Goal: Task Accomplishment & Management: Use online tool/utility

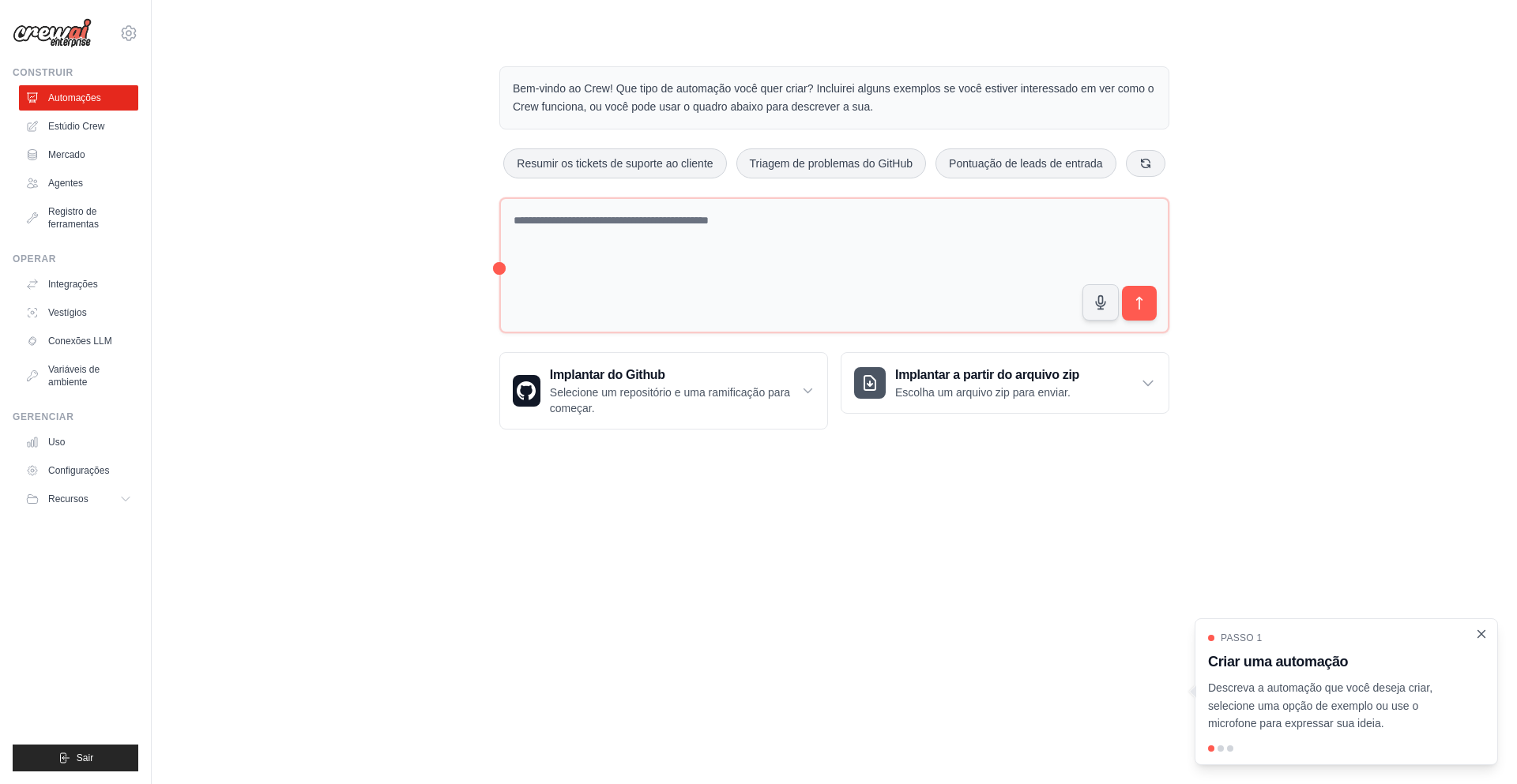
click at [1474, 636] on icon "Passo a passo detalhado" at bounding box center [1481, 634] width 14 height 14
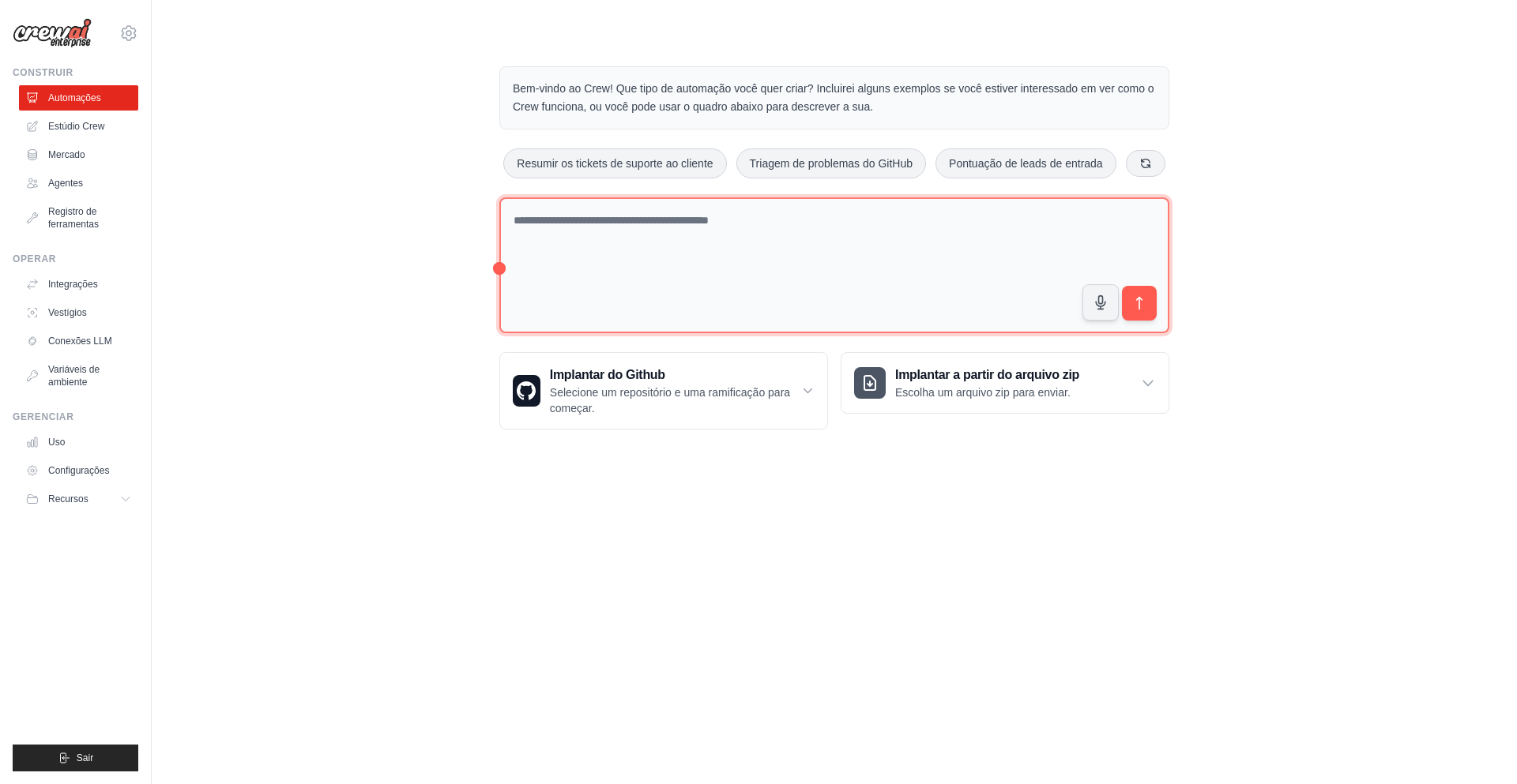
click at [713, 273] on textarea at bounding box center [834, 266] width 670 height 137
click at [775, 265] on textarea at bounding box center [834, 265] width 670 height 135
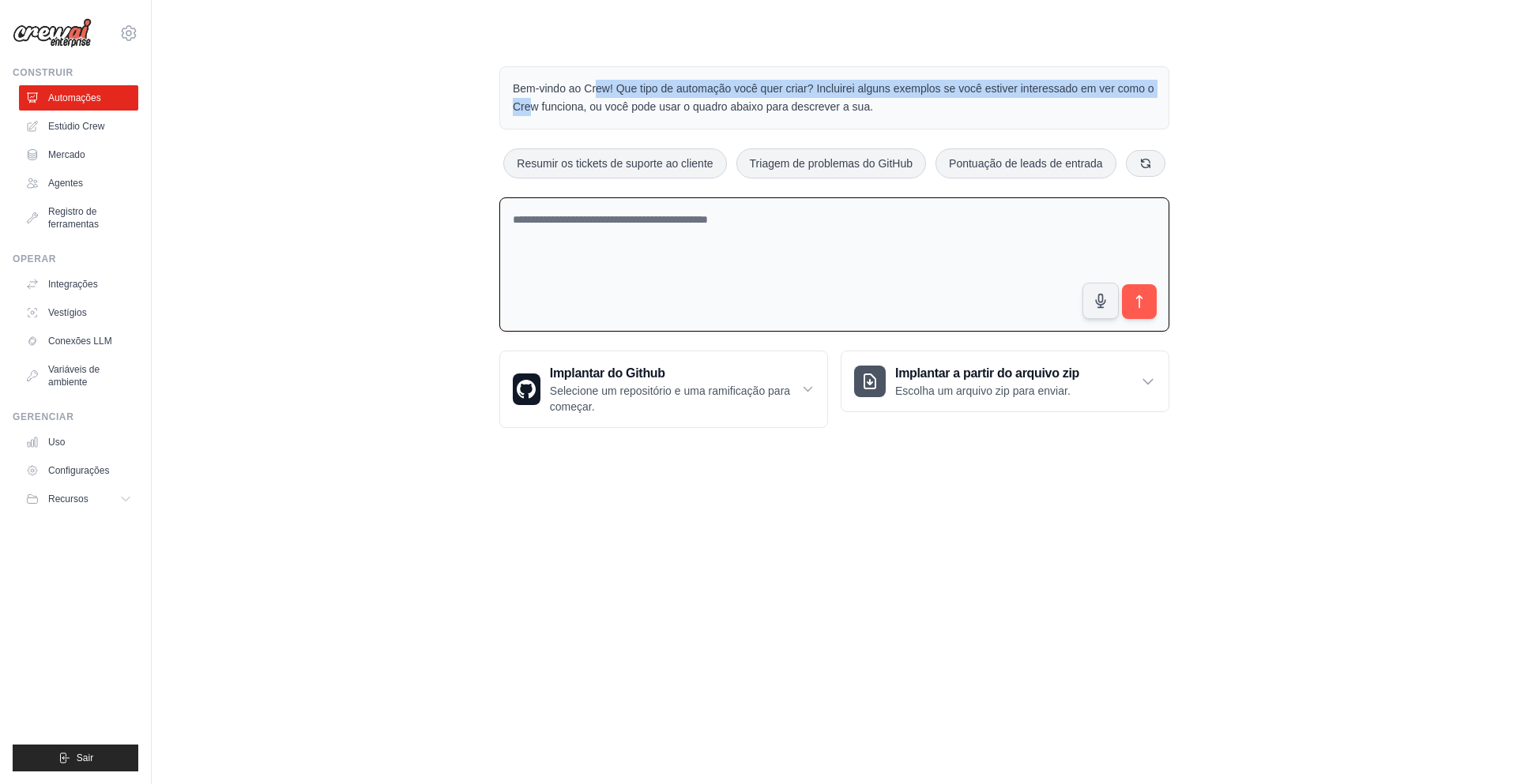
drag, startPoint x: 484, startPoint y: 66, endPoint x: 1218, endPoint y: 94, distance: 734.5
click at [1218, 94] on div "Bem-vindo ao Crew! Que tipo de automação você quer criar? Incluirei alguns exem…" at bounding box center [834, 246] width 1314 height 412
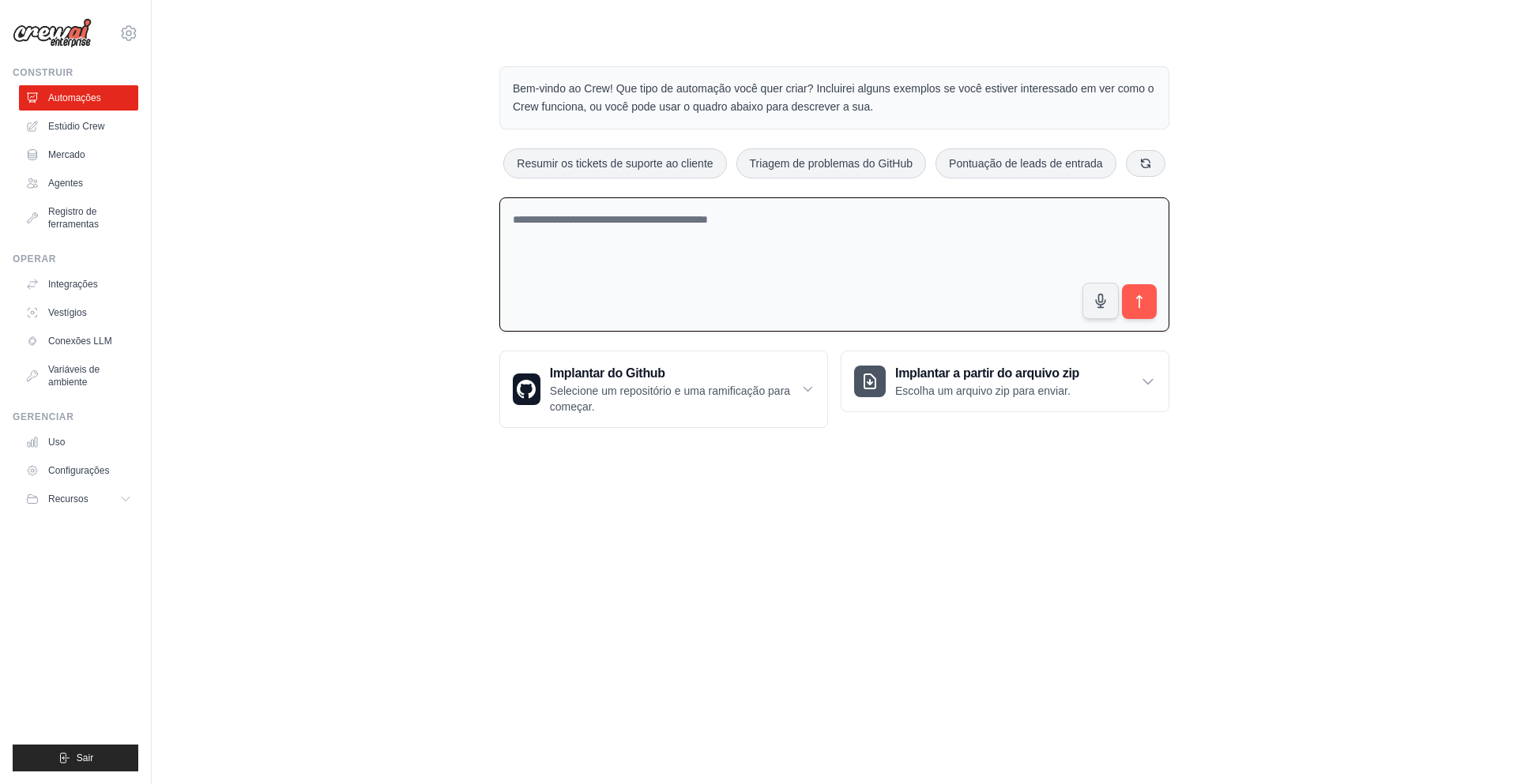
click at [1270, 211] on div "Bem-vindo ao Crew! Que tipo de automação você quer criar? Incluirei alguns exem…" at bounding box center [834, 246] width 1314 height 412
click at [758, 308] on textarea at bounding box center [834, 265] width 670 height 135
click at [693, 306] on textarea at bounding box center [834, 265] width 670 height 135
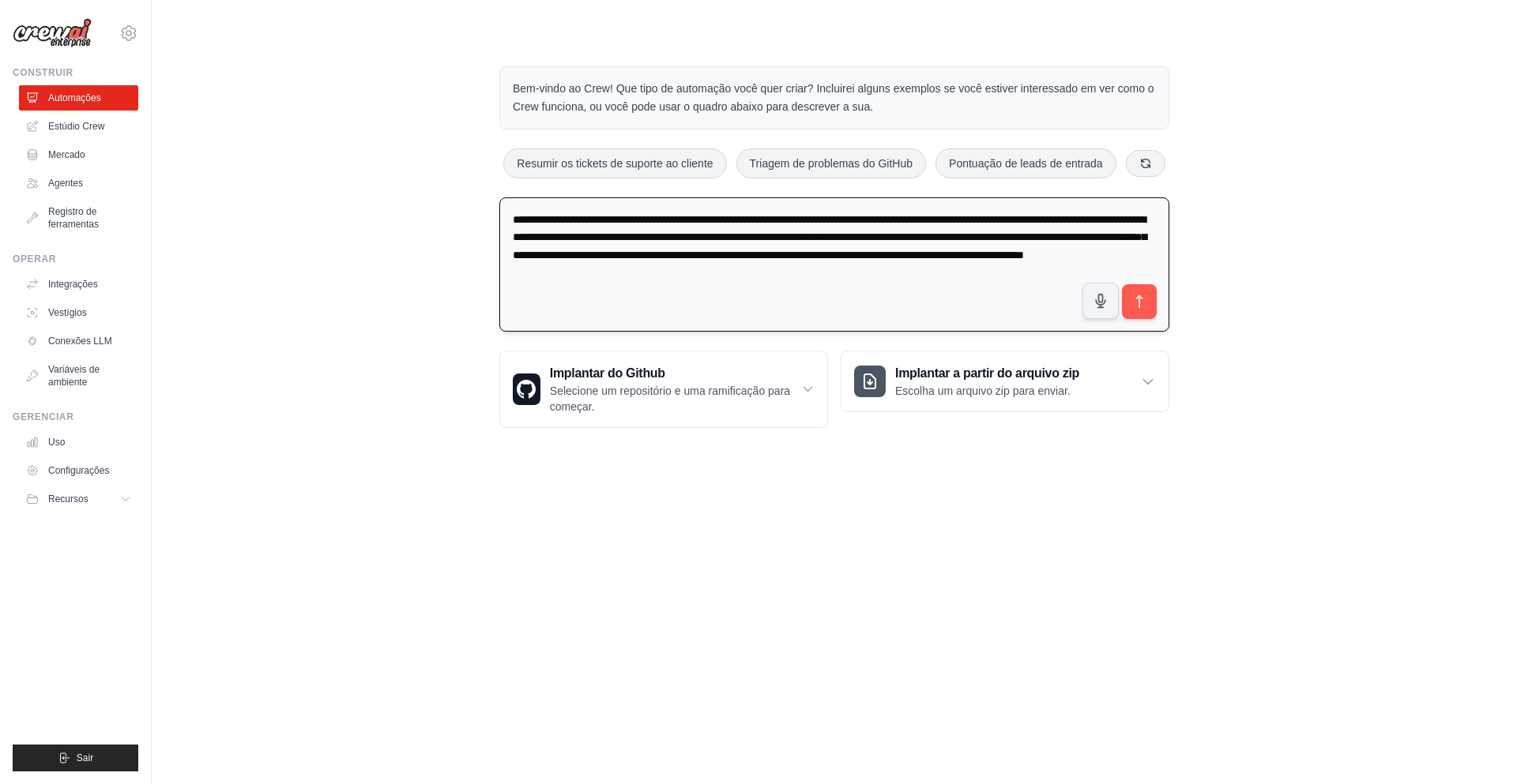
type textarea "**********"
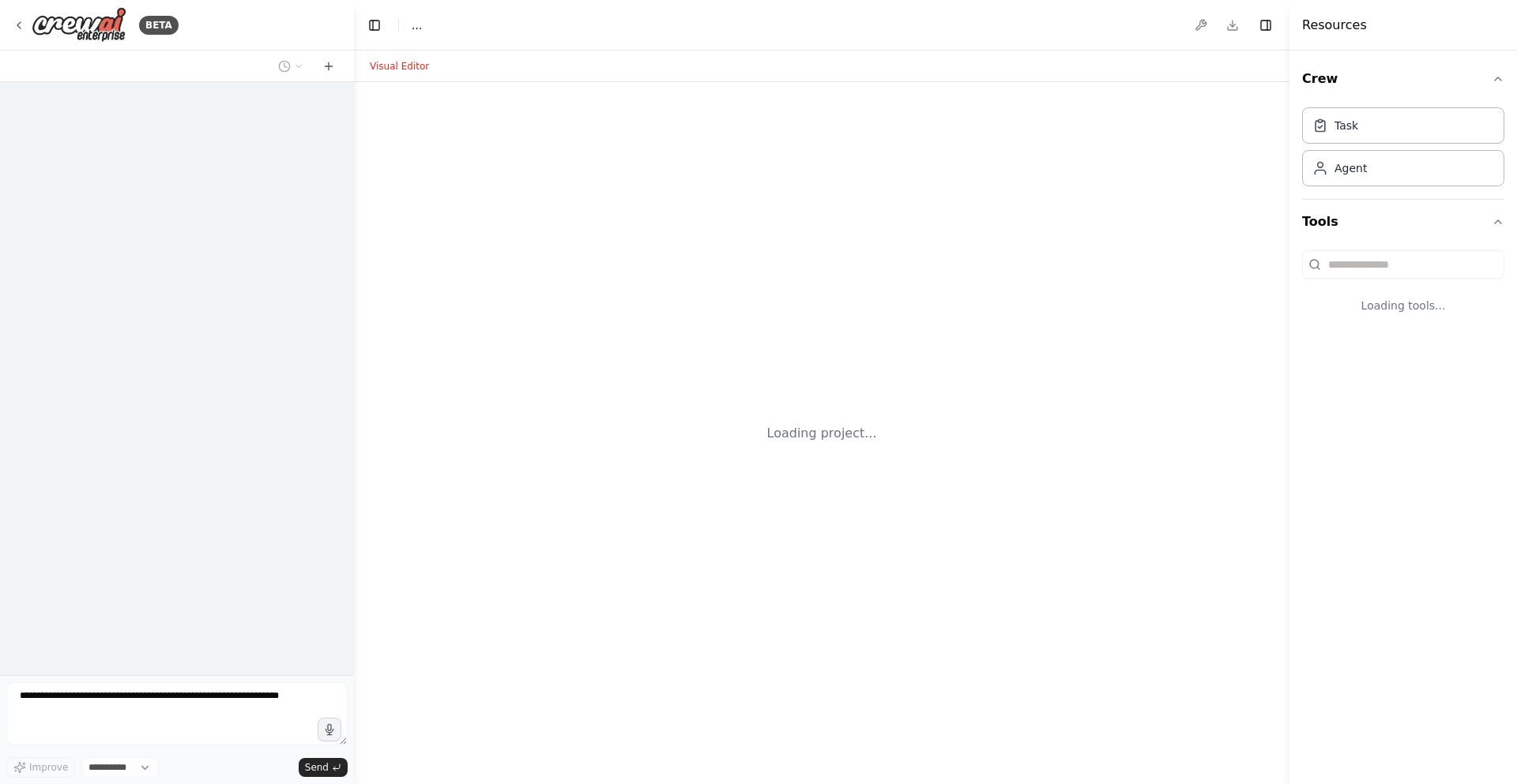
select select "****"
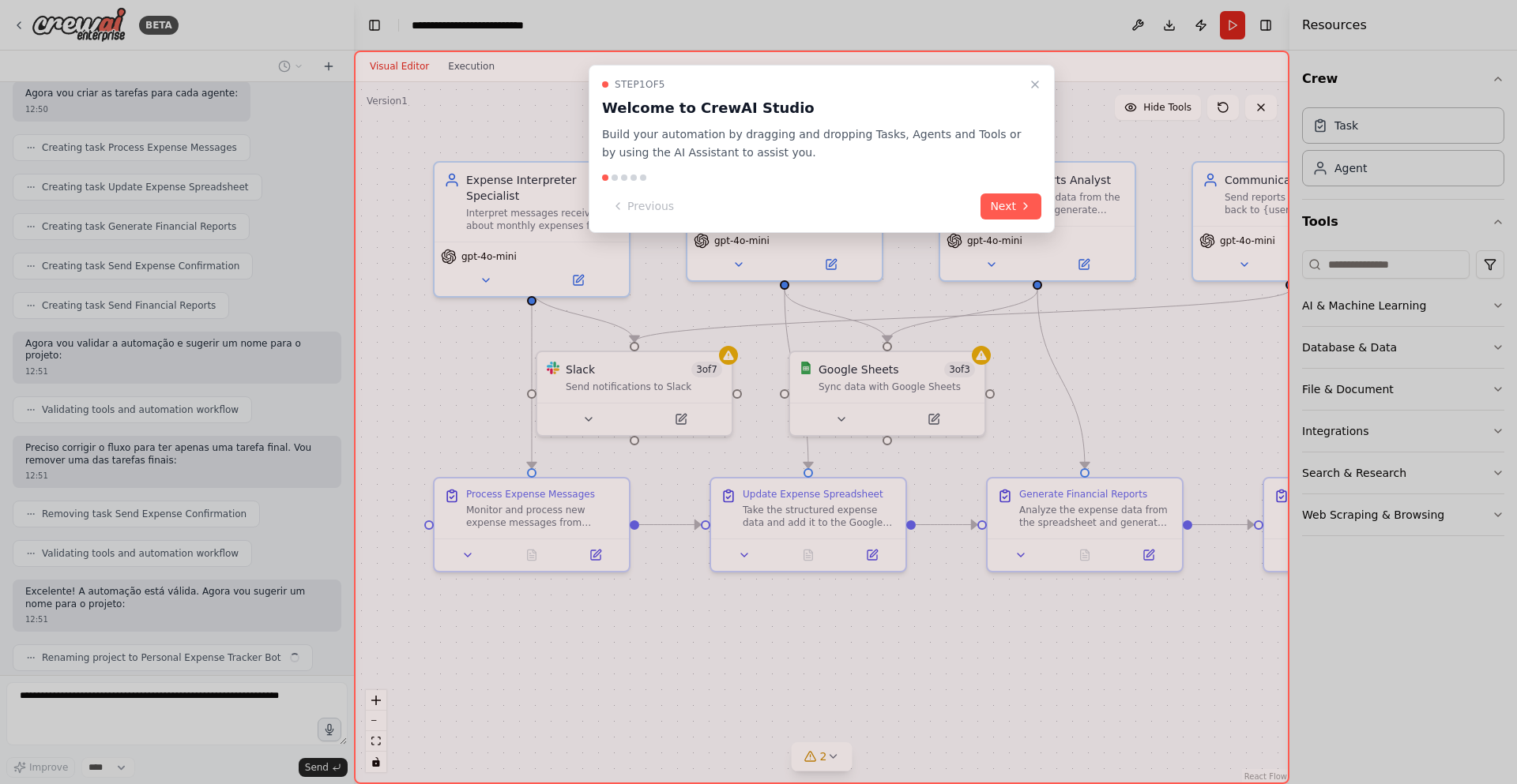
scroll to position [1246, 0]
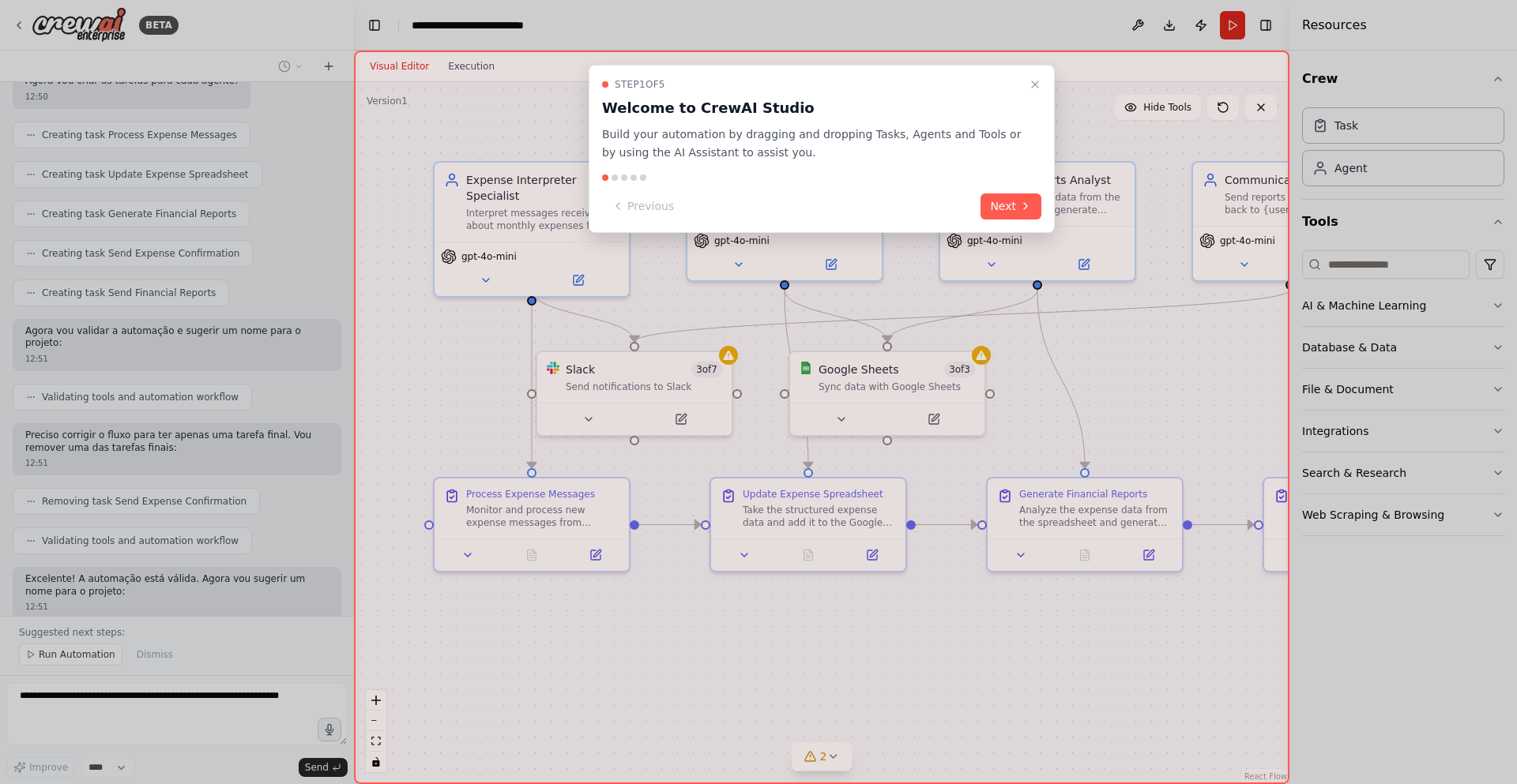
click at [1040, 78] on button "Close walkthrough" at bounding box center [1034, 84] width 19 height 19
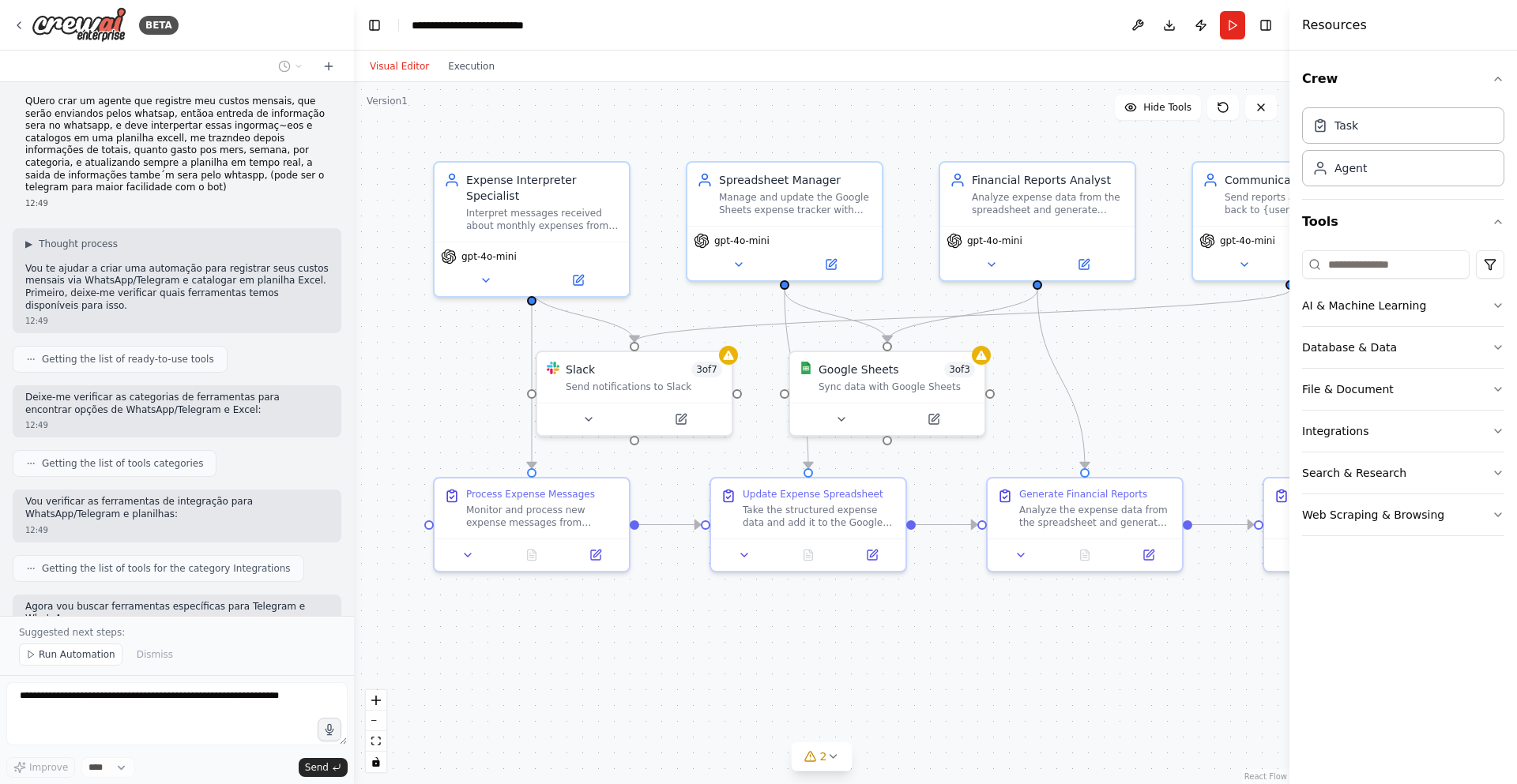
scroll to position [0, 0]
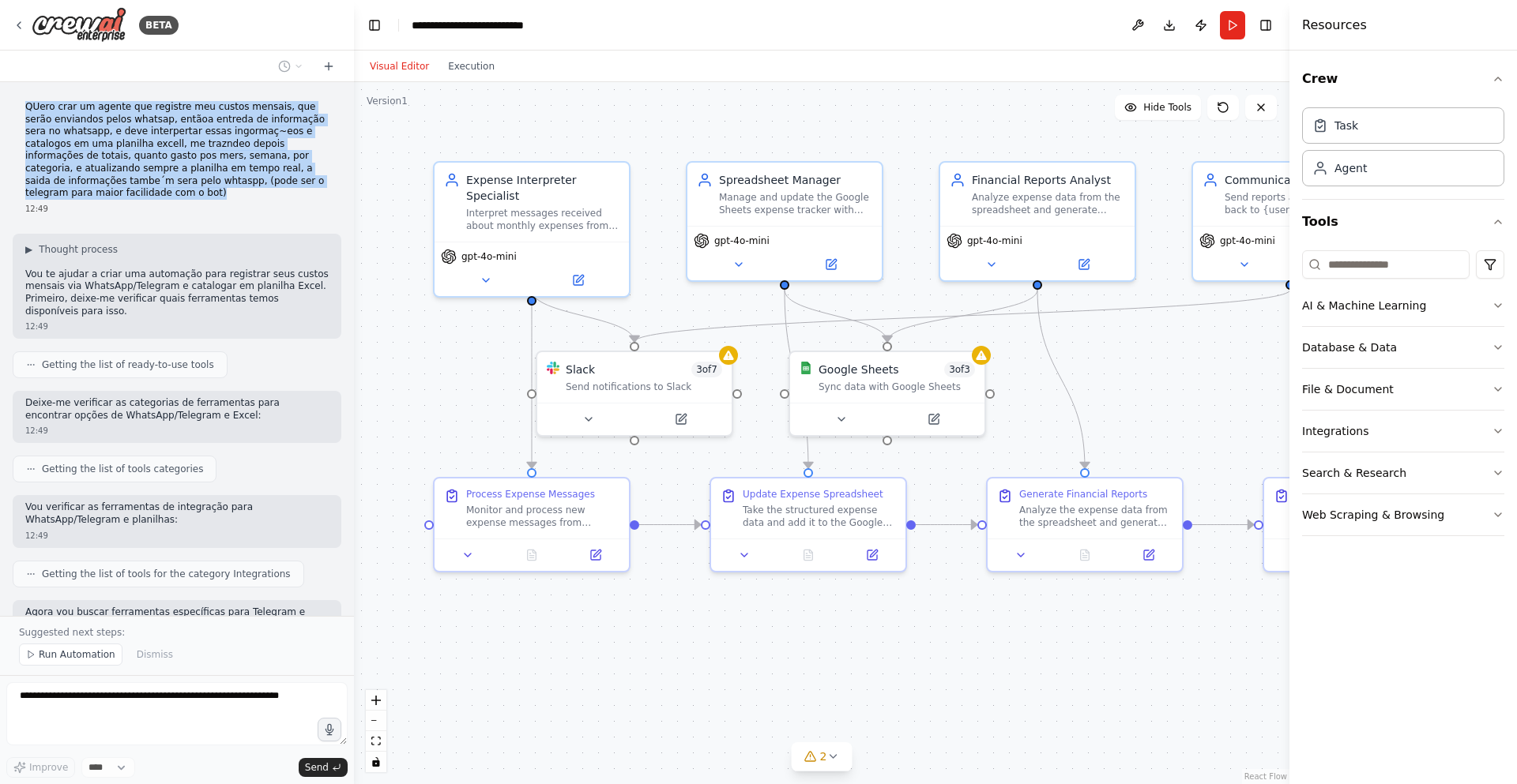
drag, startPoint x: 21, startPoint y: 106, endPoint x: 304, endPoint y: 196, distance: 297.0
click at [319, 187] on div "QUero crar um agente que registre meu custos mensais, que serão enviandos pelos…" at bounding box center [177, 157] width 329 height 126
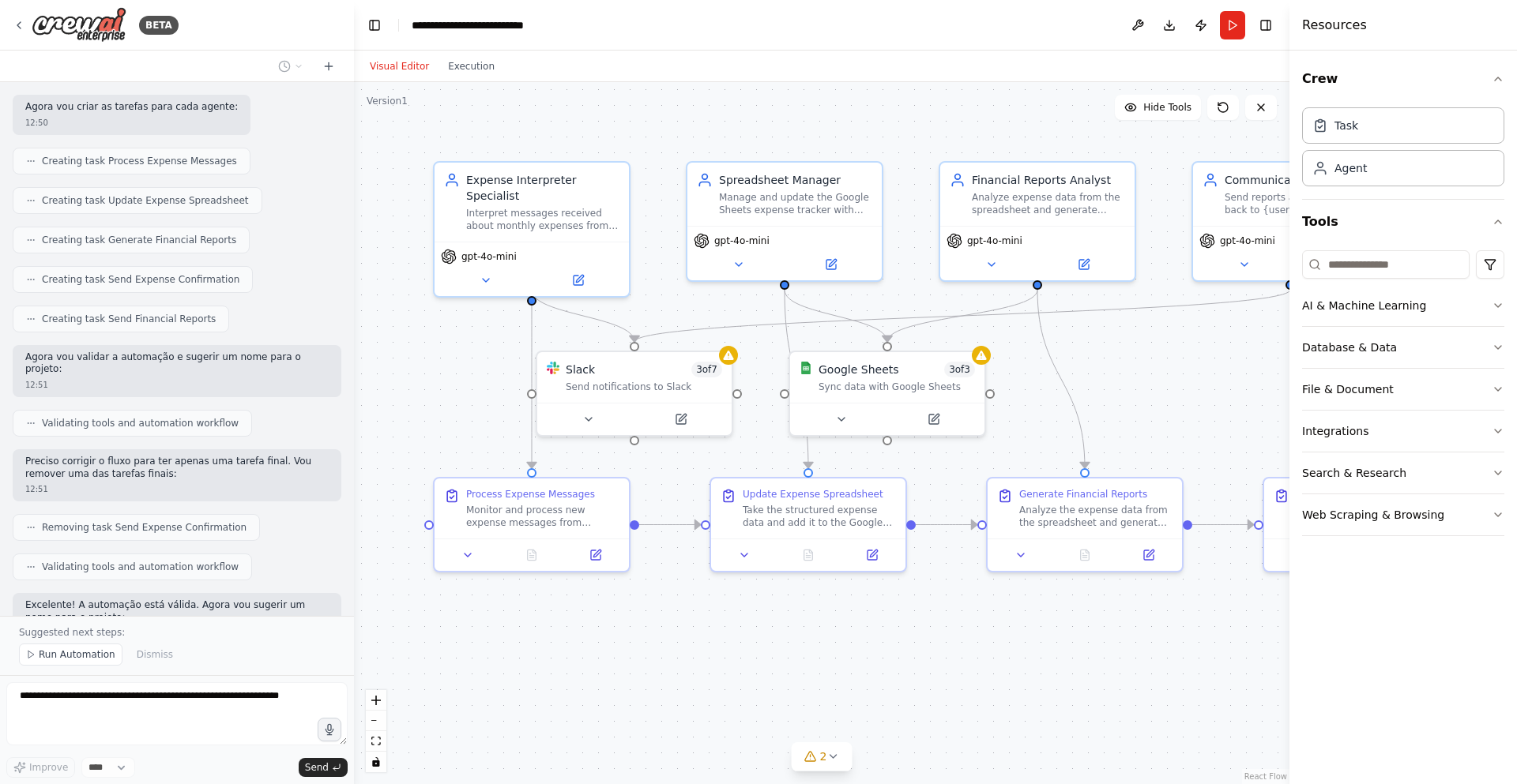
scroll to position [1306, 0]
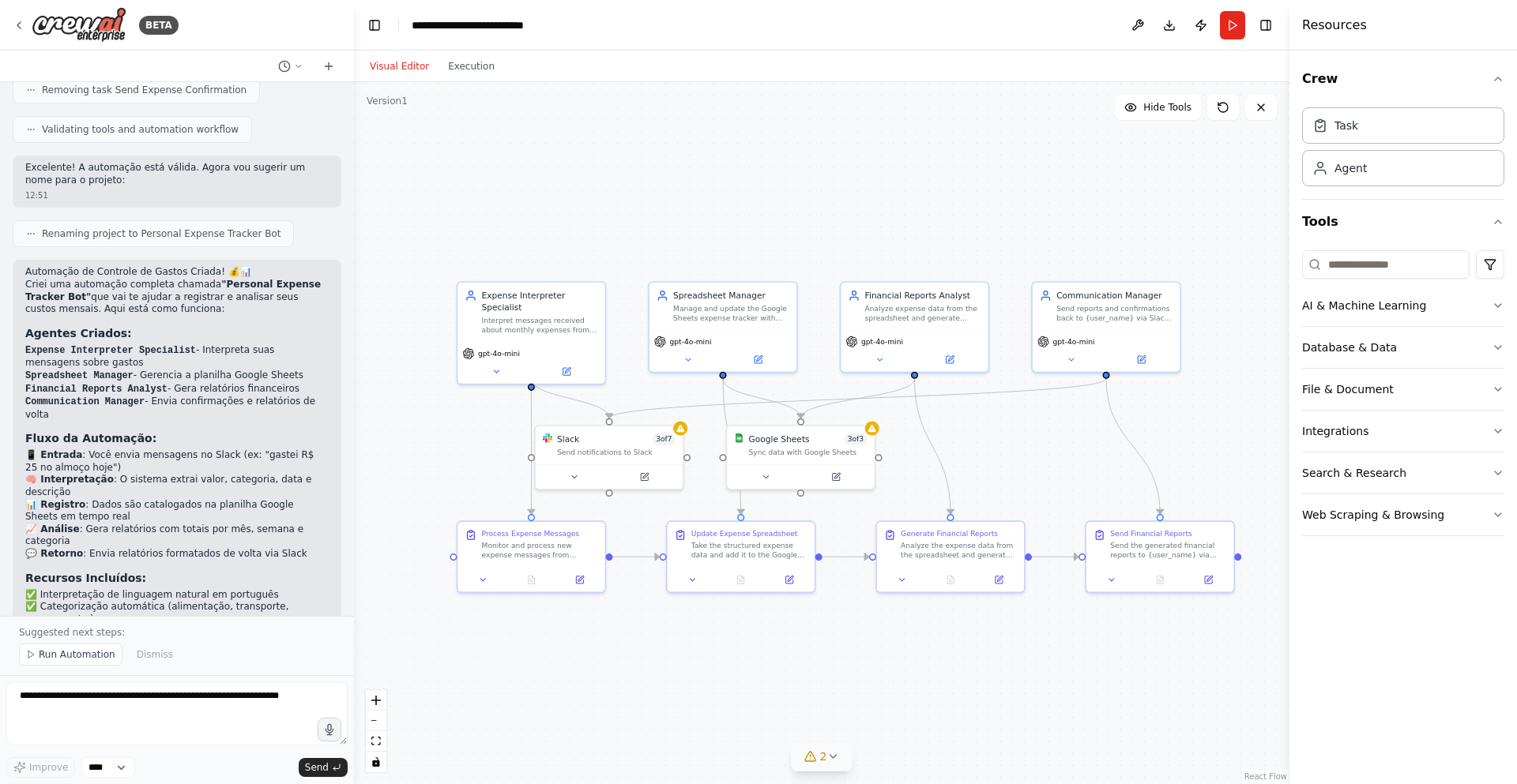
click at [835, 763] on button "2" at bounding box center [821, 756] width 61 height 29
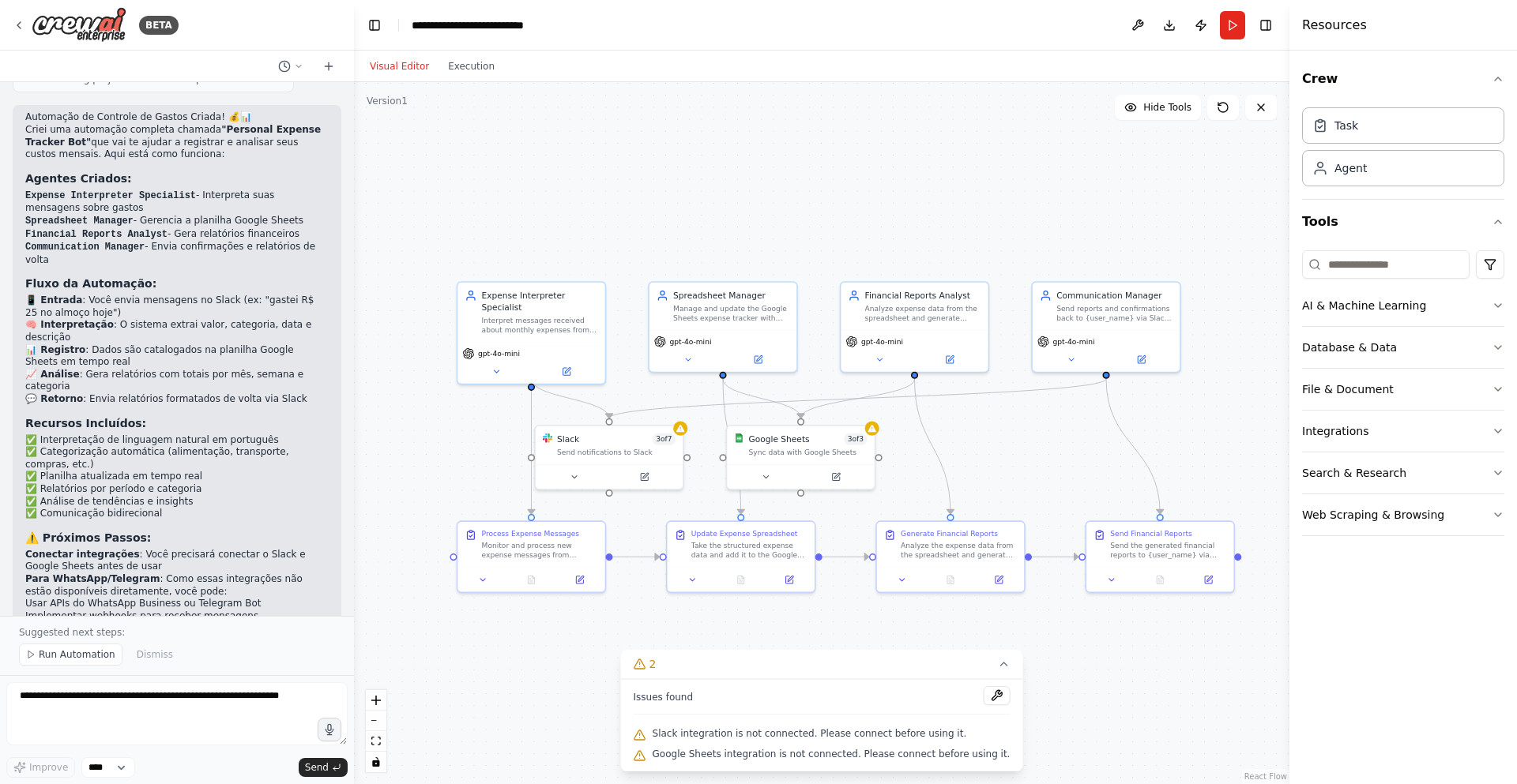
scroll to position [1826, 0]
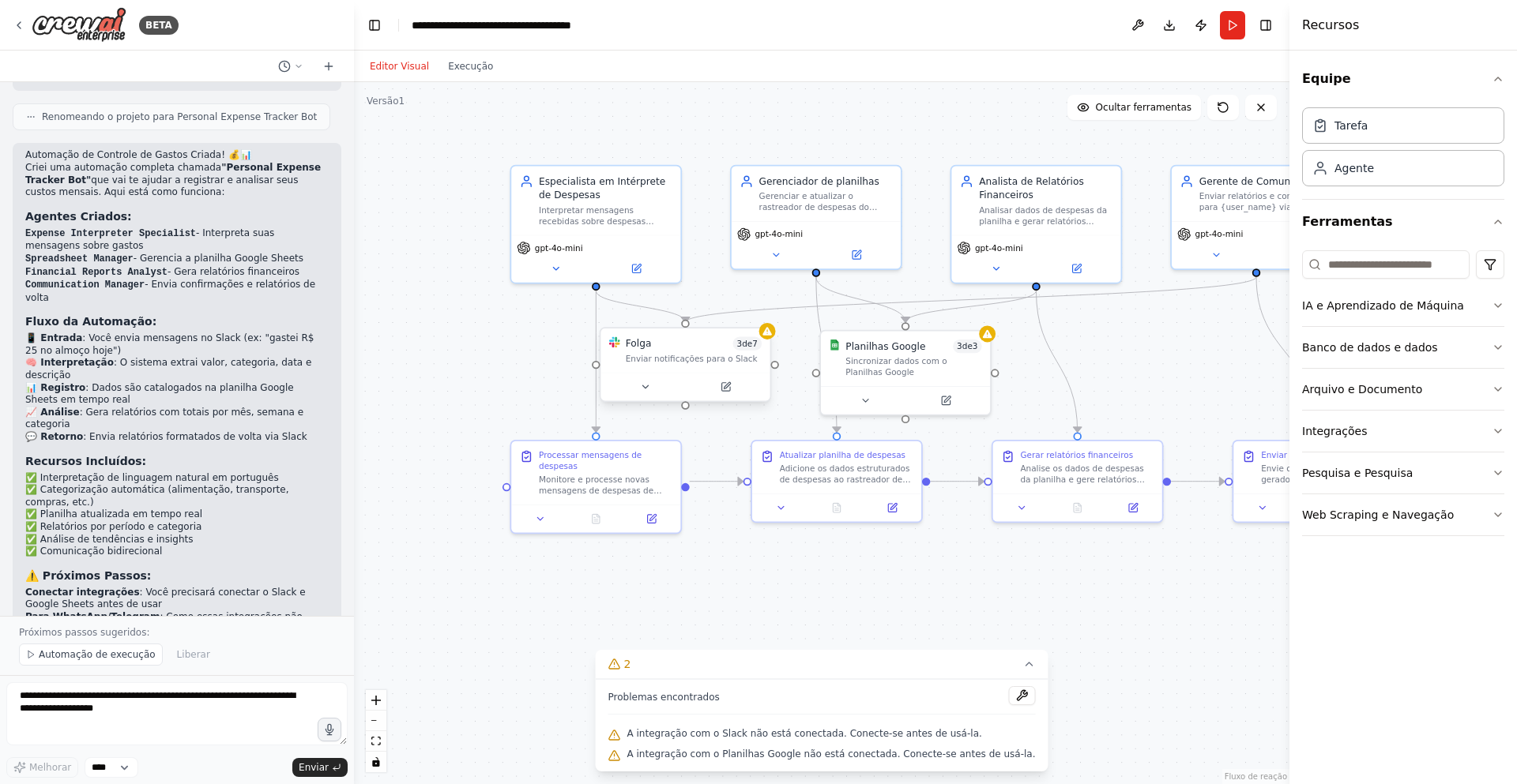
drag, startPoint x: 488, startPoint y: 394, endPoint x: 670, endPoint y: 346, distance: 188.2
click at [532, 349] on div ".deletable-edge-delete-btn { width: 20px; height: 20px; border: 0px solid #ffff…" at bounding box center [821, 433] width 935 height 702
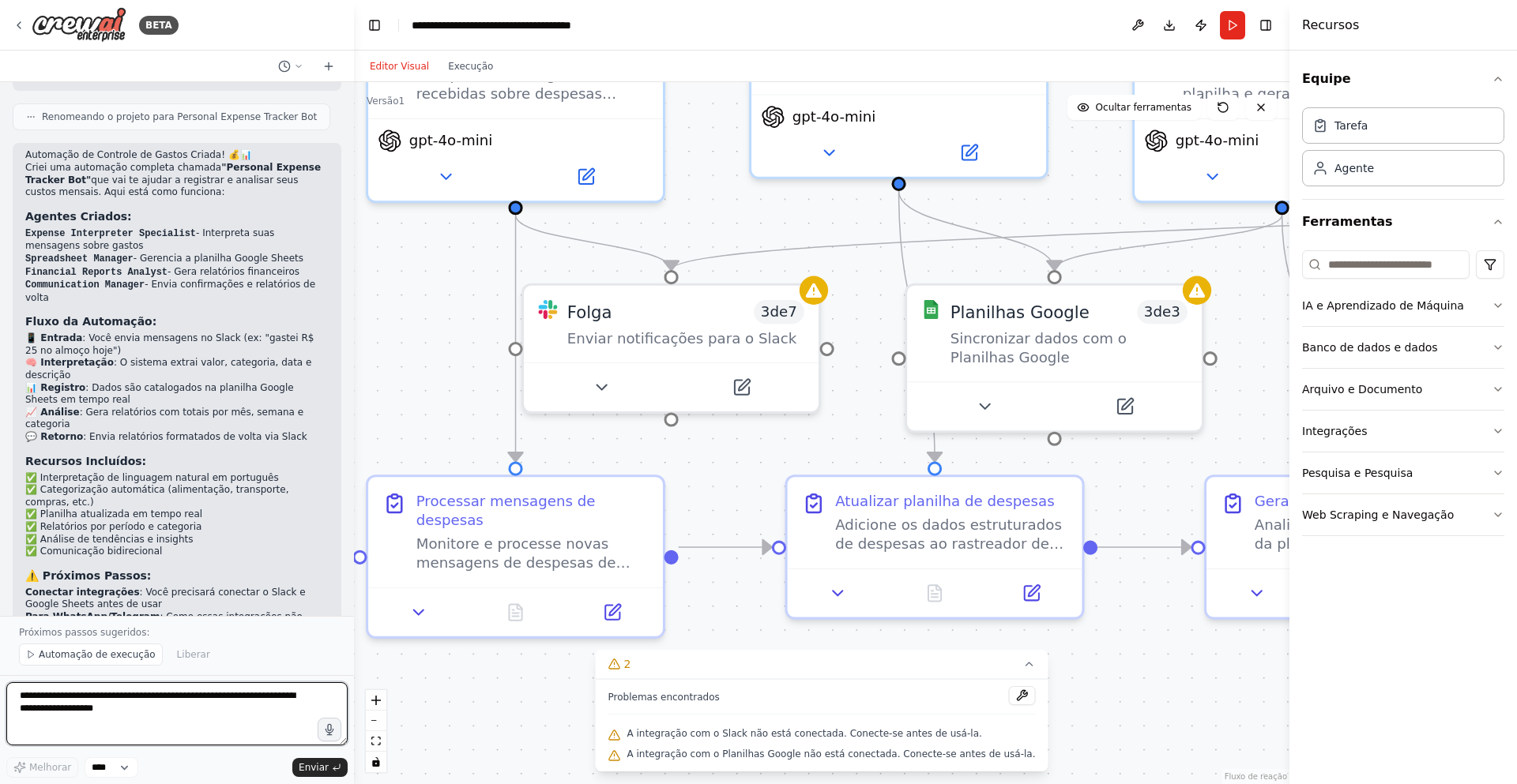
click at [140, 709] on textarea at bounding box center [177, 714] width 342 height 64
drag, startPoint x: 187, startPoint y: 711, endPoint x: 11, endPoint y: 690, distance: 177.2
click at [11, 690] on textarea at bounding box center [177, 714] width 342 height 64
type textarea "**********"
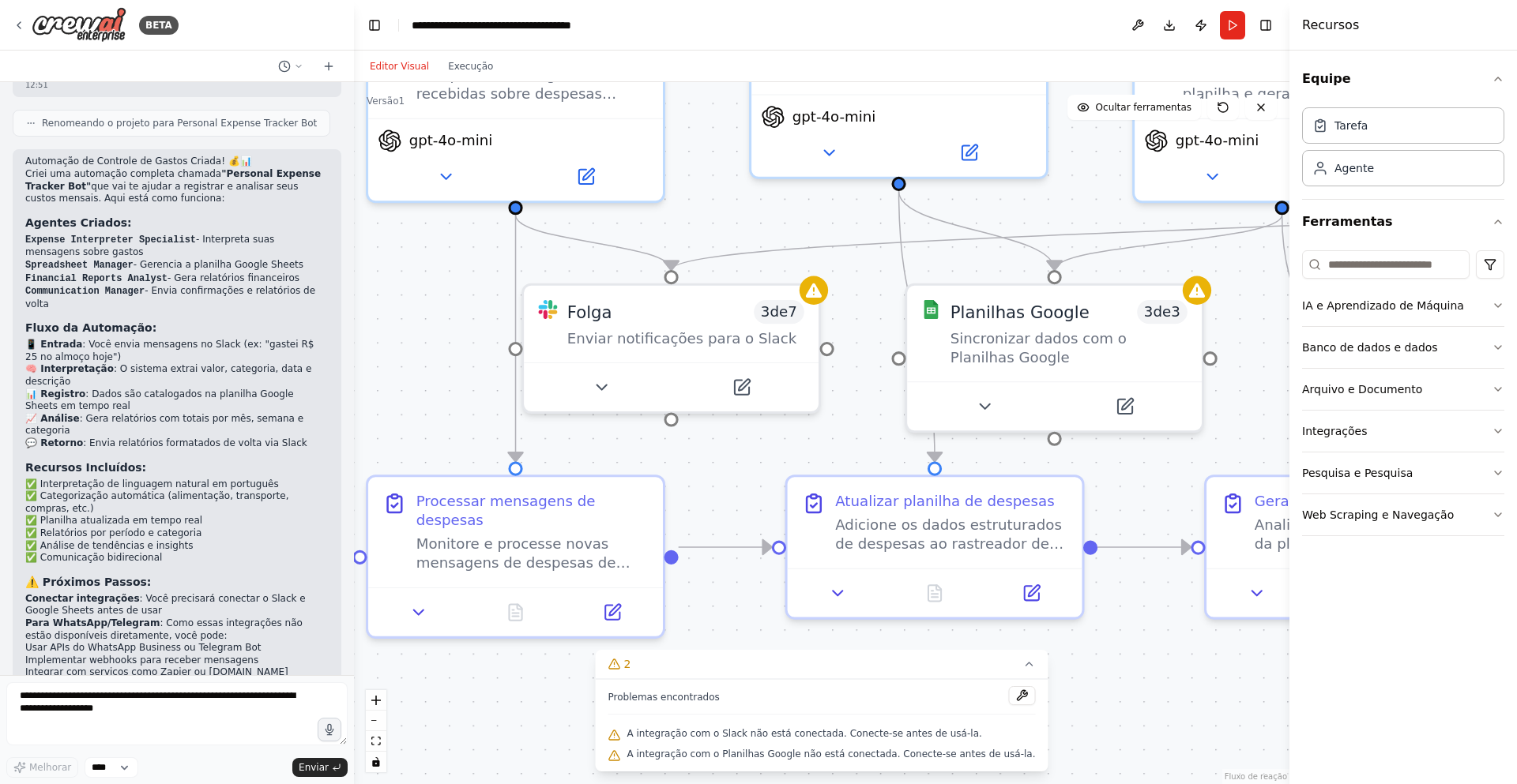
scroll to position [1861, 0]
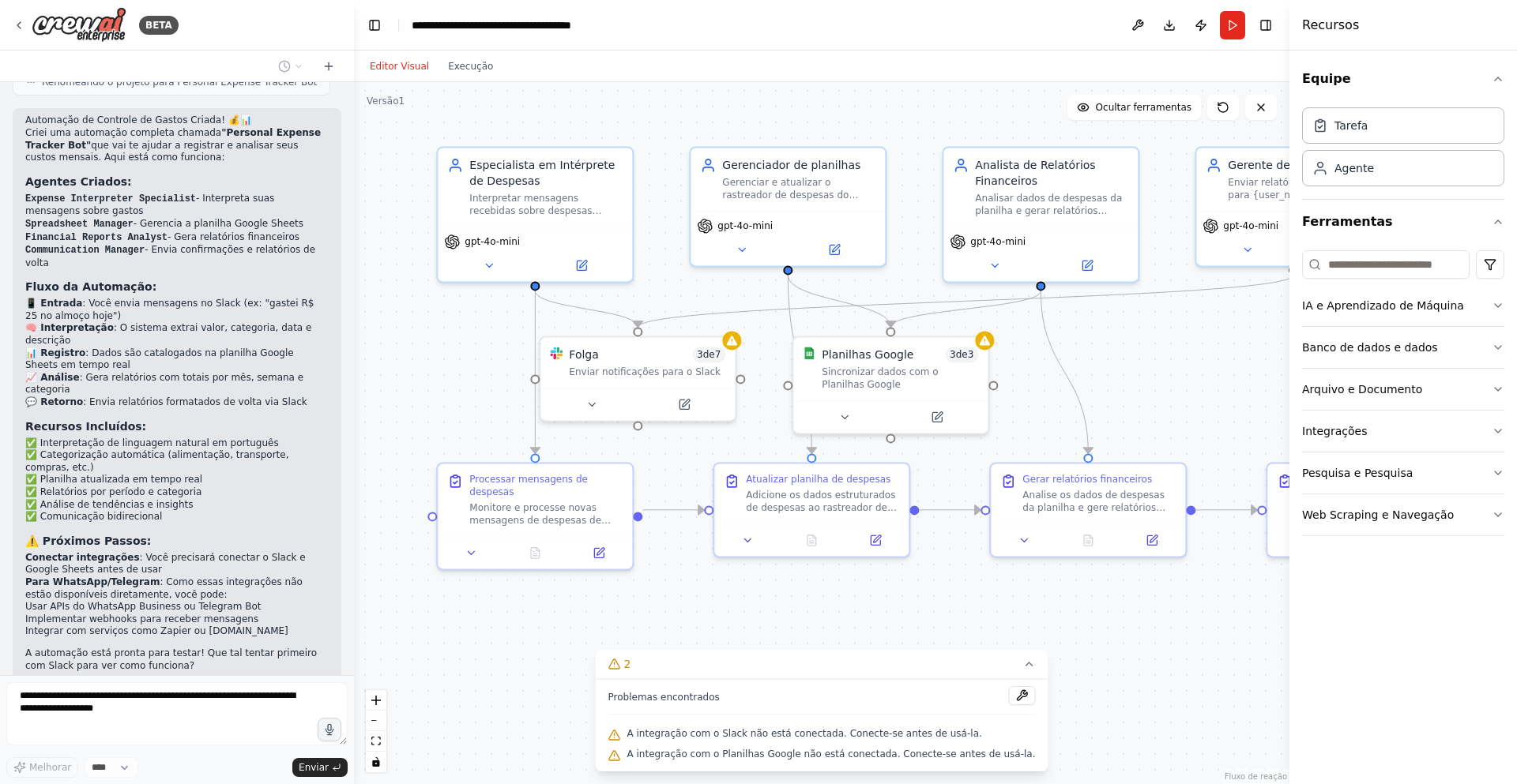
drag, startPoint x: 1129, startPoint y: 286, endPoint x: 1125, endPoint y: 338, distance: 52.2
click at [1125, 338] on div ".deletable-edge-delete-btn { width: 20px; height: 20px; border: 0px solid #ffff…" at bounding box center [821, 433] width 935 height 702
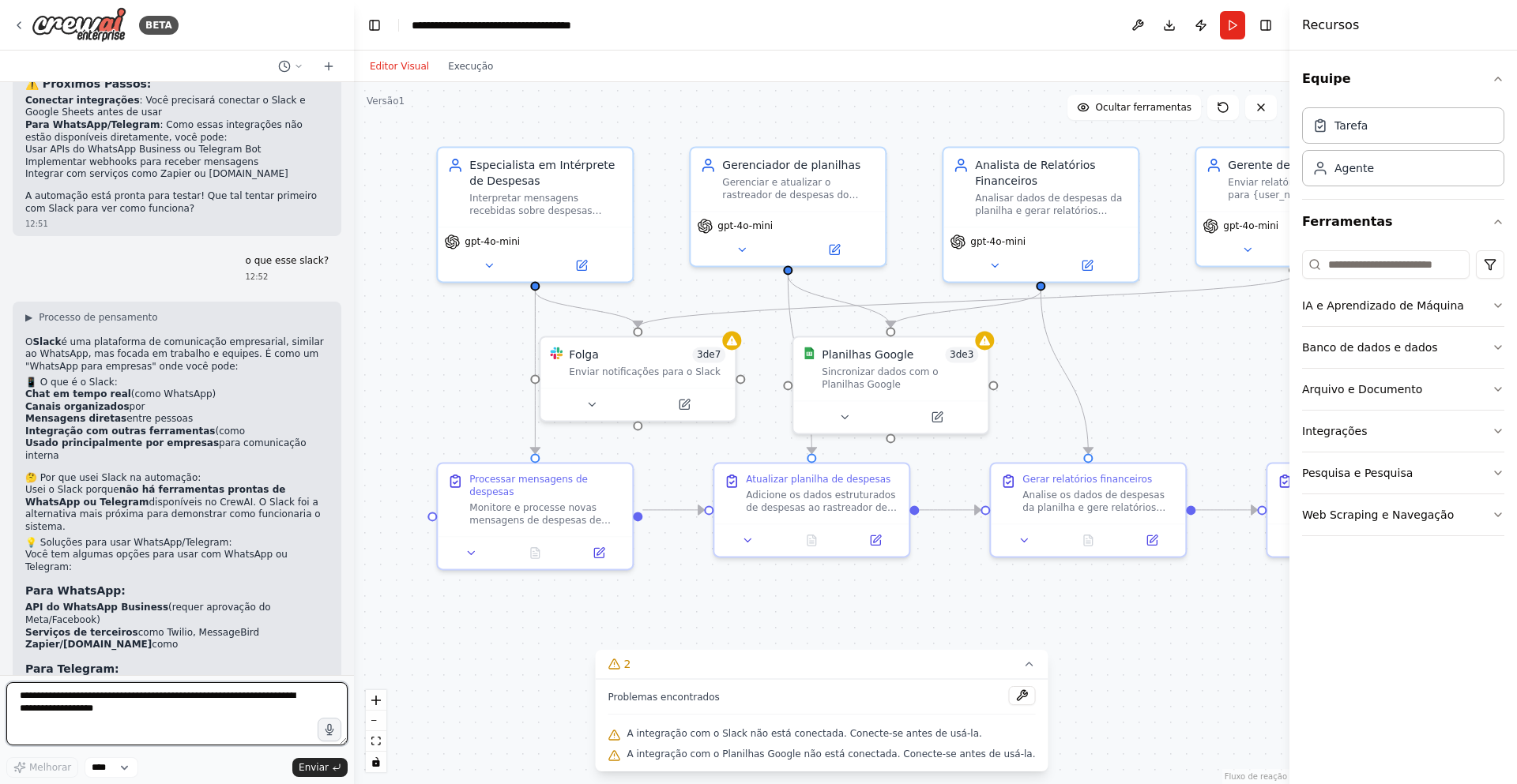
scroll to position [2330, 0]
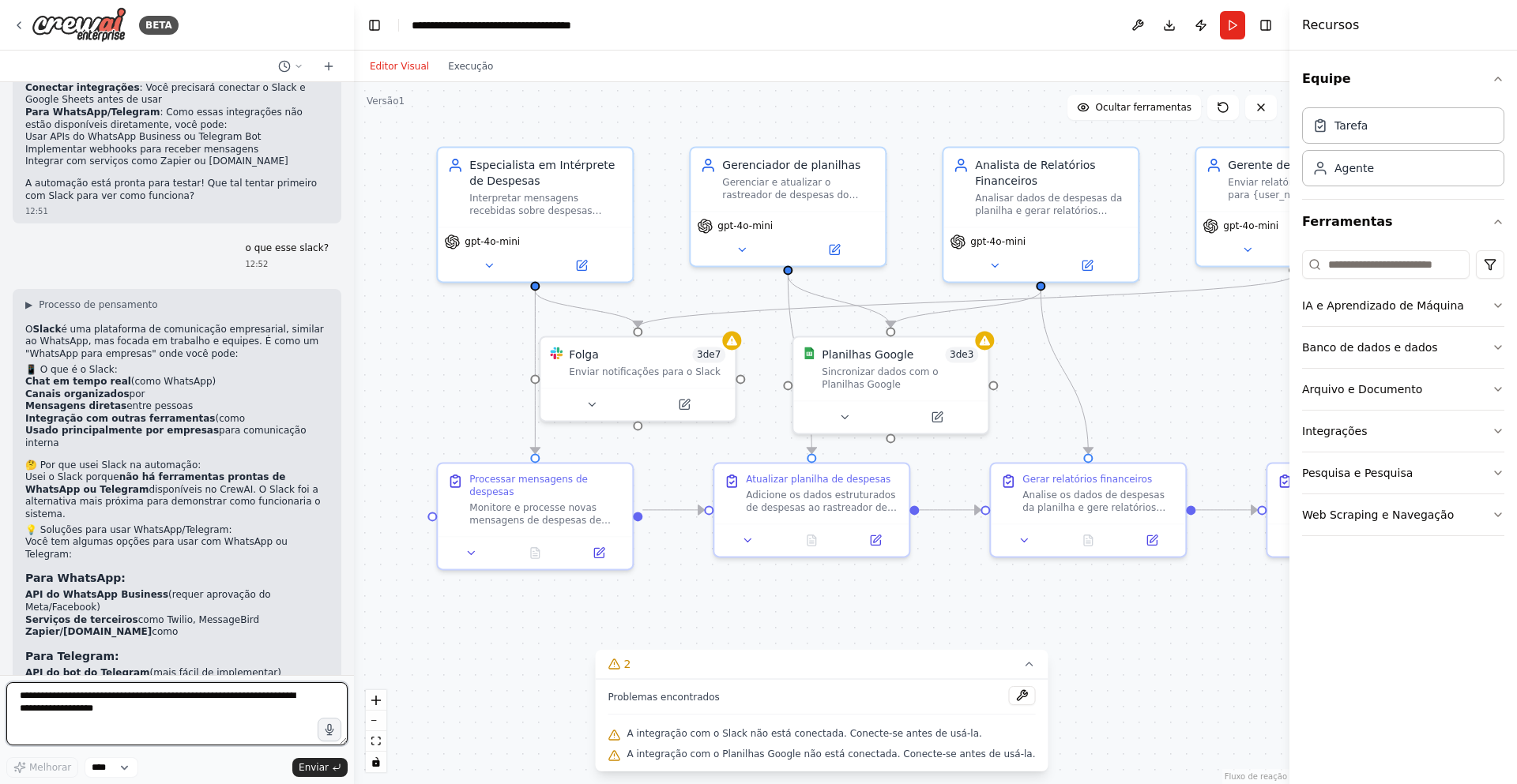
click at [202, 705] on textarea at bounding box center [177, 714] width 342 height 64
type textarea "**********"
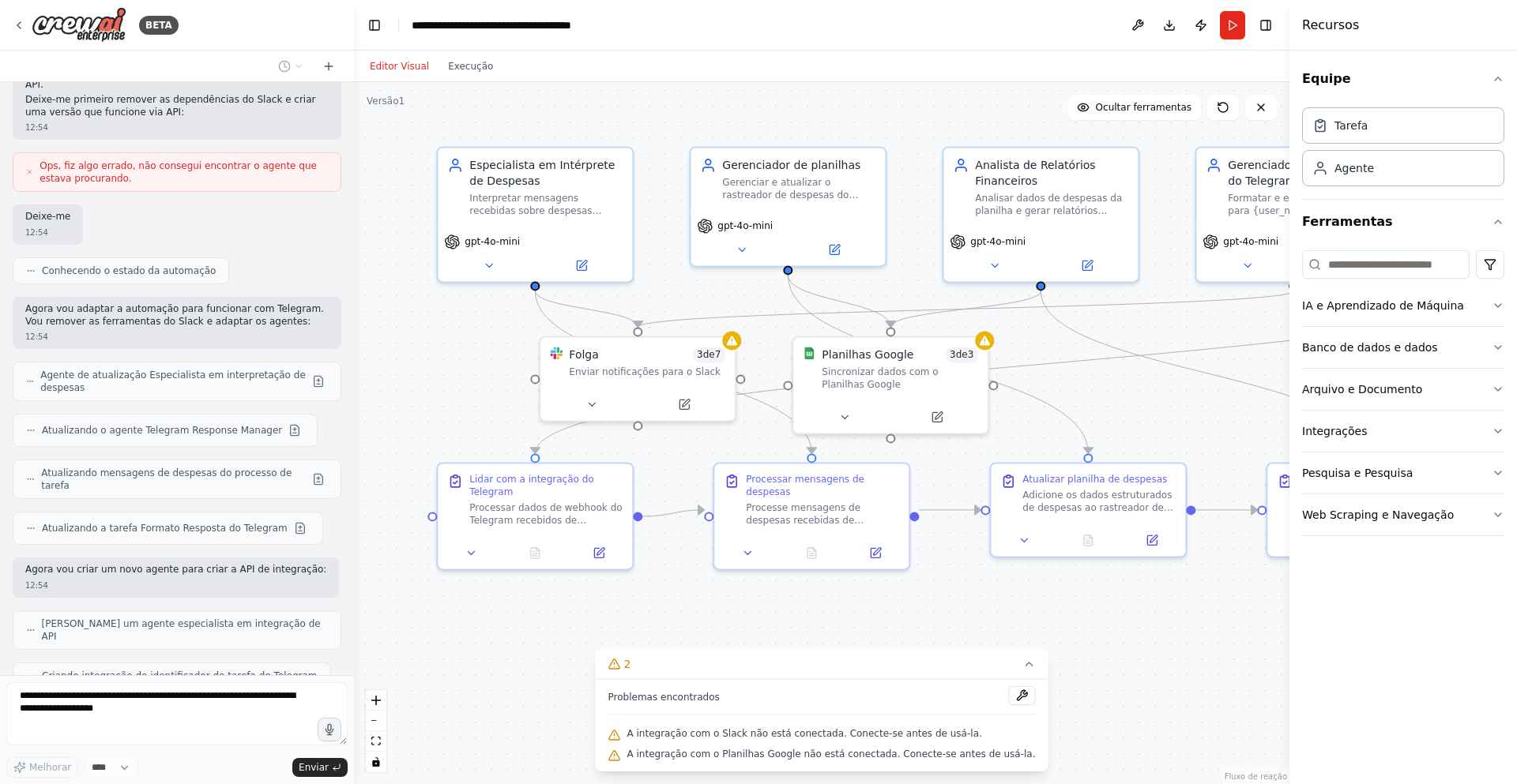
scroll to position [3264, 0]
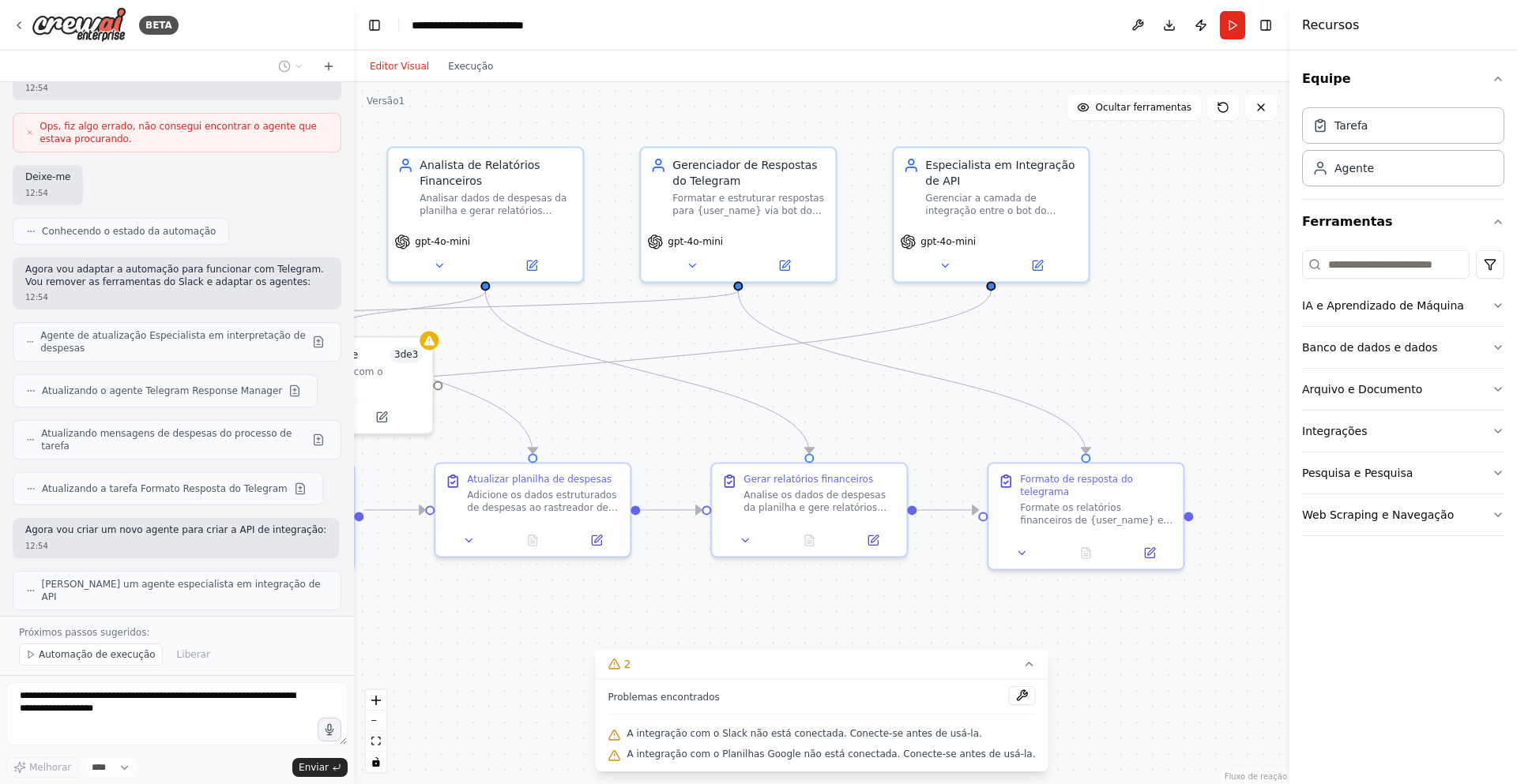
drag, startPoint x: 984, startPoint y: 597, endPoint x: 505, endPoint y: 600, distance: 479.0
click at [505, 600] on div ".deletable-edge-delete-btn { width: 20px; height: 20px; border: 0px solid #ffff…" at bounding box center [821, 433] width 935 height 702
click at [1015, 542] on button at bounding box center [1022, 549] width 55 height 19
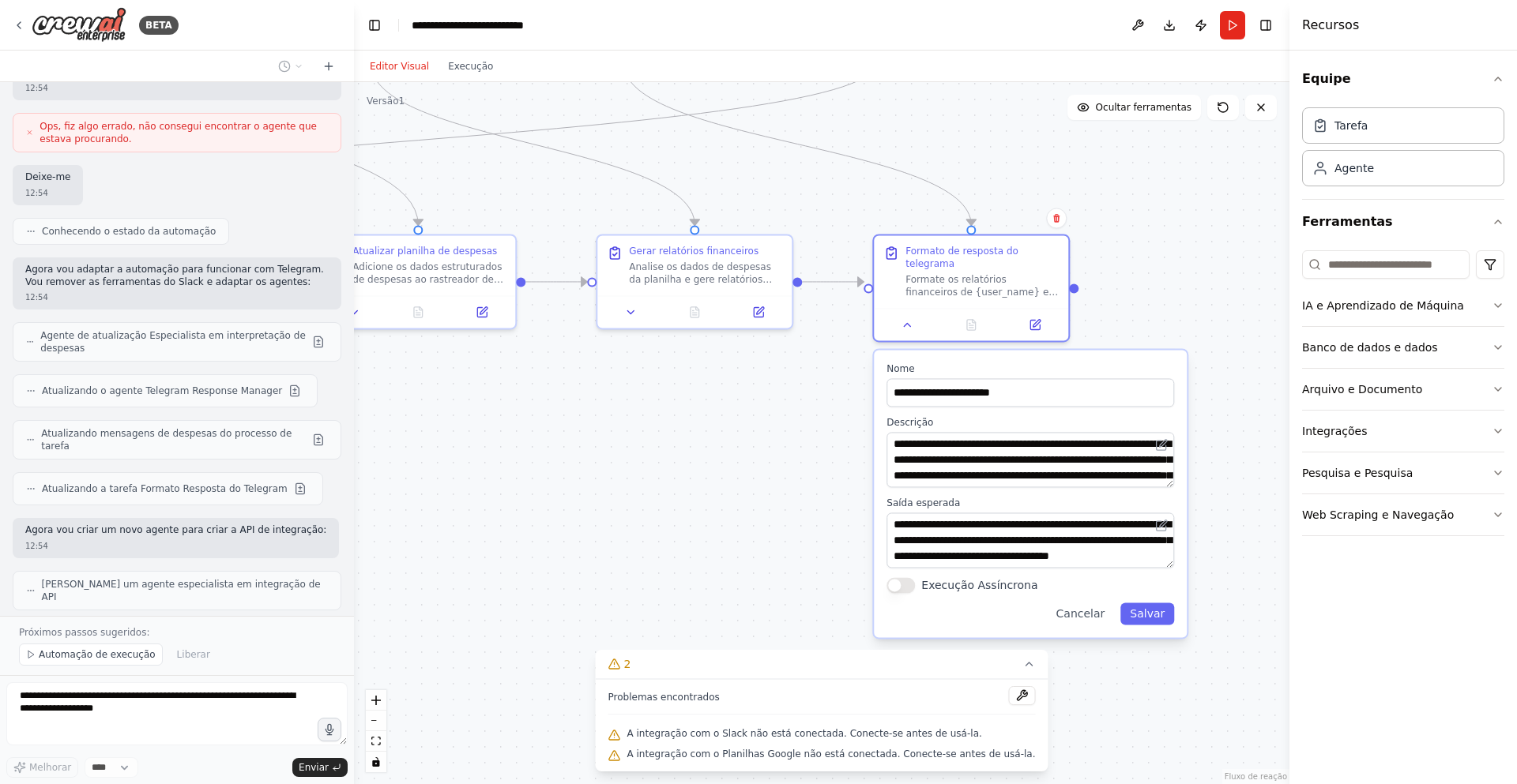
drag, startPoint x: 1190, startPoint y: 477, endPoint x: 1127, endPoint y: 235, distance: 250.1
click at [1127, 235] on div ".deletable-edge-delete-btn { width: 20px; height: 20px; border: 0px solid #ffff…" at bounding box center [821, 433] width 935 height 702
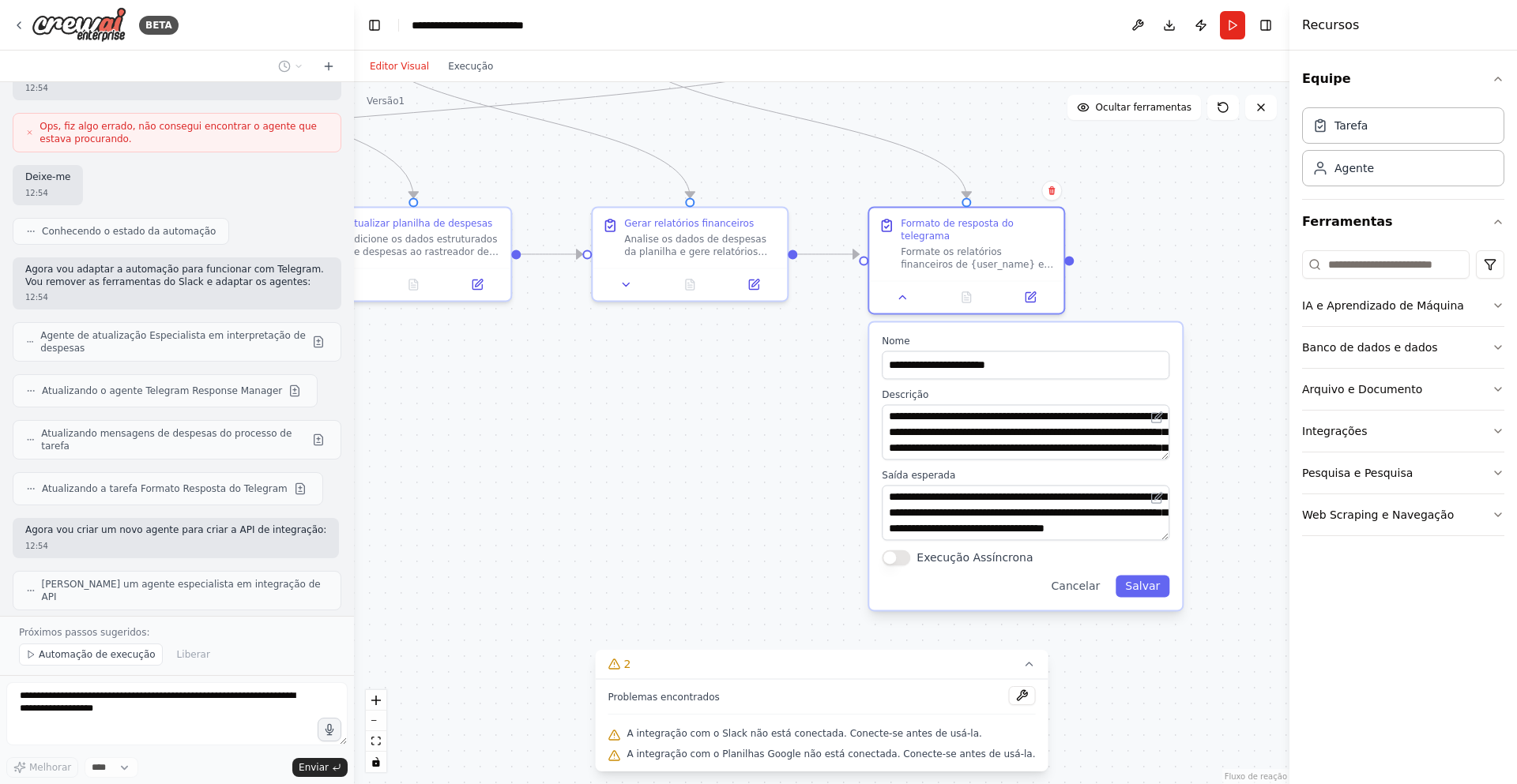
click at [1250, 330] on div ".deletable-edge-delete-btn { width: 20px; height: 20px; border: 0px solid #ffff…" at bounding box center [821, 433] width 935 height 702
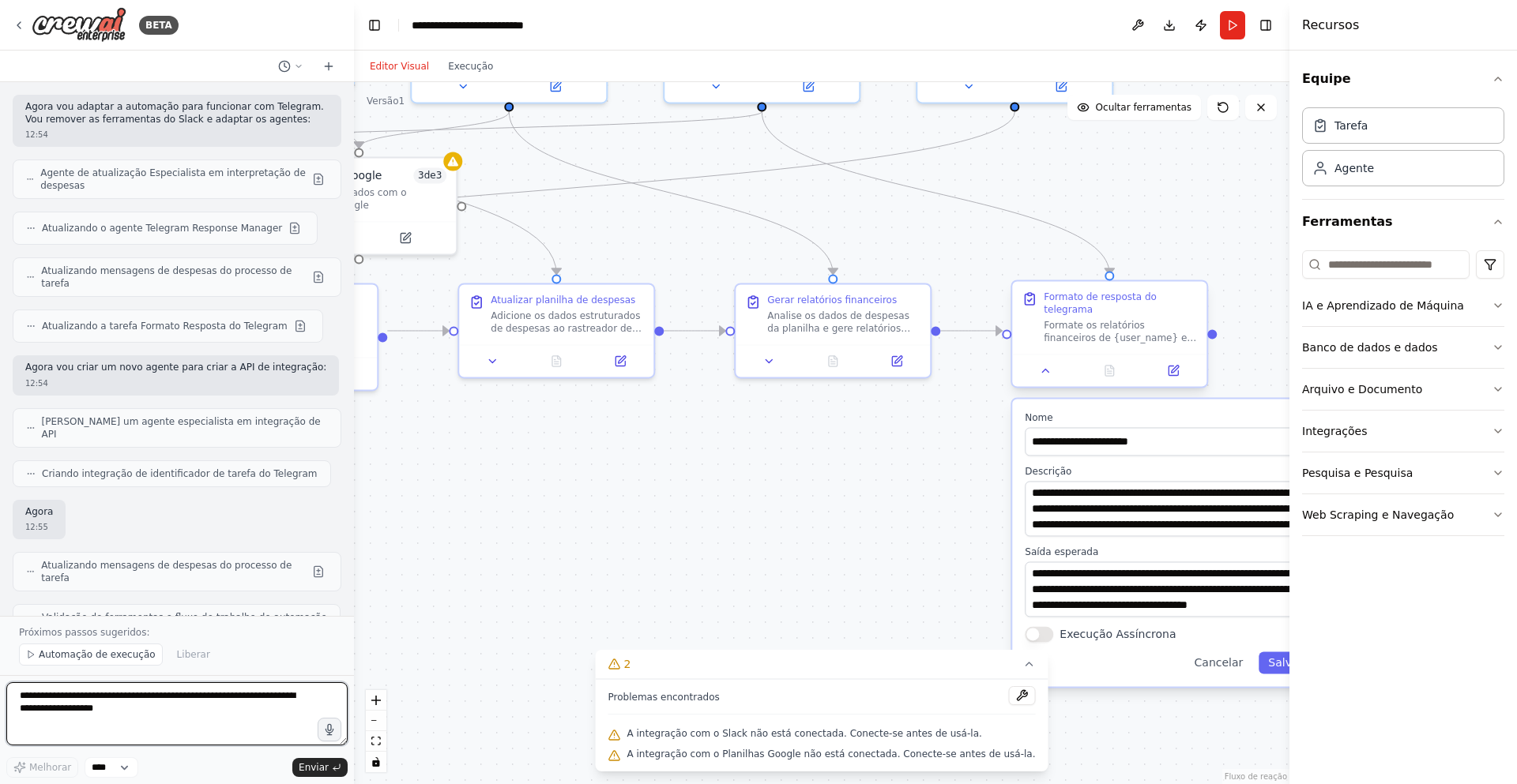
drag, startPoint x: 1114, startPoint y: 233, endPoint x: 1182, endPoint y: 334, distance: 121.8
click at [1254, 300] on div ".deletable-edge-delete-btn { width: 20px; height: 20px; border: 0px solid #ffff…" at bounding box center [821, 433] width 935 height 702
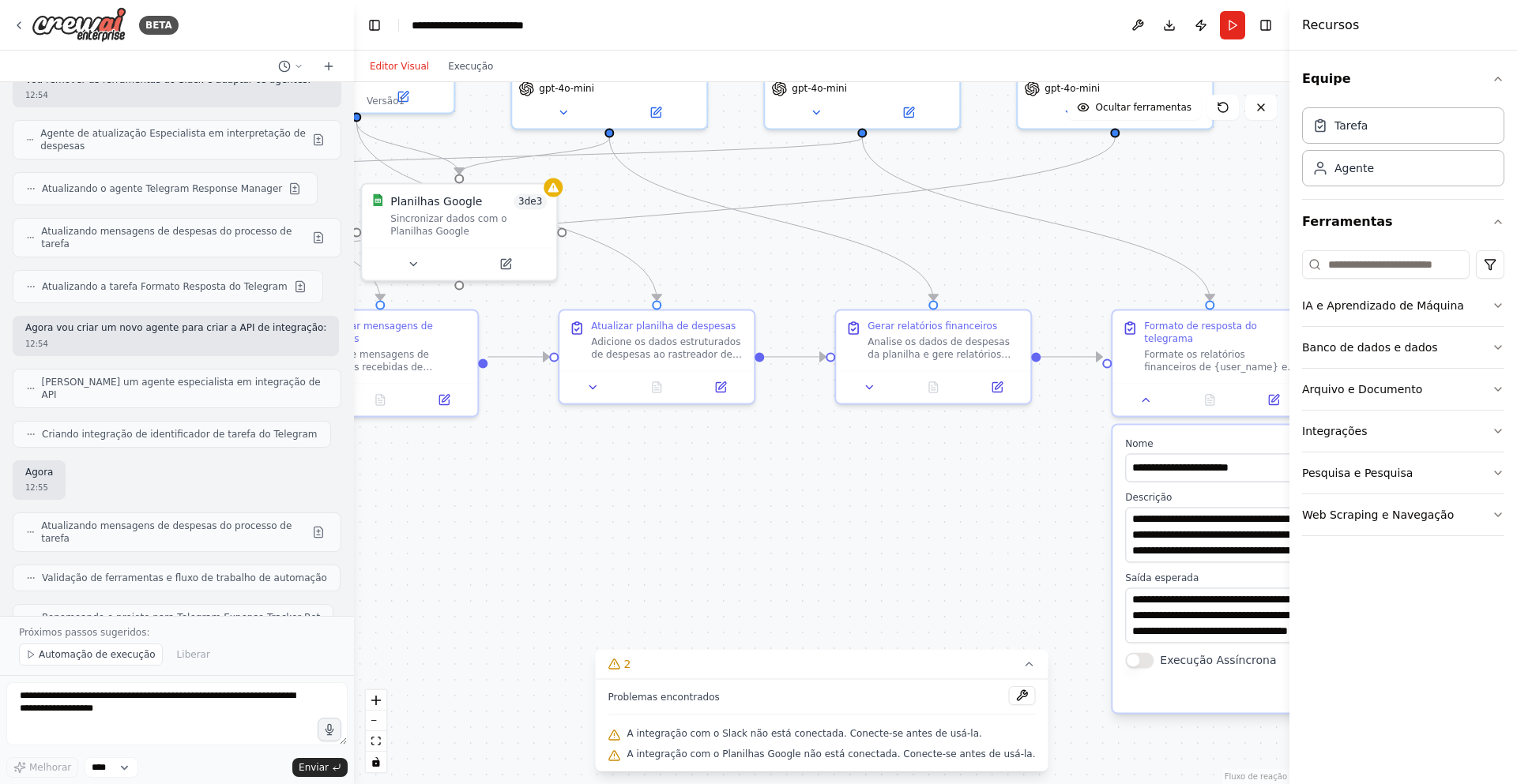
drag, startPoint x: 756, startPoint y: 485, endPoint x: 823, endPoint y: 524, distance: 77.5
click at [995, 518] on div ".deletable-edge-delete-btn { width: 20px; height: 20px; border: 0px solid #ffff…" at bounding box center [821, 433] width 935 height 702
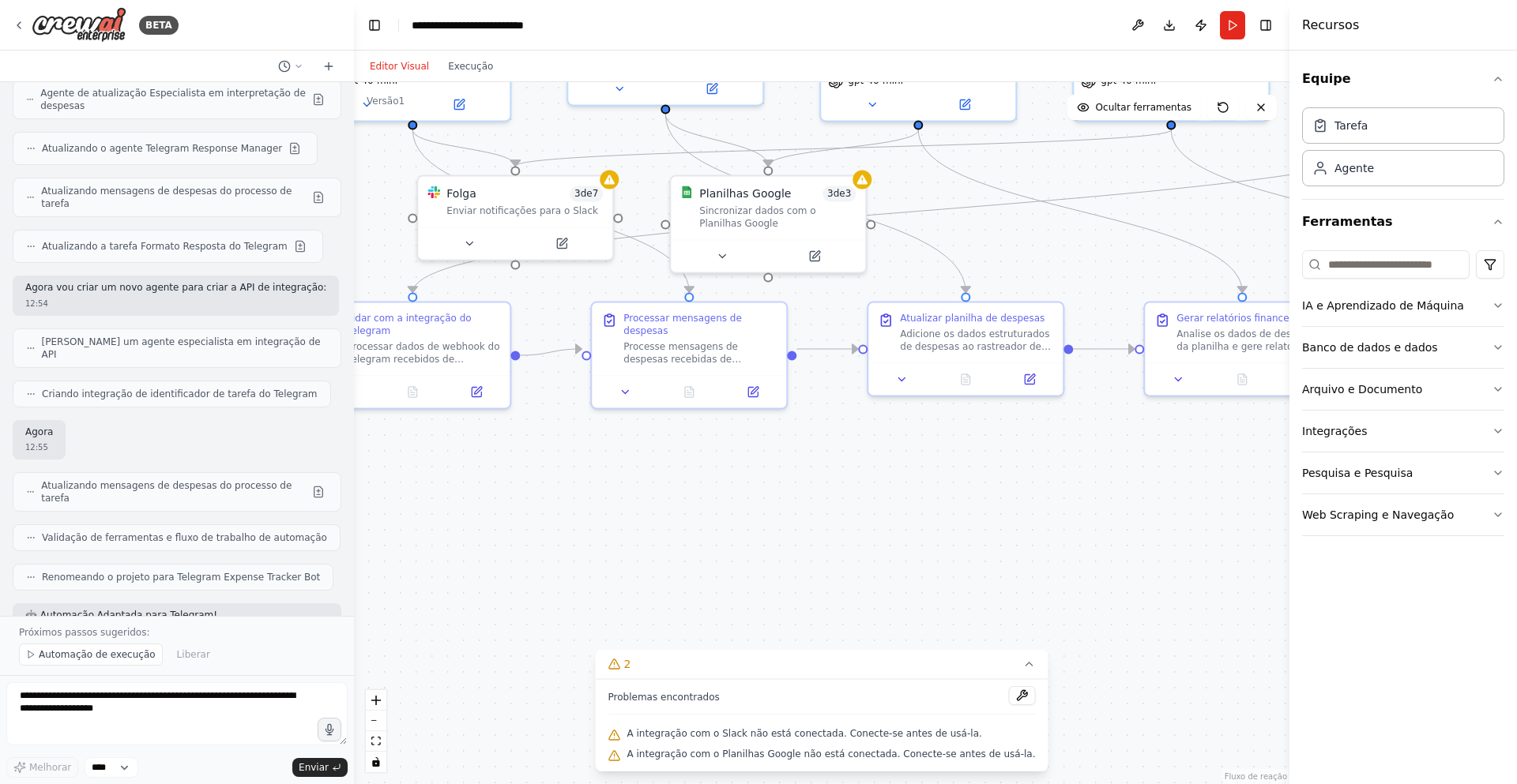
drag, startPoint x: 714, startPoint y: 526, endPoint x: 665, endPoint y: 519, distance: 49.5
click at [849, 498] on div ".deletable-edge-delete-btn { width: 20px; height: 20px; border: 0px solid #ffff…" at bounding box center [821, 433] width 935 height 702
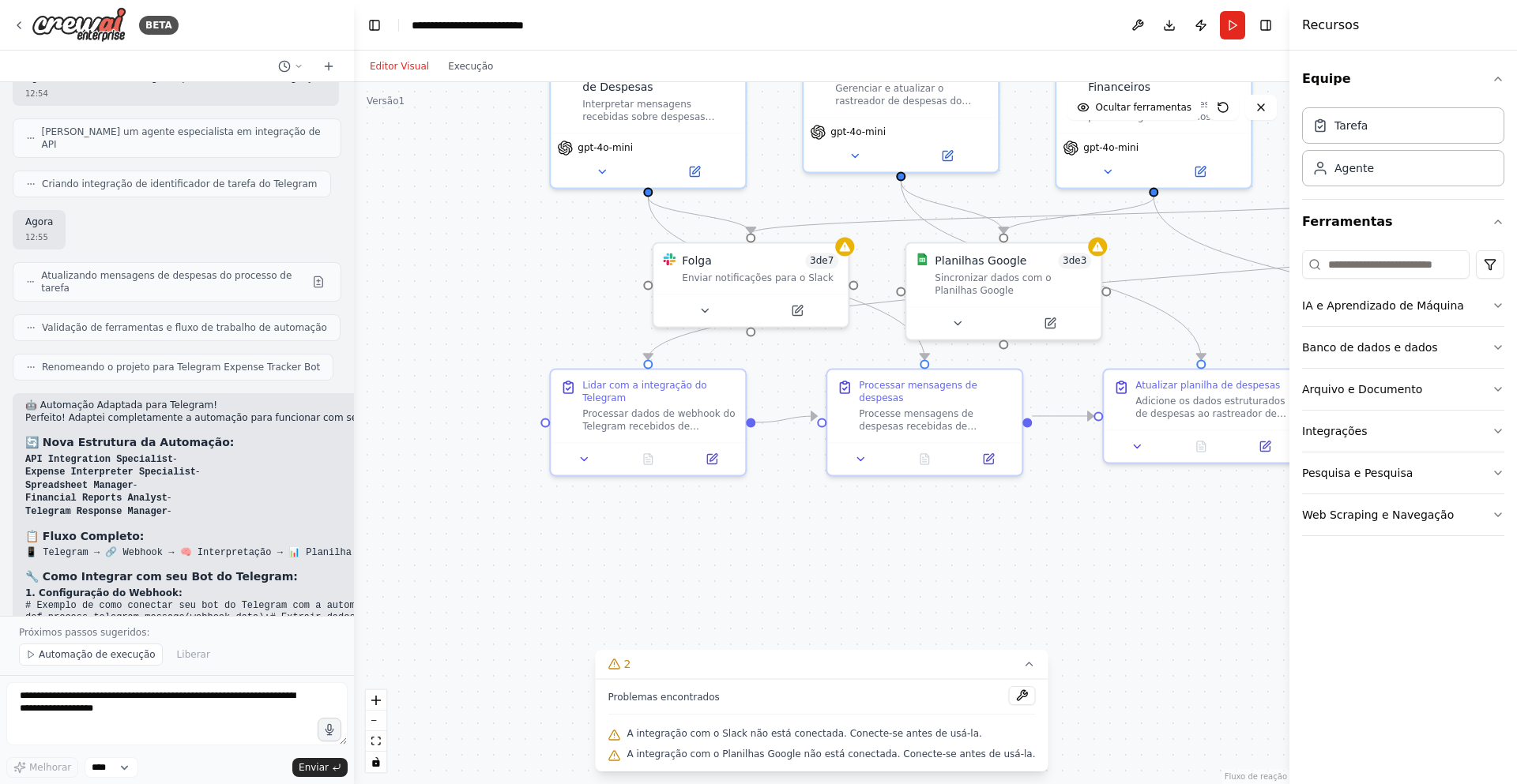
drag, startPoint x: 622, startPoint y: 450, endPoint x: 835, endPoint y: 515, distance: 222.7
click at [835, 515] on div ".deletable-edge-delete-btn { width: 20px; height: 20px; border: 0px solid #ffff…" at bounding box center [821, 433] width 935 height 702
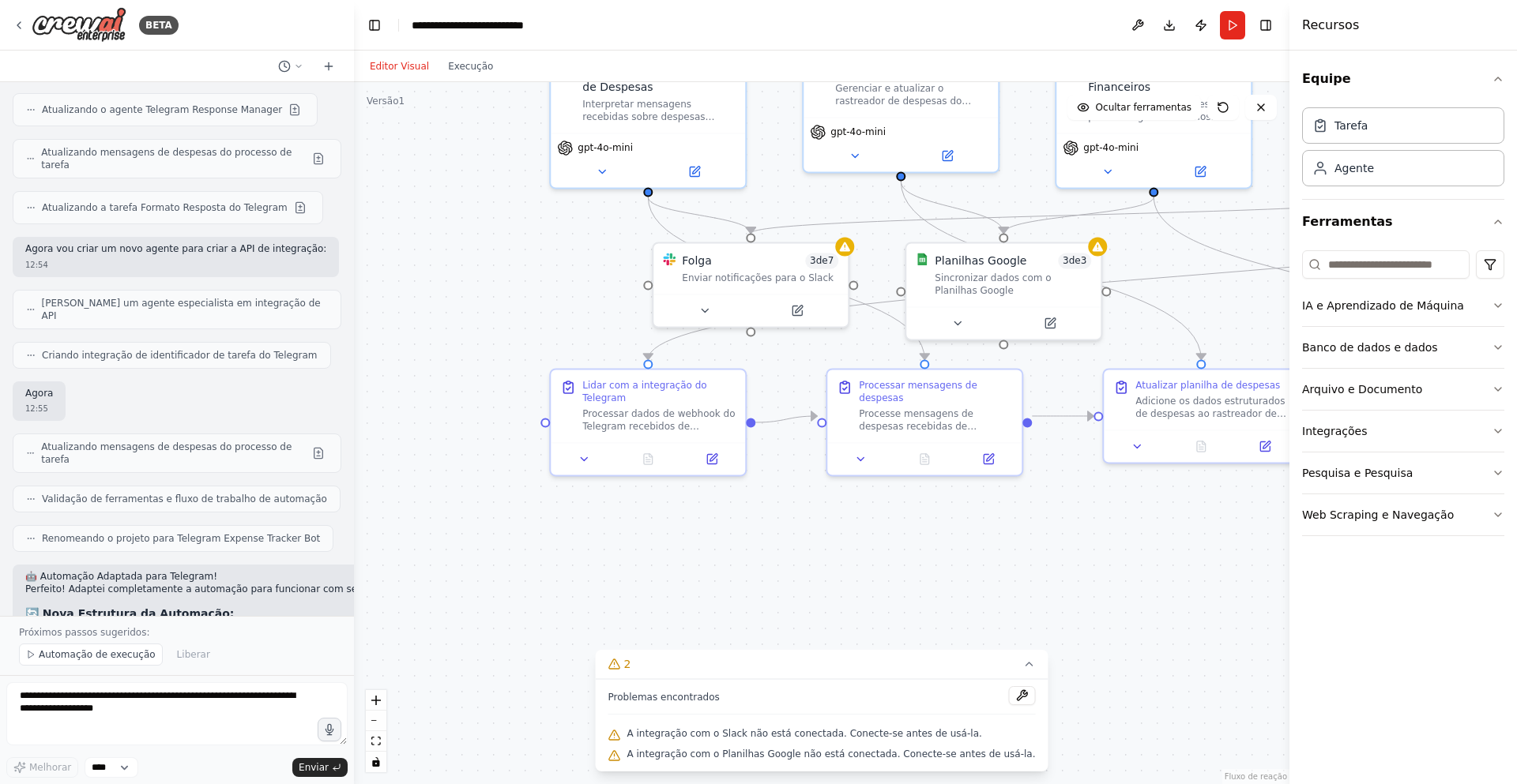
scroll to position [3525, 0]
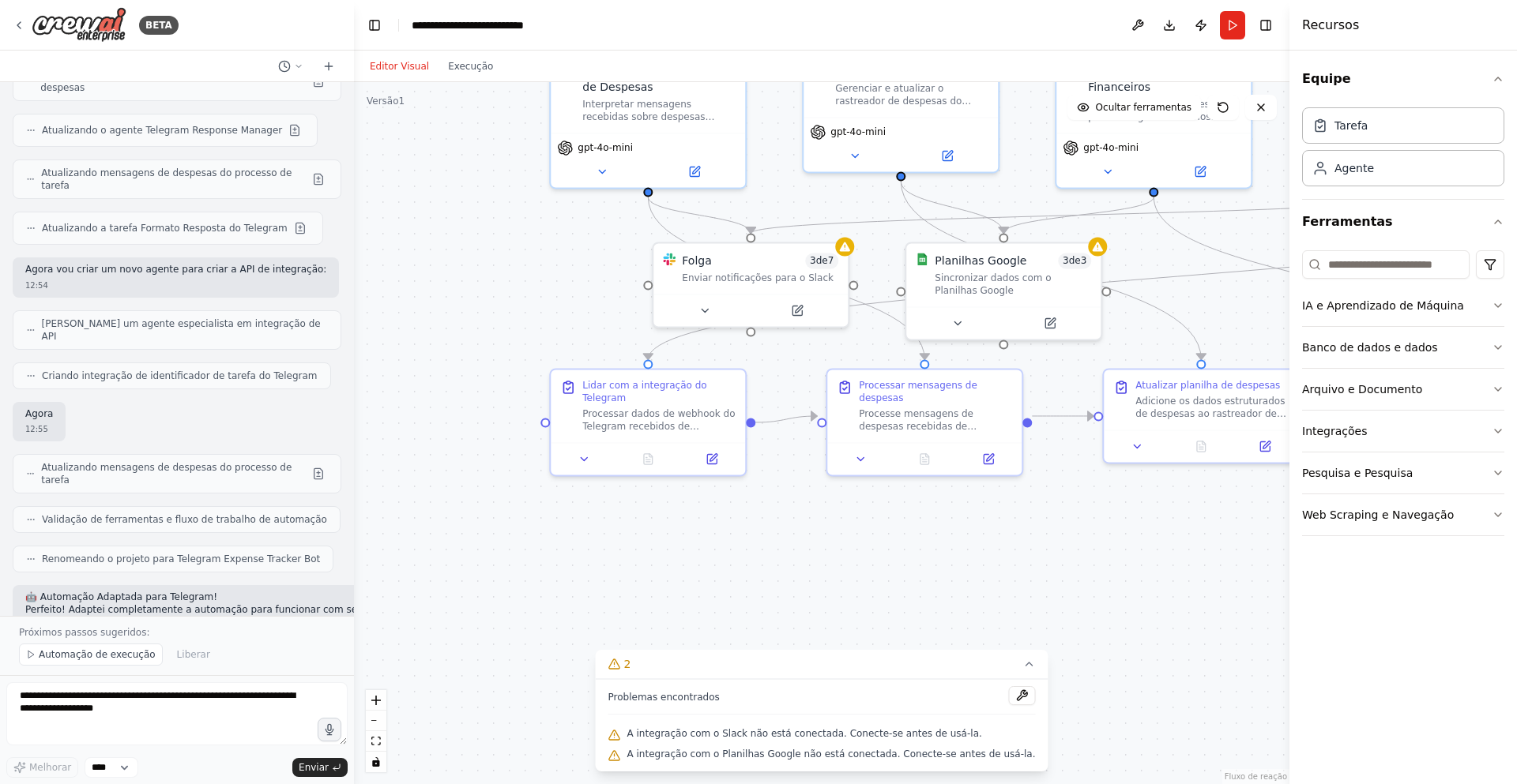
drag, startPoint x: 230, startPoint y: 459, endPoint x: 266, endPoint y: 465, distance: 36.5
click at [266, 658] on li "Expense Interpreter Specialist -" at bounding box center [639, 665] width 1229 height 14
click at [252, 671] on li "Spreadsheet Manager -" at bounding box center [639, 678] width 1229 height 14
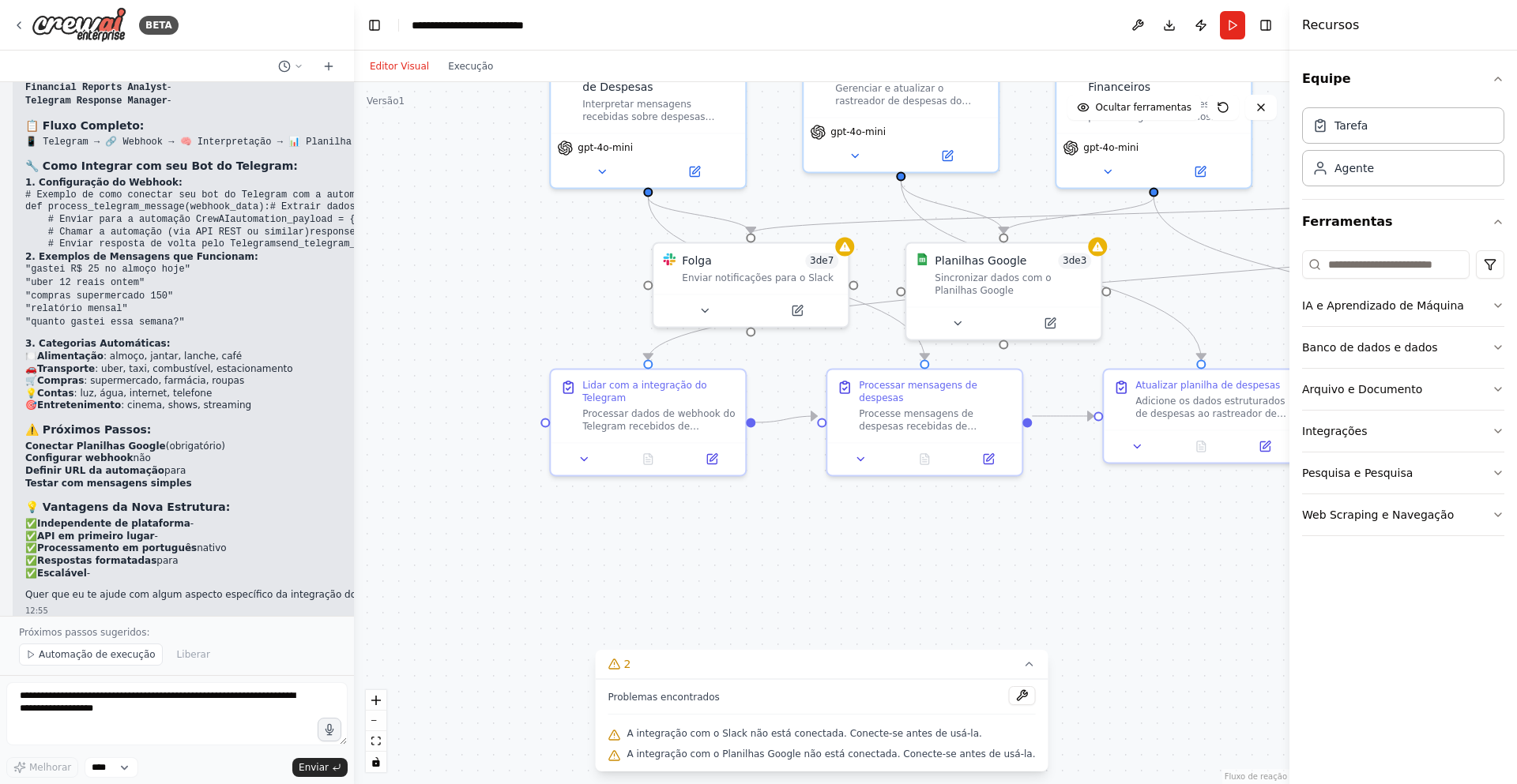
scroll to position [4157, 0]
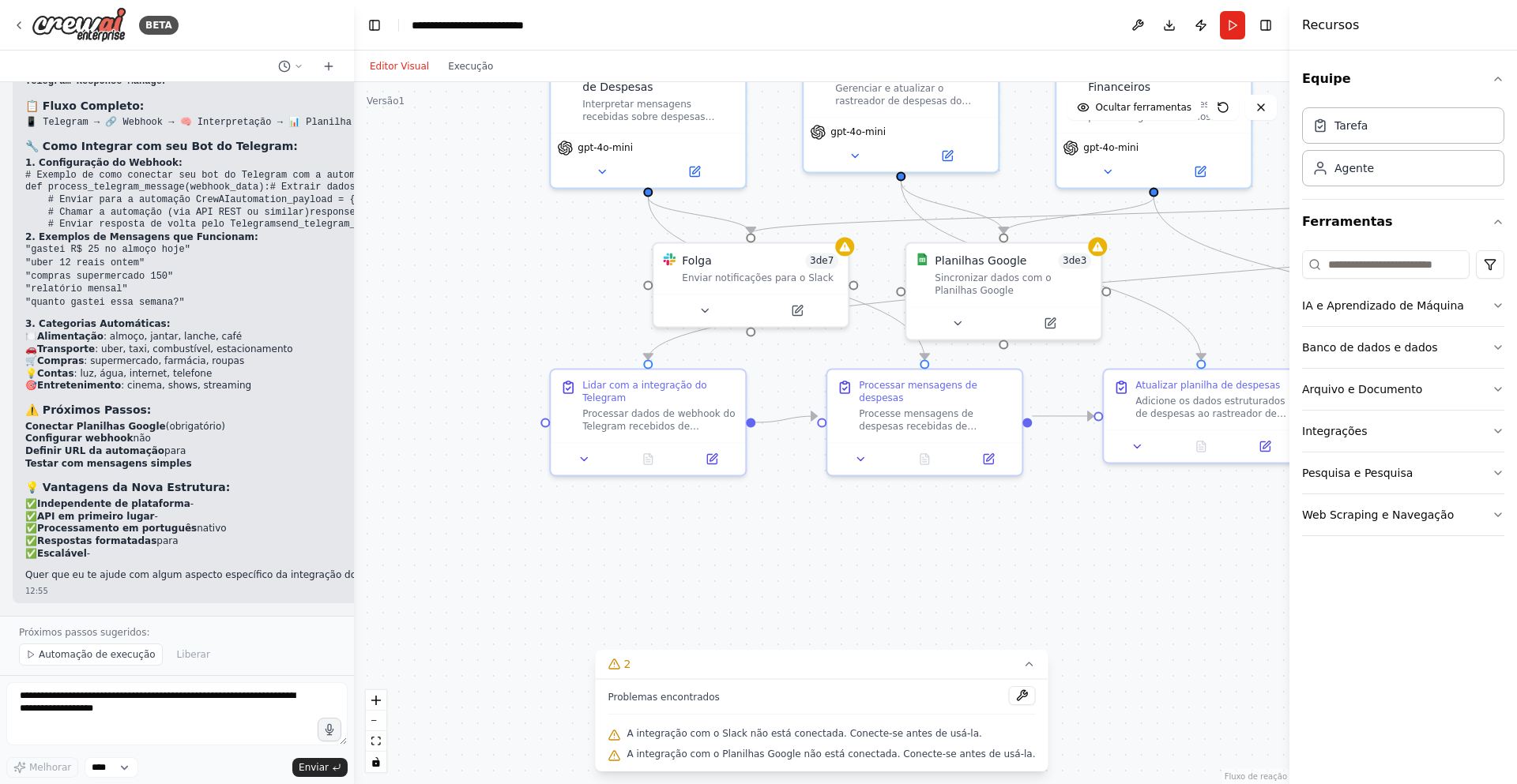
drag, startPoint x: 271, startPoint y: 585, endPoint x: 223, endPoint y: 587, distance: 48.0
click at [223, 587] on div "🤖 Automação Adaptada para Telegram! Perfeito! Adaptei completamente a automação…" at bounding box center [640, 283] width 1255 height 640
click at [80, 656] on font "Automação de execução" at bounding box center [97, 654] width 117 height 11
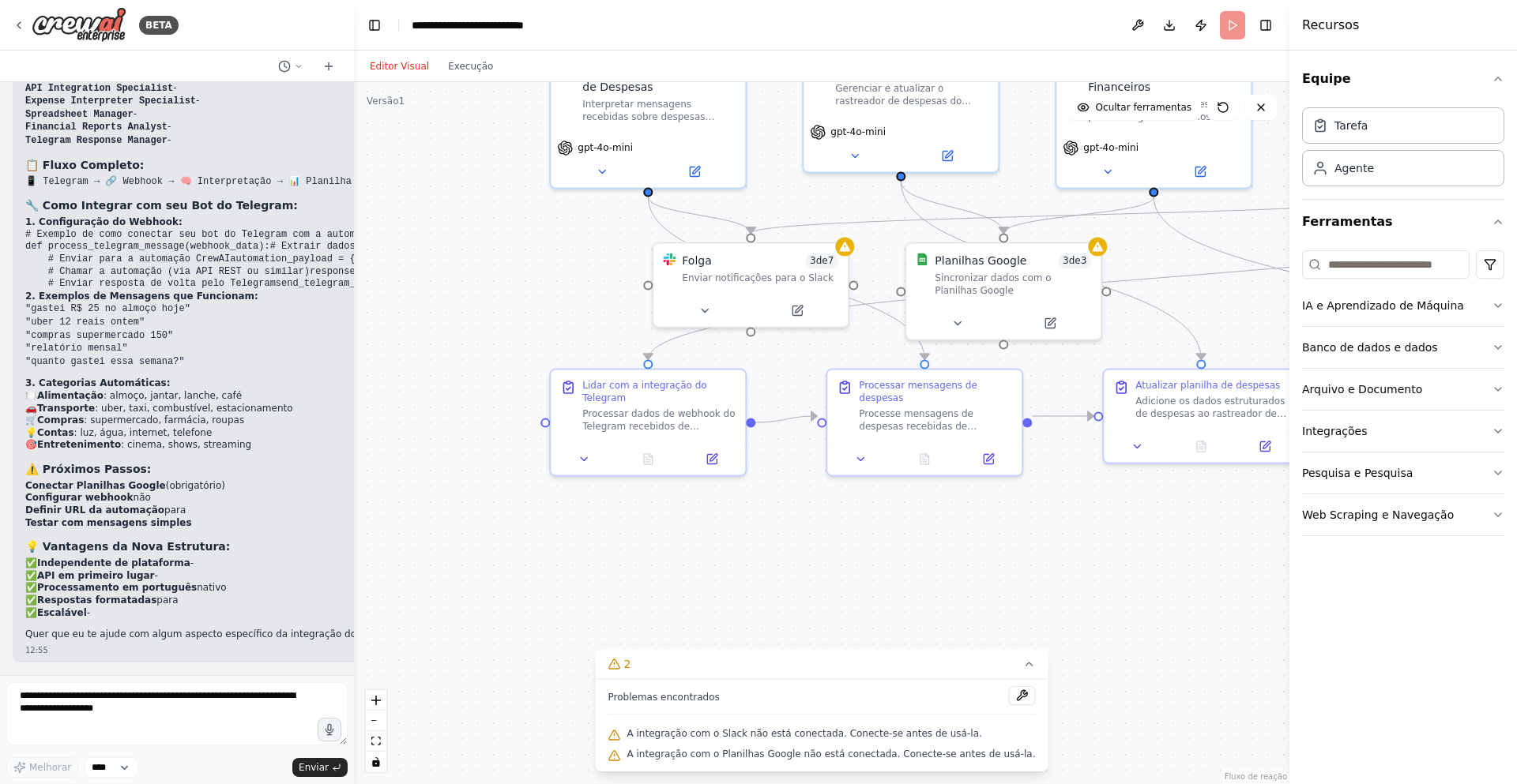
scroll to position [4098, 0]
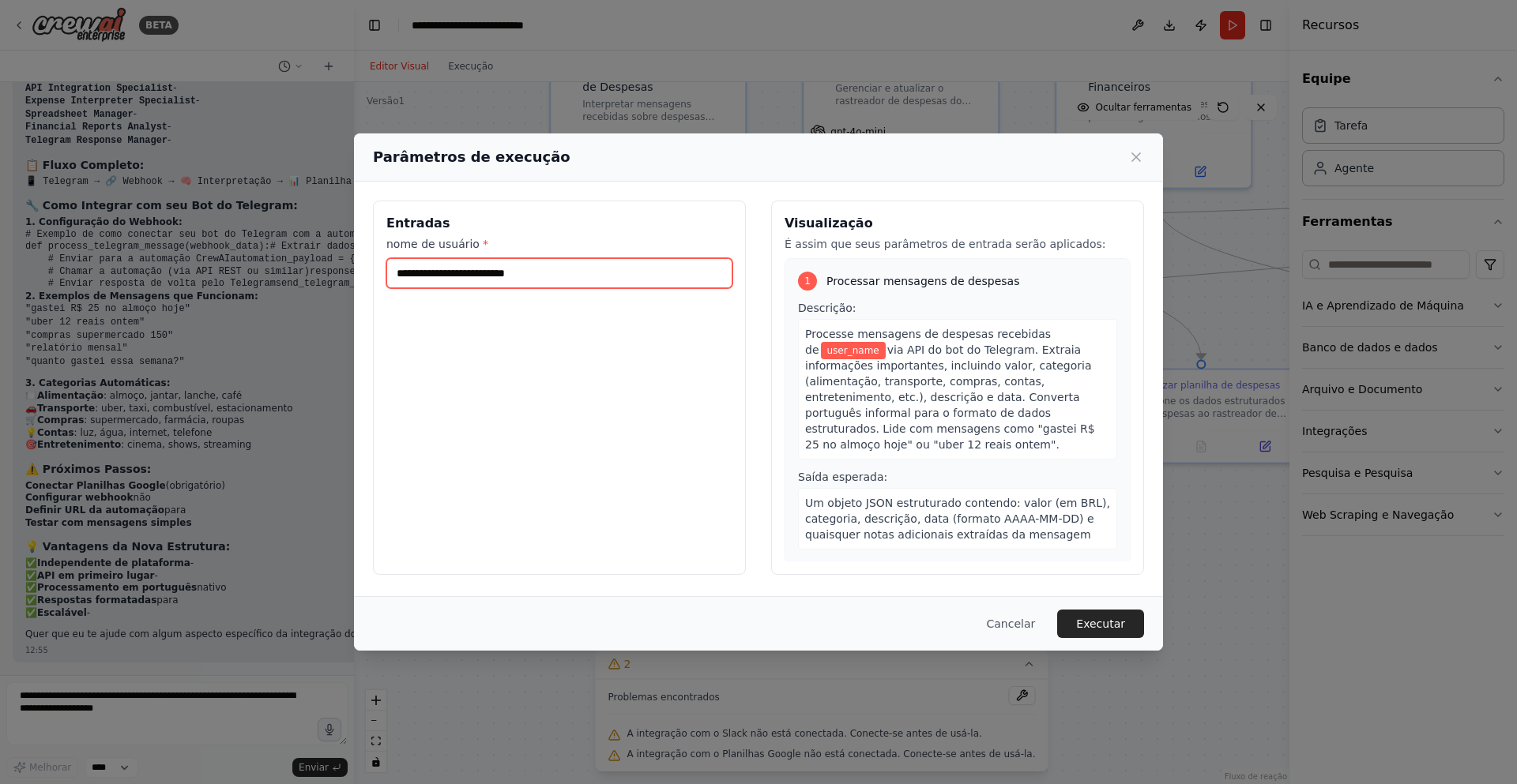
click at [460, 270] on input "nome de usuário *" at bounding box center [559, 273] width 346 height 30
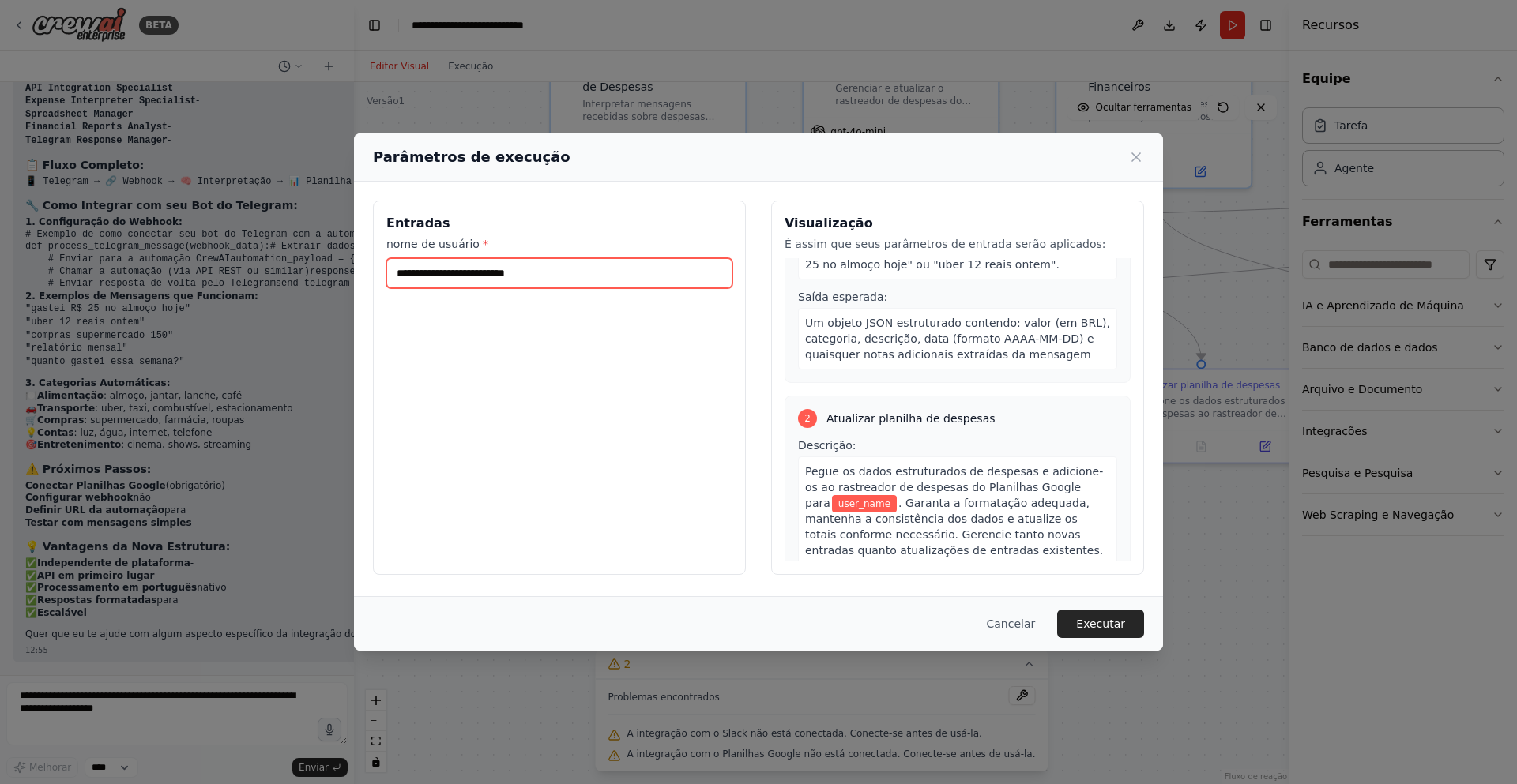
scroll to position [237, 0]
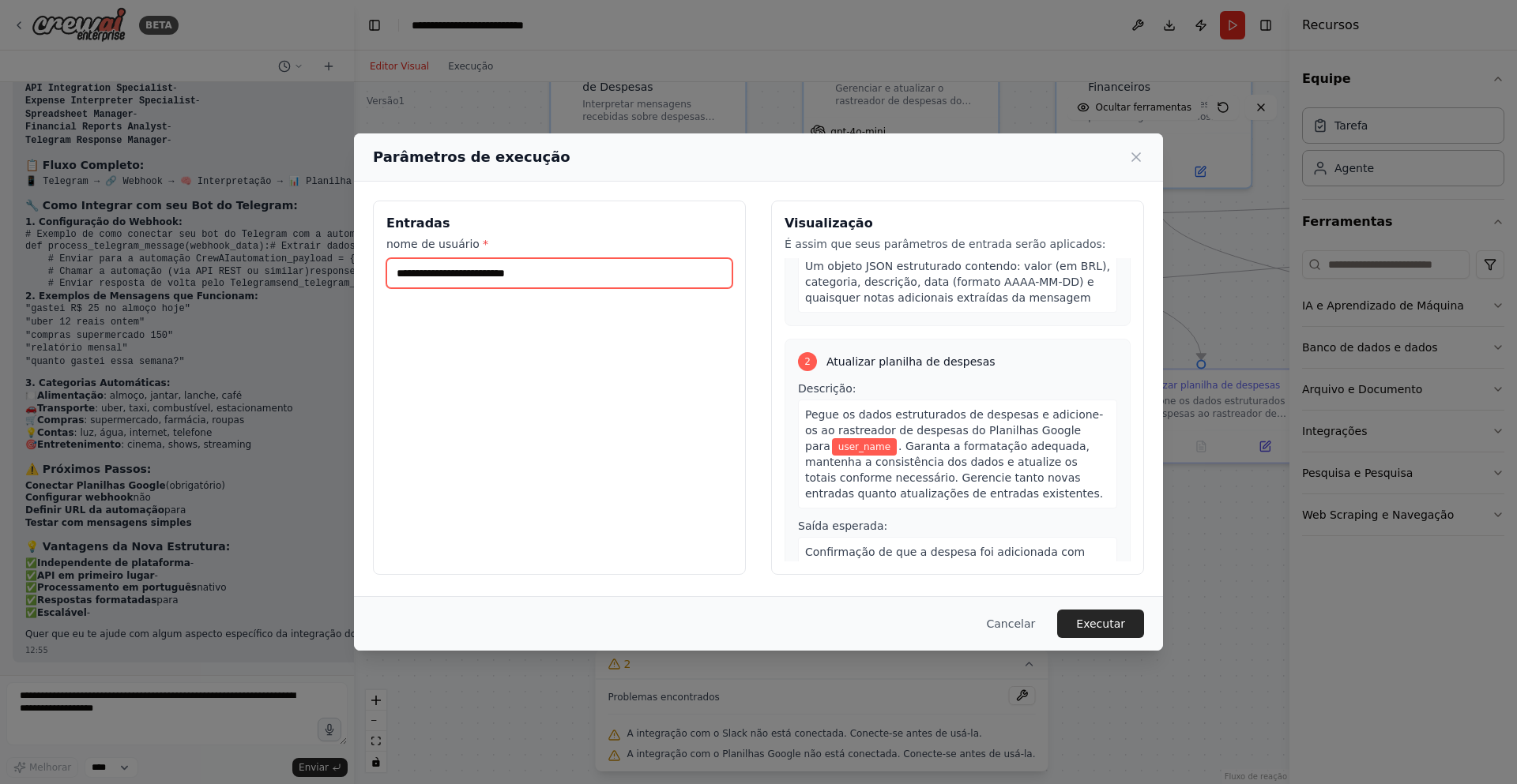
click at [506, 258] on input "nome de usuário *" at bounding box center [559, 273] width 346 height 30
click at [544, 279] on input "nome de usuário *" at bounding box center [559, 273] width 346 height 30
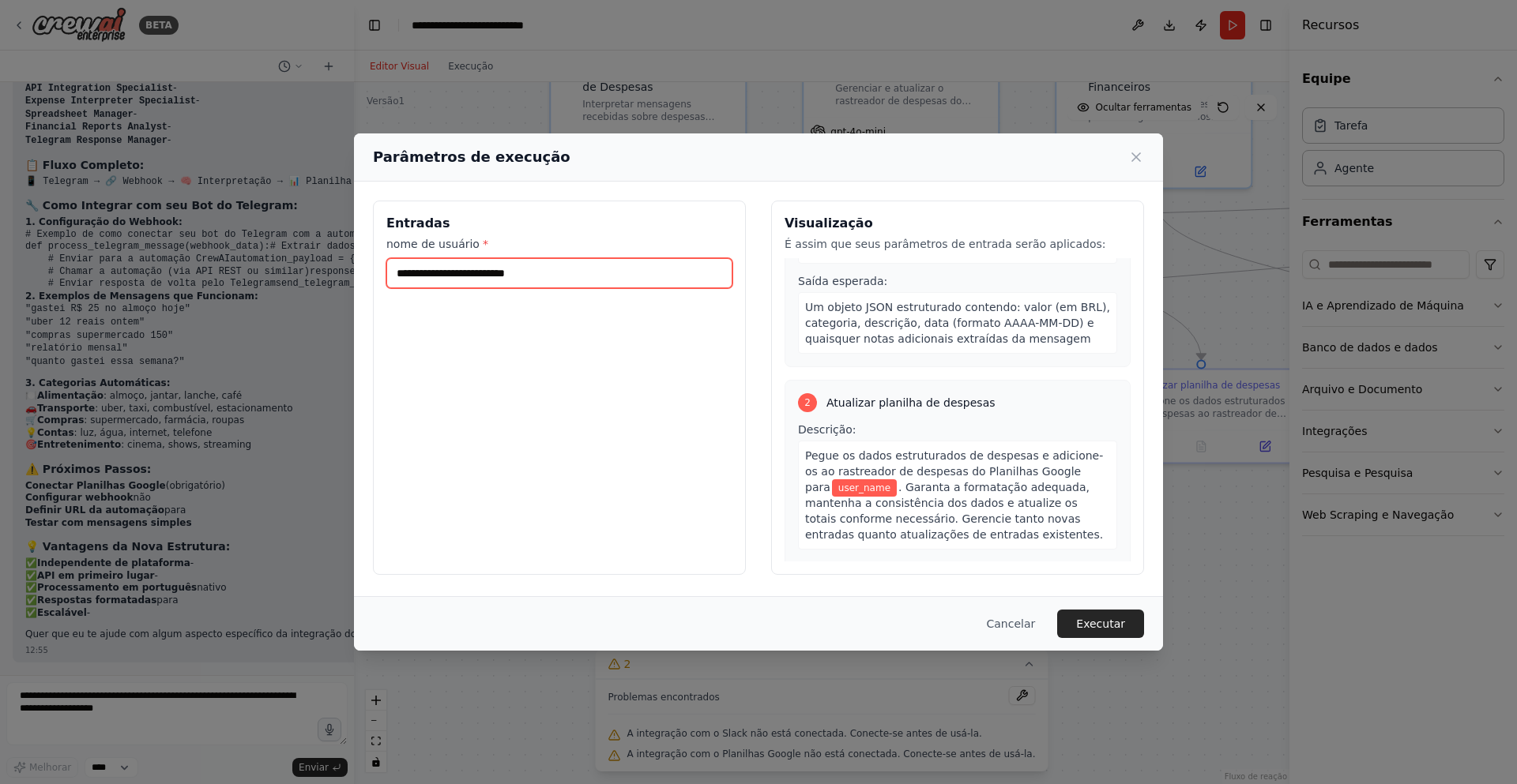
scroll to position [0, 0]
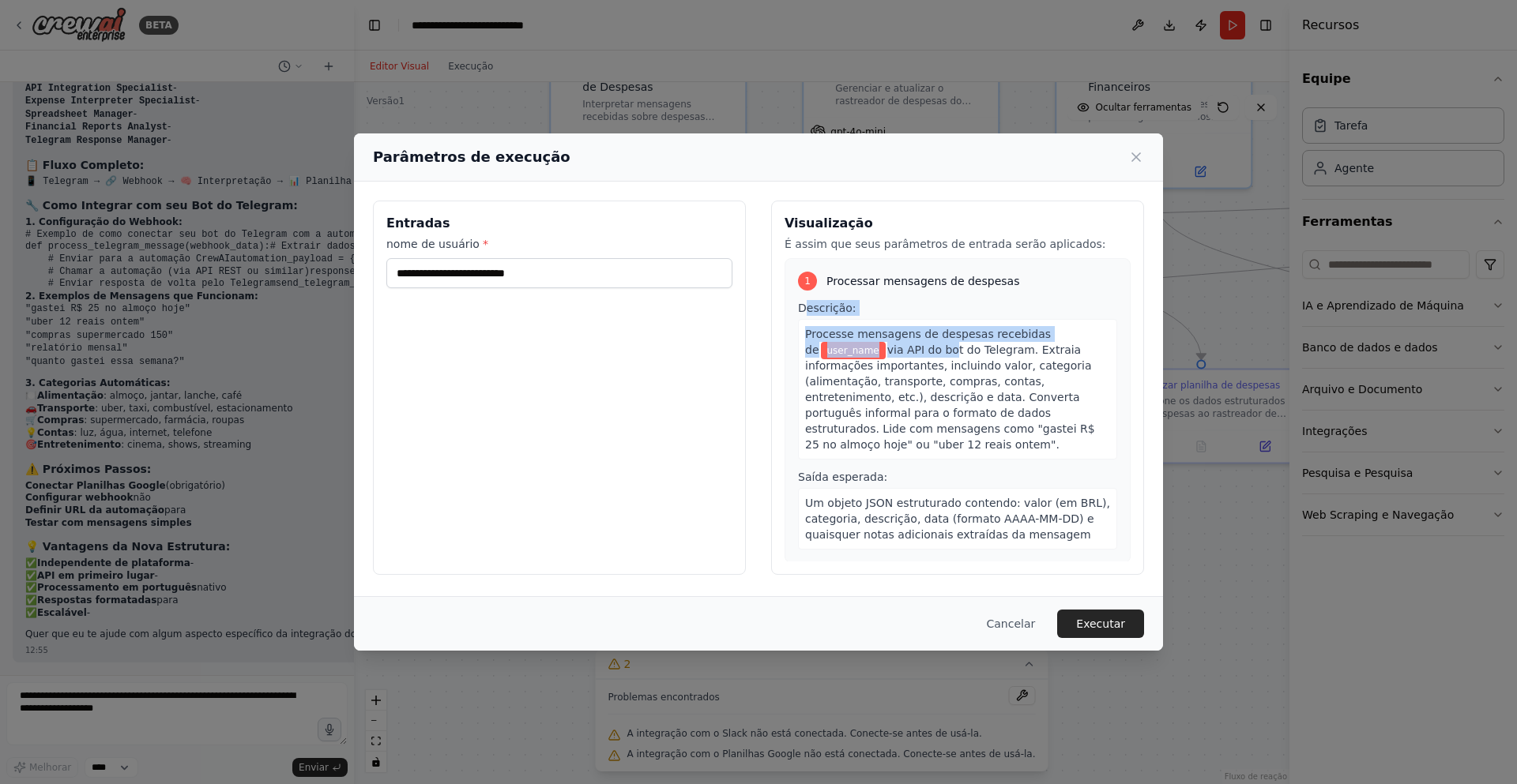
drag, startPoint x: 803, startPoint y: 304, endPoint x: 845, endPoint y: 343, distance: 57.3
click at [856, 346] on div "Descrição: Processe mensagens de despesas recebidas de user_name via API do bot…" at bounding box center [957, 379] width 319 height 160
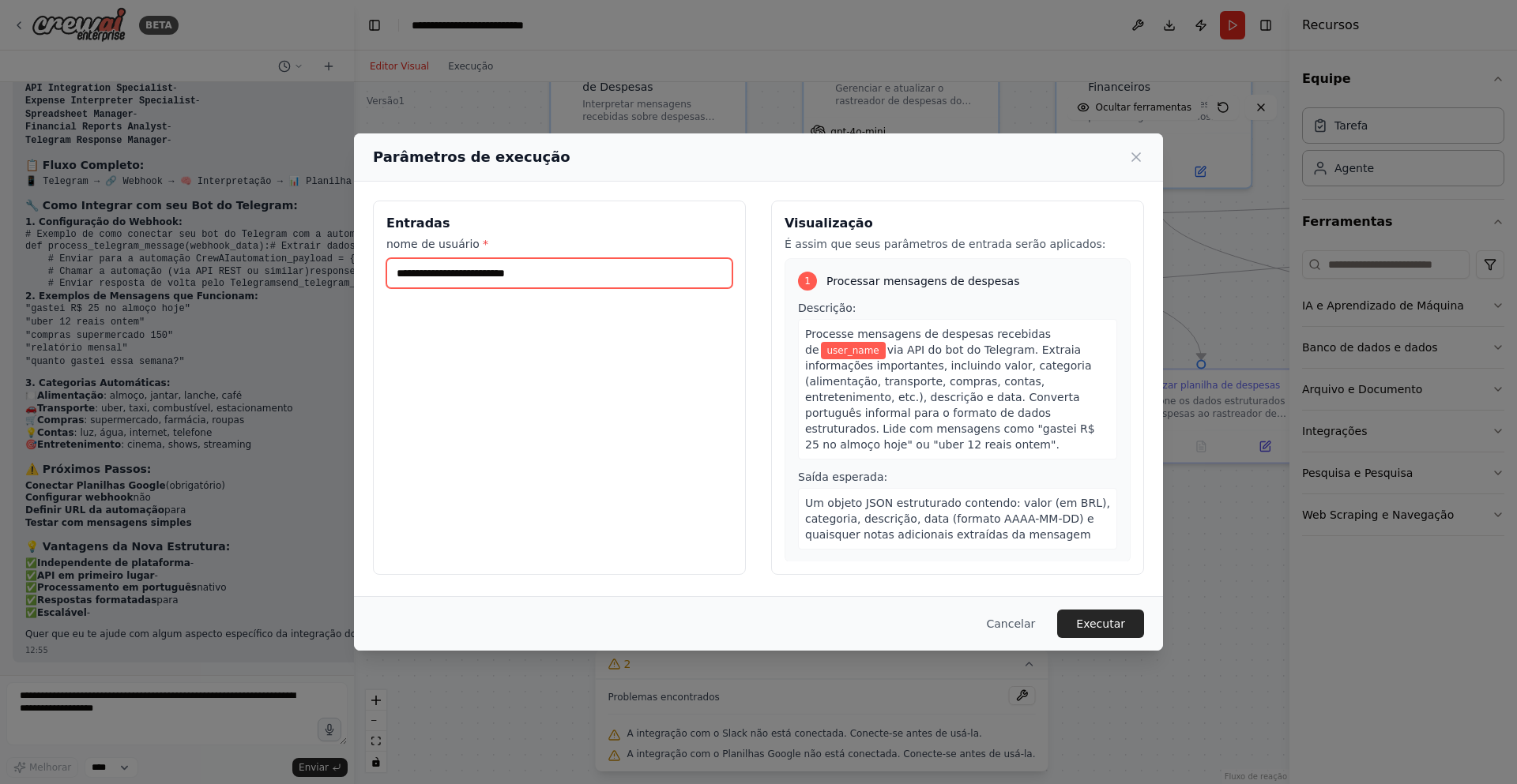
click at [551, 280] on input "nome de usuário *" at bounding box center [559, 273] width 346 height 30
type input "******"
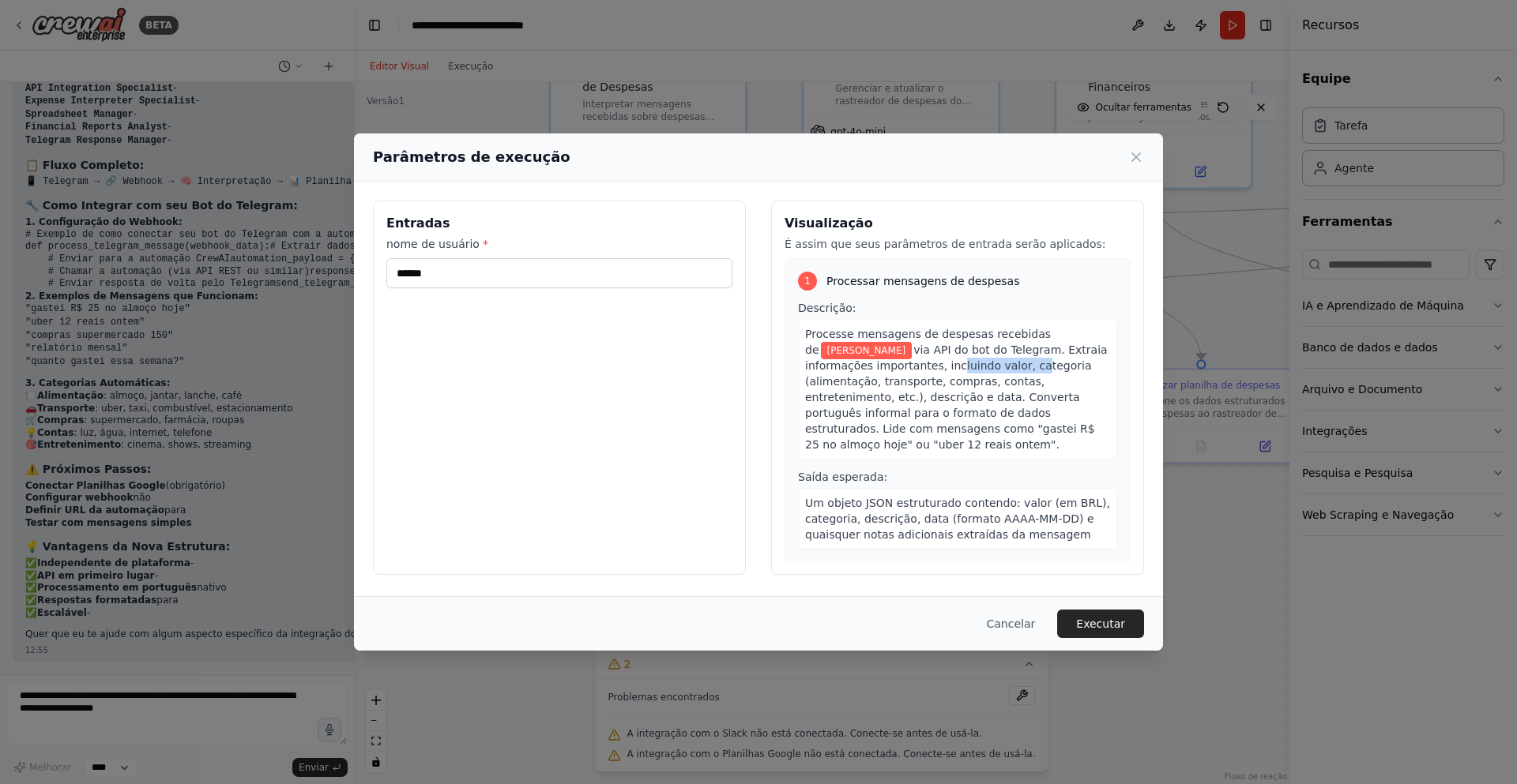
drag, startPoint x: 819, startPoint y: 357, endPoint x: 891, endPoint y: 365, distance: 72.4
click at [891, 365] on font "via API do bot do Telegram. Extraia informações importantes, incluindo valor, c…" at bounding box center [956, 397] width 303 height 107
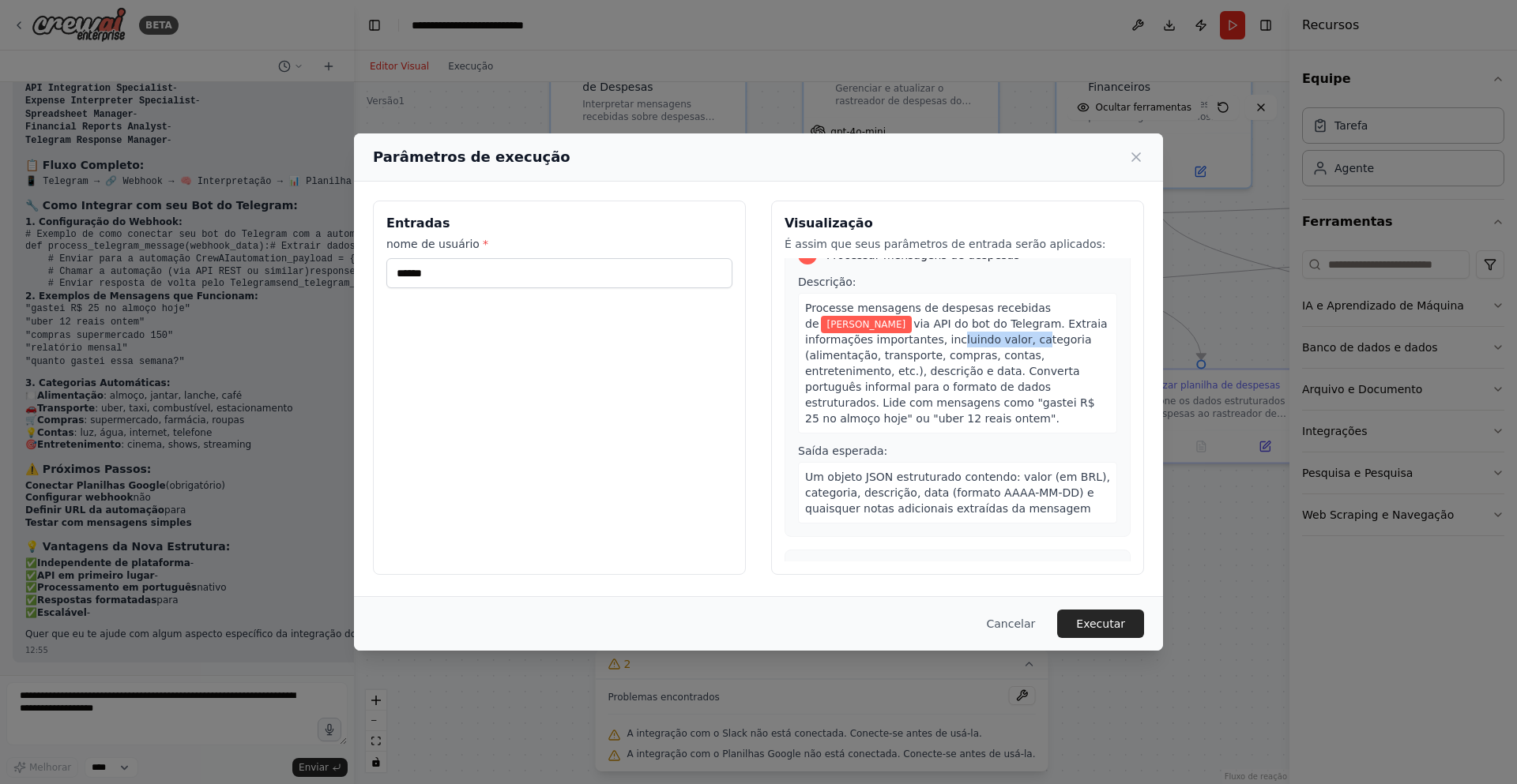
scroll to position [79, 0]
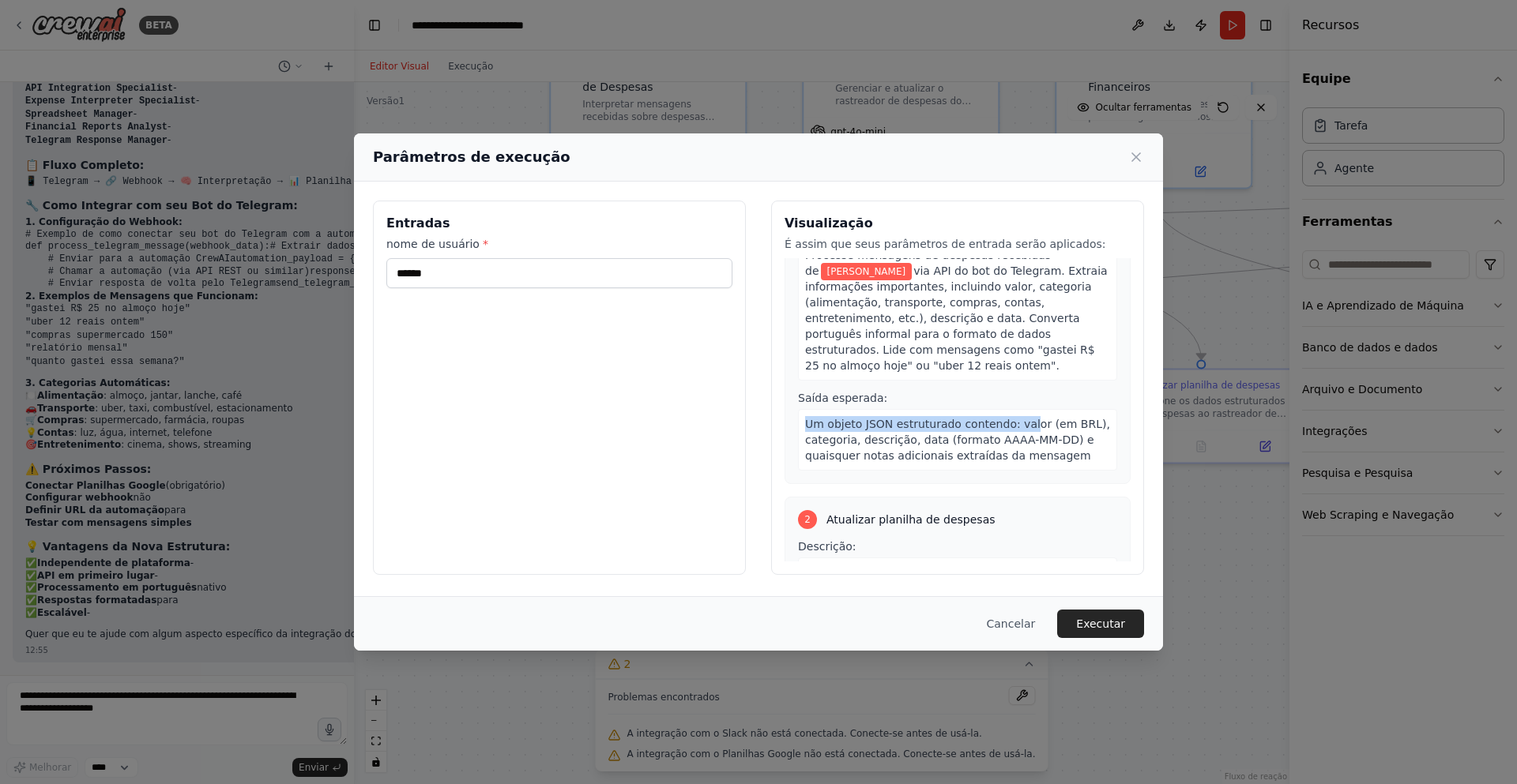
drag, startPoint x: 805, startPoint y: 405, endPoint x: 1014, endPoint y: 410, distance: 209.1
click at [1018, 418] on font "Um objeto JSON estruturado contendo: valor (em BRL), categoria, descrição, data…" at bounding box center [957, 440] width 305 height 45
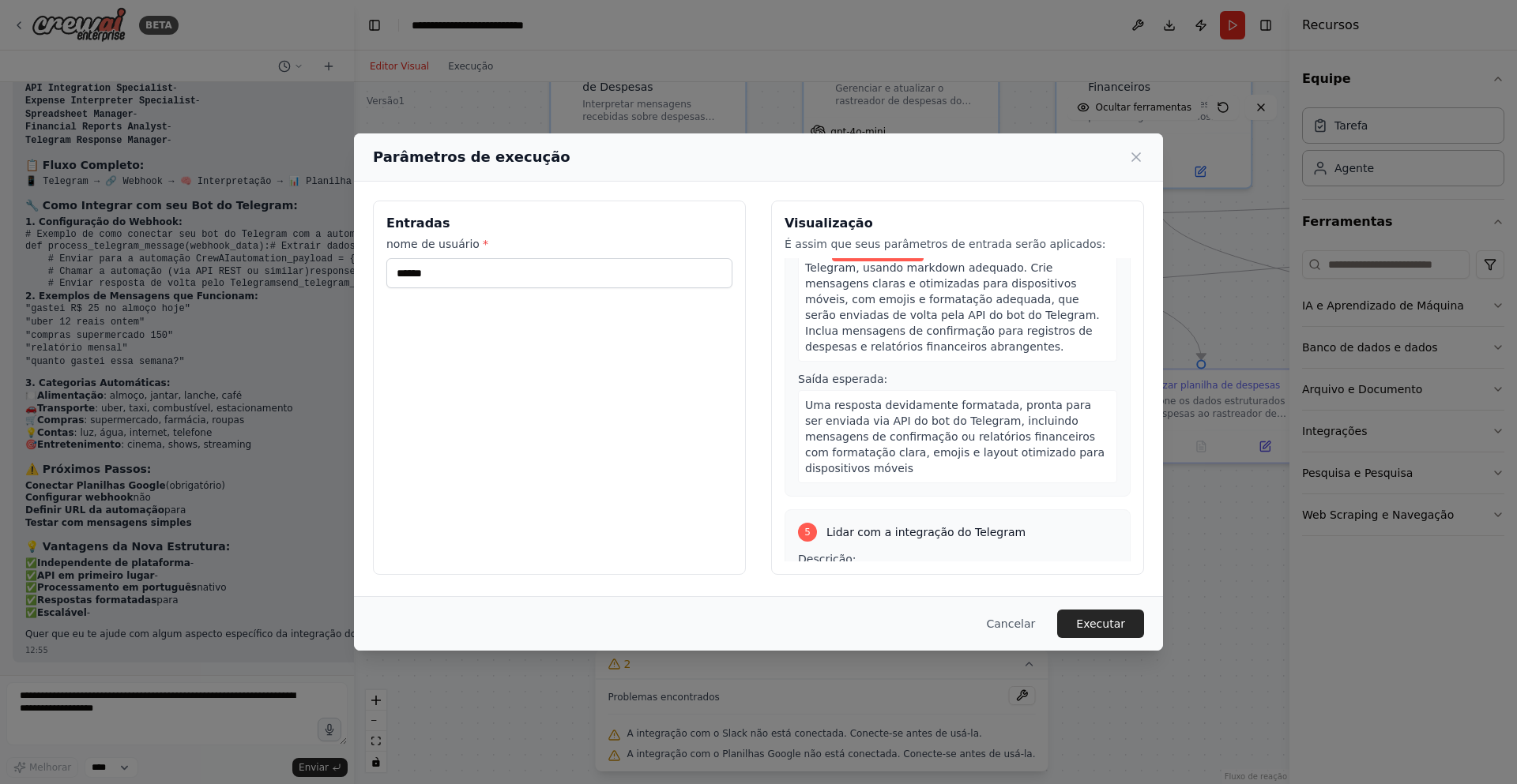
scroll to position [1026, 0]
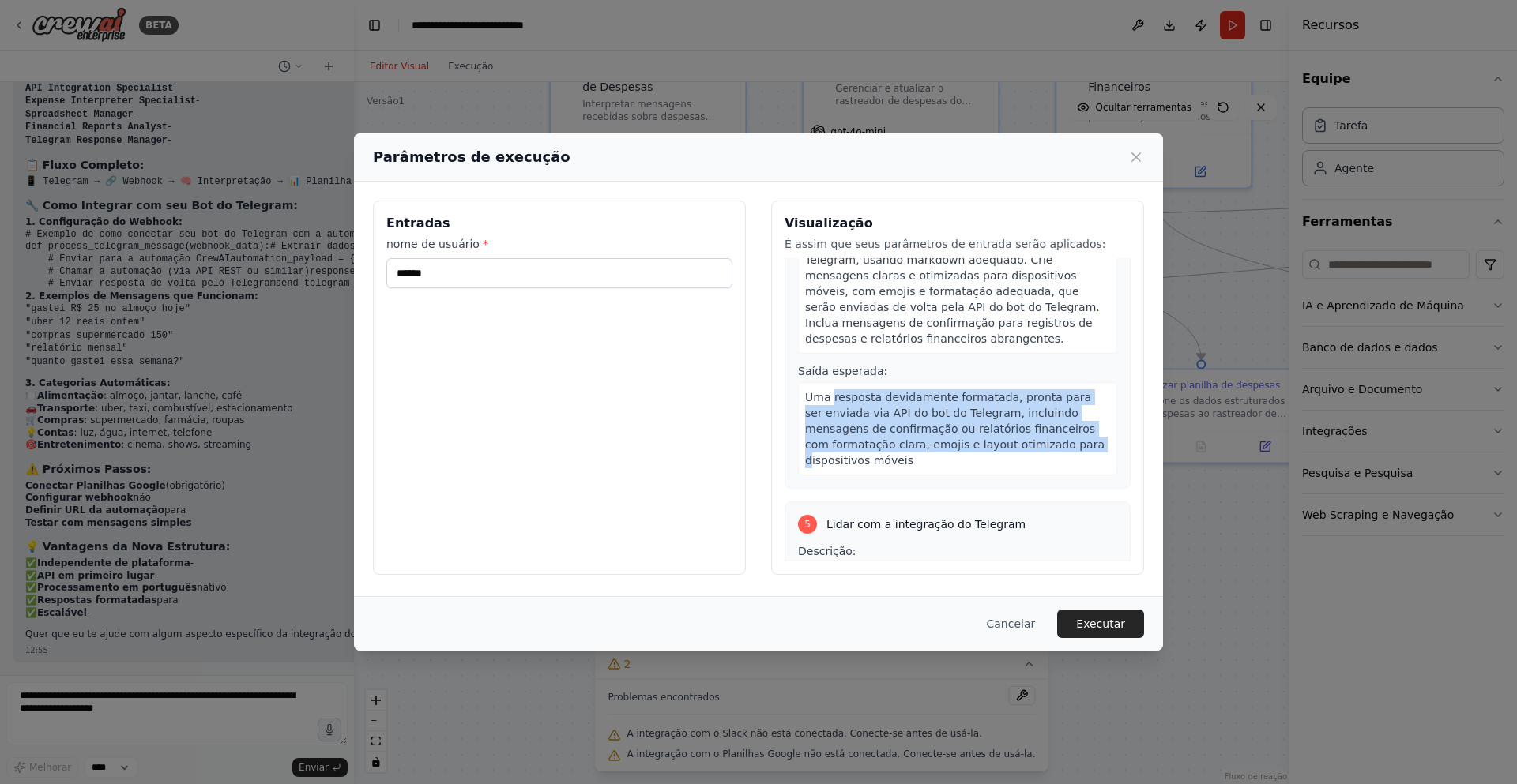
drag, startPoint x: 830, startPoint y: 339, endPoint x: 1002, endPoint y: 371, distance: 175.0
click at [997, 391] on font "Uma resposta devidamente formatada, pronta para ser enviada via API do bot do T…" at bounding box center [955, 429] width 300 height 75
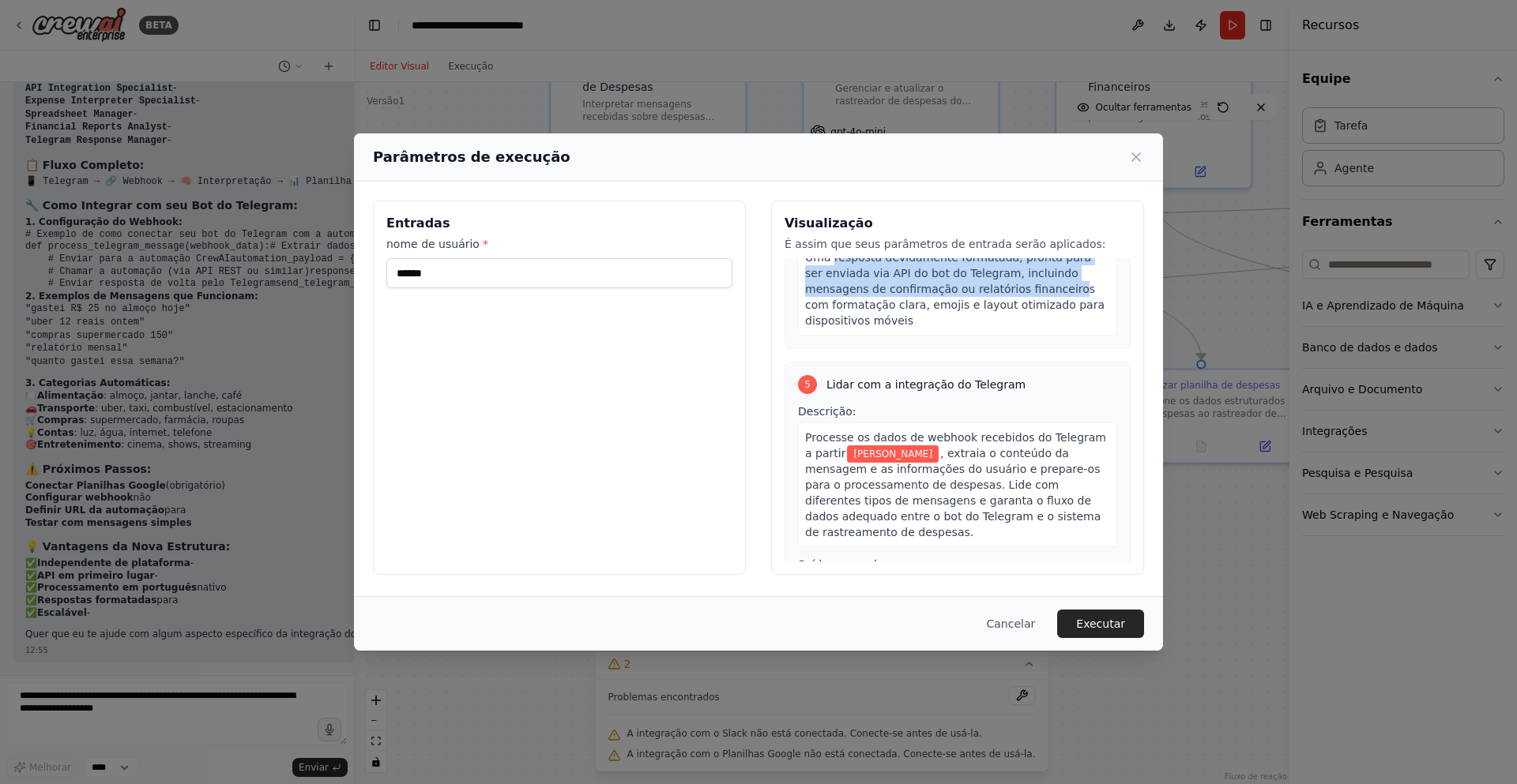
scroll to position [1177, 0]
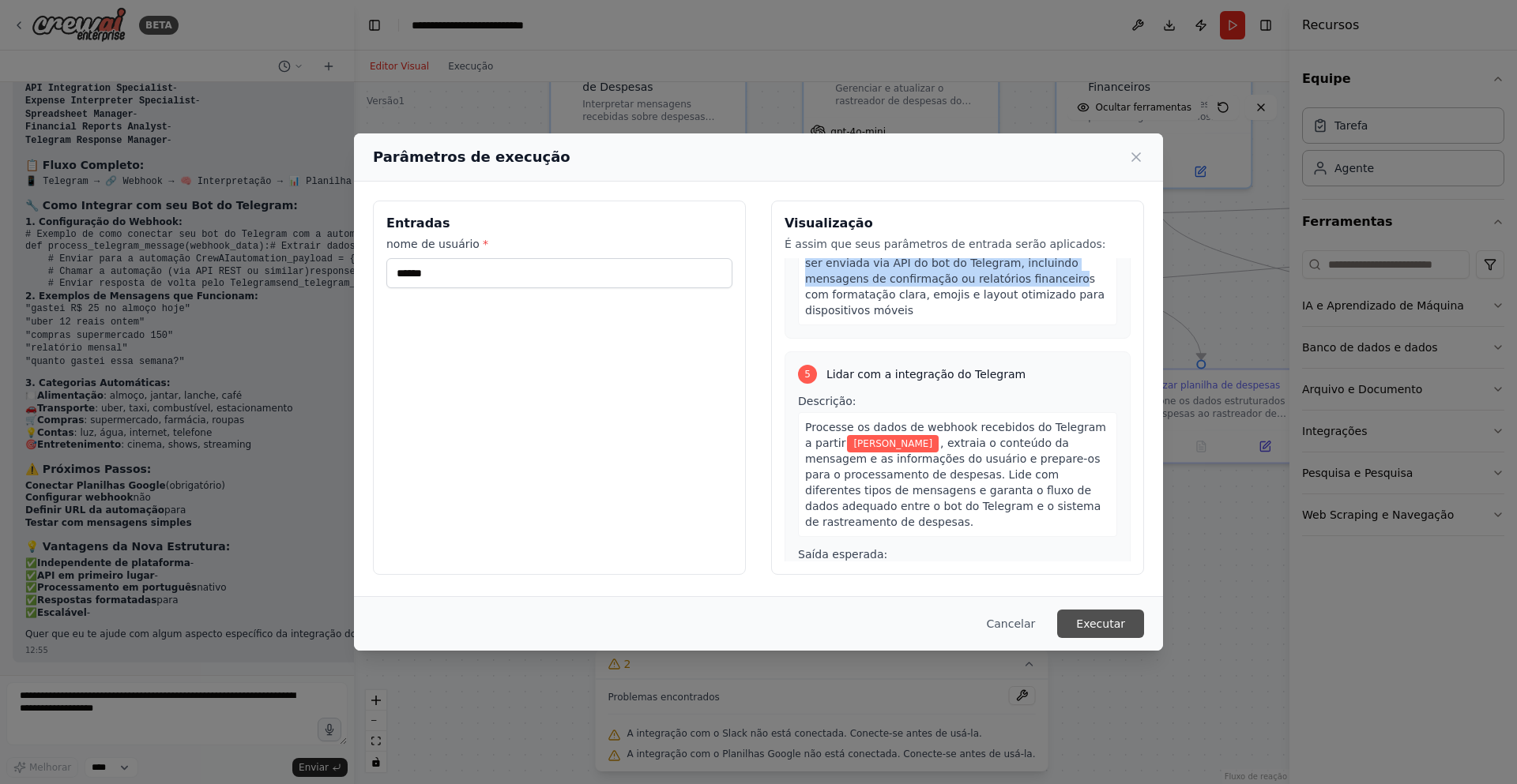
click at [1103, 623] on font "Executar" at bounding box center [1100, 623] width 49 height 13
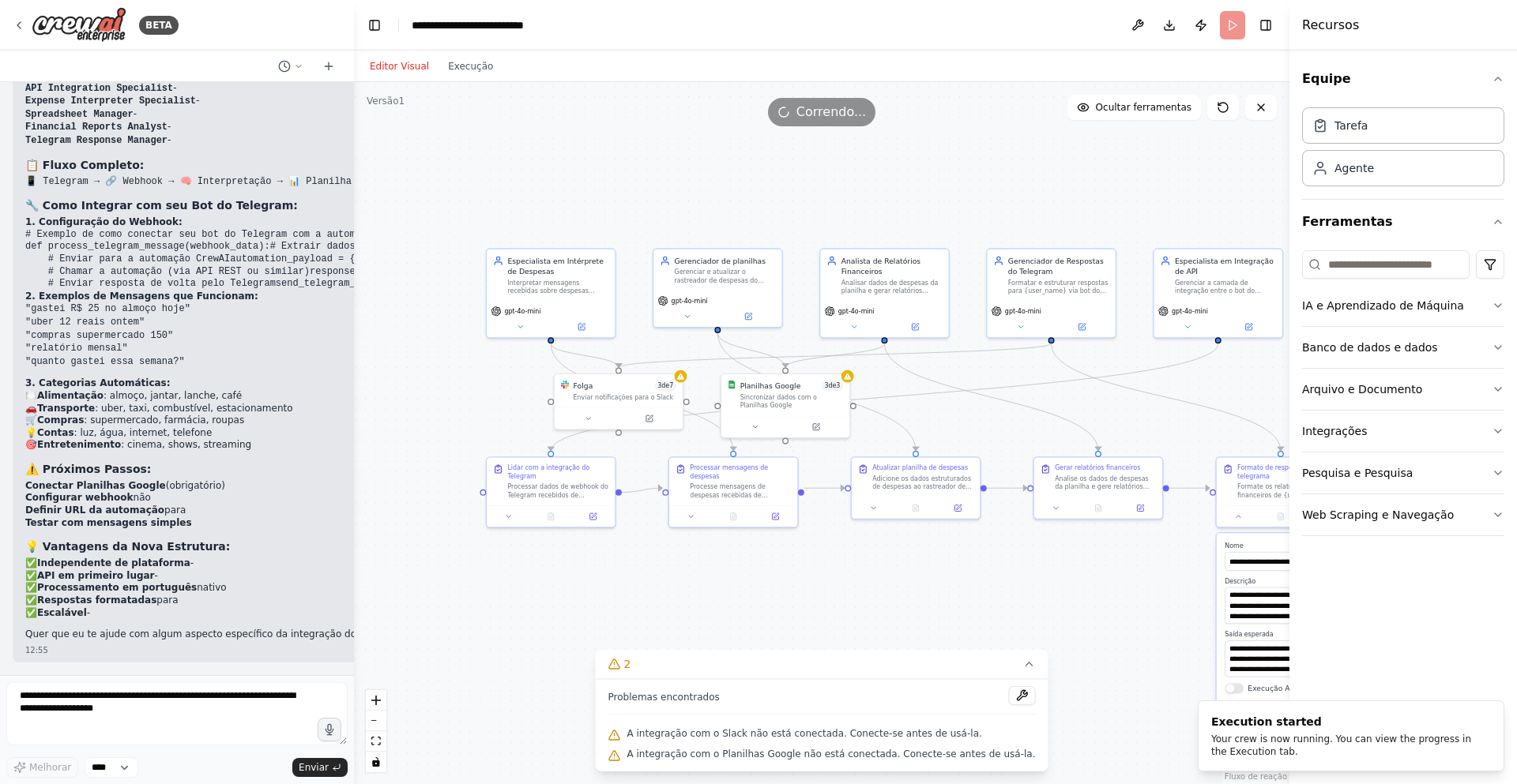
drag, startPoint x: 885, startPoint y: 520, endPoint x: 872, endPoint y: 552, distance: 34.5
click at [872, 552] on div ".deletable-edge-delete-btn { width: 20px; height: 20px; border: 0px solid #ffff…" at bounding box center [821, 433] width 935 height 702
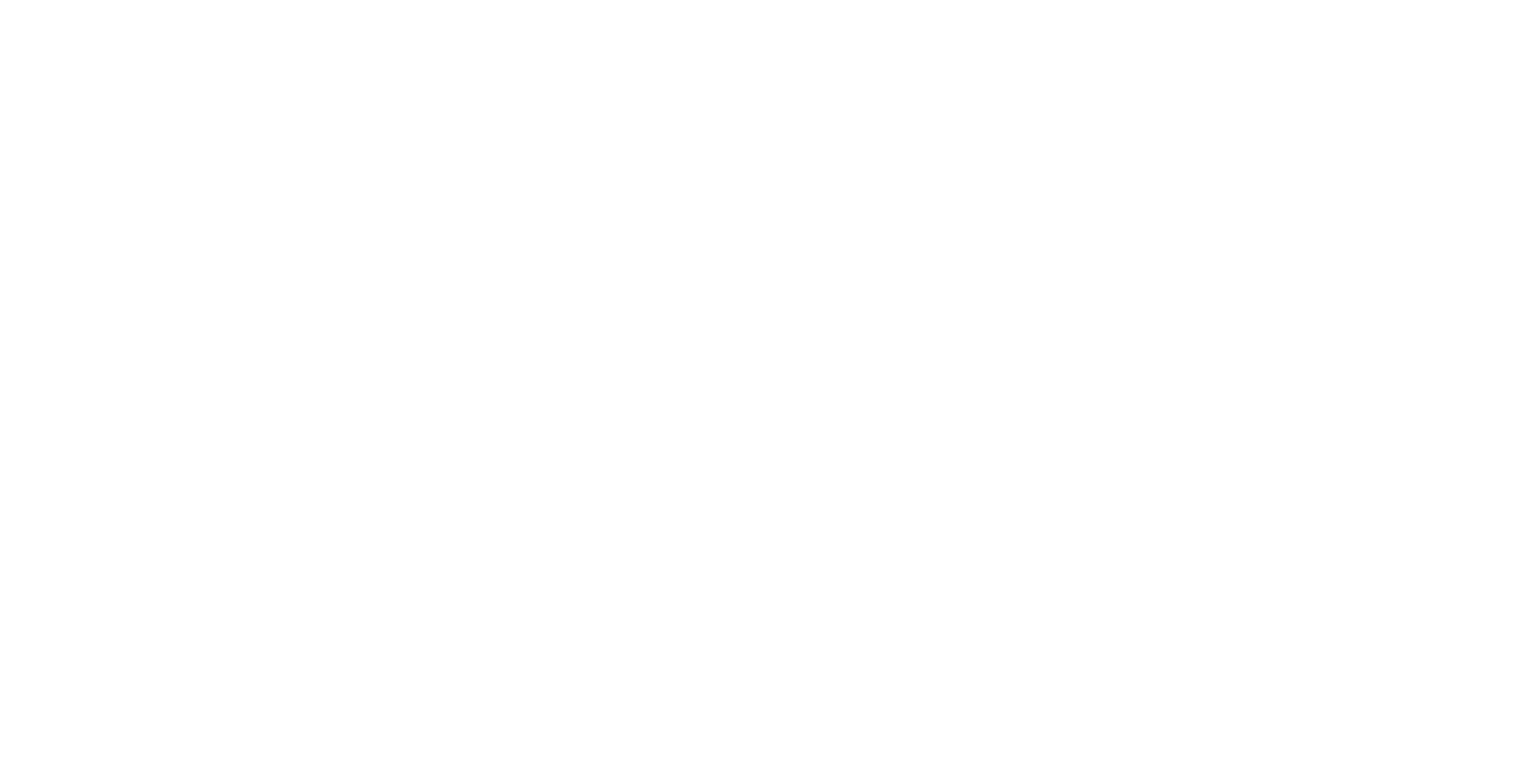
click at [764, 0] on html "Texto original Avalie a tradução O feedback vai ser usado para ajudar a melhora…" at bounding box center [758, 0] width 1517 height 0
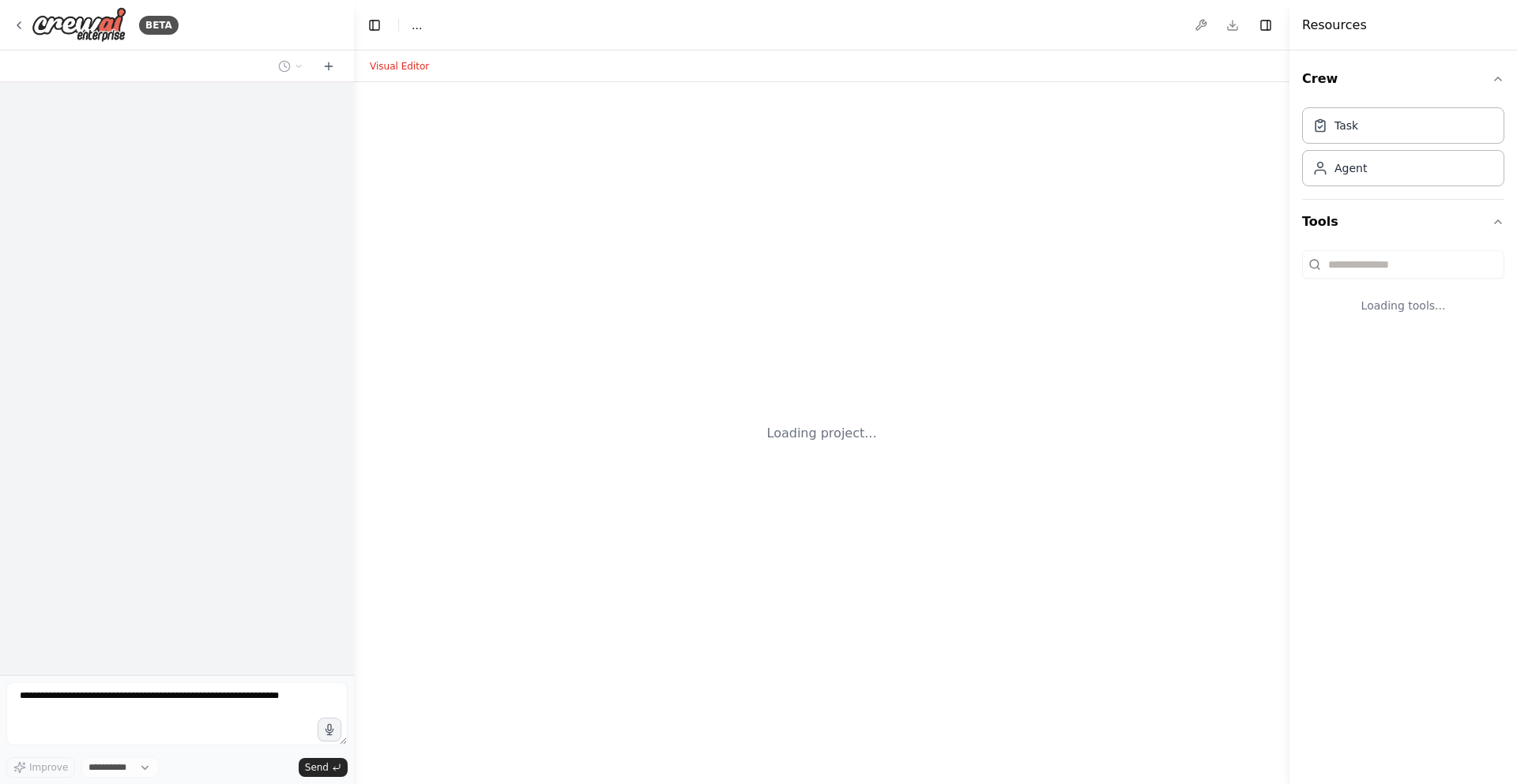
select select "****"
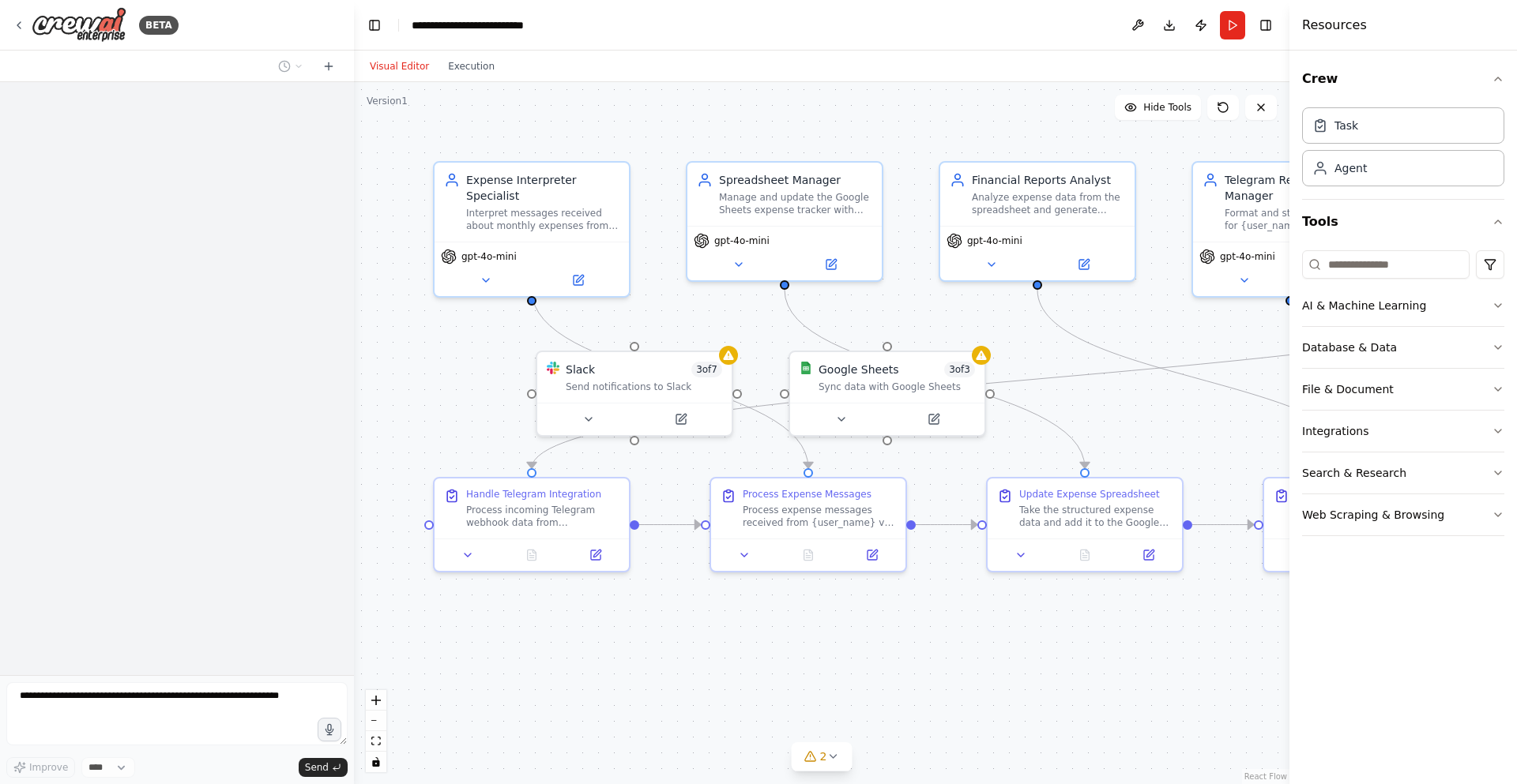
scroll to position [3164, 0]
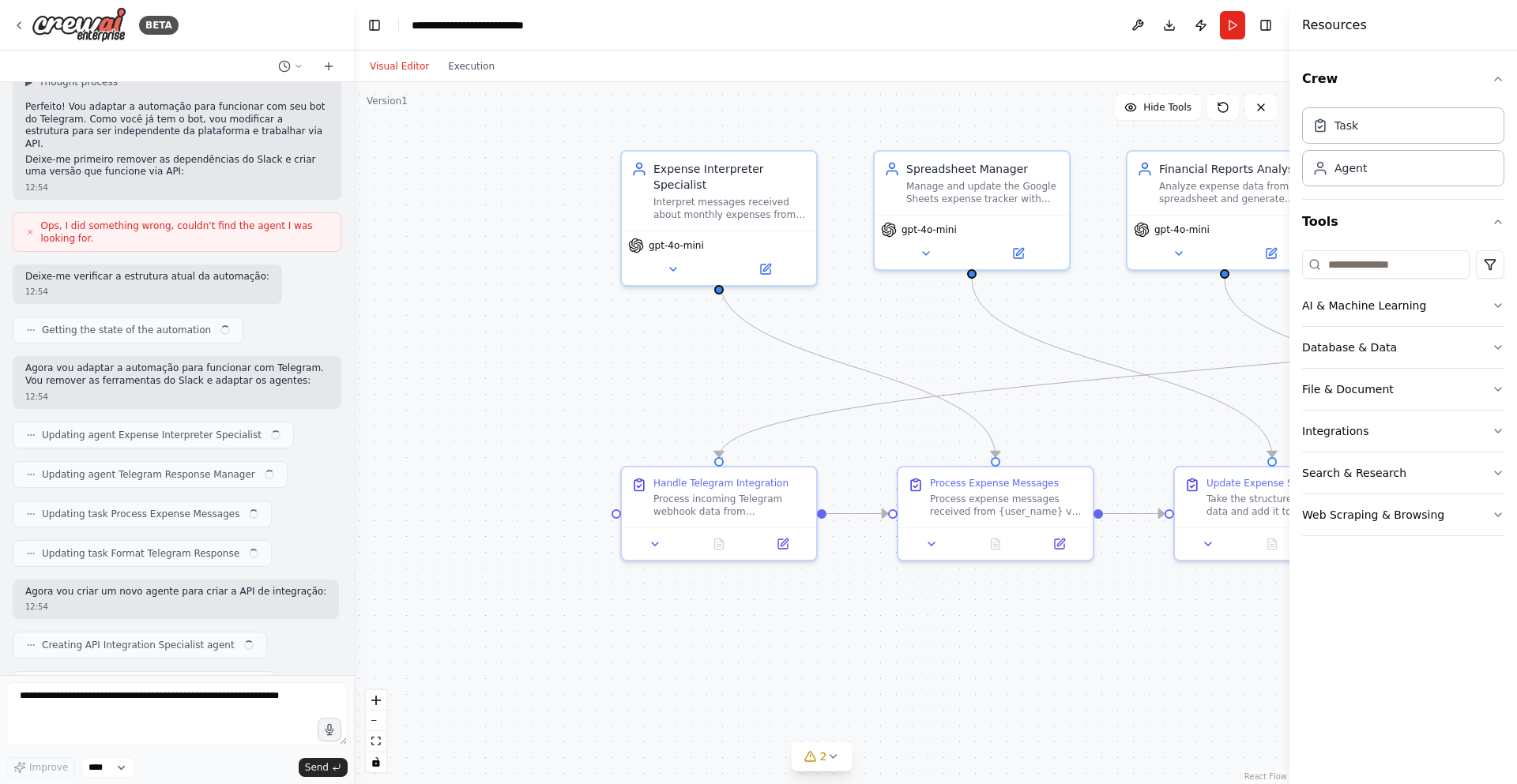
drag, startPoint x: 606, startPoint y: 342, endPoint x: 788, endPoint y: 334, distance: 182.2
click at [792, 331] on div ".deletable-edge-delete-btn { width: 20px; height: 20px; border: 0px solid #ffff…" at bounding box center [821, 433] width 935 height 702
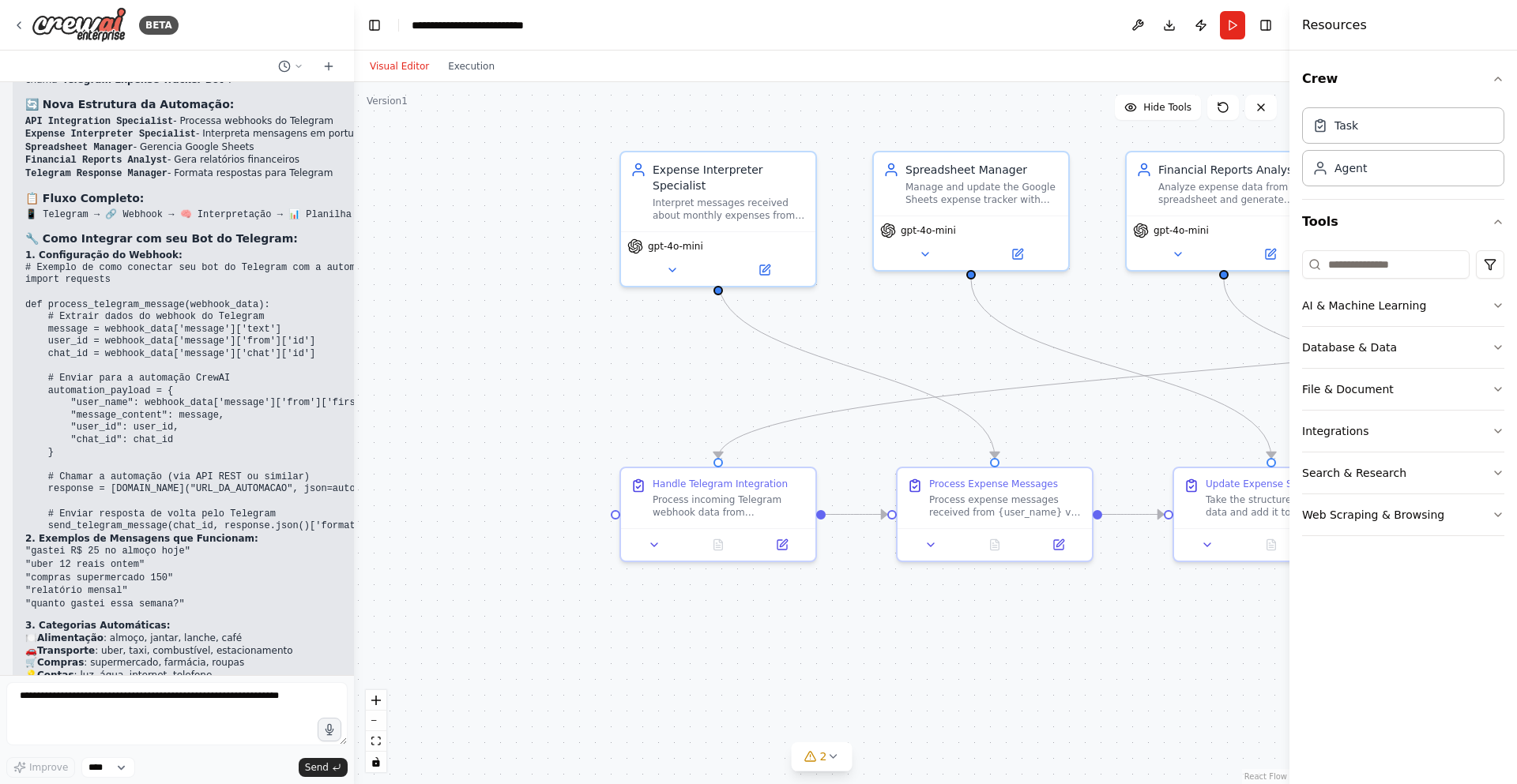
scroll to position [4079, 0]
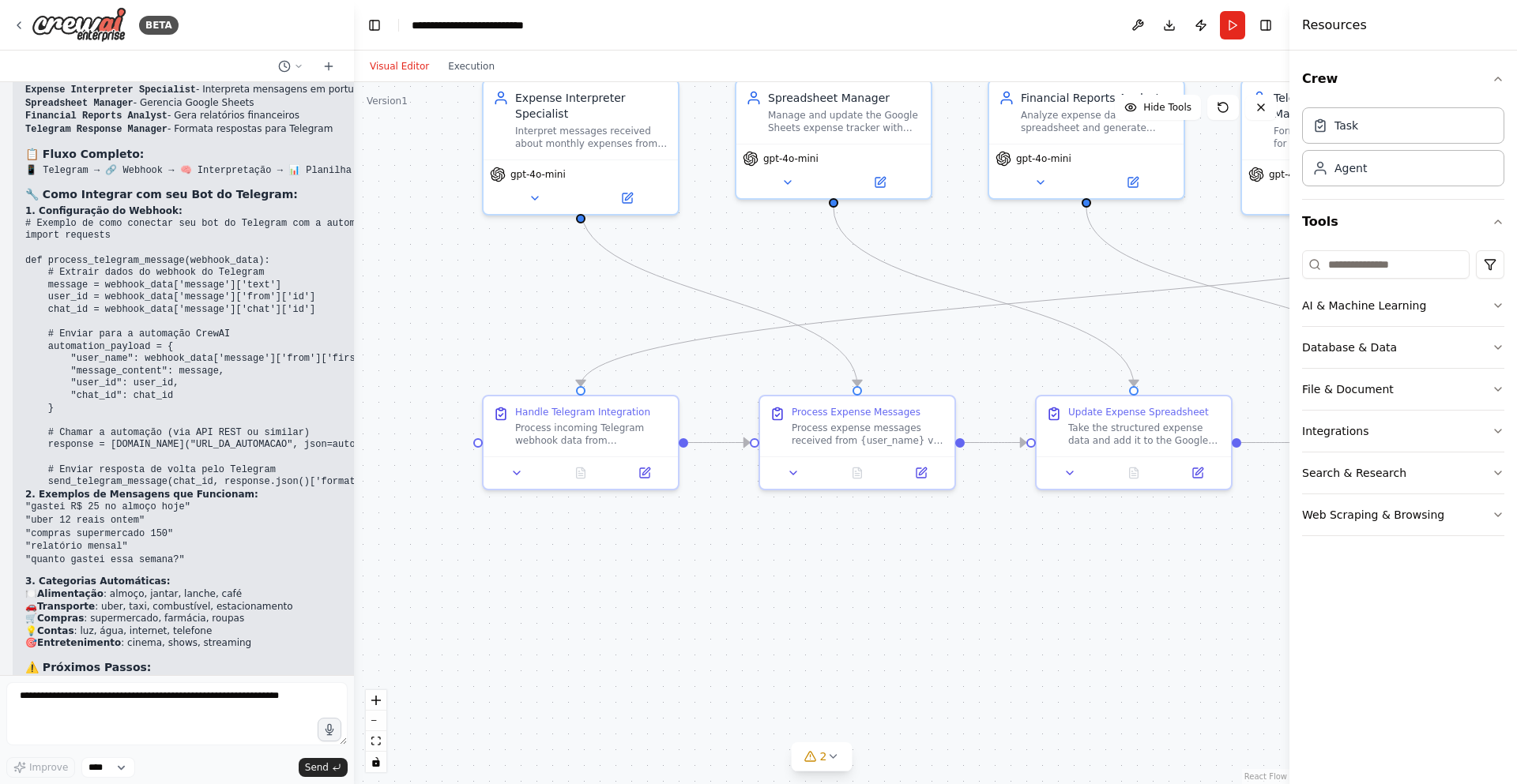
drag, startPoint x: 621, startPoint y: 449, endPoint x: 483, endPoint y: 377, distance: 155.7
click at [483, 377] on div ".deletable-edge-delete-btn { width: 20px; height: 20px; border: 0px solid #ffff…" at bounding box center [821, 433] width 935 height 702
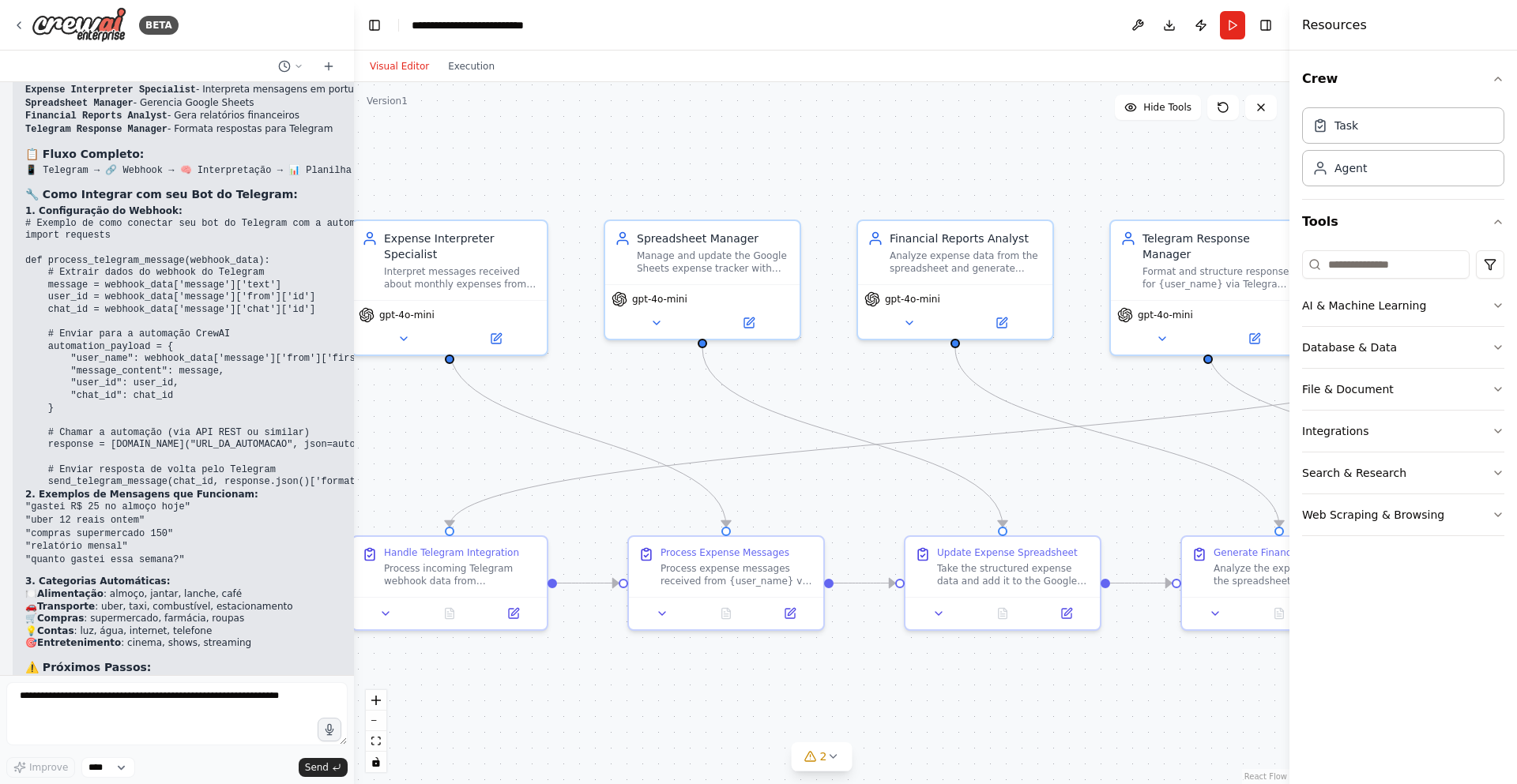
drag, startPoint x: 835, startPoint y: 585, endPoint x: 704, endPoint y: 724, distance: 191.0
click at [704, 724] on div ".deletable-edge-delete-btn { width: 20px; height: 20px; border: 0px solid #ffff…" at bounding box center [821, 433] width 935 height 702
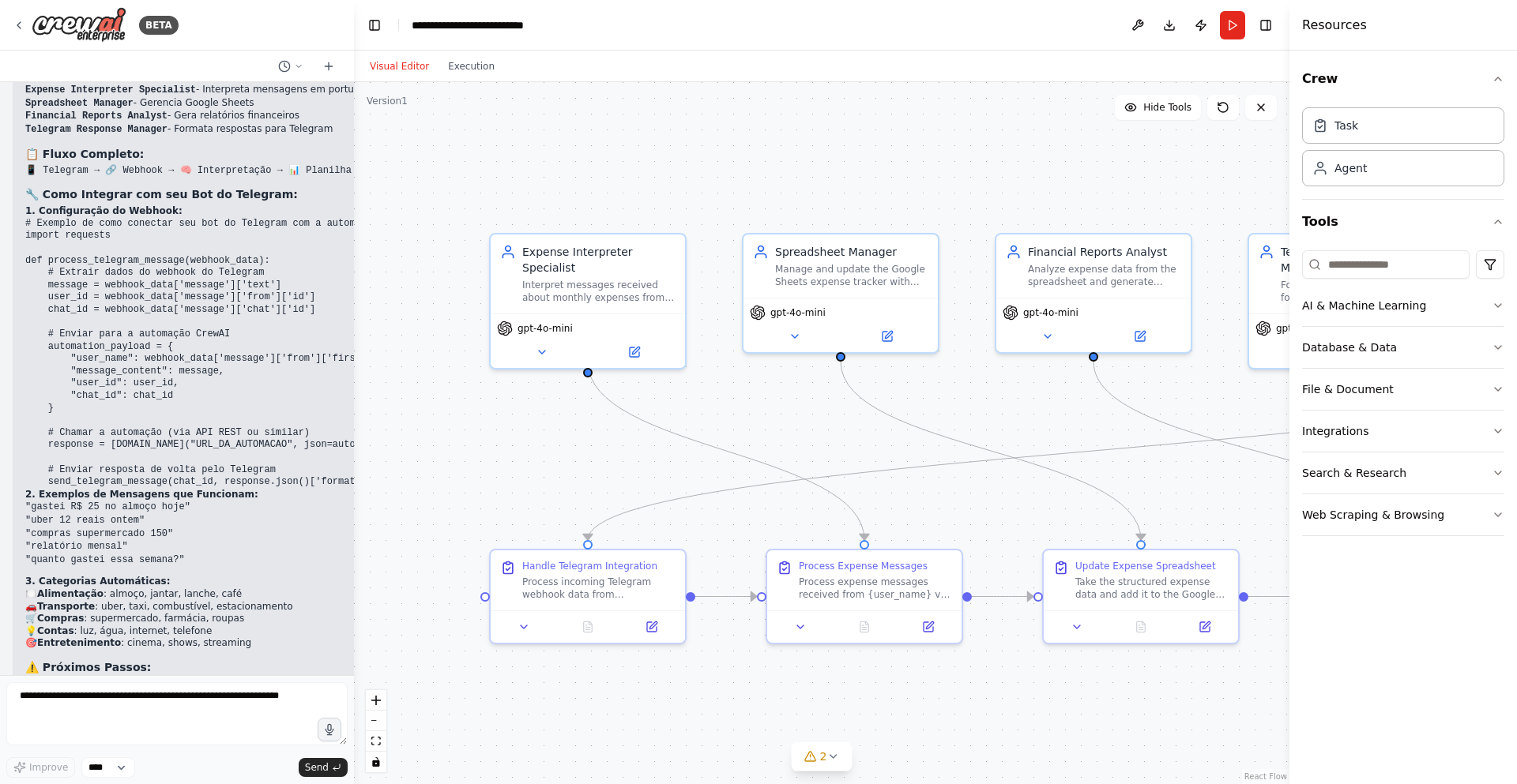
drag, startPoint x: 808, startPoint y: 498, endPoint x: 914, endPoint y: 504, distance: 106.2
click at [914, 504] on div ".deletable-edge-delete-btn { width: 20px; height: 20px; border: 0px solid #ffff…" at bounding box center [821, 433] width 935 height 702
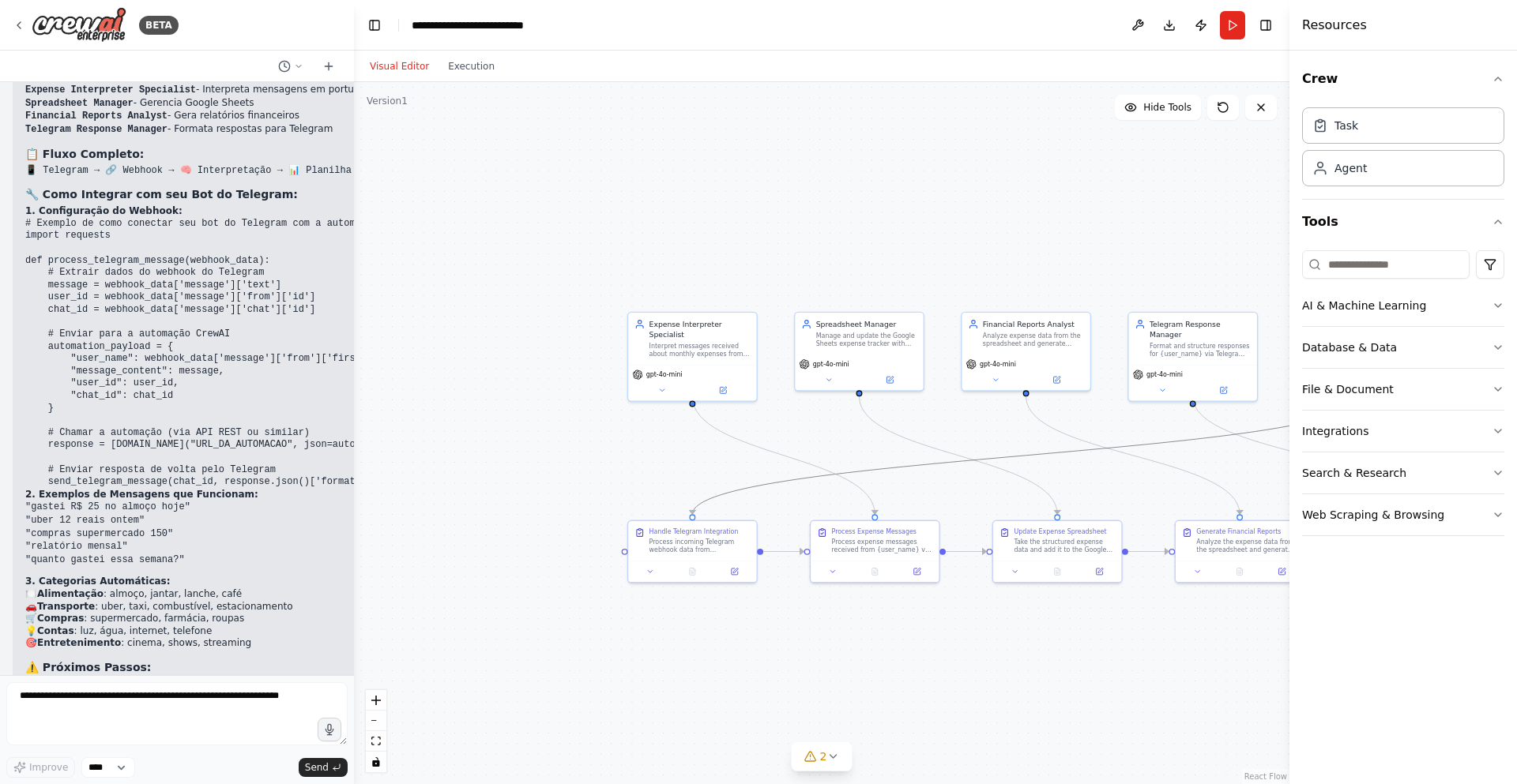
drag, startPoint x: 1045, startPoint y: 454, endPoint x: 620, endPoint y: 440, distance: 425.2
click at [620, 440] on div ".deletable-edge-delete-btn { width: 20px; height: 20px; border: 0px solid #ffff…" at bounding box center [821, 433] width 935 height 702
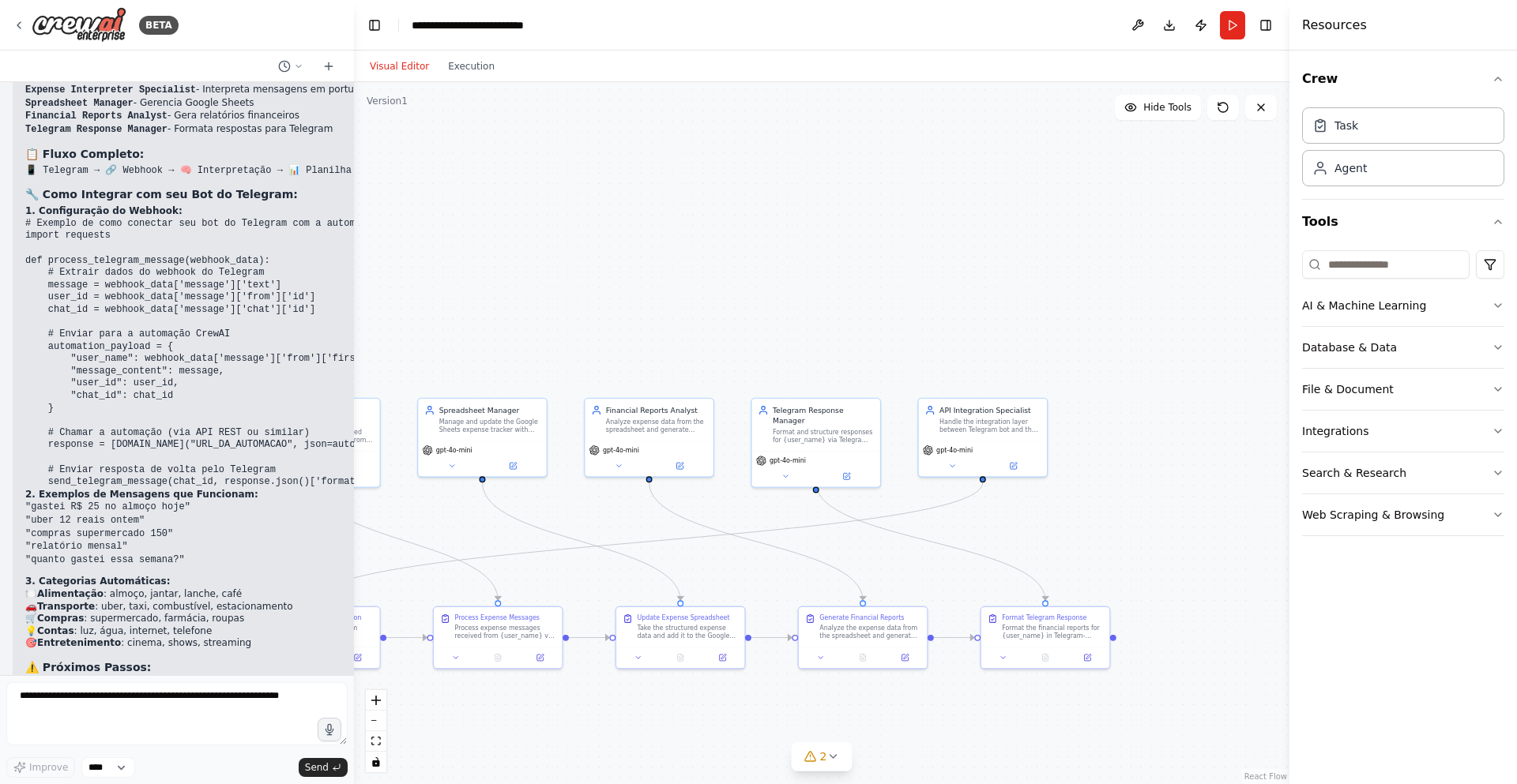
drag, startPoint x: 949, startPoint y: 667, endPoint x: 637, endPoint y: 720, distance: 316.5
click at [621, 750] on div ".deletable-edge-delete-btn { width: 20px; height: 20px; border: 0px solid #ffff…" at bounding box center [821, 433] width 935 height 702
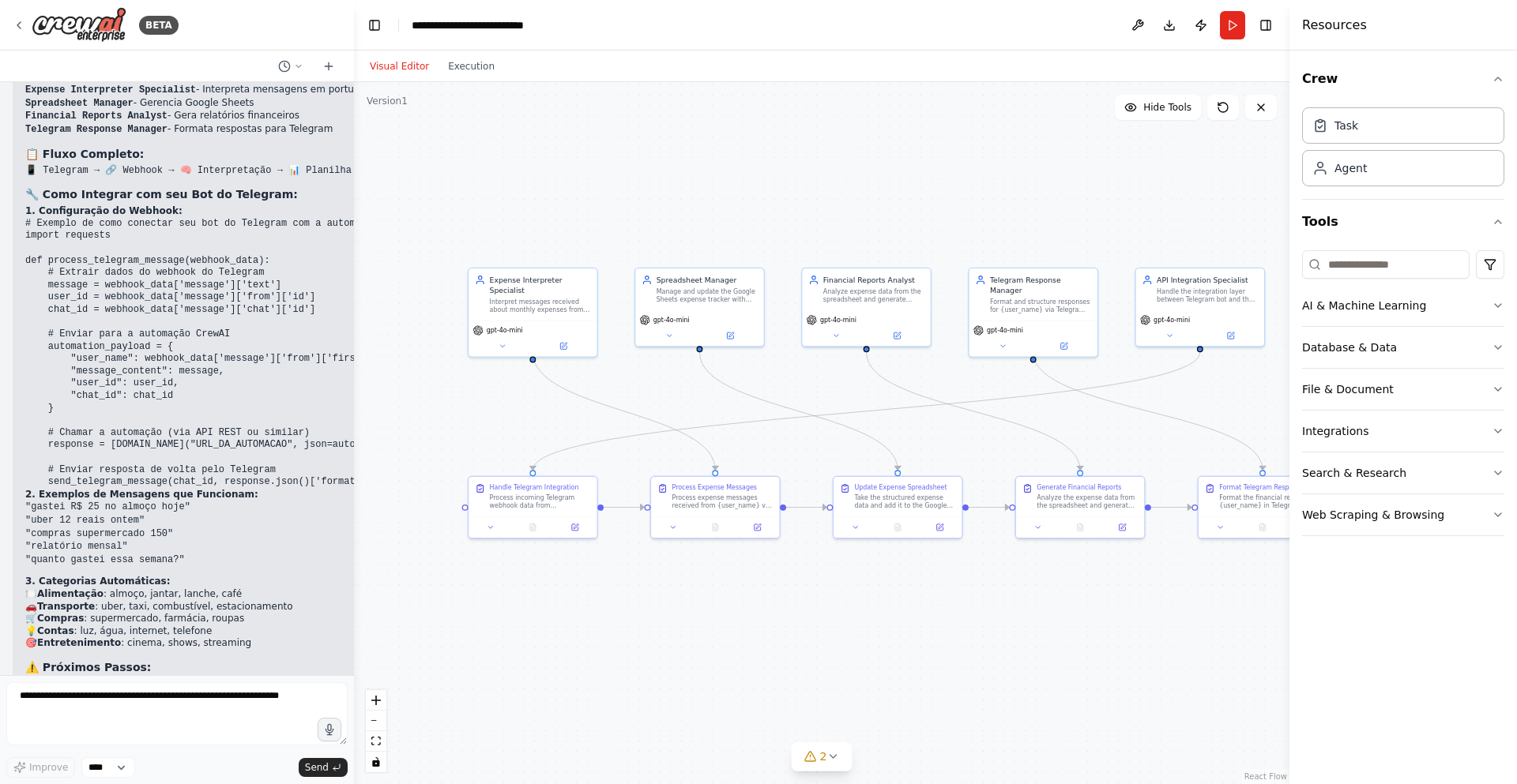
drag, startPoint x: 605, startPoint y: 563, endPoint x: 694, endPoint y: 454, distance: 140.7
click at [681, 427] on div ".deletable-edge-delete-btn { width: 20px; height: 20px; border: 0px solid #ffff…" at bounding box center [821, 433] width 935 height 702
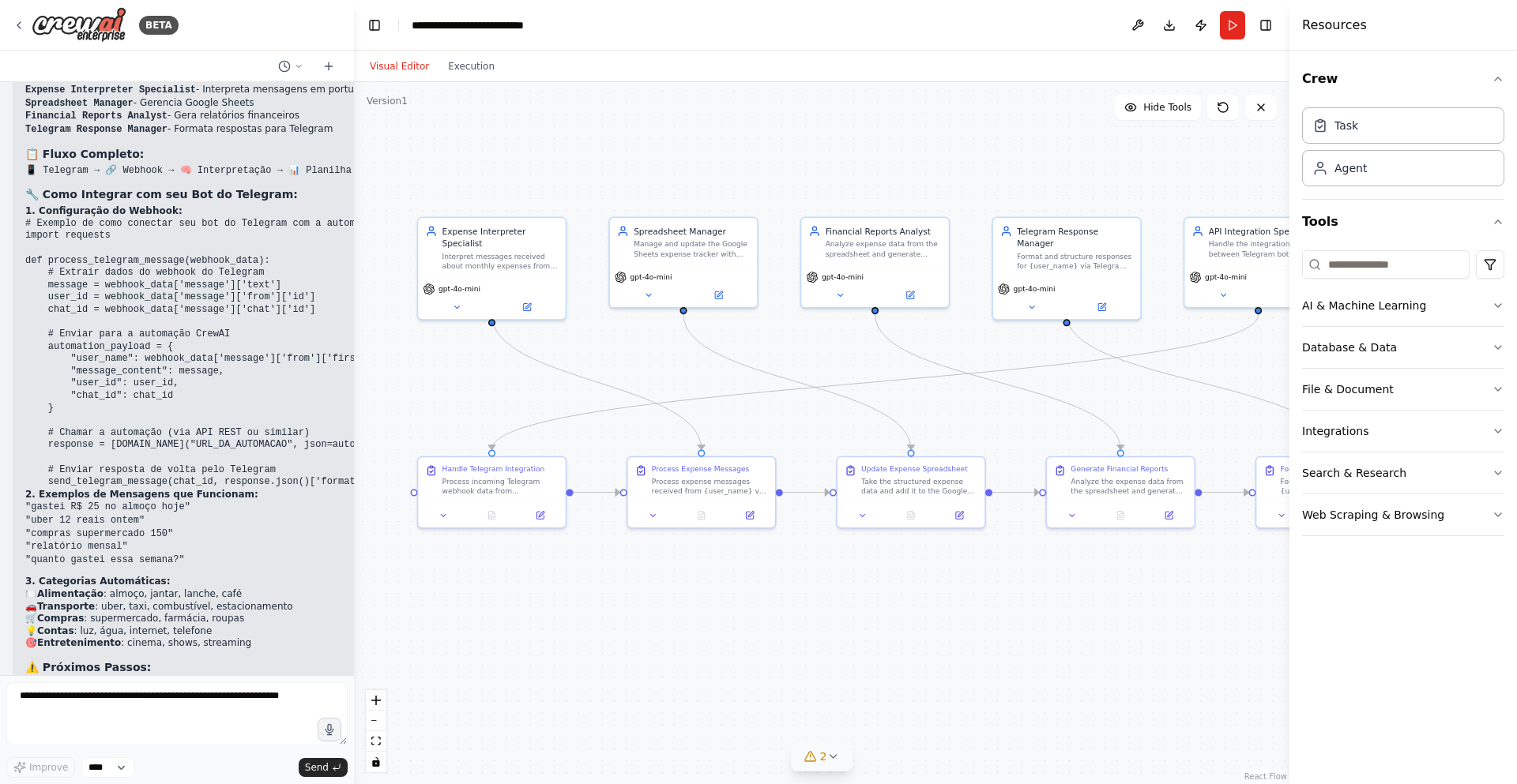
click at [842, 758] on button "2" at bounding box center [821, 756] width 61 height 29
drag, startPoint x: 776, startPoint y: 694, endPoint x: 875, endPoint y: 697, distance: 99.0
click at [787, 694] on div "Issues found" at bounding box center [822, 700] width 377 height 29
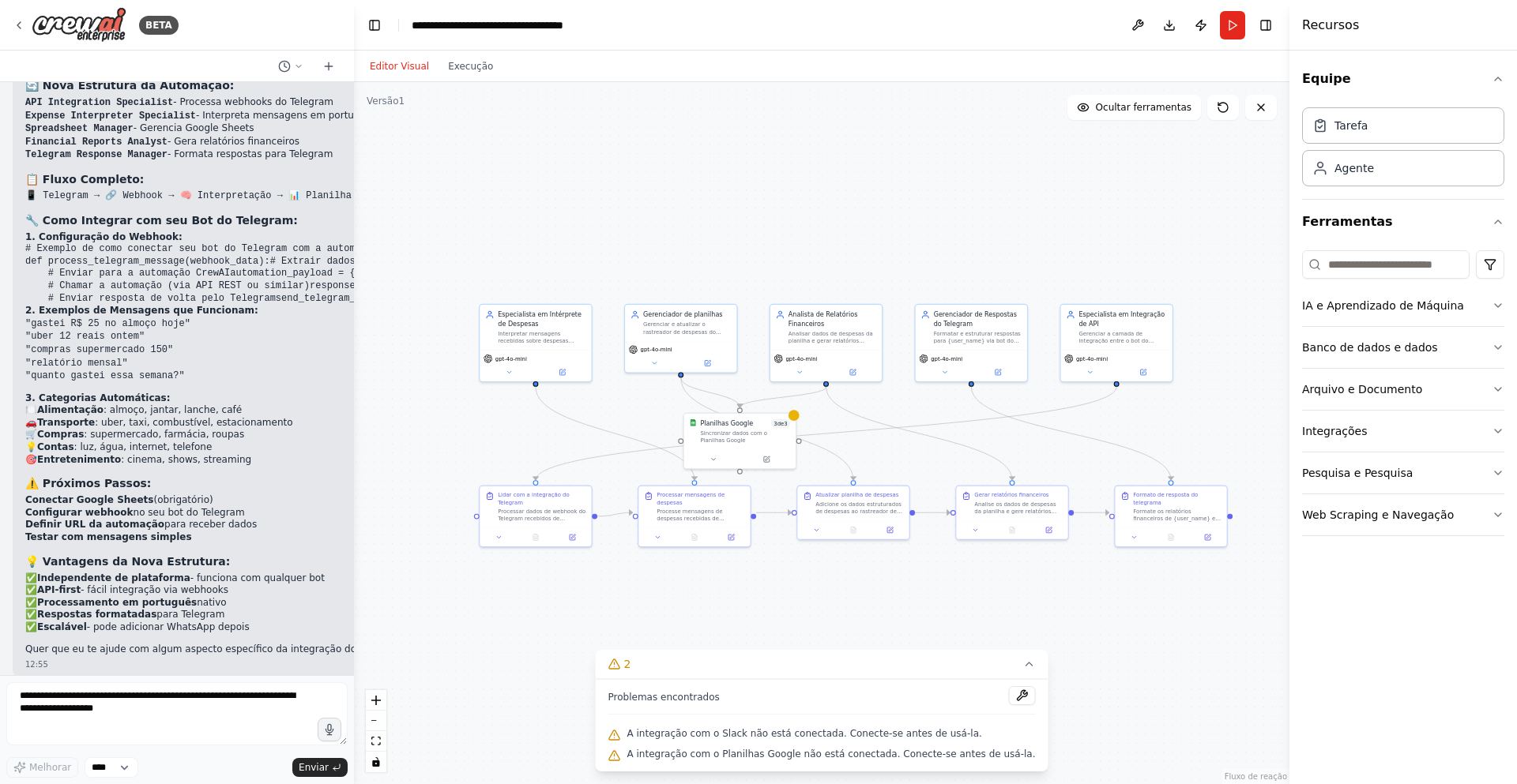
scroll to position [4098, 0]
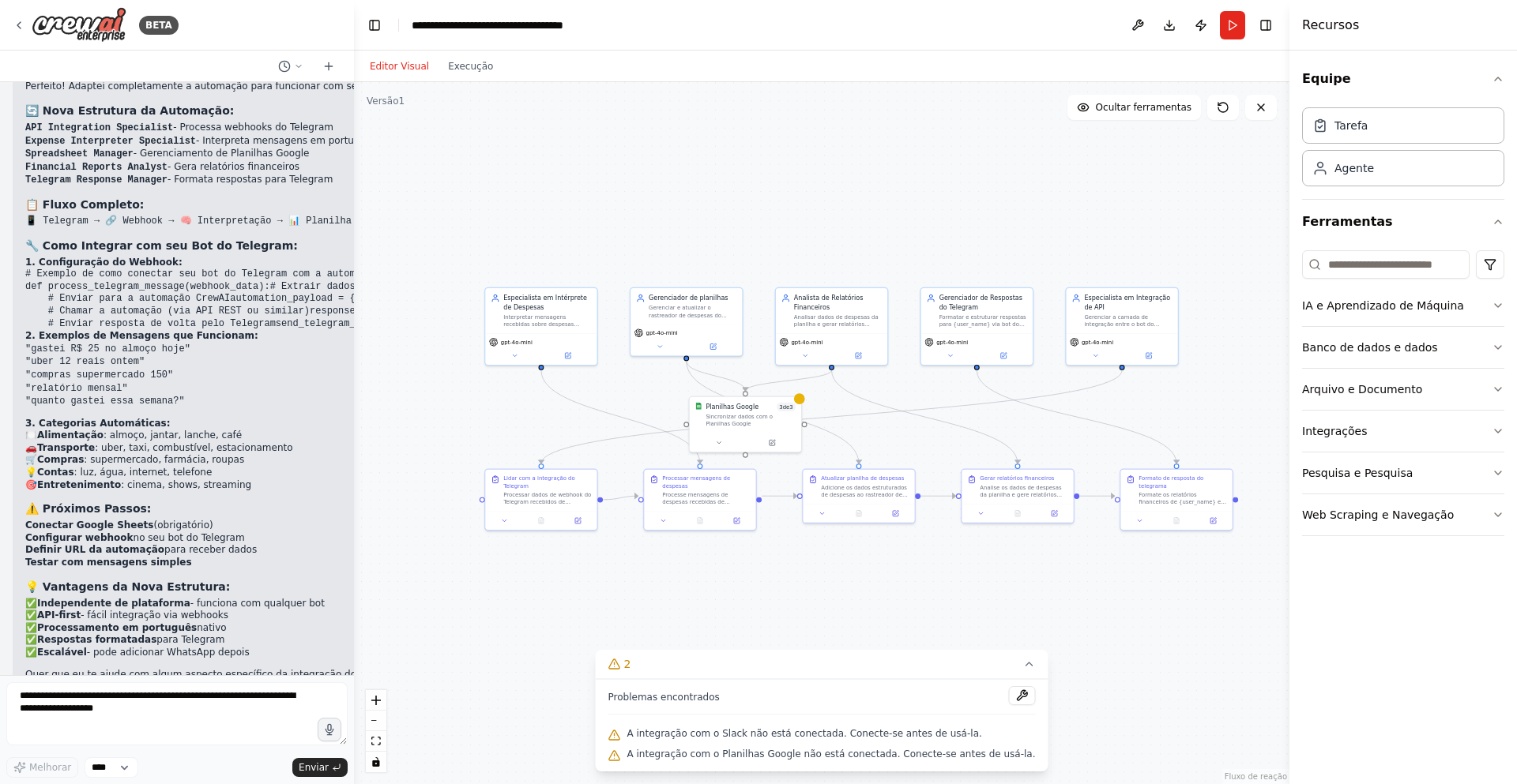
drag, startPoint x: 512, startPoint y: 615, endPoint x: 516, endPoint y: 595, distance: 20.4
click at [516, 595] on div ".deletable-edge-delete-btn { width: 20px; height: 20px; border: 0px solid #ffff…" at bounding box center [821, 433] width 935 height 702
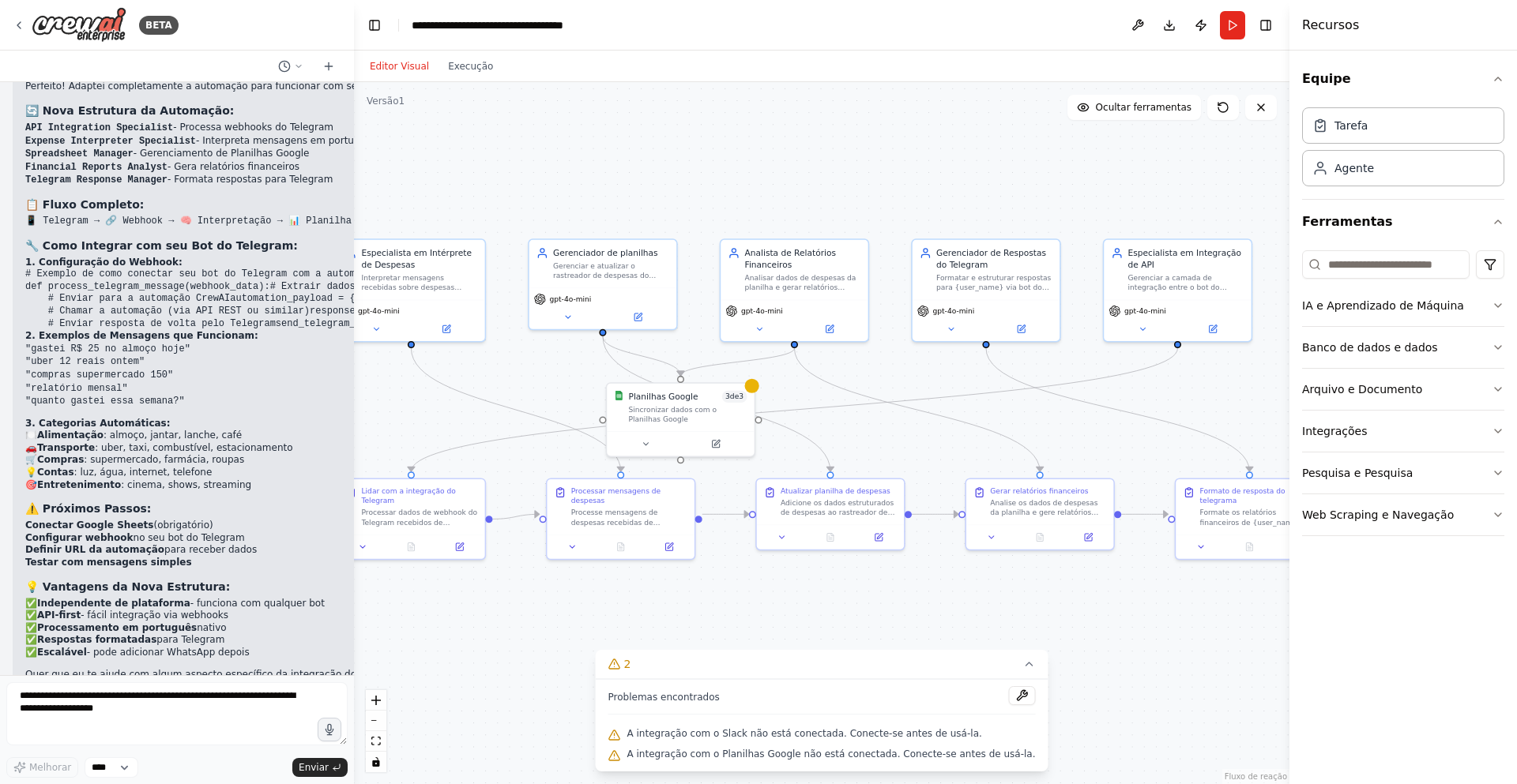
drag, startPoint x: 909, startPoint y: 592, endPoint x: 884, endPoint y: 591, distance: 25.0
click at [892, 589] on div ".deletable-edge-delete-btn { width: 20px; height: 20px; border: 0px solid #ffff…" at bounding box center [821, 433] width 935 height 702
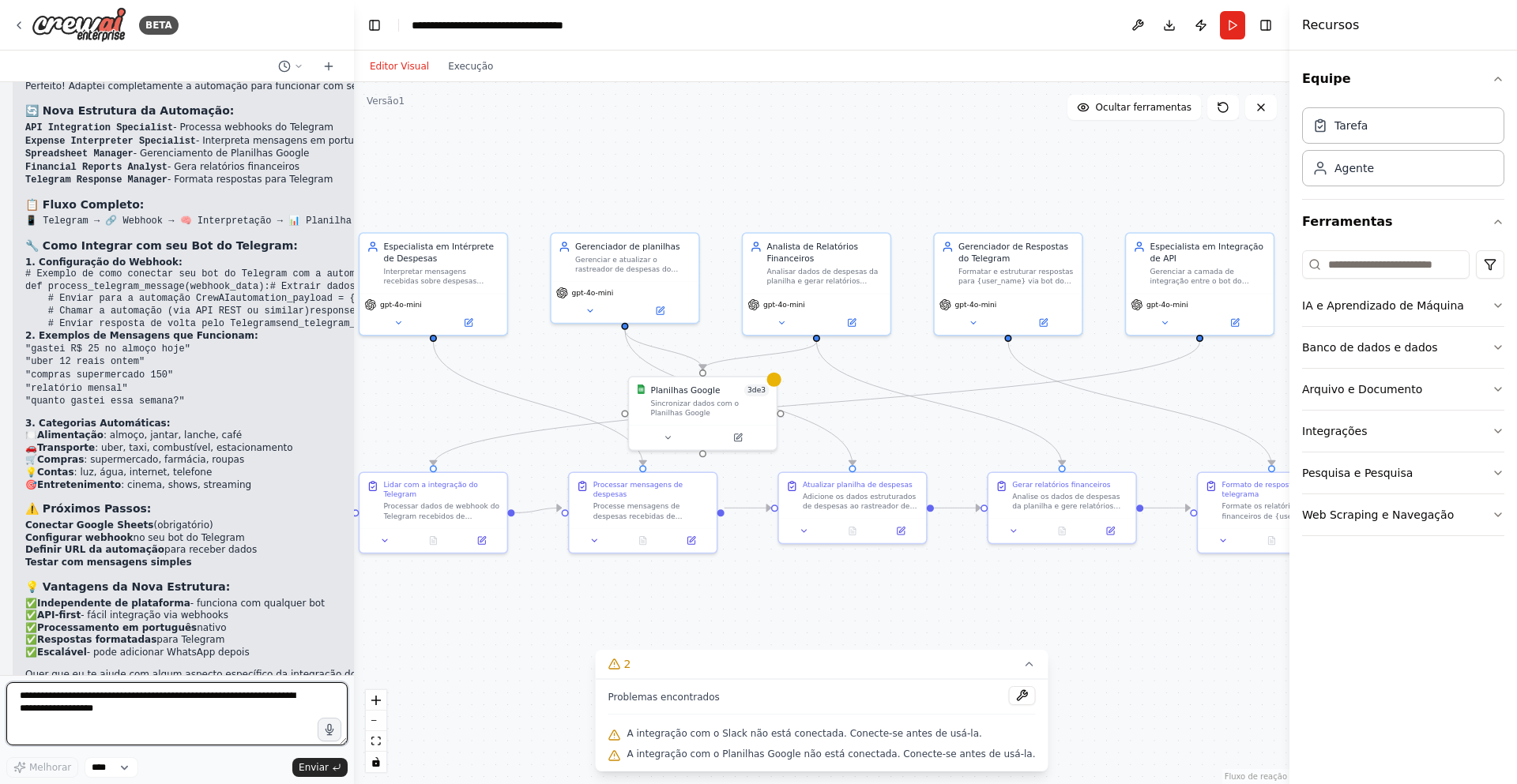
click at [137, 709] on textarea at bounding box center [177, 714] width 342 height 64
type textarea "**********"
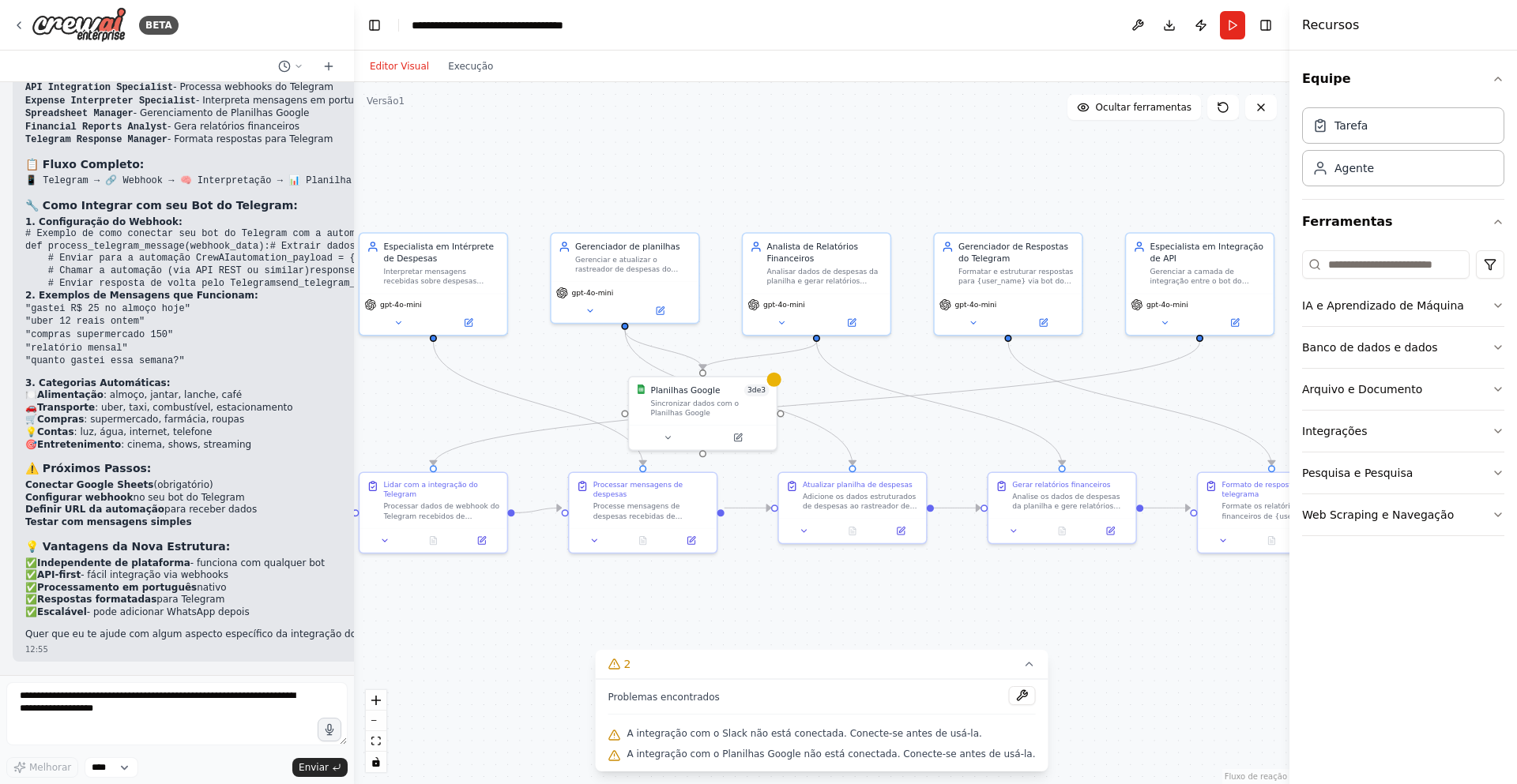
scroll to position [4192, 0]
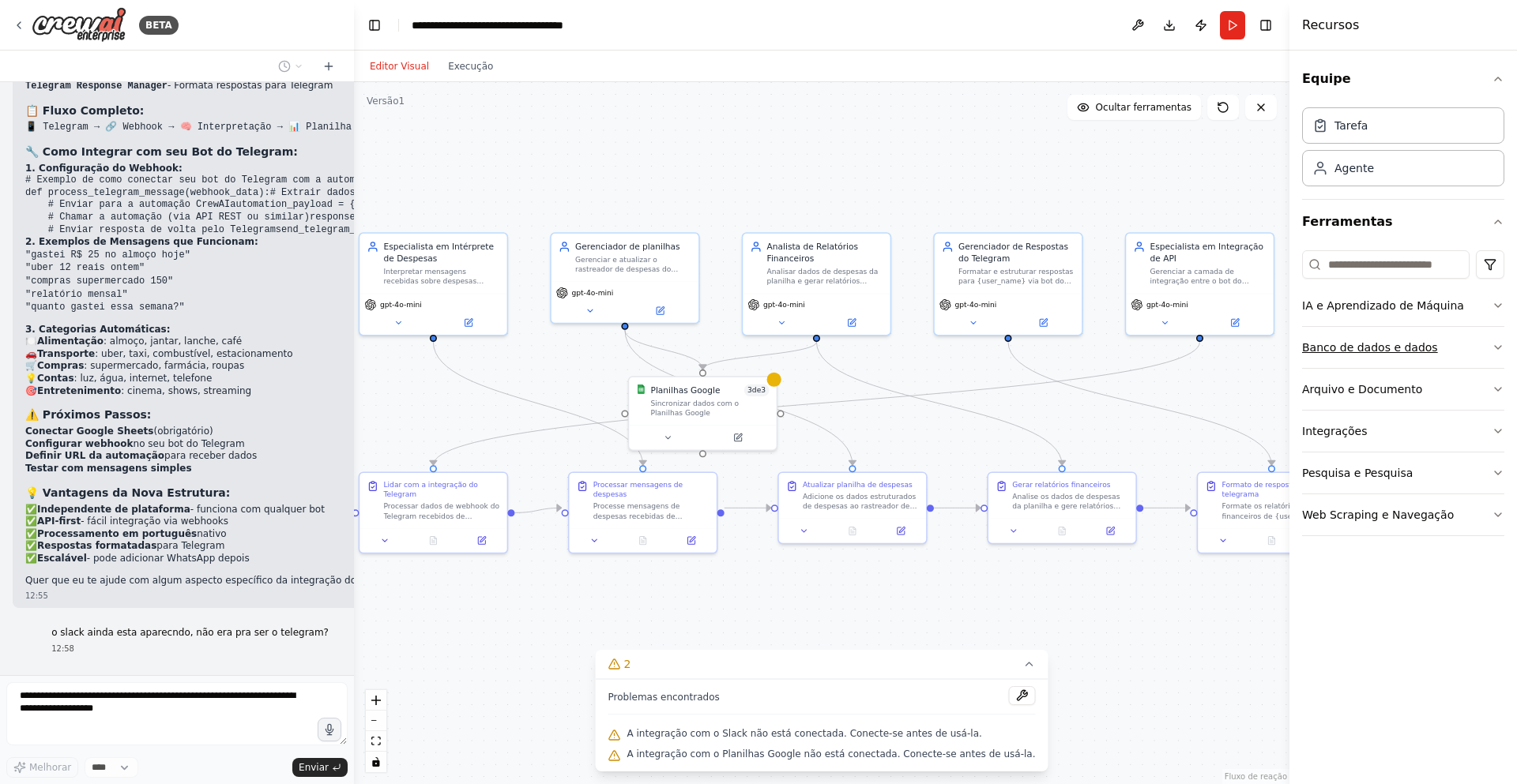
click at [1419, 350] on font "Banco de dados e dados" at bounding box center [1369, 347] width 136 height 13
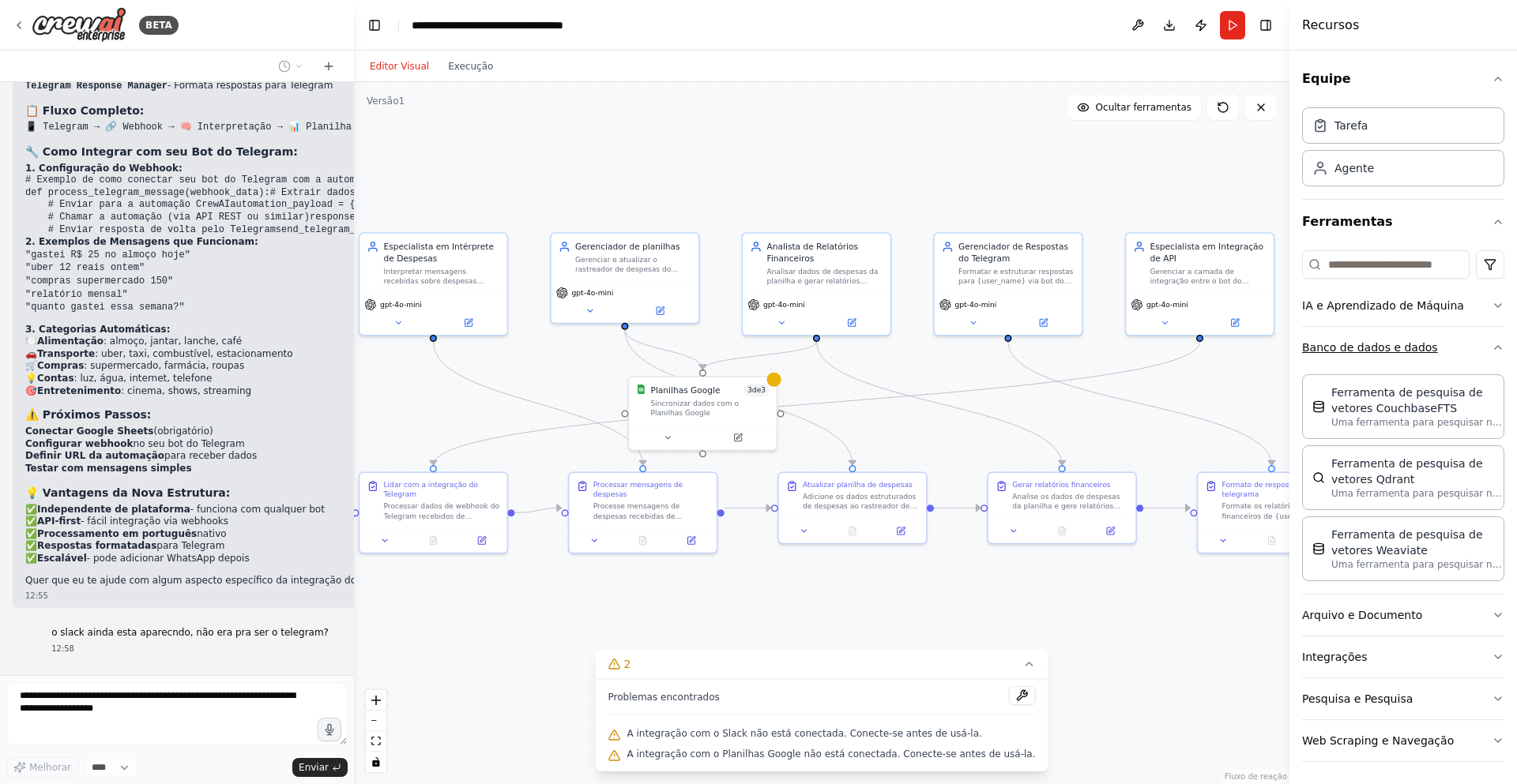
click at [1401, 351] on font "Banco de dados e dados" at bounding box center [1369, 347] width 136 height 13
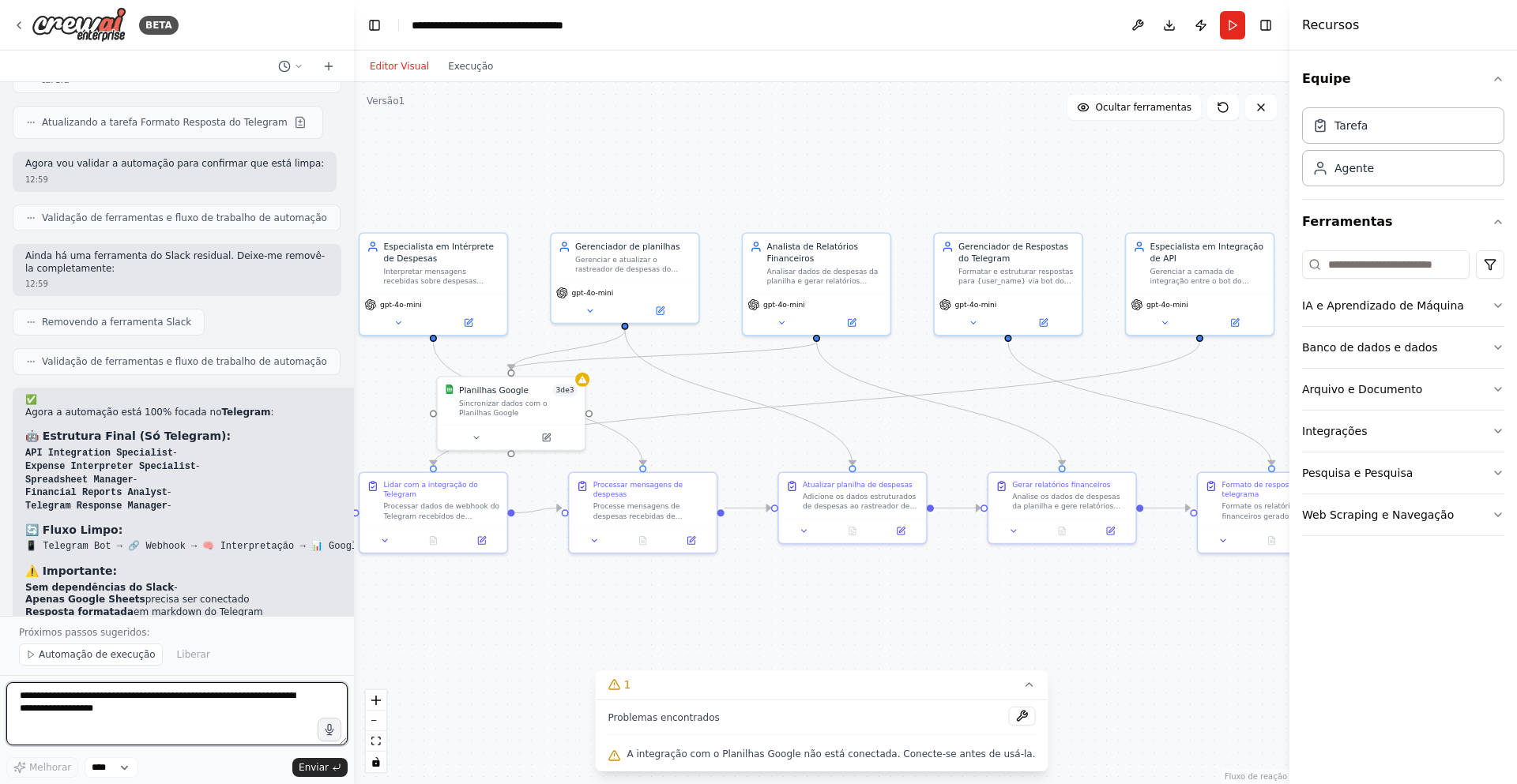
scroll to position [5061, 0]
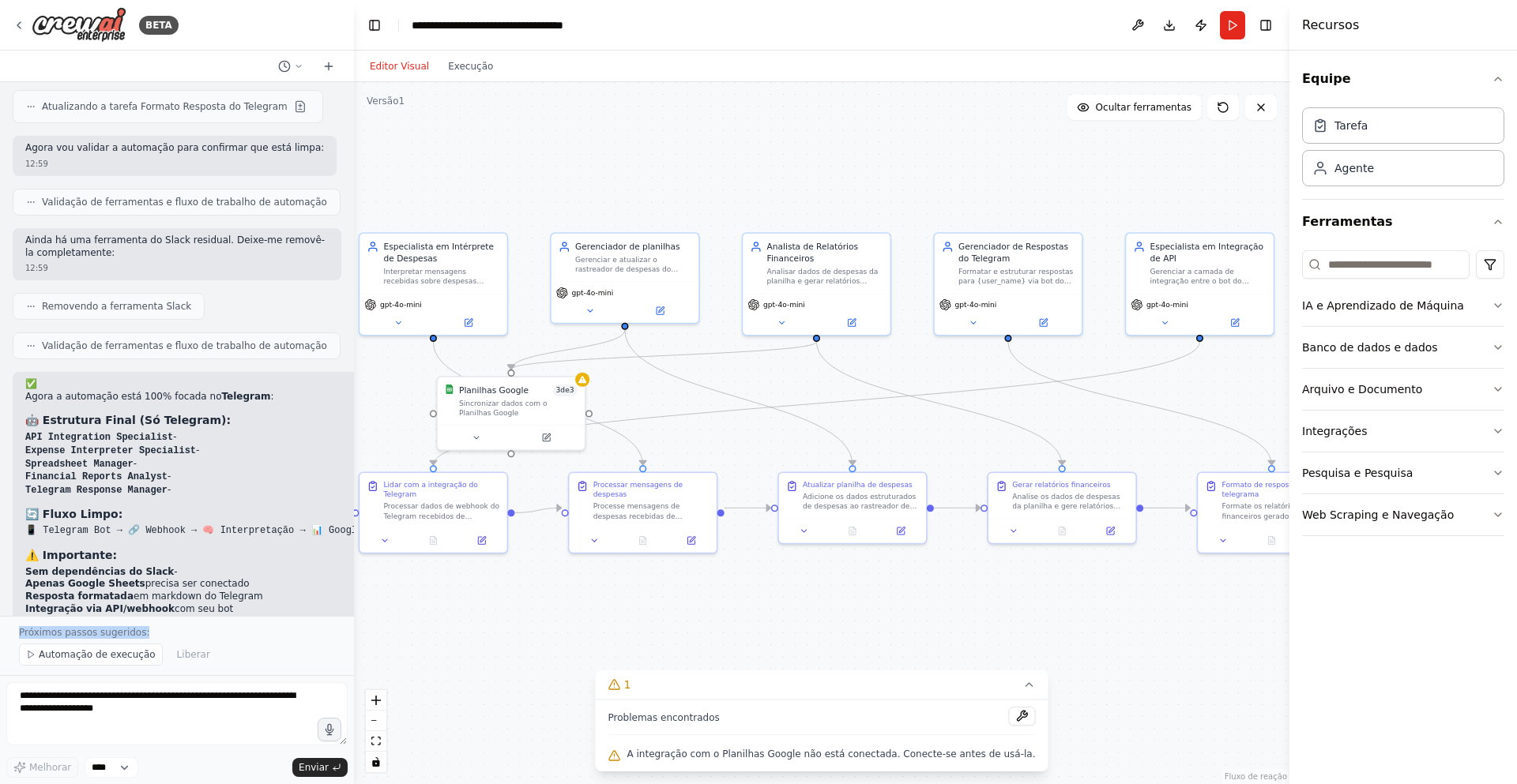
drag, startPoint x: 251, startPoint y: 608, endPoint x: 211, endPoint y: 620, distance: 41.8
click at [211, 620] on div "BETA QUero crar um agente que registre meu custos mensais, que serão enviandos …" at bounding box center [177, 392] width 353 height 784
click at [253, 624] on div "Próximos passos sugeridos: Automação de execução Liberar" at bounding box center [177, 646] width 353 height 60
click at [240, 691] on textarea at bounding box center [177, 714] width 342 height 64
click at [991, 752] on font "A integração com o Planilhas Google não está conectada. Conecte-se antes de usá…" at bounding box center [831, 753] width 408 height 11
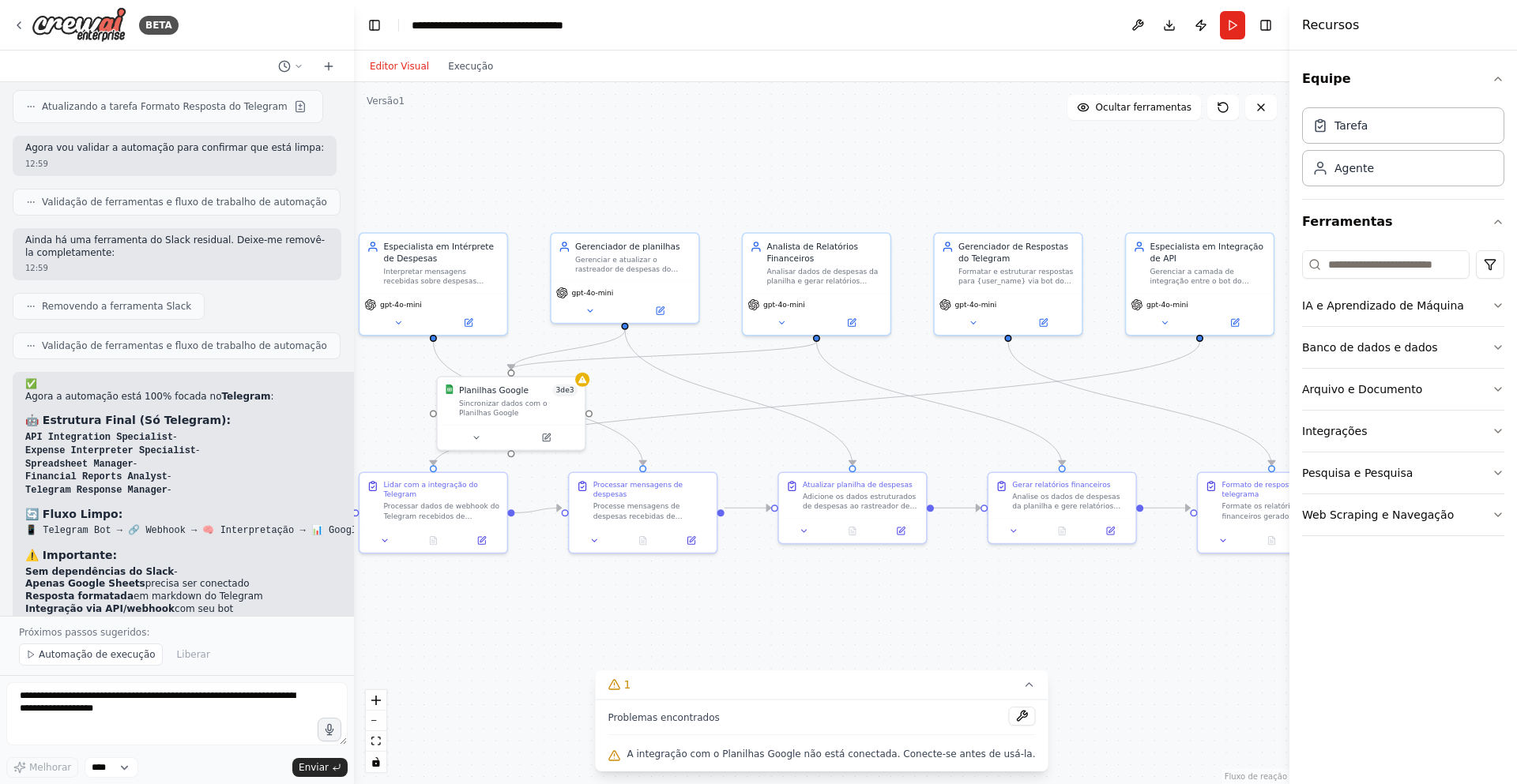
drag, startPoint x: 653, startPoint y: 748, endPoint x: 697, endPoint y: 721, distance: 51.6
click at [656, 746] on div "A integração com o Planilhas Google não está conectada. Conecte-se antes de usá…" at bounding box center [822, 754] width 427 height 21
click at [1008, 717] on button at bounding box center [1021, 716] width 27 height 19
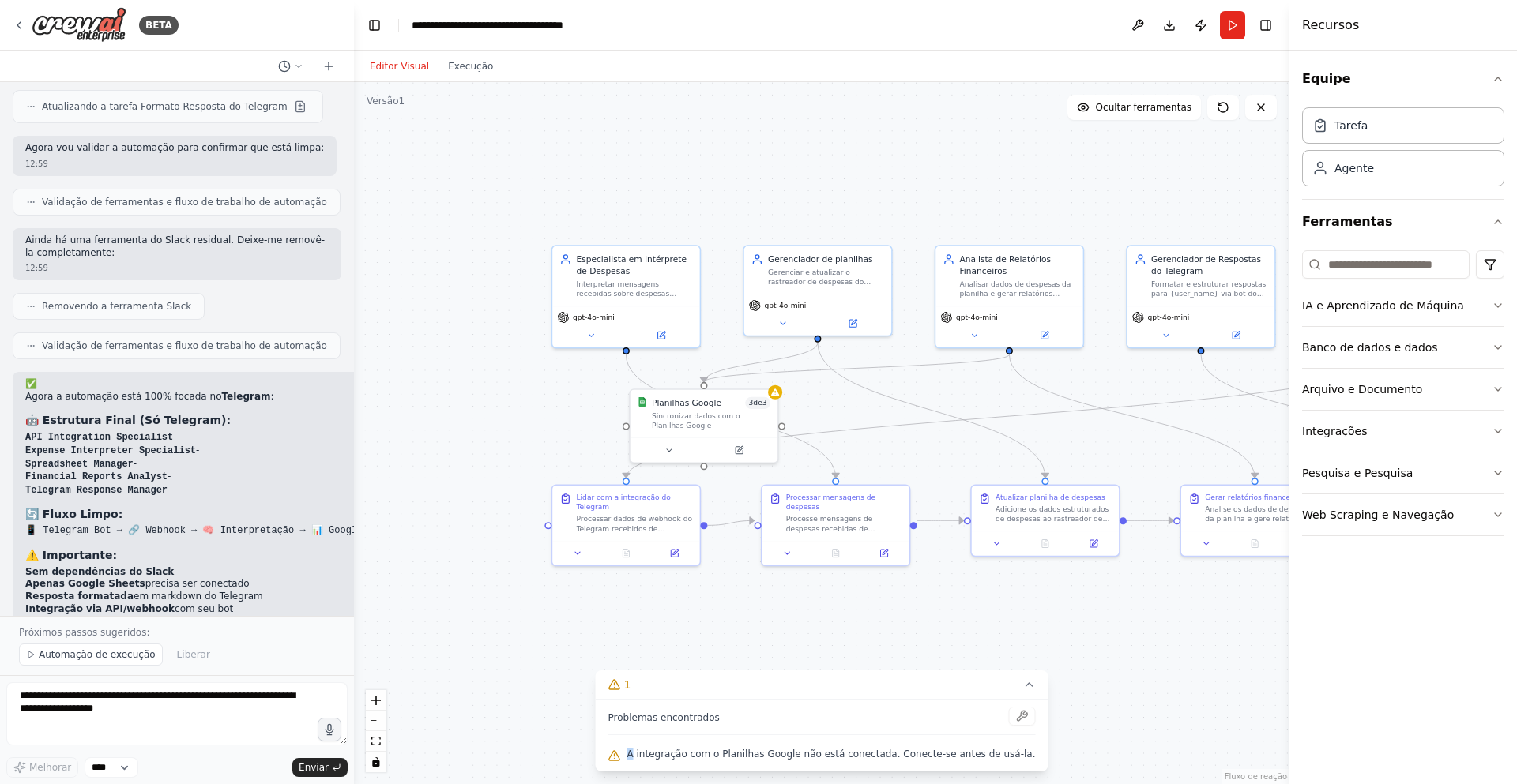
drag, startPoint x: 623, startPoint y: 591, endPoint x: 862, endPoint y: 606, distance: 239.5
click at [862, 606] on div ".deletable-edge-delete-btn { width: 20px; height: 20px; border: 0px solid #ffff…" at bounding box center [821, 433] width 935 height 702
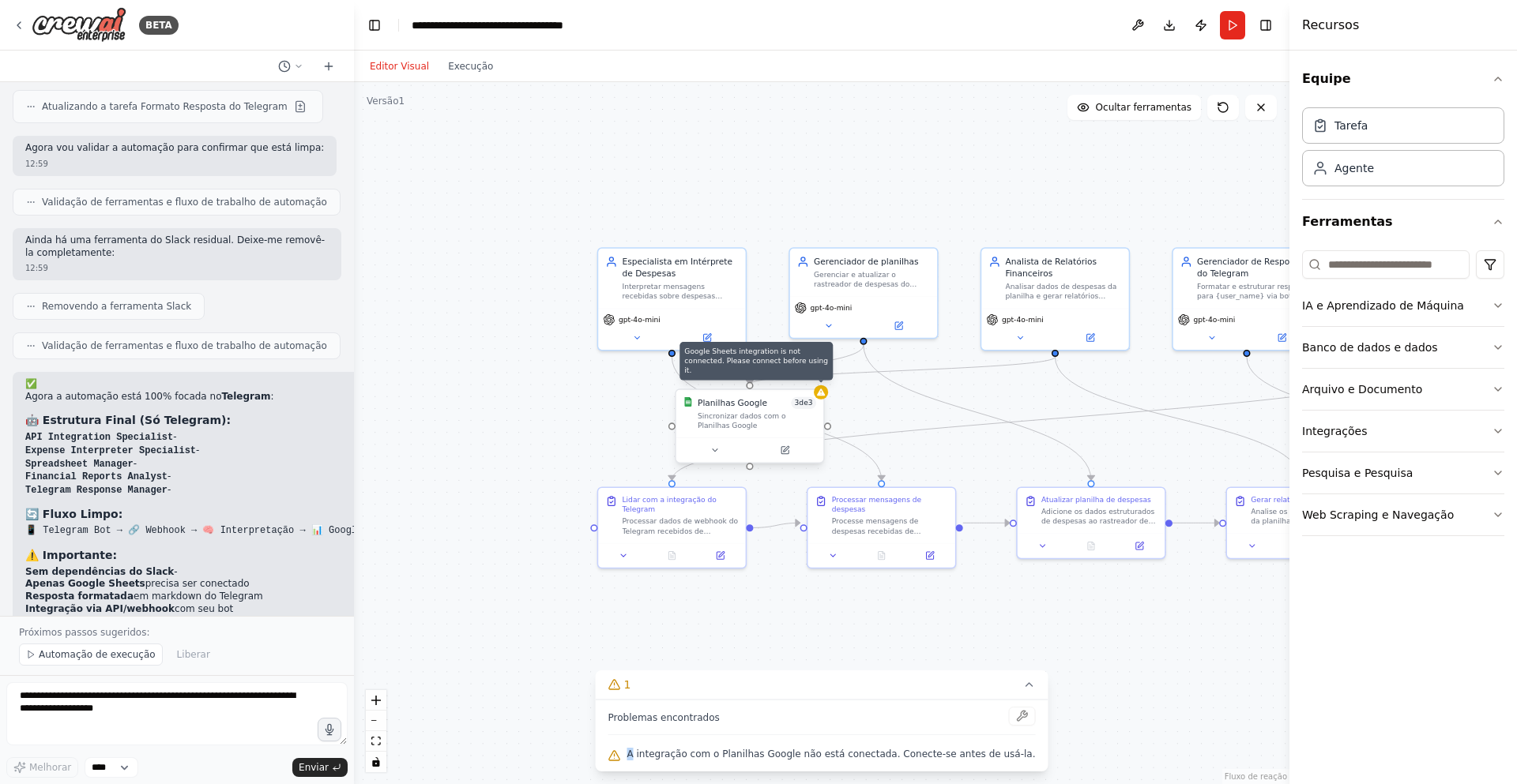
click at [823, 399] on div at bounding box center [821, 392] width 14 height 14
click at [715, 451] on button at bounding box center [715, 450] width 68 height 14
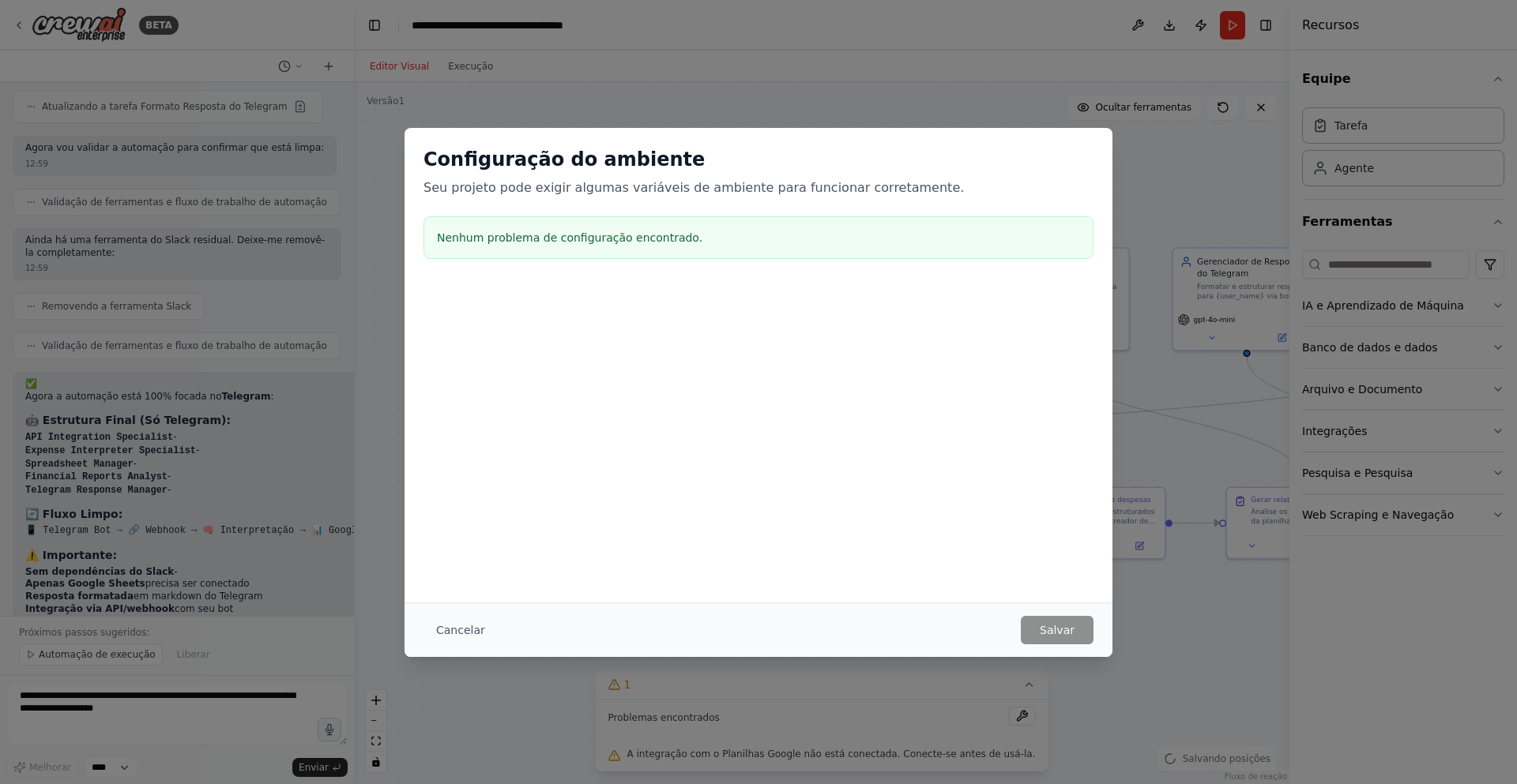
click at [526, 238] on font "Nenhum problema de configuração encontrado." at bounding box center [569, 237] width 265 height 13
drag, startPoint x: 469, startPoint y: 611, endPoint x: 473, endPoint y: 621, distance: 10.8
click at [469, 612] on div "Cancelar Salvar" at bounding box center [758, 629] width 708 height 55
click at [468, 626] on font "Cancelar" at bounding box center [460, 630] width 49 height 13
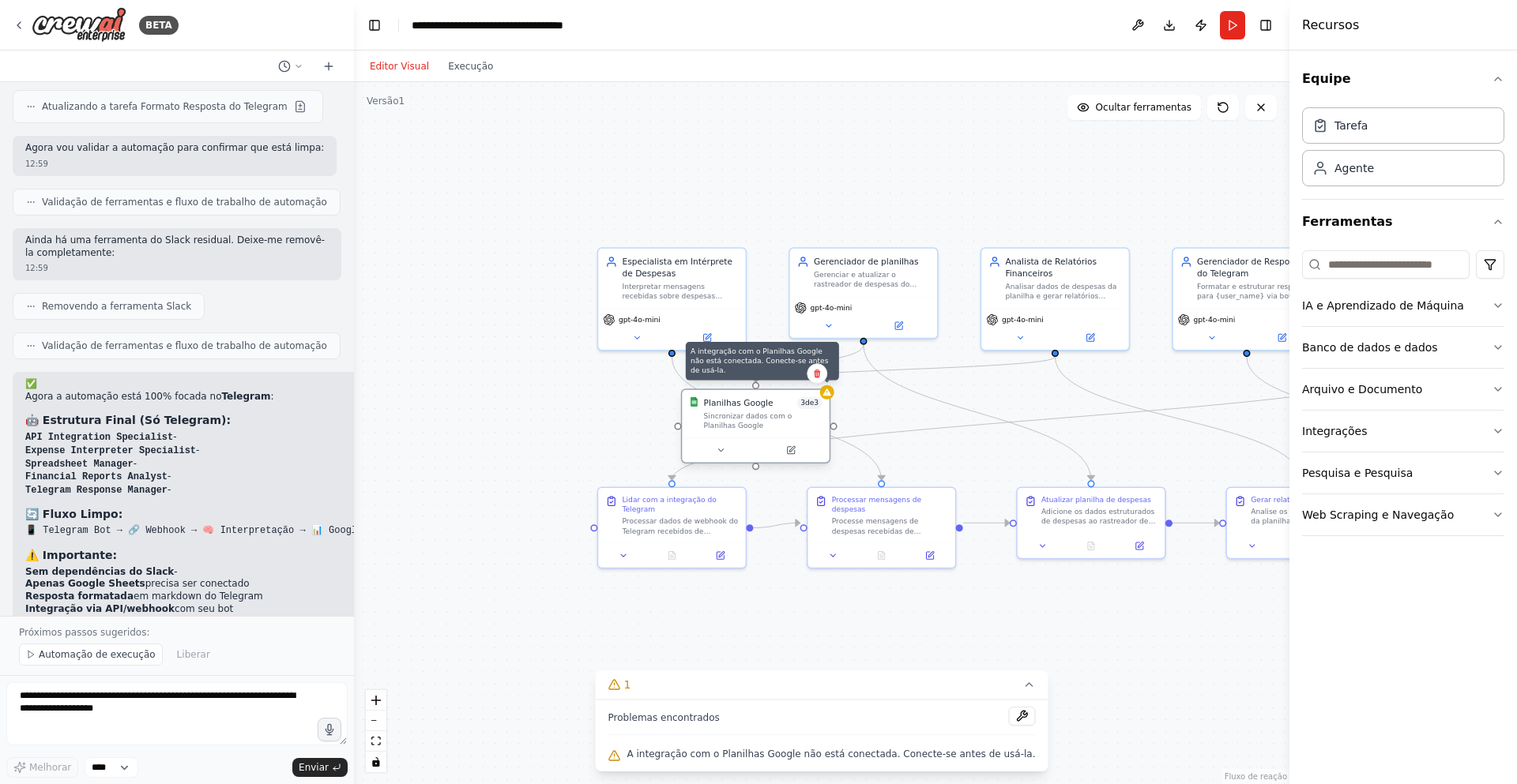
click at [829, 393] on icon at bounding box center [827, 391] width 8 height 7
click at [939, 655] on div ".deletable-edge-delete-btn { width: 20px; height: 20px; border: 0px solid #ffff…" at bounding box center [821, 433] width 935 height 702
click at [1058, 608] on div ".deletable-edge-delete-btn { width: 20px; height: 20px; border: 0px solid #ffff…" at bounding box center [821, 433] width 935 height 702
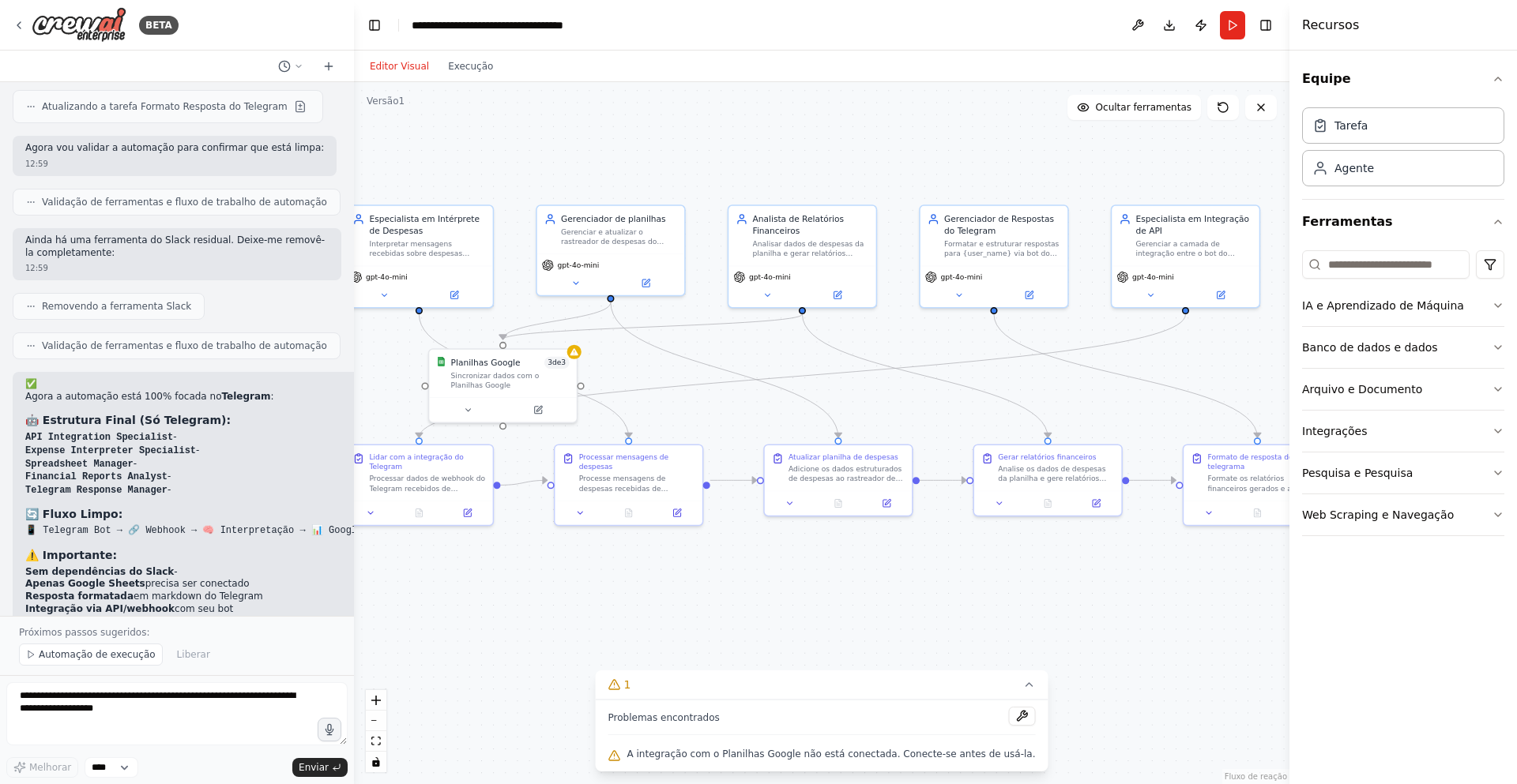
drag, startPoint x: 814, startPoint y: 572, endPoint x: 872, endPoint y: 572, distance: 58.0
click at [872, 572] on div ".deletable-edge-delete-btn { width: 20px; height: 20px; border: 0px solid #ffff…" at bounding box center [821, 433] width 935 height 702
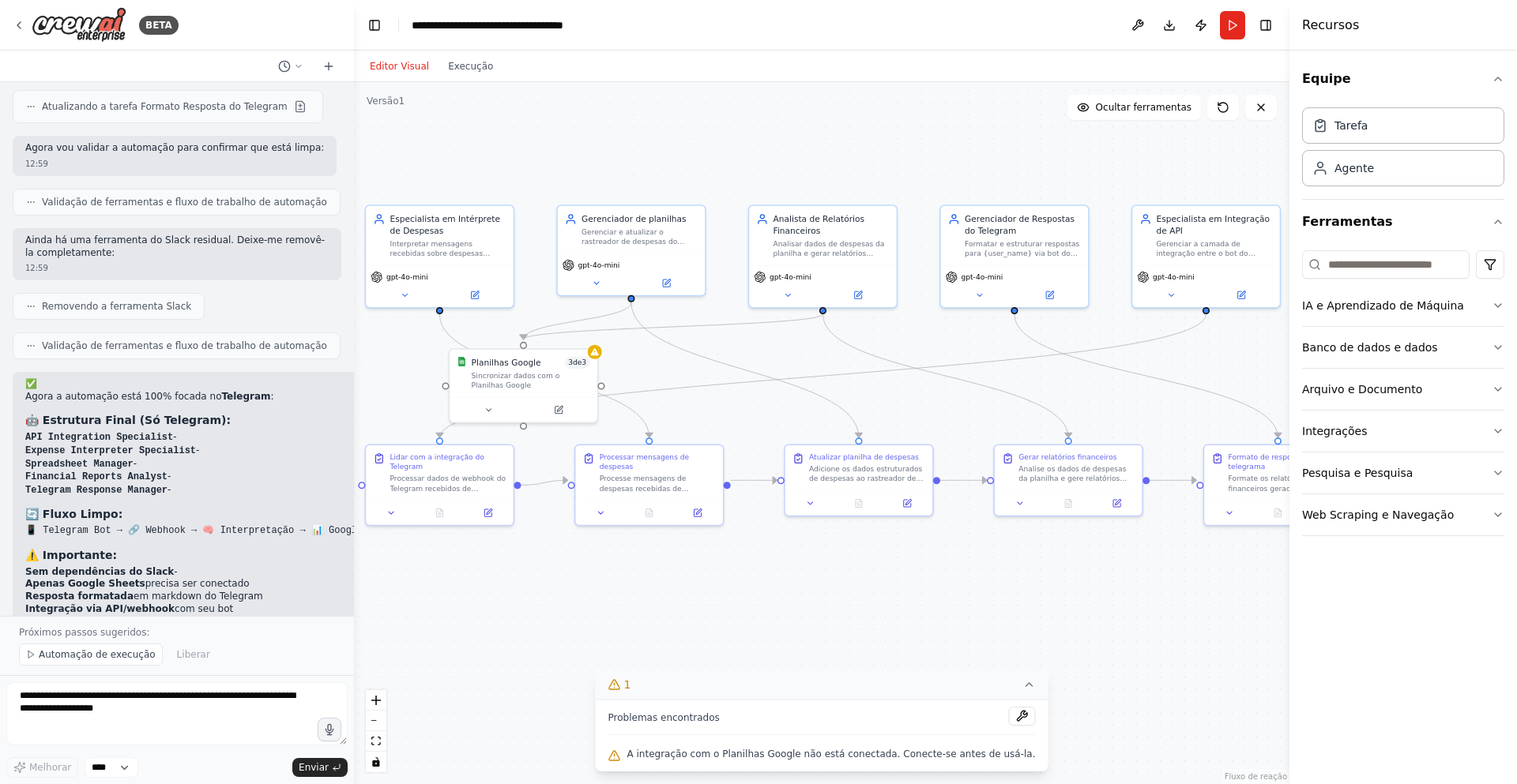
click at [1023, 691] on icon at bounding box center [1029, 685] width 13 height 13
click at [835, 755] on button "1" at bounding box center [821, 756] width 61 height 29
click at [930, 750] on font "A integração com o Planilhas Google não está conectada. Conecte-se antes de usá…" at bounding box center [831, 753] width 408 height 11
drag, startPoint x: 992, startPoint y: 753, endPoint x: 765, endPoint y: 744, distance: 227.2
click at [765, 744] on div "A integração com o Planilhas Google não está conectada. Conecte-se antes de usá…" at bounding box center [822, 754] width 427 height 21
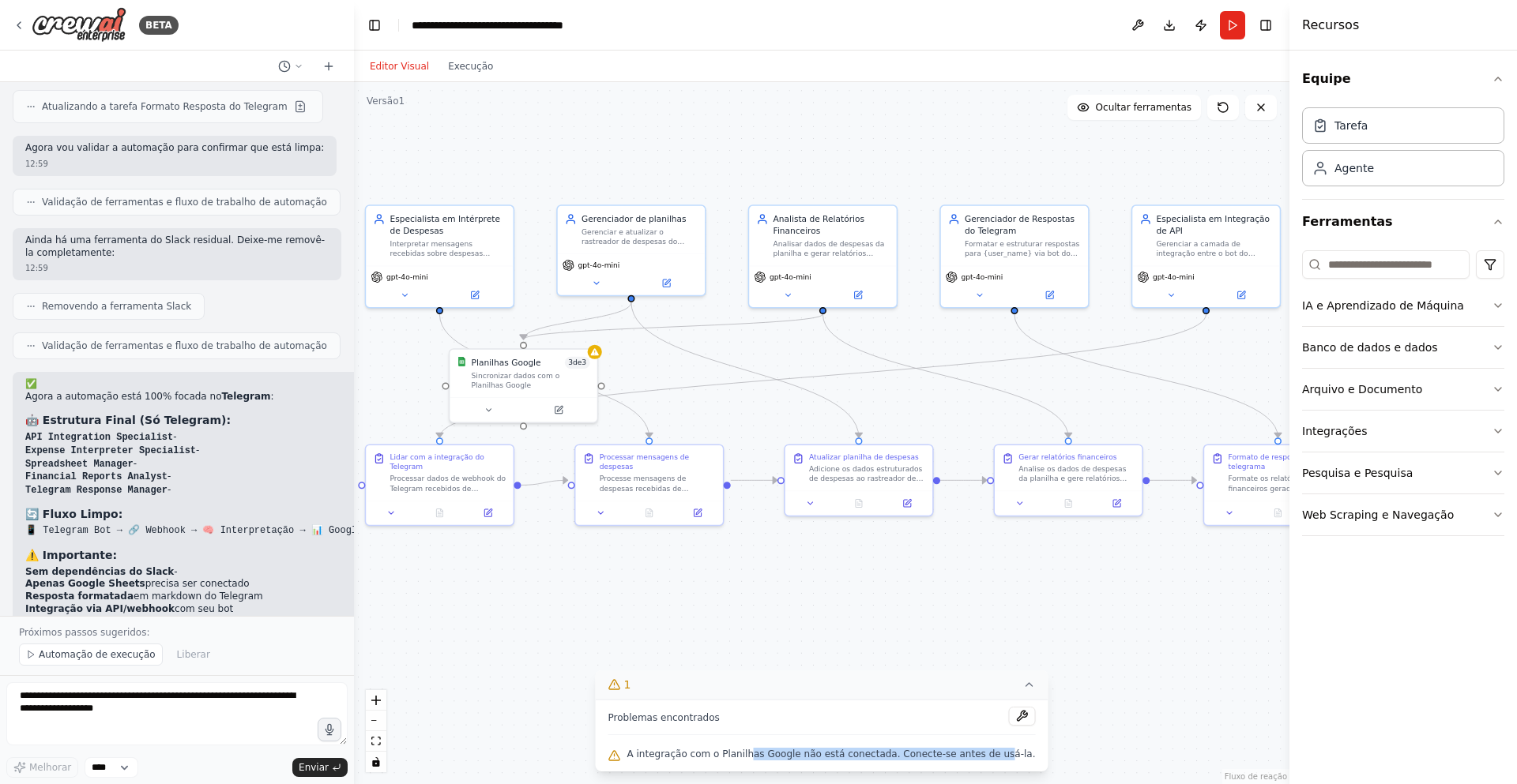
click at [931, 739] on div "Problemas encontrados A integração com o Planilhas Google não está conectada. C…" at bounding box center [822, 735] width 453 height 71
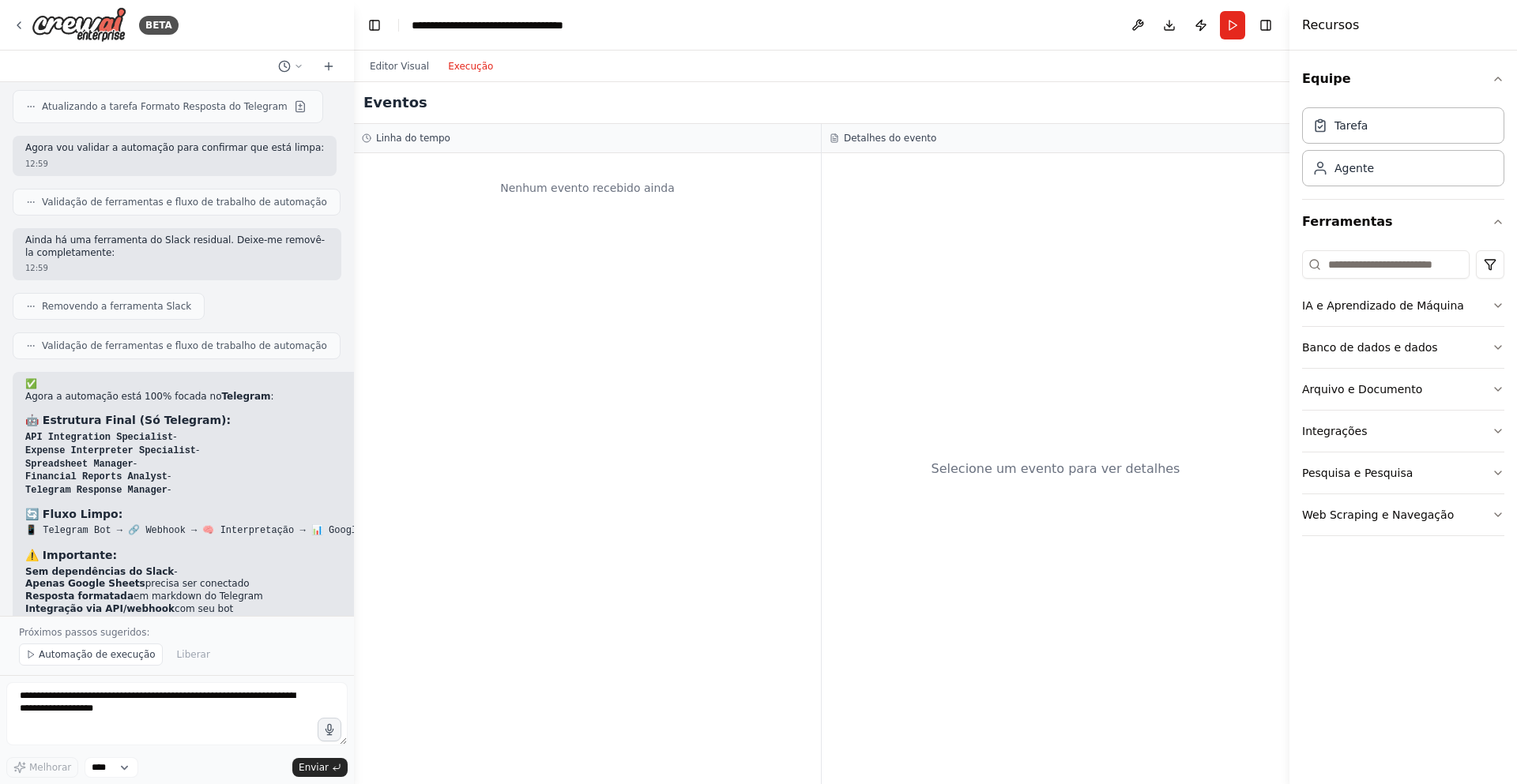
click at [465, 58] on button "Execução" at bounding box center [471, 65] width 64 height 19
click at [655, 199] on div "Nenhum evento recebido ainda" at bounding box center [587, 188] width 451 height 54
click at [402, 64] on font "Editor Visual" at bounding box center [399, 65] width 60 height 11
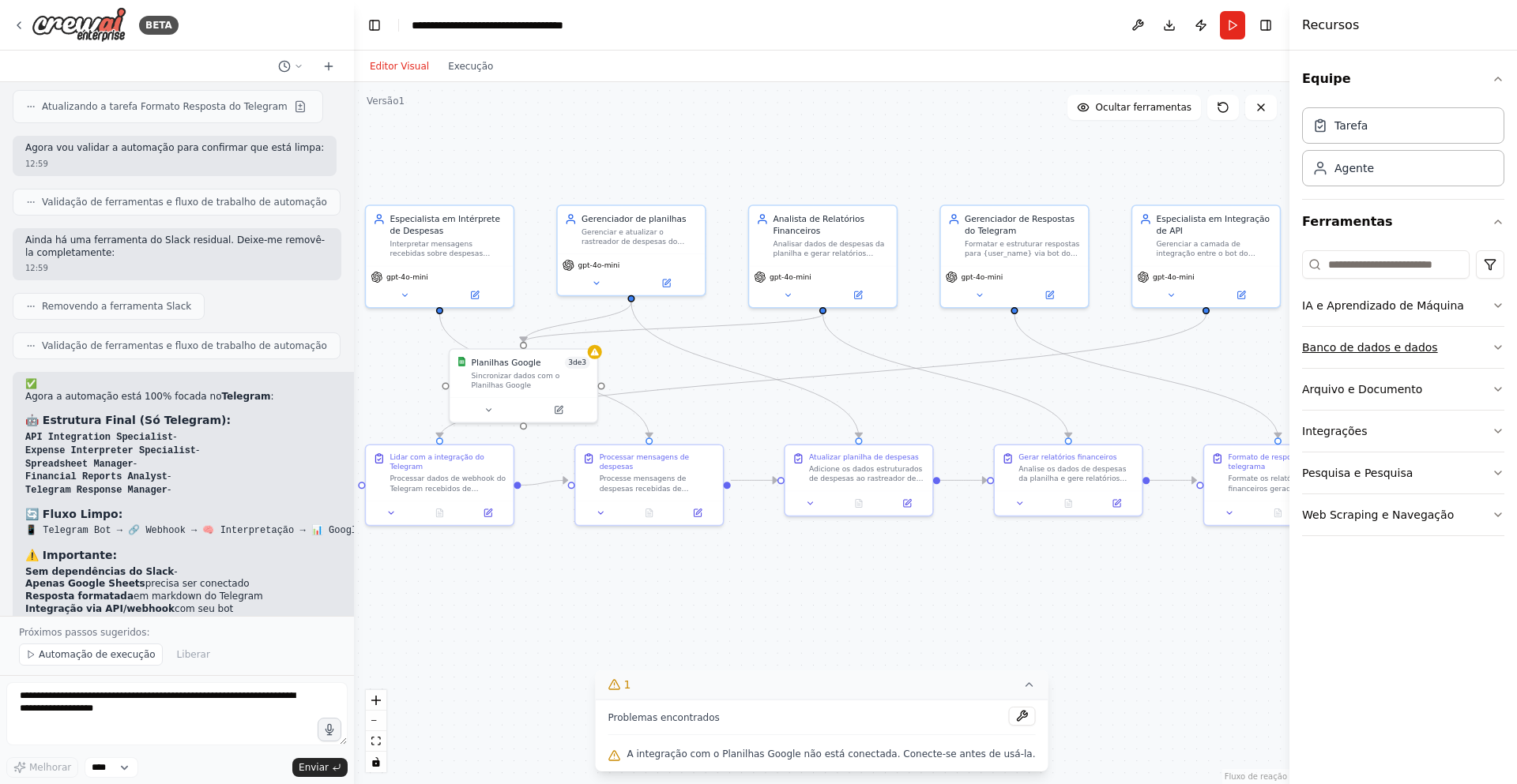
click at [1381, 349] on font "Banco de dados e dados" at bounding box center [1369, 347] width 136 height 13
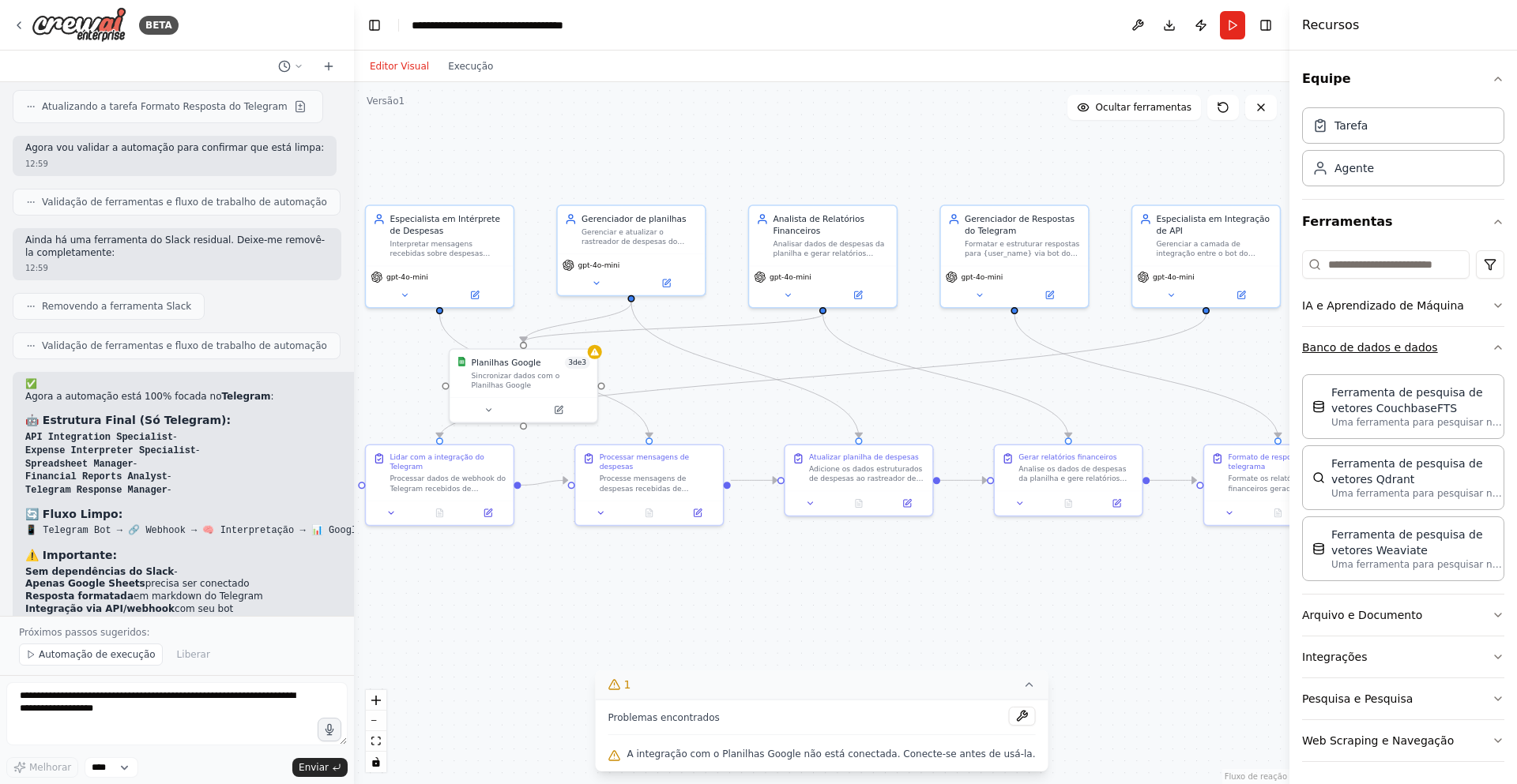
click at [1378, 349] on font "Banco de dados e dados" at bounding box center [1369, 347] width 136 height 13
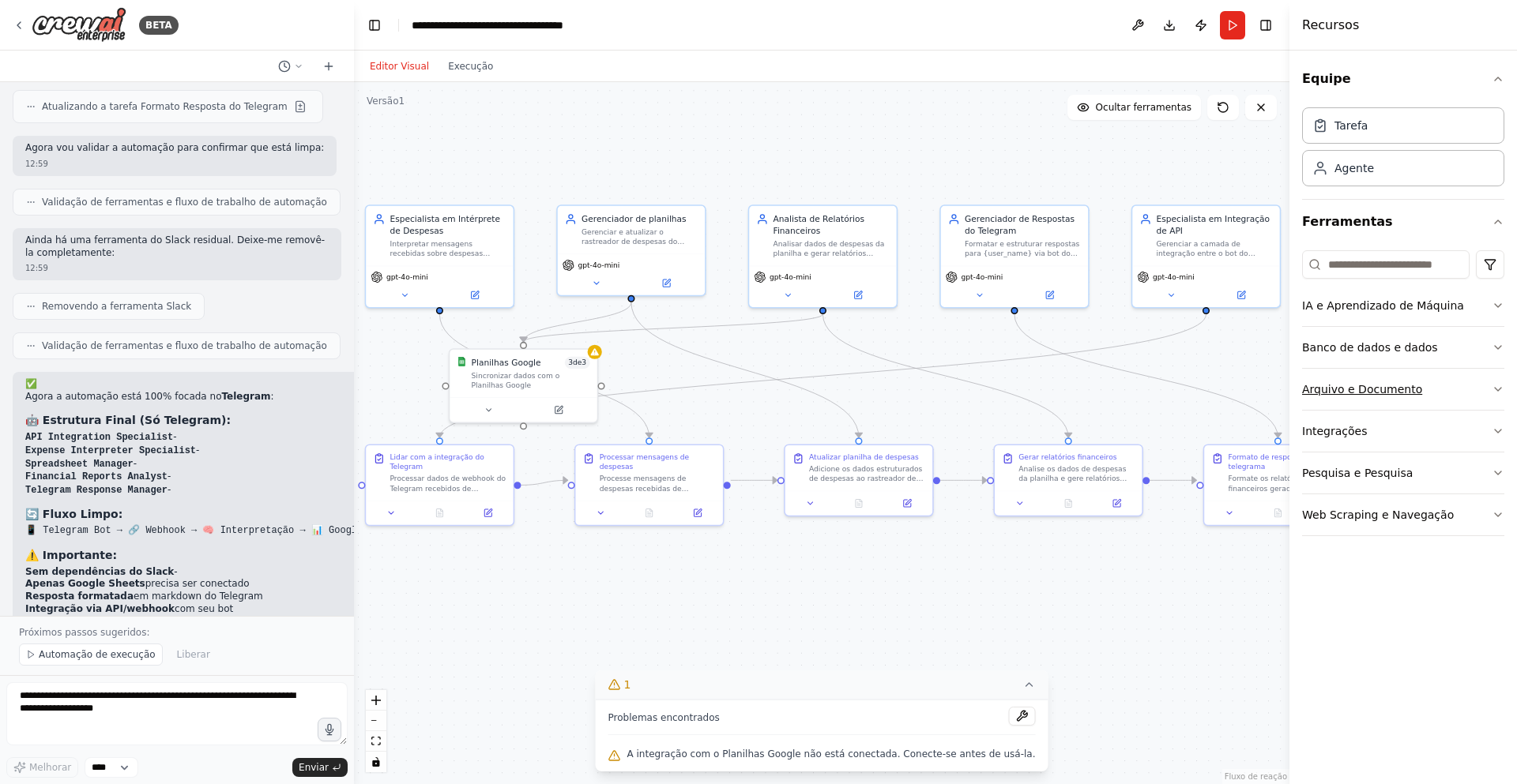
click at [1364, 388] on font "Arquivo e Documento" at bounding box center [1361, 389] width 120 height 13
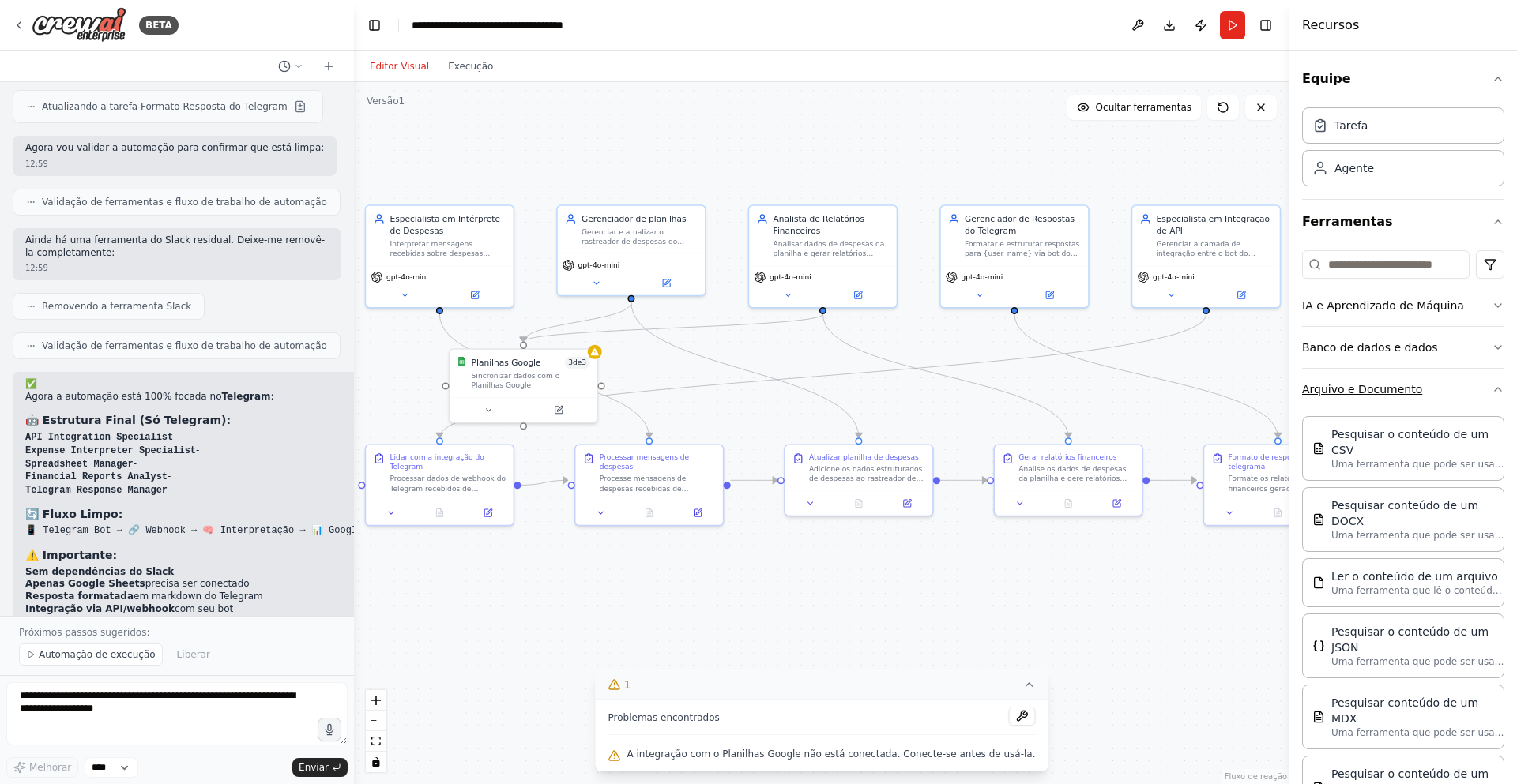
click at [1364, 388] on font "Arquivo e Documento" at bounding box center [1361, 389] width 120 height 13
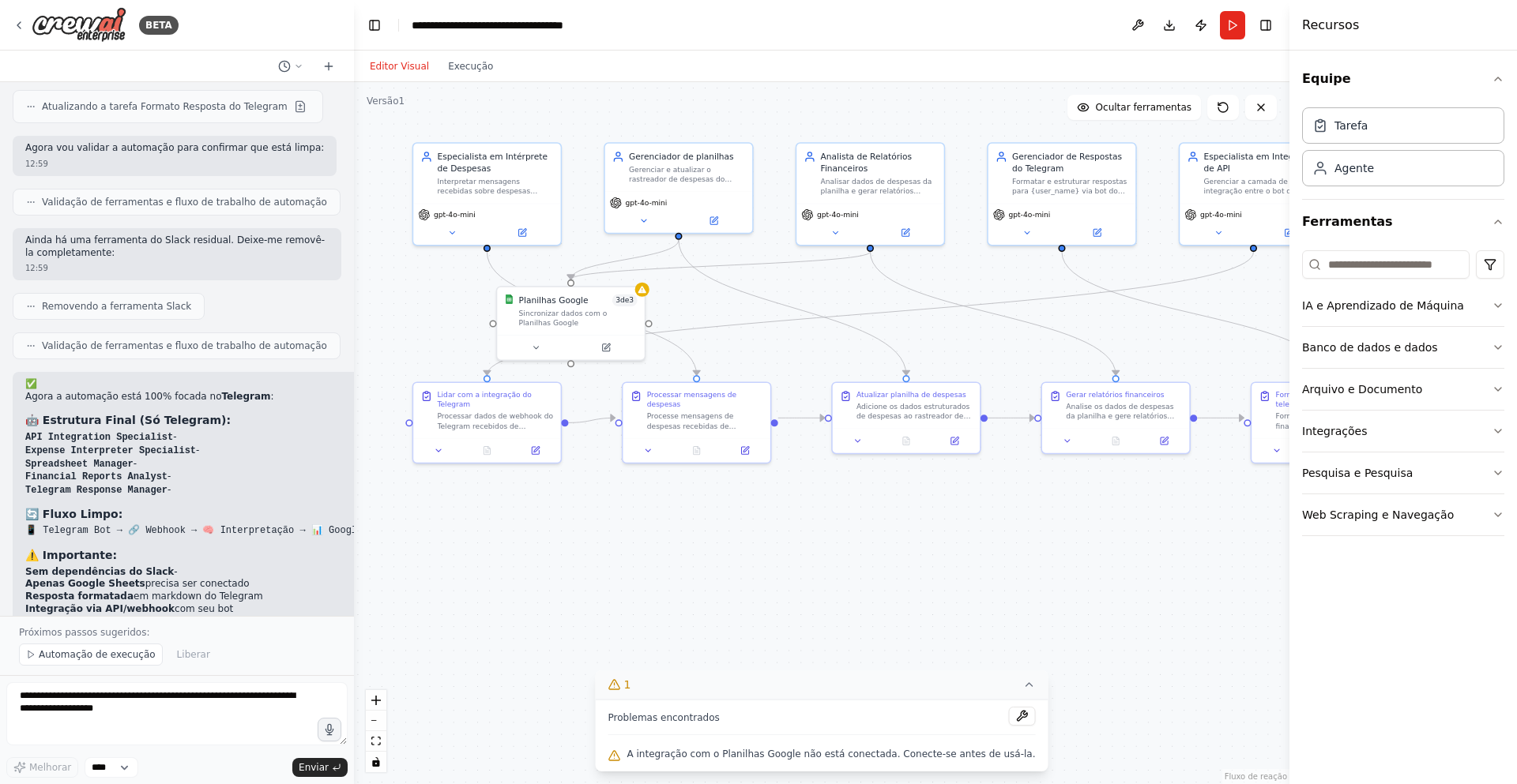
drag, startPoint x: 1064, startPoint y: 578, endPoint x: 1191, endPoint y: 513, distance: 142.7
click at [1191, 513] on div ".deletable-edge-delete-btn { width: 20px; height: 20px; border: 0px solid #ffff…" at bounding box center [821, 433] width 935 height 702
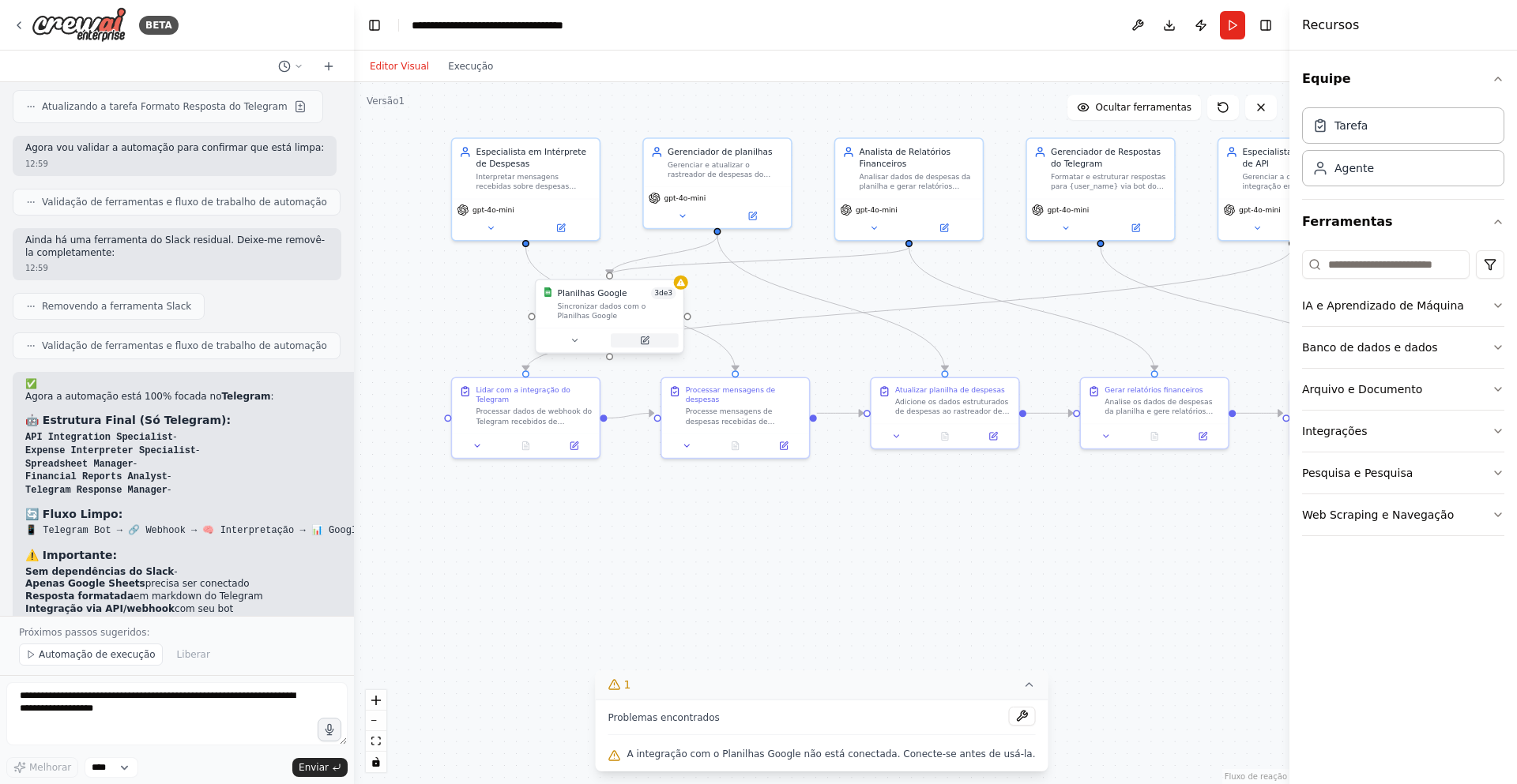
click at [644, 338] on icon at bounding box center [643, 340] width 7 height 7
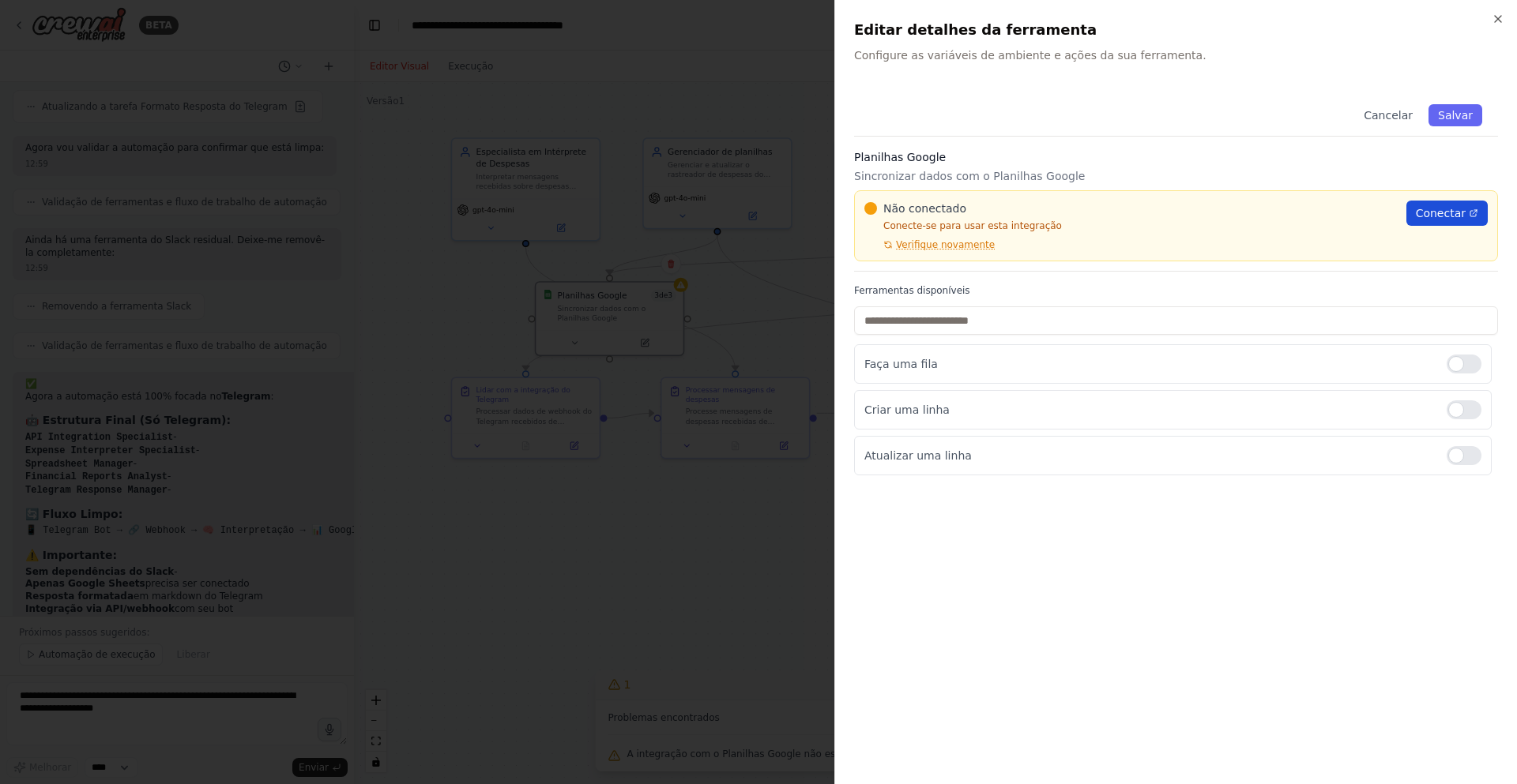
click at [1436, 218] on font "Conectar" at bounding box center [1441, 212] width 50 height 13
click at [1492, 18] on icon "button" at bounding box center [1497, 19] width 13 height 13
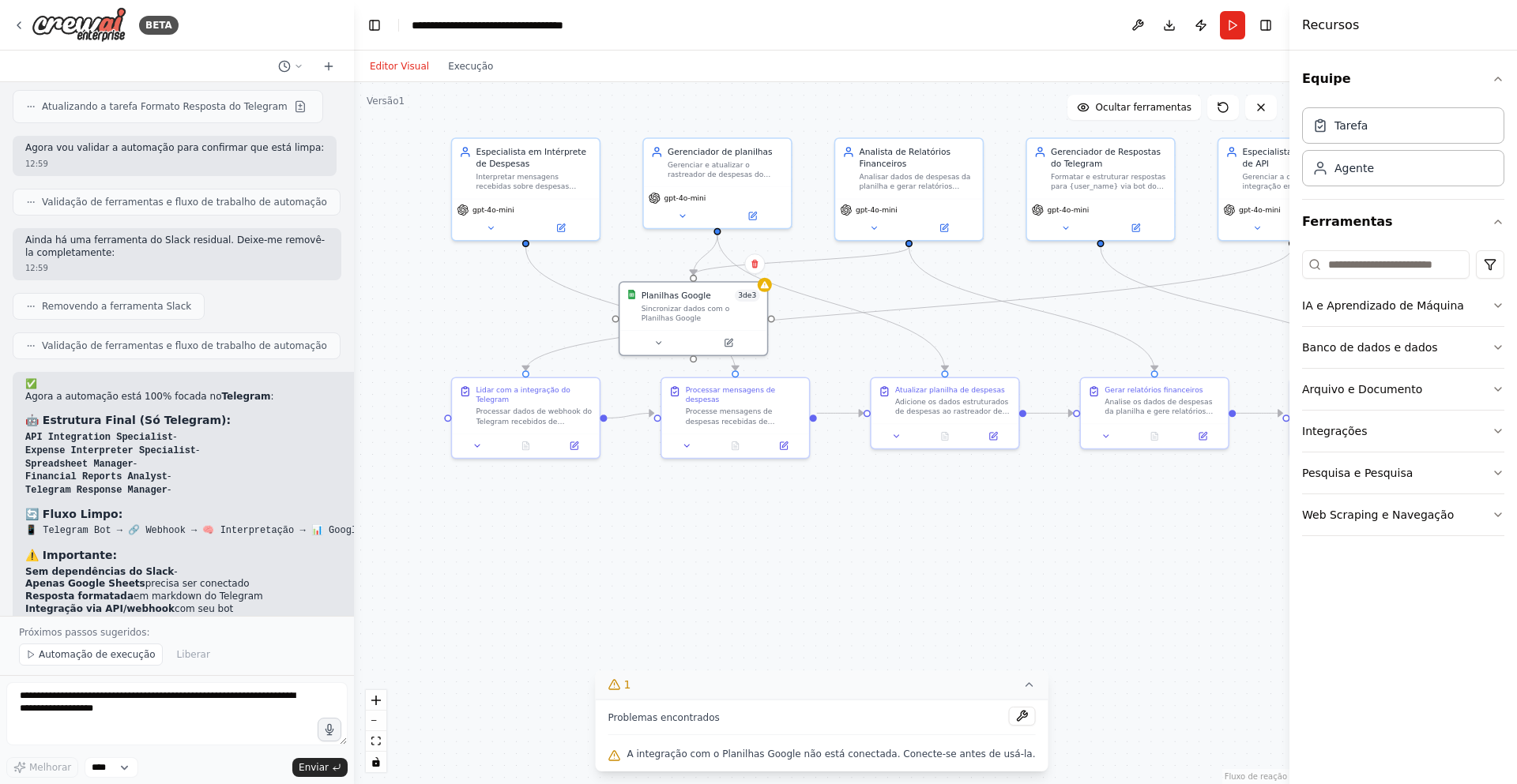
drag, startPoint x: 619, startPoint y: 368, endPoint x: 756, endPoint y: 534, distance: 215.2
click at [692, 348] on div at bounding box center [693, 342] width 147 height 25
click at [764, 562] on div ".deletable-edge-delete-btn { width: 20px; height: 20px; border: 0px solid #ffff…" at bounding box center [821, 433] width 935 height 702
click at [660, 335] on icon at bounding box center [658, 340] width 10 height 10
click at [524, 643] on div ".deletable-edge-delete-btn { width: 20px; height: 20px; border: 0px solid #ffff…" at bounding box center [821, 433] width 935 height 702
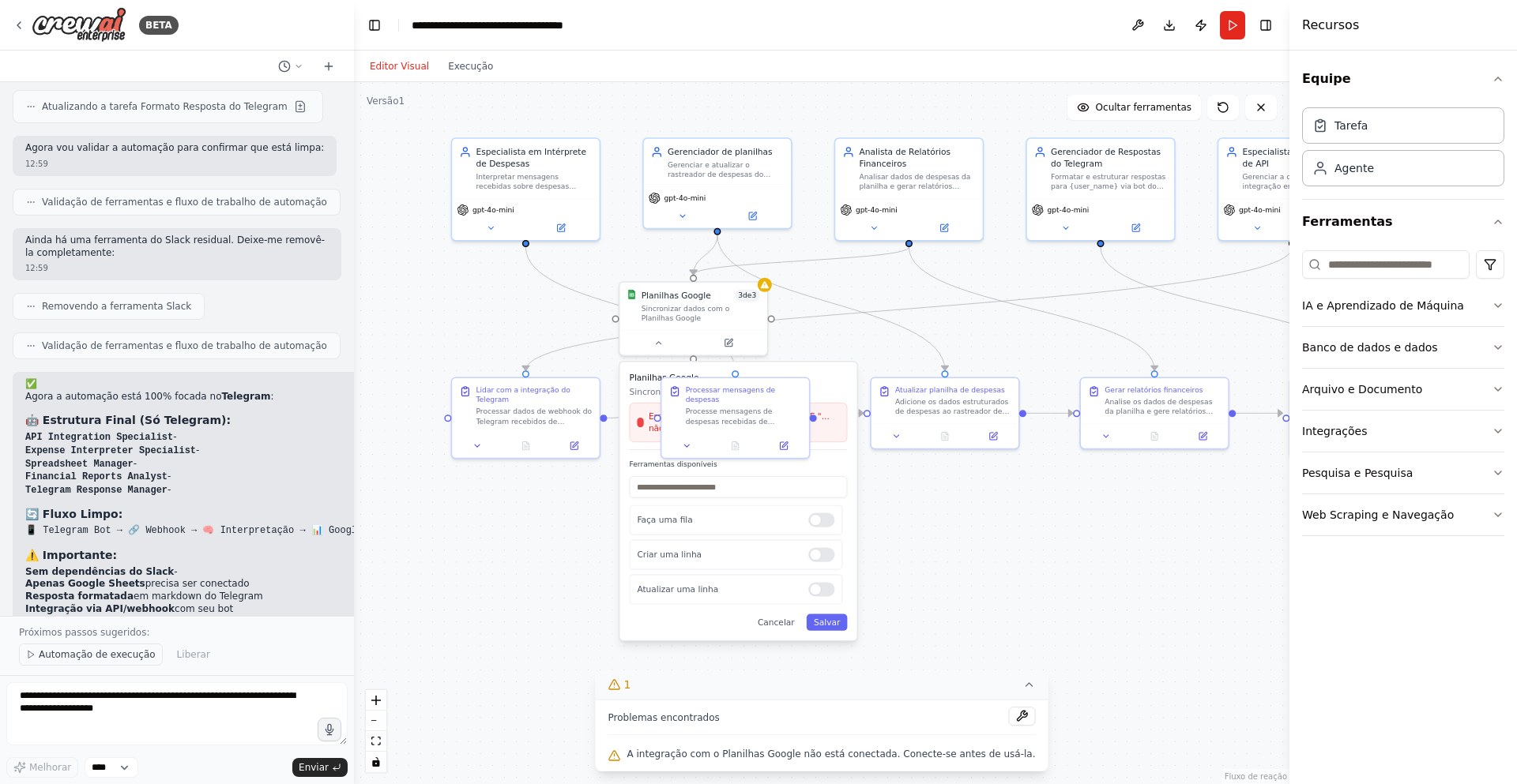
click at [77, 657] on font "Automação de execução" at bounding box center [97, 654] width 117 height 11
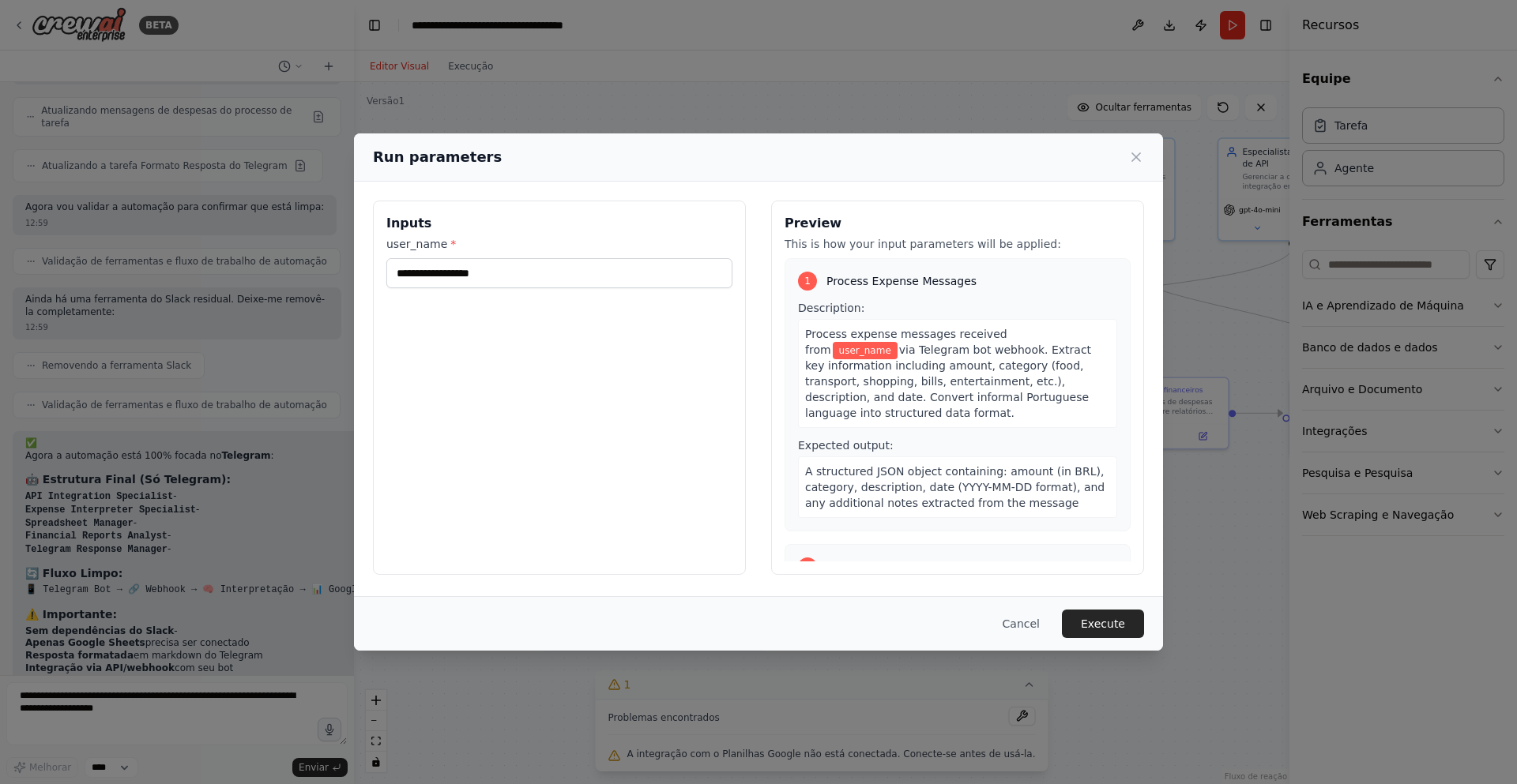
click at [474, 70] on div "Run parameters Inputs user_name * Preview This is how your input parameters wil…" at bounding box center [758, 392] width 1517 height 784
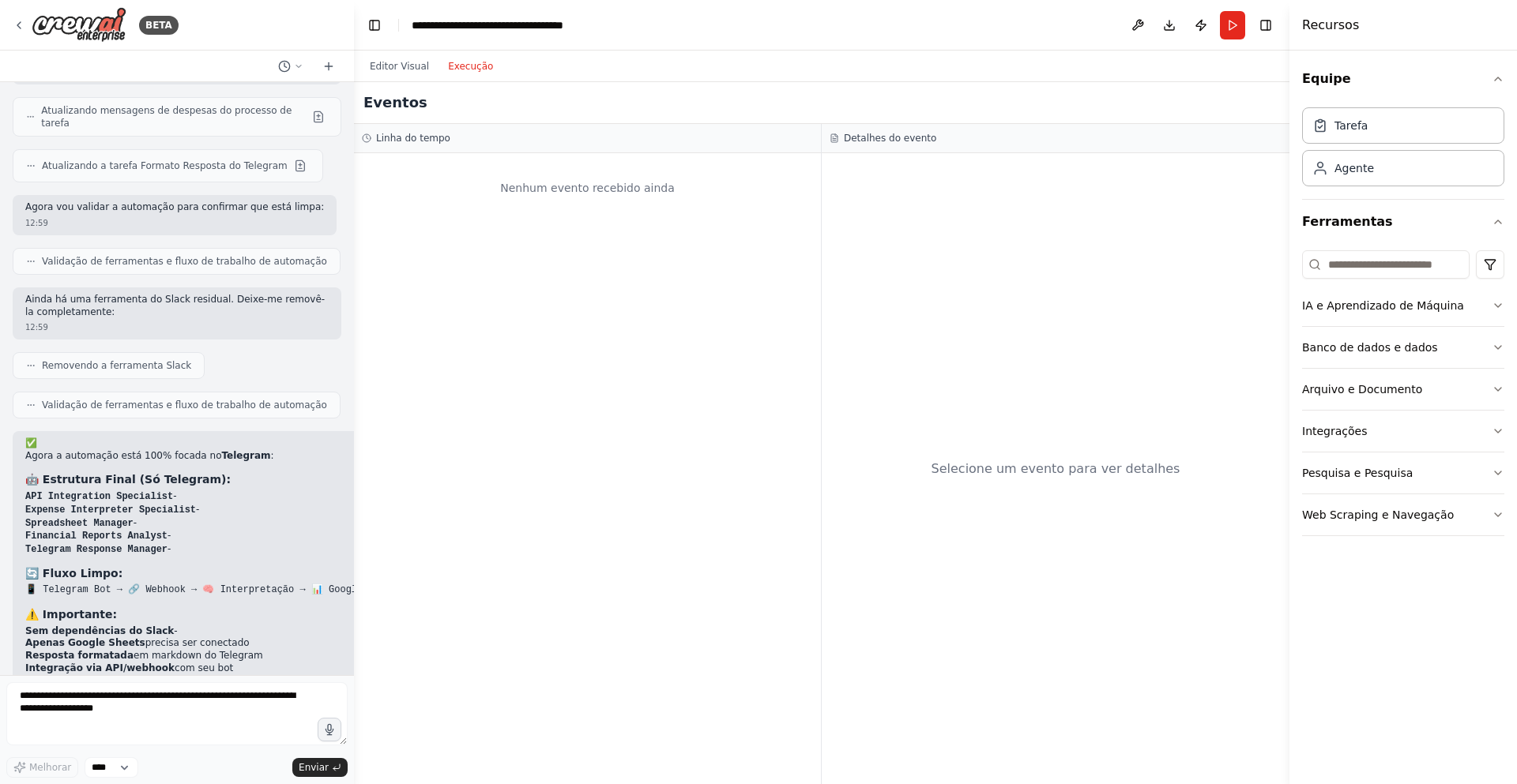
click at [482, 61] on font "Execução" at bounding box center [470, 65] width 45 height 11
click at [404, 65] on font "Editor Visual" at bounding box center [399, 65] width 60 height 11
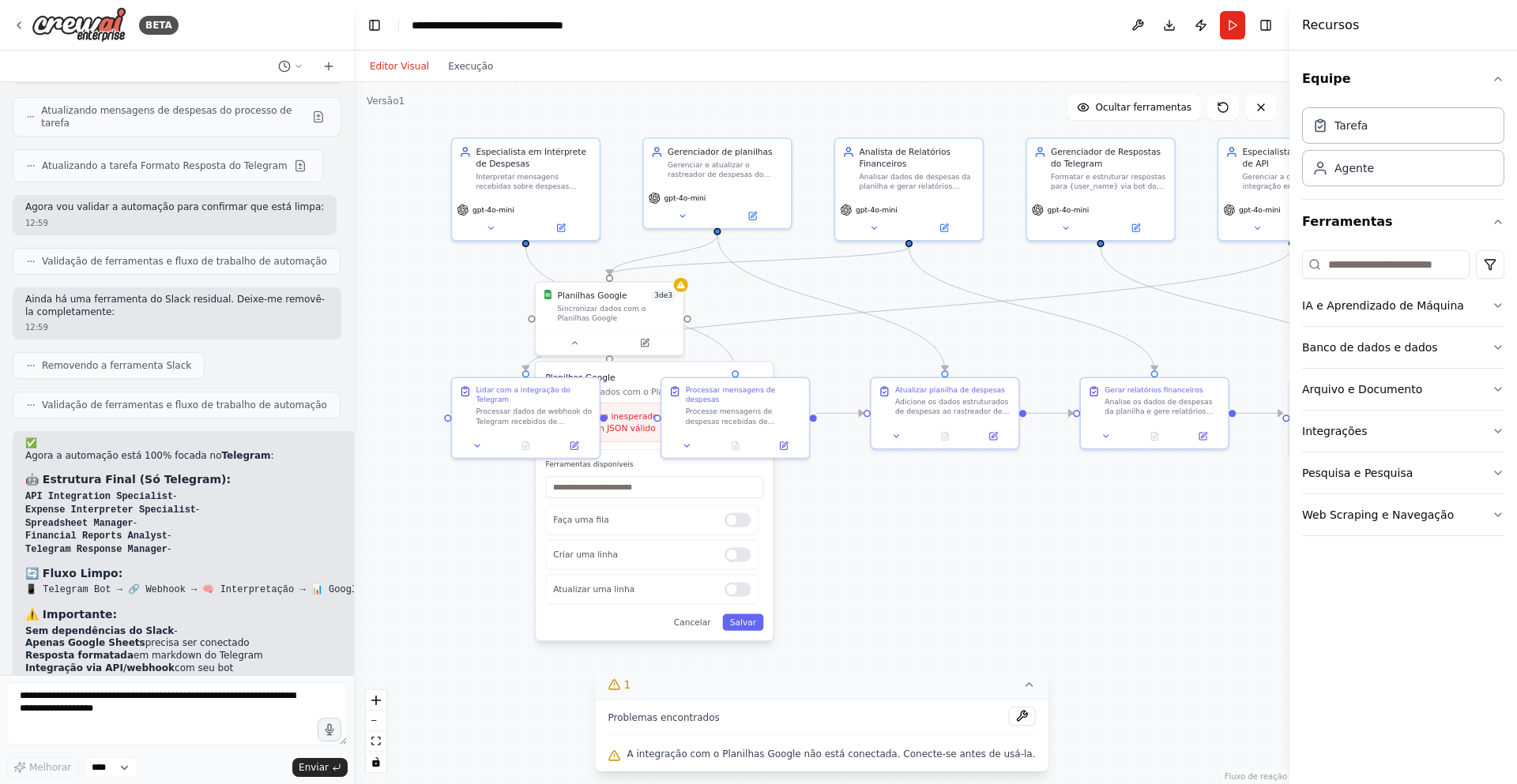
click at [882, 539] on div ".deletable-edge-delete-btn { width: 20px; height: 20px; border: 0px solid #ffff…" at bounding box center [821, 433] width 935 height 702
click at [848, 289] on div ".deletable-edge-delete-btn { width: 20px; height: 20px; border: 0px solid #ffff…" at bounding box center [821, 433] width 935 height 702
click at [1008, 715] on button at bounding box center [1021, 716] width 27 height 19
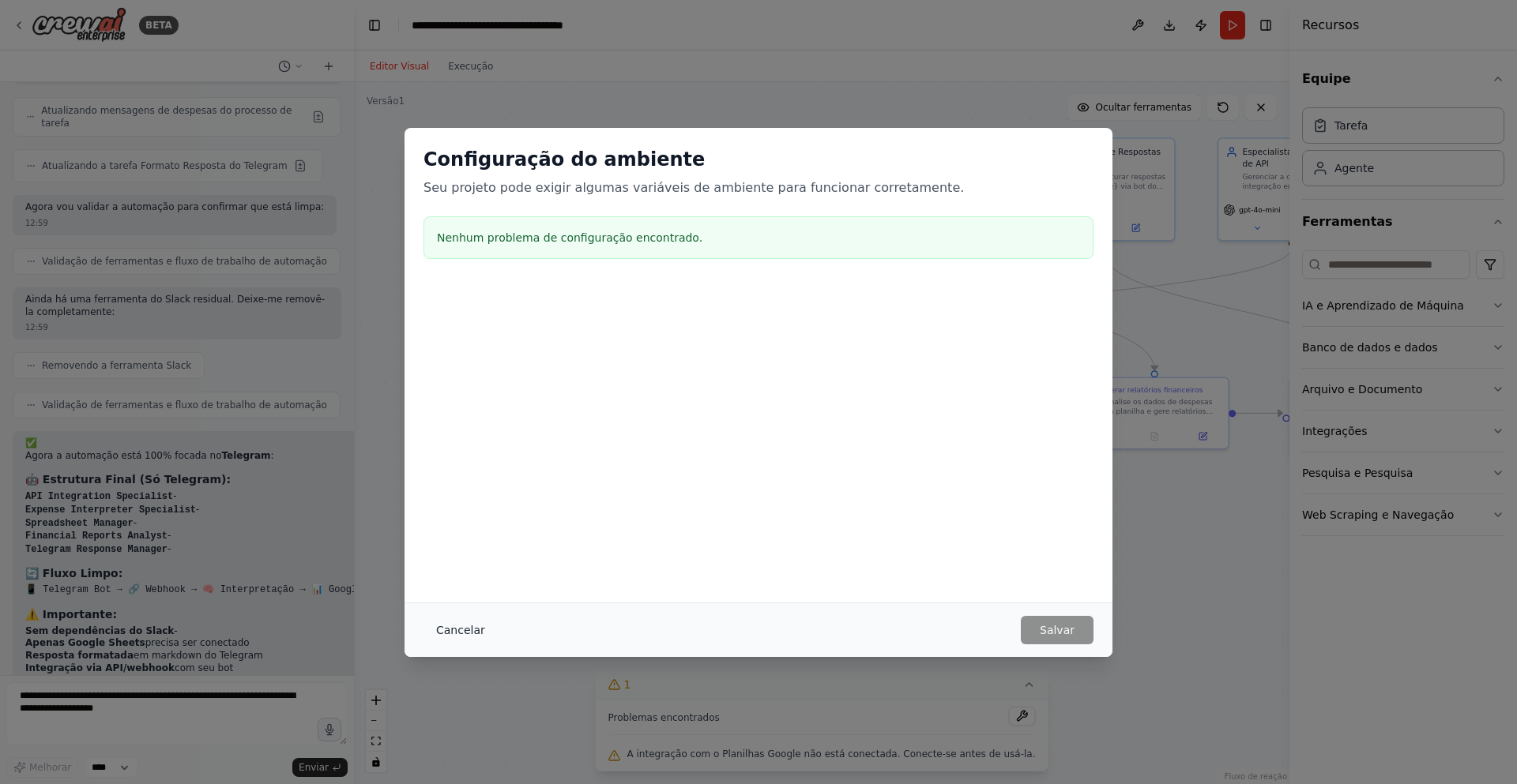
click at [462, 631] on font "Cancelar" at bounding box center [460, 630] width 49 height 13
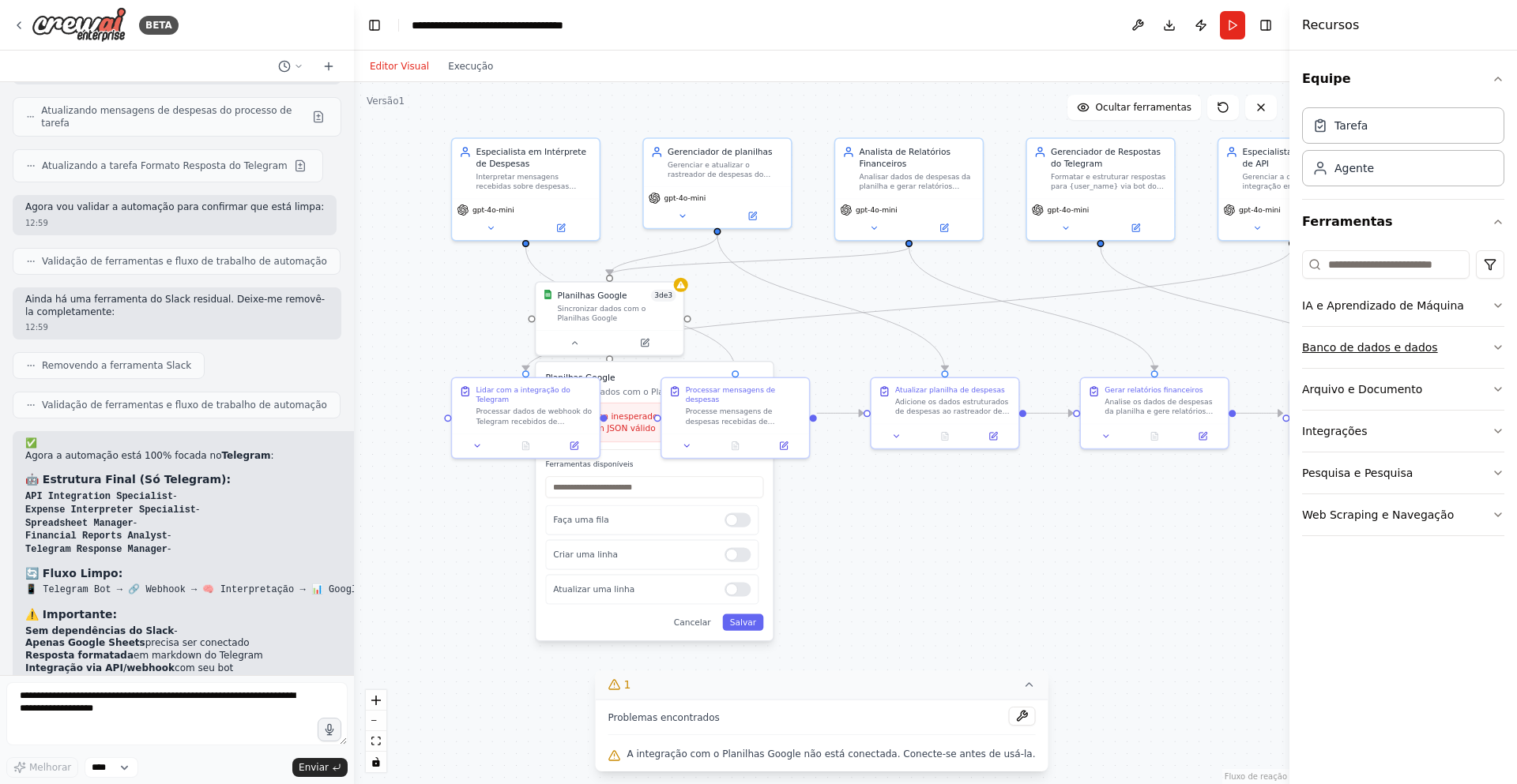
click at [1392, 348] on font "Banco de dados e dados" at bounding box center [1369, 347] width 136 height 13
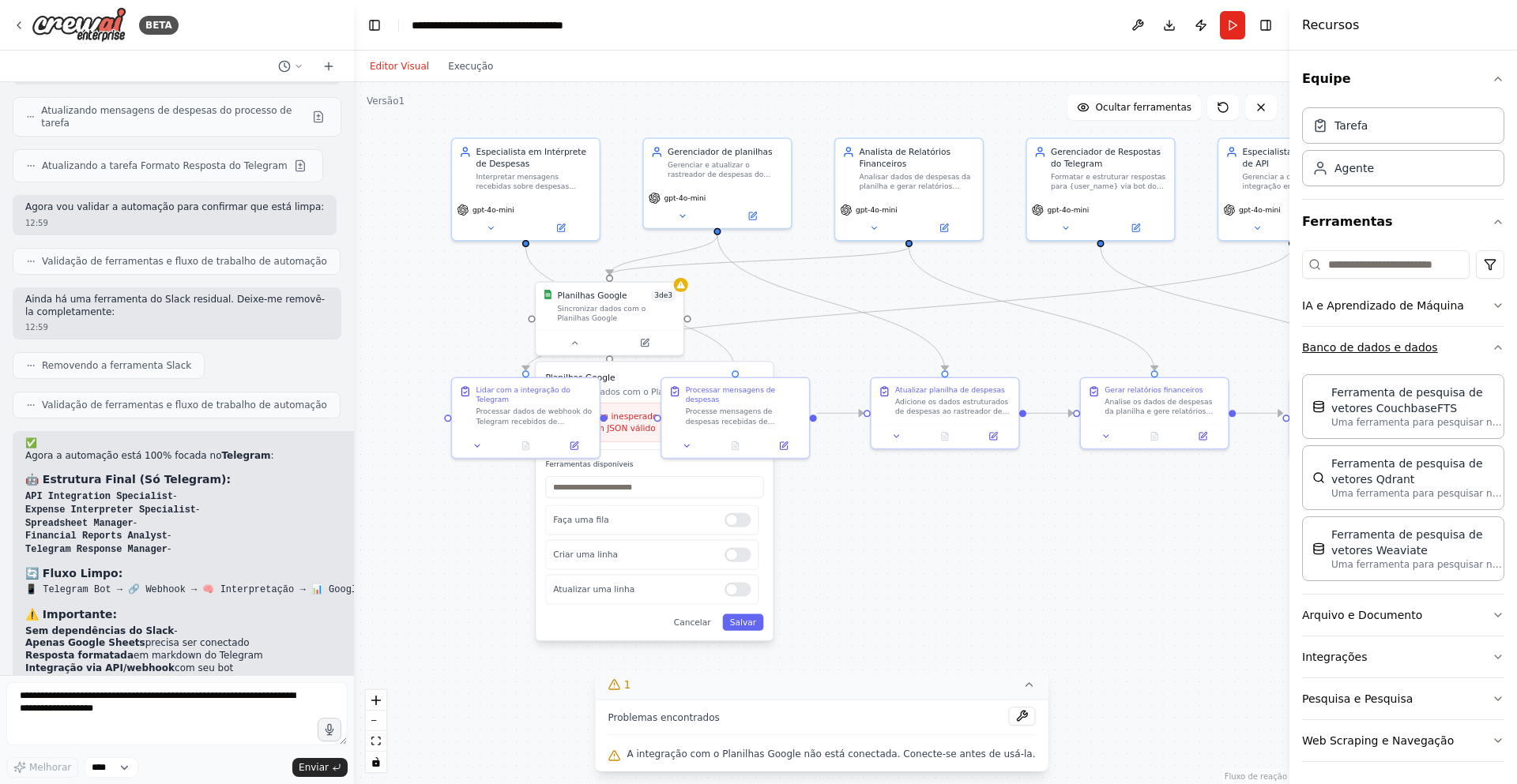
click at [1392, 348] on font "Banco de dados e dados" at bounding box center [1369, 347] width 136 height 13
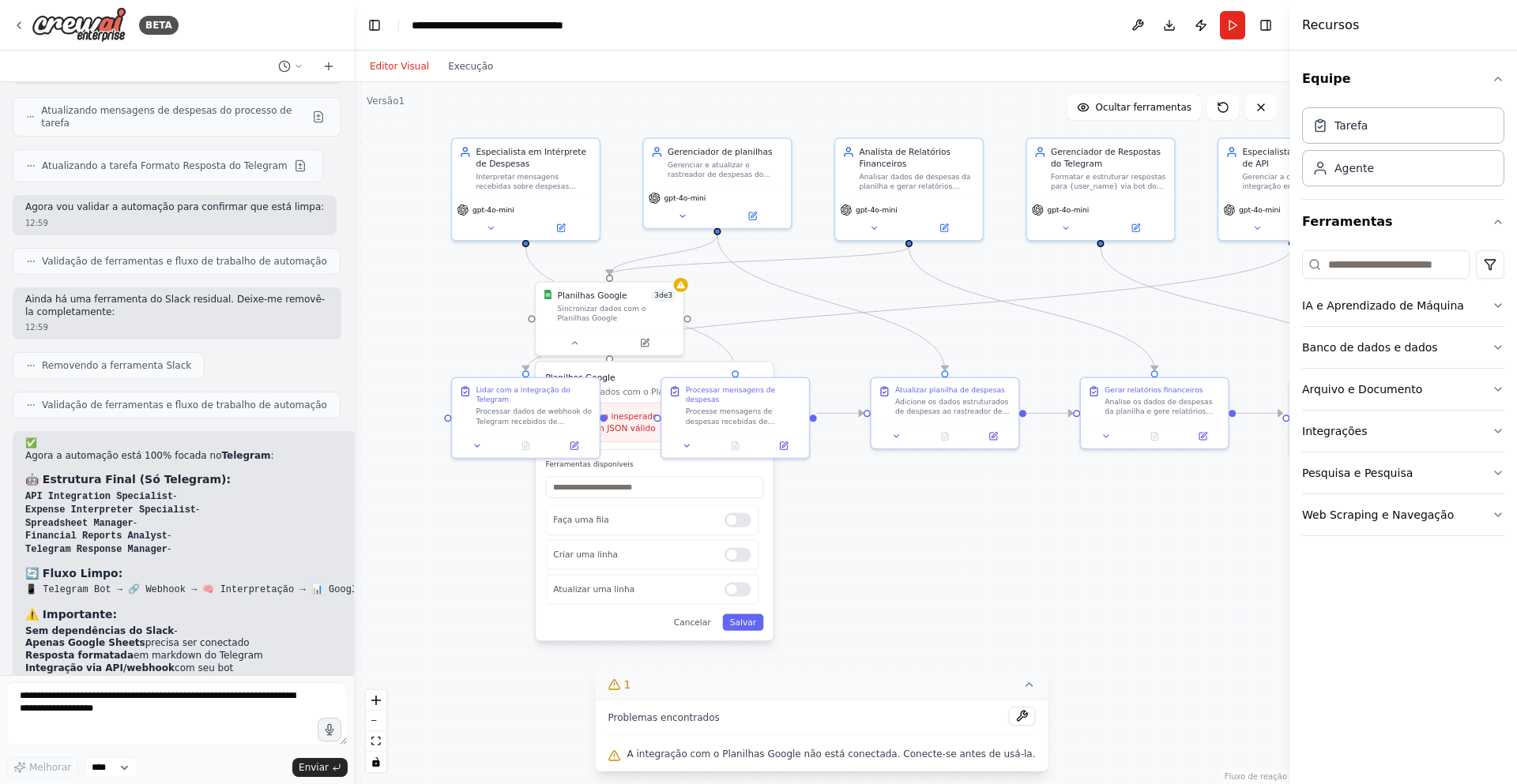
click at [909, 568] on div ".deletable-edge-delete-btn { width: 20px; height: 20px; border: 0px solid #ffff…" at bounding box center [821, 433] width 935 height 702
click at [711, 625] on font "Cancelar" at bounding box center [692, 622] width 37 height 10
click at [643, 341] on icon at bounding box center [646, 339] width 6 height 6
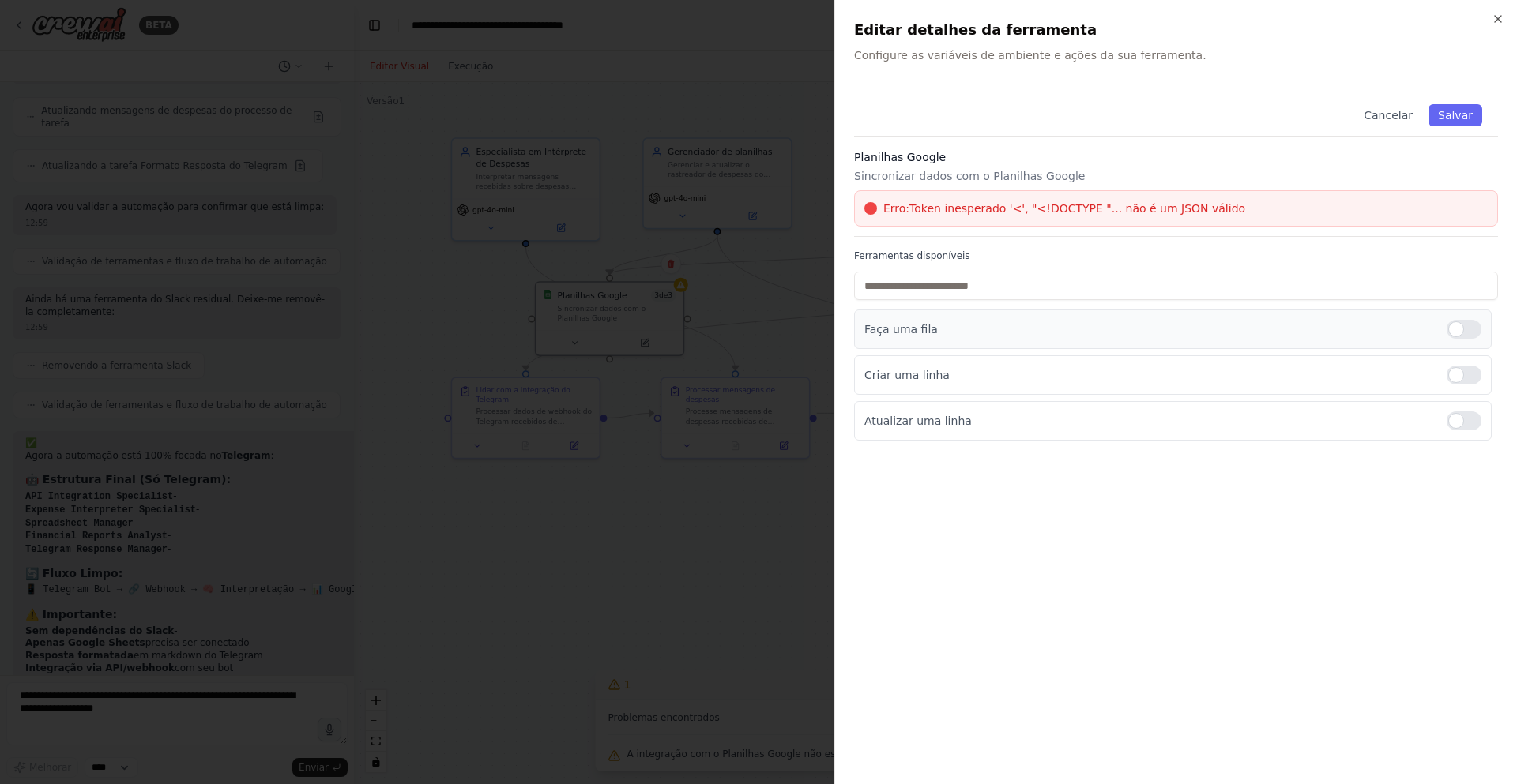
click at [930, 329] on p "Faça uma fila" at bounding box center [1149, 329] width 570 height 16
click at [953, 291] on input "text" at bounding box center [1175, 286] width 643 height 29
click at [1063, 196] on div "Erro: Token inesperado '<', "<!DOCTYPE "... não é um JSON válido" at bounding box center [1175, 208] width 643 height 37
drag, startPoint x: 1014, startPoint y: 176, endPoint x: 1241, endPoint y: 167, distance: 227.2
click at [1021, 175] on font "Sincronizar dados com o Planilhas Google" at bounding box center [969, 176] width 230 height 13
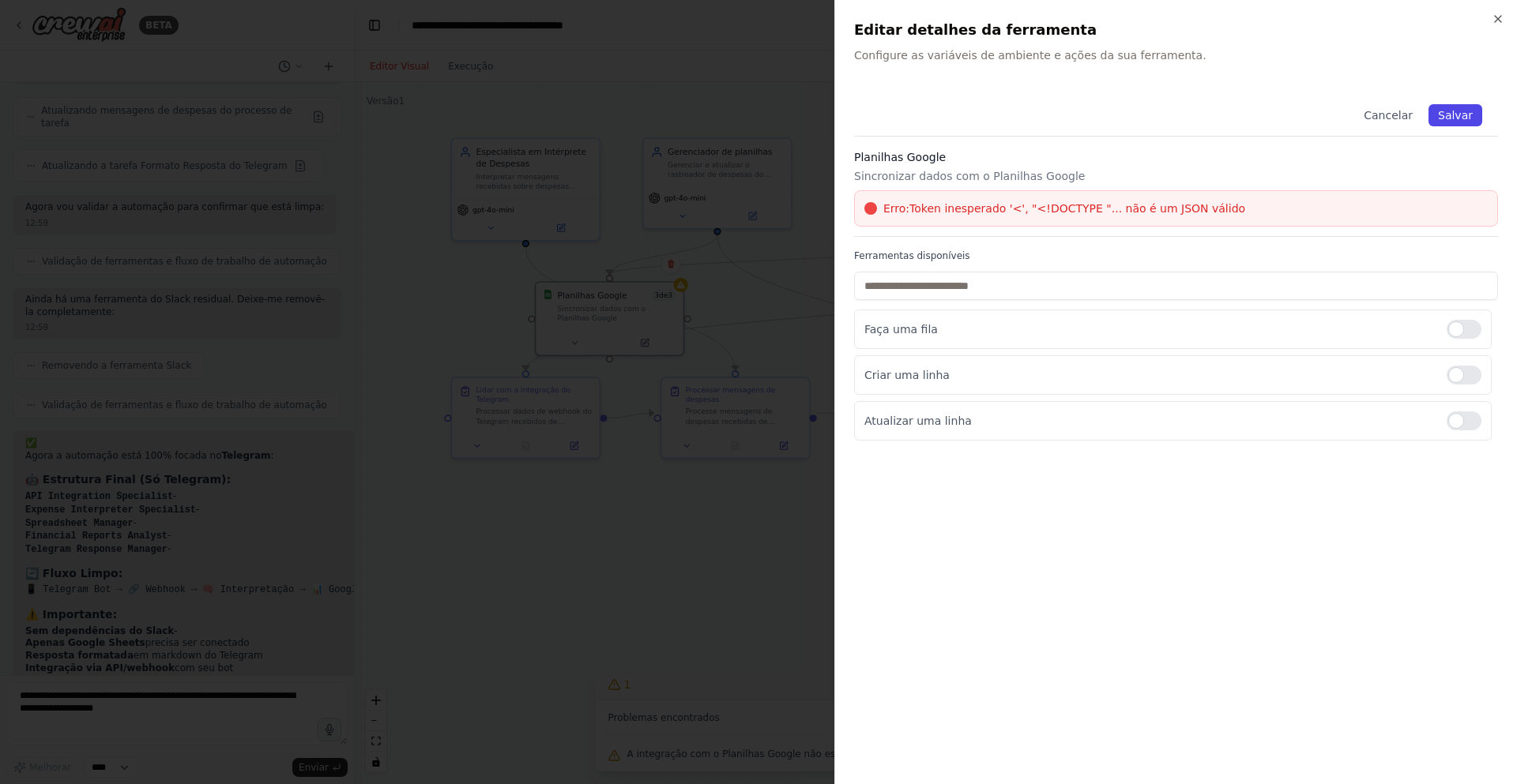
drag, startPoint x: 1241, startPoint y: 167, endPoint x: 1434, endPoint y: 114, distance: 200.1
click at [1246, 165] on div "Planilhas Google Sincronizar dados com o Planilhas Google Erro: Token inesperad…" at bounding box center [1175, 193] width 643 height 87
click at [1446, 109] on font "Salvar" at bounding box center [1454, 115] width 35 height 13
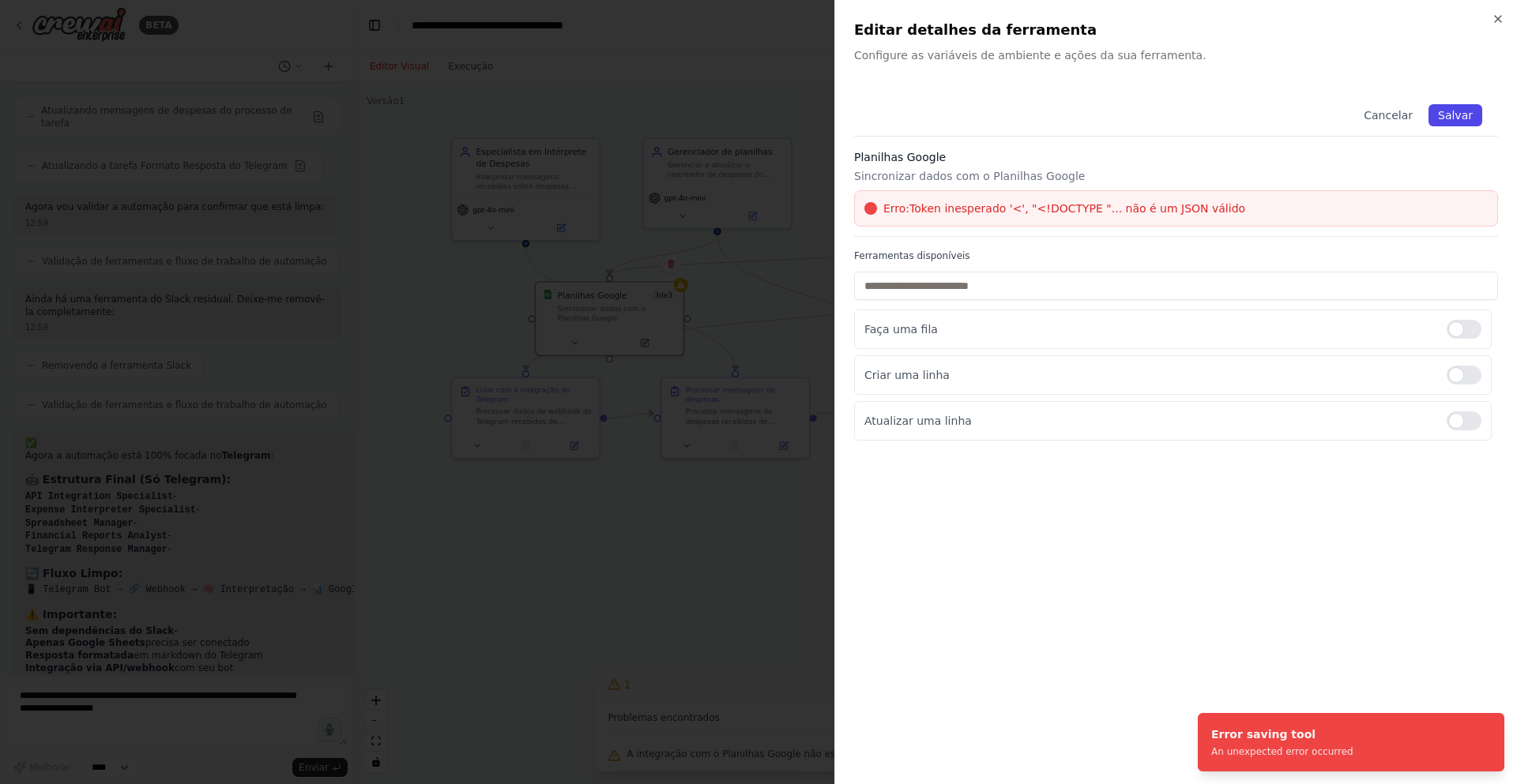
drag, startPoint x: 1367, startPoint y: 86, endPoint x: 1390, endPoint y: 102, distance: 28.0
click at [1372, 93] on div "Fechar Editar detalhes da ferramenta Configure as variáveis ​​de ambiente e açõ…" at bounding box center [1174, 392] width 682 height 784
click at [1390, 114] on font "Cancelar" at bounding box center [1387, 115] width 49 height 13
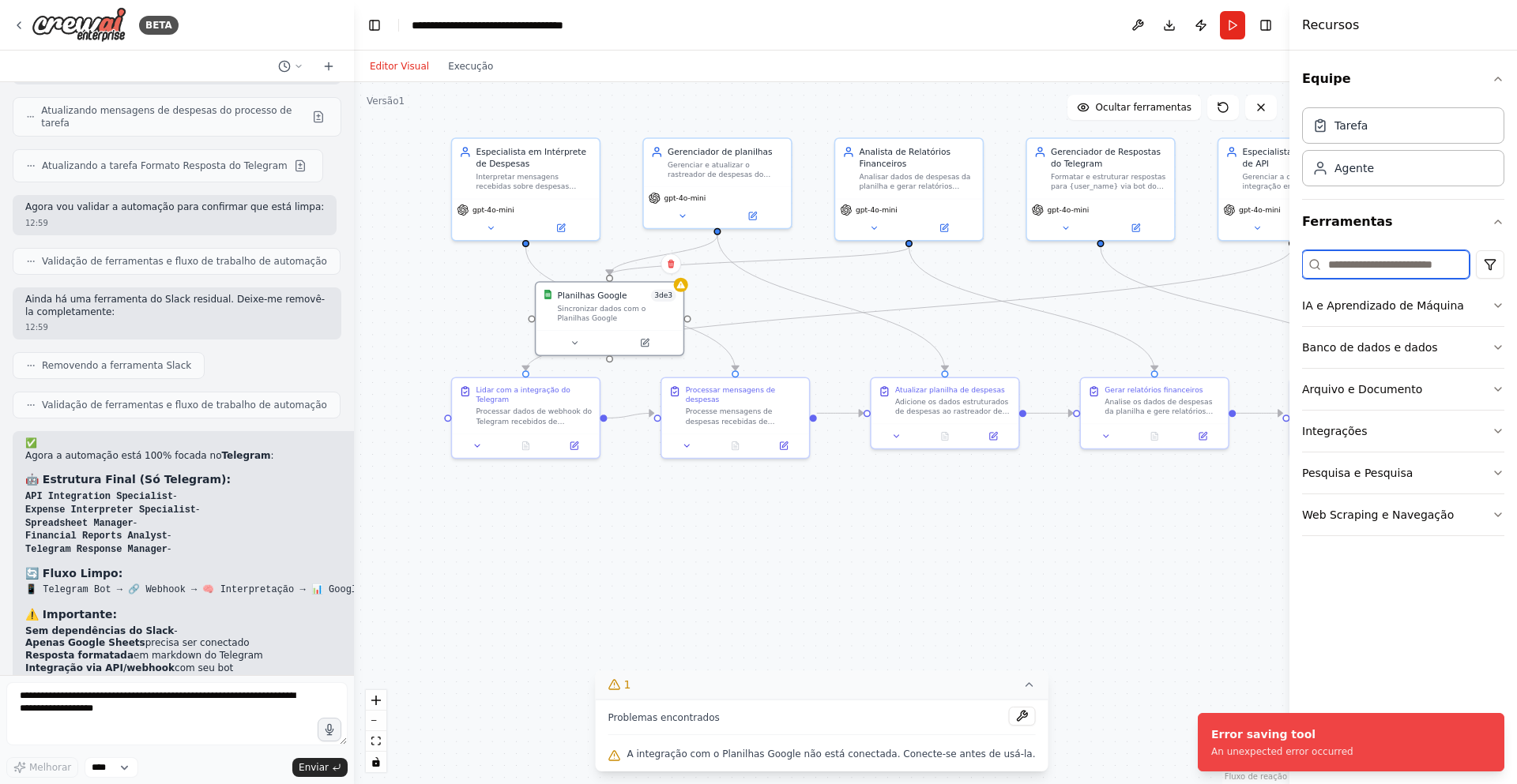
click at [1382, 260] on input at bounding box center [1385, 264] width 168 height 29
click at [643, 338] on icon at bounding box center [643, 340] width 7 height 7
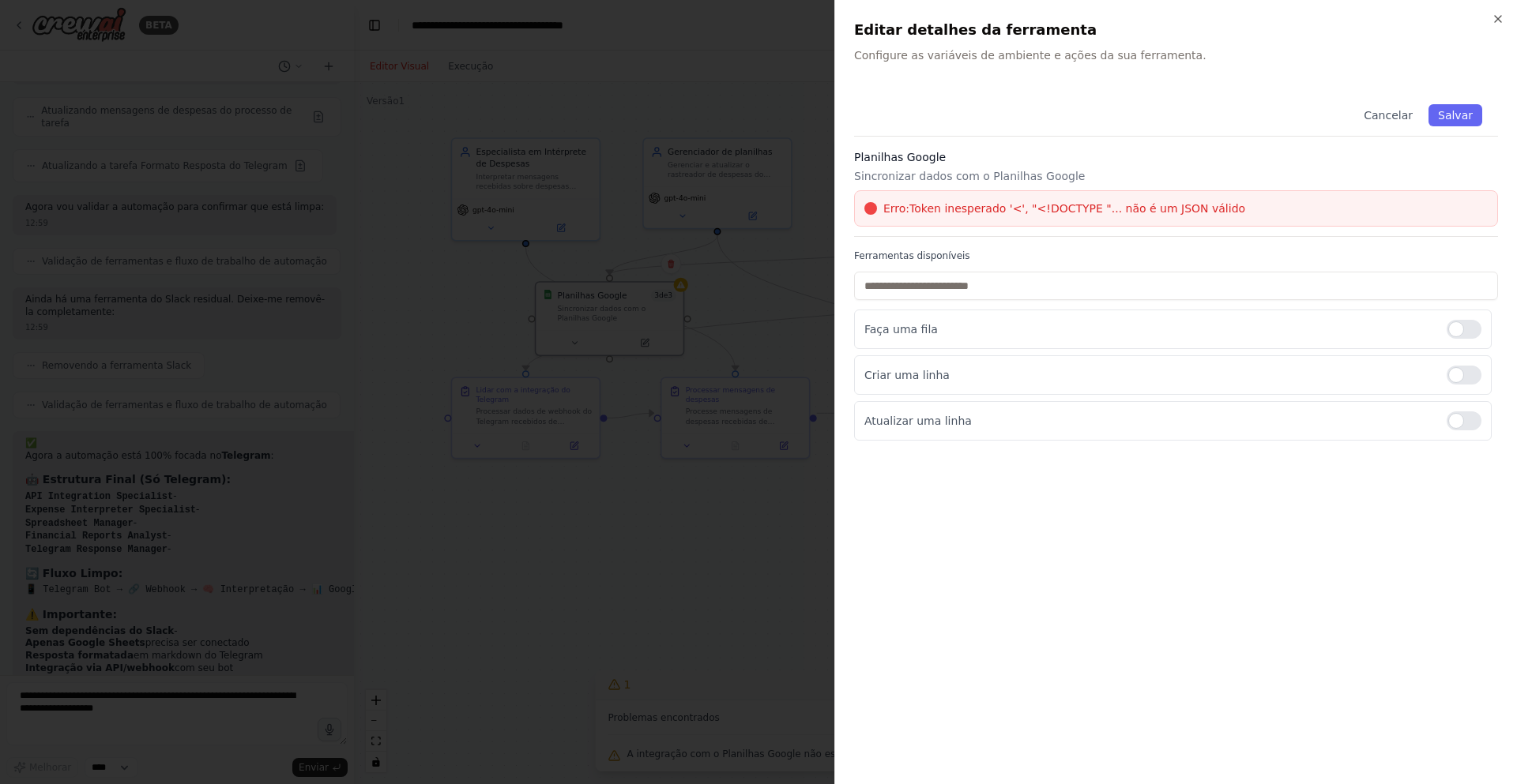
click at [1162, 226] on div "Erro: Token inesperado '<', "<!DOCTYPE "... não é um JSON válido" at bounding box center [1175, 208] width 643 height 37
click at [1189, 205] on font "Token inesperado '<', "<!DOCTYPE "... não é um JSON válido" at bounding box center [1077, 208] width 336 height 13
click at [1503, 21] on icon "button" at bounding box center [1497, 19] width 13 height 13
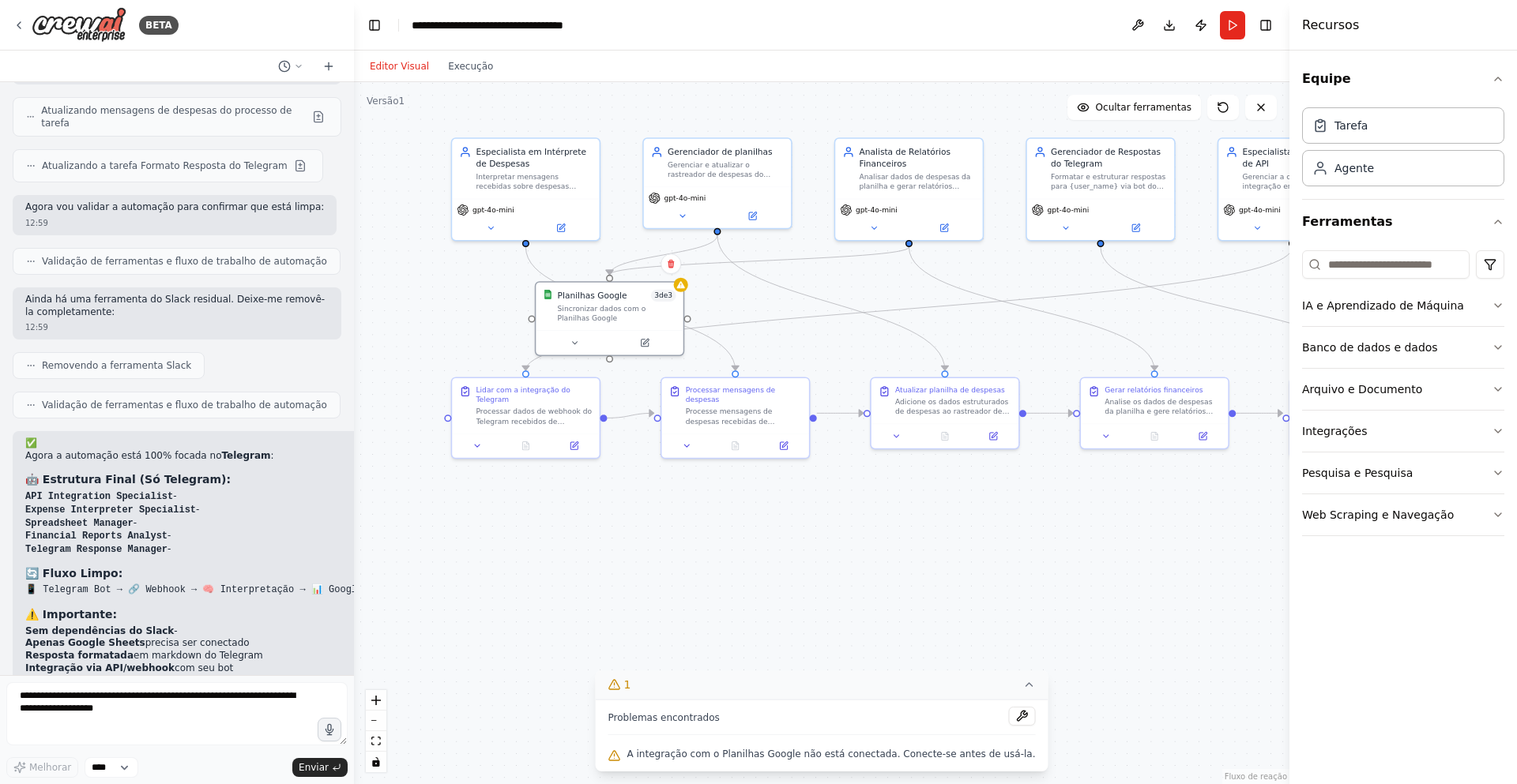
click at [752, 489] on div ".deletable-edge-delete-btn { width: 20px; height: 20px; border: 0px solid #ffff…" at bounding box center [821, 433] width 935 height 702
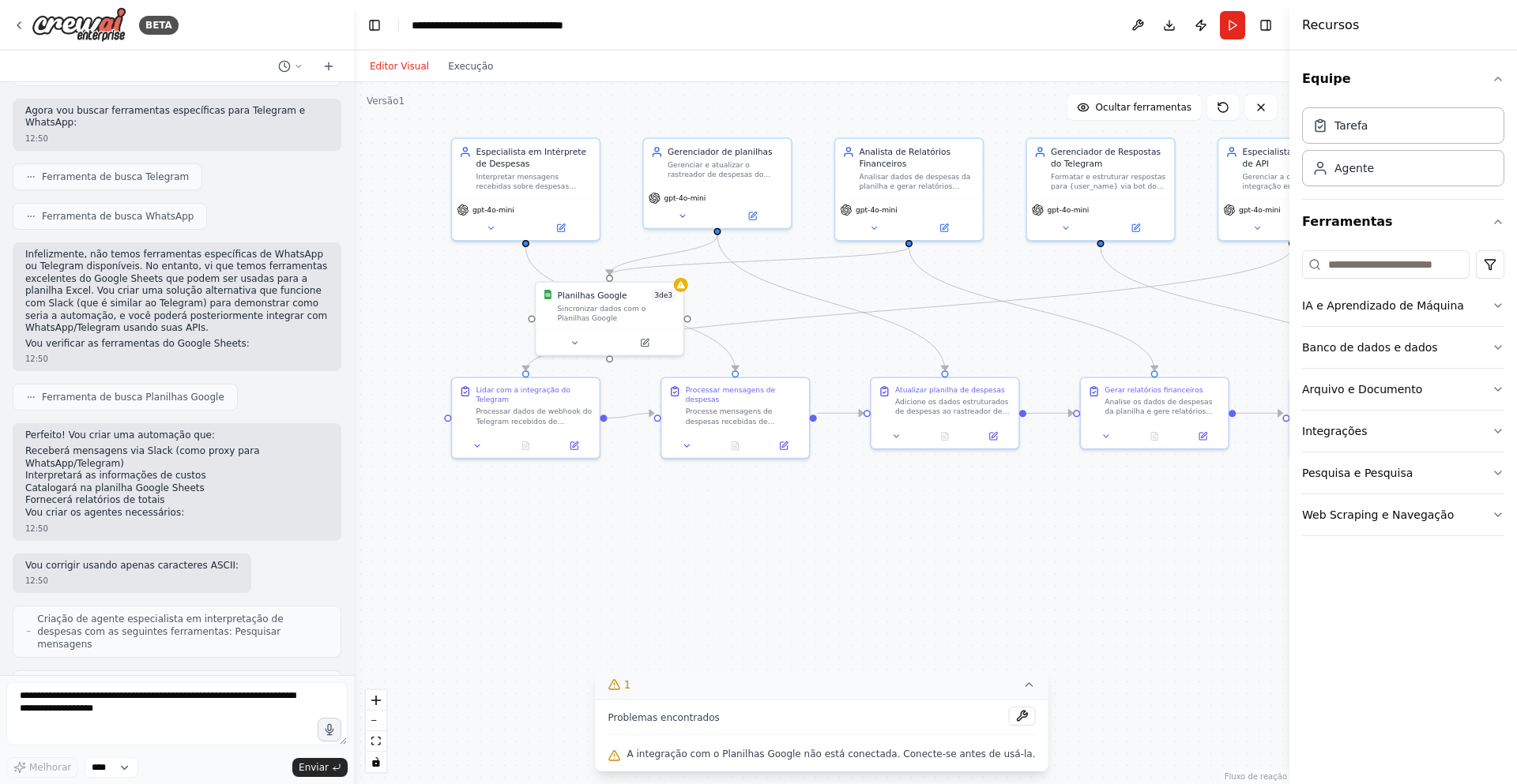
scroll to position [501, 0]
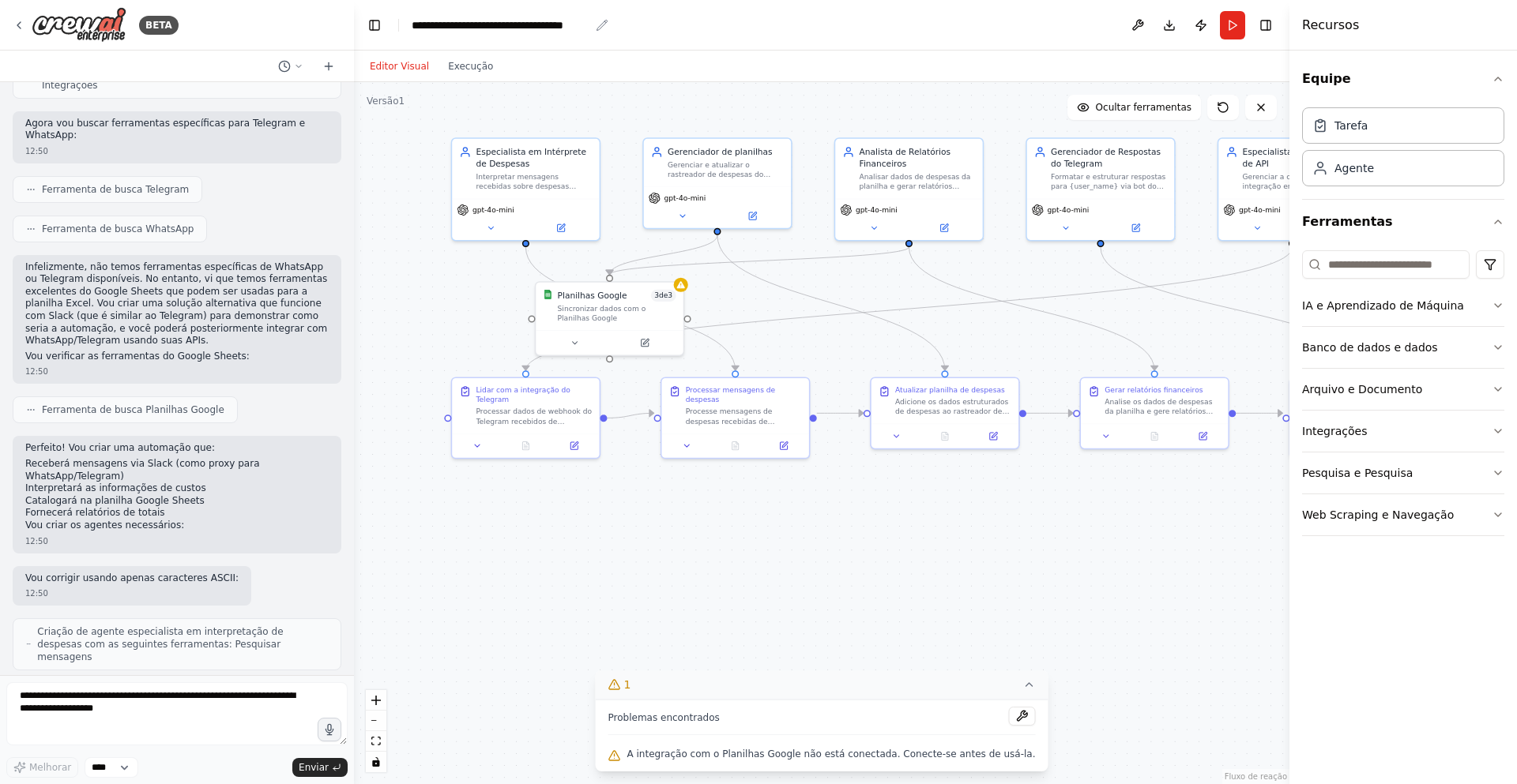
click at [470, 25] on font "**********" at bounding box center [487, 25] width 152 height 11
click at [563, 21] on font "**********" at bounding box center [487, 25] width 152 height 11
click at [1222, 27] on button "Correr" at bounding box center [1232, 25] width 25 height 29
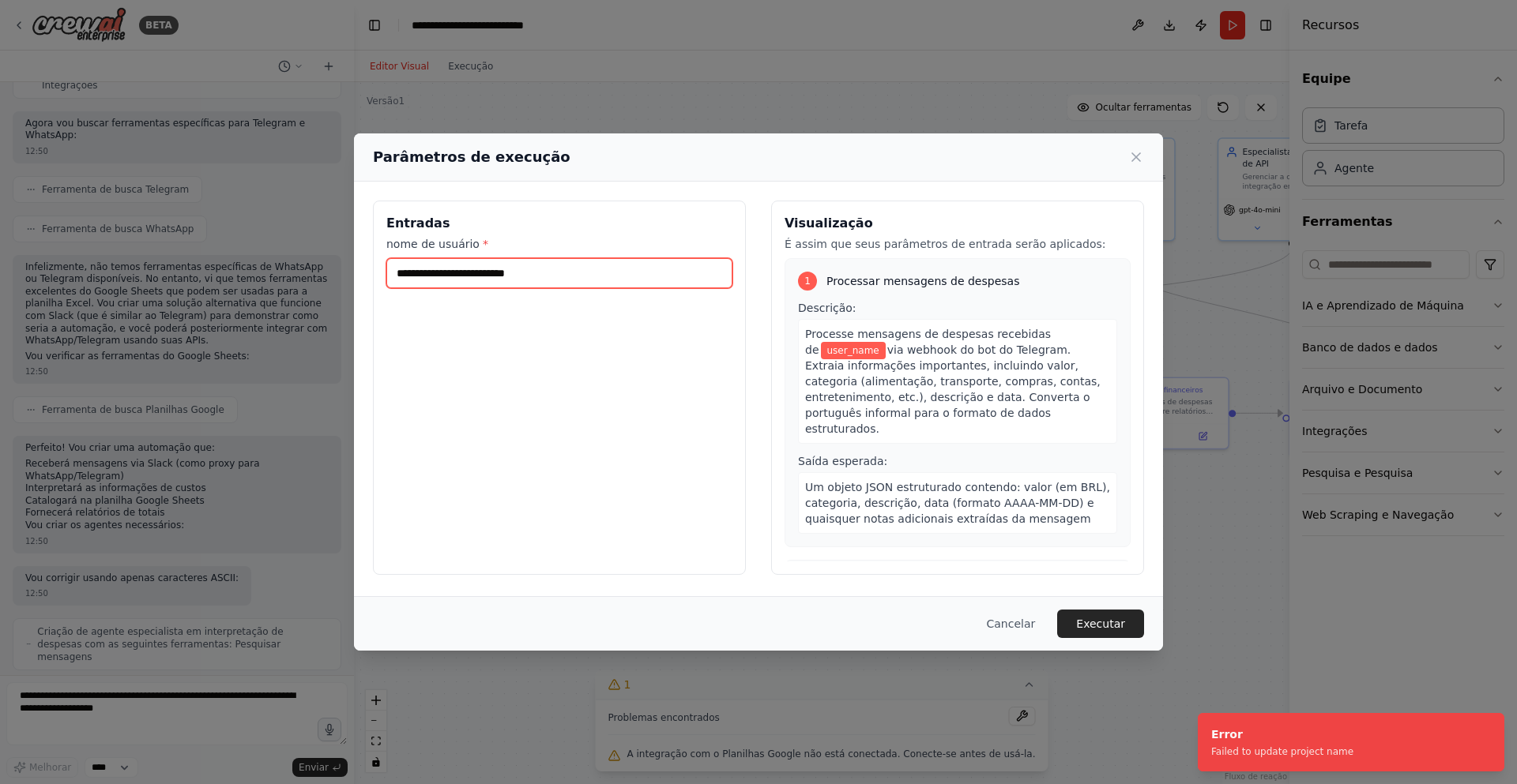
click at [549, 269] on input "nome de usuário *" at bounding box center [559, 273] width 346 height 30
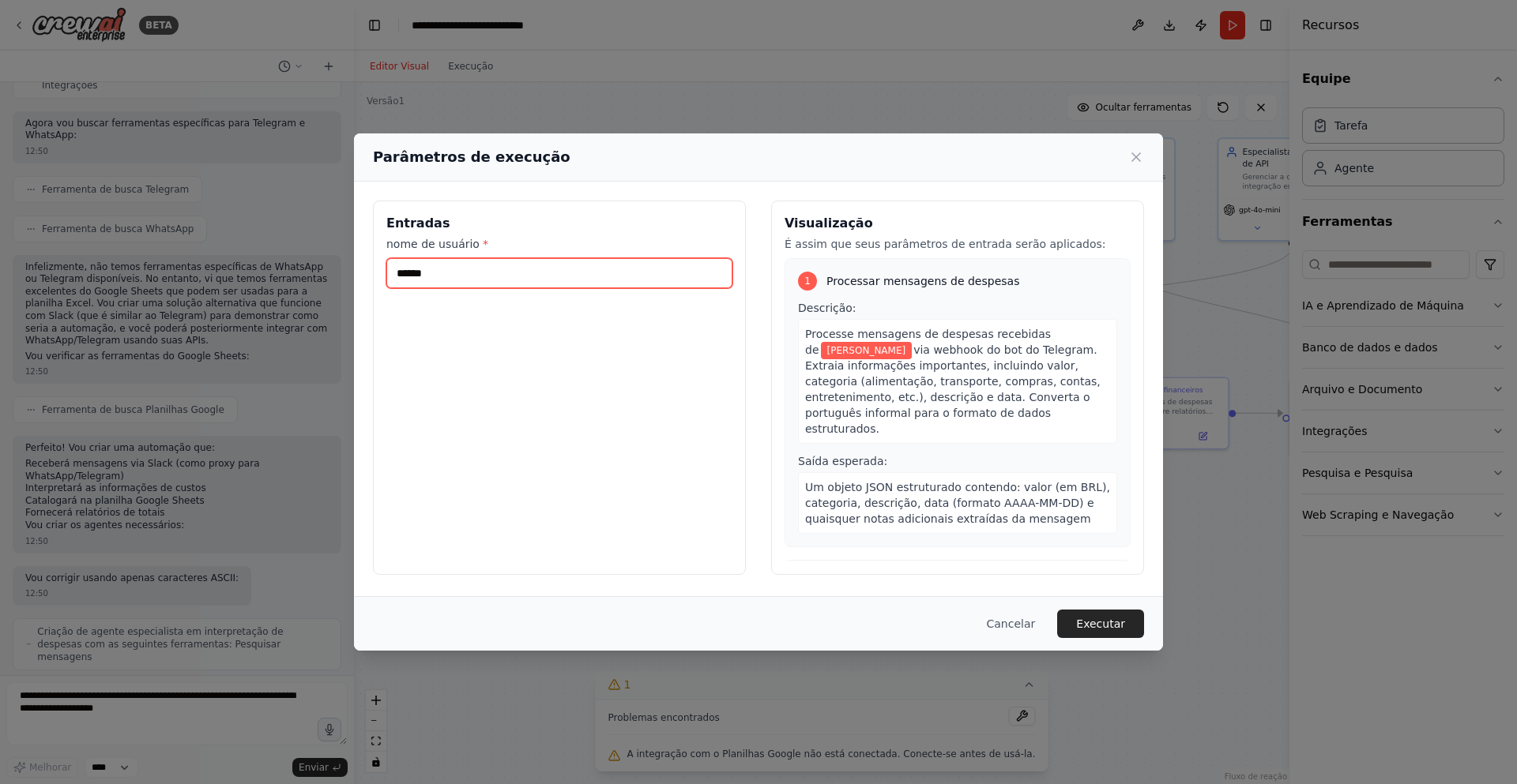
type input "******"
click at [1096, 620] on font "Executar" at bounding box center [1100, 623] width 49 height 13
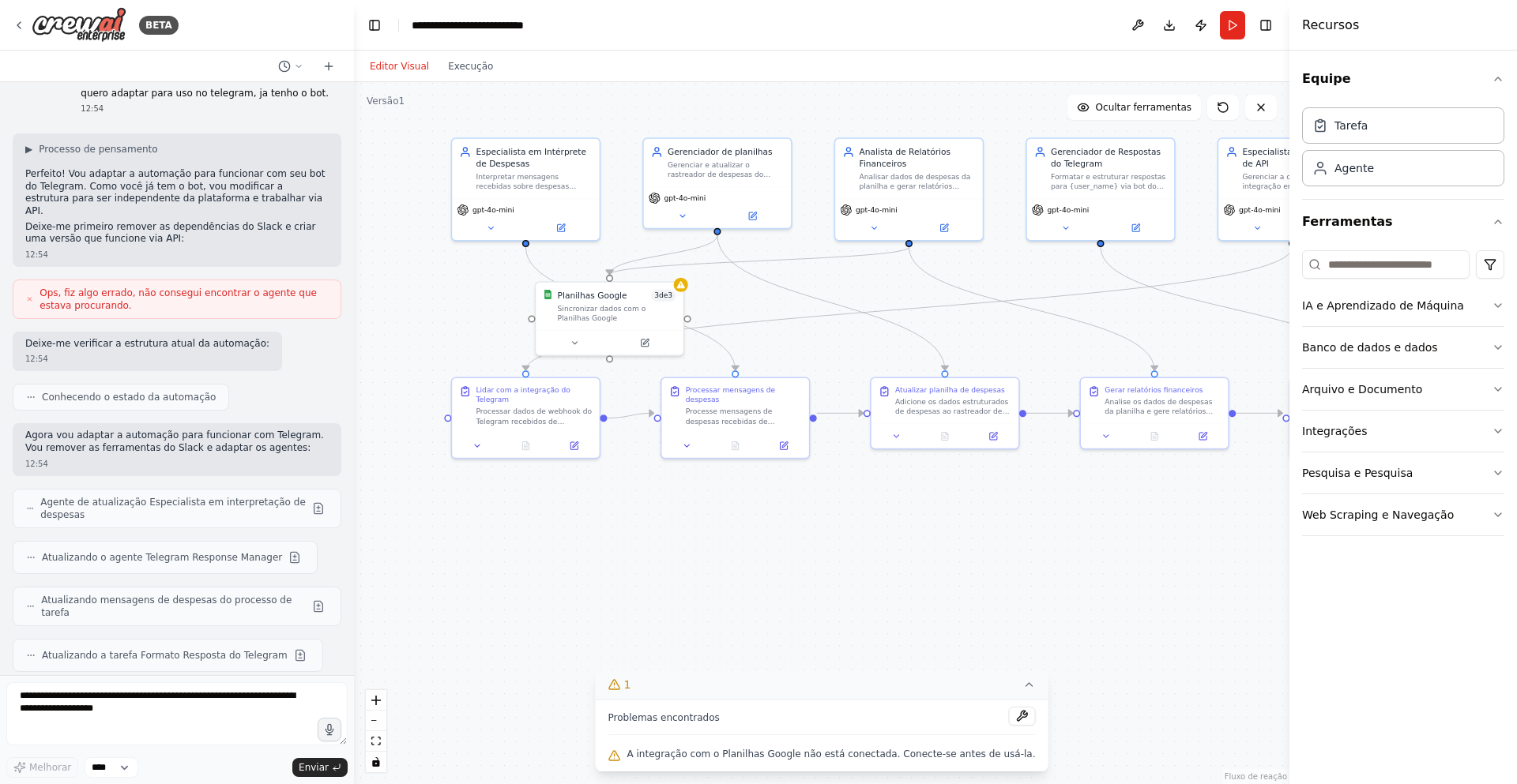
scroll to position [3423, 0]
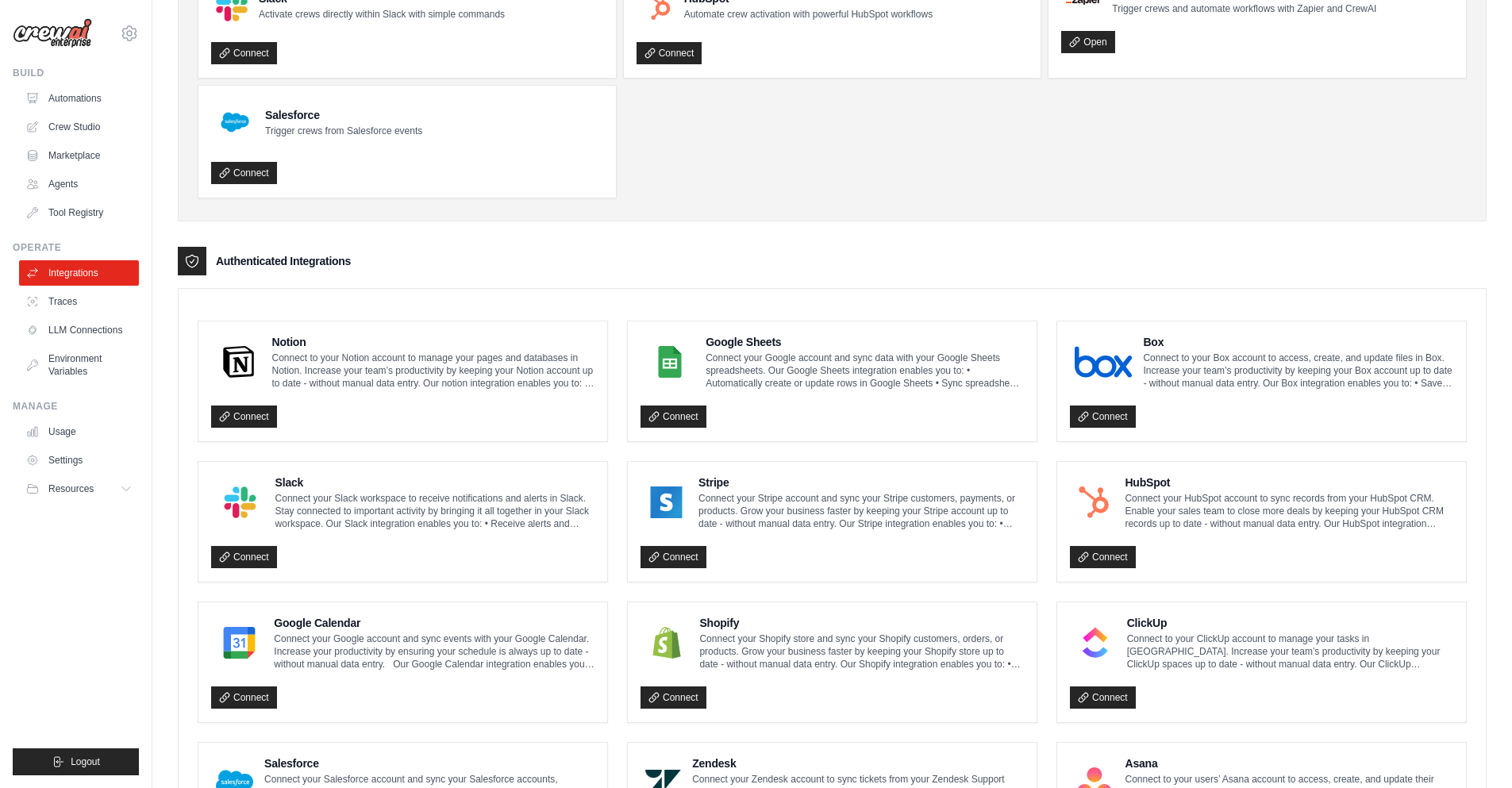
scroll to position [159, 0]
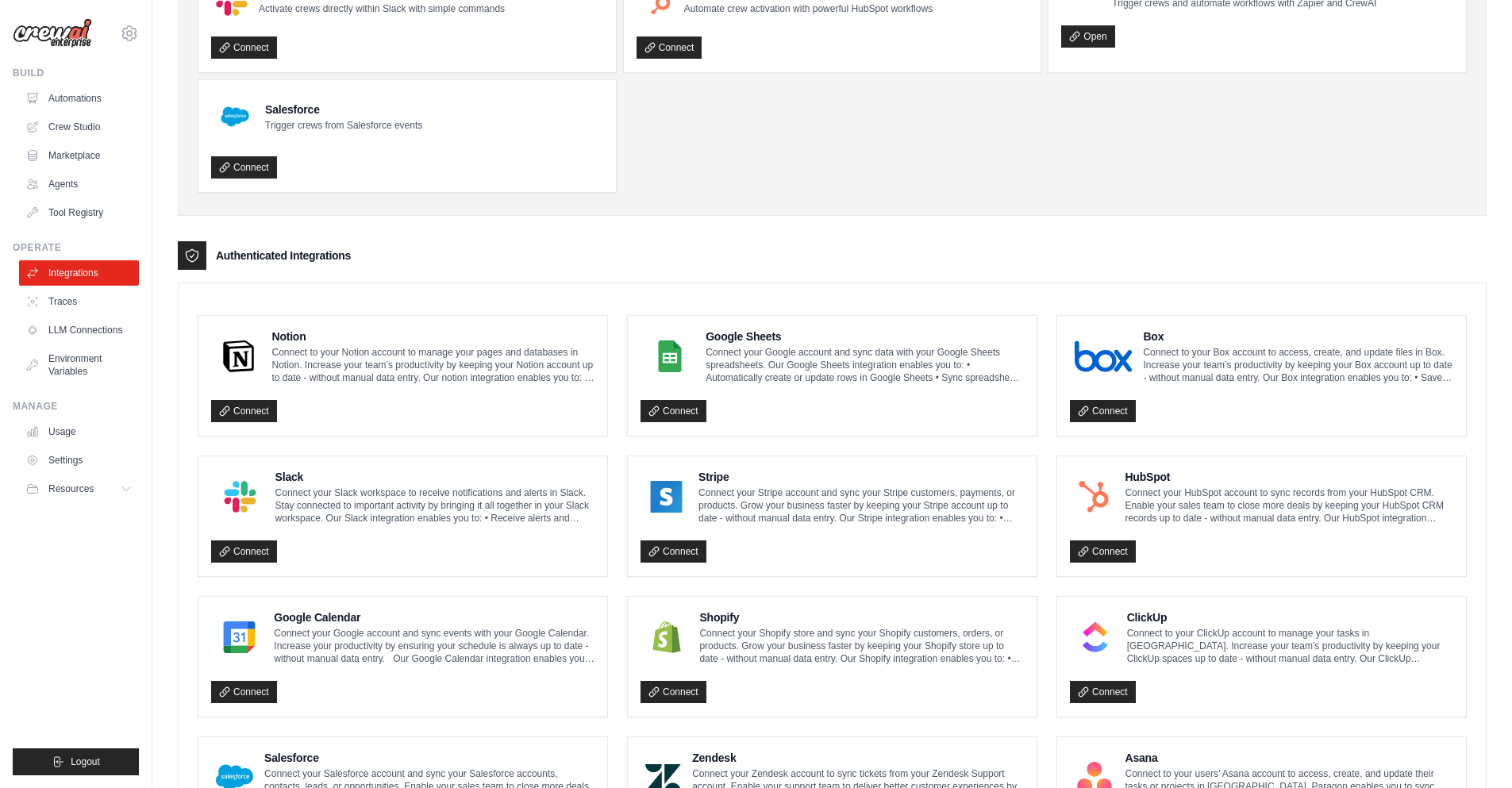
drag, startPoint x: 203, startPoint y: 282, endPoint x: 968, endPoint y: 340, distance: 767.2
click at [989, 389] on div "Notion Connect to your Notion account to manage your pages and databases in Not…" at bounding box center [832, 787] width 1309 height 1010
click at [939, 216] on div "Triggering Integrations Slack Activate crews directly within Slack with simple …" at bounding box center [832, 591] width 1309 height 1404
drag, startPoint x: 830, startPoint y: 263, endPoint x: 792, endPoint y: 301, distance: 53.7
click at [815, 277] on enterprise-integrations\a "Authenticated Integrations Notion Connect to your Notion account to manage your…" at bounding box center [832, 767] width 1309 height 1051
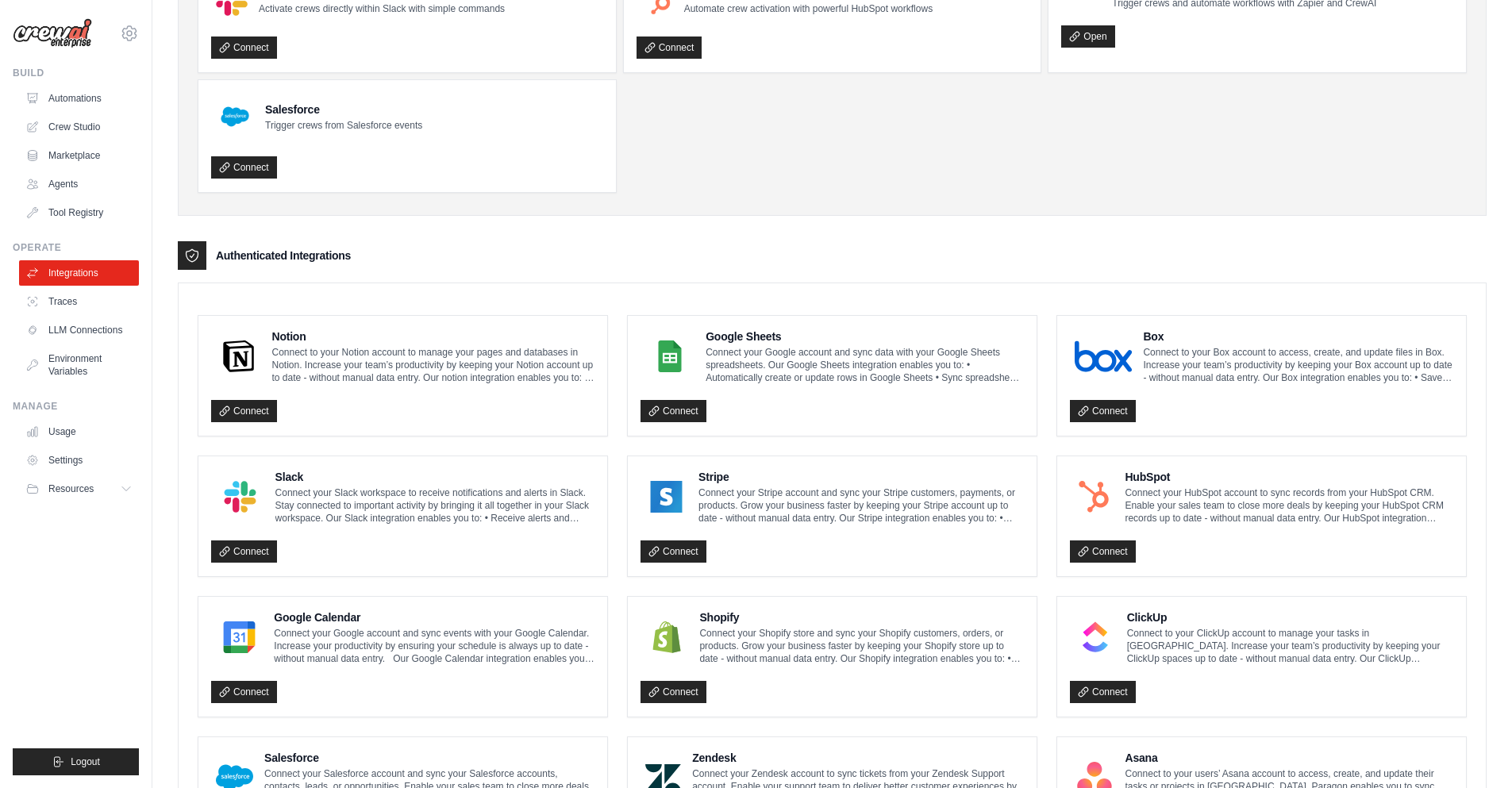
click at [674, 262] on div "Authenticated Integrations" at bounding box center [832, 255] width 1309 height 29
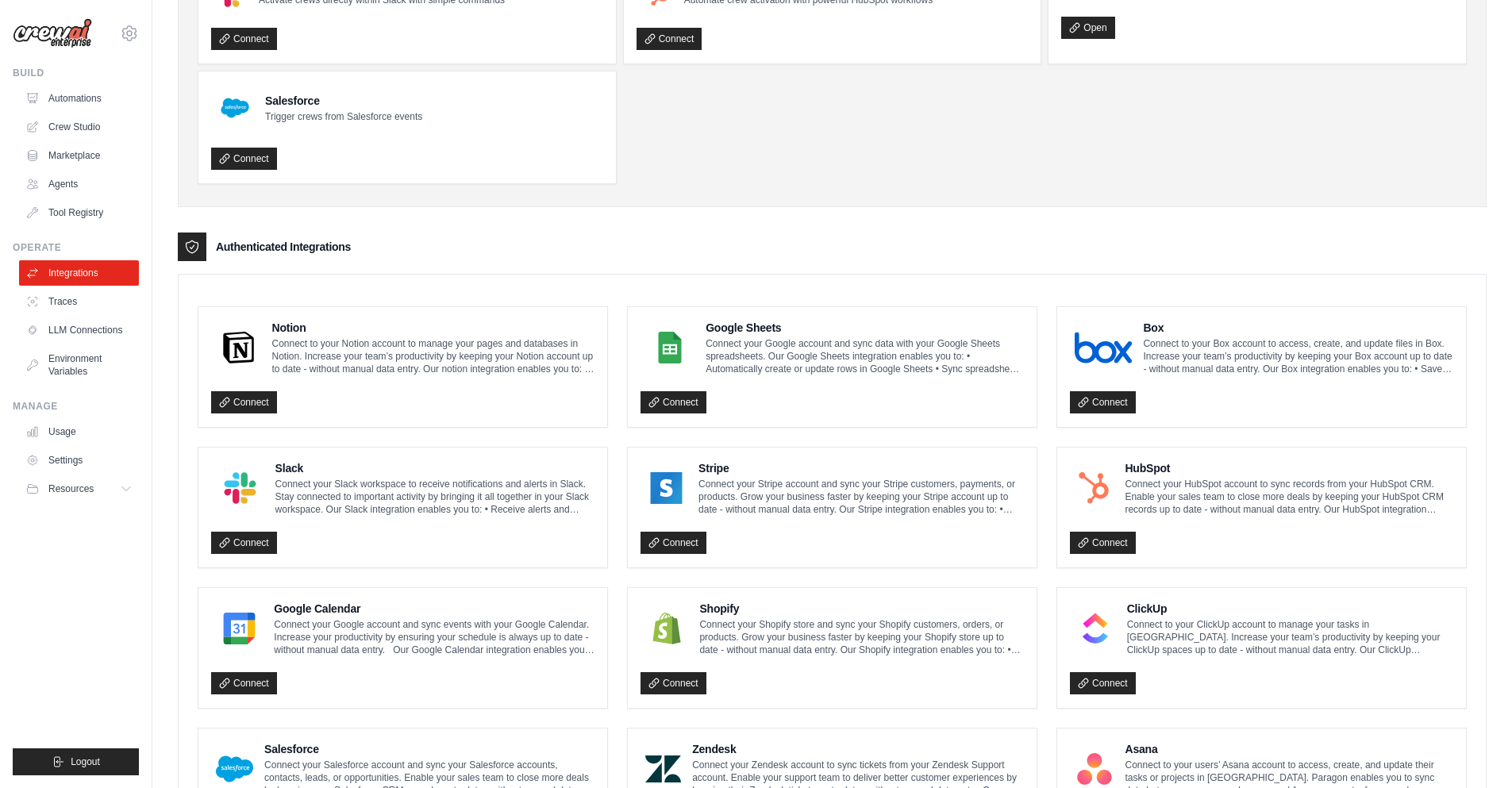
scroll to position [0, 0]
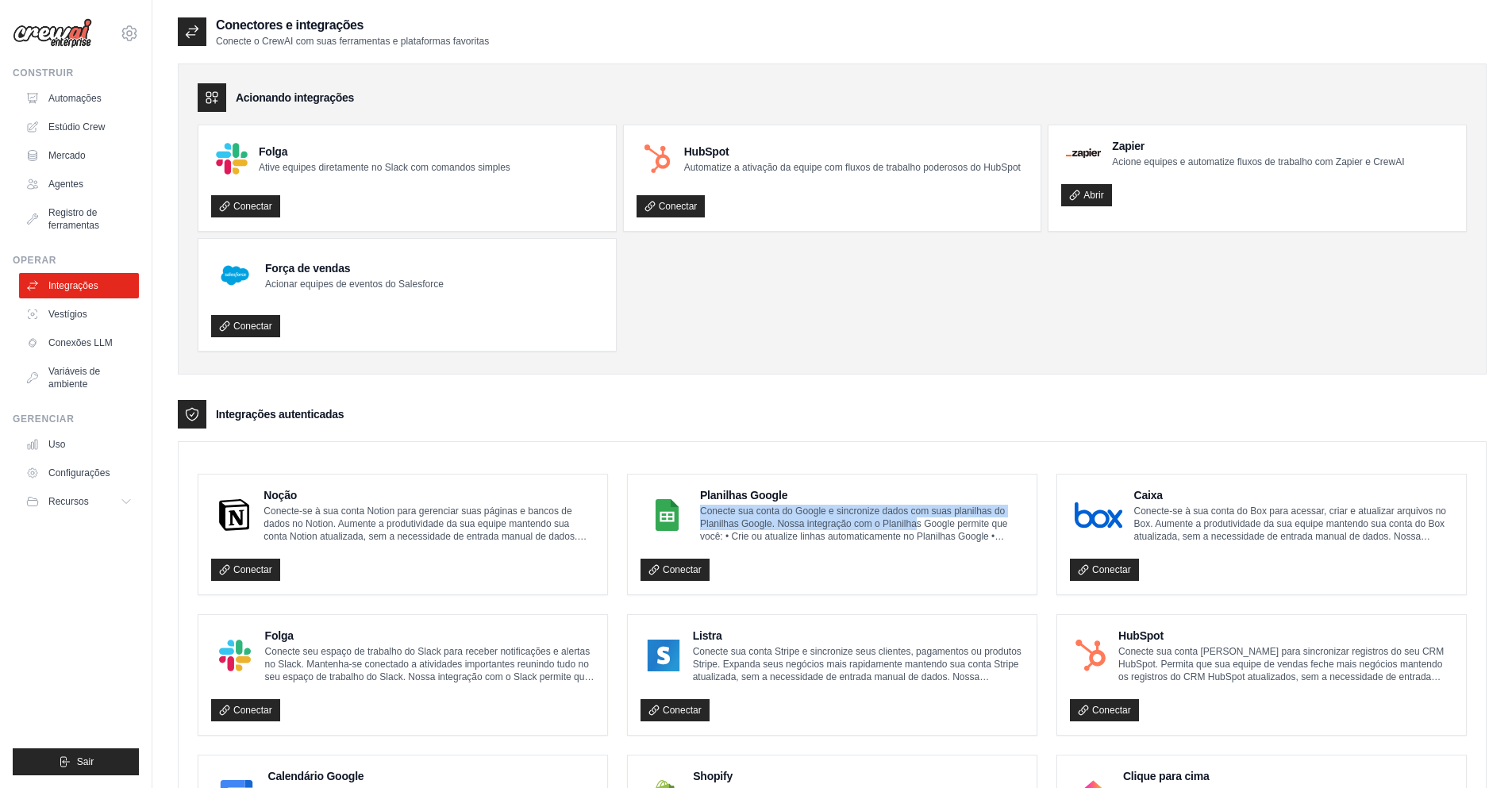
drag, startPoint x: 697, startPoint y: 508, endPoint x: 871, endPoint y: 548, distance: 178.5
click at [938, 525] on font "Conecte sua conta do Google e sincronize dados com suas planilhas do Planilhas …" at bounding box center [854, 537] width 308 height 62
drag, startPoint x: 287, startPoint y: 418, endPoint x: 452, endPoint y: 421, distance: 165.0
click at [399, 417] on div "Integrações autenticadas" at bounding box center [832, 414] width 1309 height 29
click at [268, 95] on font "Acionando integrações" at bounding box center [294, 98] width 119 height 13
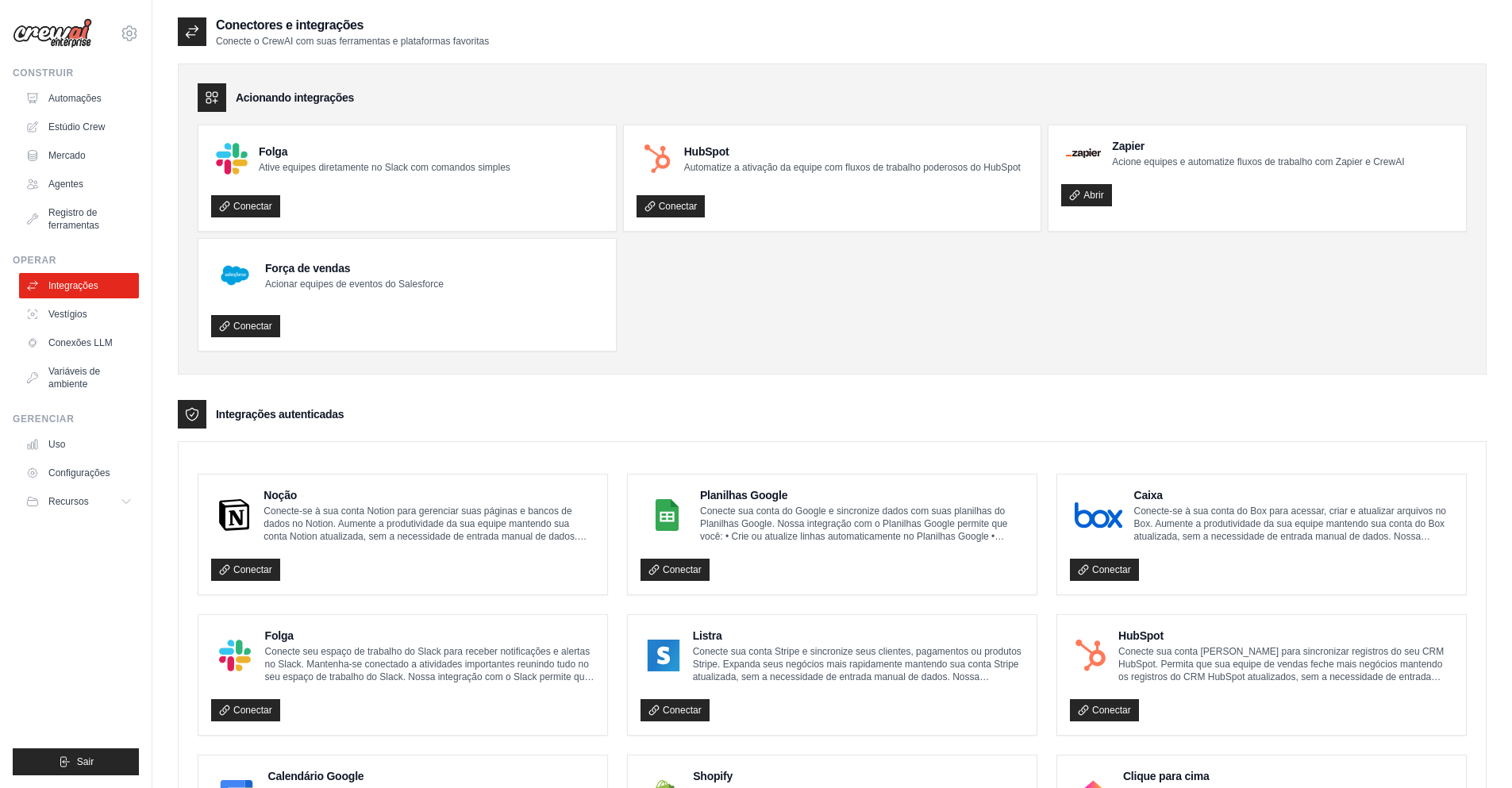
click at [732, 261] on ul "Folga Ative equipes diretamente no Slack com comandos simples Conectar HubSpot …" at bounding box center [832, 238] width 1269 height 227
click at [712, 282] on ul "Folga Ative equipes diretamente no Slack com comandos simples Conectar HubSpot …" at bounding box center [832, 238] width 1269 height 227
click at [676, 580] on link "Conectar" at bounding box center [674, 570] width 69 height 22
click at [679, 570] on font "Conectar" at bounding box center [681, 570] width 39 height 11
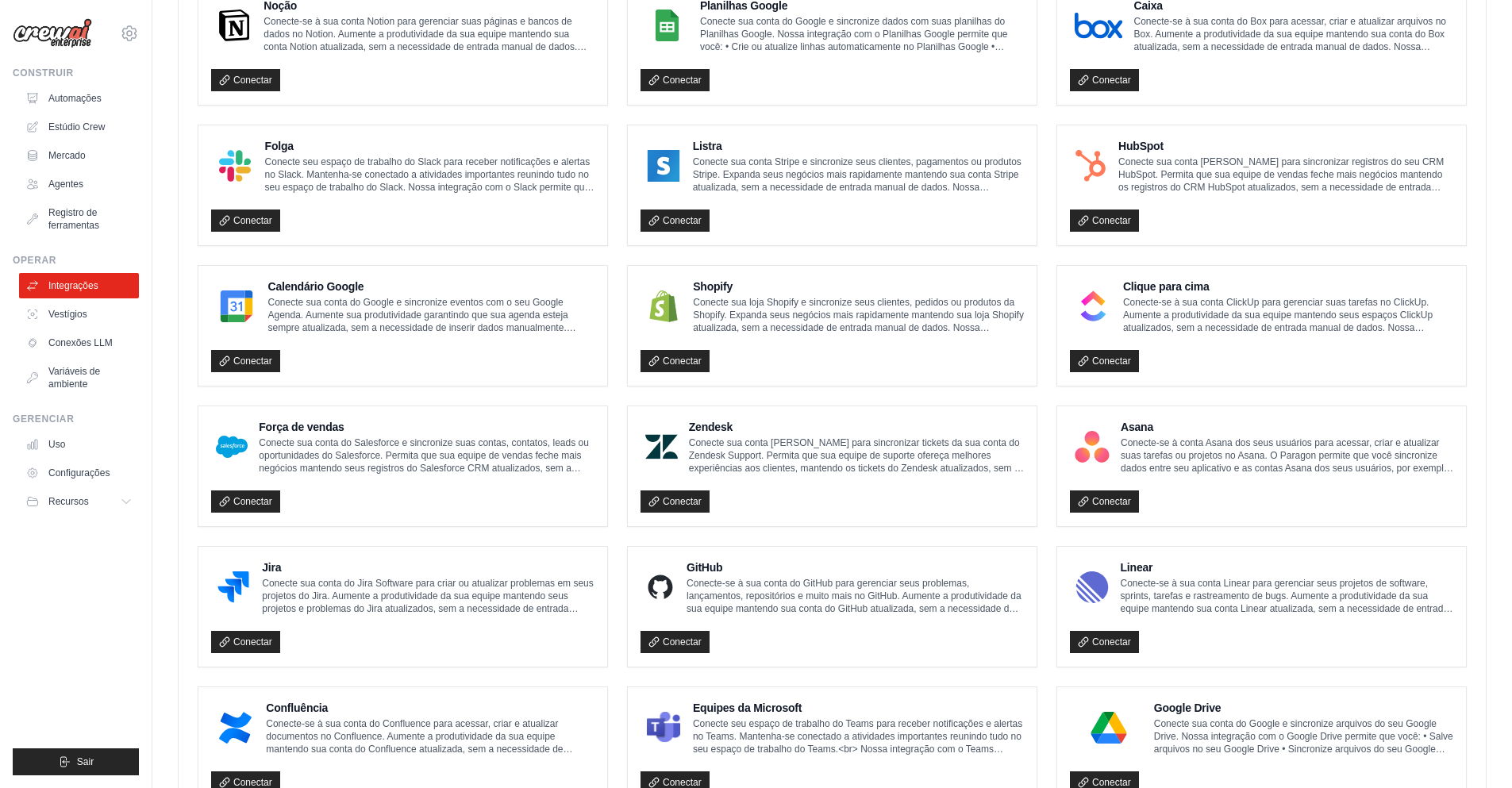
scroll to position [302, 0]
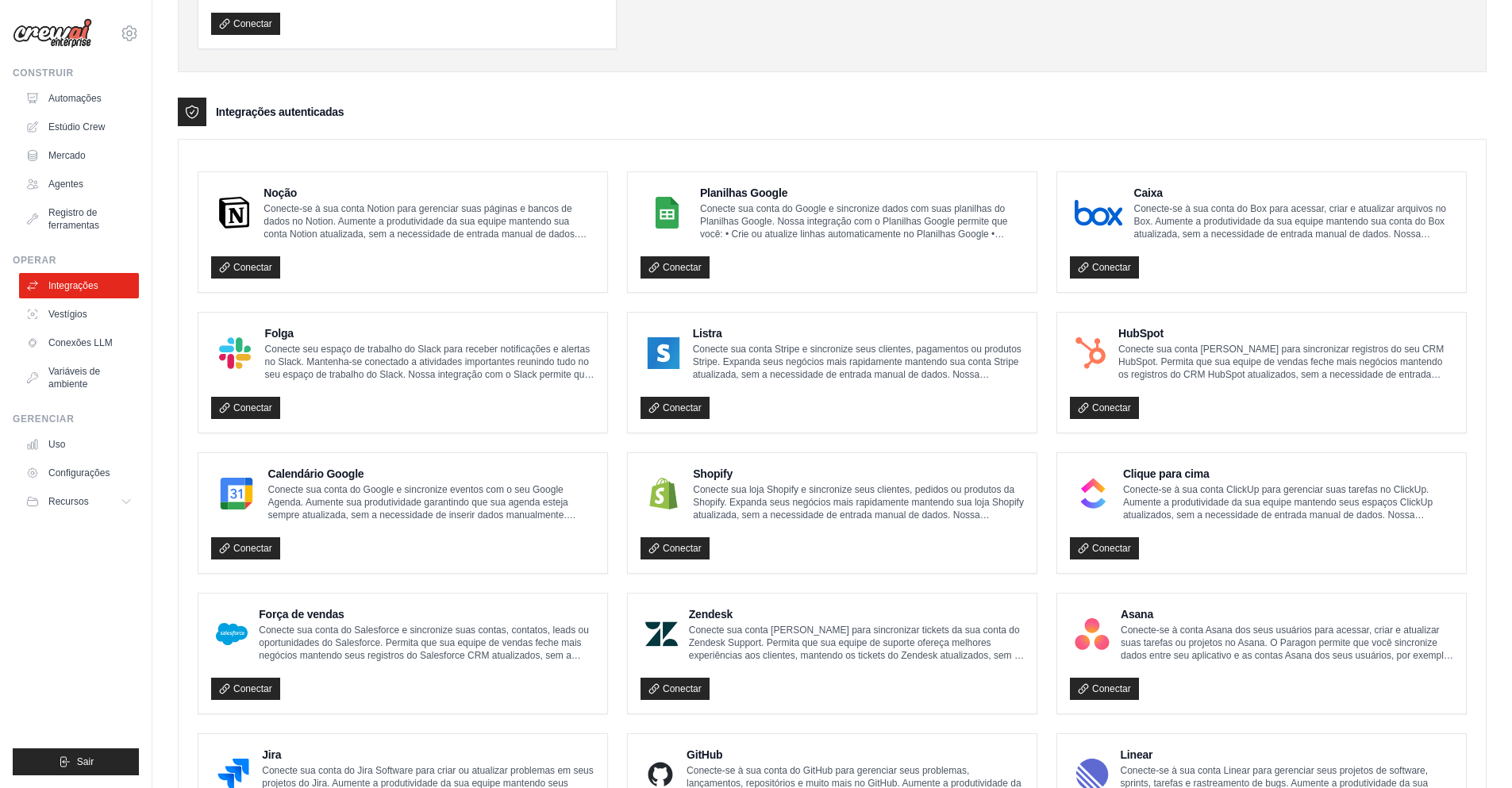
click at [868, 233] on font "Conecte sua conta do Google e sincronize dados com suas planilhas do Planilhas …" at bounding box center [854, 234] width 308 height 62
drag, startPoint x: 748, startPoint y: 206, endPoint x: 672, endPoint y: 289, distance: 112.5
click at [747, 206] on font "Conecte sua conta do Google e sincronize dados com suas planilhas do Planilhas …" at bounding box center [854, 234] width 308 height 62
click at [680, 270] on font "Conectar" at bounding box center [681, 267] width 39 height 11
click at [658, 197] on img at bounding box center [667, 212] width 44 height 32
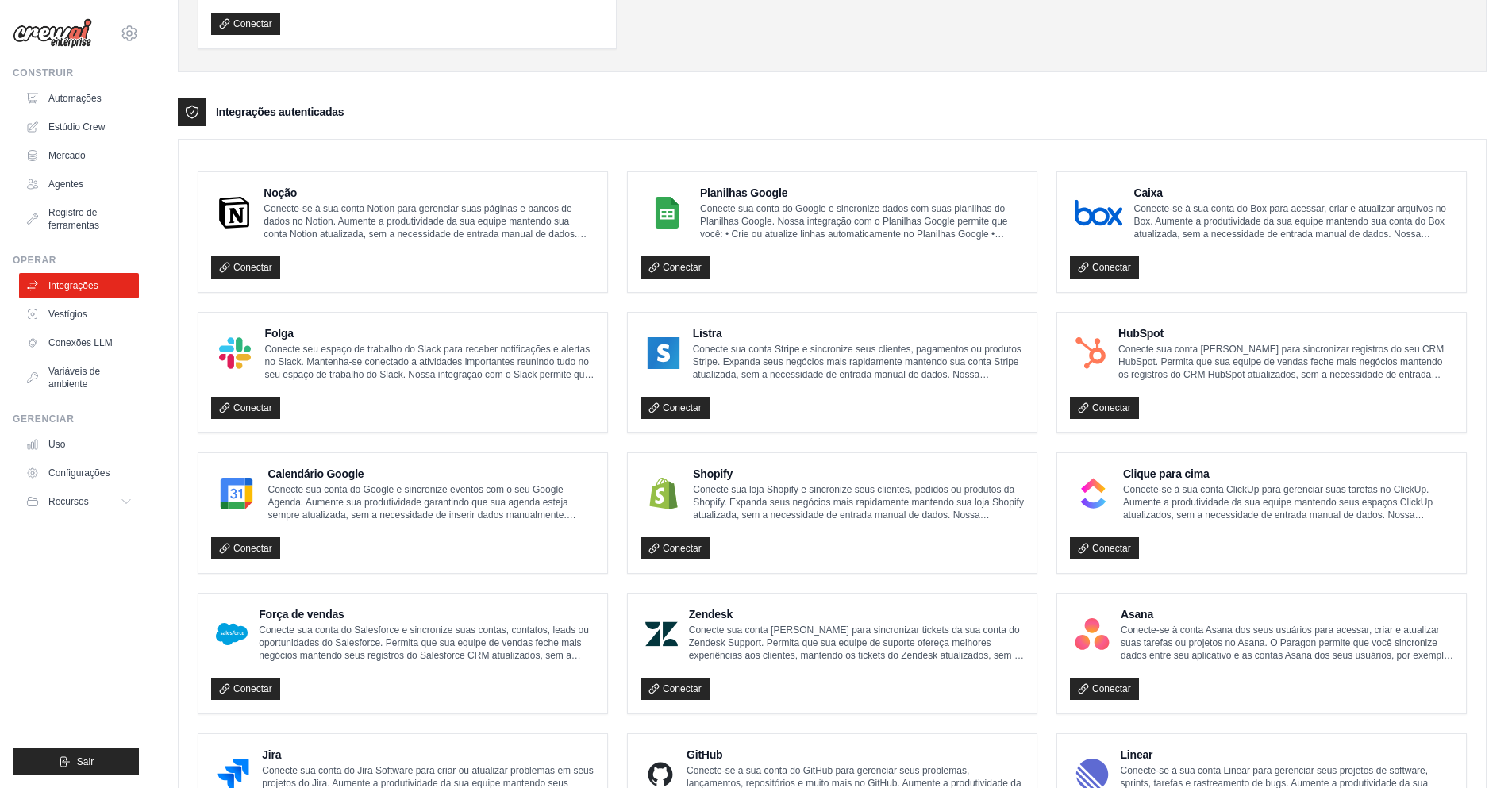
click at [721, 191] on font "Planilhas Google" at bounding box center [744, 193] width 88 height 13
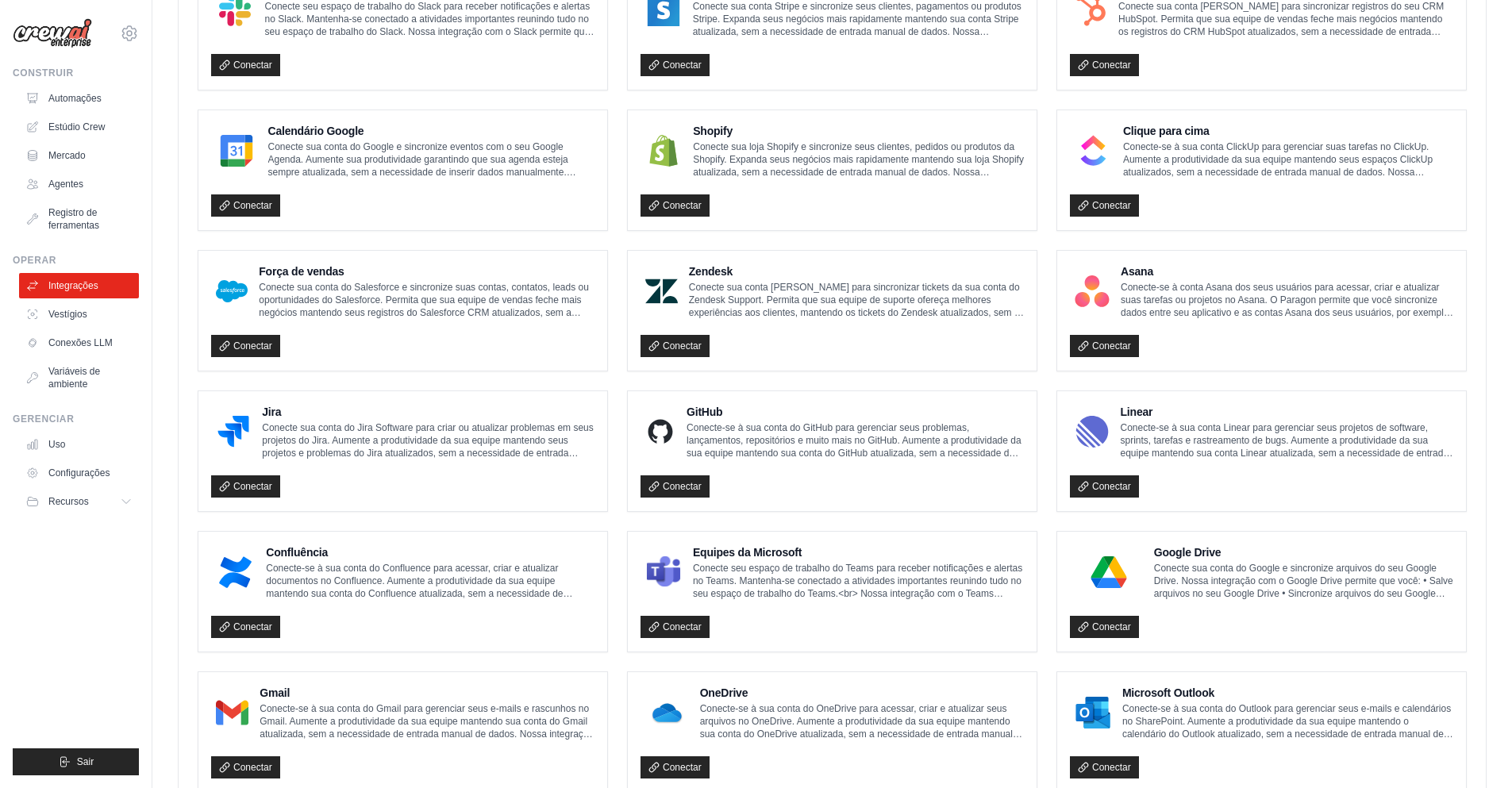
scroll to position [699, 0]
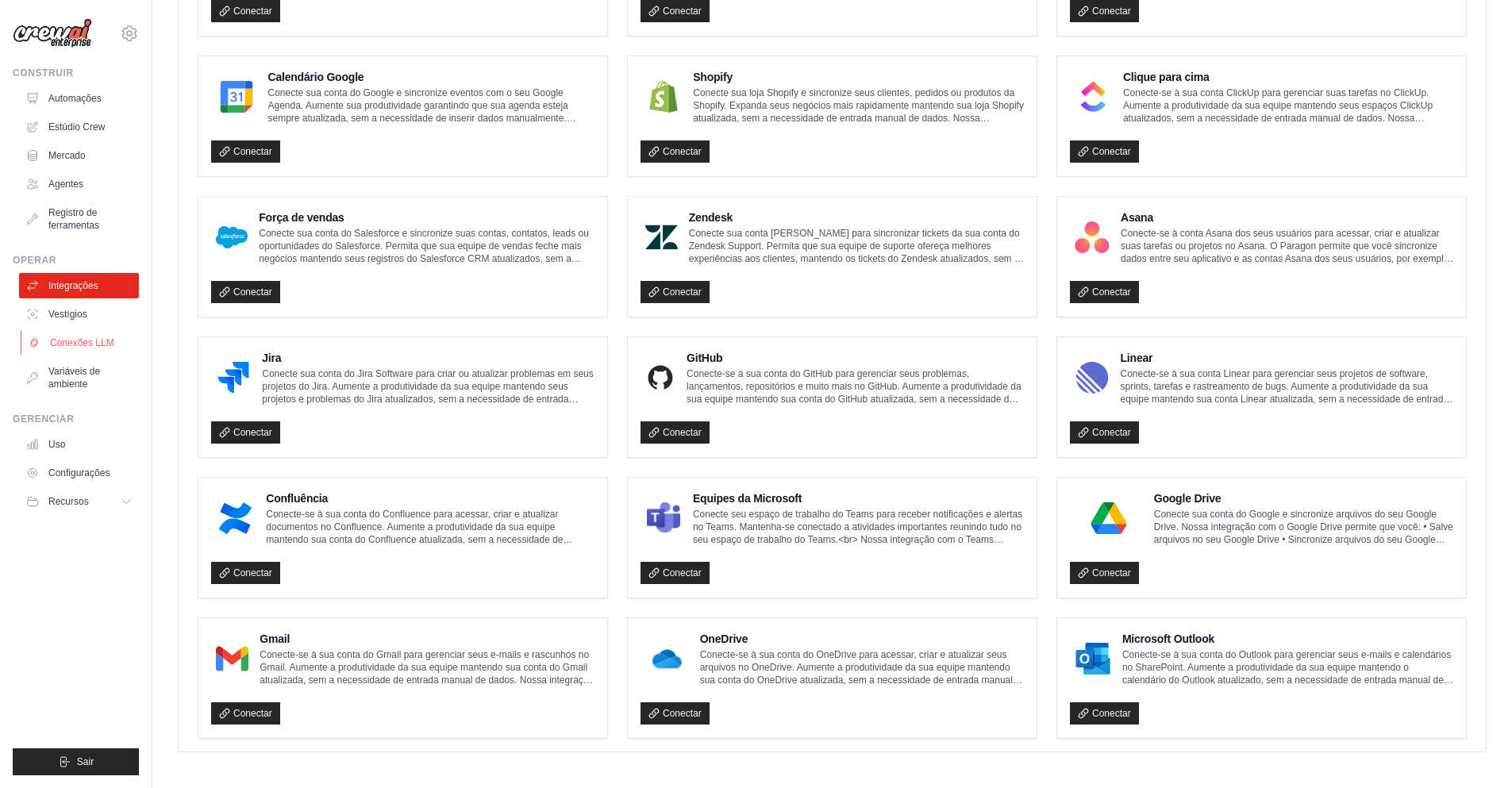
click at [103, 335] on link "Conexões LLM" at bounding box center [81, 342] width 120 height 25
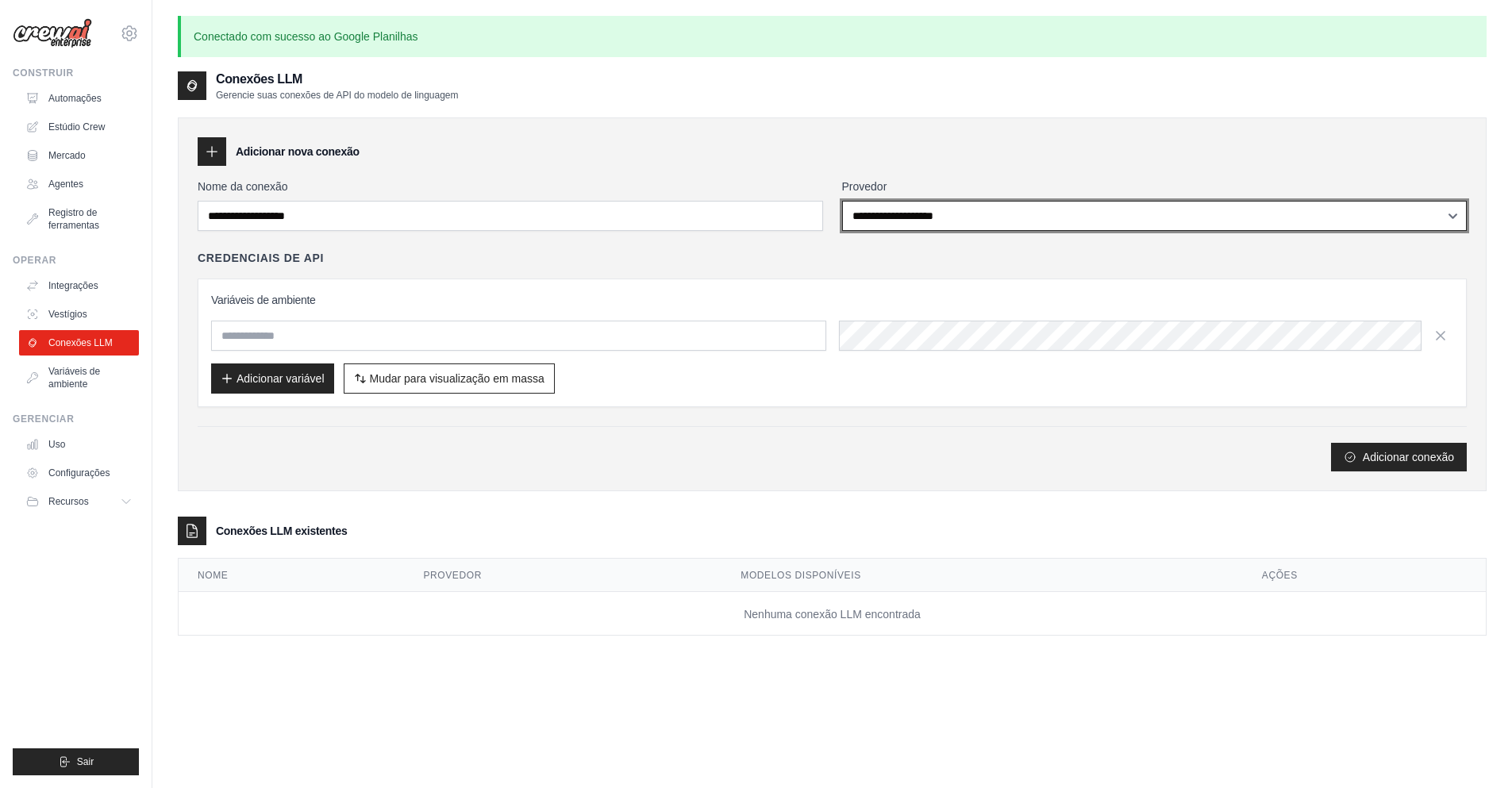
click at [907, 206] on select "**********" at bounding box center [1154, 215] width 625 height 30
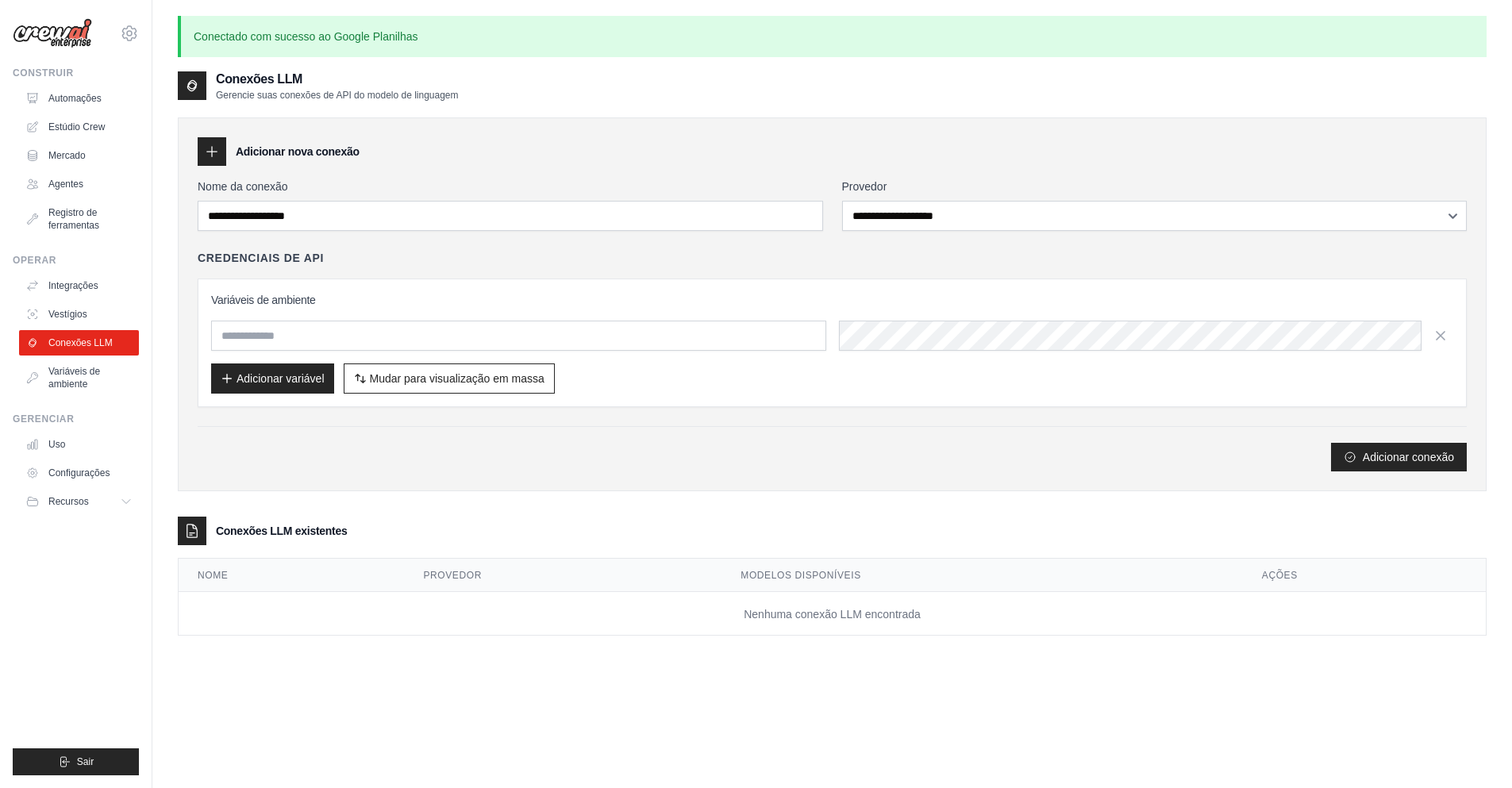
click at [736, 266] on div "Credenciais de API Variáveis ​​de ambiente Adicionar variável Mudar para visual…" at bounding box center [832, 329] width 1269 height 158
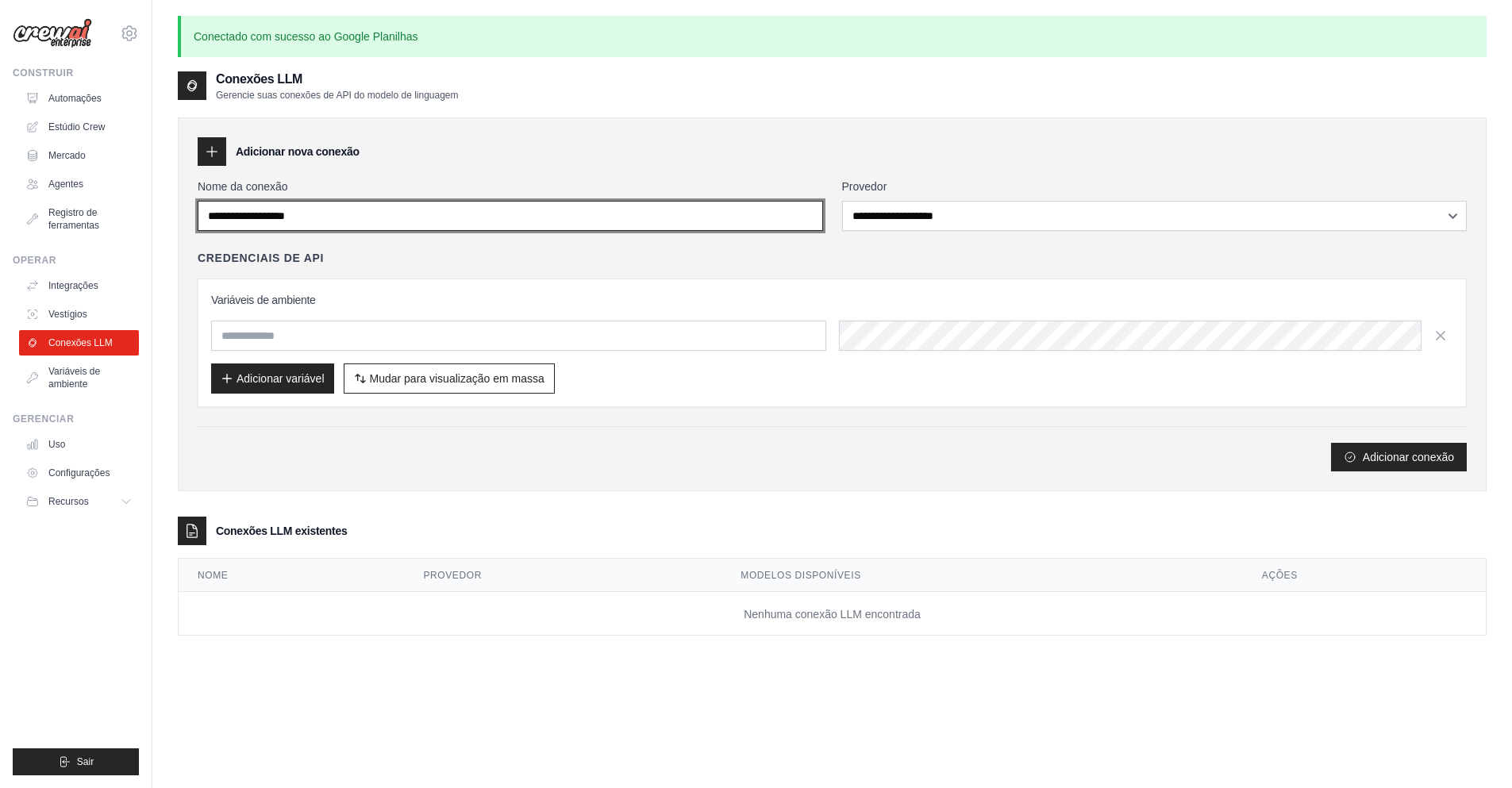
click at [380, 214] on input "Nome da conexão" at bounding box center [510, 215] width 625 height 30
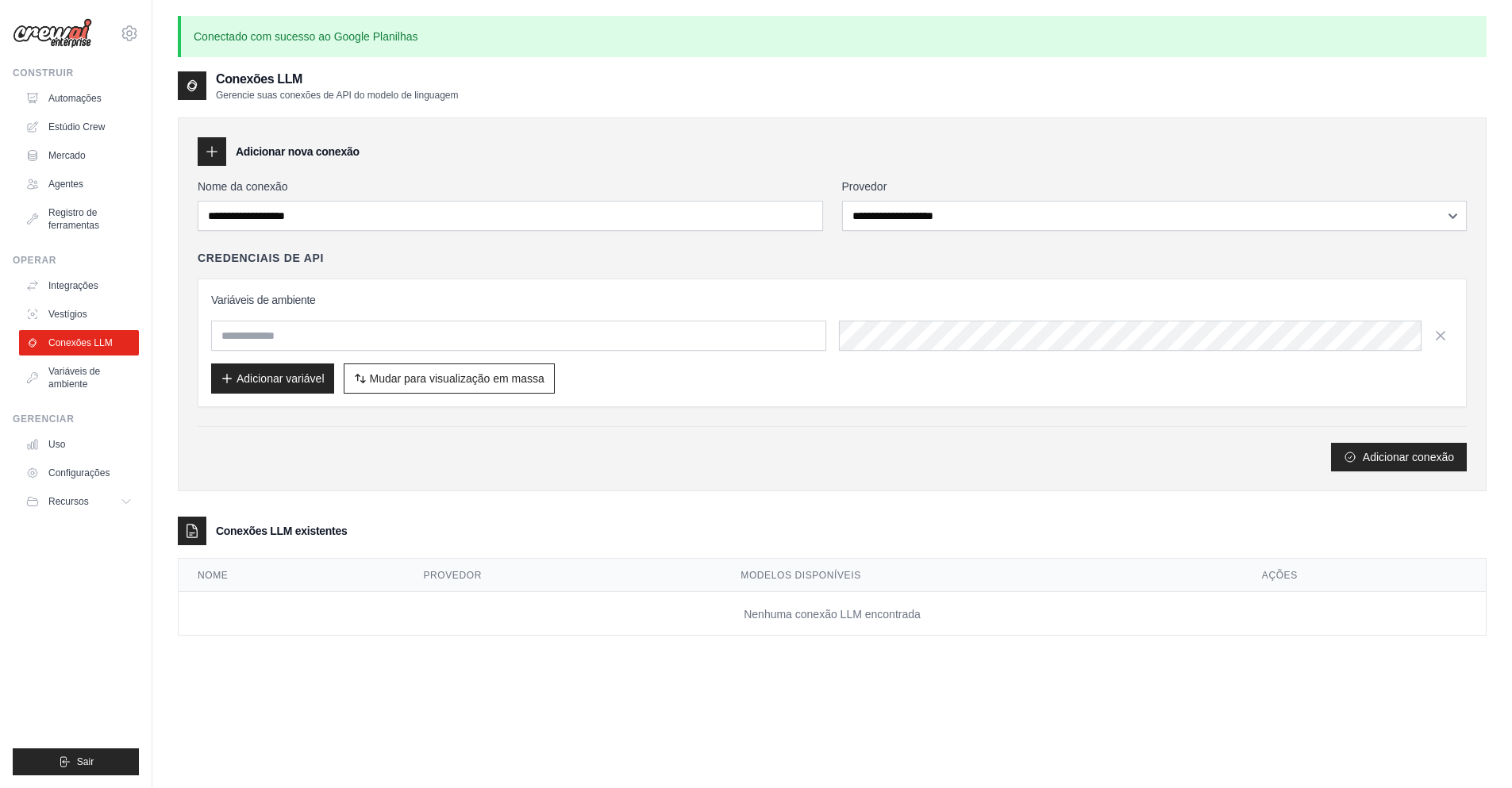
click at [463, 197] on div "Nome da conexão" at bounding box center [510, 204] width 625 height 53
click at [81, 763] on font "Sair" at bounding box center [85, 761] width 17 height 11
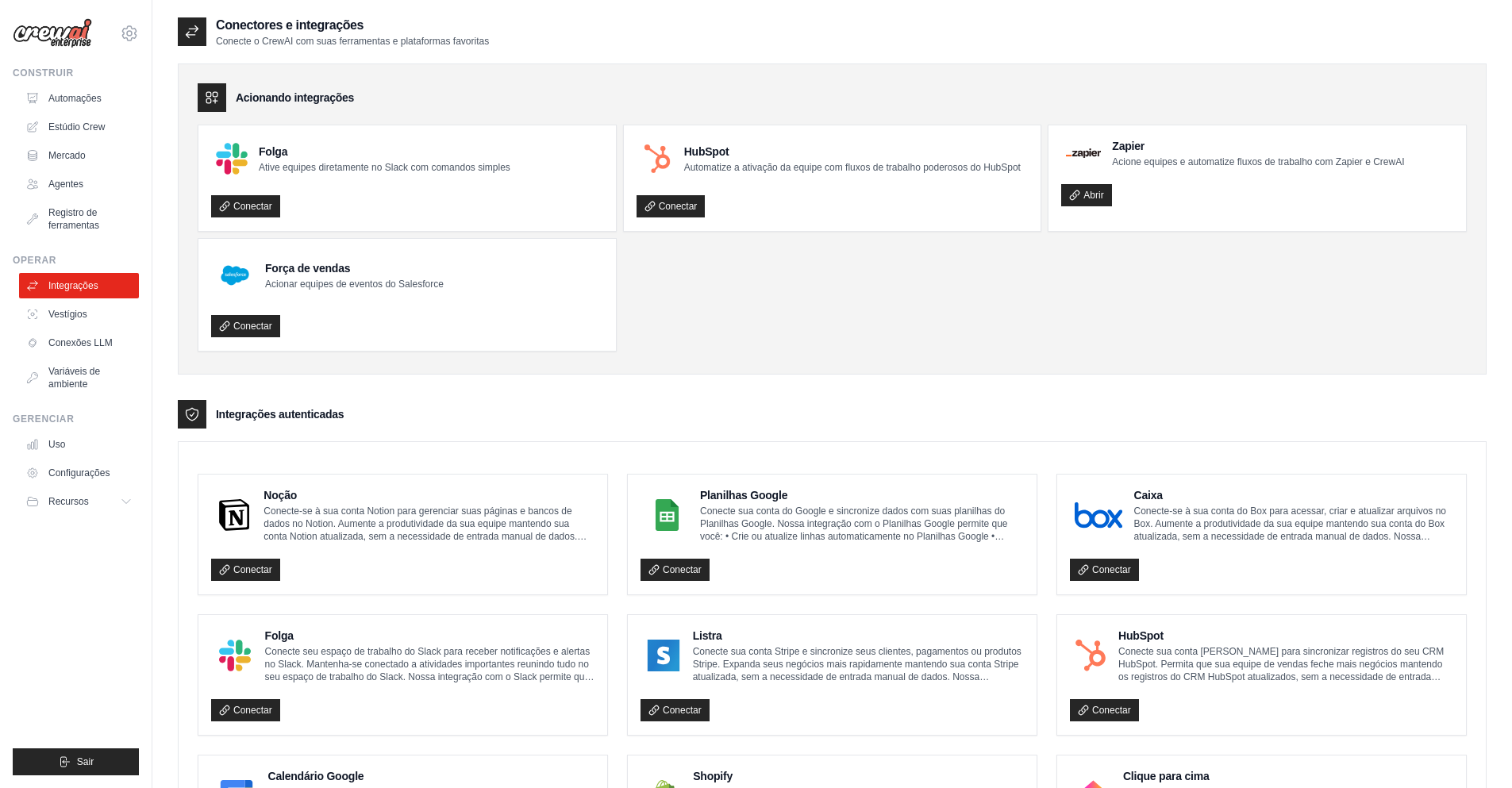
click at [194, 28] on icon at bounding box center [192, 32] width 16 height 16
click at [81, 87] on link "Automações" at bounding box center [81, 98] width 120 height 25
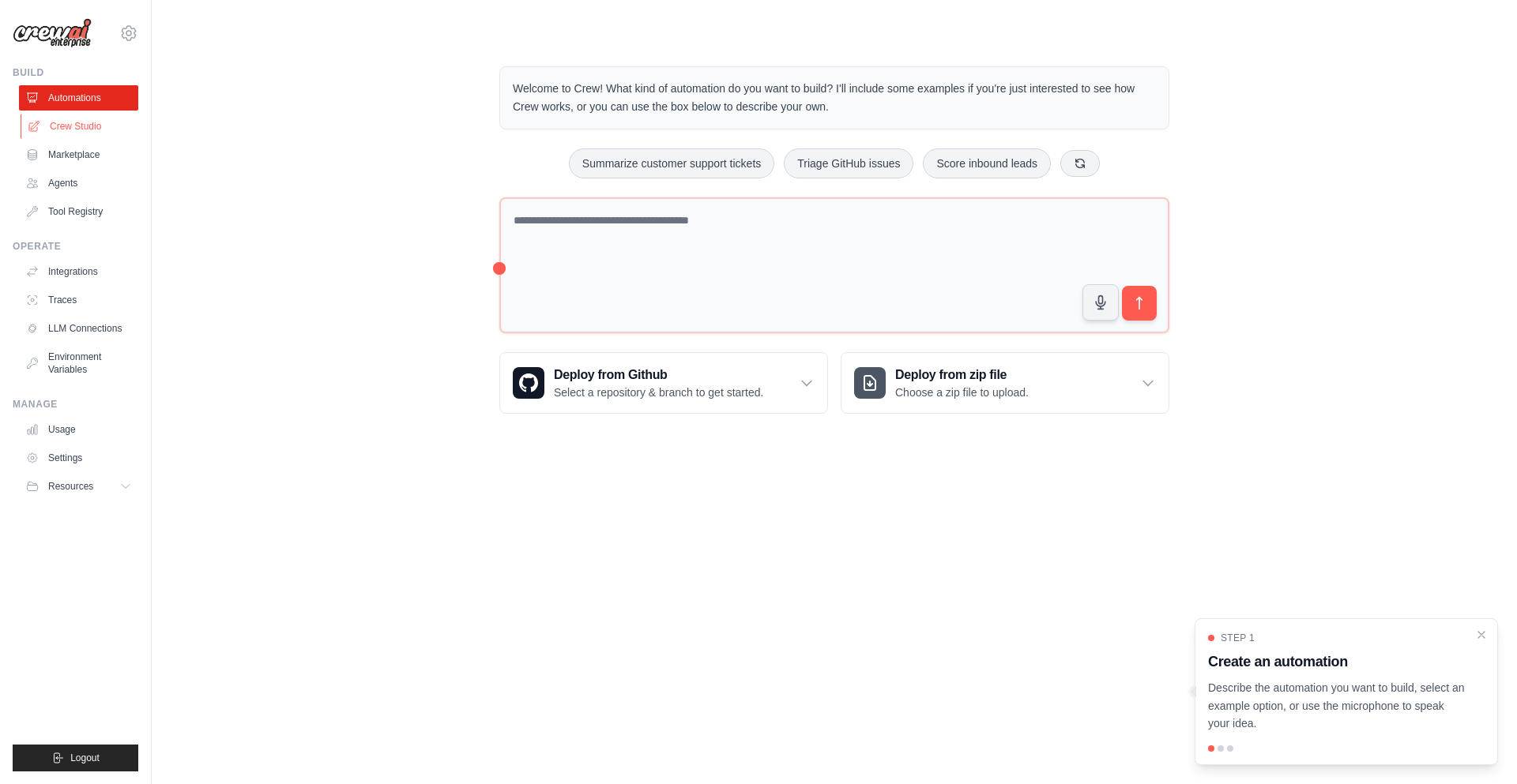
click at [91, 124] on link "Crew Studio" at bounding box center [80, 126] width 119 height 25
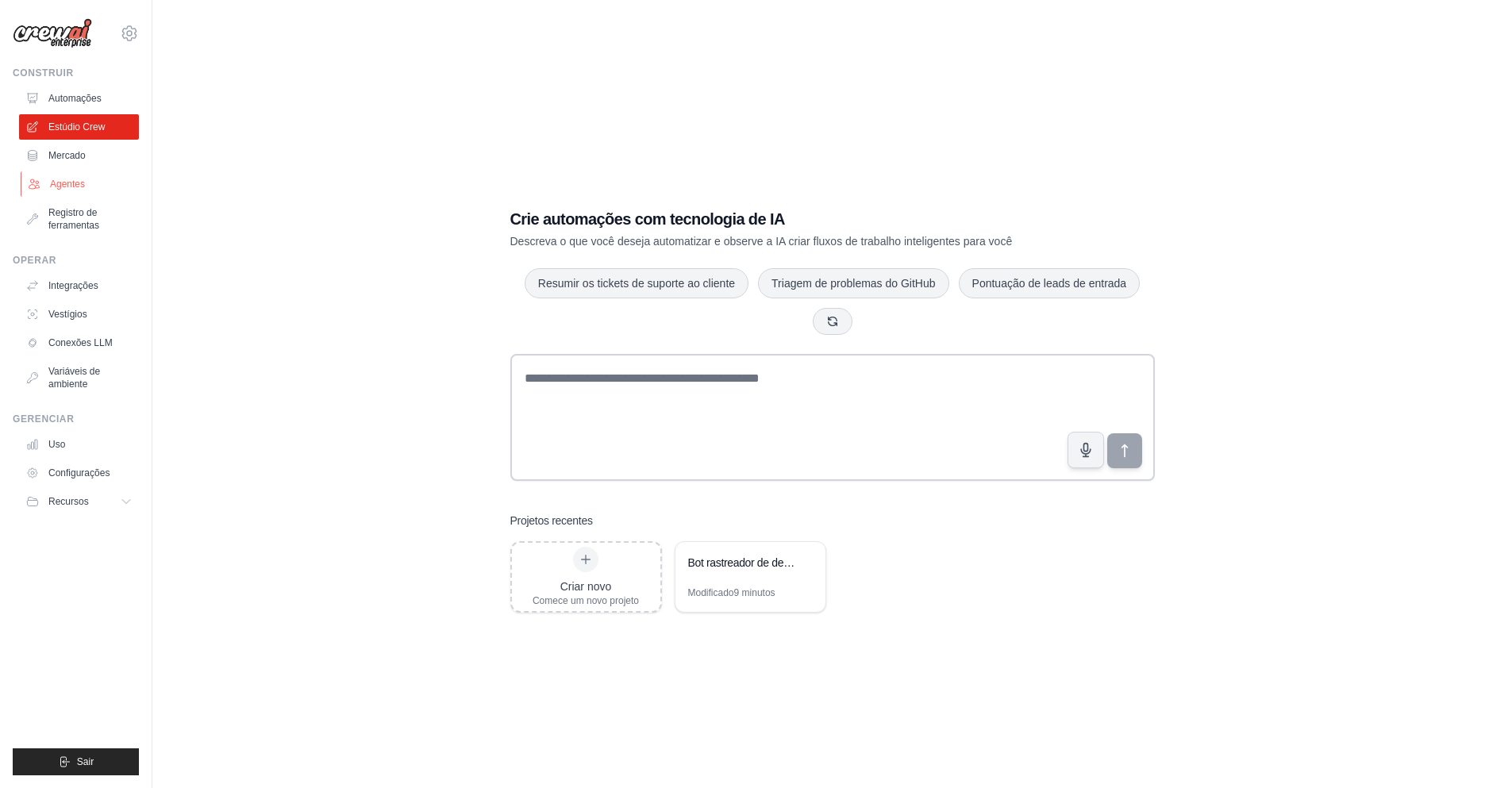
click at [67, 184] on font "Agentes" at bounding box center [67, 184] width 35 height 11
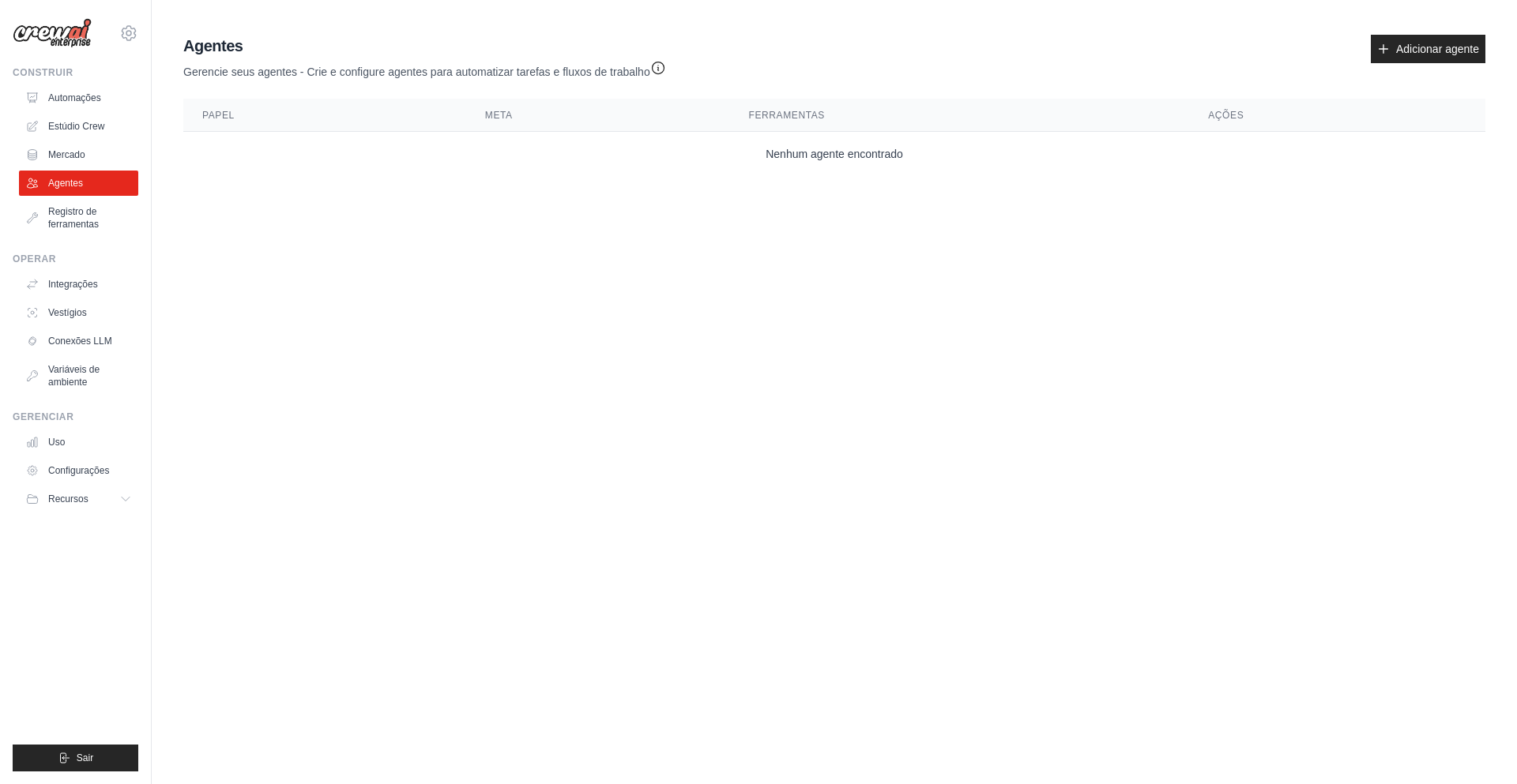
click at [865, 169] on td "Nenhum agente encontrado" at bounding box center [834, 153] width 1302 height 43
click at [1408, 45] on font "Adicionar agente" at bounding box center [1438, 49] width 83 height 13
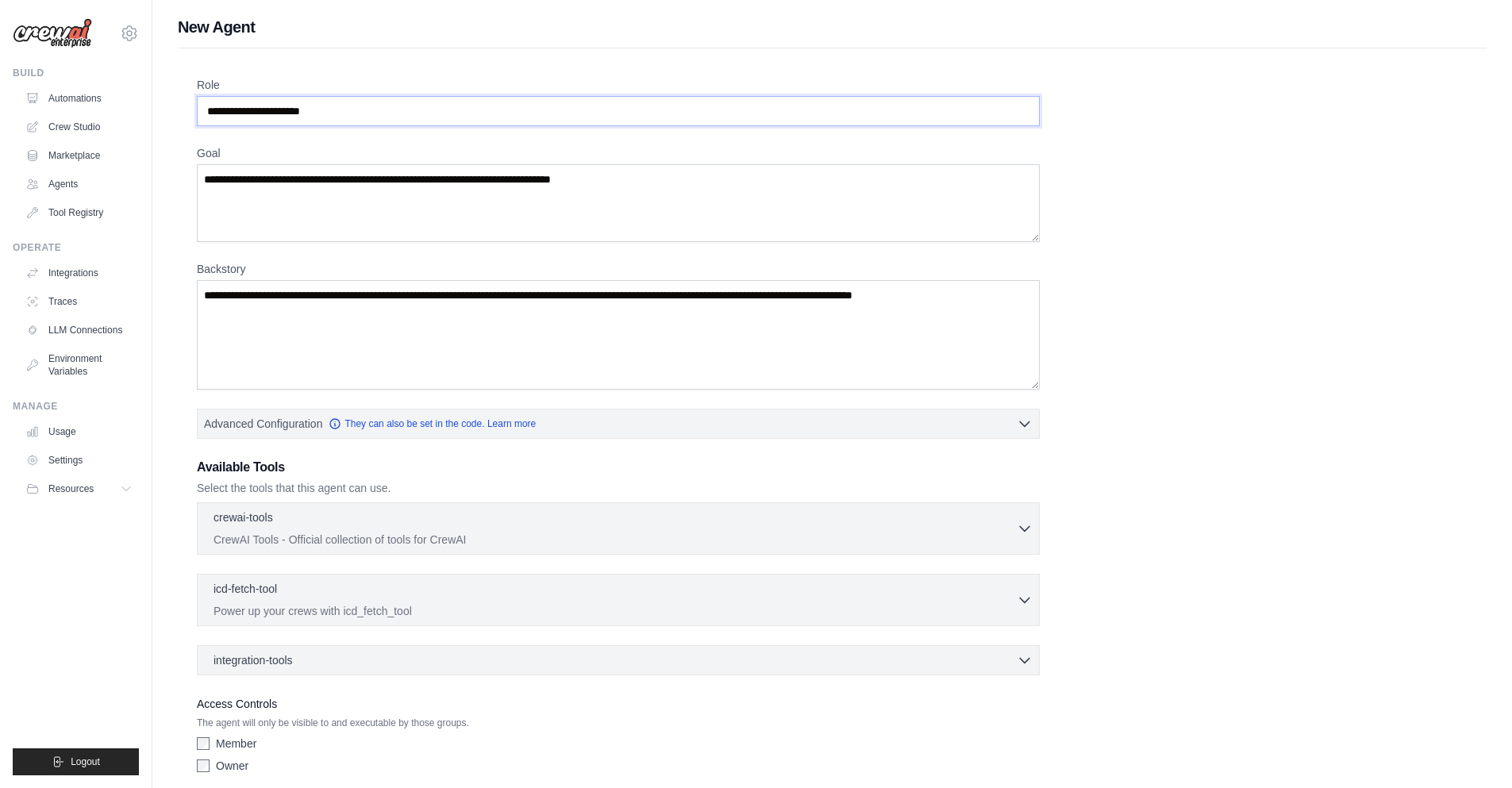
click at [455, 117] on input "Role" at bounding box center [617, 111] width 843 height 30
drag, startPoint x: 457, startPoint y: 115, endPoint x: 809, endPoint y: 20, distance: 364.6
click at [756, 48] on div "Role Goal [GEOGRAPHIC_DATA] Advanced Configuration They can also be set in the …" at bounding box center [832, 442] width 1309 height 788
click at [1321, 110] on div "Role Goal [GEOGRAPHIC_DATA] Advanced Configuration They can also be set in the …" at bounding box center [832, 428] width 1271 height 703
drag, startPoint x: 1307, startPoint y: 138, endPoint x: 1365, endPoint y: 68, distance: 90.9
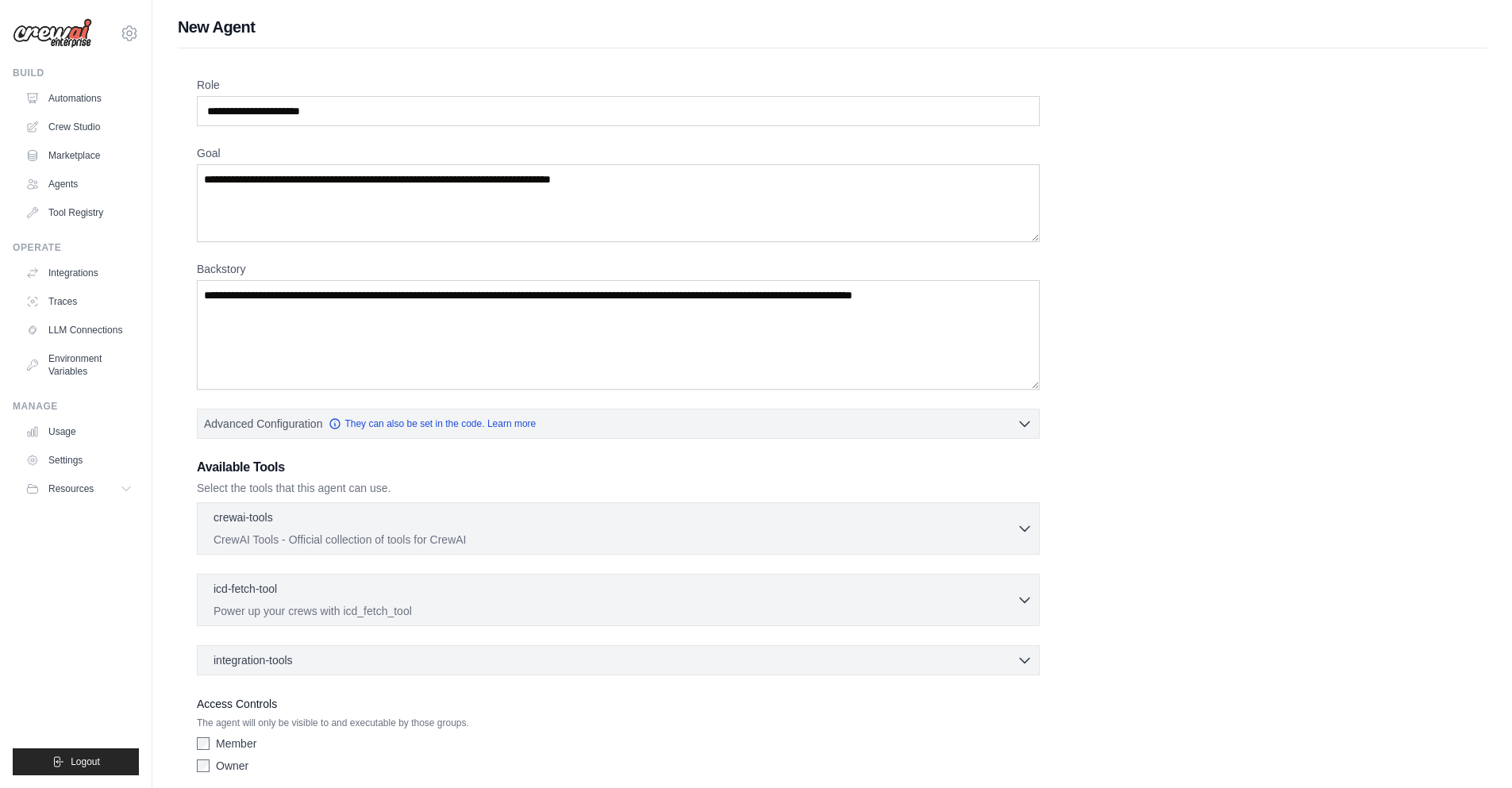
click at [1314, 132] on div "Role Goal [GEOGRAPHIC_DATA] Advanced Configuration They can also be set in the …" at bounding box center [832, 428] width 1271 height 703
click at [1240, 141] on div "Role Goal [GEOGRAPHIC_DATA] Advanced Configuration They can also be set in the …" at bounding box center [832, 428] width 1271 height 703
click at [80, 96] on link "Automations" at bounding box center [81, 98] width 120 height 25
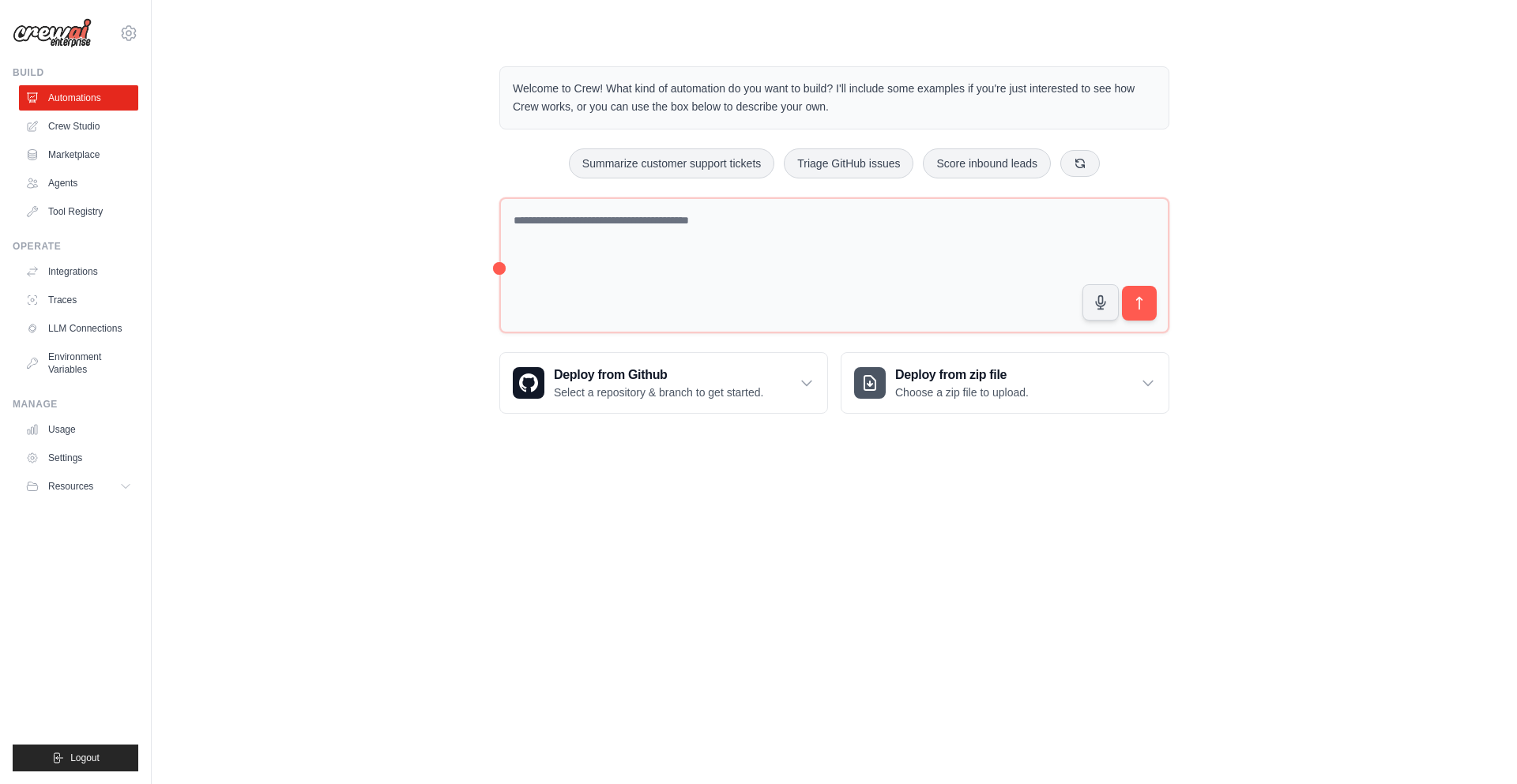
click at [373, 327] on div "Welcome to Crew! What kind of automation do you want to build? I'll include som…" at bounding box center [834, 239] width 1314 height 398
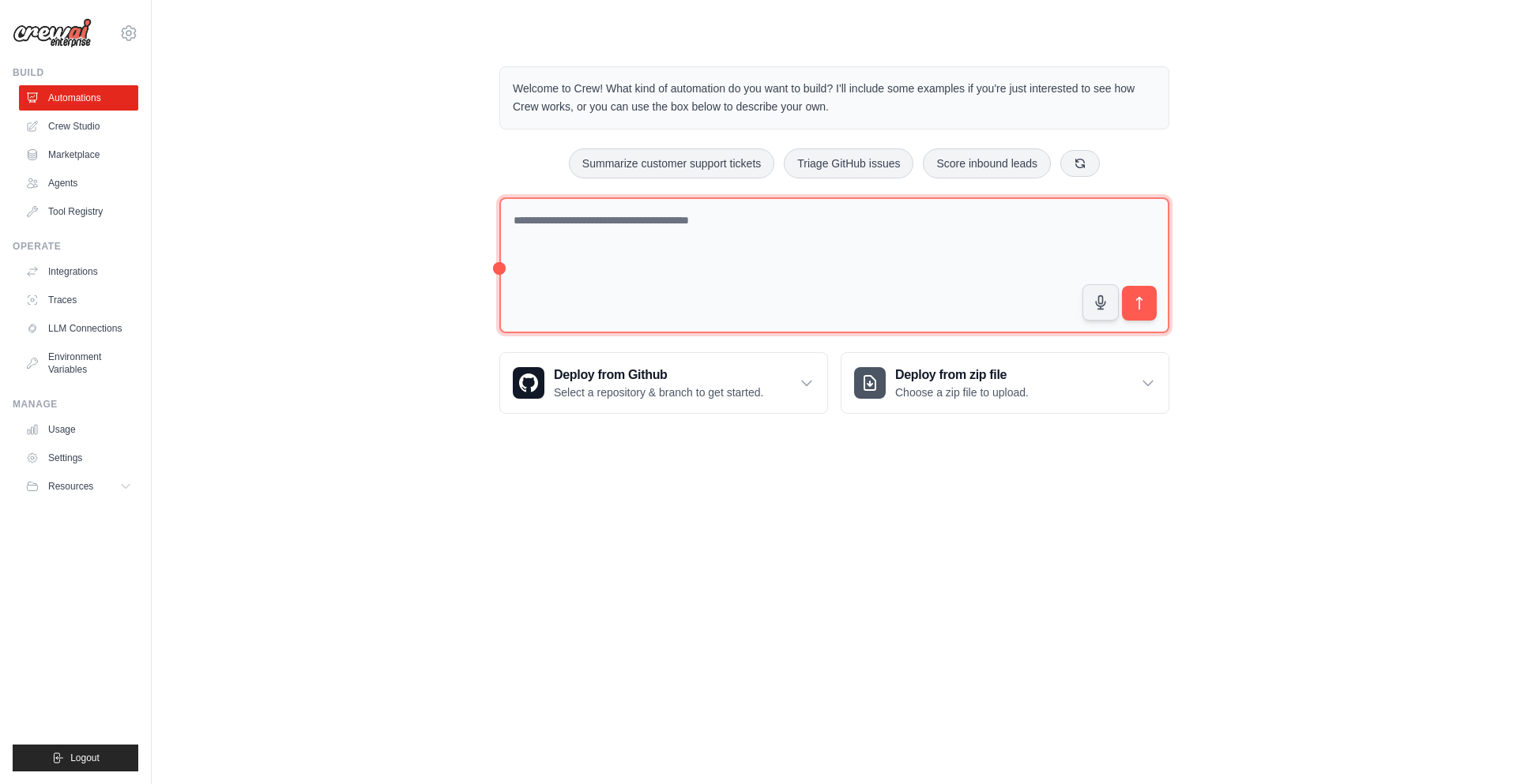
click at [696, 257] on textarea at bounding box center [834, 266] width 670 height 137
click at [982, 268] on textarea at bounding box center [834, 266] width 670 height 137
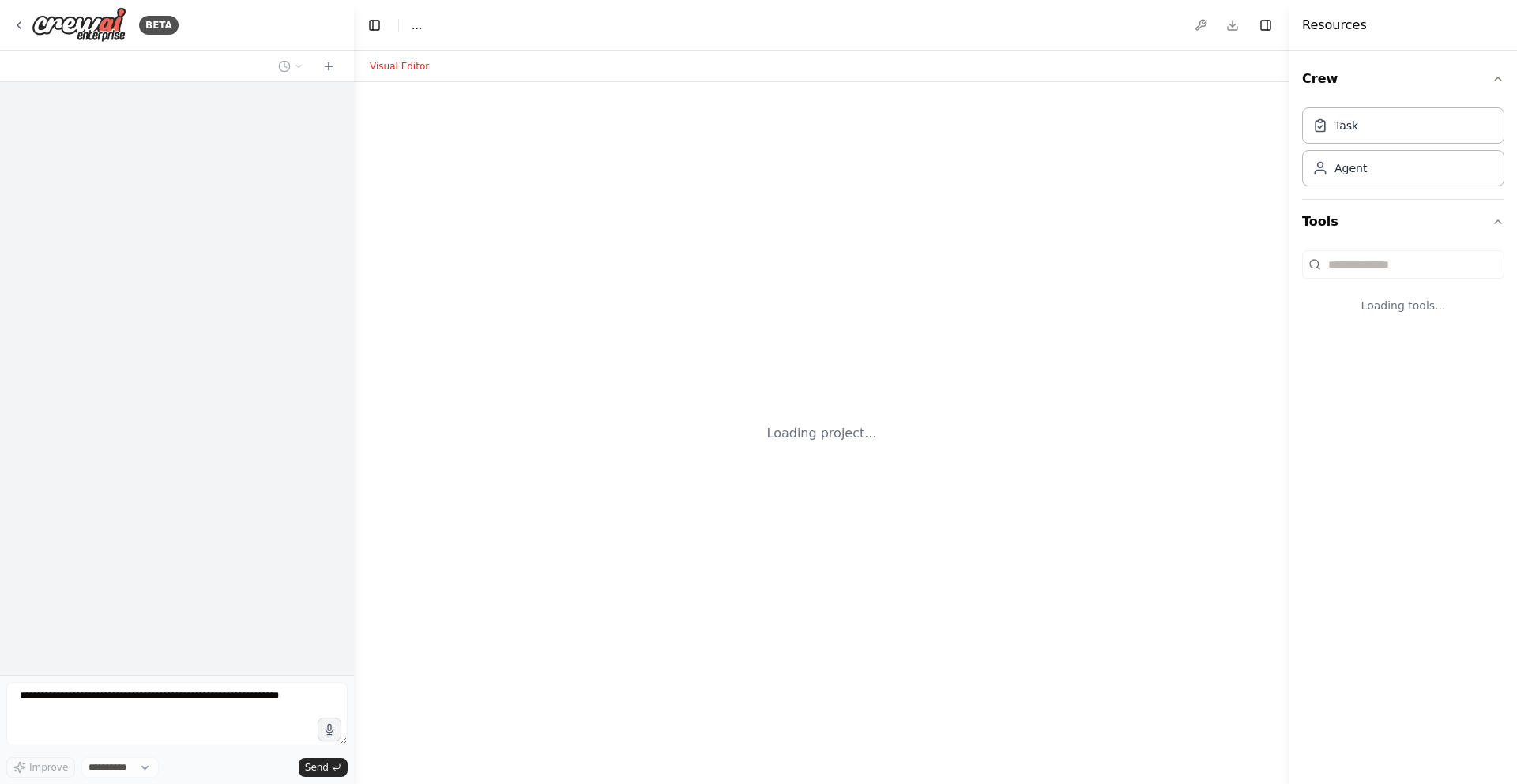
select select "****"
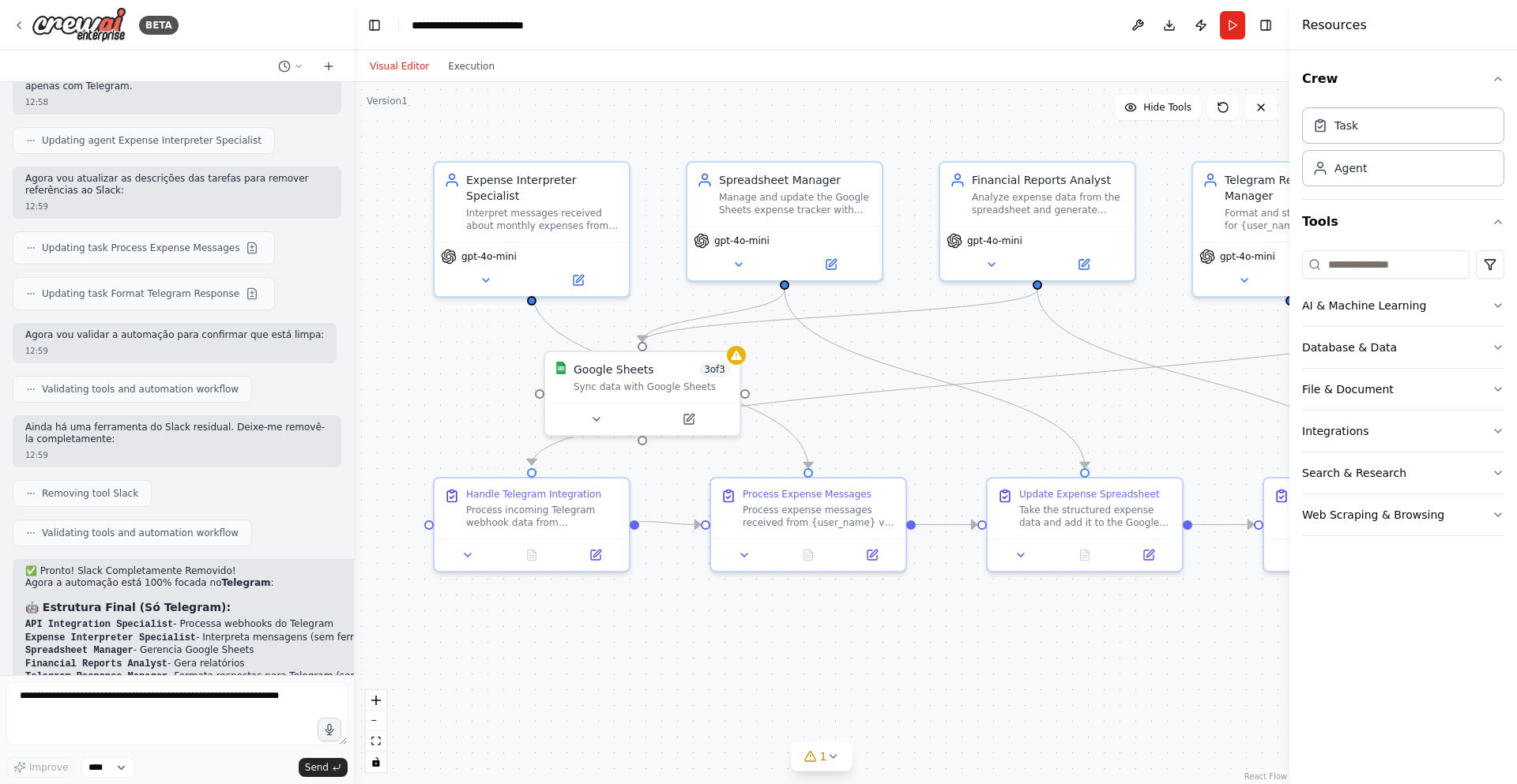
scroll to position [4996, 0]
click at [191, 705] on textarea at bounding box center [177, 714] width 342 height 64
type textarea "*"
type textarea "**********"
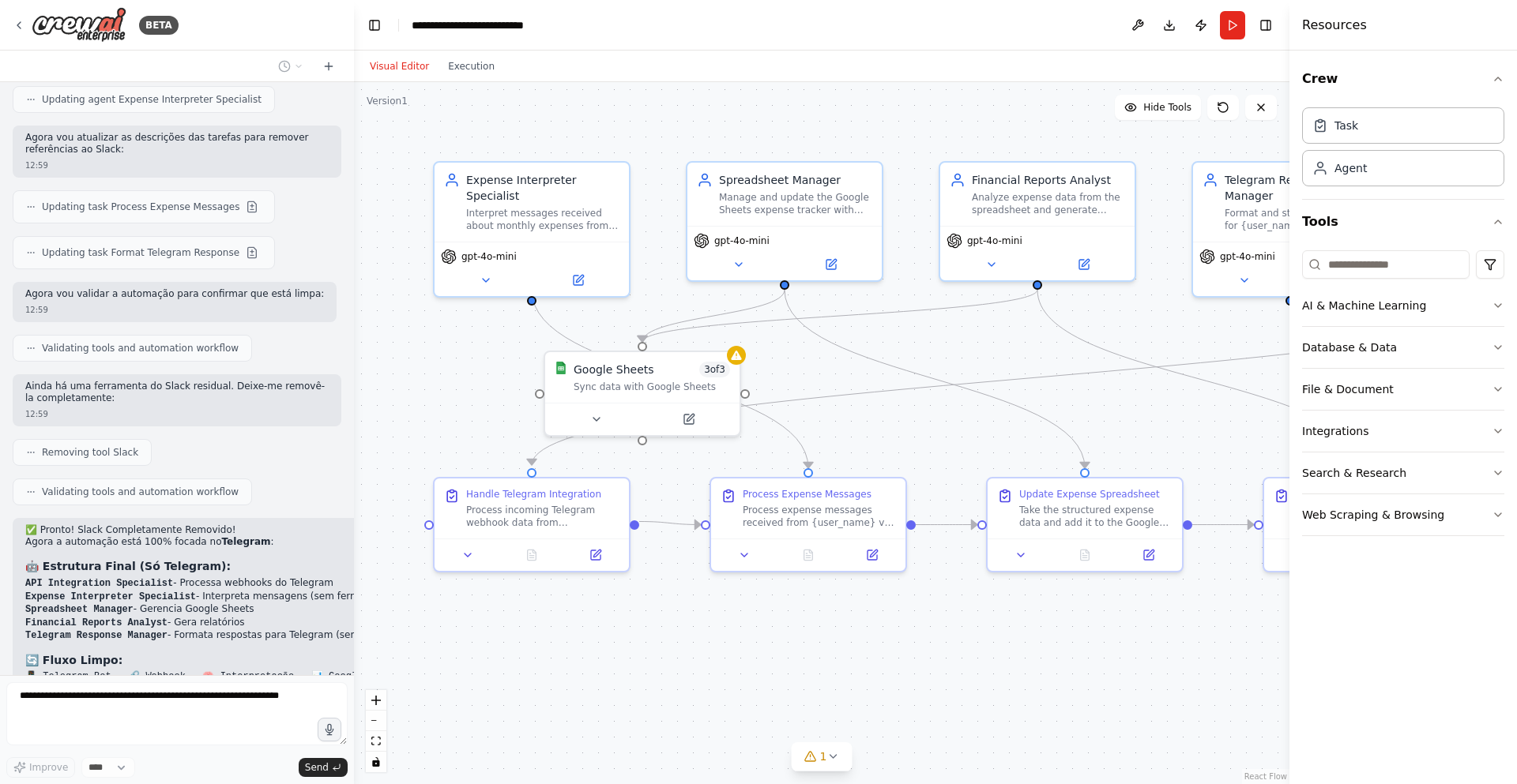
scroll to position [5102, 0]
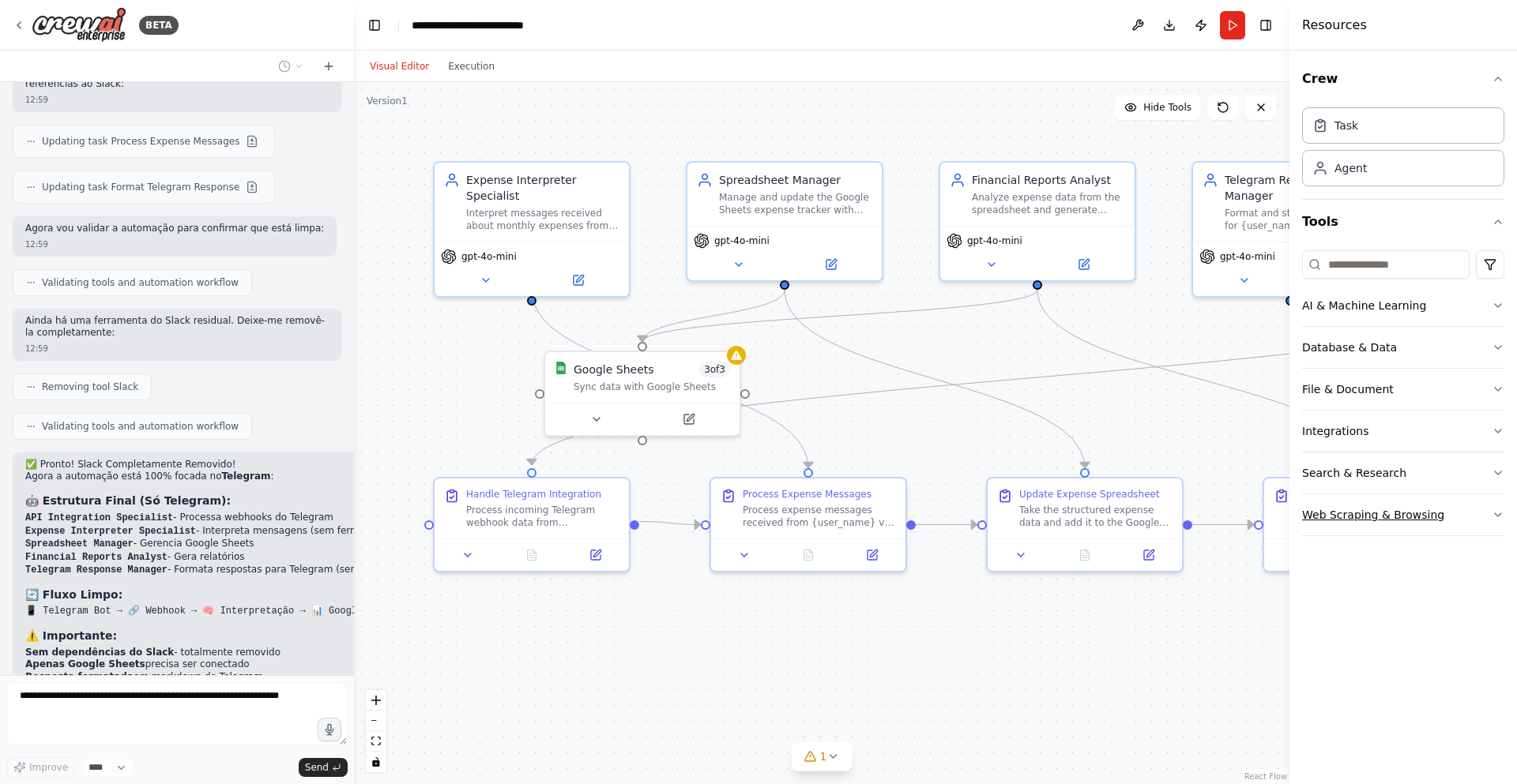
click at [1485, 519] on button "Web Scraping & Browsing" at bounding box center [1403, 514] width 203 height 41
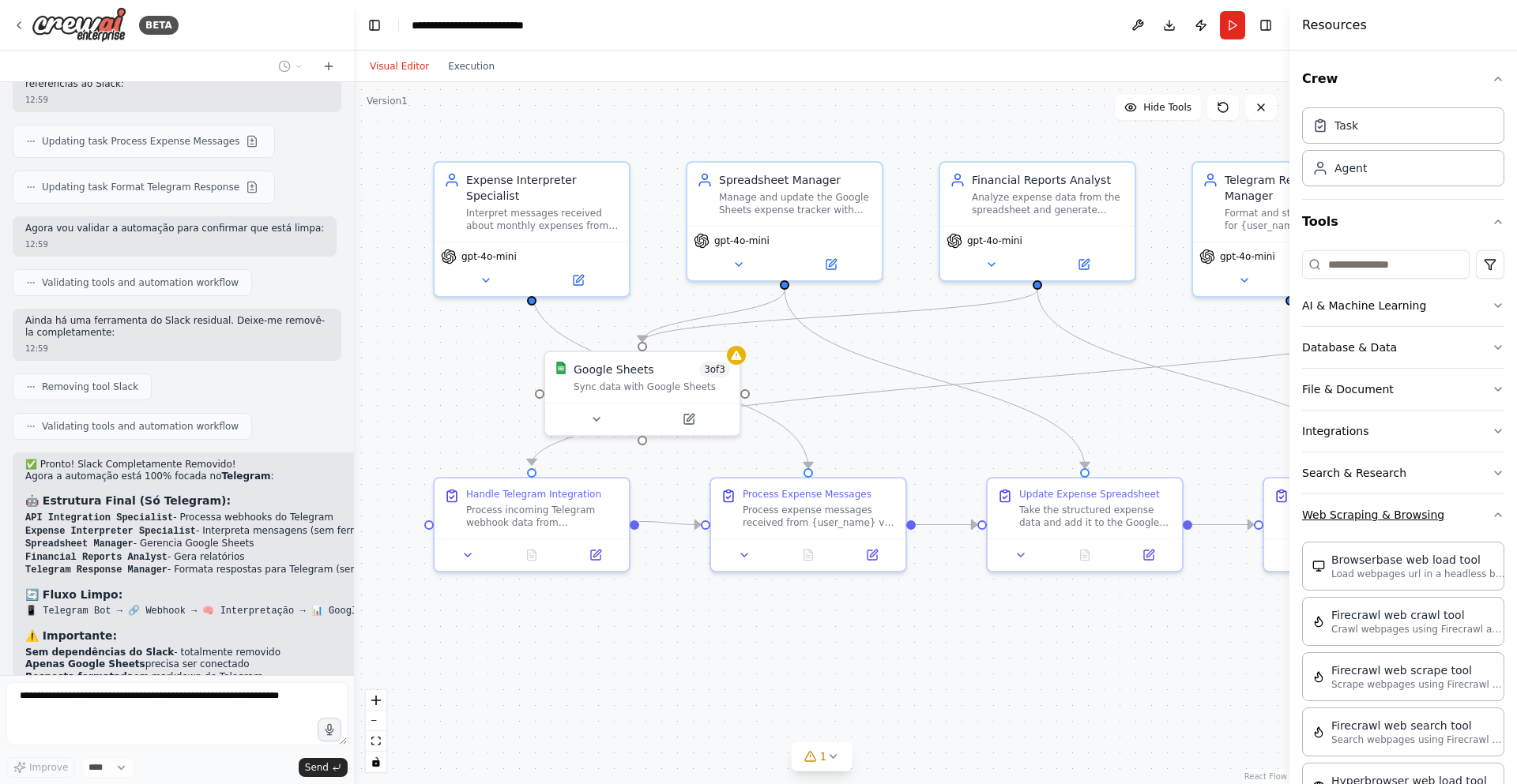
click at [1425, 516] on button "Web Scraping & Browsing" at bounding box center [1403, 514] width 203 height 41
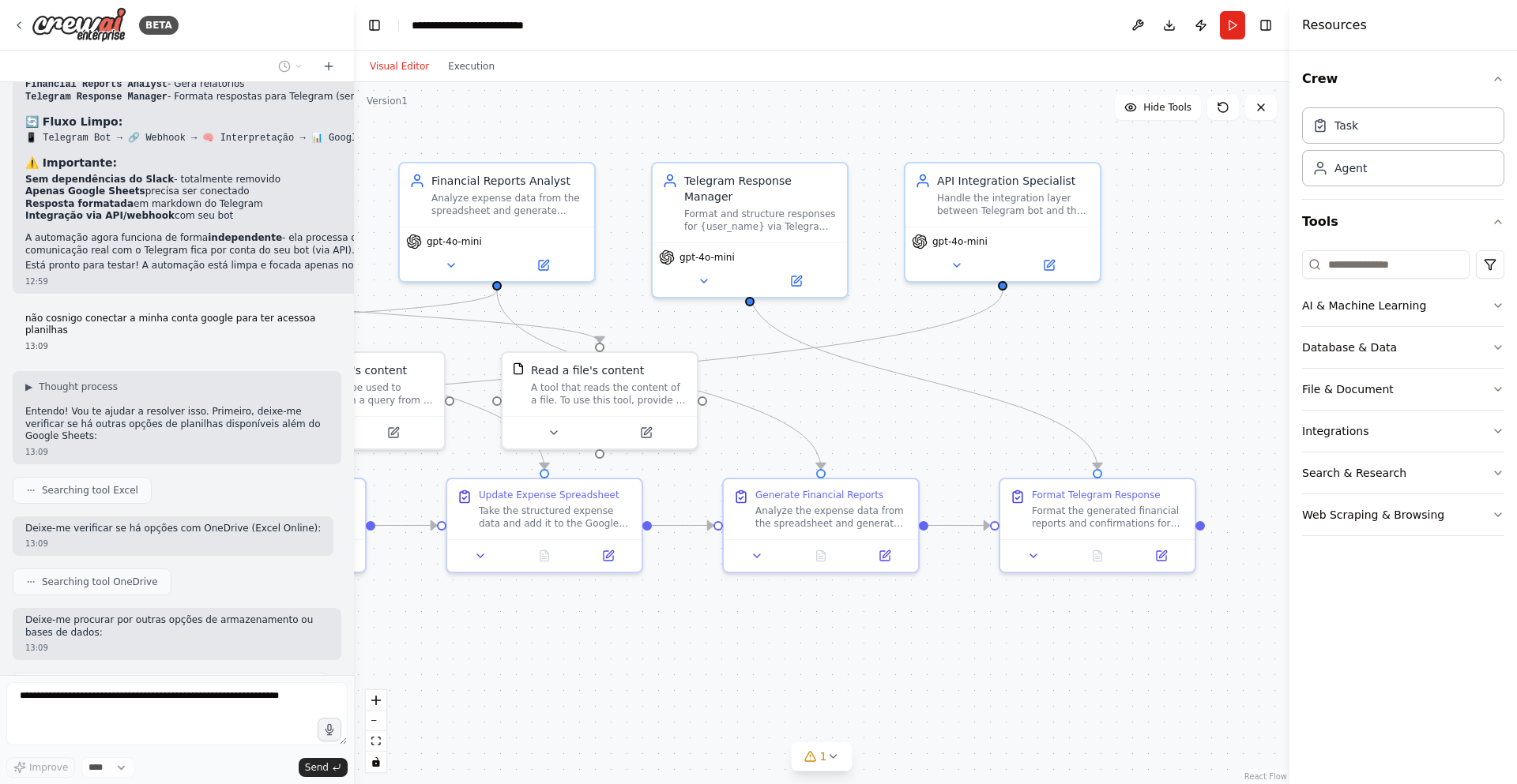
scroll to position [5587, 0]
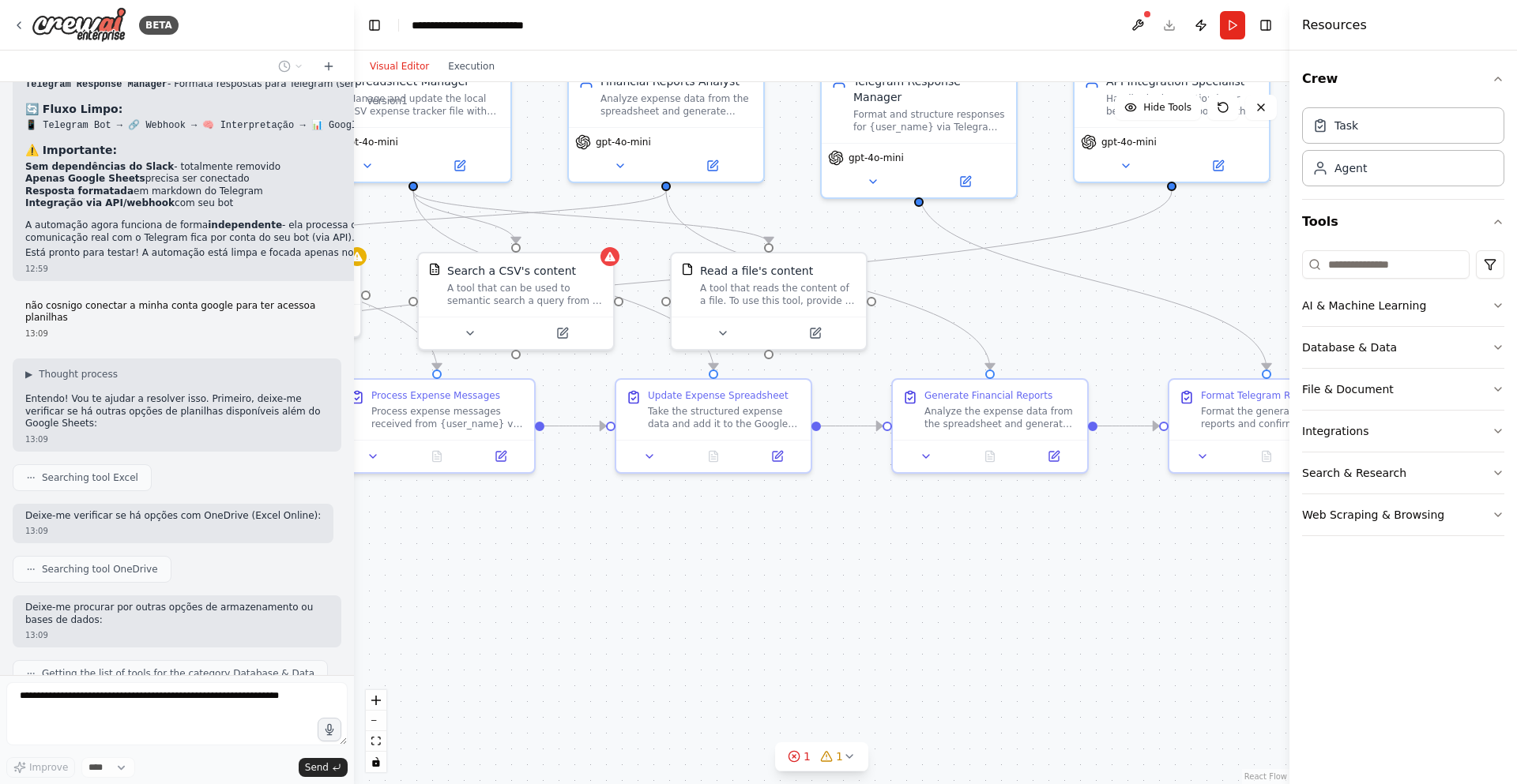
drag, startPoint x: 1031, startPoint y: 620, endPoint x: 725, endPoint y: 504, distance: 327.2
click at [717, 508] on div ".deletable-edge-delete-btn { width: 20px; height: 20px; border: 0px solid #ffff…" at bounding box center [821, 433] width 935 height 702
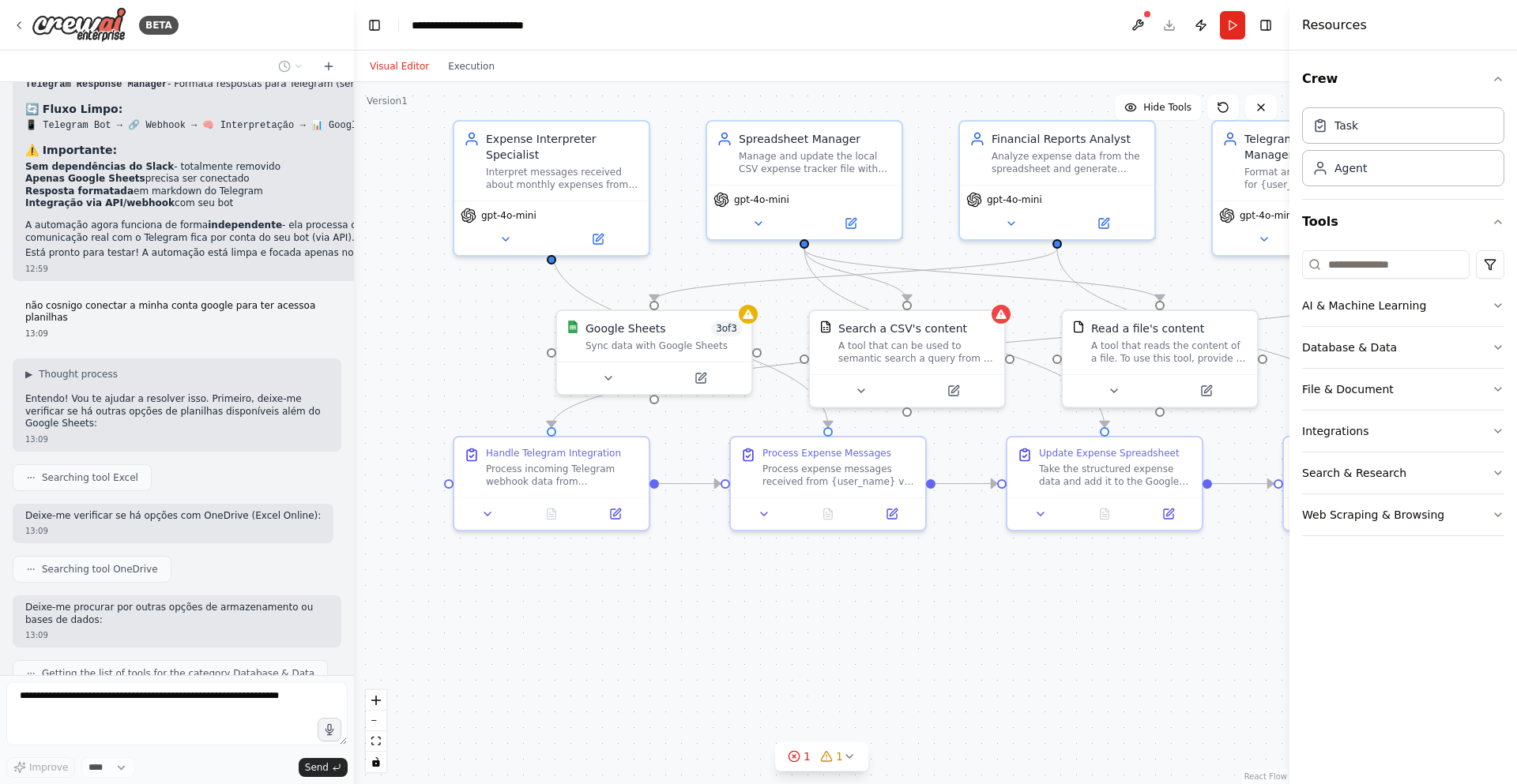
drag, startPoint x: 580, startPoint y: 535, endPoint x: 920, endPoint y: 601, distance: 346.3
click at [917, 605] on div ".deletable-edge-delete-btn { width: 20px; height: 20px; border: 0px solid #ffff…" at bounding box center [821, 433] width 935 height 702
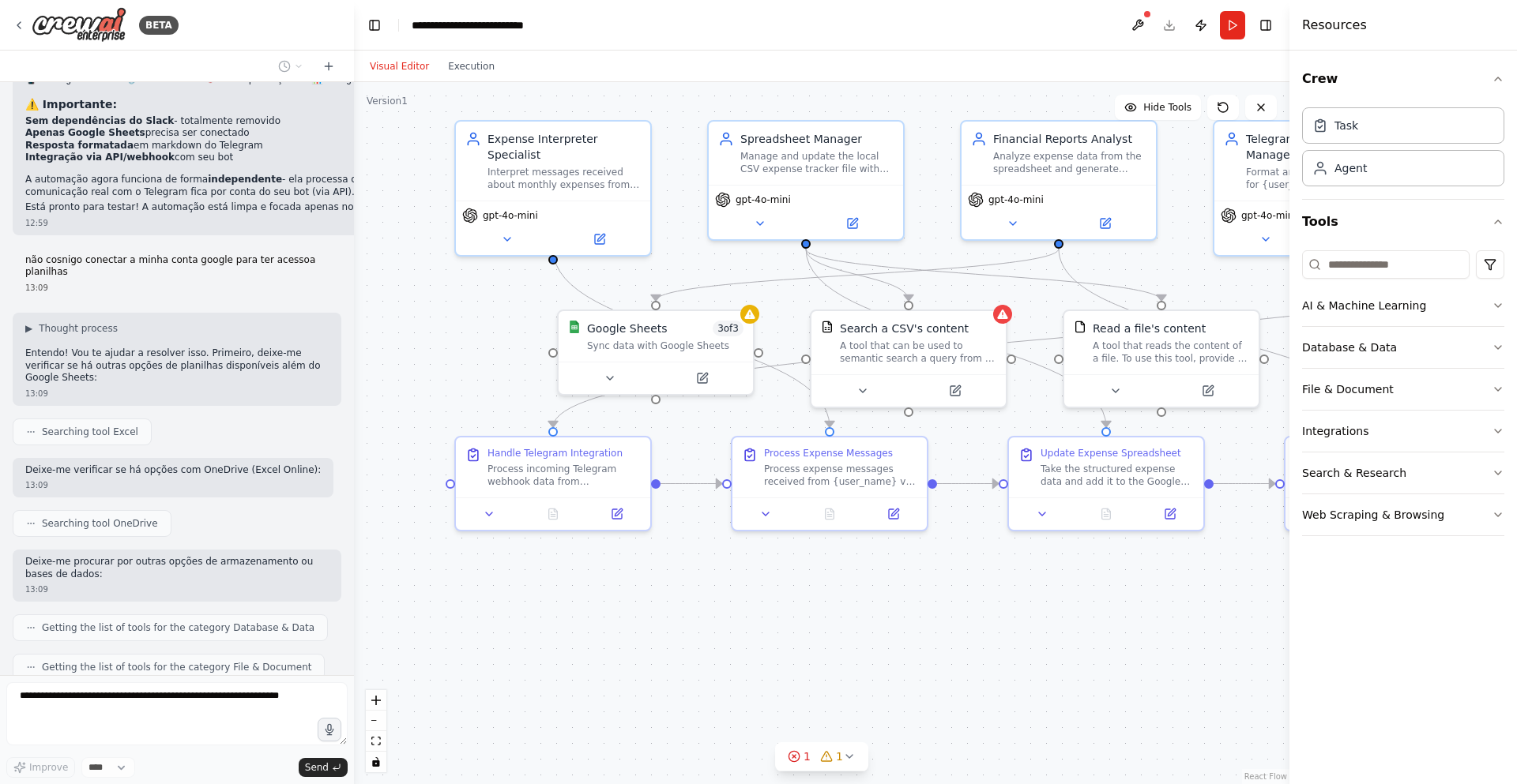
drag, startPoint x: 1318, startPoint y: 3, endPoint x: 880, endPoint y: 604, distance: 743.7
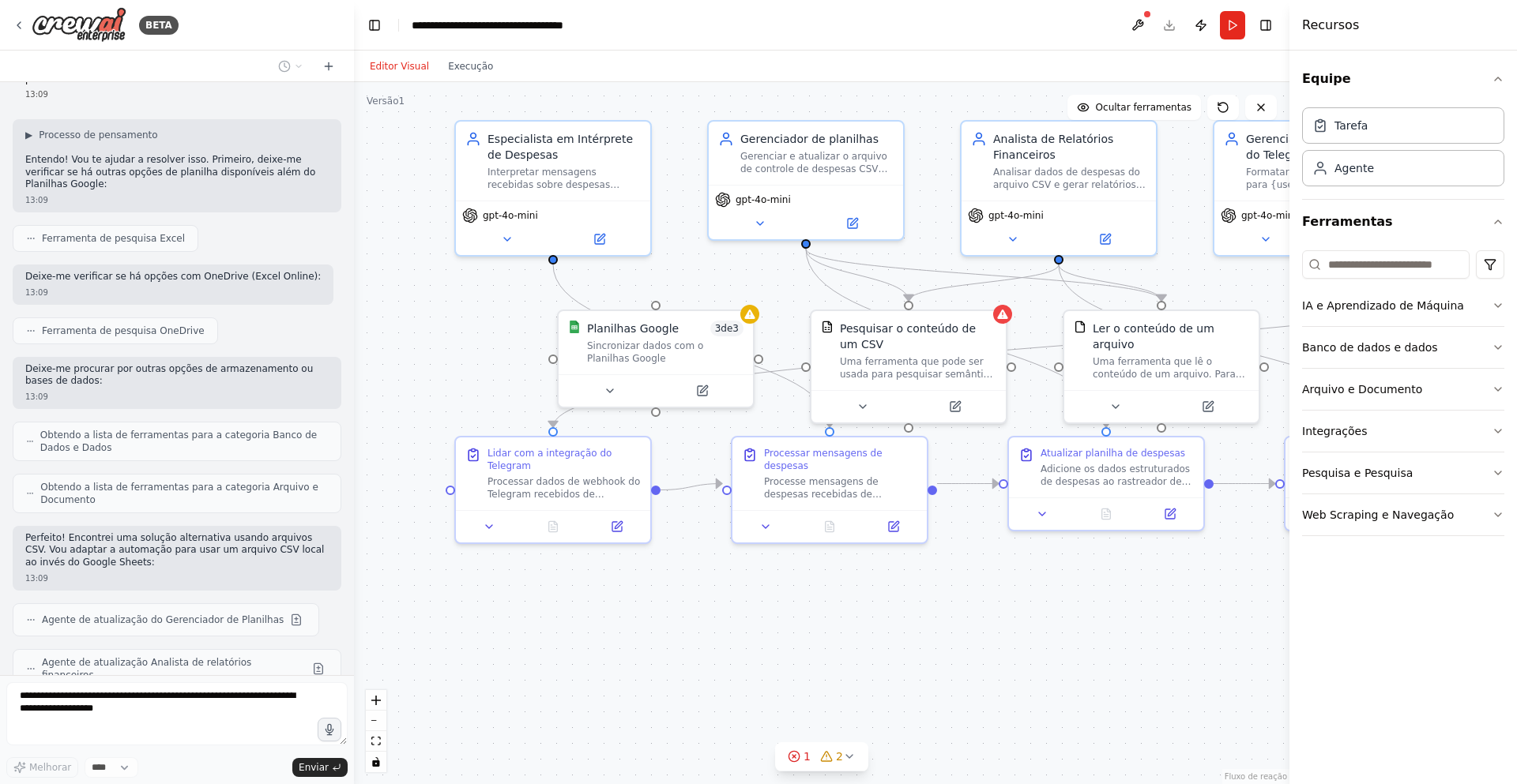
scroll to position [5678, 0]
click at [845, 756] on icon at bounding box center [849, 756] width 13 height 13
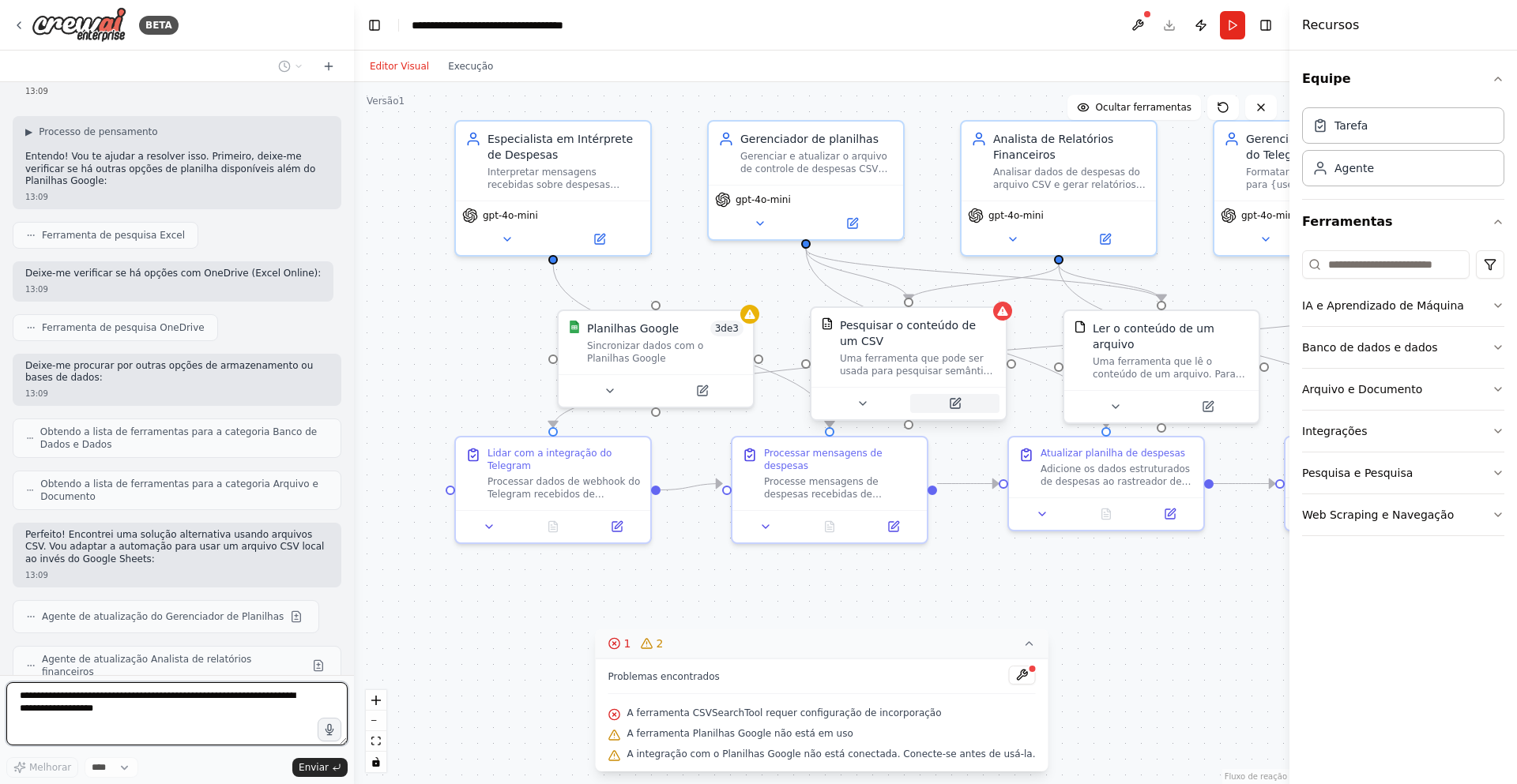
scroll to position [5688, 0]
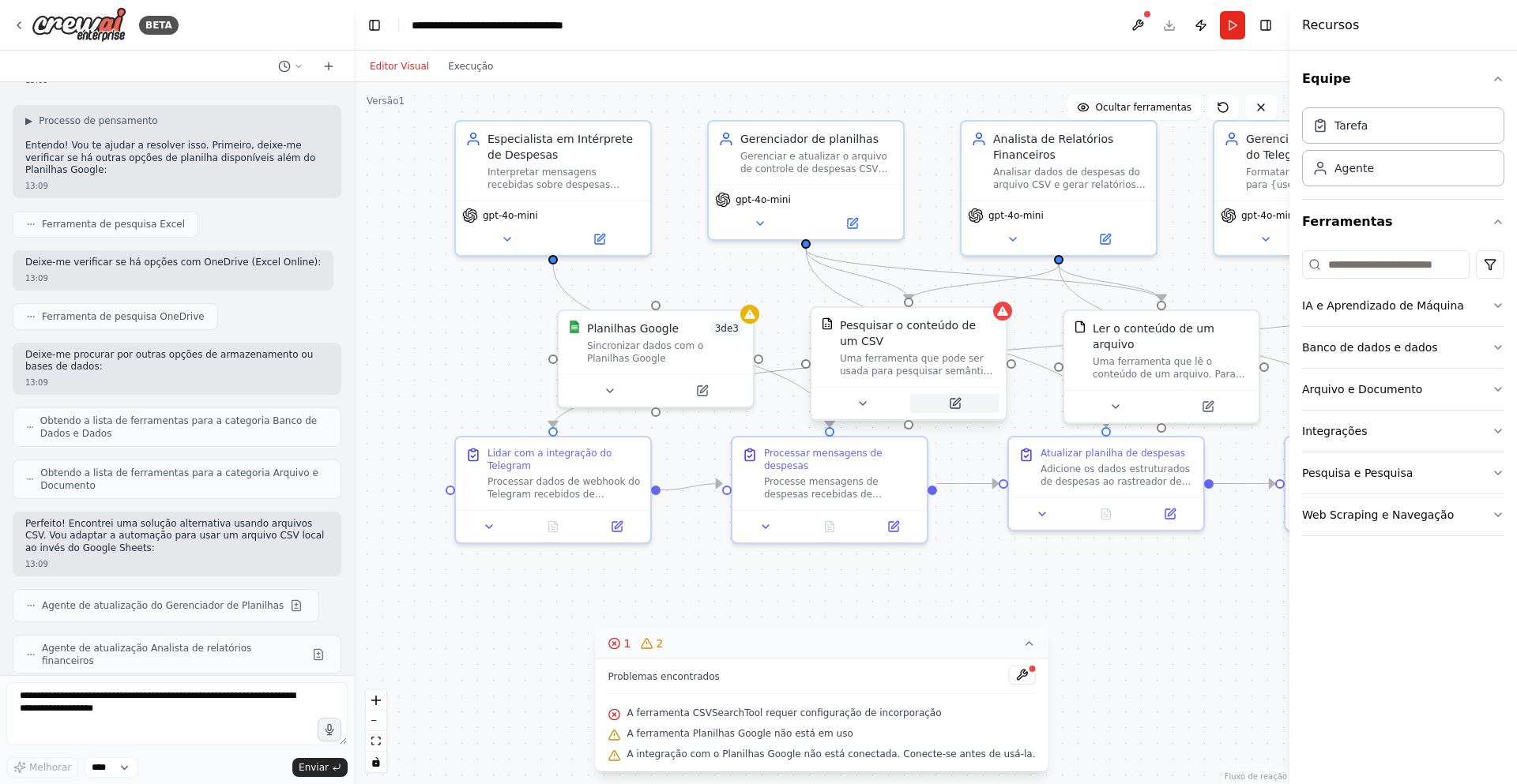
click at [954, 405] on button at bounding box center [955, 403] width 89 height 19
click at [961, 399] on icon at bounding box center [963, 404] width 10 height 10
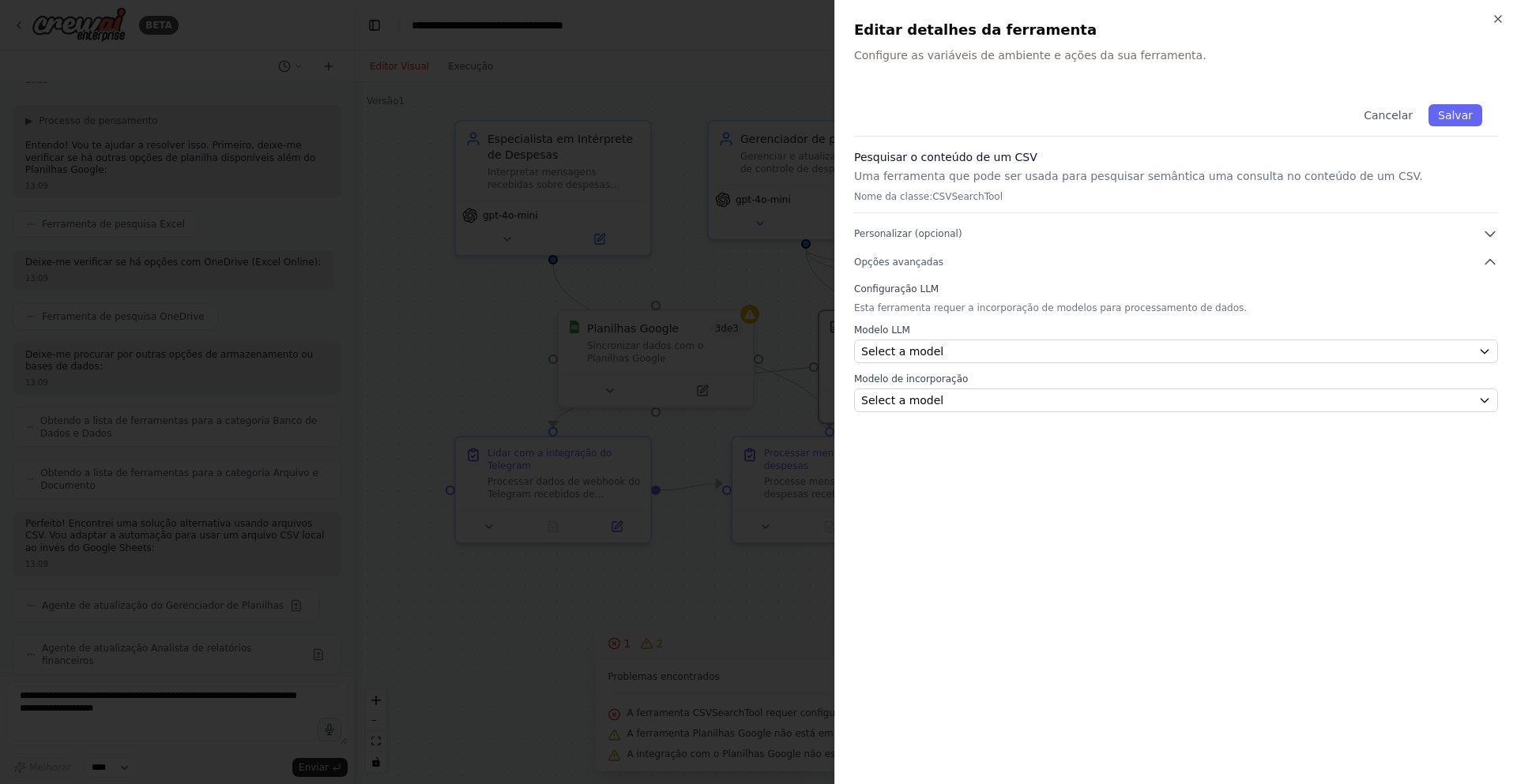
click at [997, 337] on div "Modelo LLM Select a model" at bounding box center [1175, 343] width 643 height 40
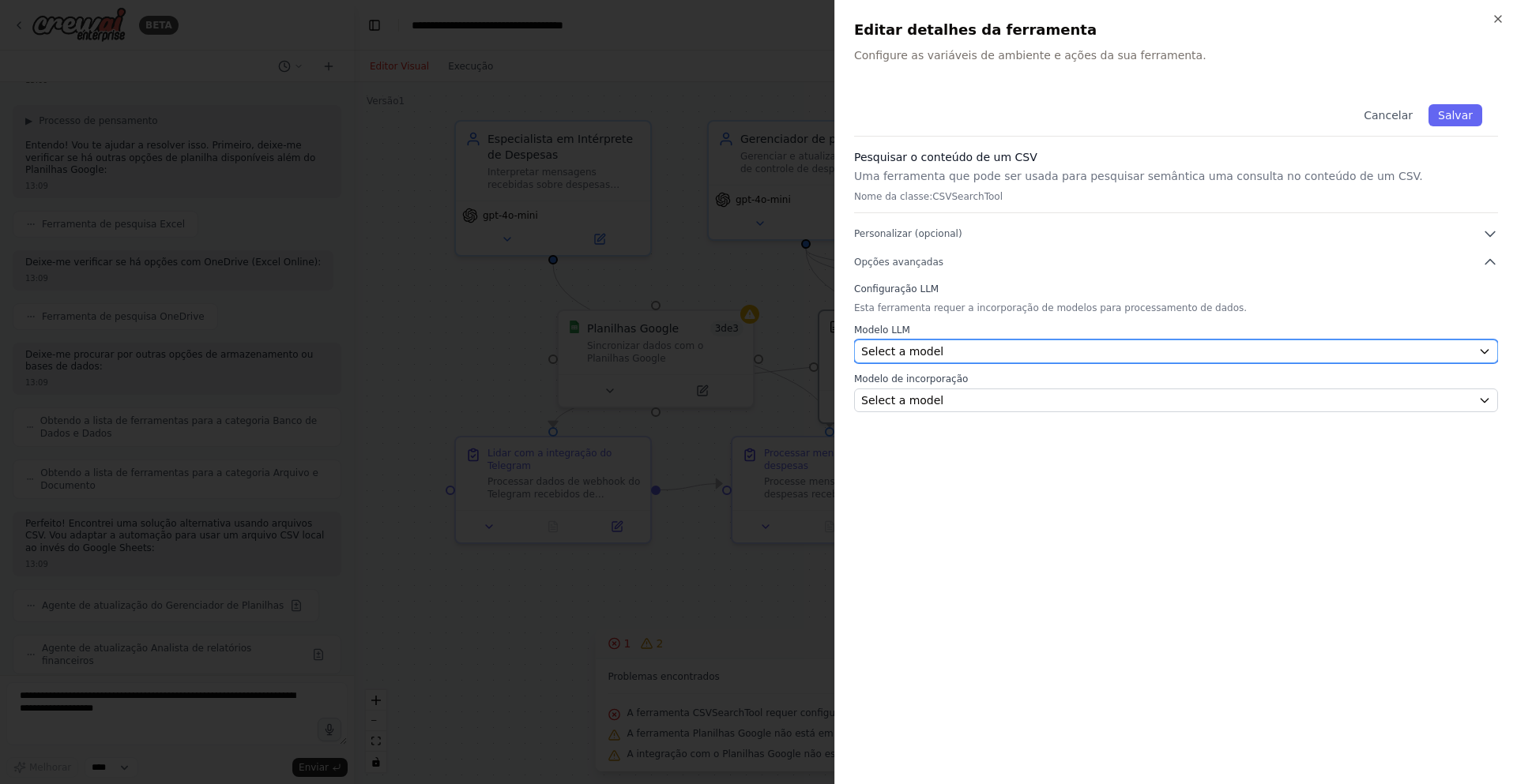
click at [999, 343] on div "Select a model" at bounding box center [1166, 351] width 611 height 16
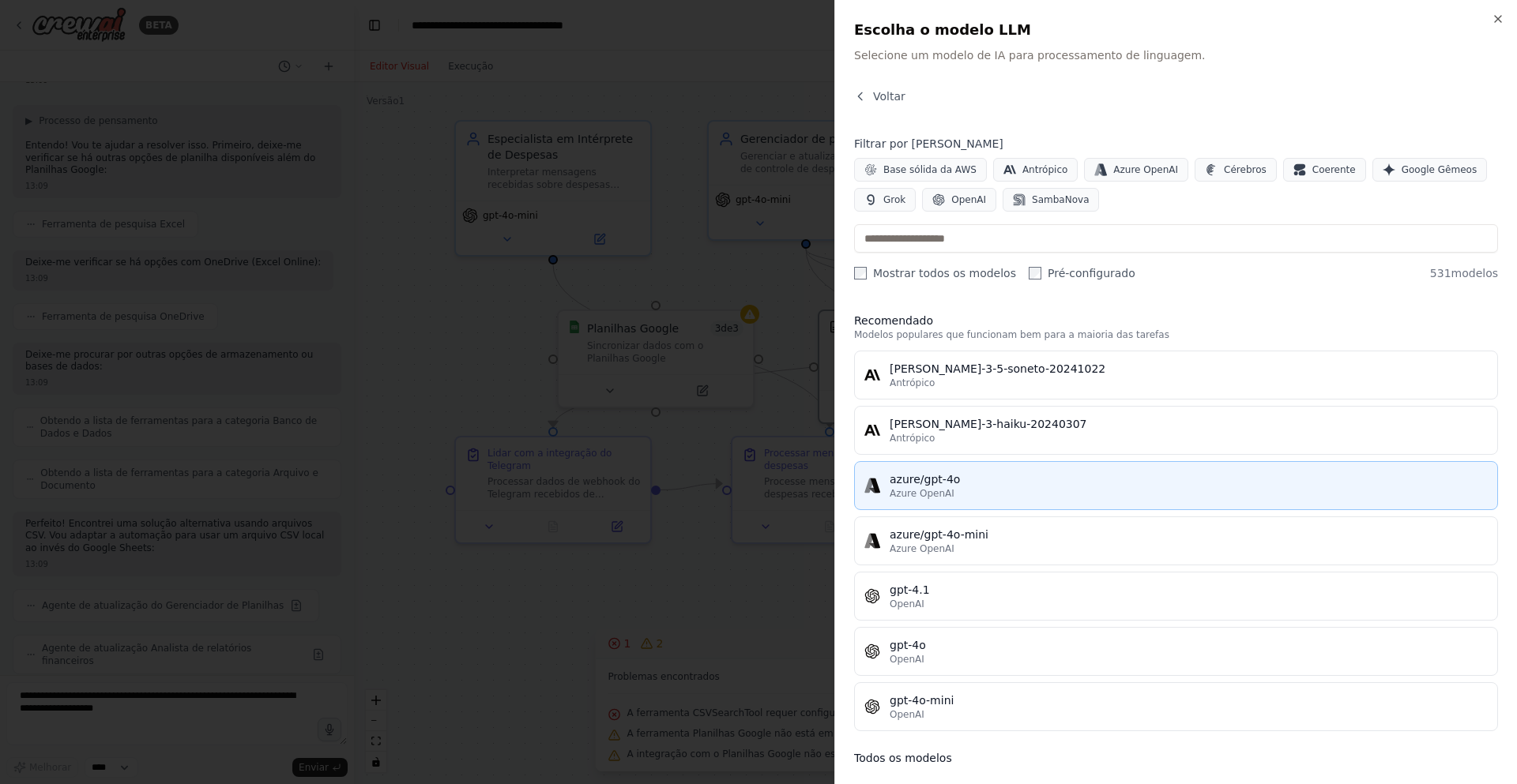
scroll to position [5769, 0]
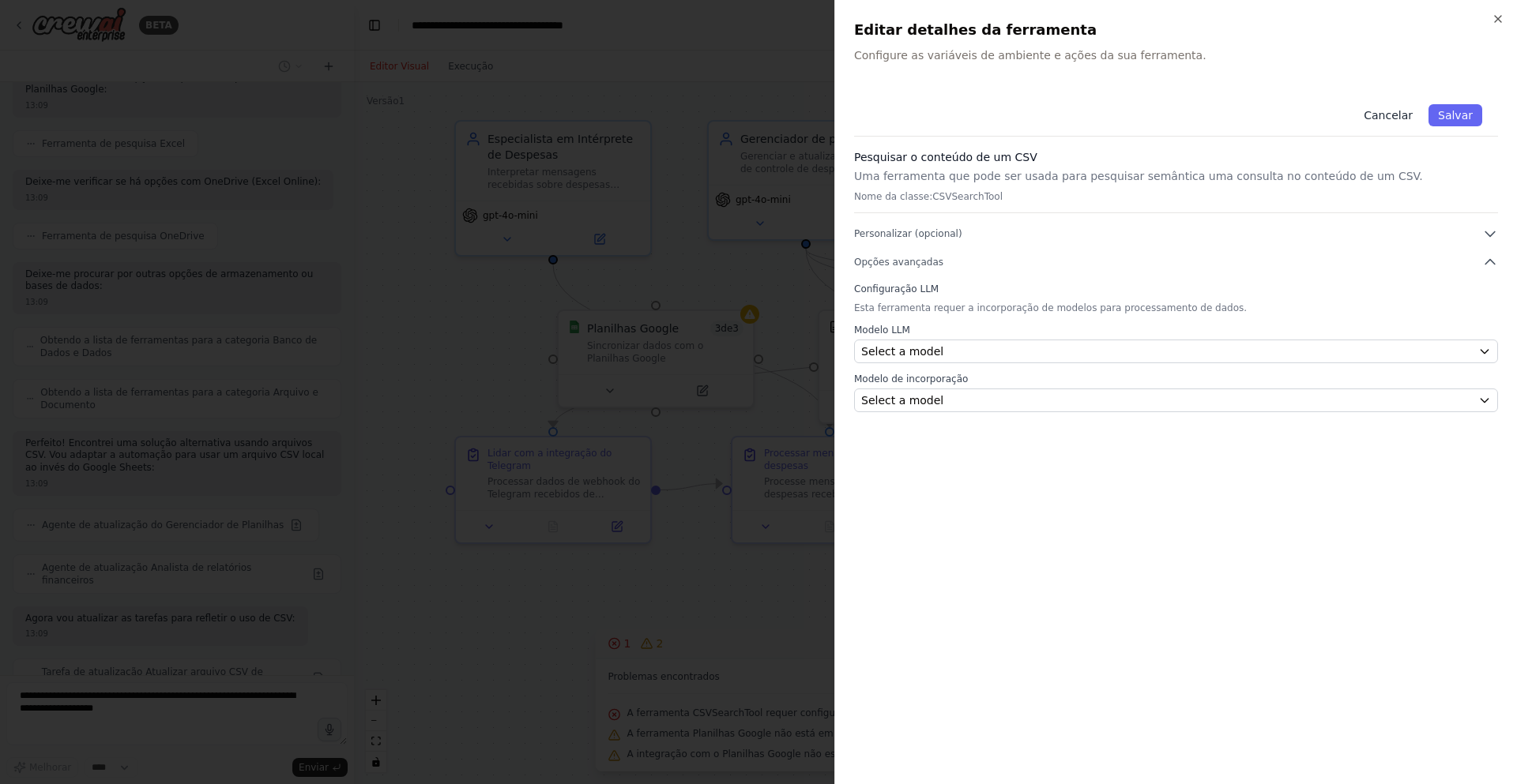
click at [1377, 121] on font "Cancelar" at bounding box center [1387, 115] width 49 height 13
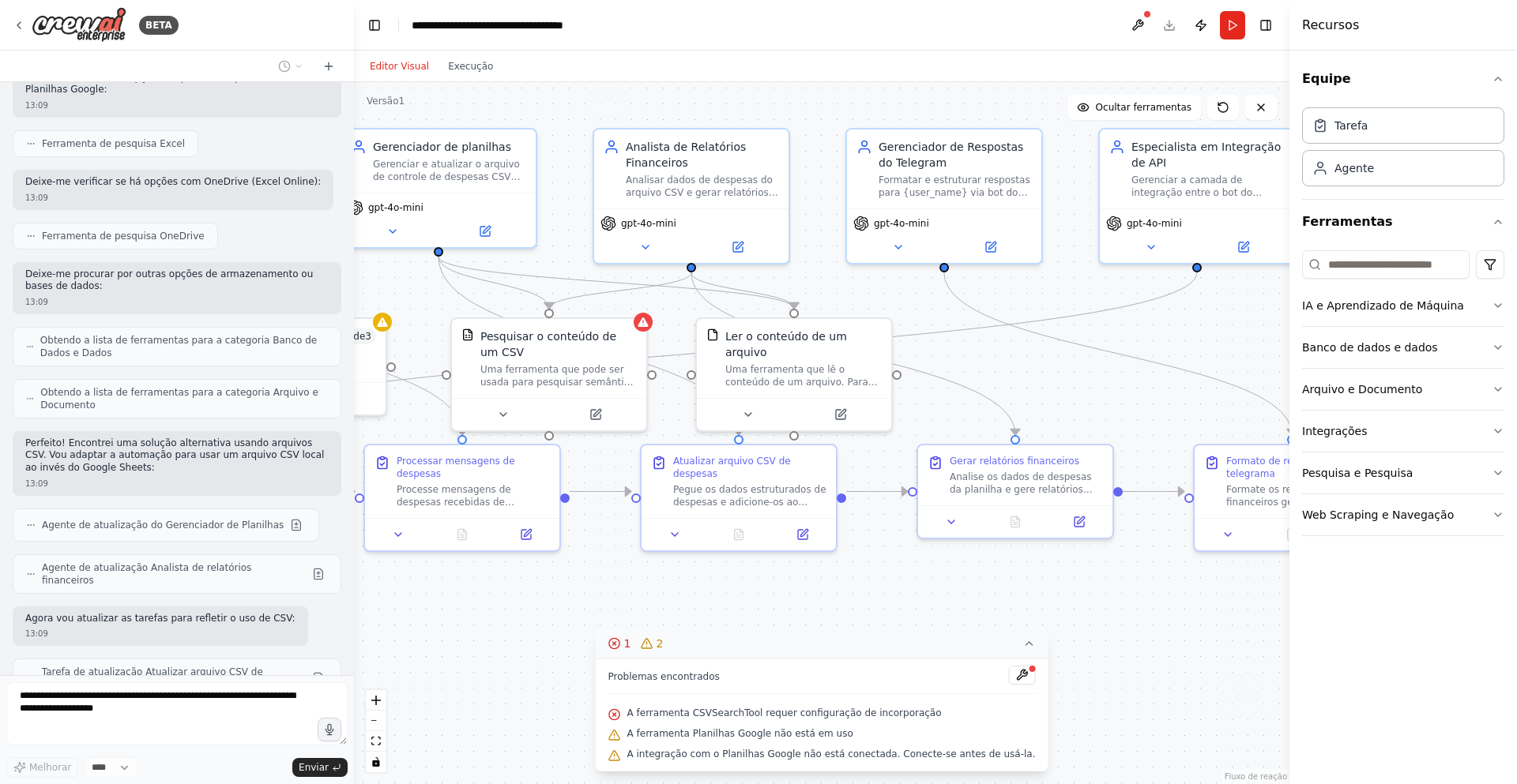
scroll to position [5815, 0]
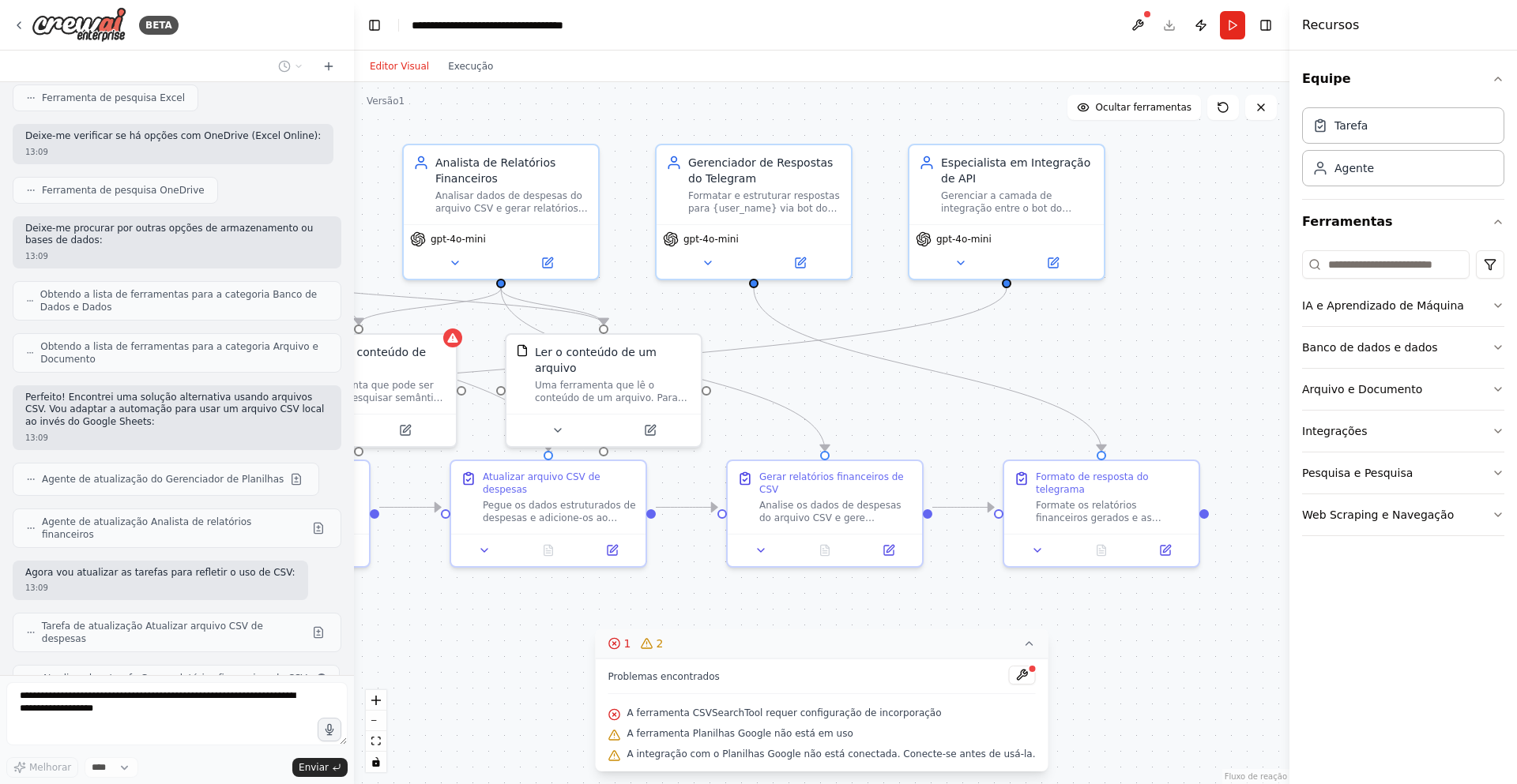
drag, startPoint x: 1069, startPoint y: 576, endPoint x: 582, endPoint y: 618, distance: 488.8
click at [582, 618] on div ".deletable-edge-delete-btn { width: 20px; height: 20px; border: 0px solid #ffff…" at bounding box center [821, 433] width 935 height 702
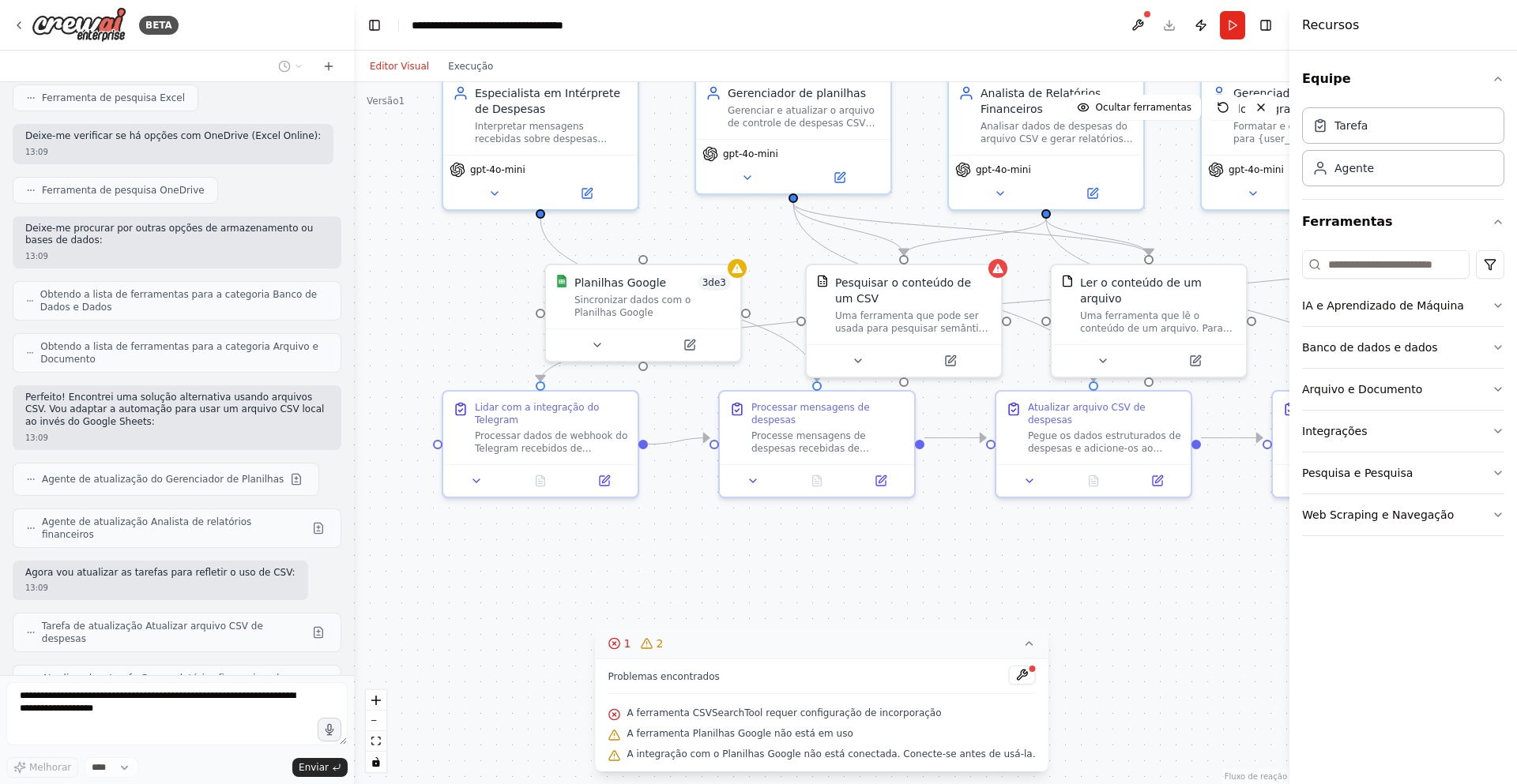
drag, startPoint x: 736, startPoint y: 591, endPoint x: 1112, endPoint y: 545, distance: 378.8
click at [1112, 545] on div ".deletable-edge-delete-btn { width: 20px; height: 20px; border: 0px solid #ffff…" at bounding box center [821, 433] width 935 height 702
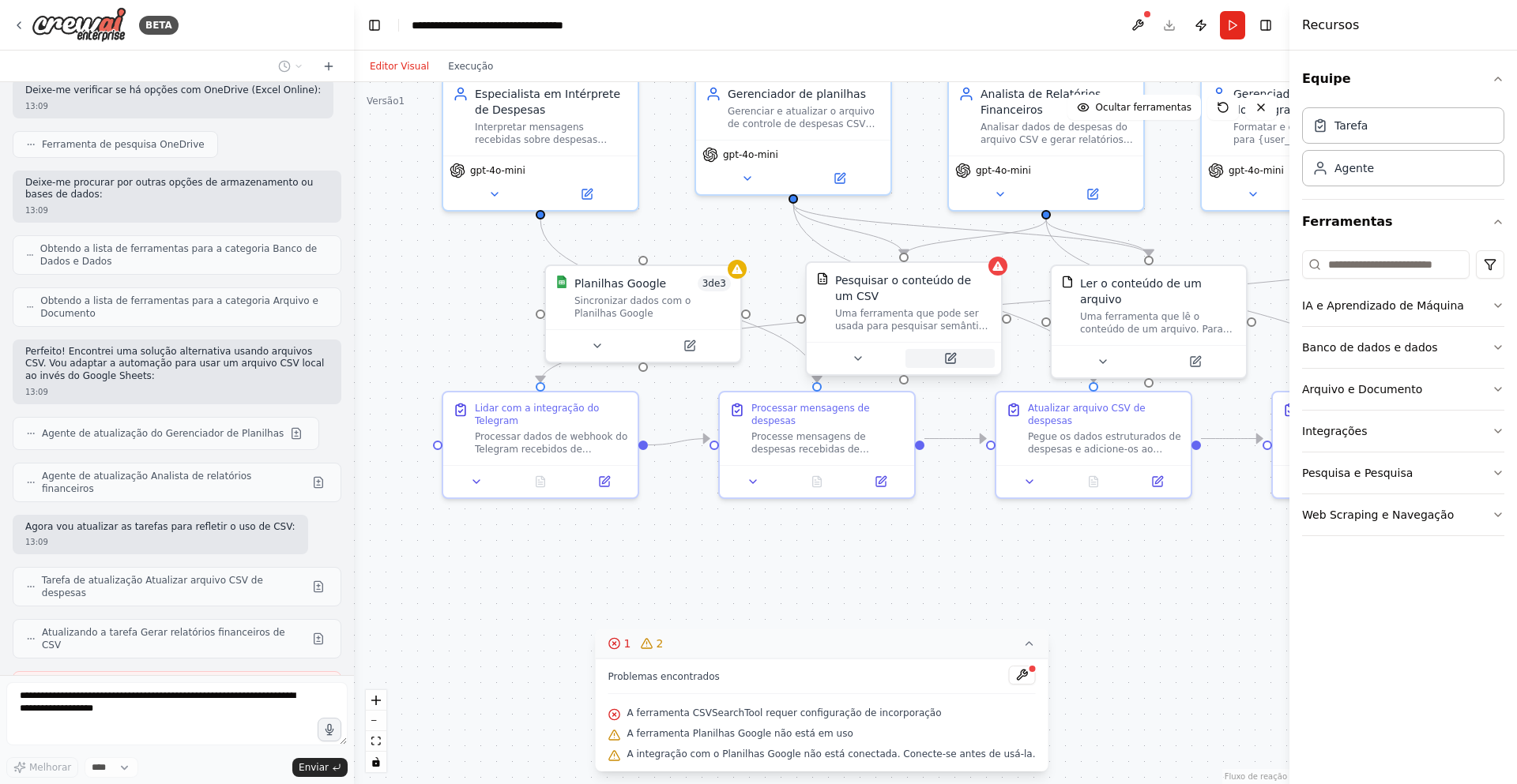
click at [950, 360] on icon at bounding box center [951, 356] width 7 height 7
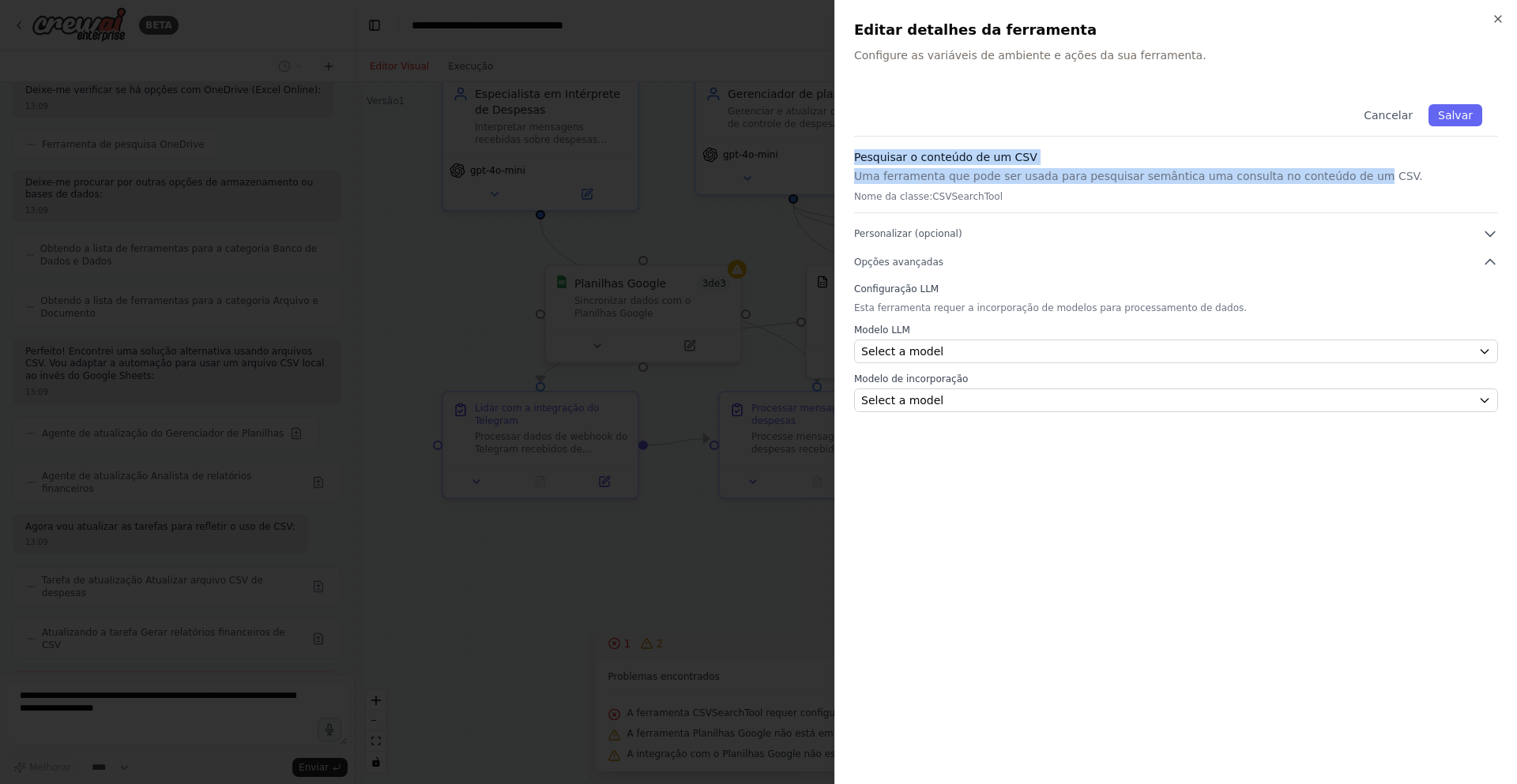
scroll to position [5900, 0]
drag, startPoint x: 851, startPoint y: 152, endPoint x: 1379, endPoint y: 173, distance: 528.4
click at [1379, 173] on div "Fechar Editar detalhes da ferramenta Configure as variáveis ​​de ambiente e açõ…" at bounding box center [1174, 392] width 682 height 784
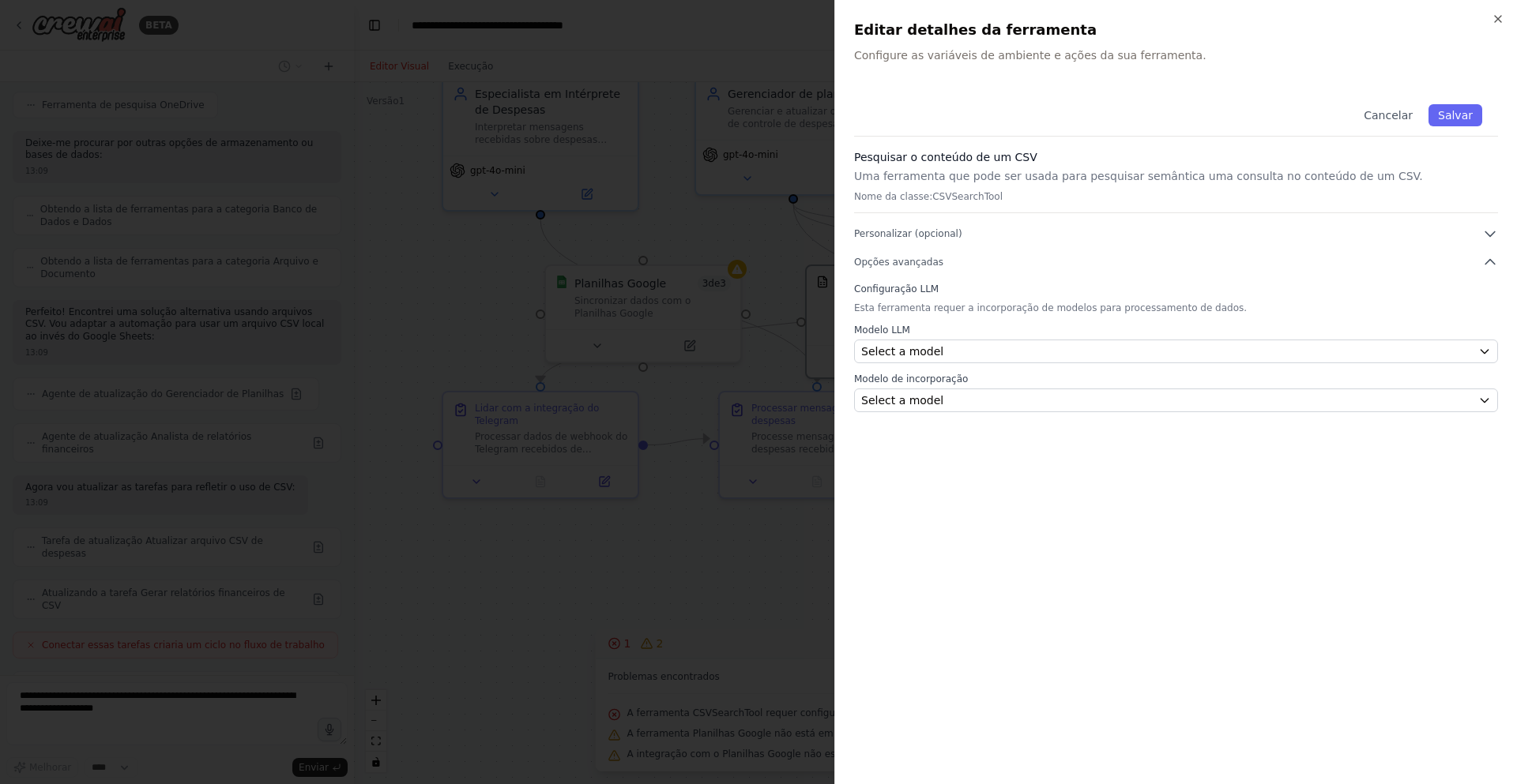
click at [1009, 273] on div "Cancelar Salvar Pesquisar o conteúdo de um CSV Uma ferramenta que pode ser usad…" at bounding box center [1175, 250] width 643 height 324
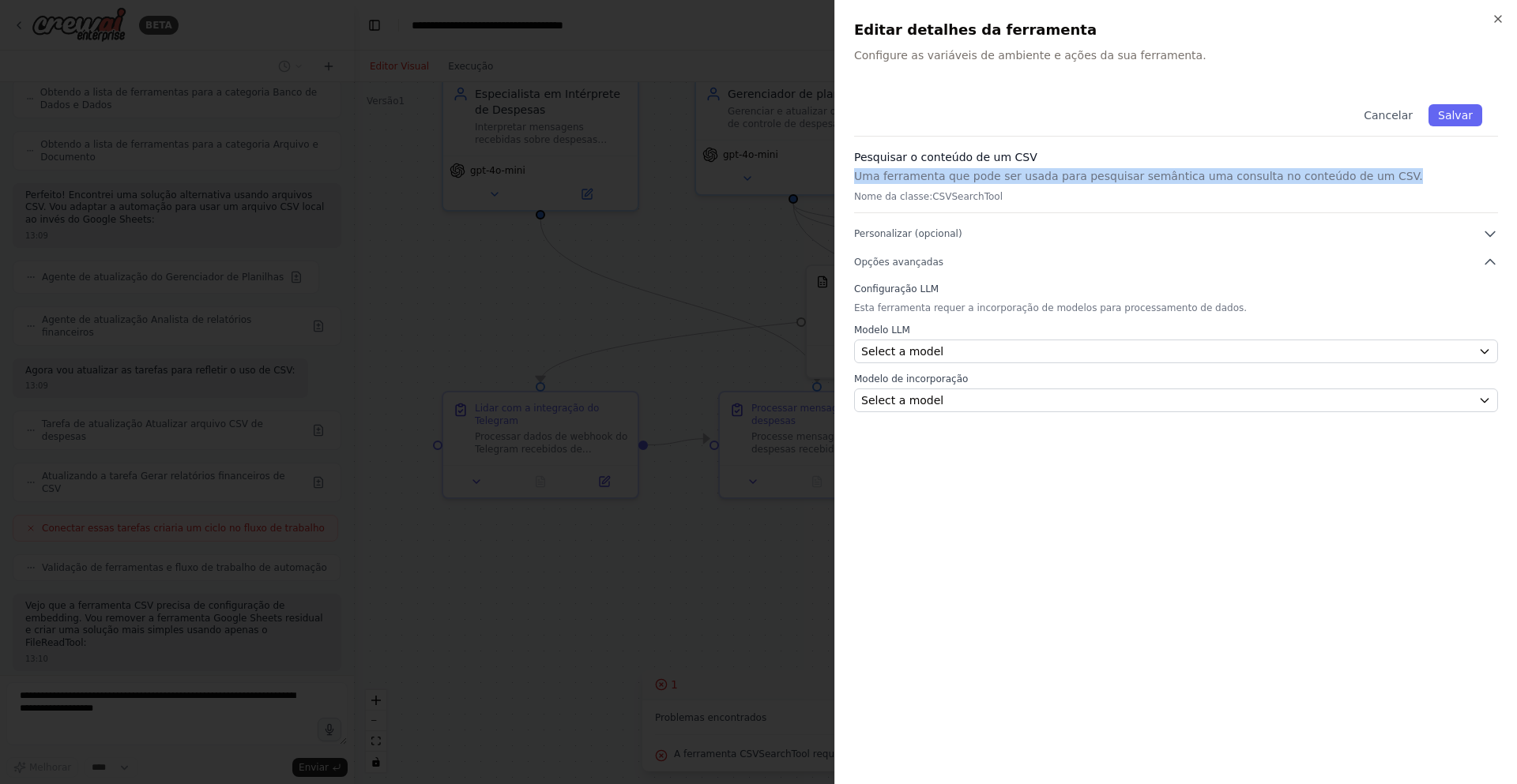
drag, startPoint x: 854, startPoint y: 174, endPoint x: 1418, endPoint y: 170, distance: 564.0
click at [1418, 170] on p "Uma ferramenta que pode ser usada para pesquisar semântica uma consulta no cont…" at bounding box center [1175, 176] width 643 height 16
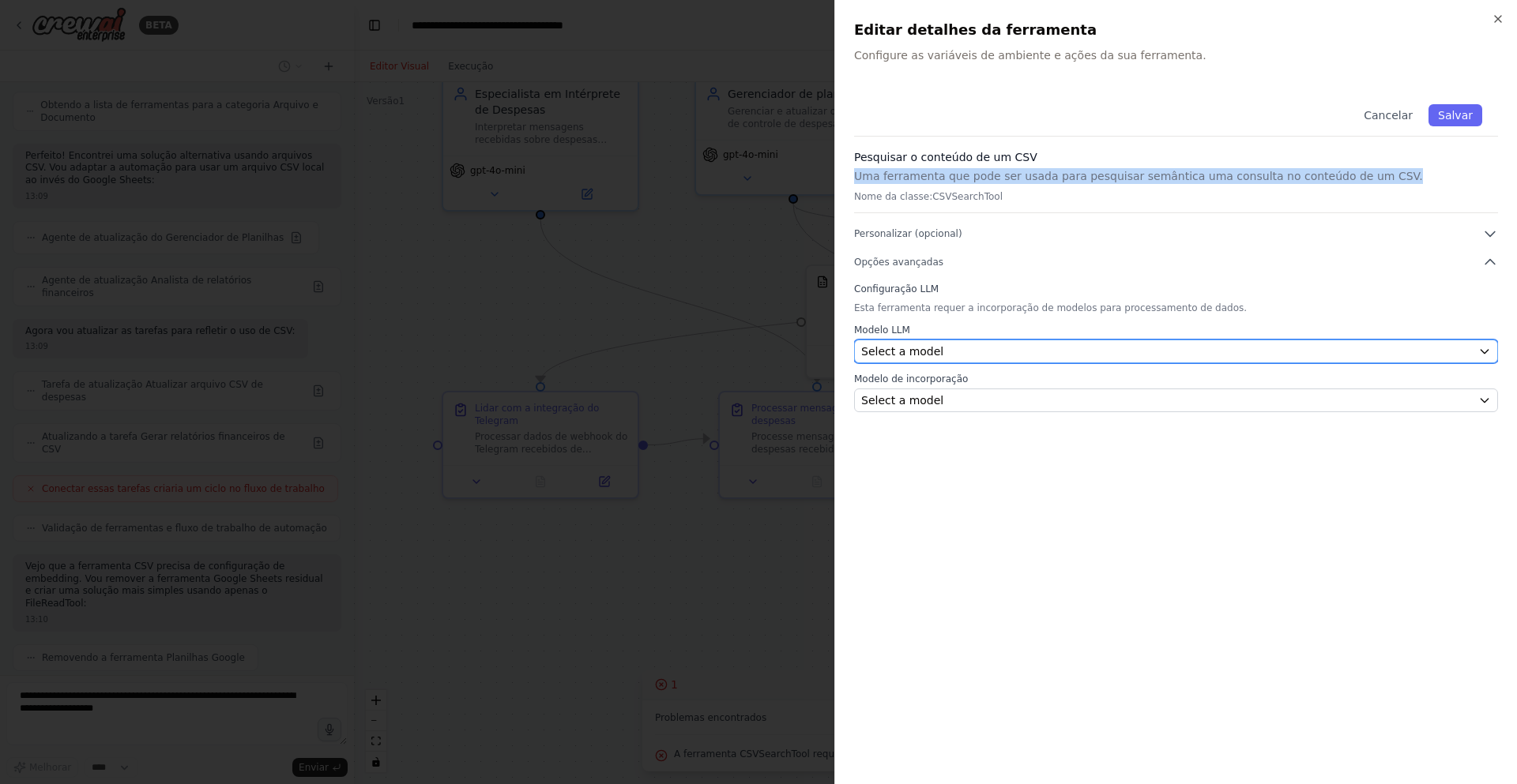
click at [1070, 362] on button "Select a model" at bounding box center [1175, 351] width 643 height 24
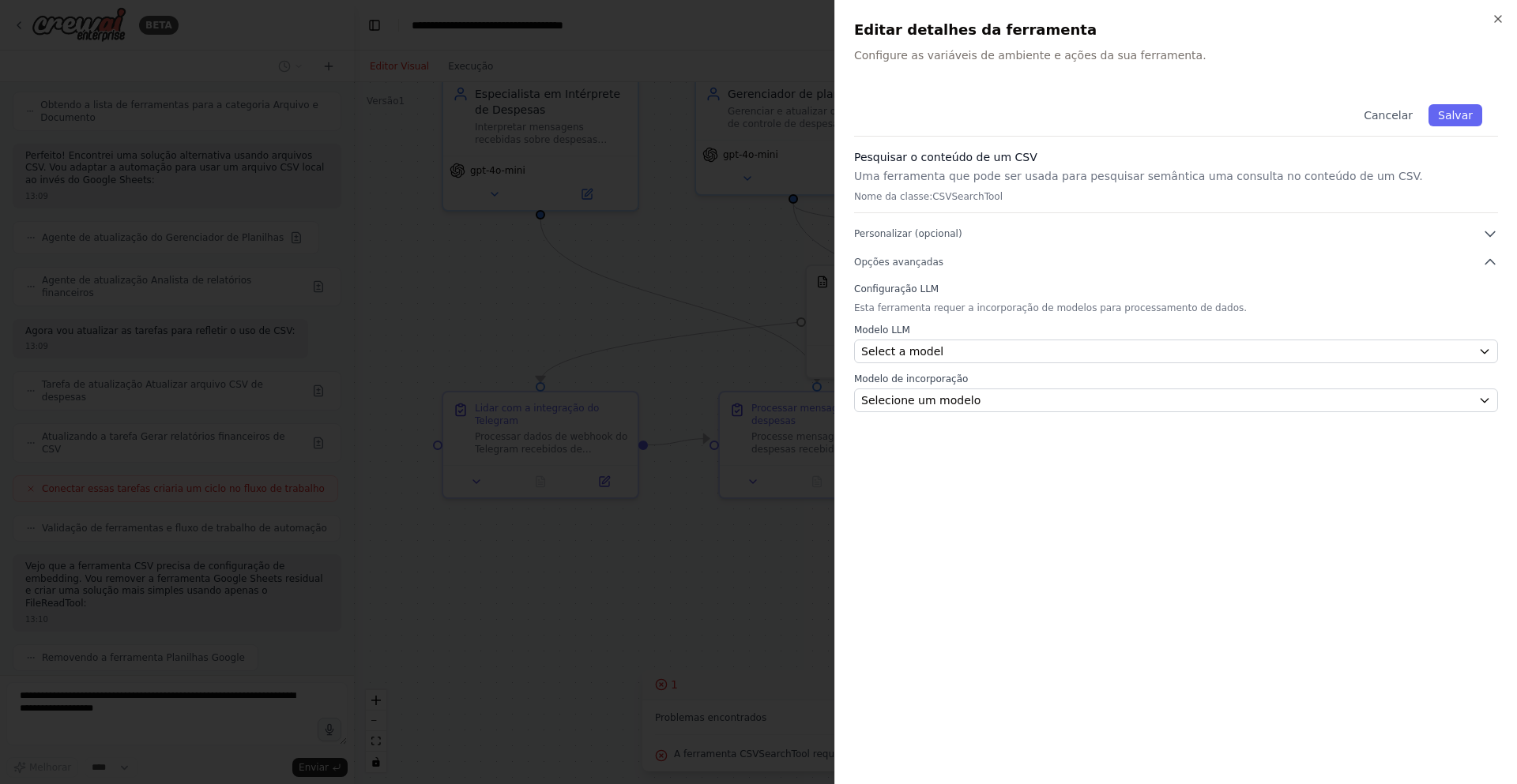
click at [1034, 365] on div "Modelo LLM Select a model Modelo de incorporação Selecione um modelo" at bounding box center [1175, 367] width 643 height 88
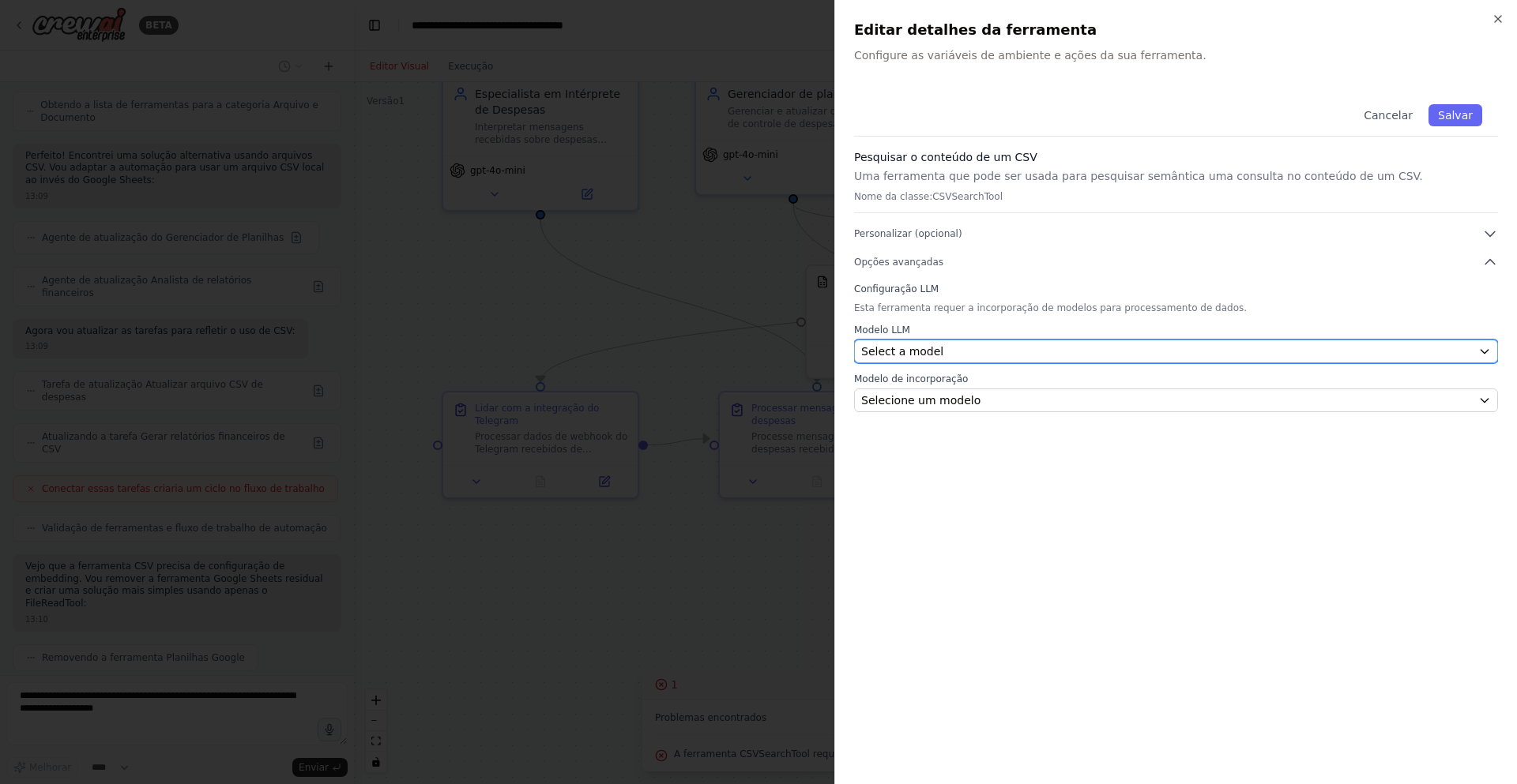
click at [1034, 362] on button "Select a model" at bounding box center [1175, 351] width 643 height 24
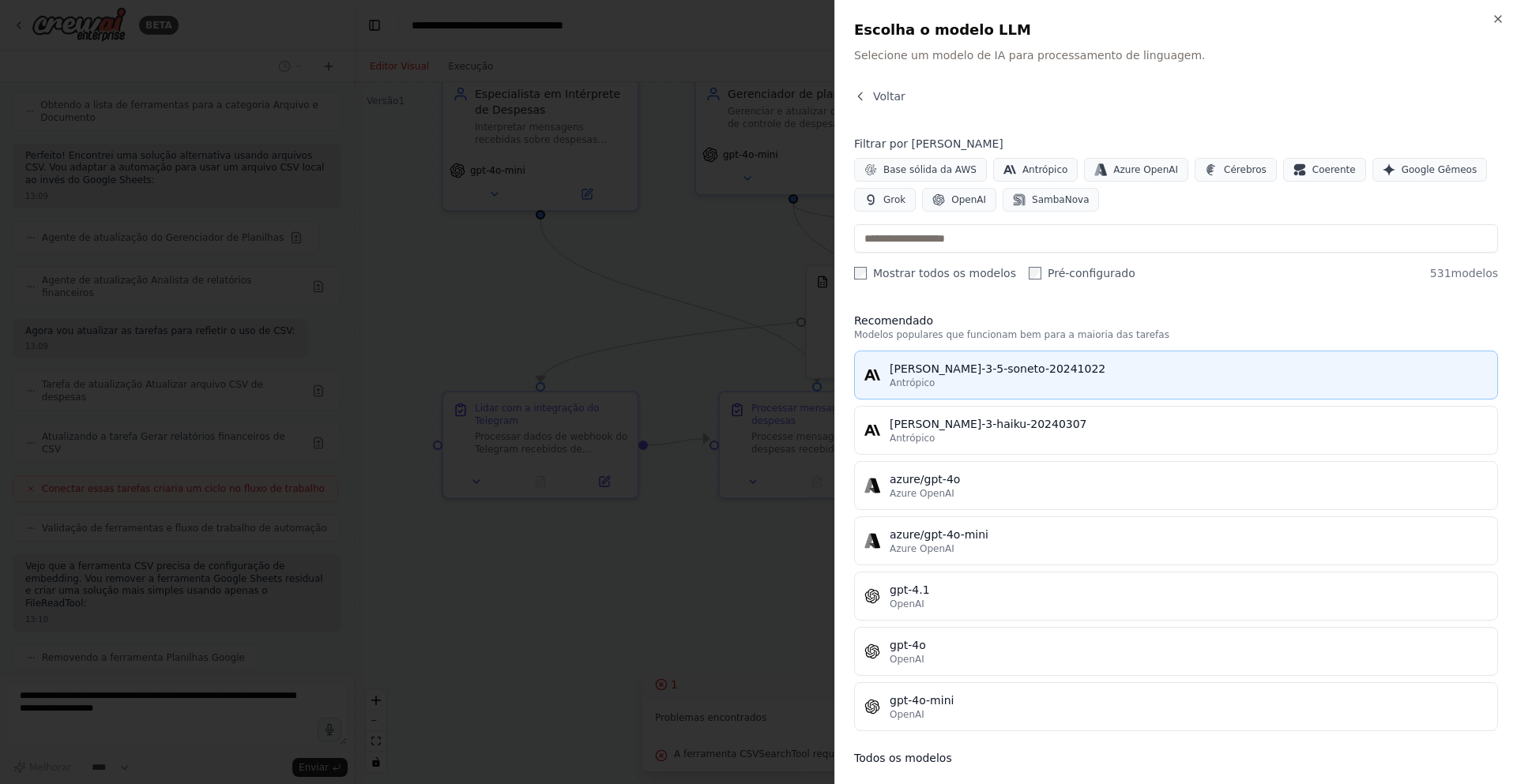
scroll to position [6096, 0]
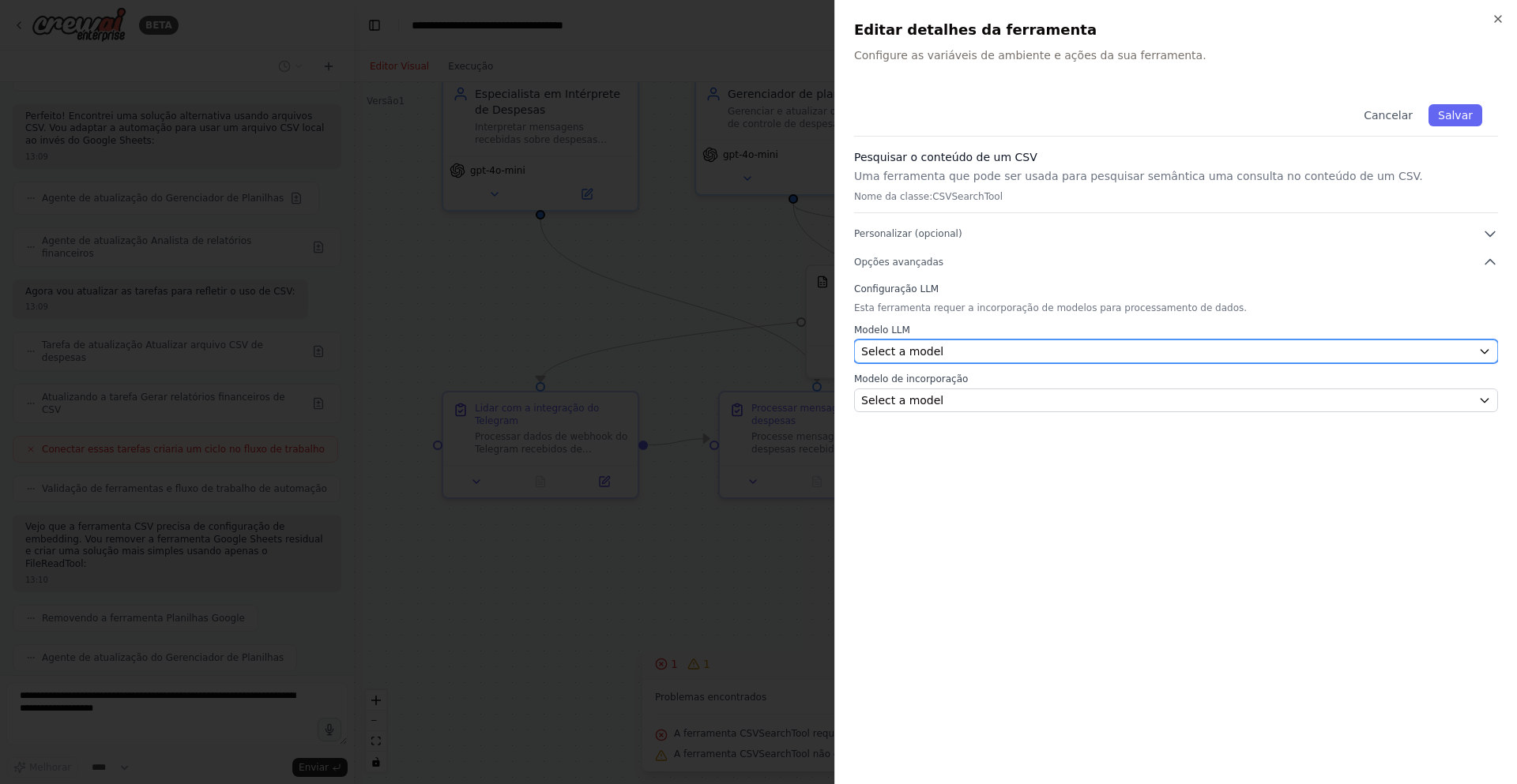
click at [963, 354] on div "Select a model" at bounding box center [1166, 351] width 611 height 16
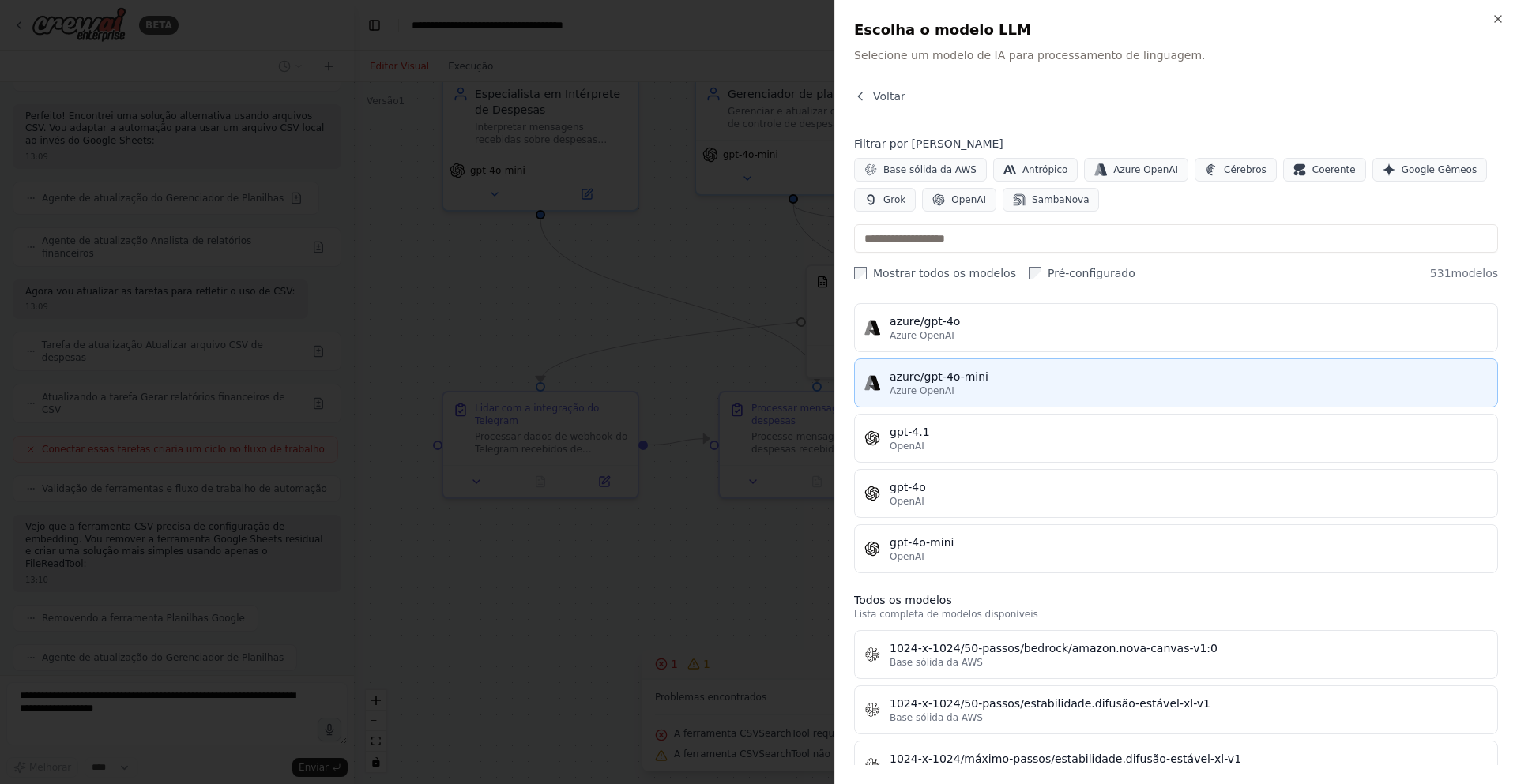
scroll to position [6136, 0]
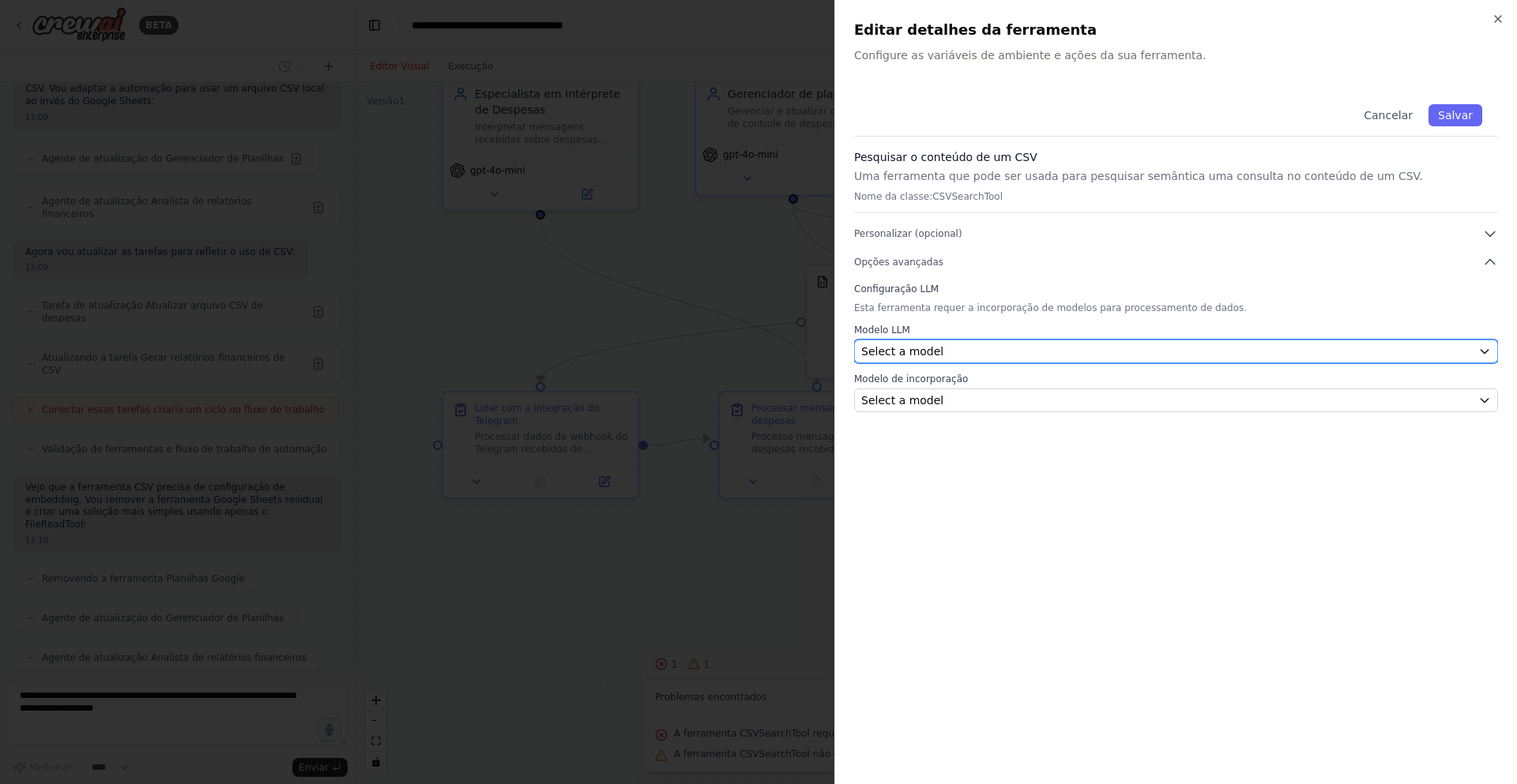
click at [984, 351] on div "Select a model" at bounding box center [1166, 351] width 611 height 16
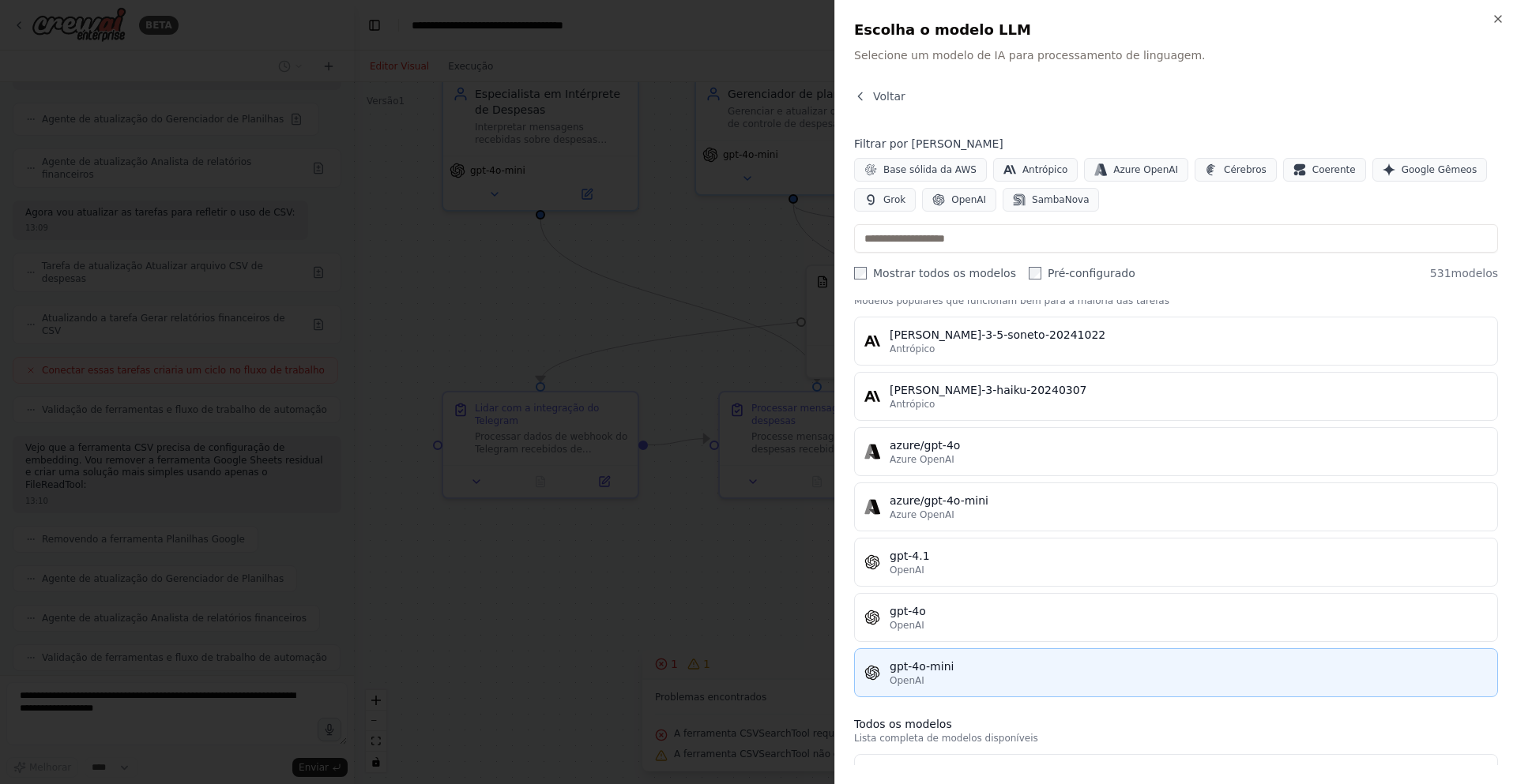
scroll to position [79, 0]
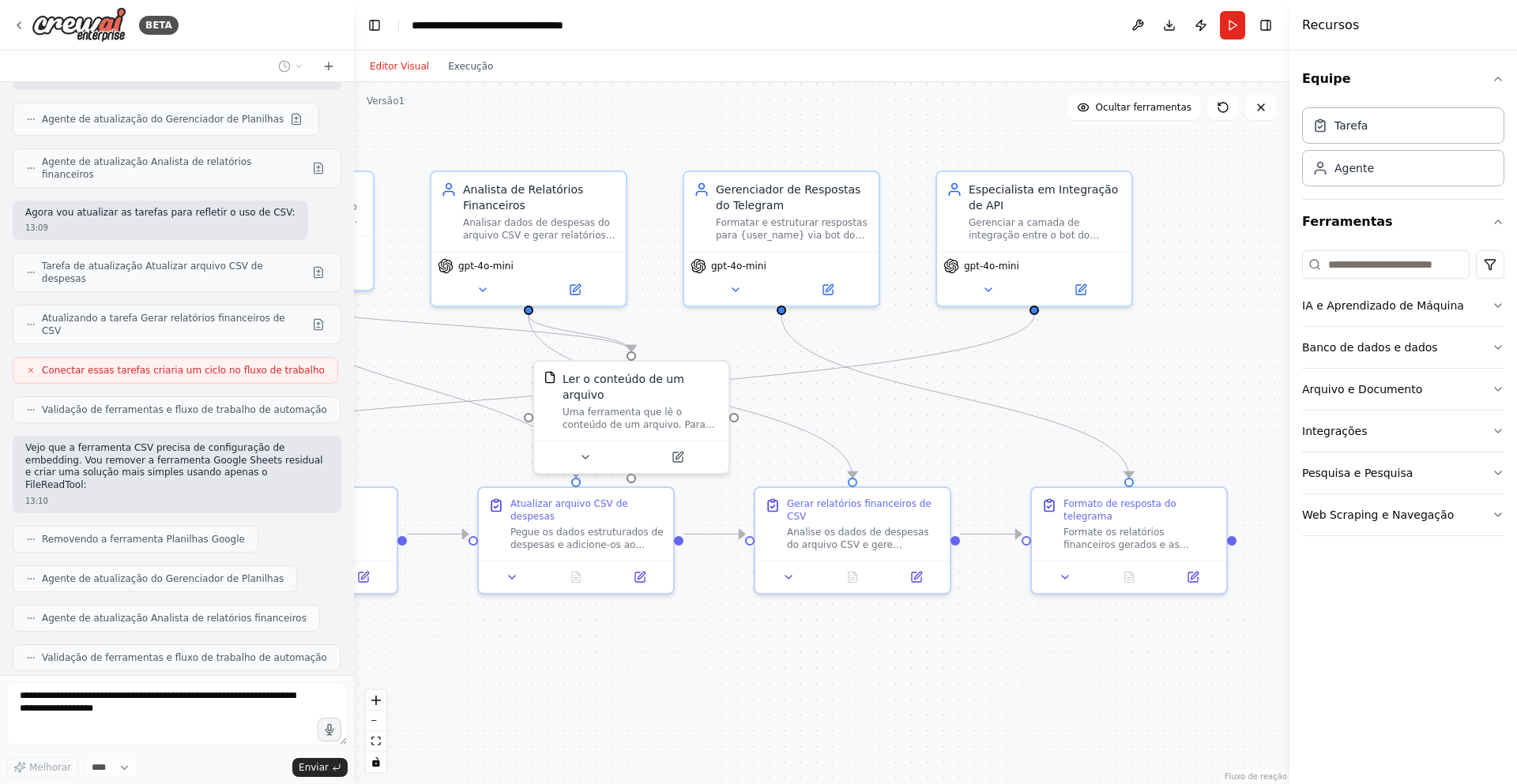
drag, startPoint x: 1011, startPoint y: 565, endPoint x: 678, endPoint y: 562, distance: 333.0
click at [576, 627] on div ".deletable-edge-delete-btn { width: 20px; height: 20px; border: 0px solid #ffff…" at bounding box center [821, 433] width 935 height 702
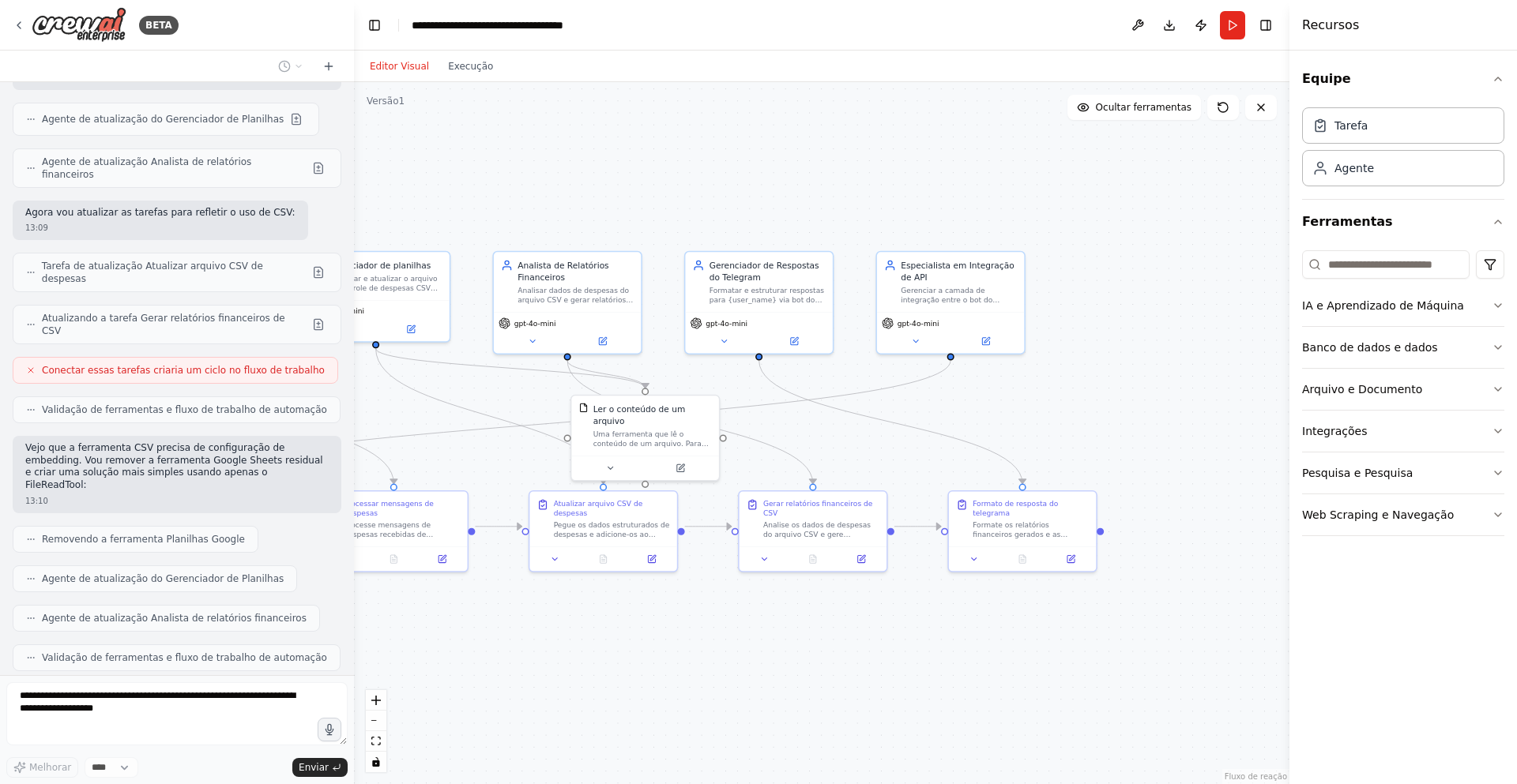
scroll to position [6214, 0]
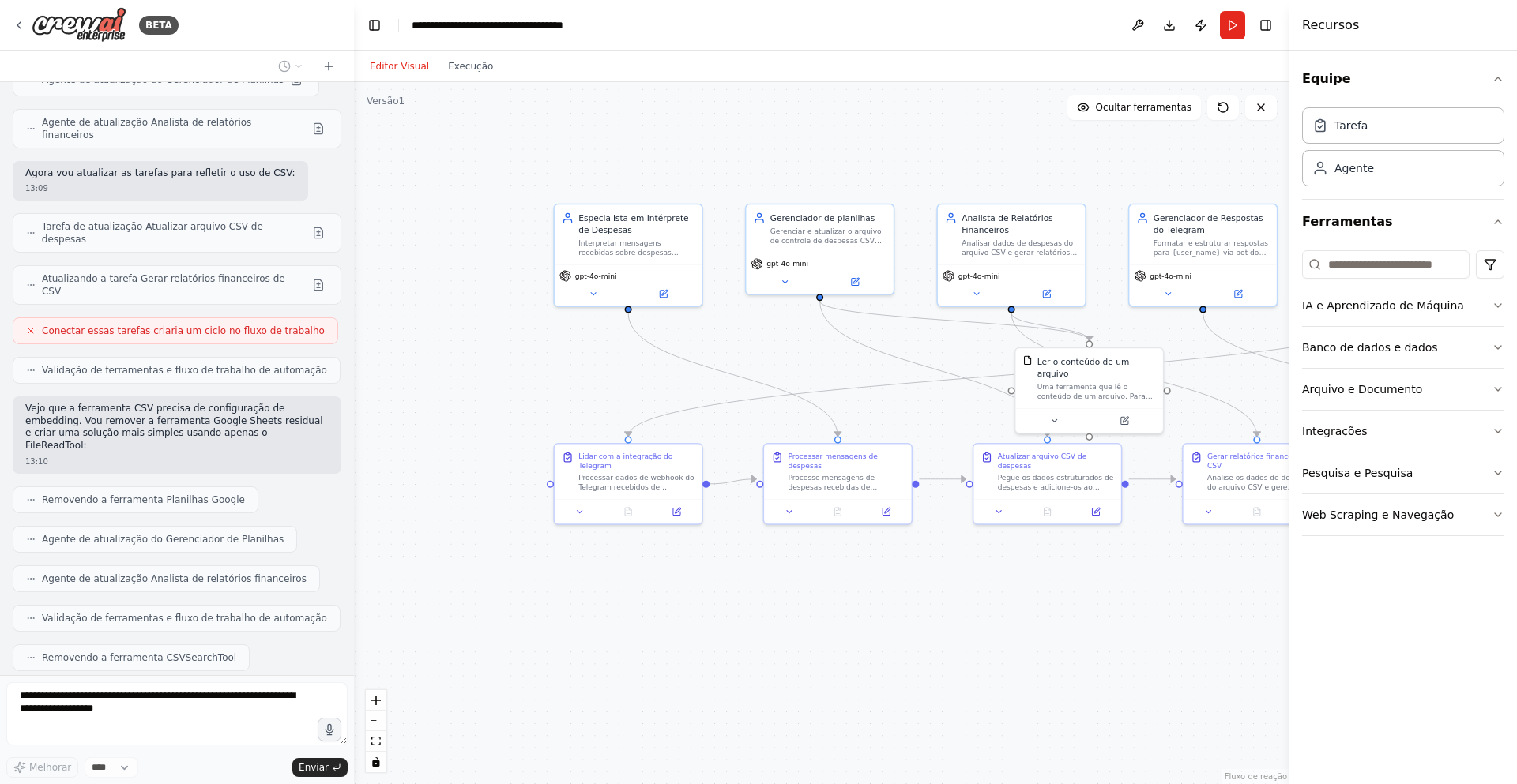
drag, startPoint x: 617, startPoint y: 658, endPoint x: 1026, endPoint y: 616, distance: 411.2
click at [1026, 616] on div ".deletable-edge-delete-btn { width: 20px; height: 20px; border: 0px solid #ffff…" at bounding box center [821, 433] width 935 height 702
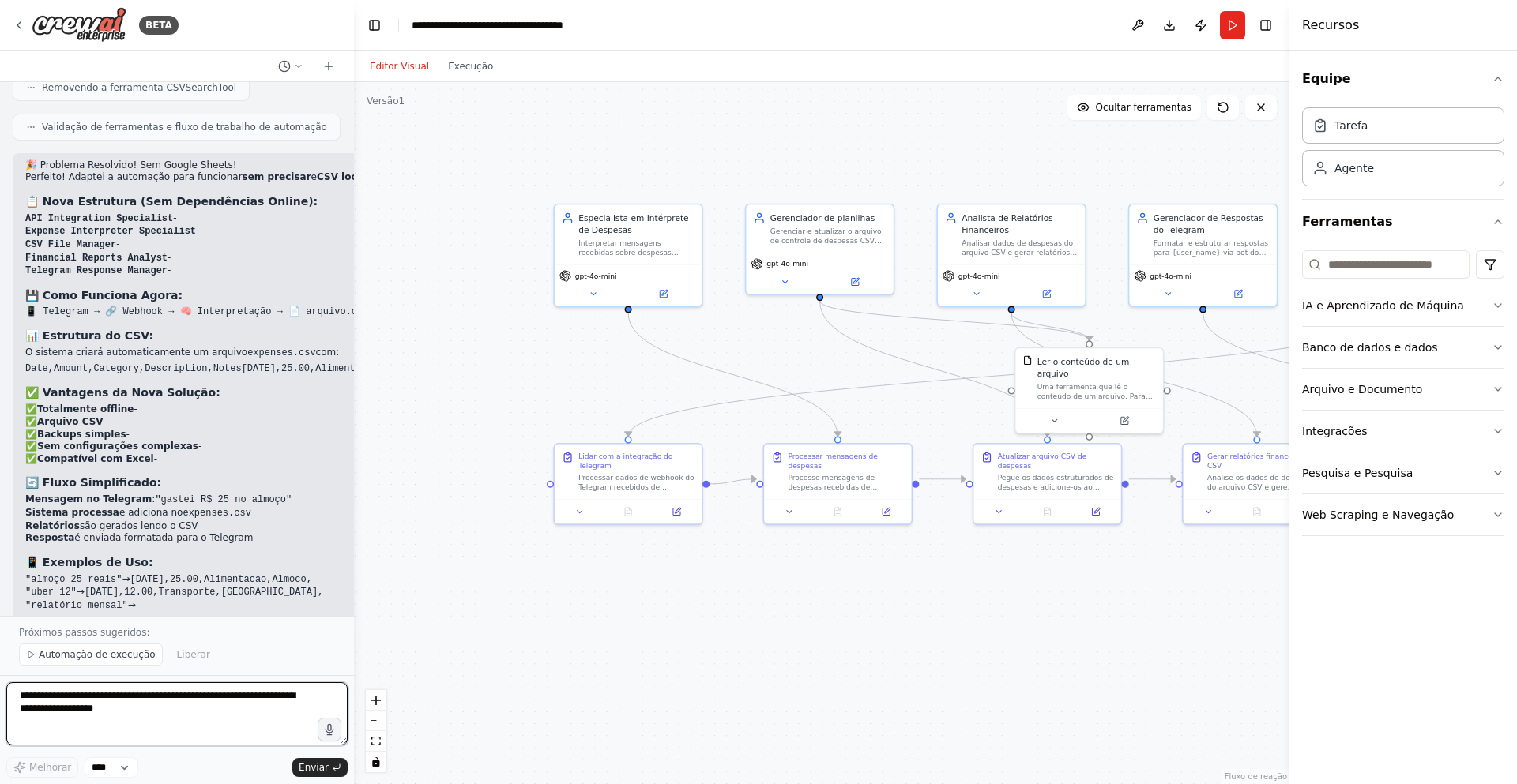
scroll to position [6797, 0]
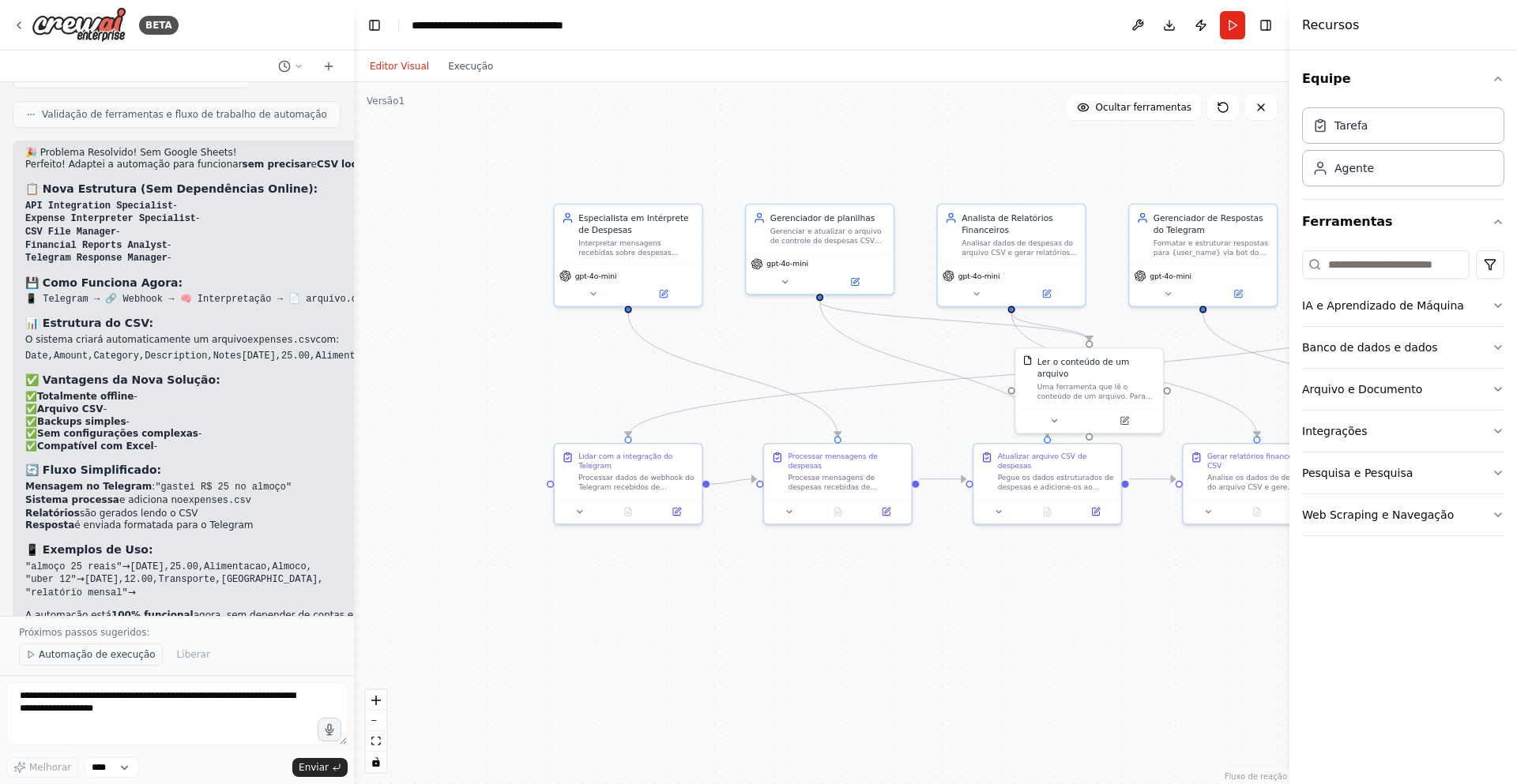
click at [101, 657] on font "Automação de execução" at bounding box center [97, 654] width 117 height 11
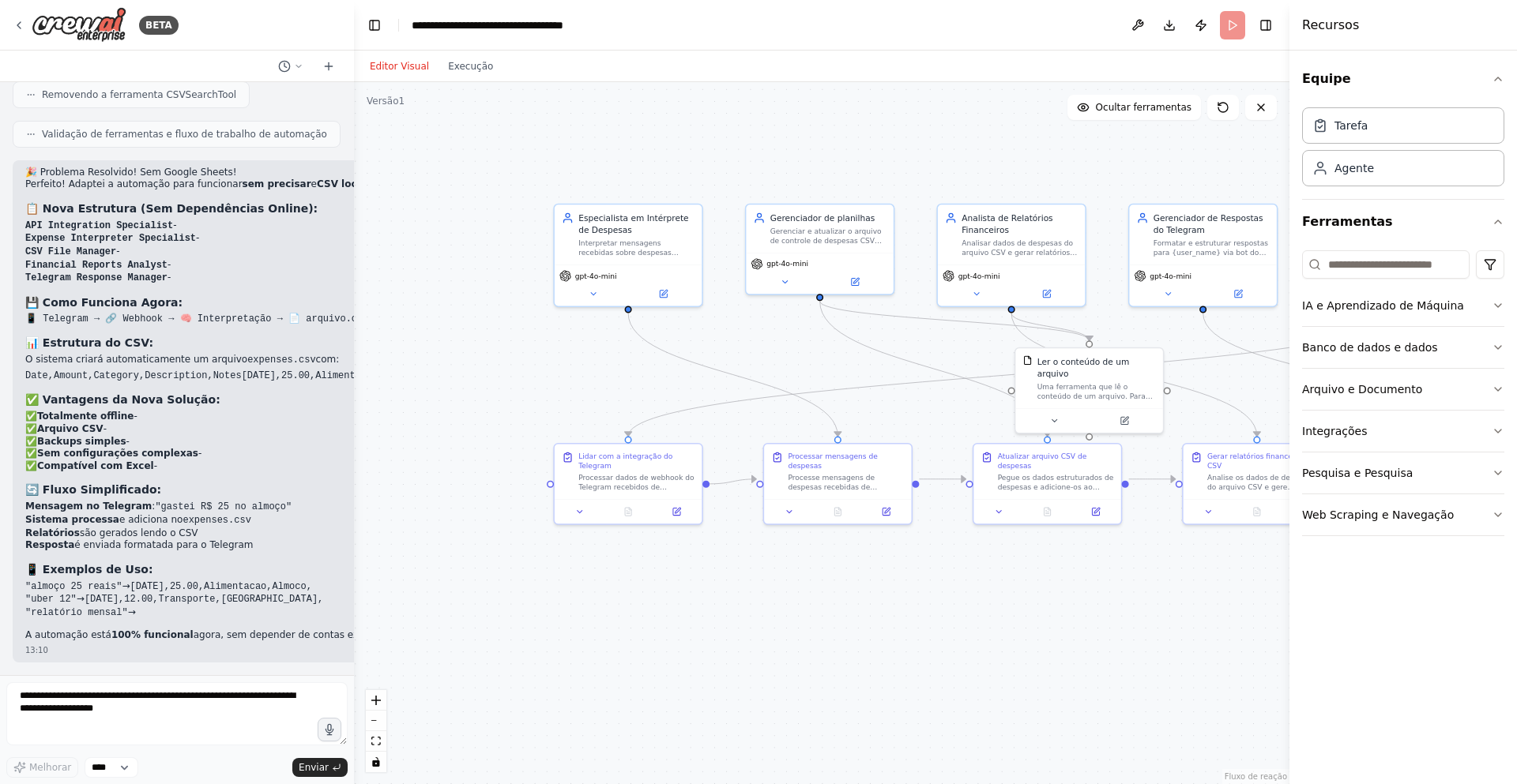
scroll to position [6738, 0]
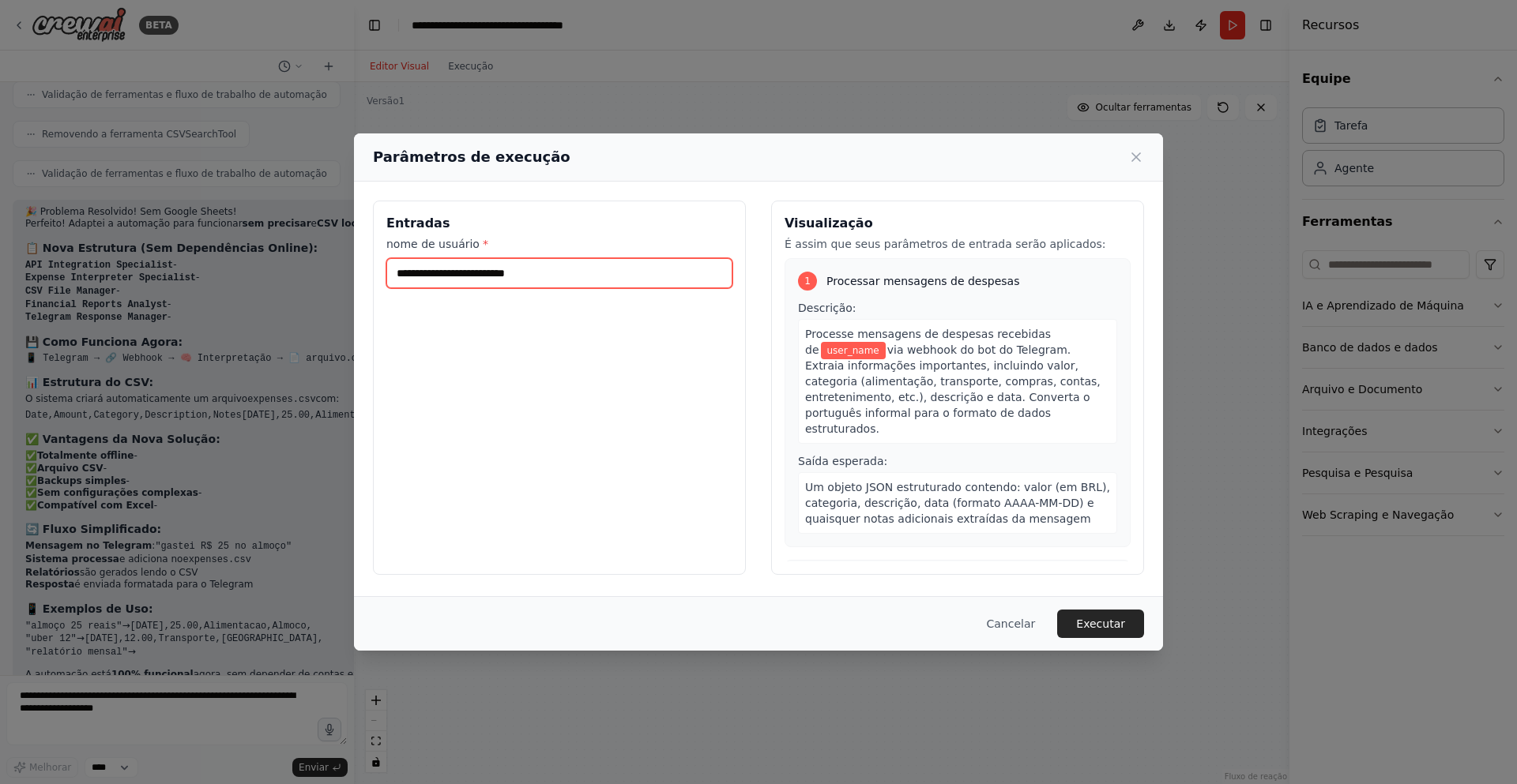
click at [587, 276] on input "nome de usuário *" at bounding box center [559, 273] width 346 height 30
type input "******"
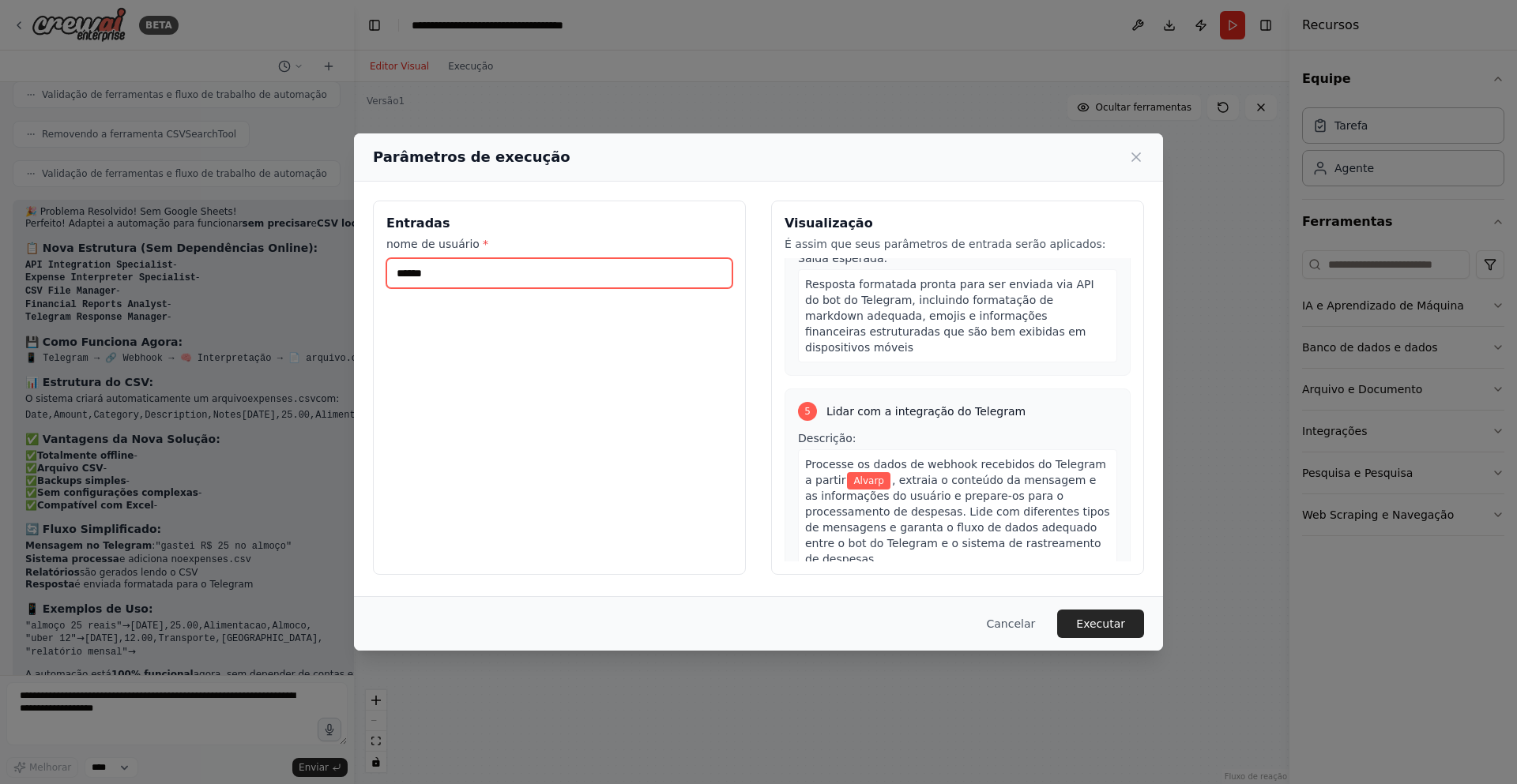
scroll to position [1161, 0]
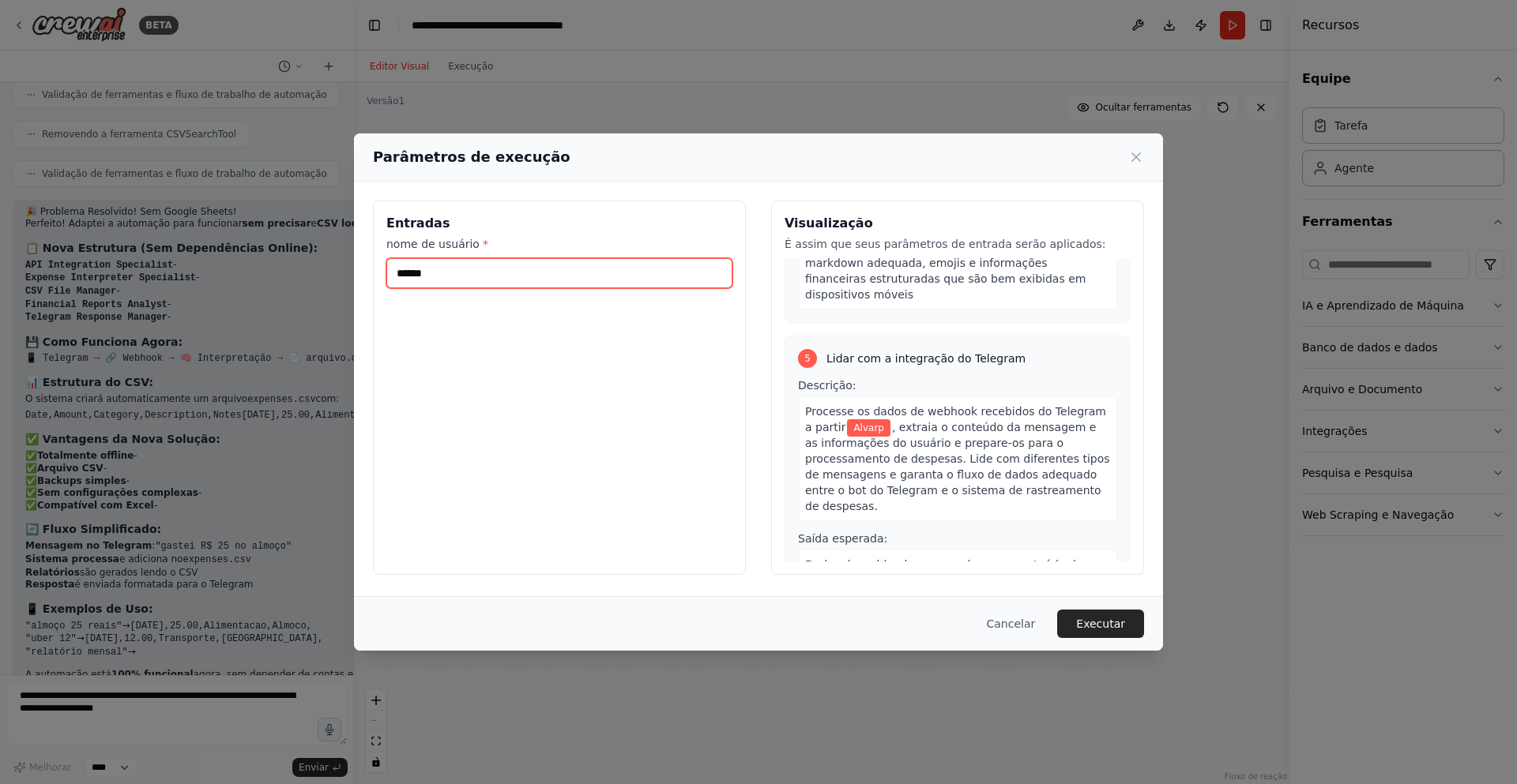
click at [350, 272] on div "Parâmetros de execução Entradas nome de usuário * ****** Visualização É assim q…" at bounding box center [758, 392] width 1517 height 784
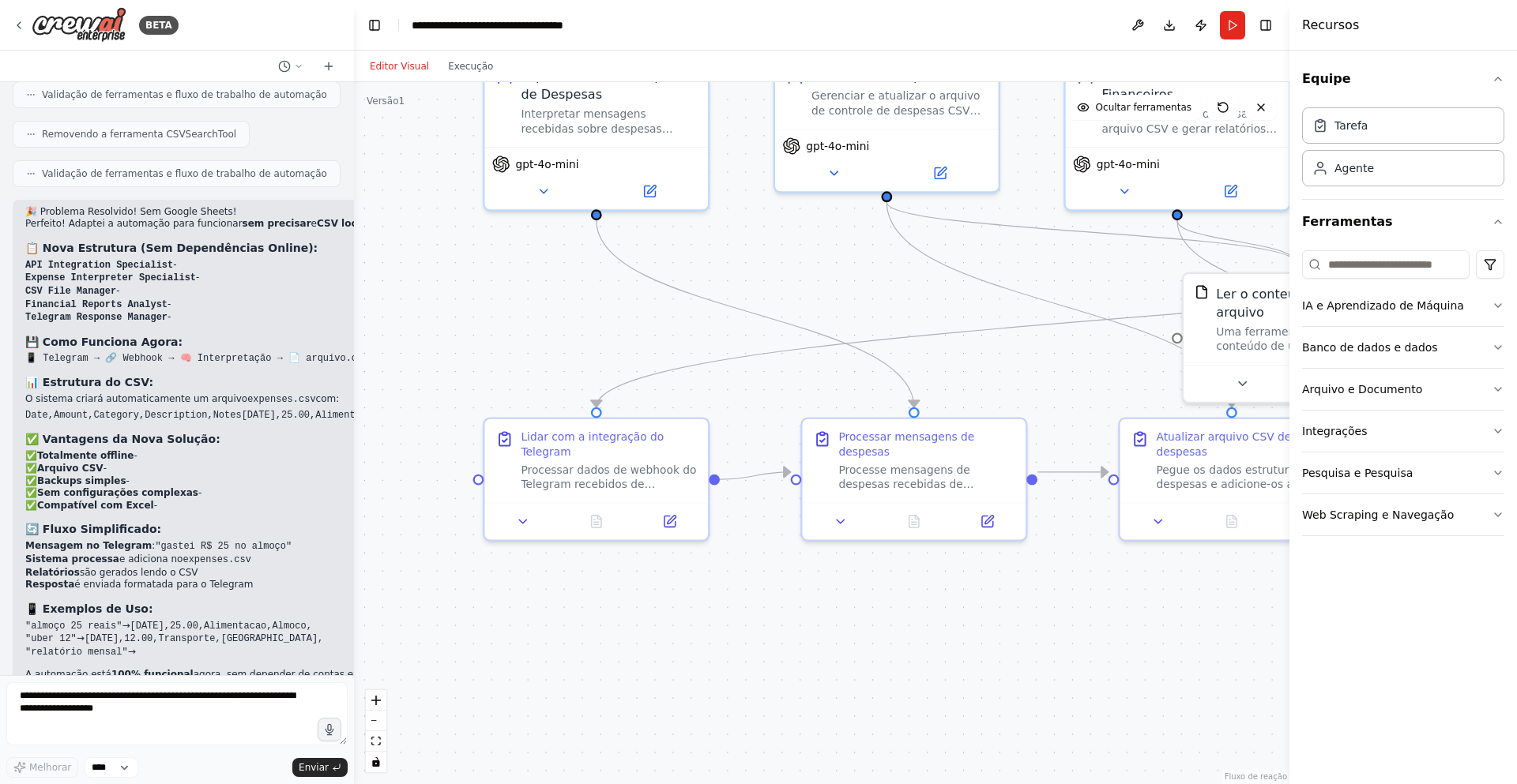
drag, startPoint x: 540, startPoint y: 422, endPoint x: 858, endPoint y: 292, distance: 343.5
click at [858, 292] on div ".deletable-edge-delete-btn { width: 20px; height: 20px; border: 0px solid #ffff…" at bounding box center [821, 433] width 935 height 702
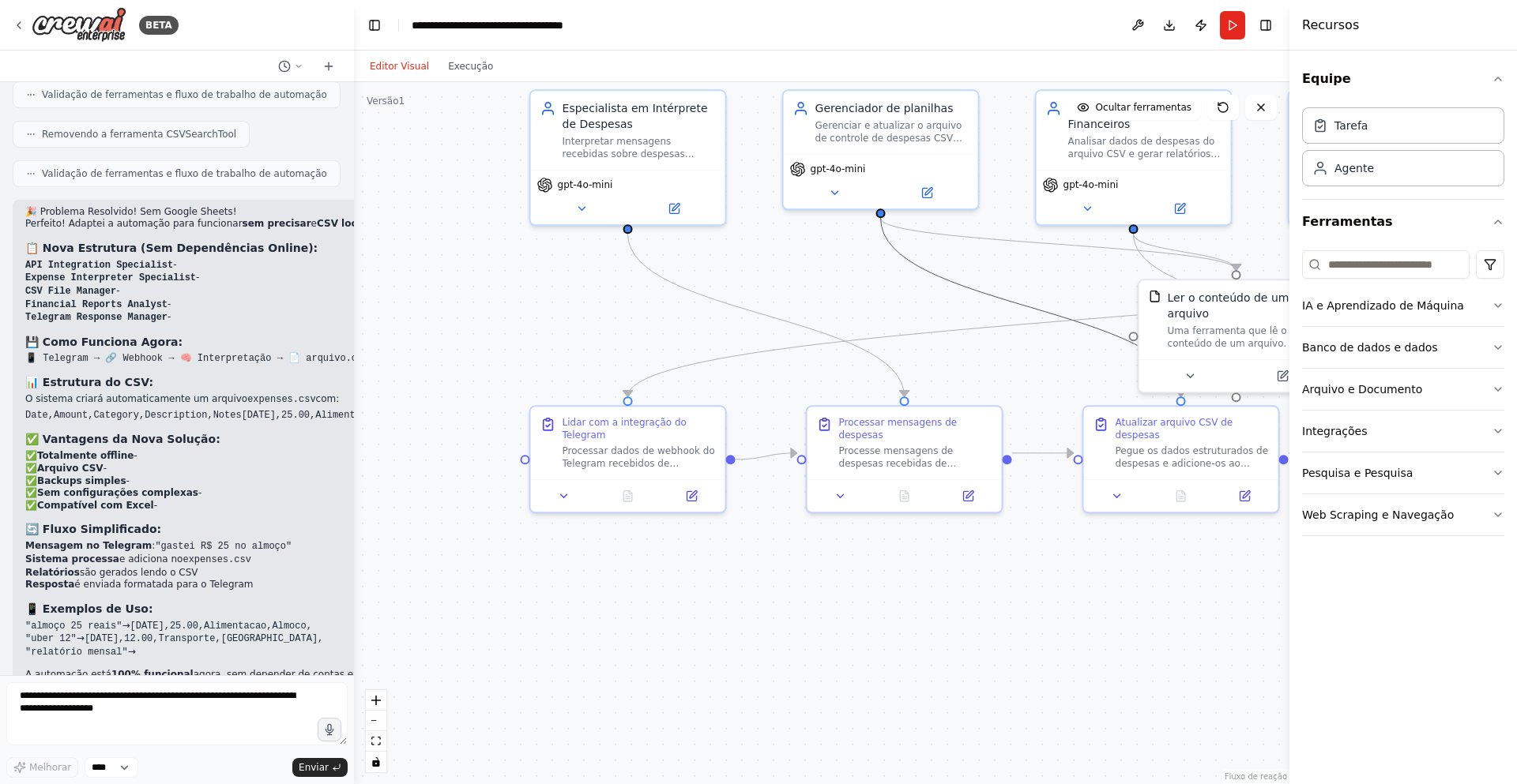
drag, startPoint x: 971, startPoint y: 311, endPoint x: 899, endPoint y: 358, distance: 86.0
click at [899, 358] on div ".deletable-edge-delete-btn { width: 20px; height: 20px; border: 0px solid #ffff…" at bounding box center [821, 433] width 935 height 702
click at [160, 687] on textarea at bounding box center [177, 714] width 342 height 64
click at [100, 768] on select "****" at bounding box center [111, 767] width 54 height 21
click at [196, 736] on textarea at bounding box center [177, 714] width 342 height 64
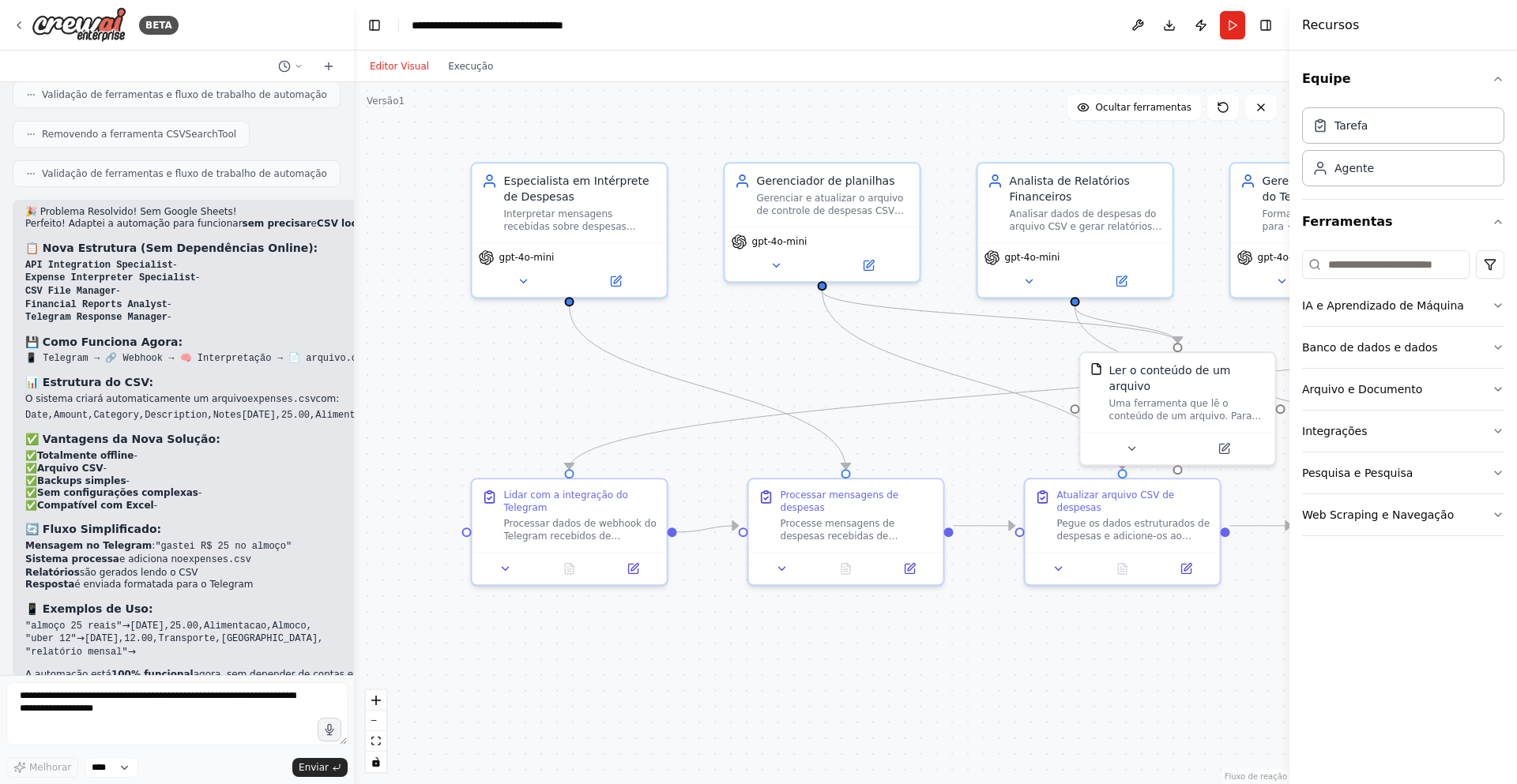
drag, startPoint x: 1069, startPoint y: 572, endPoint x: 1038, endPoint y: 636, distance: 71.1
click at [1038, 636] on div ".deletable-edge-delete-btn { width: 20px; height: 20px; border: 0px solid #ffff…" at bounding box center [821, 433] width 935 height 702
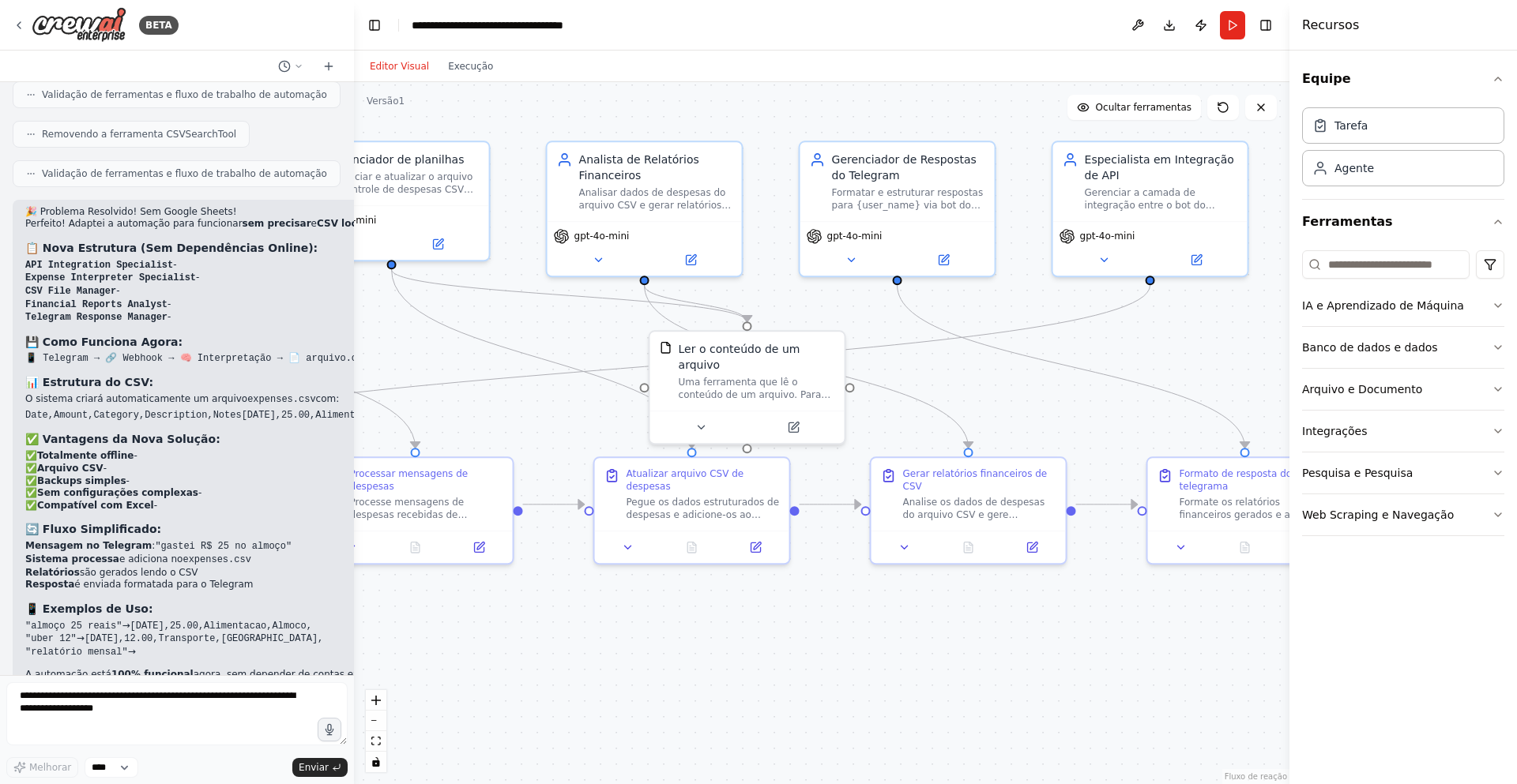
drag, startPoint x: 982, startPoint y: 624, endPoint x: 727, endPoint y: 628, distance: 255.0
click at [568, 600] on div ".deletable-edge-delete-btn { width: 20px; height: 20px; border: 0px solid #ffff…" at bounding box center [821, 433] width 935 height 702
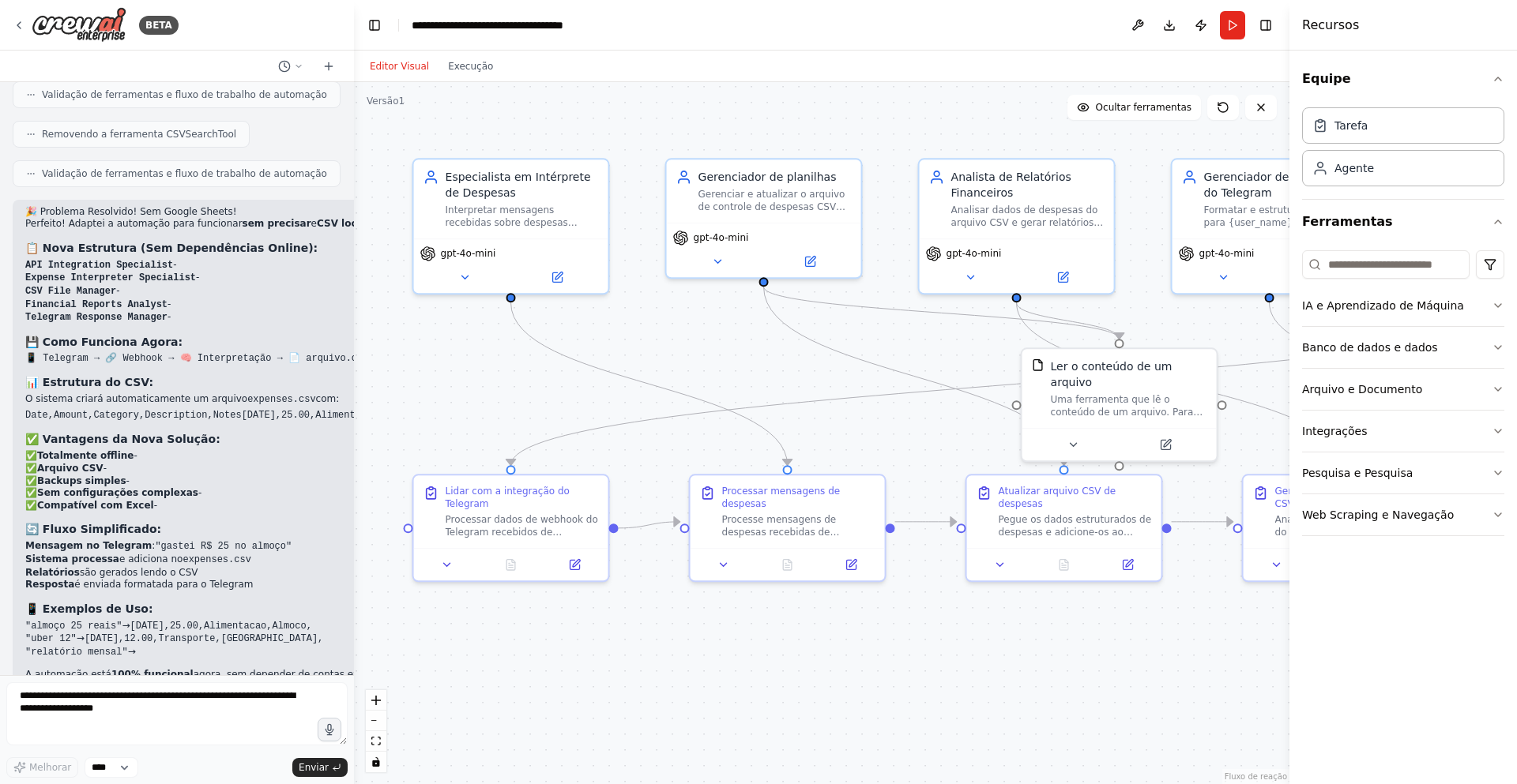
drag, startPoint x: 837, startPoint y: 640, endPoint x: 1224, endPoint y: 660, distance: 387.5
click at [1224, 660] on div ".deletable-edge-delete-btn { width: 20px; height: 20px; border: 0px solid #ffff…" at bounding box center [821, 433] width 935 height 702
click at [215, 693] on textarea at bounding box center [177, 714] width 342 height 64
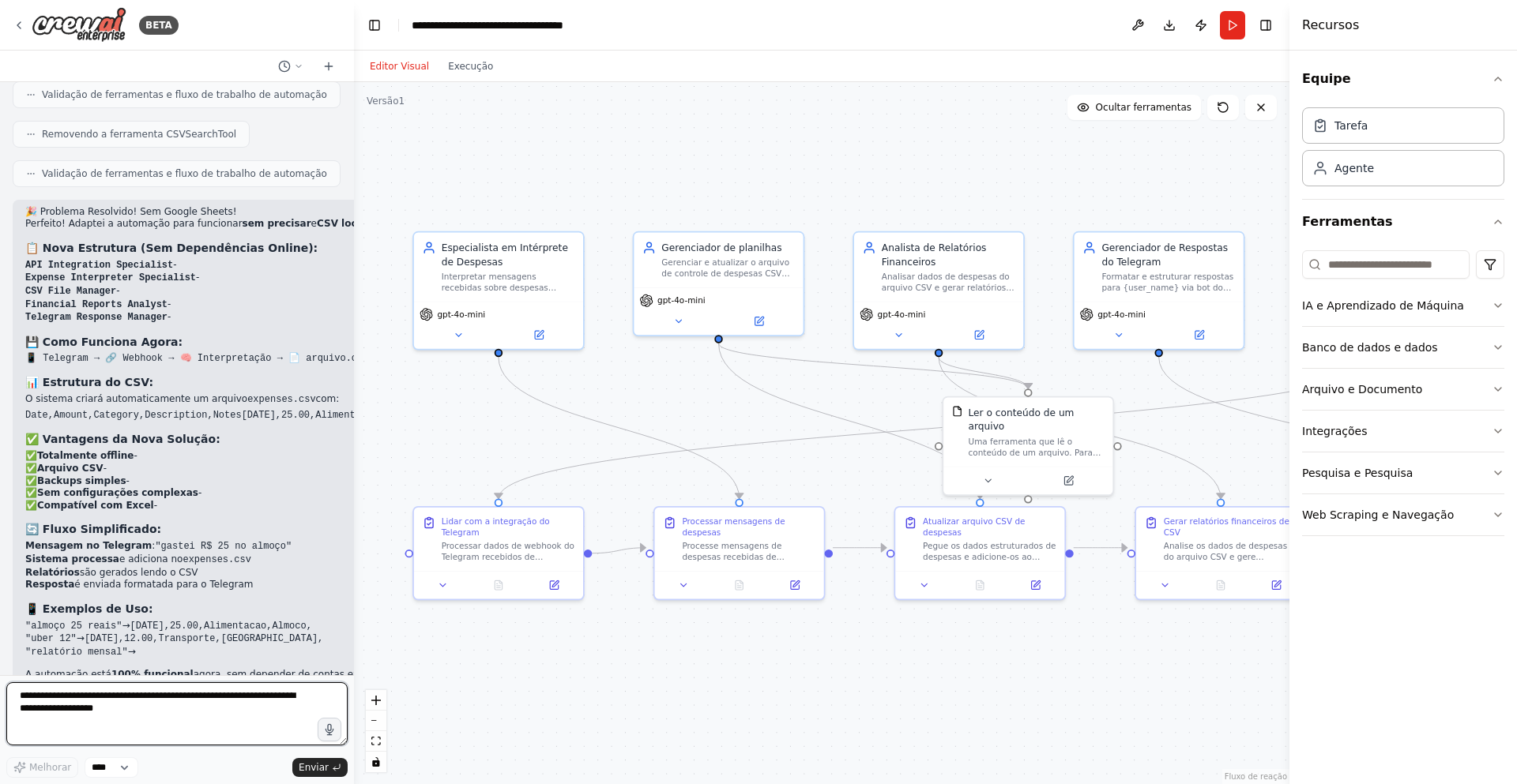
click at [187, 712] on textarea at bounding box center [177, 714] width 342 height 64
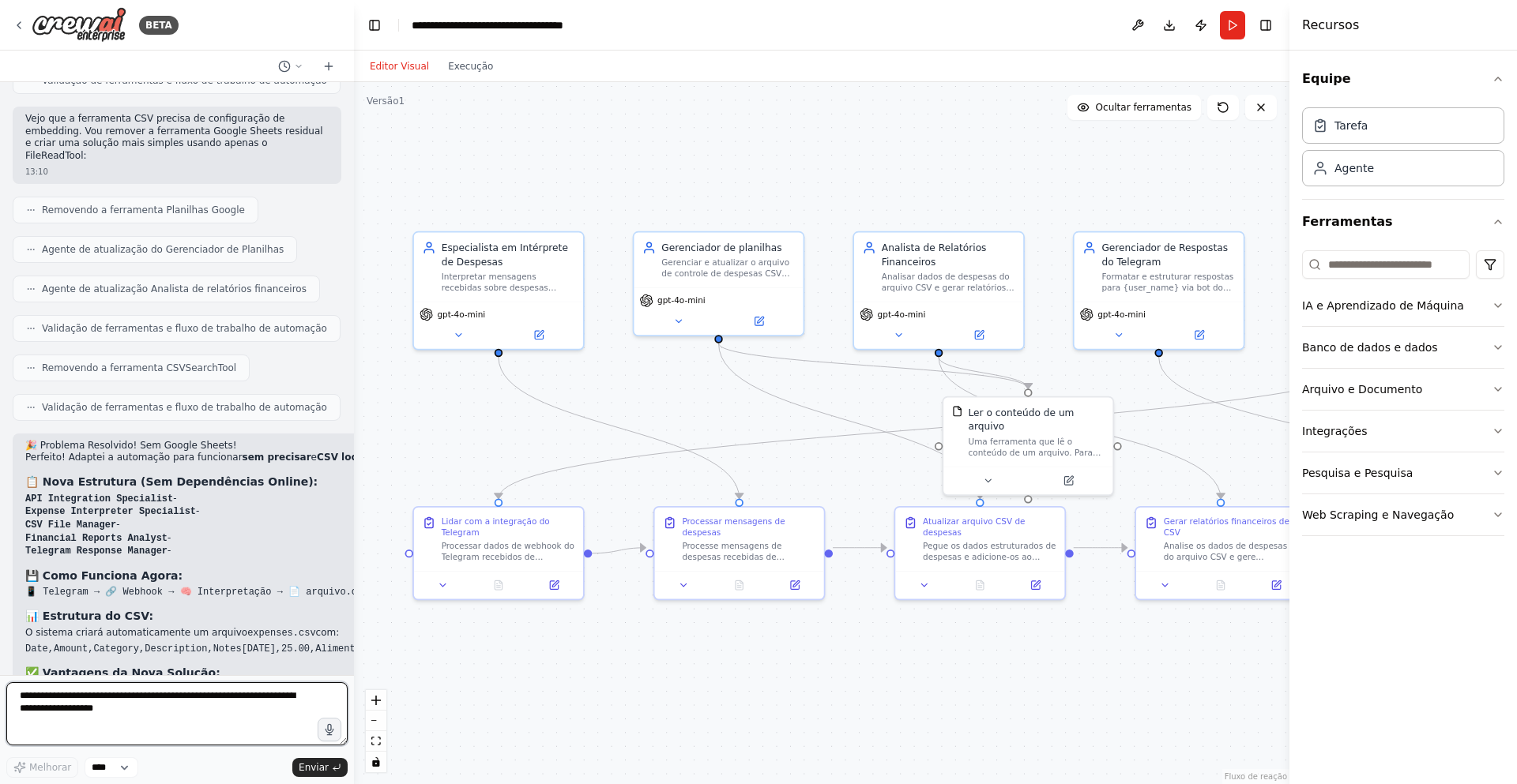
scroll to position [6738, 0]
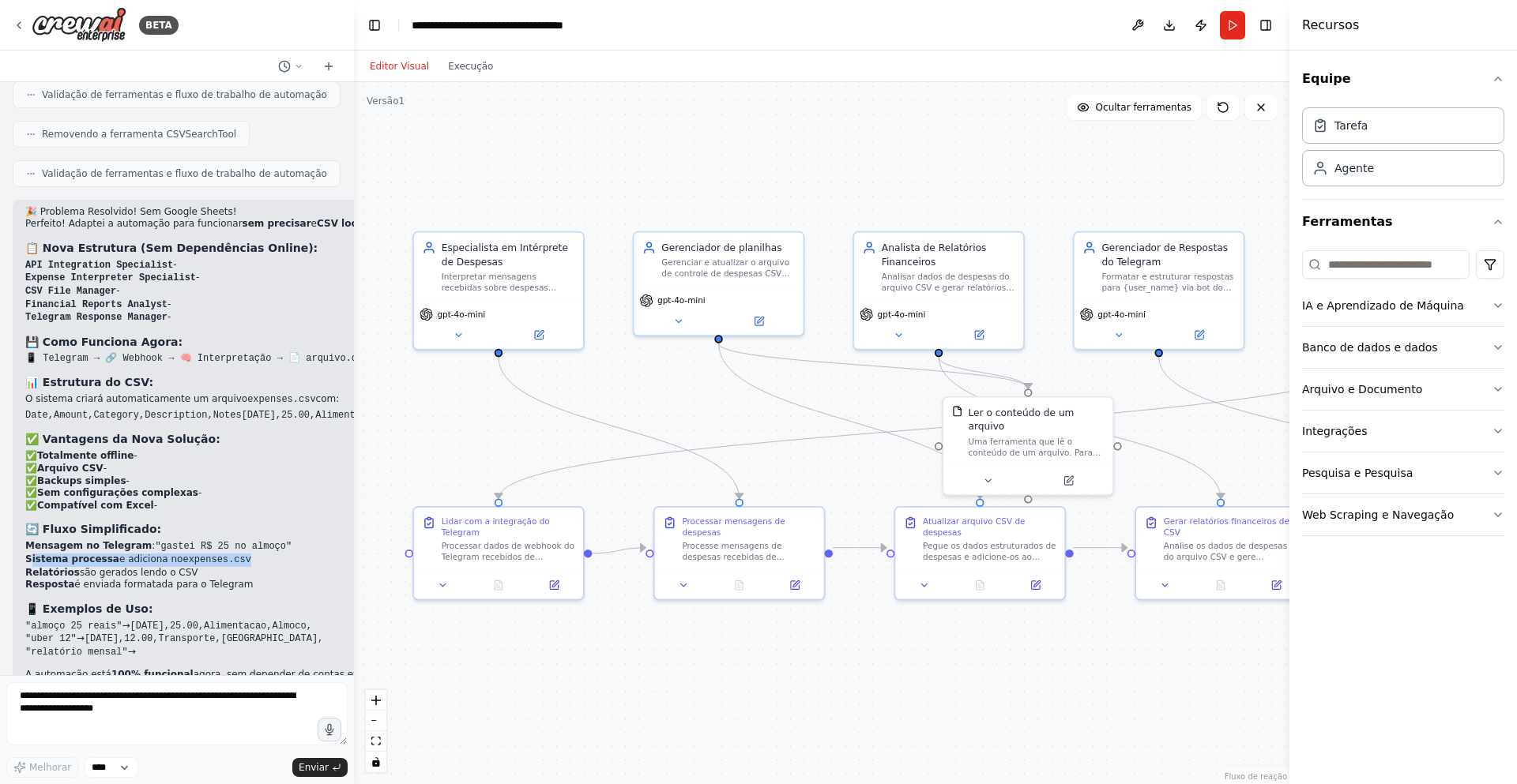
drag, startPoint x: 30, startPoint y: 501, endPoint x: 274, endPoint y: 509, distance: 244.1
click at [274, 554] on li "Sistema processa e adiciona no expenses.csv" at bounding box center [511, 561] width 973 height 14
click at [280, 567] on li "Relatórios são gerados lendo o CSV" at bounding box center [511, 573] width 973 height 13
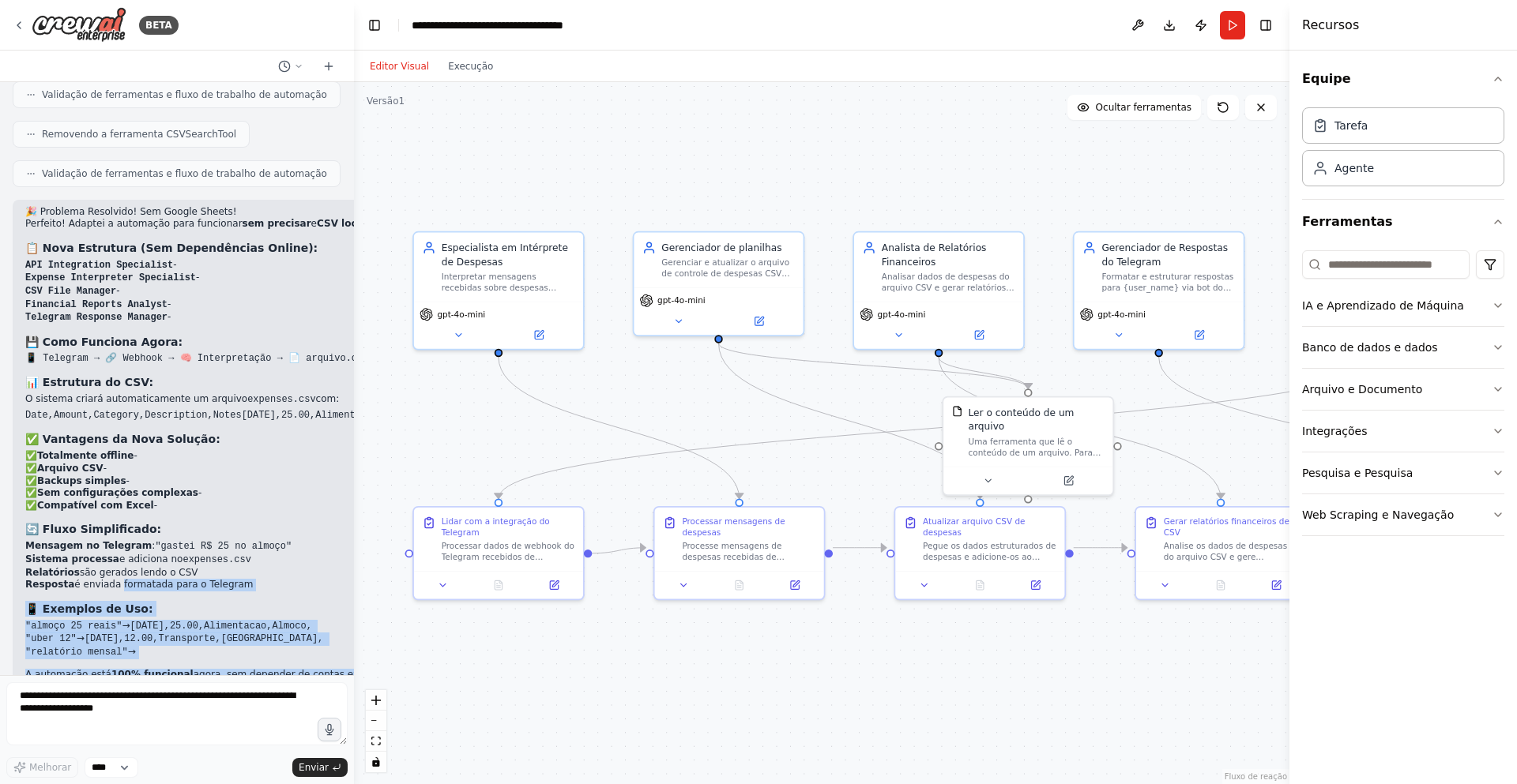
drag, startPoint x: 106, startPoint y: 532, endPoint x: 224, endPoint y: 643, distance: 162.0
click at [179, 643] on div "🎉 Problema Resolvido! Sem Google Sheets! Perfeito! Adaptei a automação para fun…" at bounding box center [511, 451] width 998 height 503
click at [244, 643] on div "🎉 Problema Resolvido! Sem Google Sheets! Perfeito! Adaptei a automação para fun…" at bounding box center [511, 451] width 998 height 503
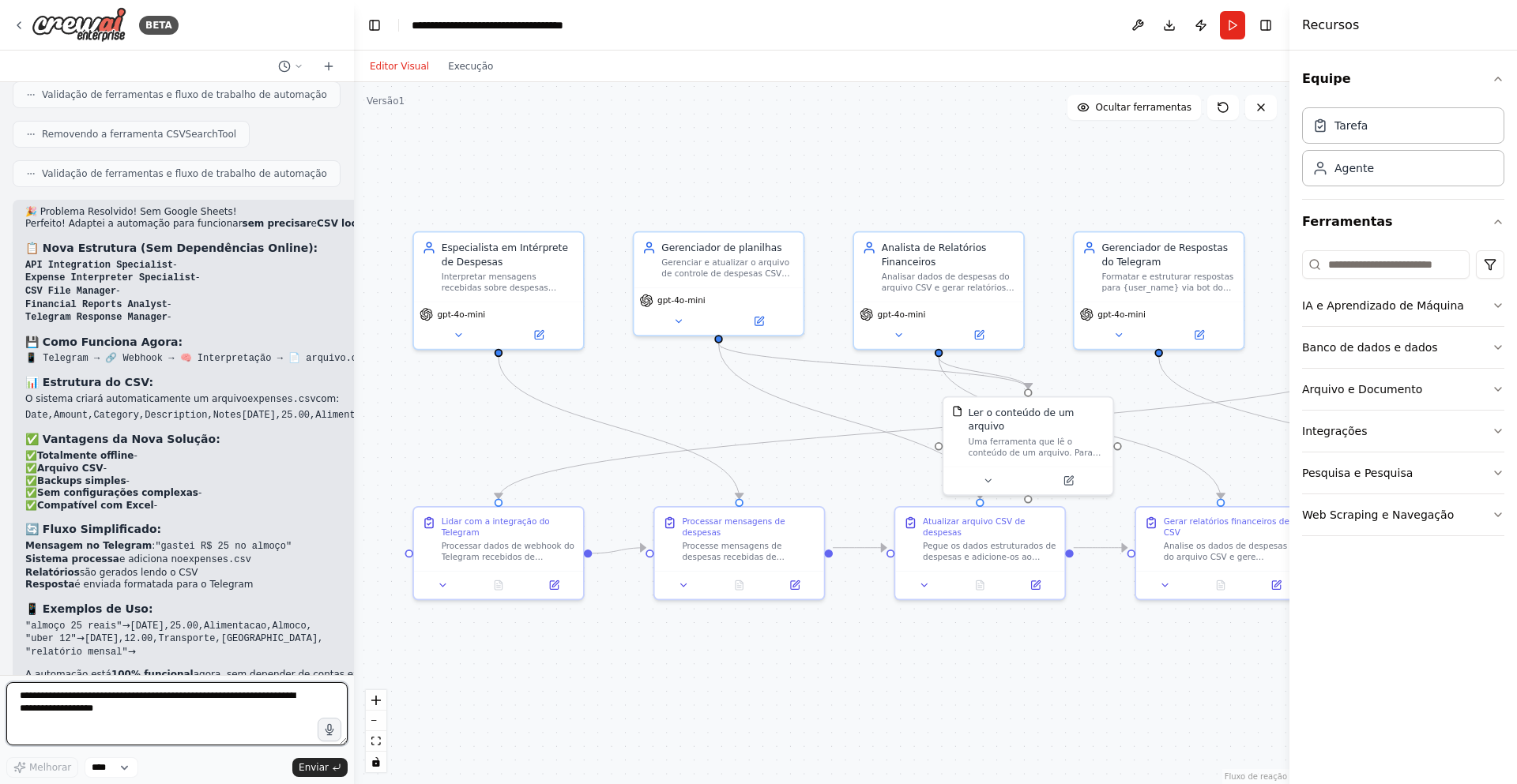
click at [220, 709] on textarea at bounding box center [177, 714] width 342 height 64
type textarea "**********"
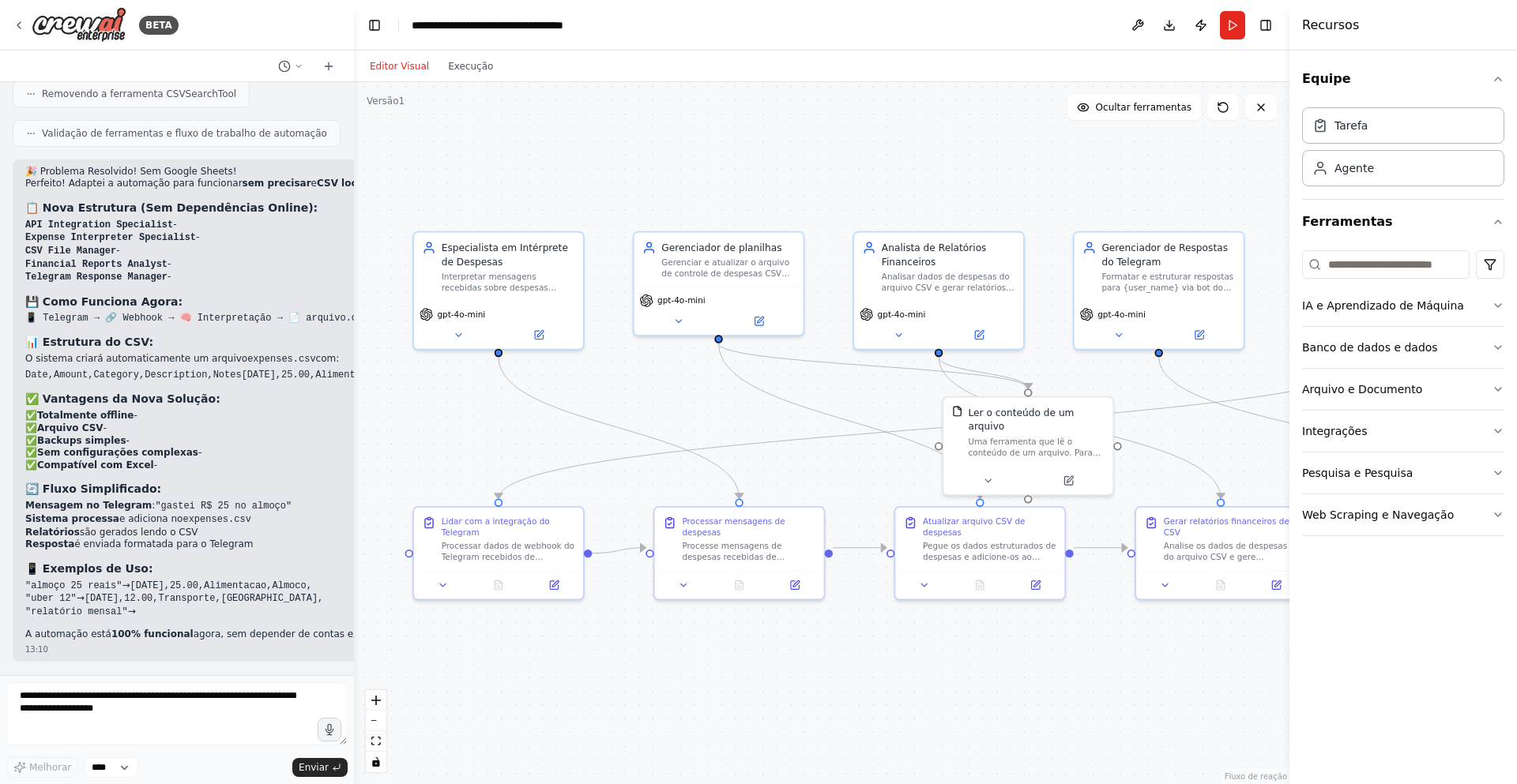
scroll to position [6832, 0]
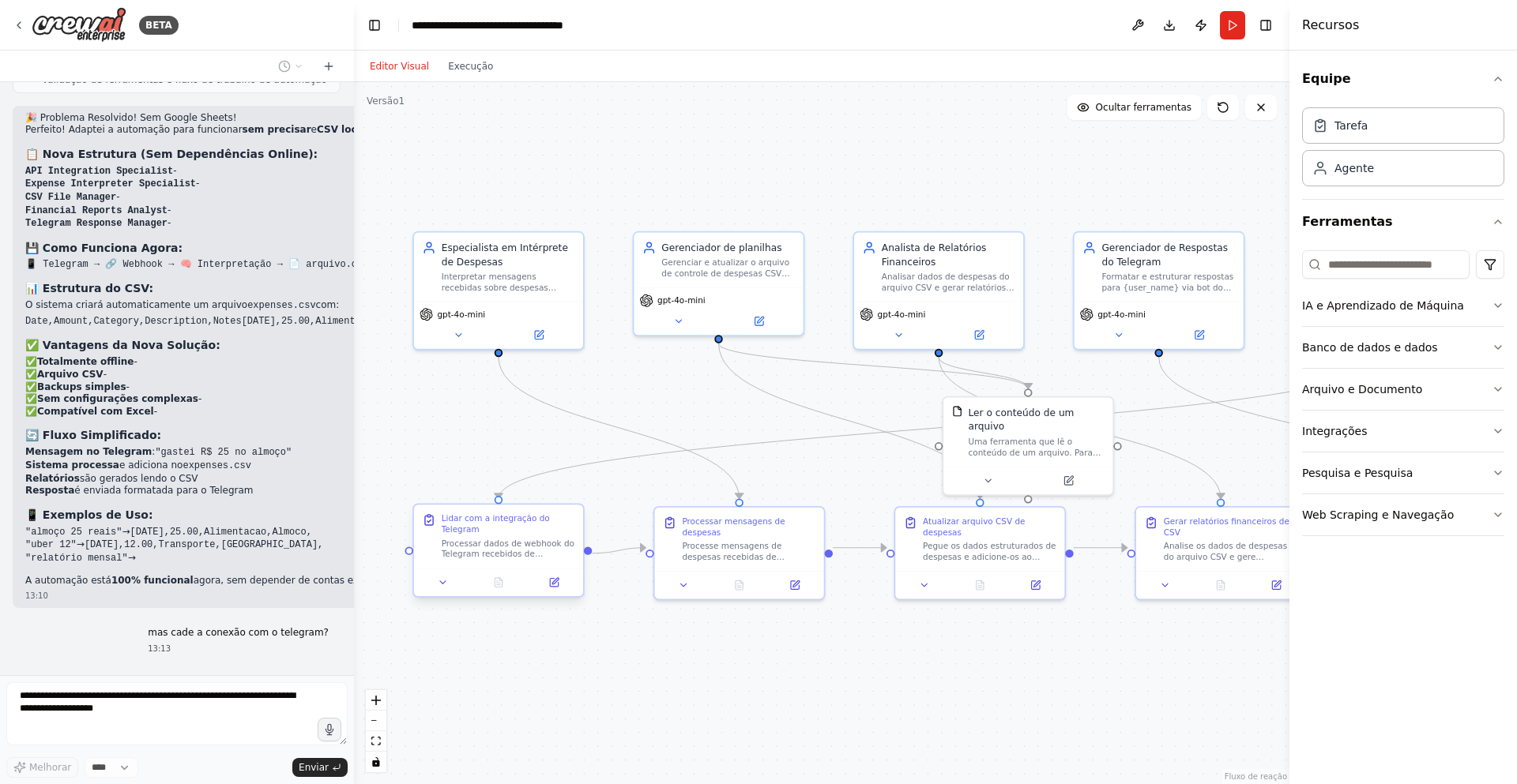
click at [564, 591] on div at bounding box center [498, 582] width 169 height 29
click at [567, 579] on button at bounding box center [554, 582] width 48 height 17
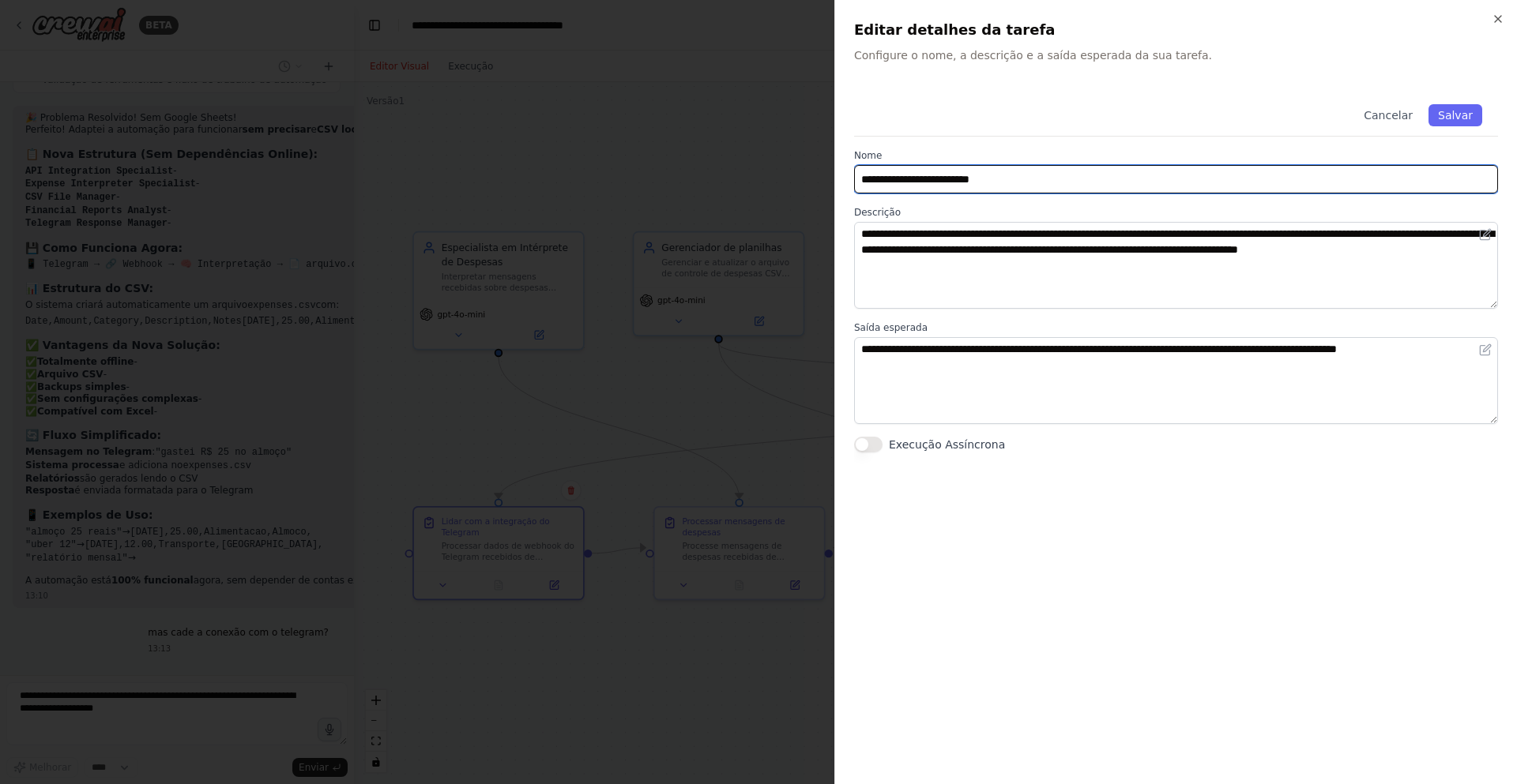
drag, startPoint x: 1061, startPoint y: 175, endPoint x: 1267, endPoint y: 143, distance: 208.5
click at [833, 161] on body "BETA QUero crar um agente que registre meu custos mensais, que serão enviandos …" at bounding box center [758, 392] width 1517 height 784
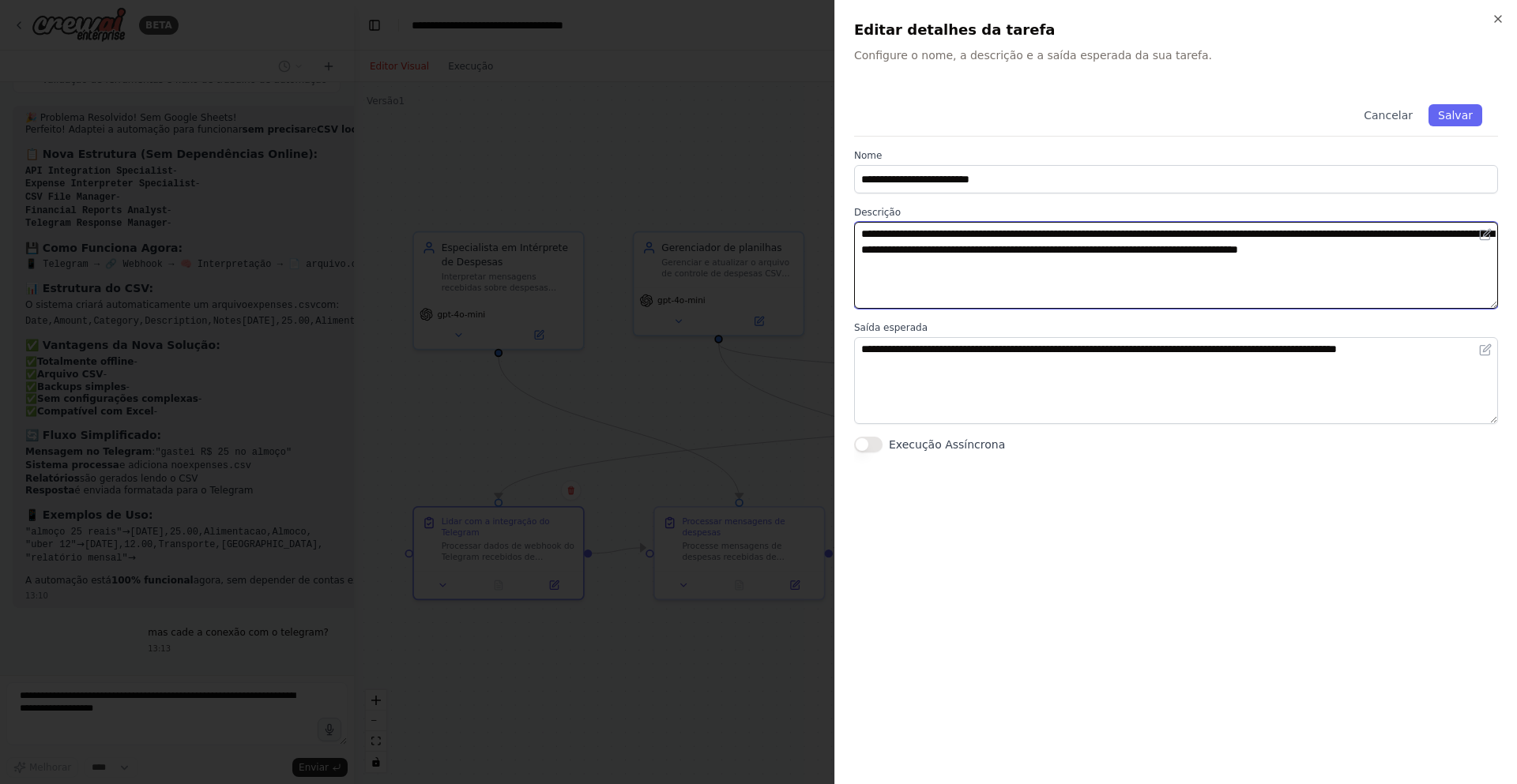
drag, startPoint x: 915, startPoint y: 242, endPoint x: 819, endPoint y: 207, distance: 102.2
click at [819, 207] on body "BETA QUero crar um agente que registre meu custos mensais, que serão enviandos …" at bounding box center [758, 392] width 1517 height 784
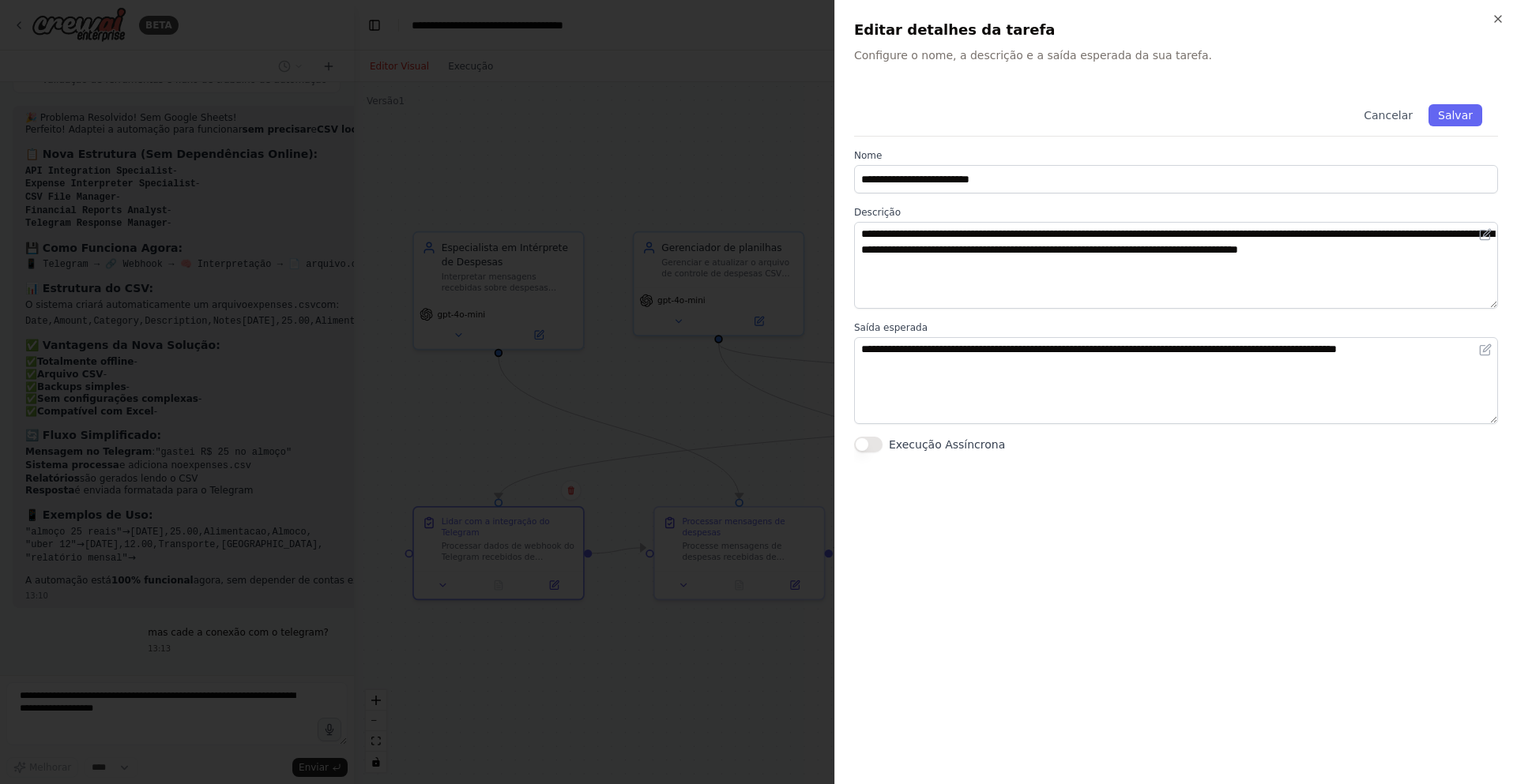
click at [1006, 483] on div "**********" at bounding box center [1175, 427] width 643 height 677
click at [875, 447] on button "Execução Assíncrona" at bounding box center [868, 445] width 29 height 16
click at [871, 448] on button "Execução Assíncrona" at bounding box center [868, 445] width 29 height 16
click at [643, 155] on div at bounding box center [758, 392] width 1517 height 784
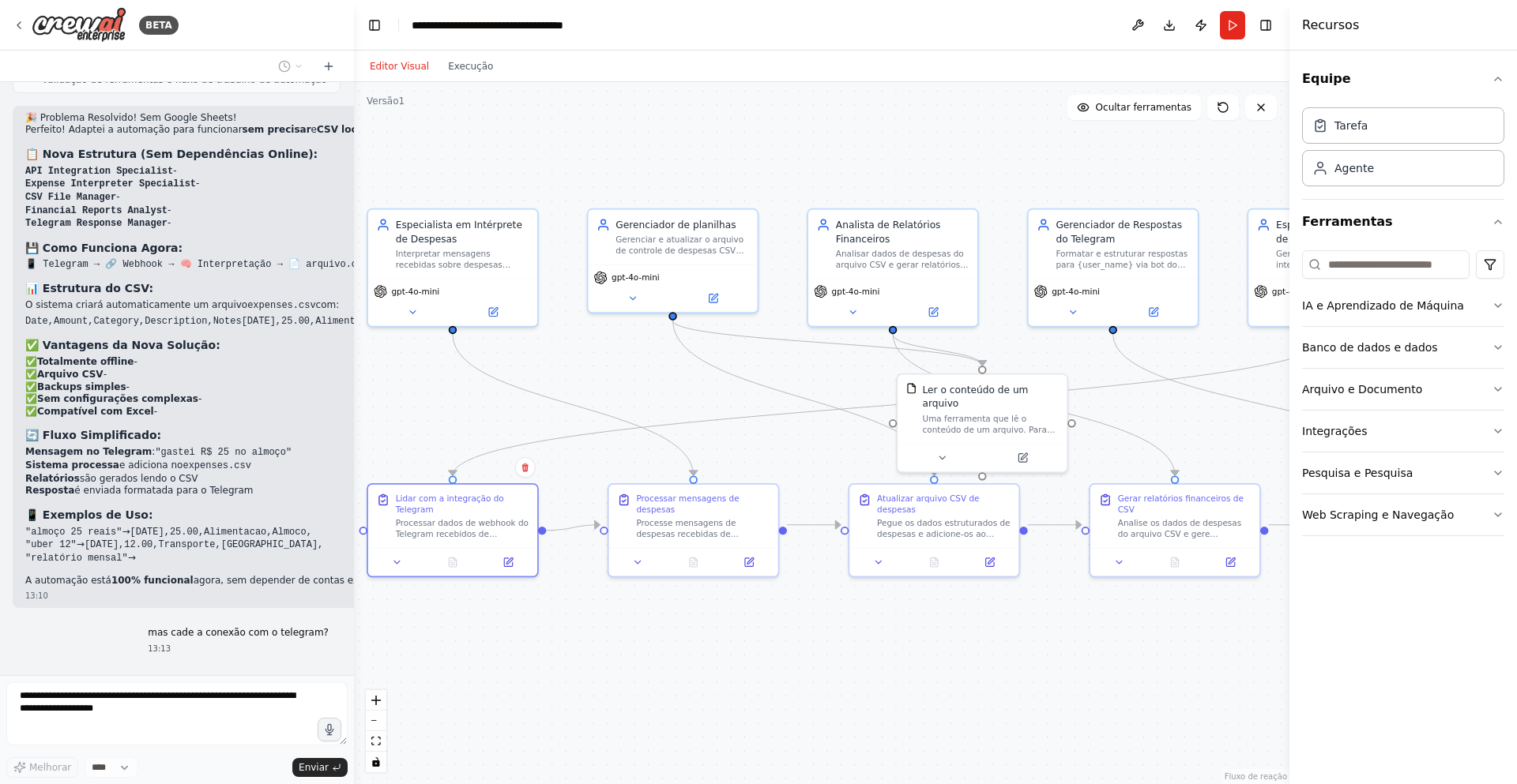
drag, startPoint x: 830, startPoint y: 672, endPoint x: 784, endPoint y: 649, distance: 51.4
click at [784, 649] on div ".deletable-edge-delete-btn { width: 20px; height: 20px; border: 0px solid #ffff…" at bounding box center [821, 433] width 935 height 702
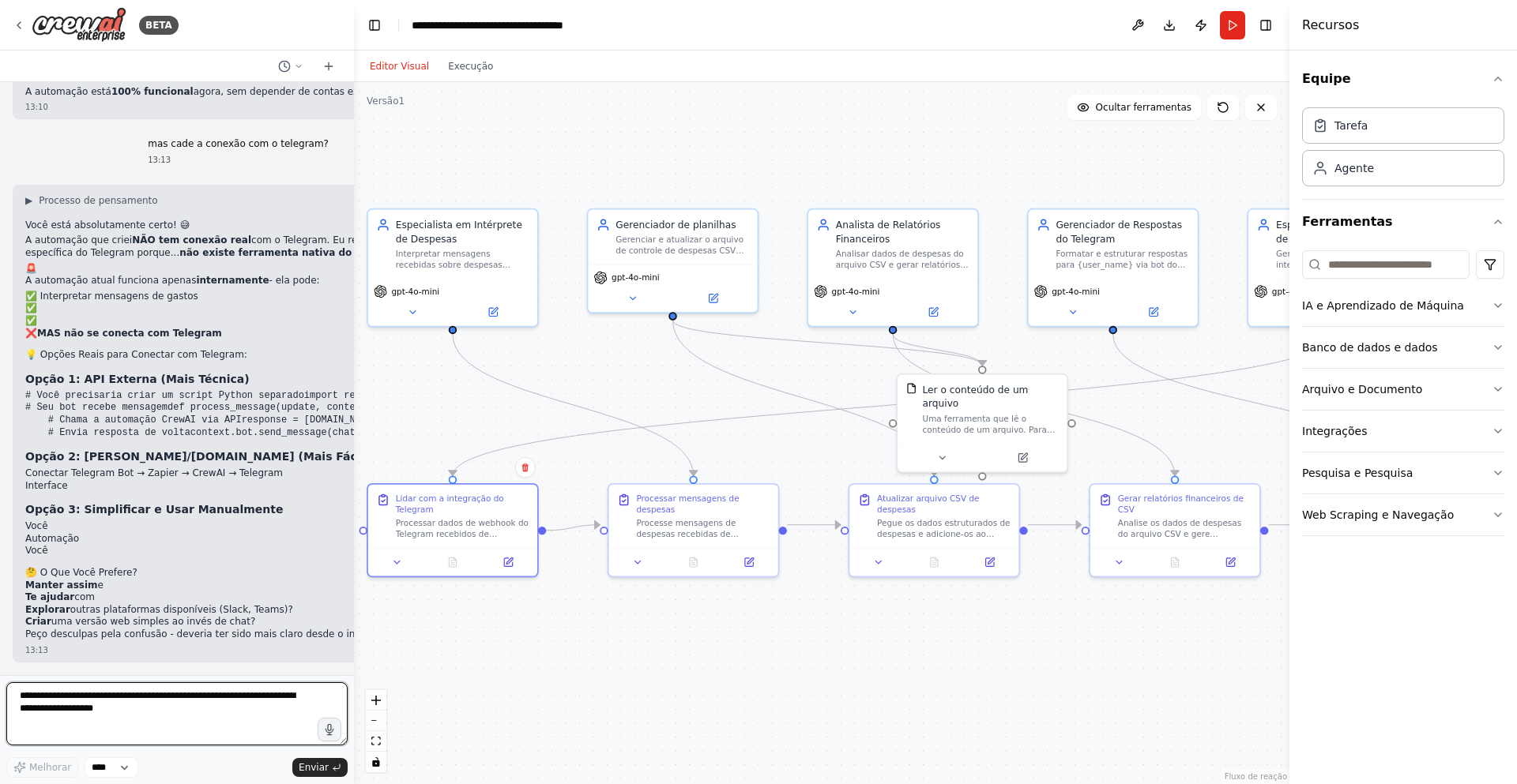
scroll to position [7416, 0]
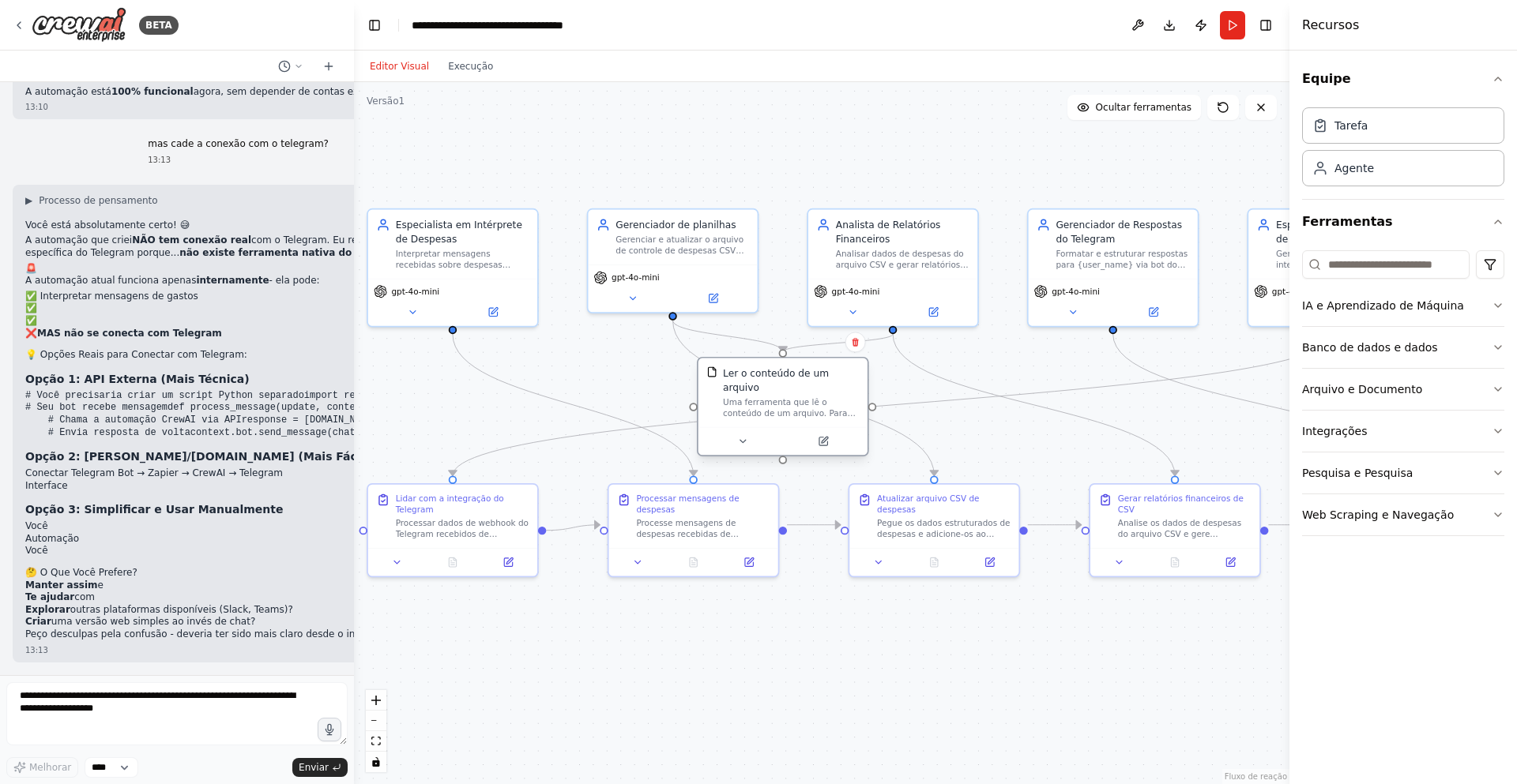
drag, startPoint x: 926, startPoint y: 394, endPoint x: 819, endPoint y: 387, distance: 107.2
click at [819, 387] on font "Ler o conteúdo de um arquivo" at bounding box center [775, 380] width 106 height 25
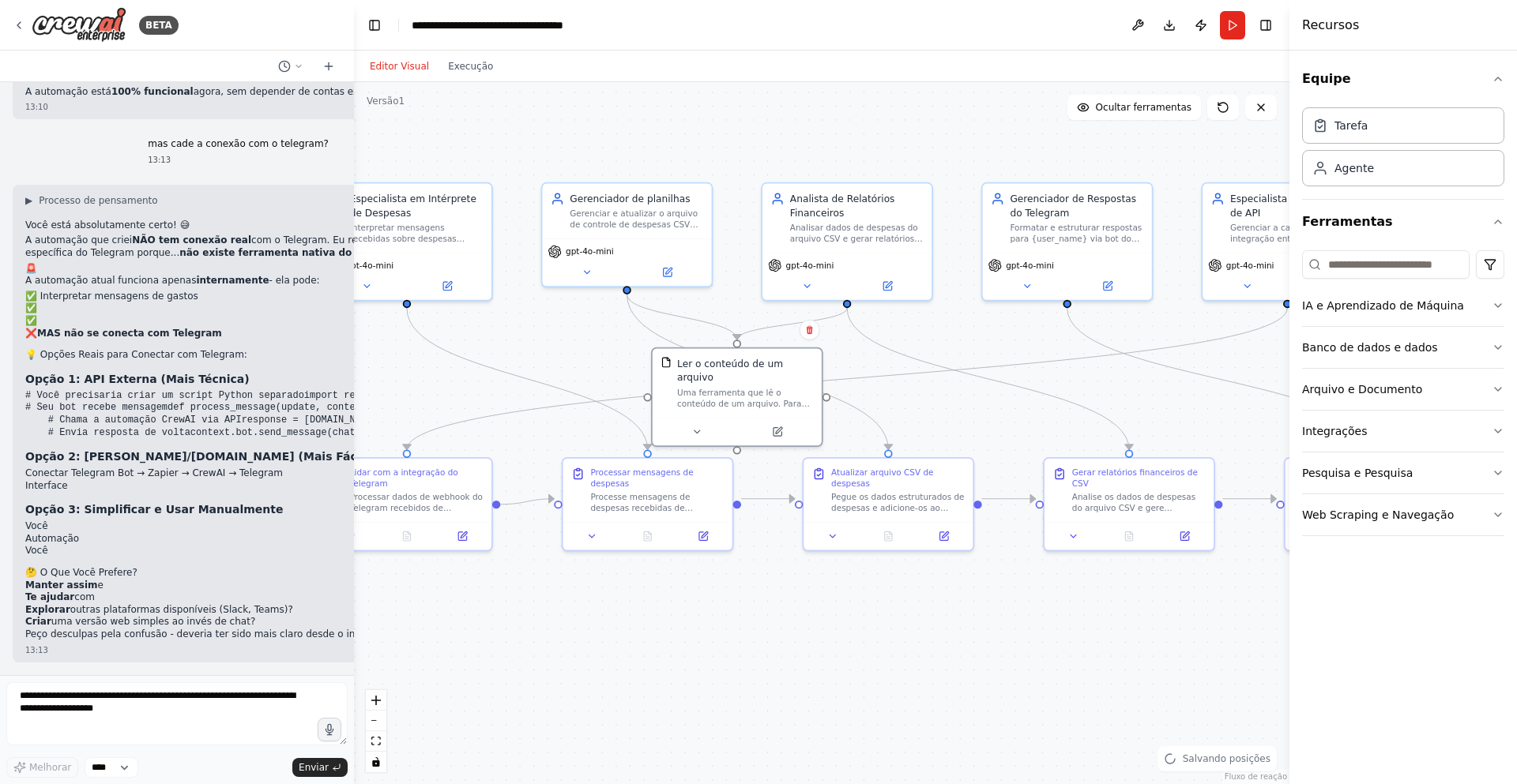
drag, startPoint x: 964, startPoint y: 439, endPoint x: 279, endPoint y: 632, distance: 711.7
click at [1062, 401] on div ".deletable-edge-delete-btn { width: 20px; height: 20px; border: 0px solid #ffff…" at bounding box center [821, 433] width 935 height 702
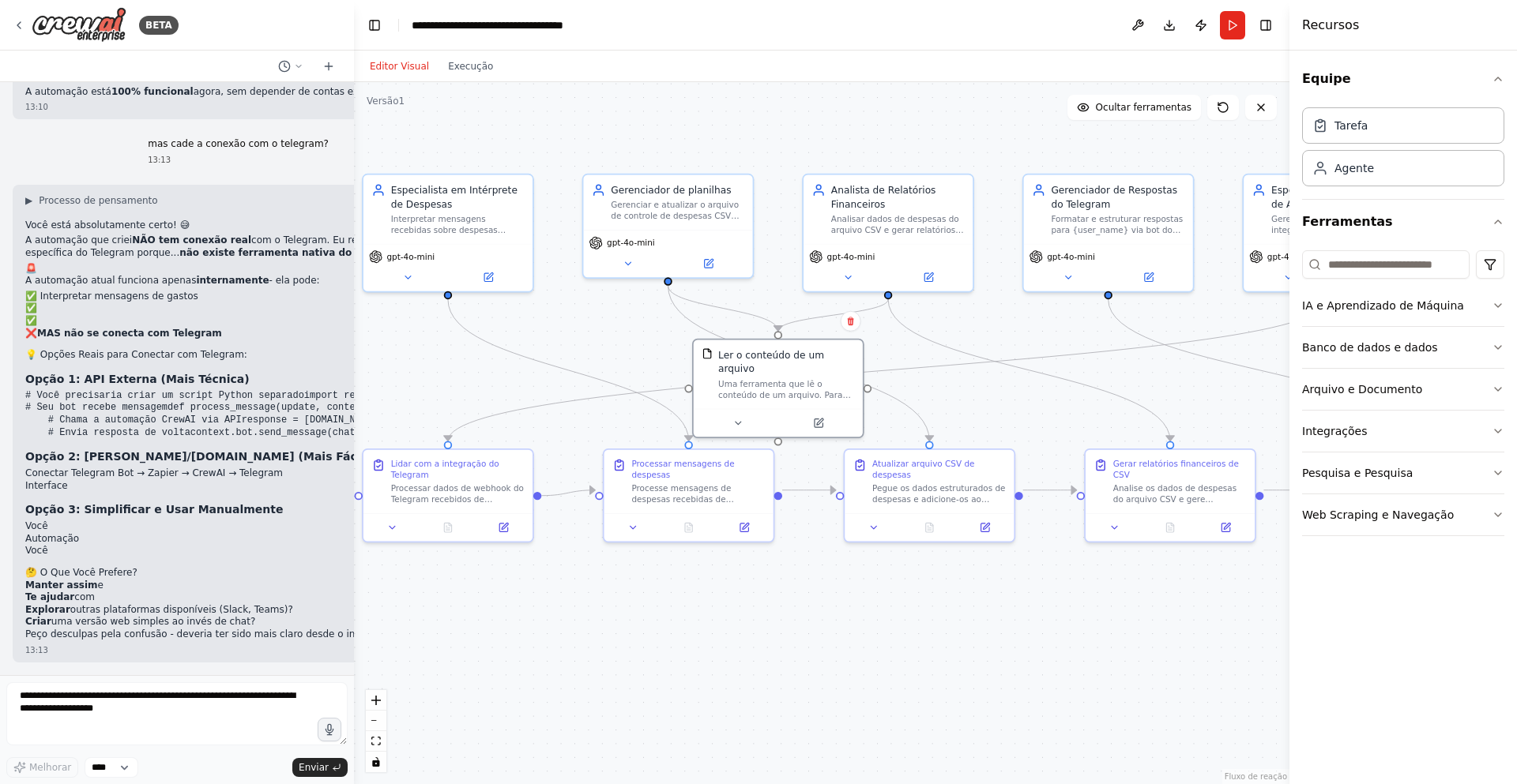
scroll to position [7338, 0]
drag, startPoint x: 260, startPoint y: 416, endPoint x: 218, endPoint y: 448, distance: 52.8
click at [218, 439] on pre "# Você precisaria criar um script Python separado import requests from telegram…" at bounding box center [335, 414] width 621 height 49
drag, startPoint x: 262, startPoint y: 370, endPoint x: 214, endPoint y: 373, distance: 48.1
click at [214, 390] on pre "# Você precisaria criar um script Python separado import requests from telegram…" at bounding box center [335, 414] width 621 height 49
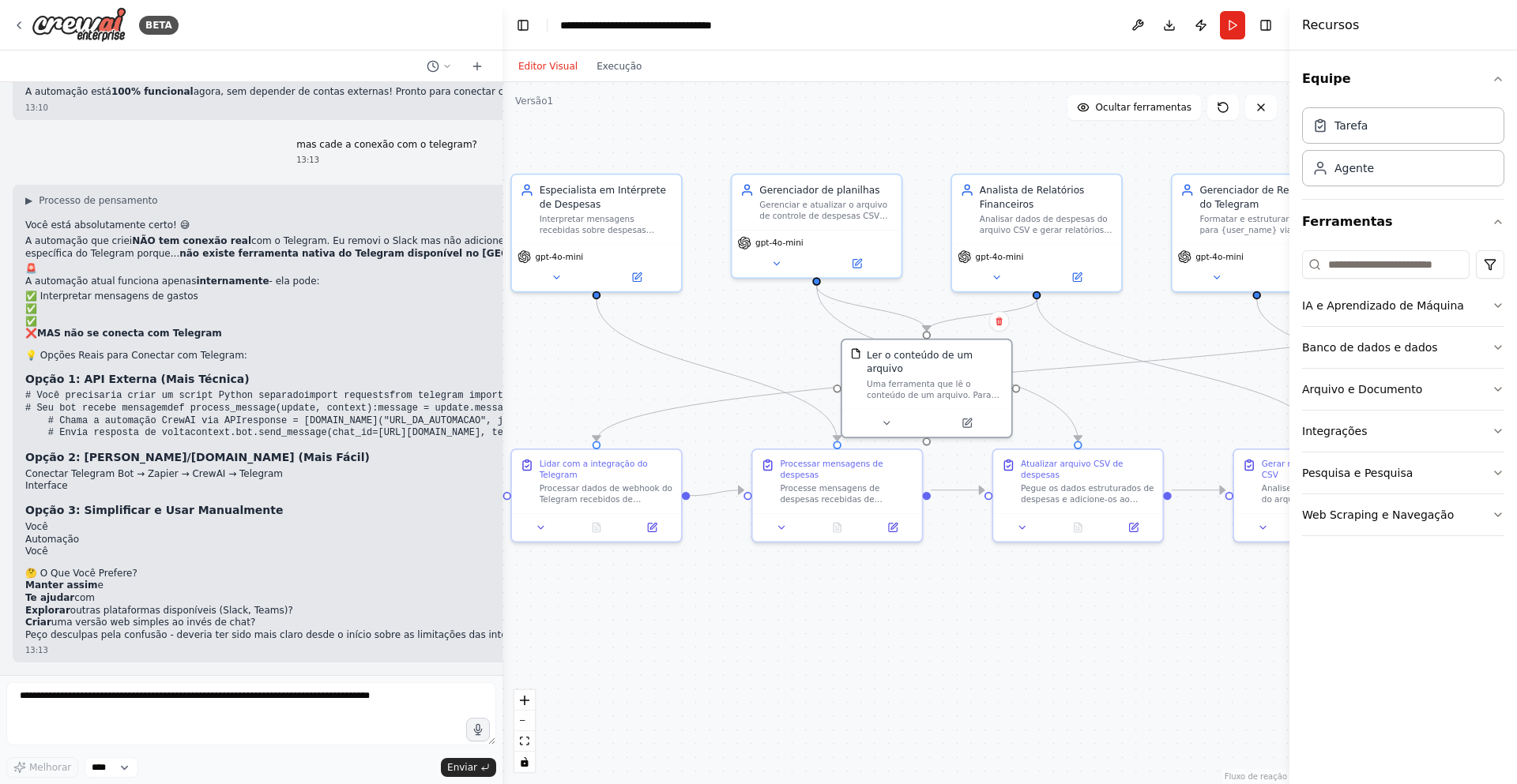
scroll to position [6942, 0]
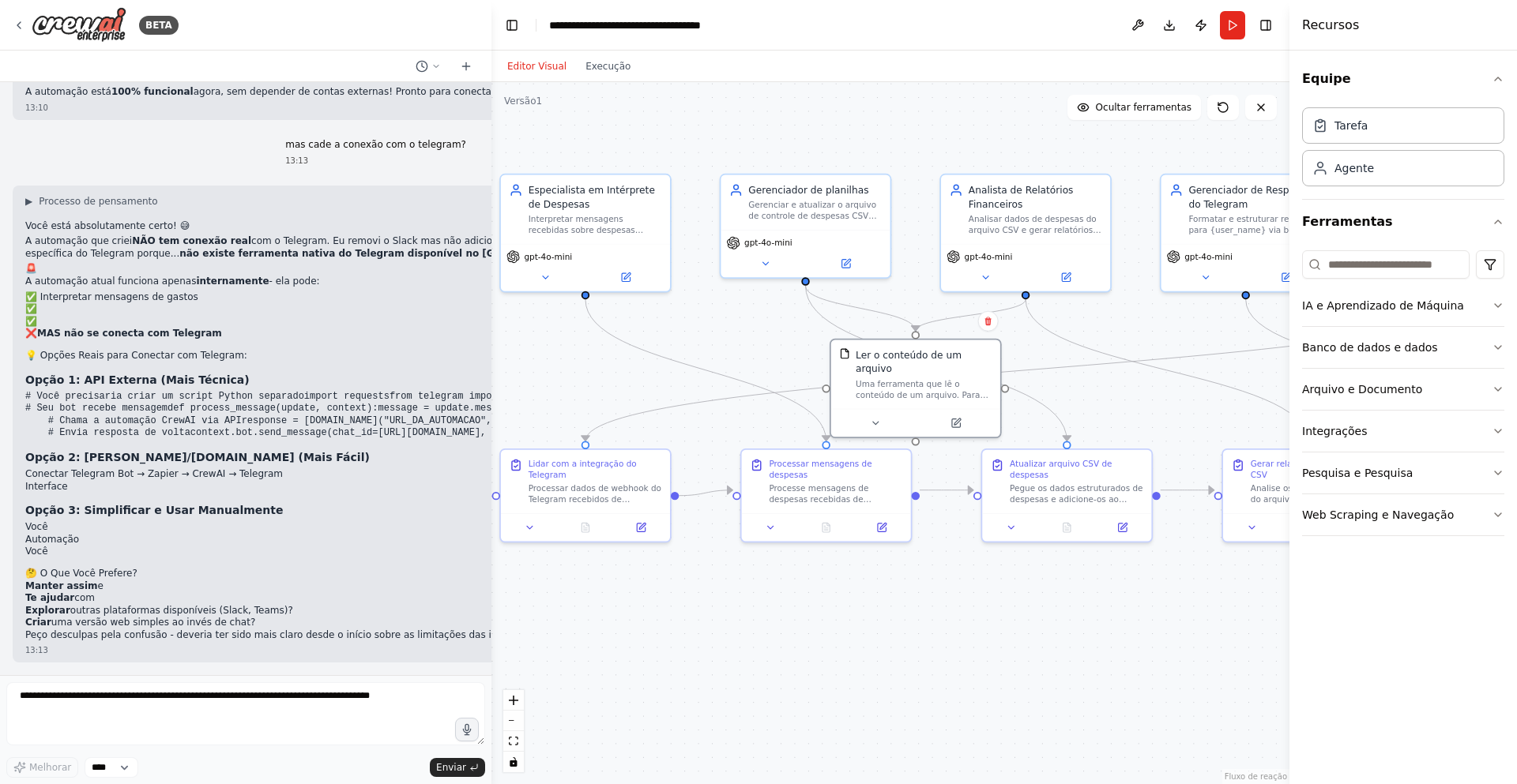
drag, startPoint x: 353, startPoint y: 659, endPoint x: 491, endPoint y: 671, distance: 138.5
click at [491, 671] on div "BETA QUero crar um agente que registre meu custos mensais, que serão enviandos …" at bounding box center [758, 392] width 1517 height 784
click at [345, 547] on li "Automação" at bounding box center [335, 540] width 621 height 13
drag, startPoint x: 71, startPoint y: 599, endPoint x: 276, endPoint y: 585, distance: 205.5
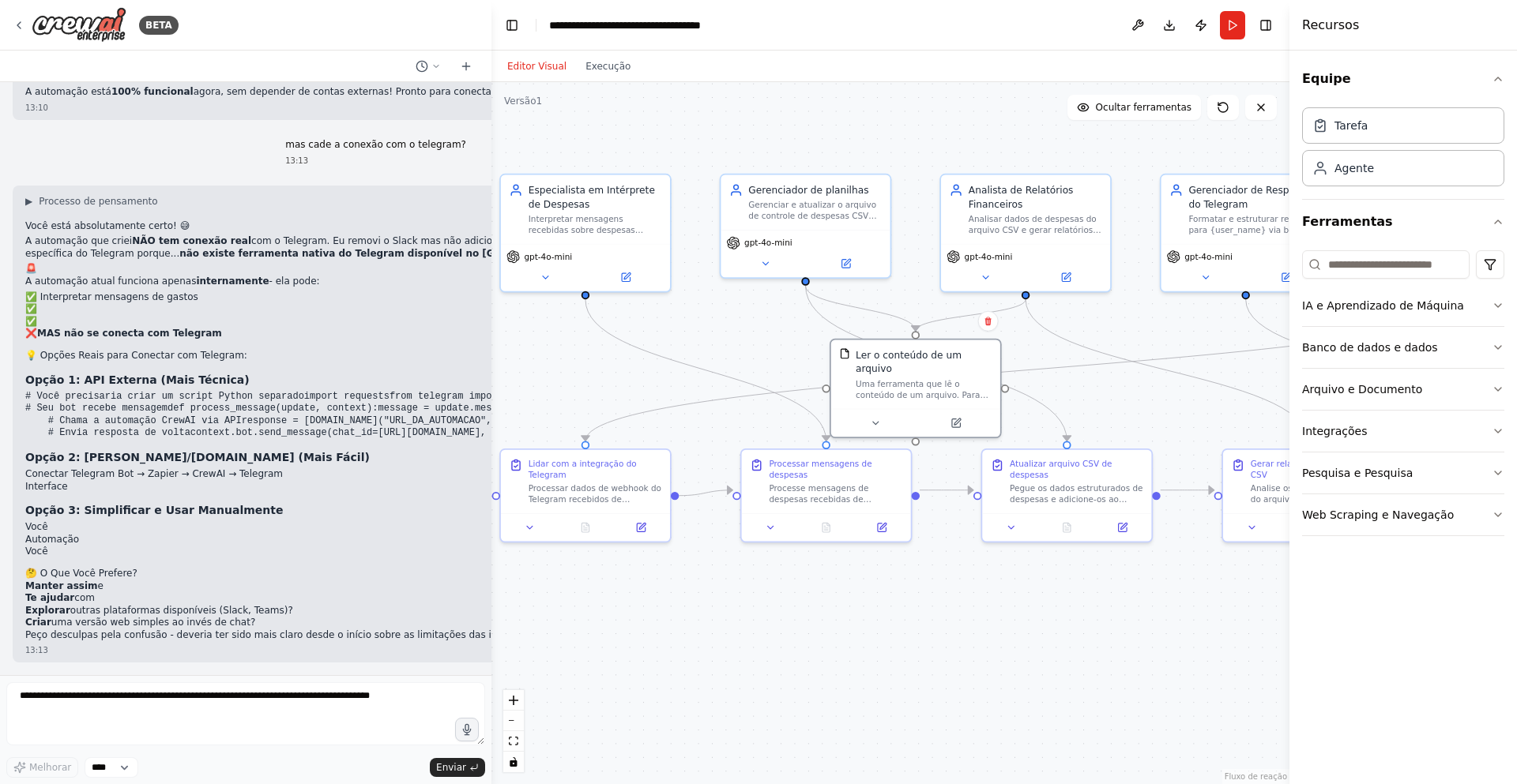
click at [269, 588] on ol "Manter assim e Te ajudar com Explorar outras plataformas disponíveis (Slack, Te…" at bounding box center [335, 604] width 621 height 49
click at [168, 708] on textarea at bounding box center [245, 714] width 479 height 64
type textarea "**********"
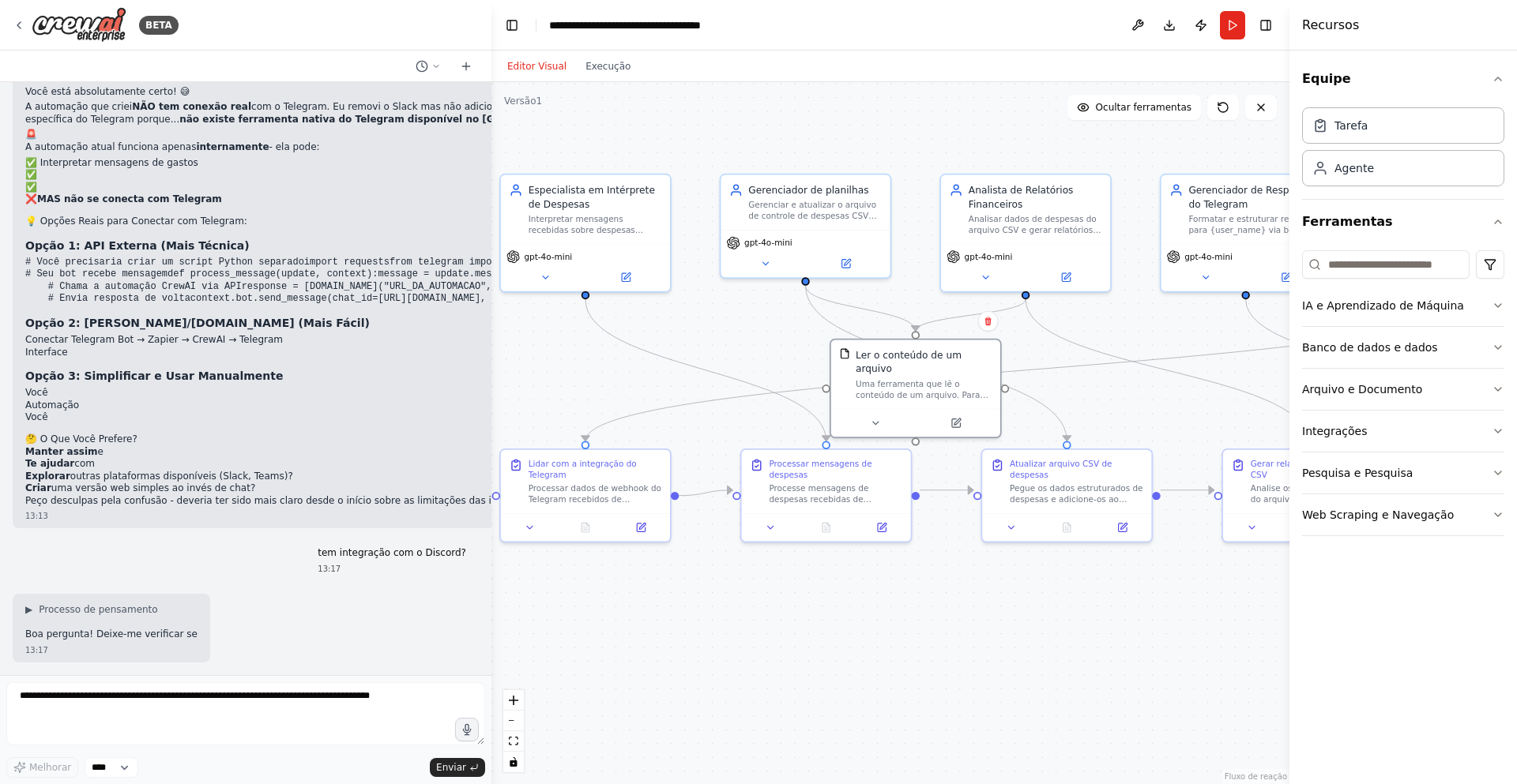
scroll to position [7236, 0]
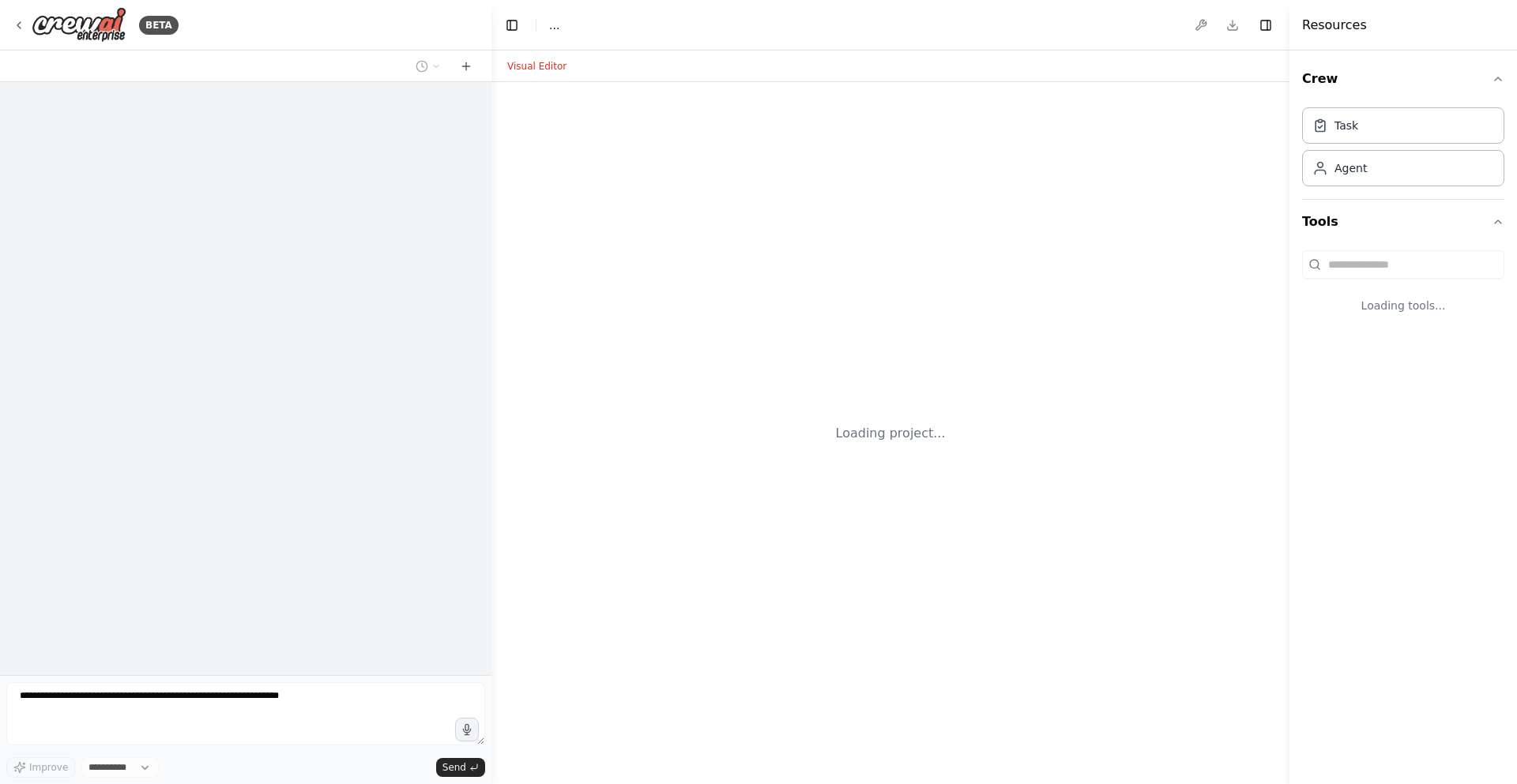
select select "****"
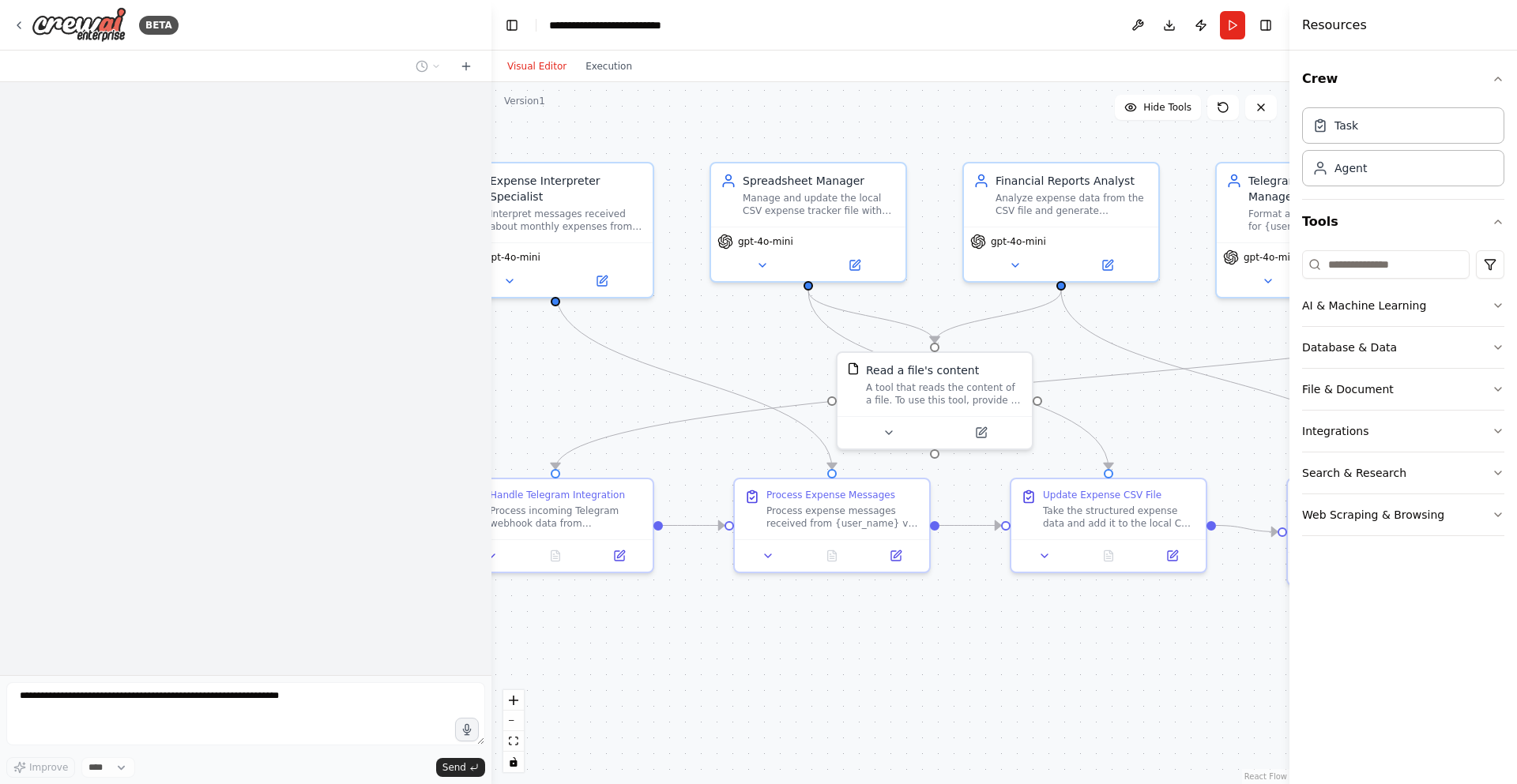
drag, startPoint x: 772, startPoint y: 392, endPoint x: 638, endPoint y: 383, distance: 134.3
click at [638, 383] on div ".deletable-edge-delete-btn { width: 20px; height: 20px; border: 0px solid #ffff…" at bounding box center [891, 433] width 798 height 702
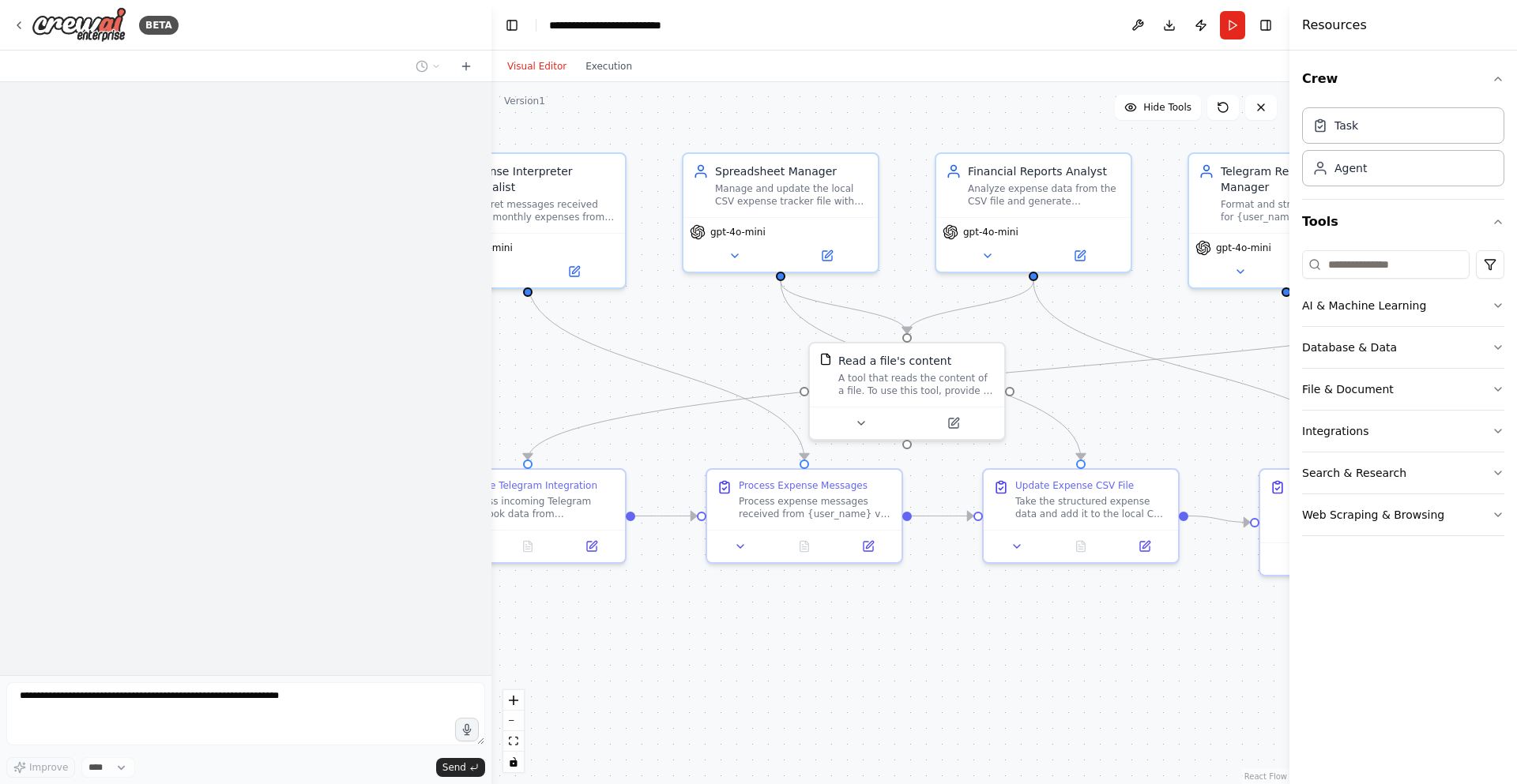
click at [148, 715] on textarea at bounding box center [245, 714] width 479 height 64
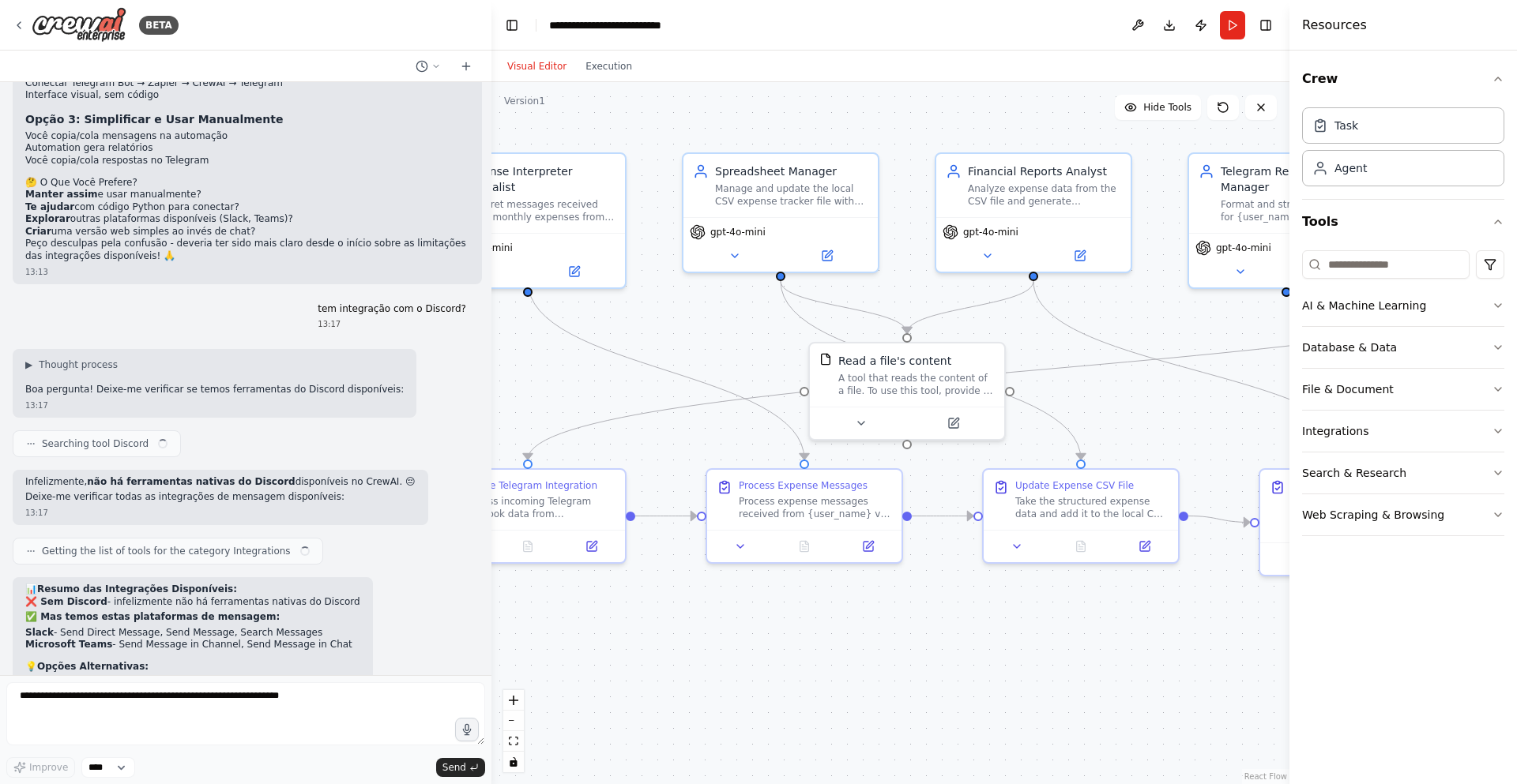
scroll to position [7499, 0]
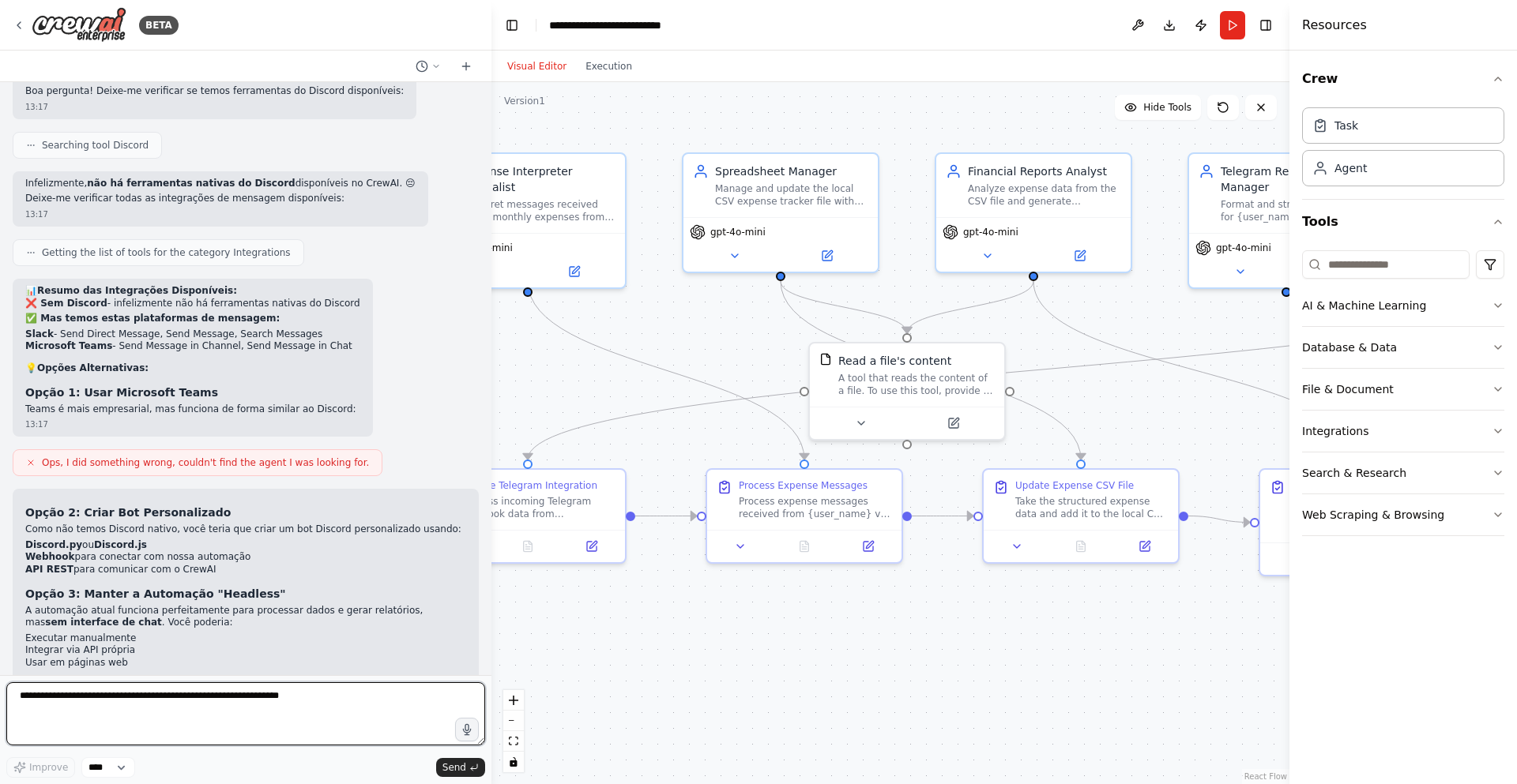
click at [181, 714] on textarea at bounding box center [245, 714] width 479 height 64
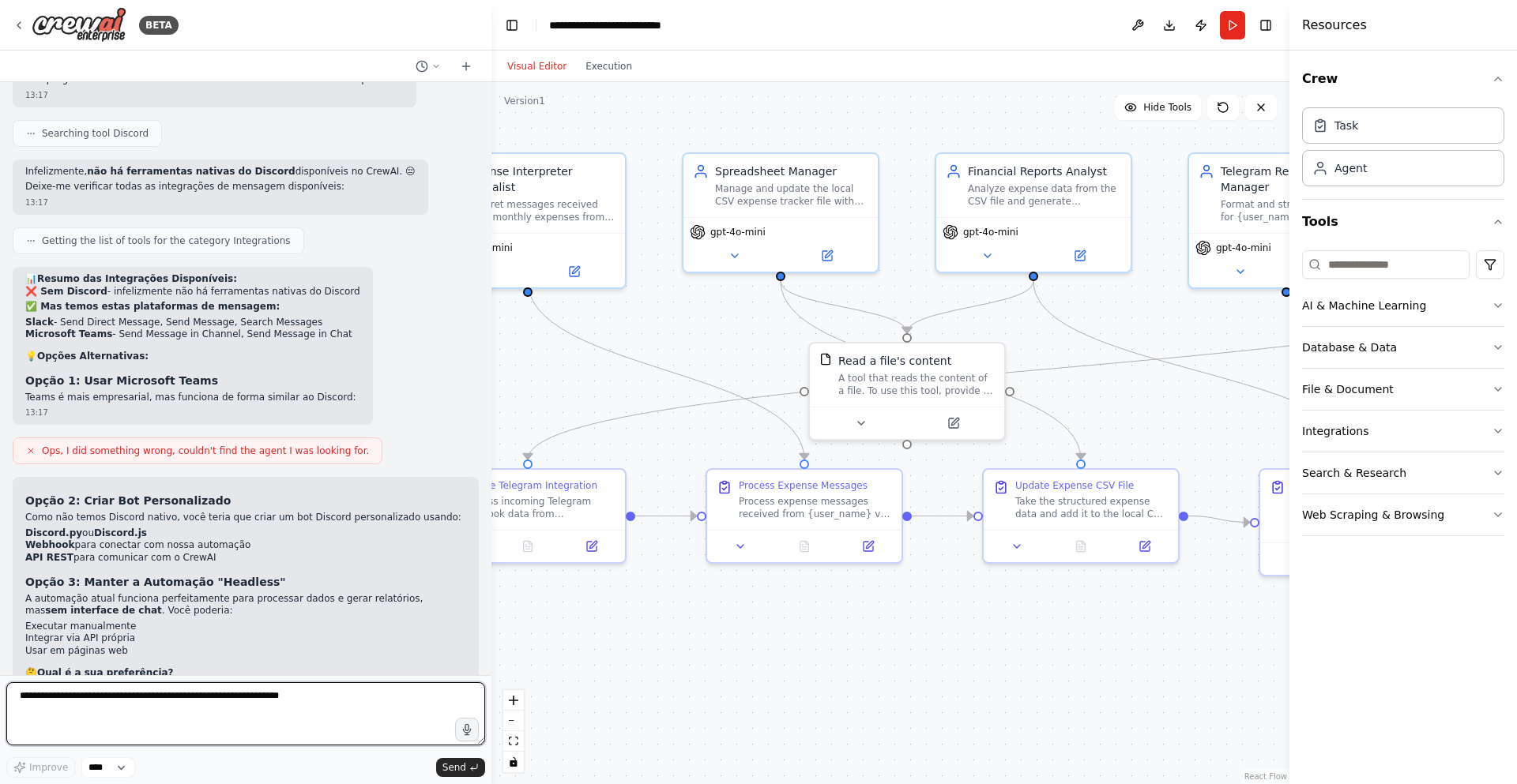
scroll to position [7809, 0]
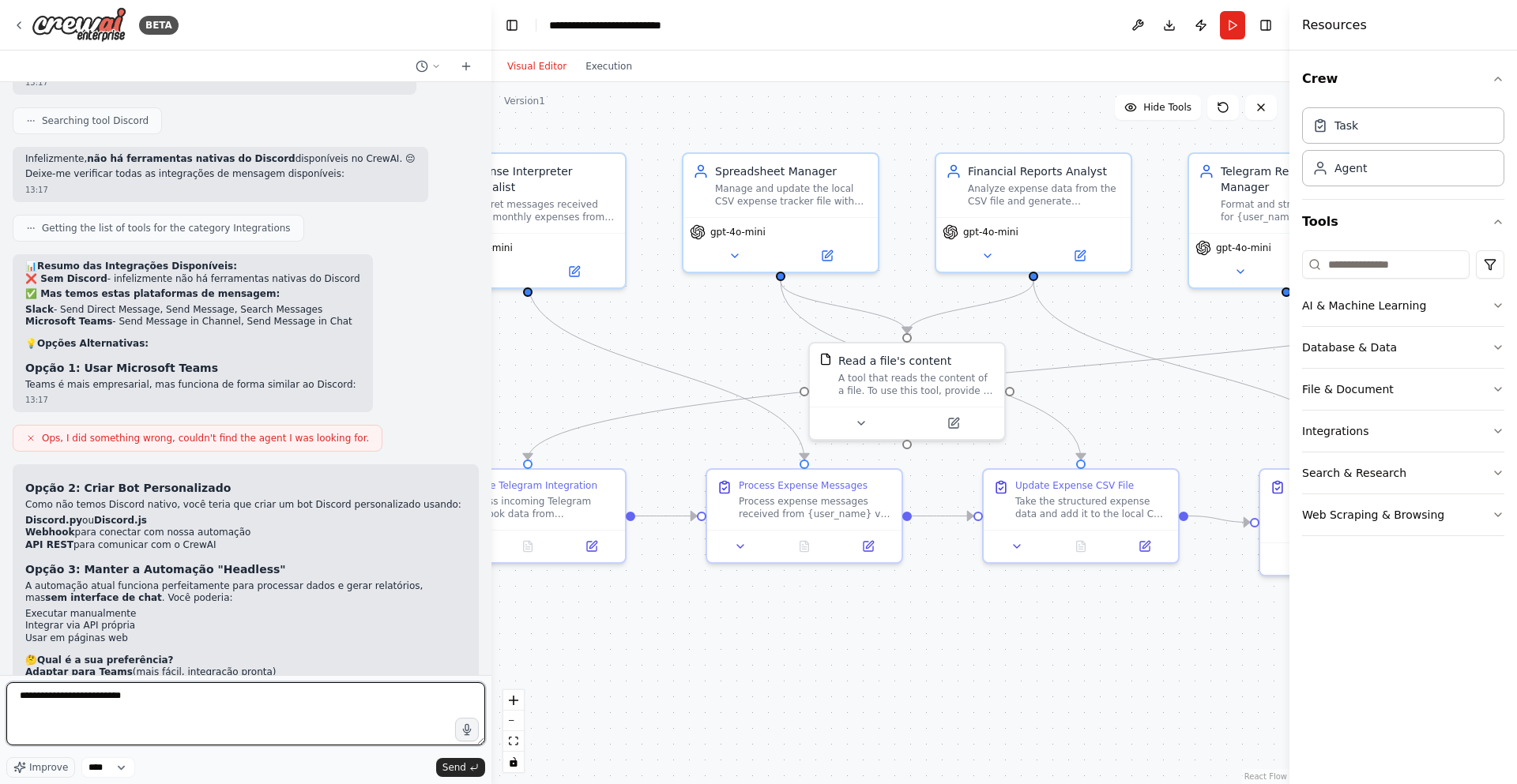
type textarea "**********"
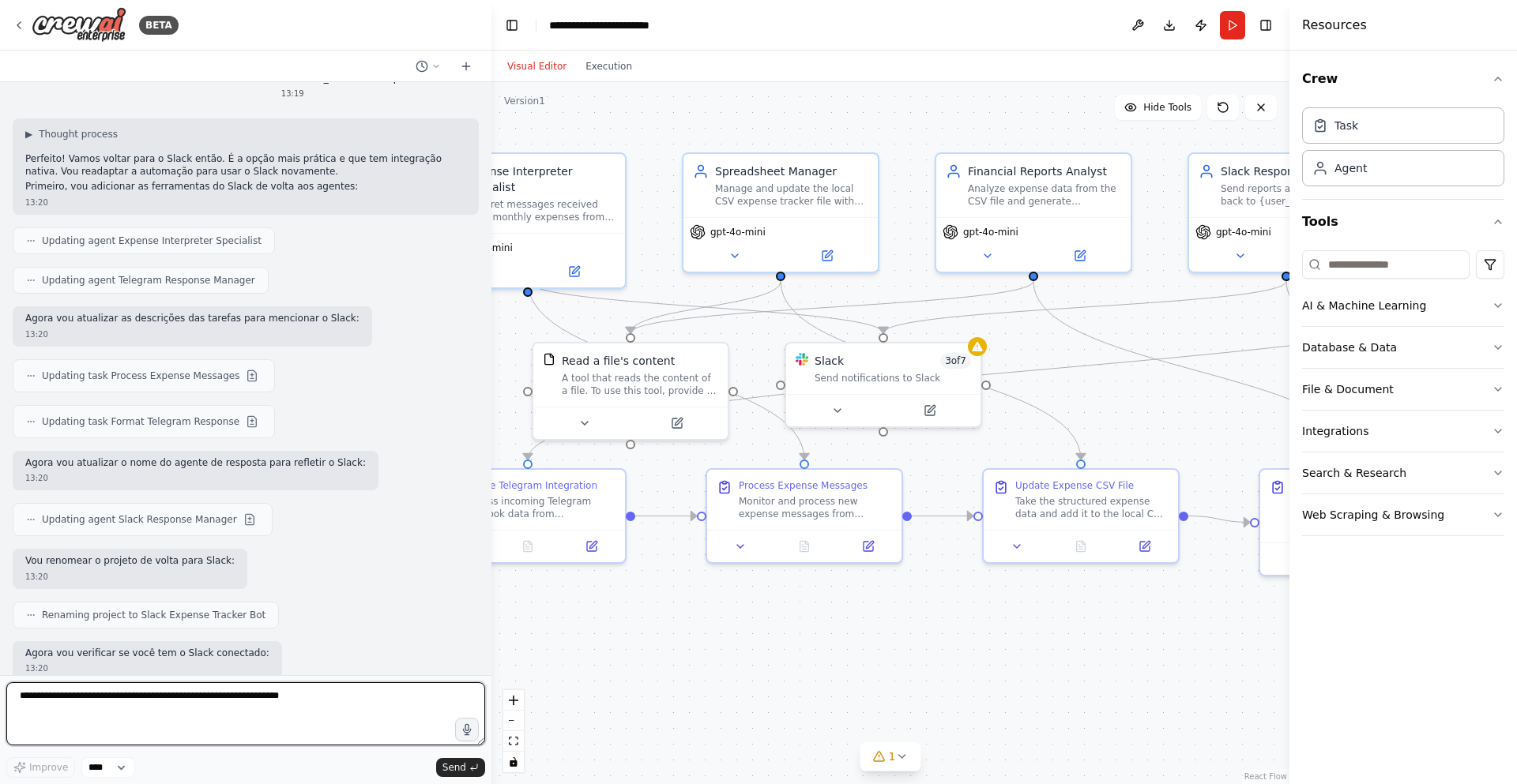
scroll to position [8609, 0]
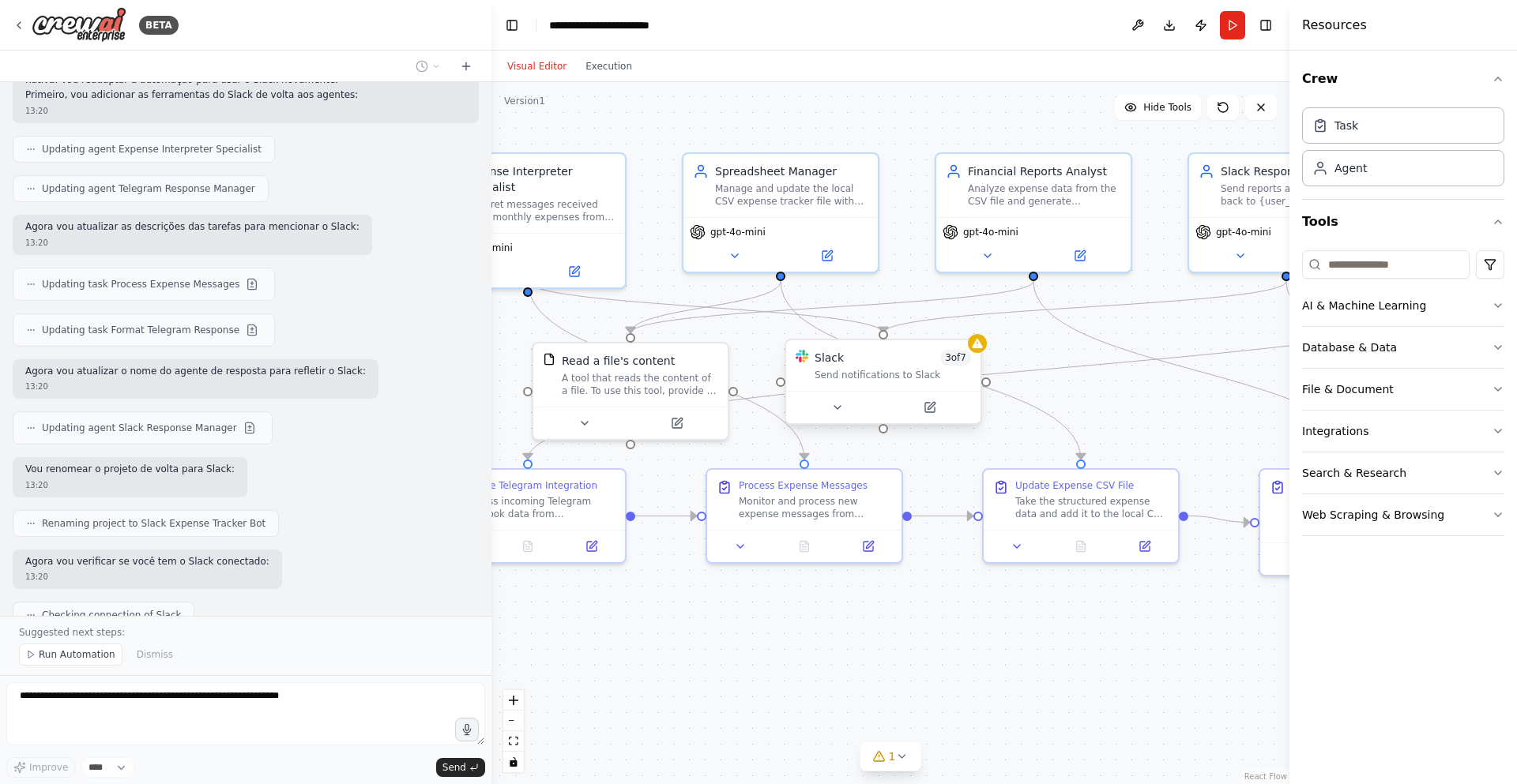
click at [944, 422] on div at bounding box center [884, 407] width 195 height 33
click at [941, 410] on button at bounding box center [929, 407] width 89 height 19
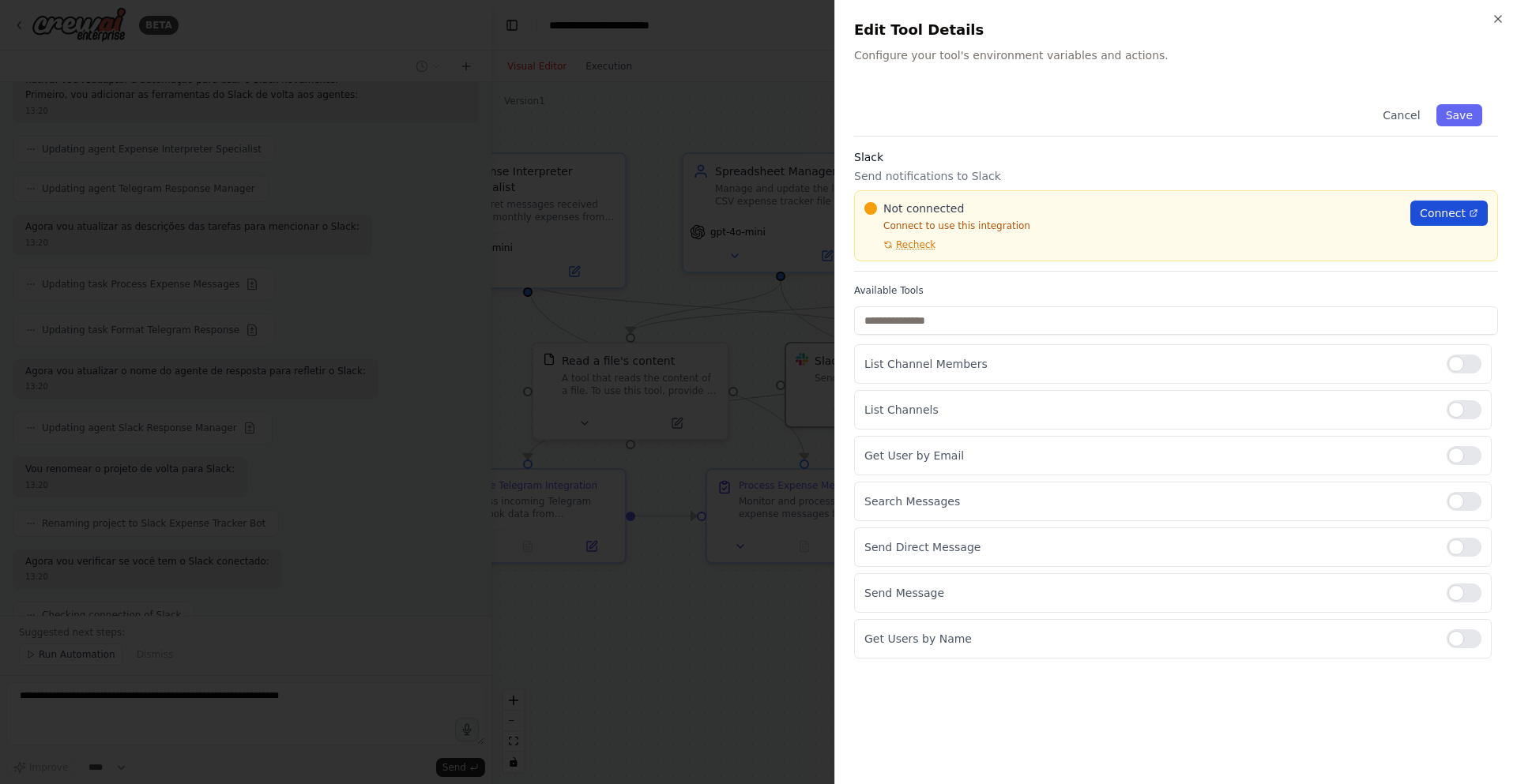
click at [1433, 206] on span "Connect" at bounding box center [1443, 213] width 46 height 16
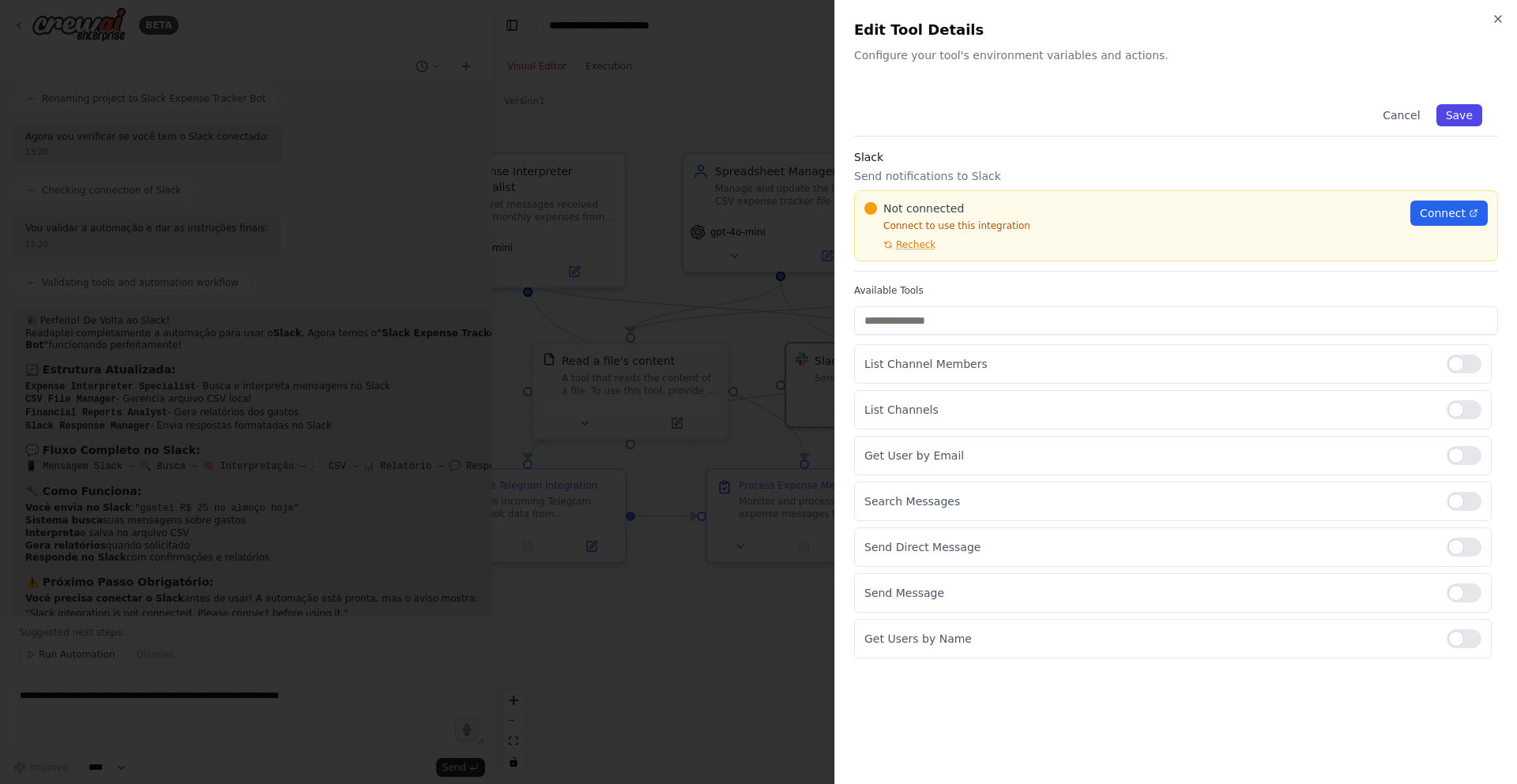
click at [1454, 106] on button "Save" at bounding box center [1459, 115] width 46 height 22
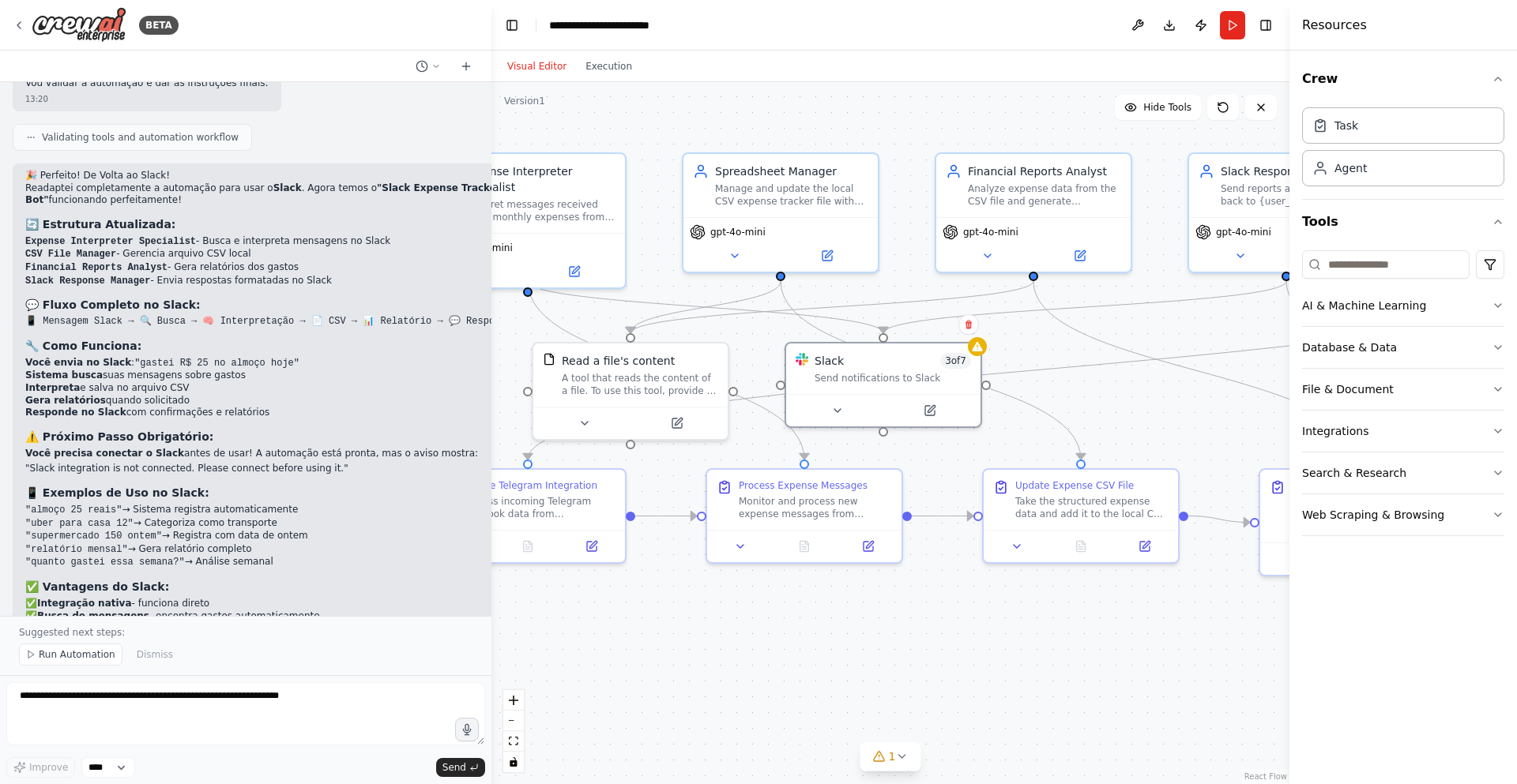
scroll to position [9191, 0]
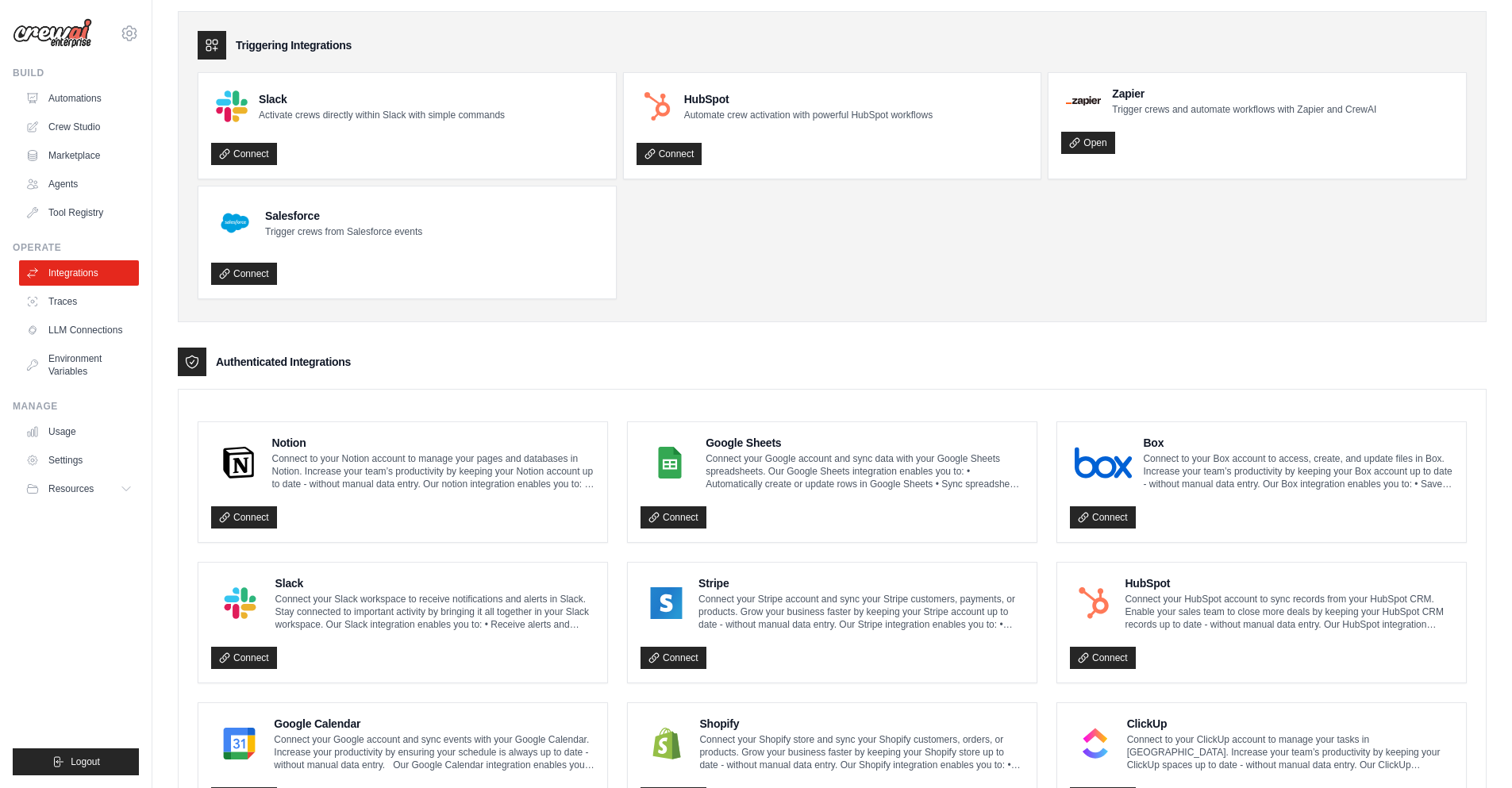
scroll to position [317, 0]
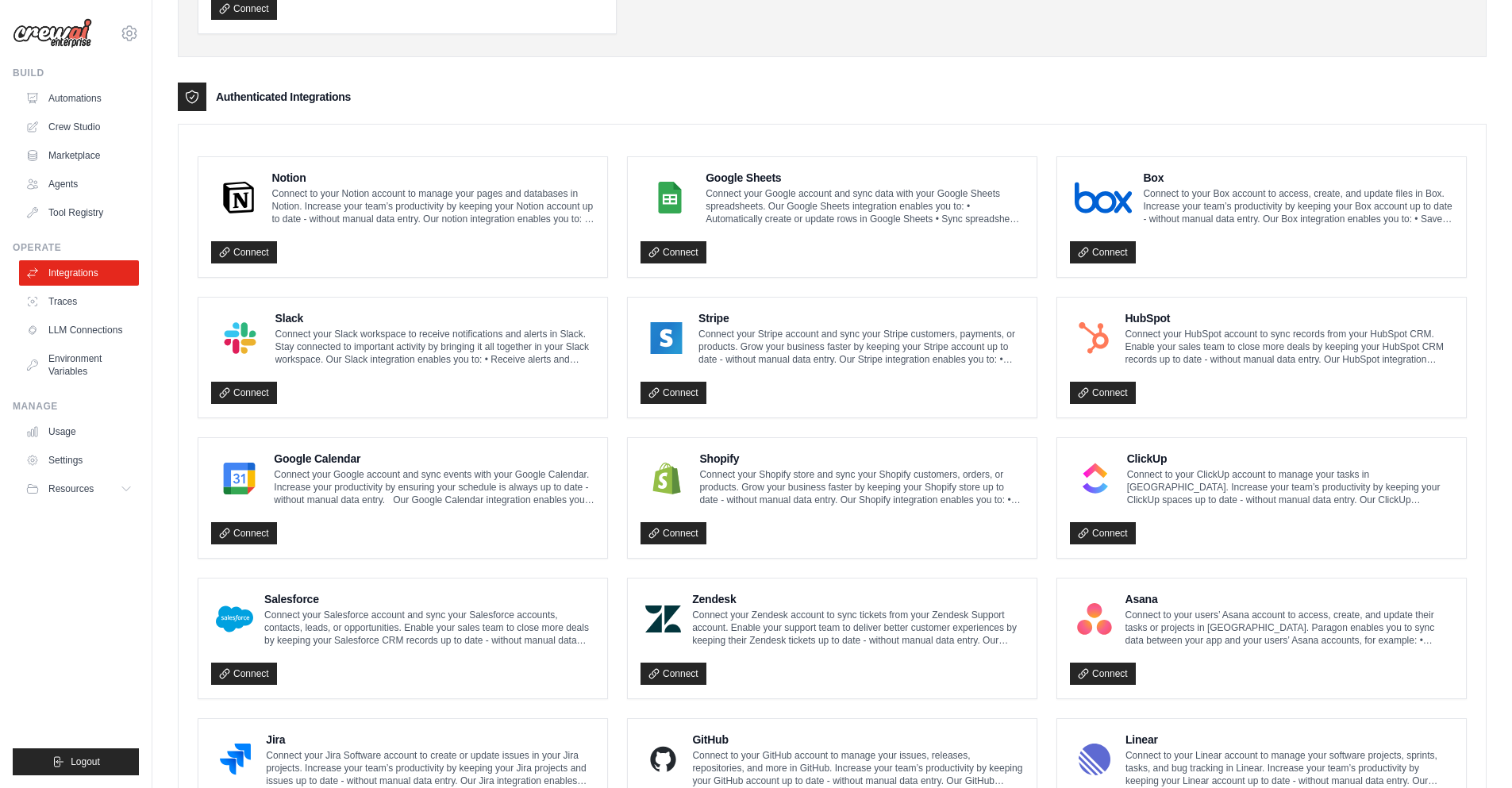
click at [385, 331] on p "Connect your Slack workspace to receive notifications and alerts in Slack. Stay…" at bounding box center [435, 347] width 319 height 38
click at [244, 372] on div "Connect" at bounding box center [403, 388] width 383 height 33
click at [252, 323] on img at bounding box center [239, 338] width 49 height 32
click at [233, 332] on img at bounding box center [239, 338] width 49 height 32
click at [289, 313] on h4 "Slack" at bounding box center [435, 318] width 319 height 16
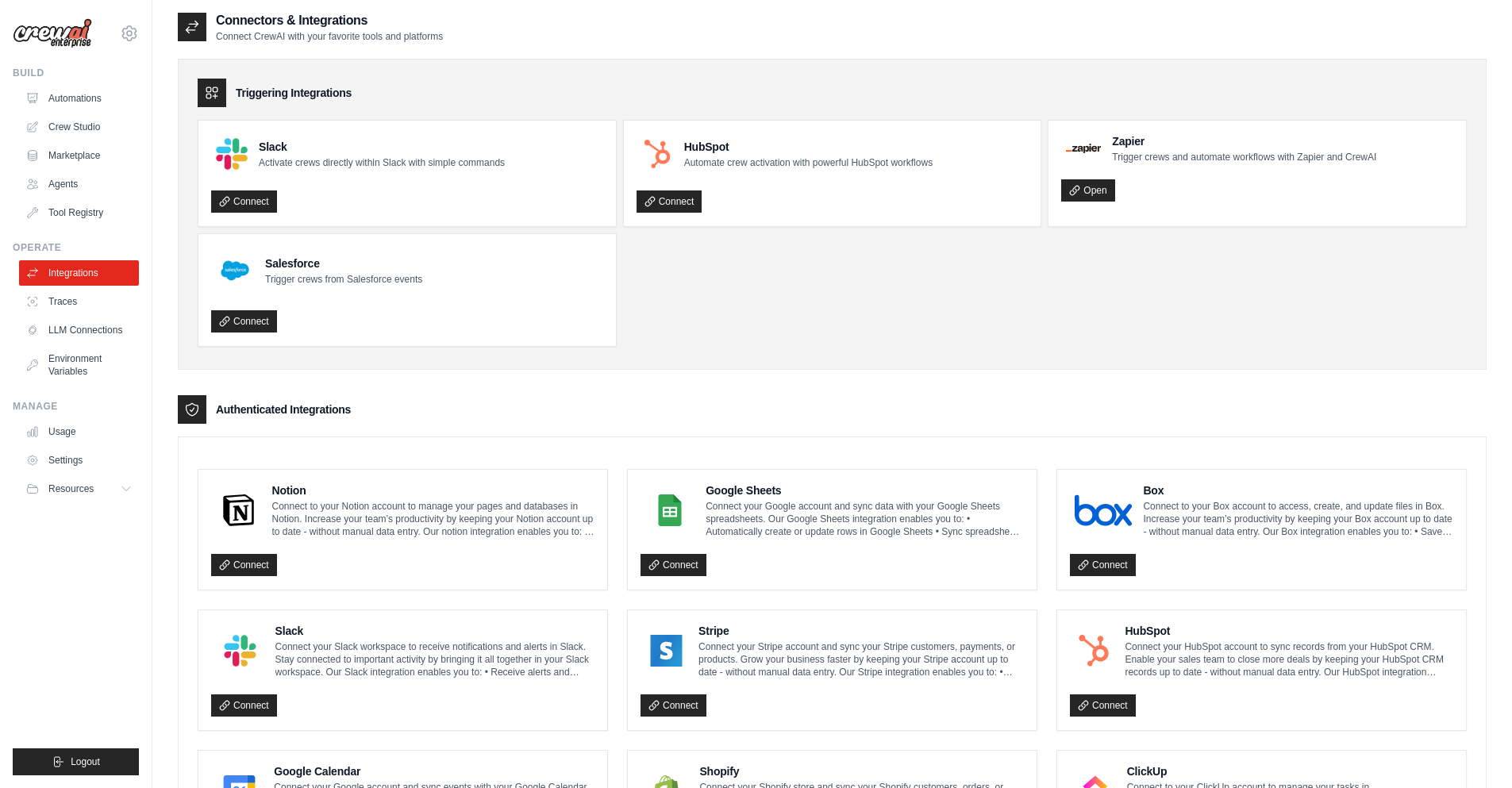
scroll to position [0, 0]
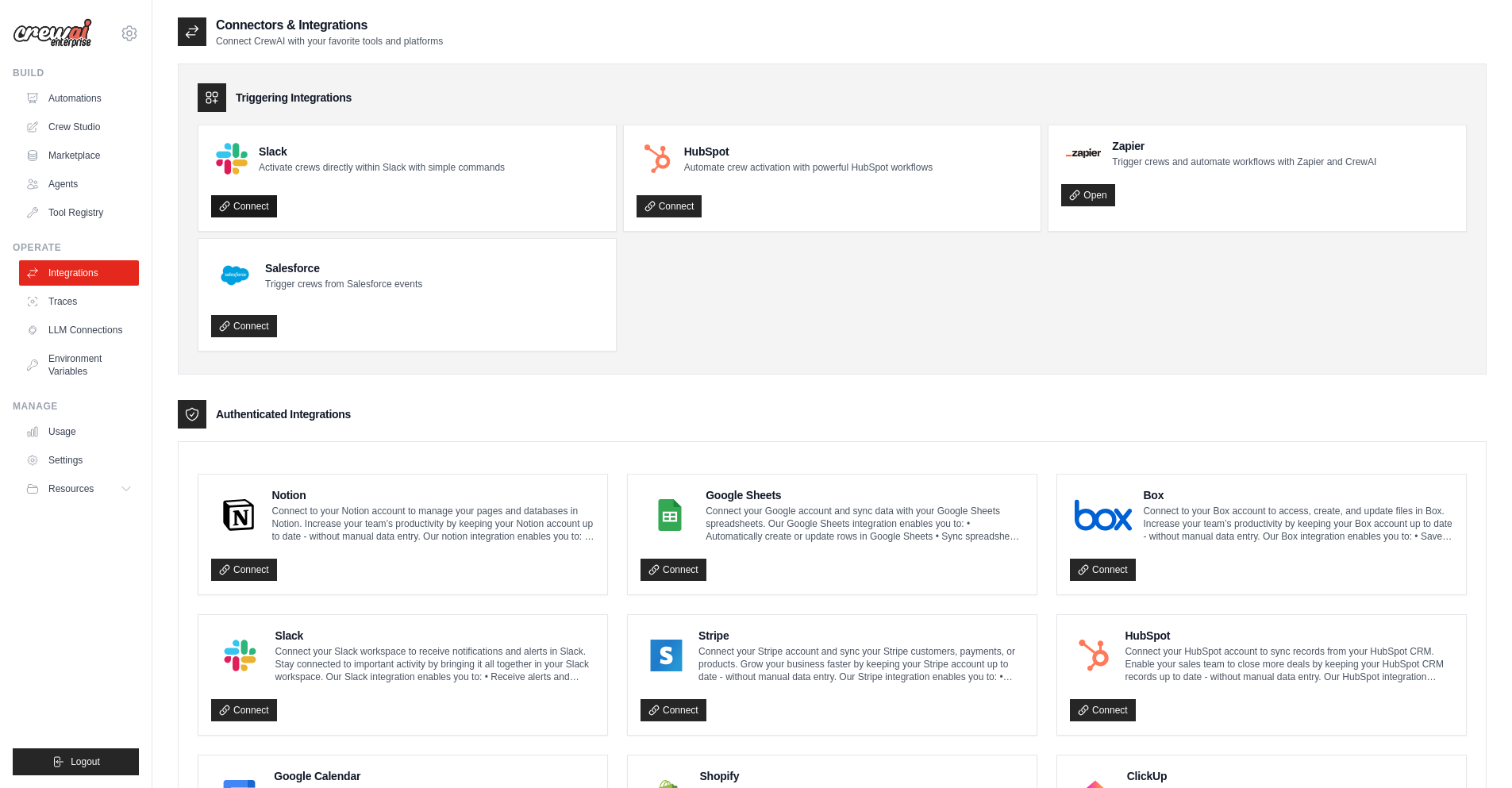
click at [249, 215] on link "Connect" at bounding box center [244, 206] width 66 height 22
click at [234, 205] on link "Connect" at bounding box center [244, 206] width 66 height 22
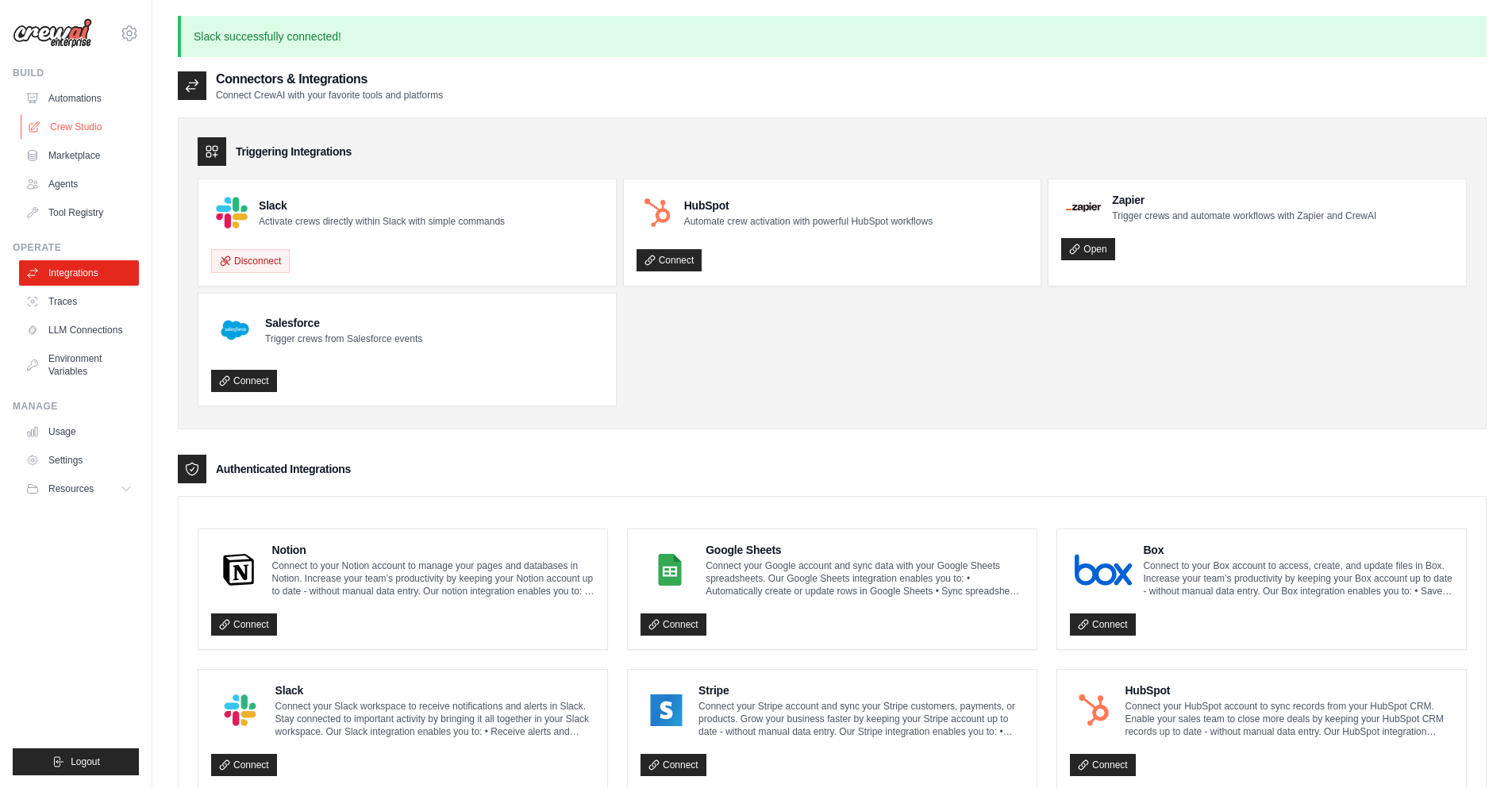
click at [84, 134] on link "Crew Studio" at bounding box center [81, 127] width 120 height 25
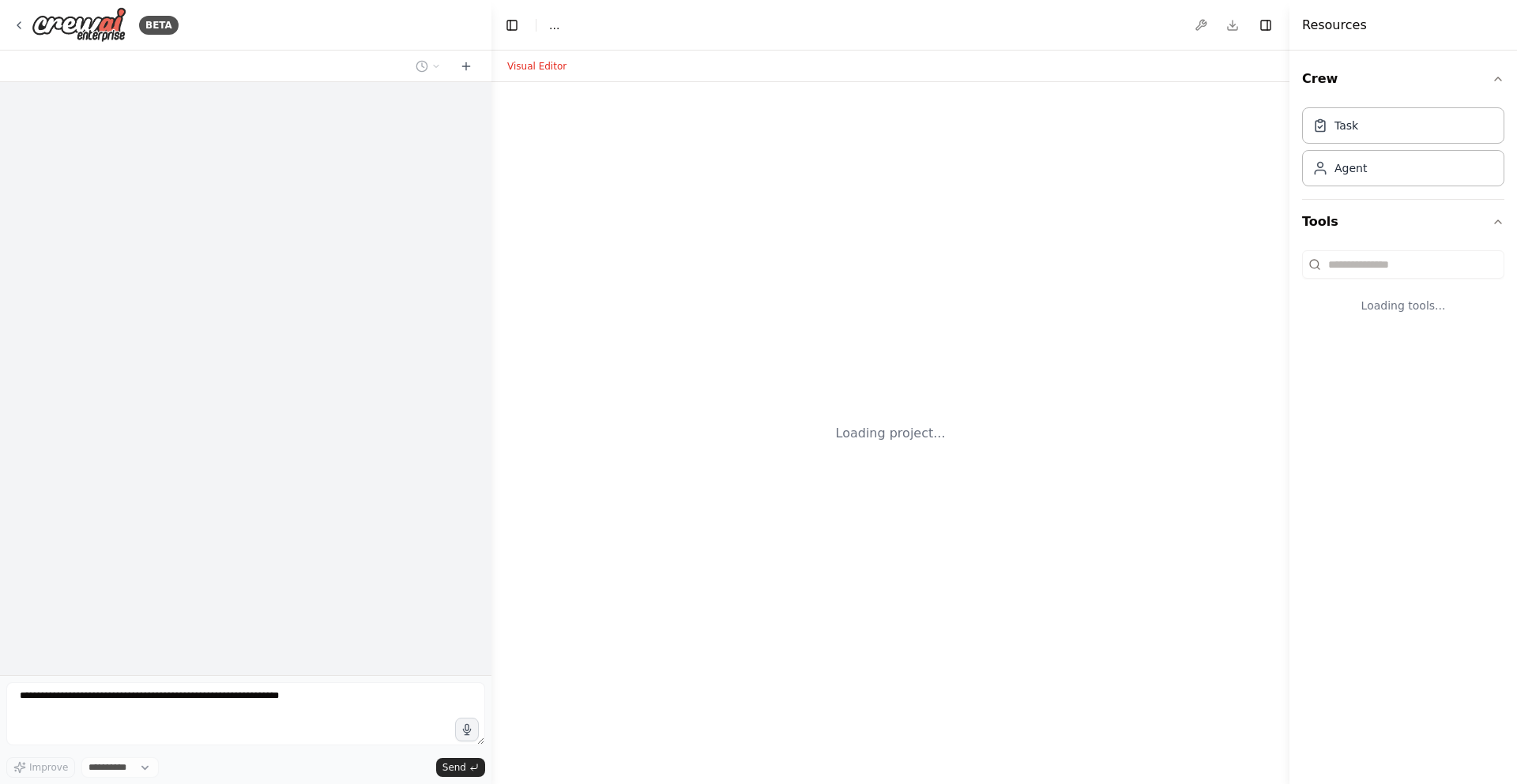
select select "****"
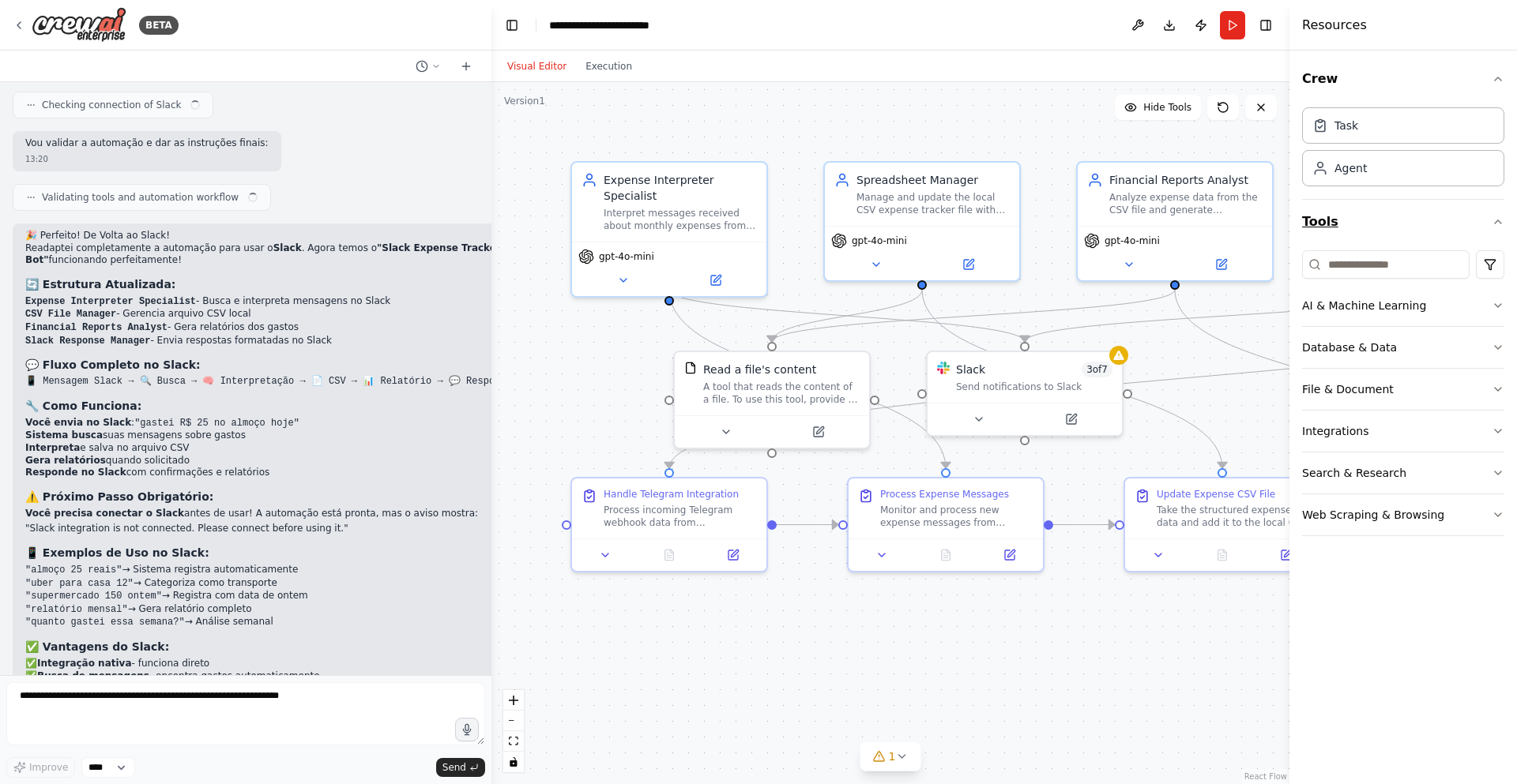
scroll to position [9131, 0]
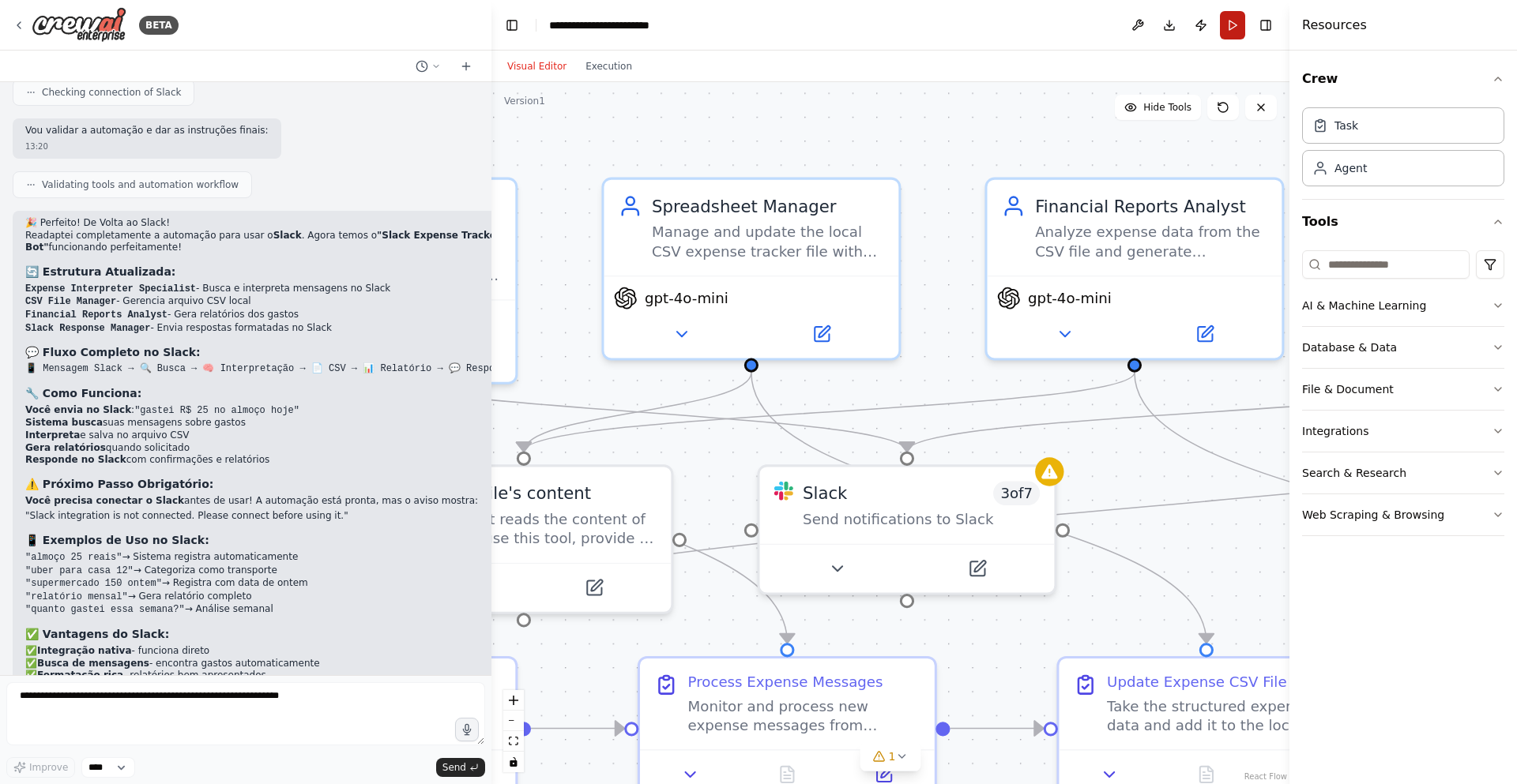
click at [1231, 28] on button "Run" at bounding box center [1232, 25] width 25 height 29
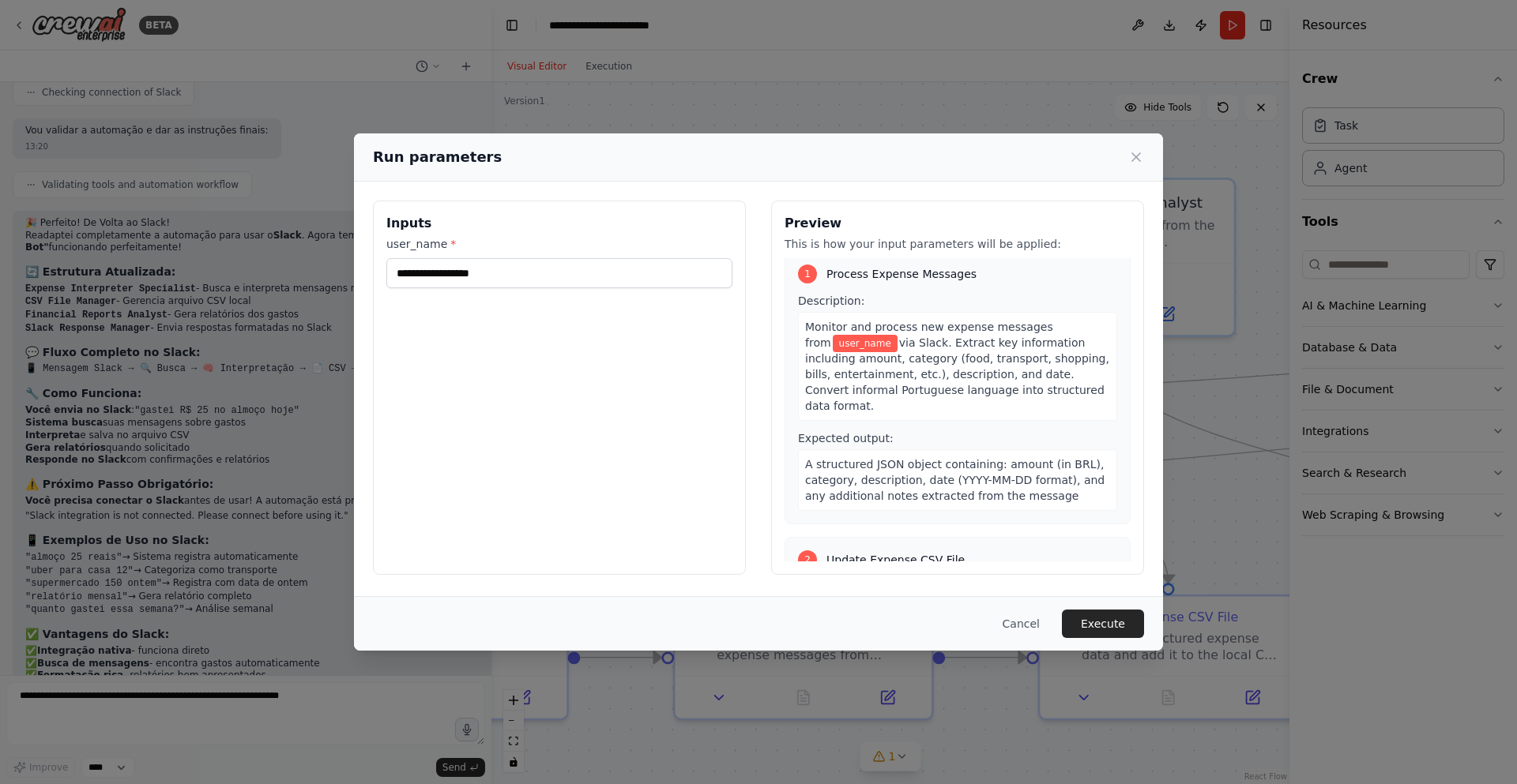
scroll to position [0, 0]
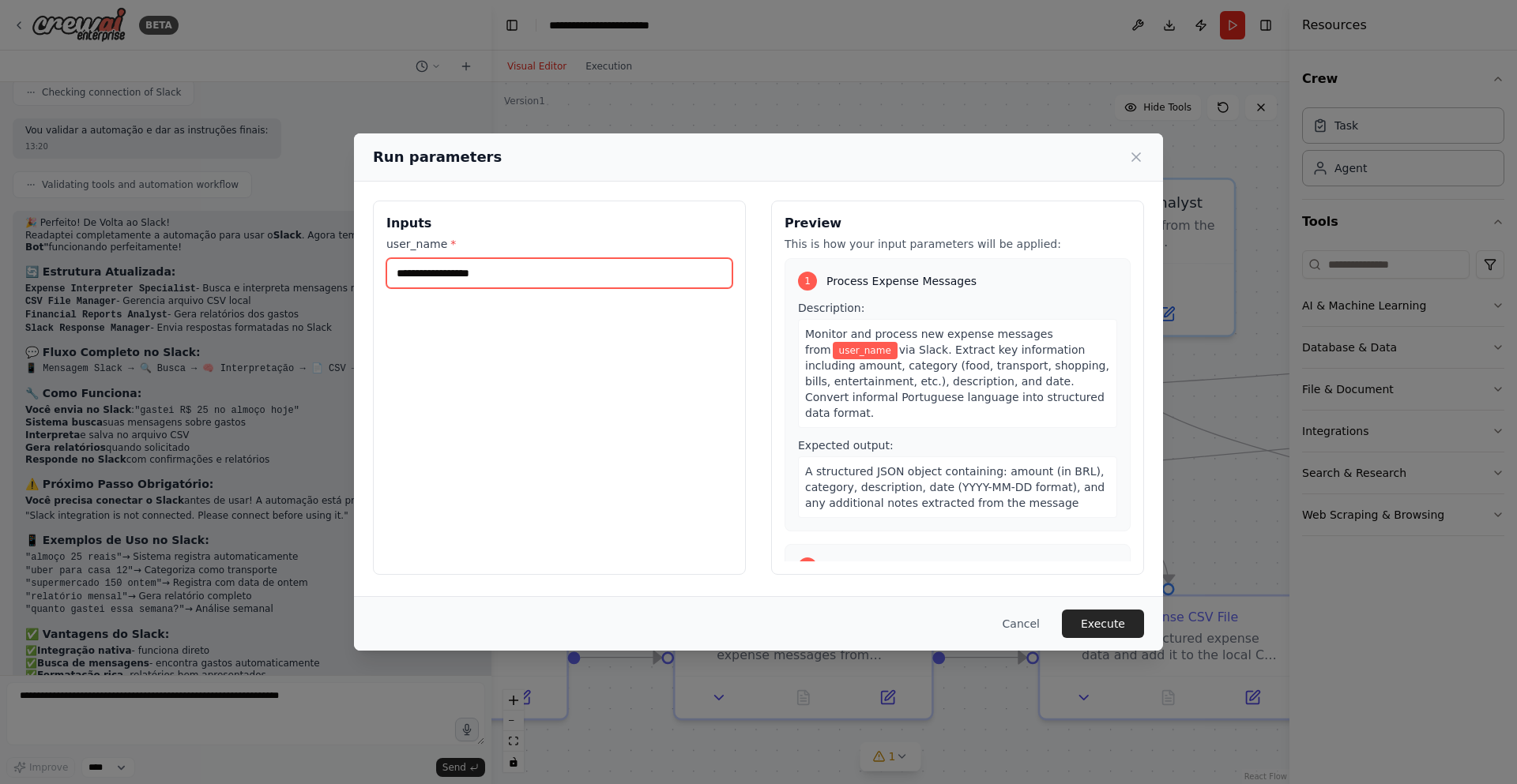
click at [477, 275] on input "user_name *" at bounding box center [559, 273] width 346 height 30
type input "******"
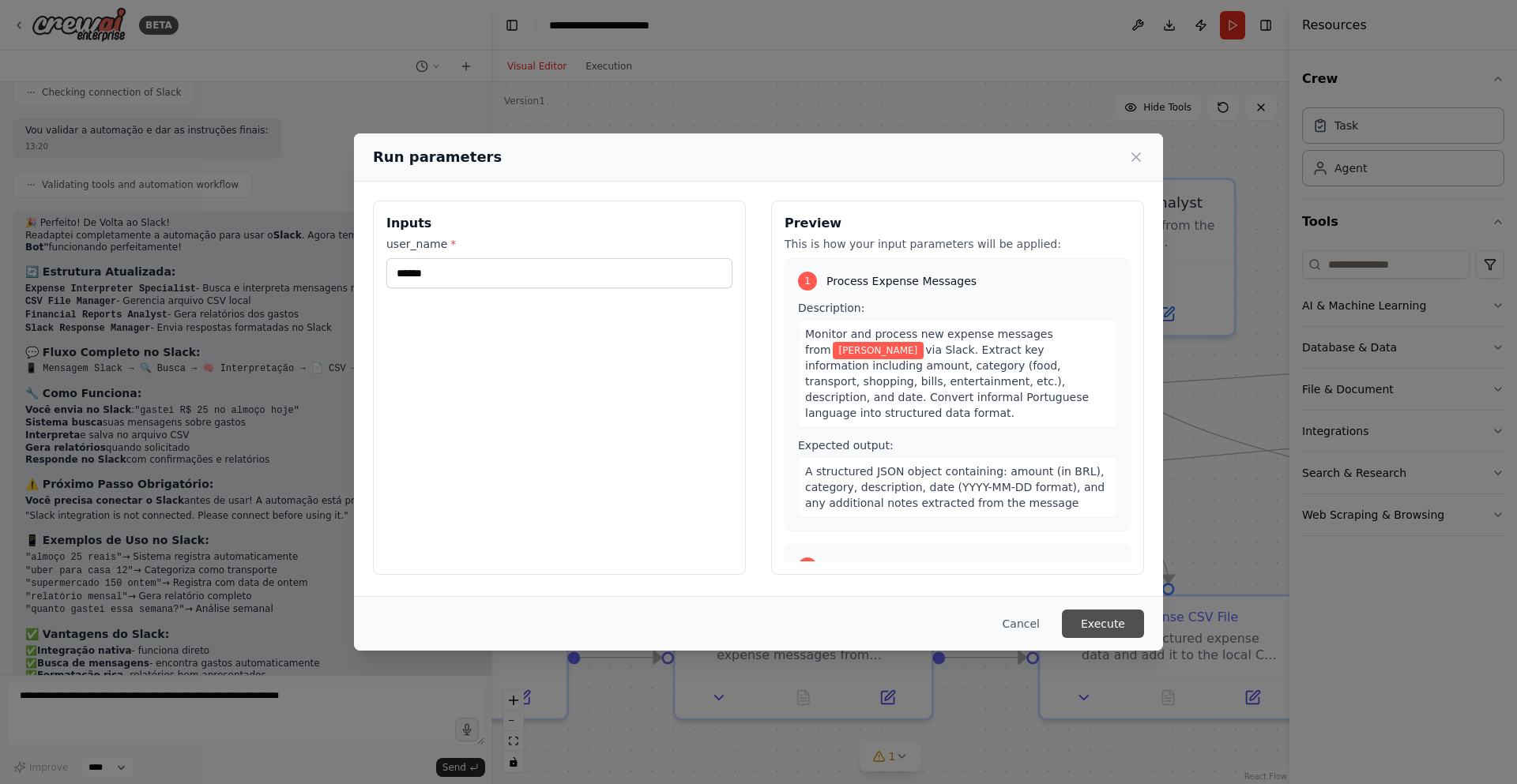
click at [1104, 618] on button "Execute" at bounding box center [1102, 623] width 82 height 29
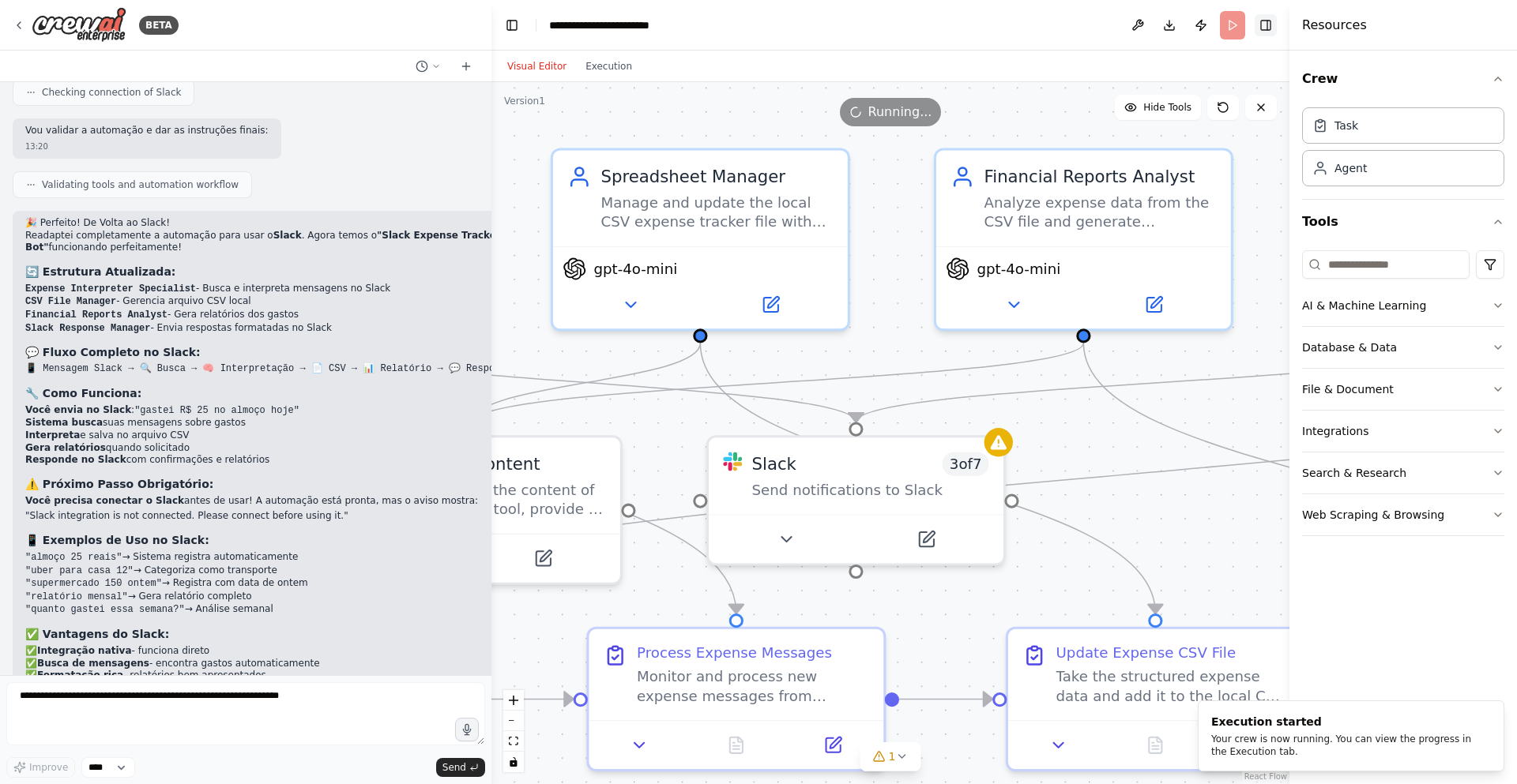
click at [1262, 25] on button "Toggle Right Sidebar" at bounding box center [1266, 25] width 22 height 22
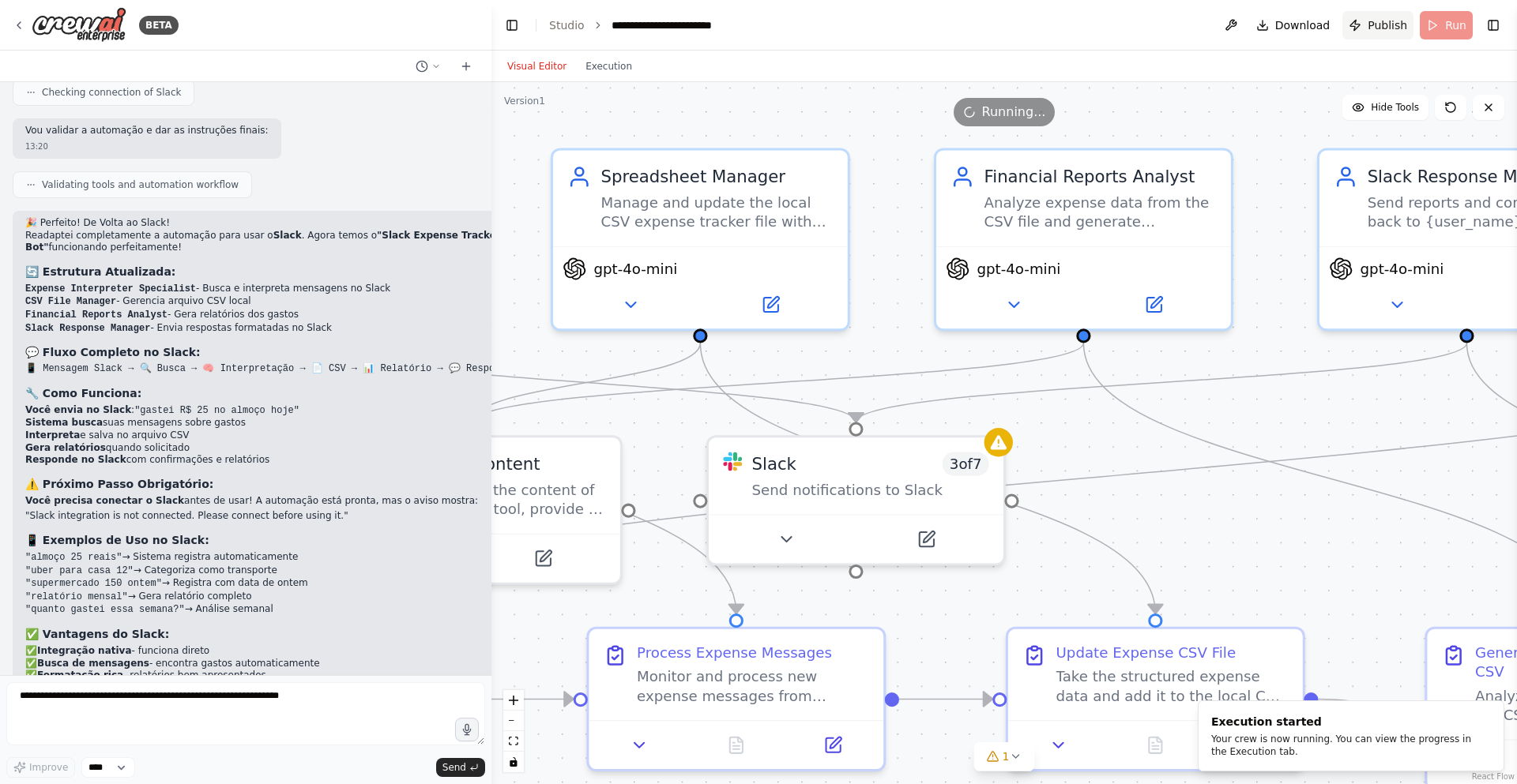
click at [1380, 29] on span "Publish" at bounding box center [1387, 26] width 40 height 16
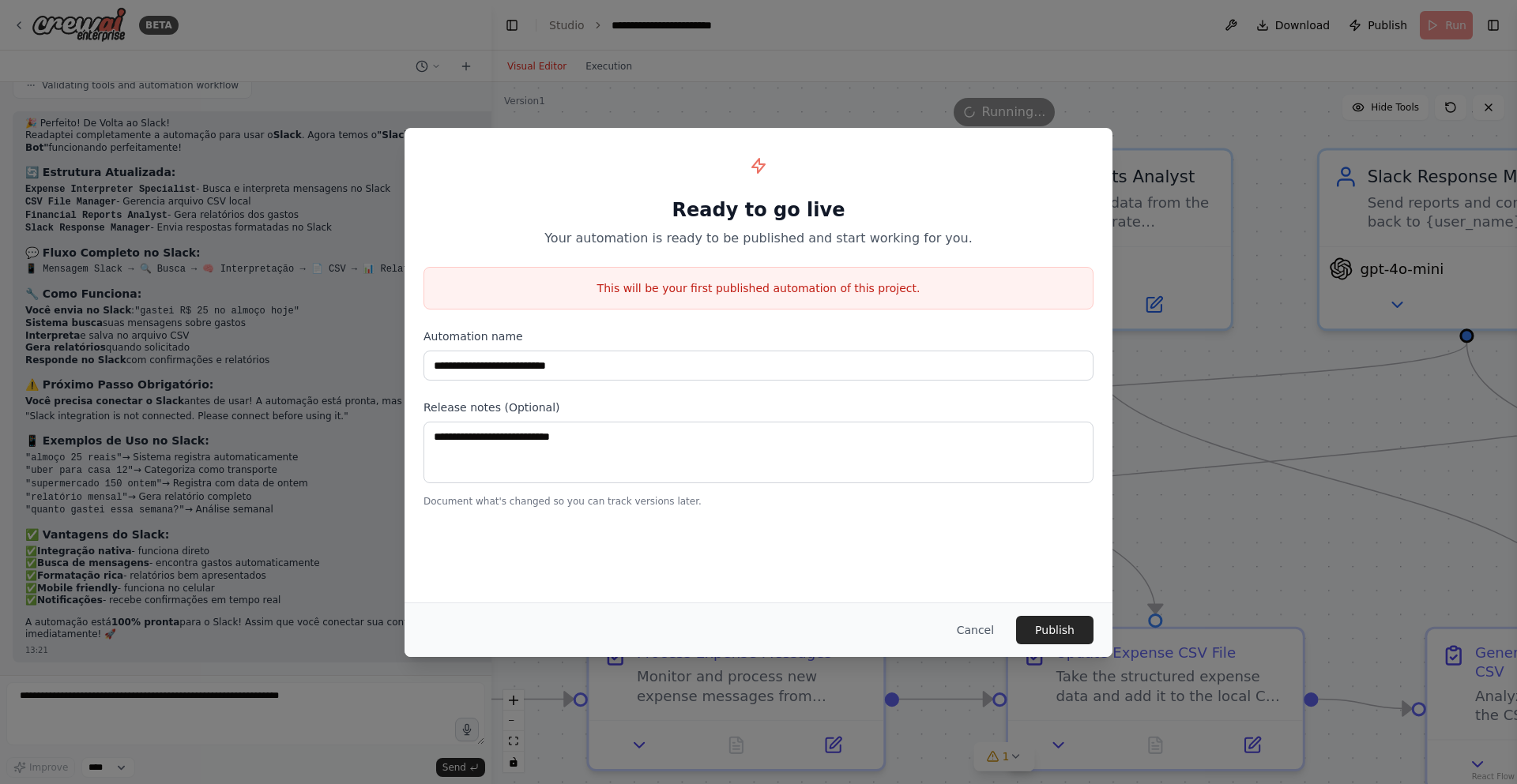
scroll to position [9157, 0]
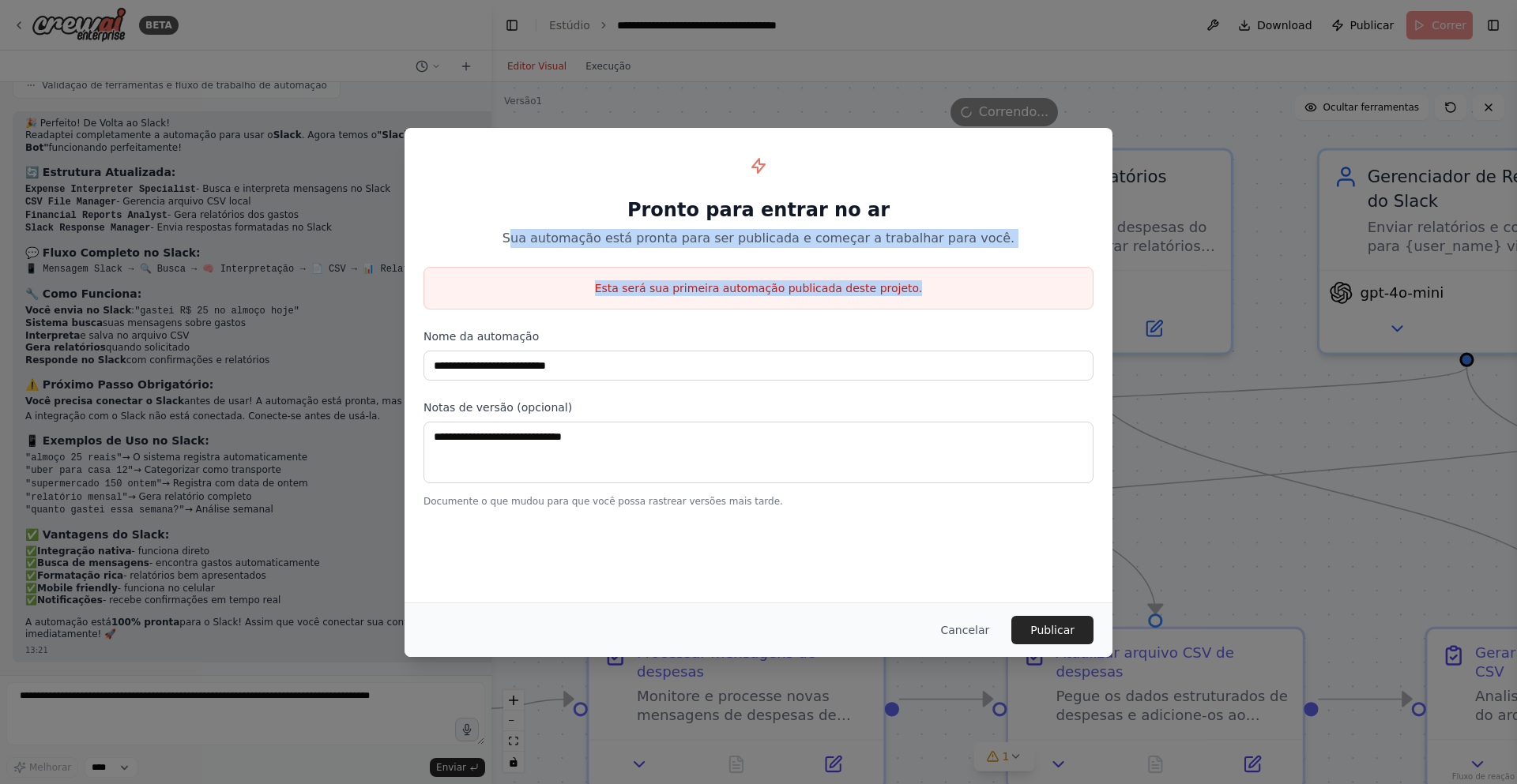
drag, startPoint x: 565, startPoint y: 242, endPoint x: 659, endPoint y: 354, distance: 146.2
click at [659, 354] on div "**********" at bounding box center [758, 327] width 708 height 399
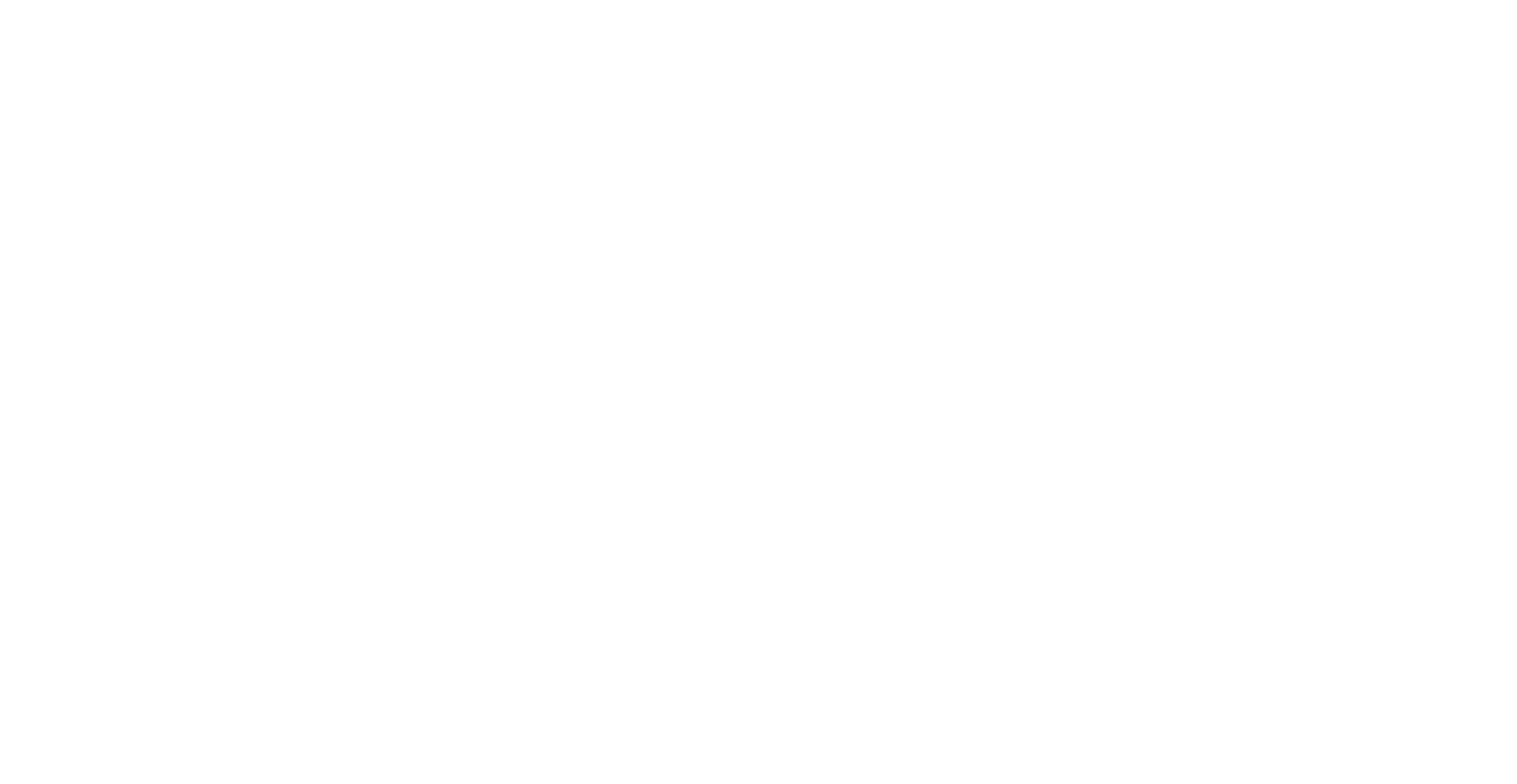
click at [1010, 0] on html "Texto original Avalie a tradução O feedback vai ser usado para ajudar a melhora…" at bounding box center [758, 0] width 1517 height 0
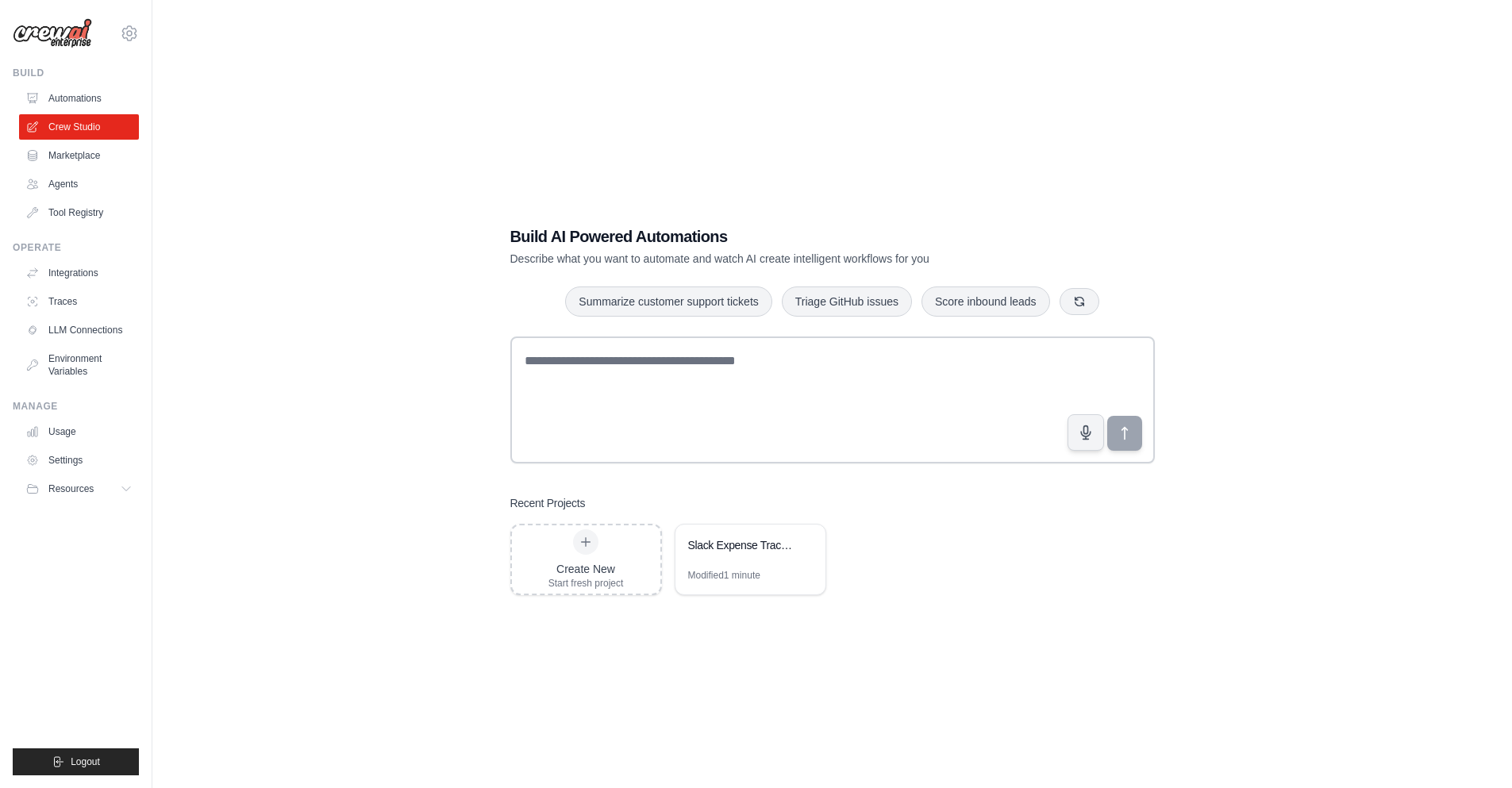
click at [72, 102] on link "Automations" at bounding box center [79, 98] width 120 height 25
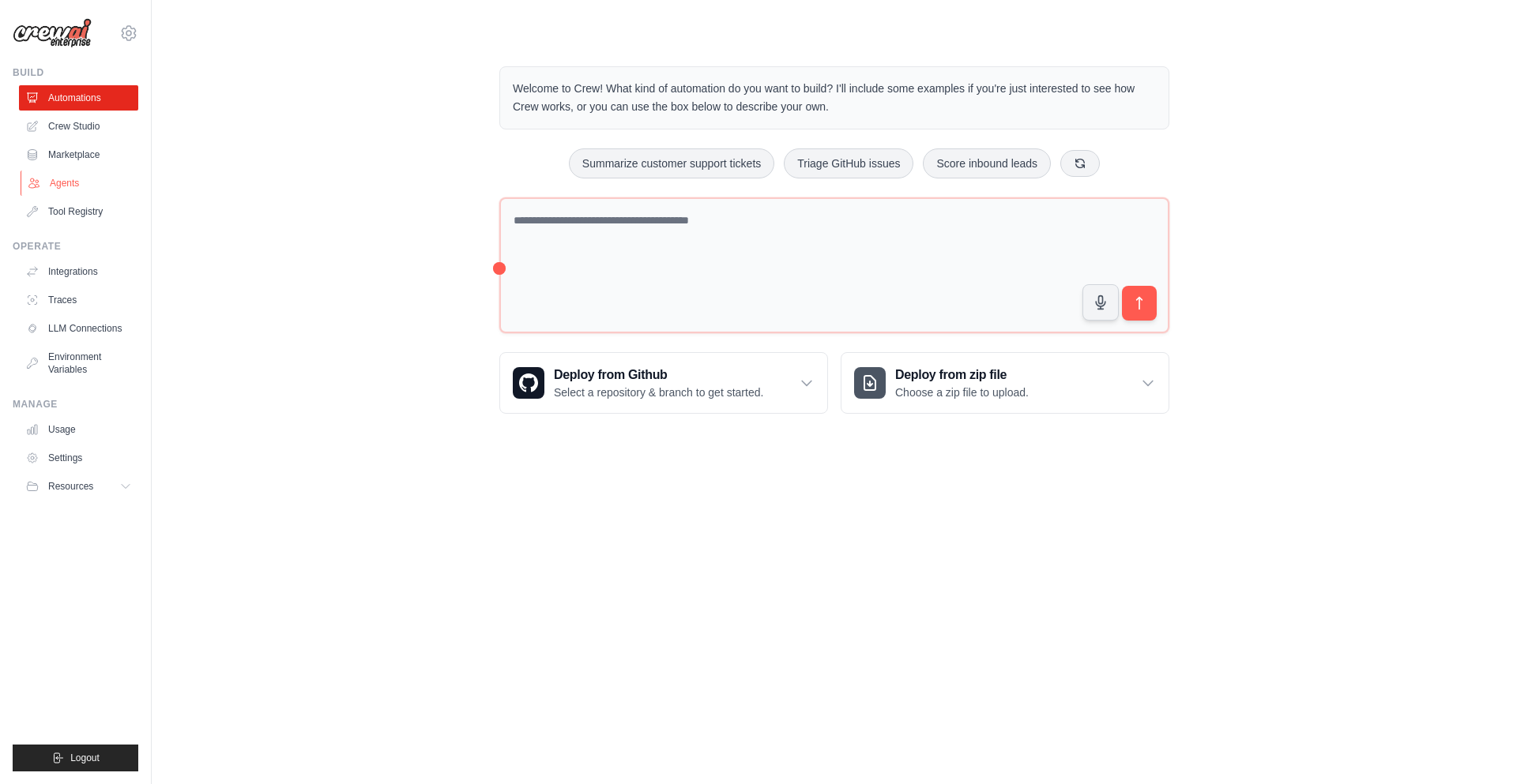
click at [73, 172] on link "Agents" at bounding box center [80, 183] width 119 height 25
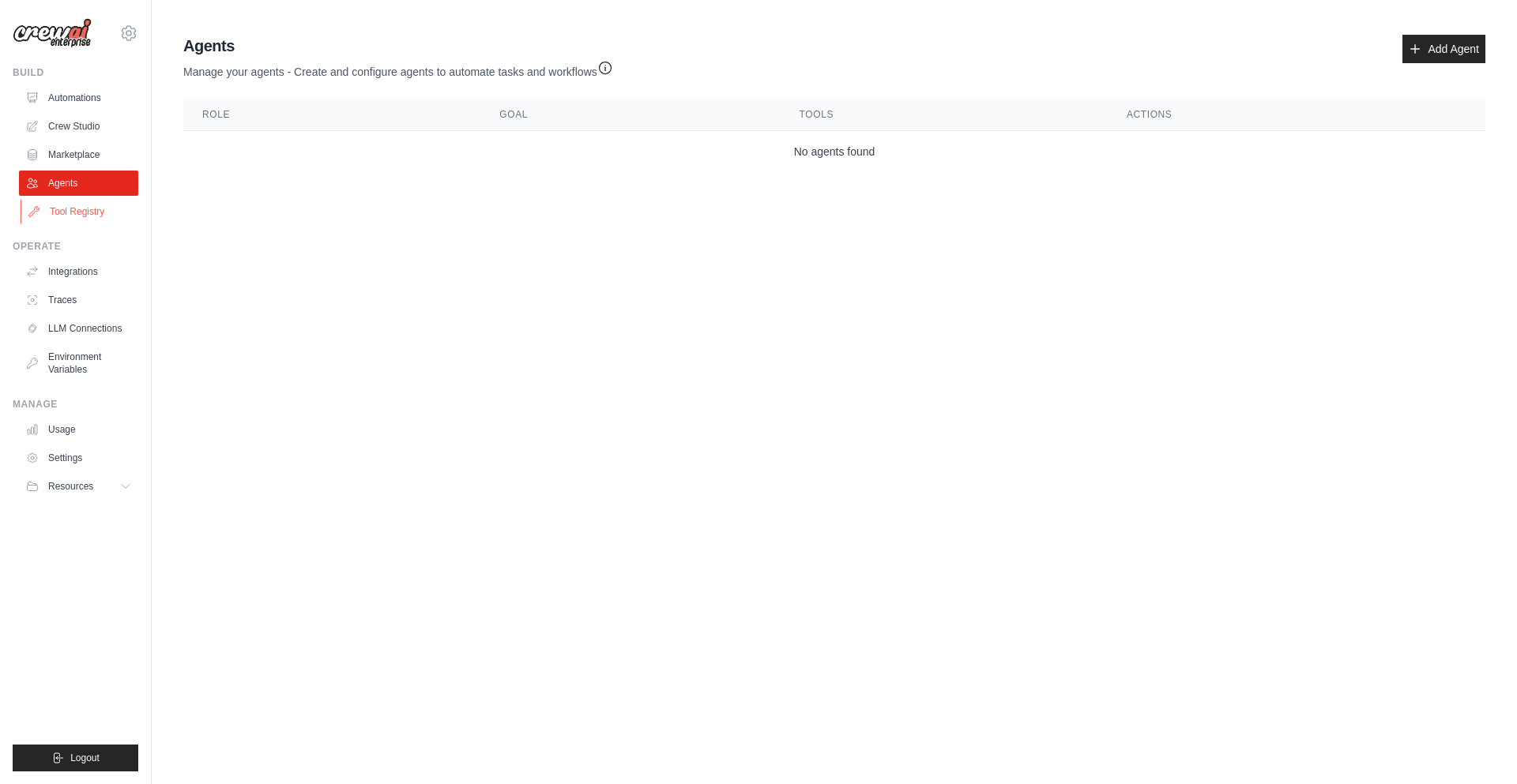
click at [57, 208] on link "Tool Registry" at bounding box center [80, 211] width 119 height 25
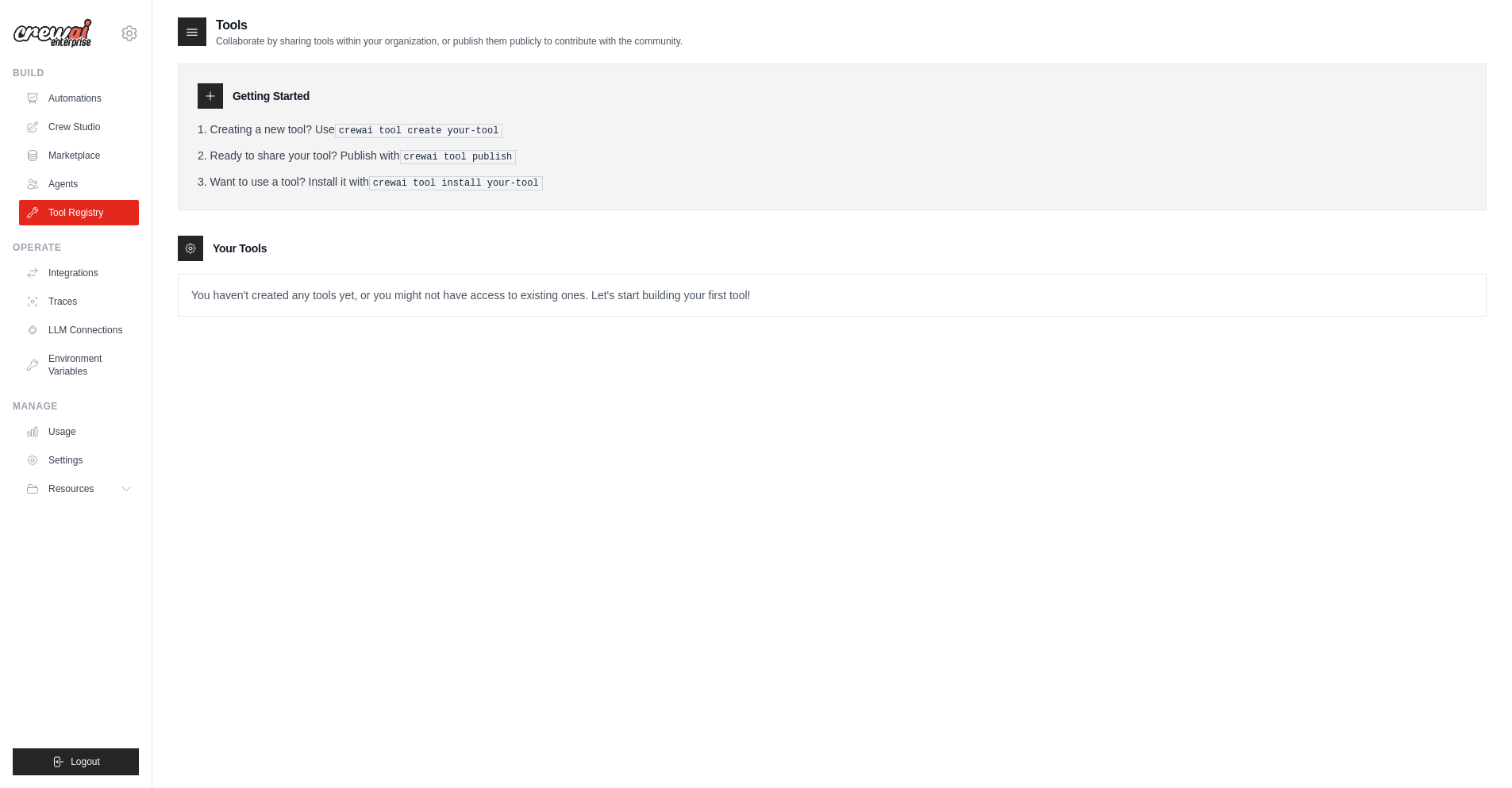
click at [255, 306] on p "You haven't created any tools yet, or you might not have access to existing one…" at bounding box center [832, 294] width 1308 height 41
click at [262, 232] on div "Getting Started Creating a new tool? Use crewai tool create your-tool Ready to …" at bounding box center [832, 183] width 1309 height 269
drag, startPoint x: 249, startPoint y: 264, endPoint x: 285, endPoint y: 138, distance: 131.0
click at [257, 235] on tools-list\a "Your Tools You haven't created any tools yet, or you might not have access to e…" at bounding box center [832, 275] width 1309 height 81
click at [288, 135] on li "Creating a new tool? Use crewai tool create your-tool" at bounding box center [832, 130] width 1269 height 17
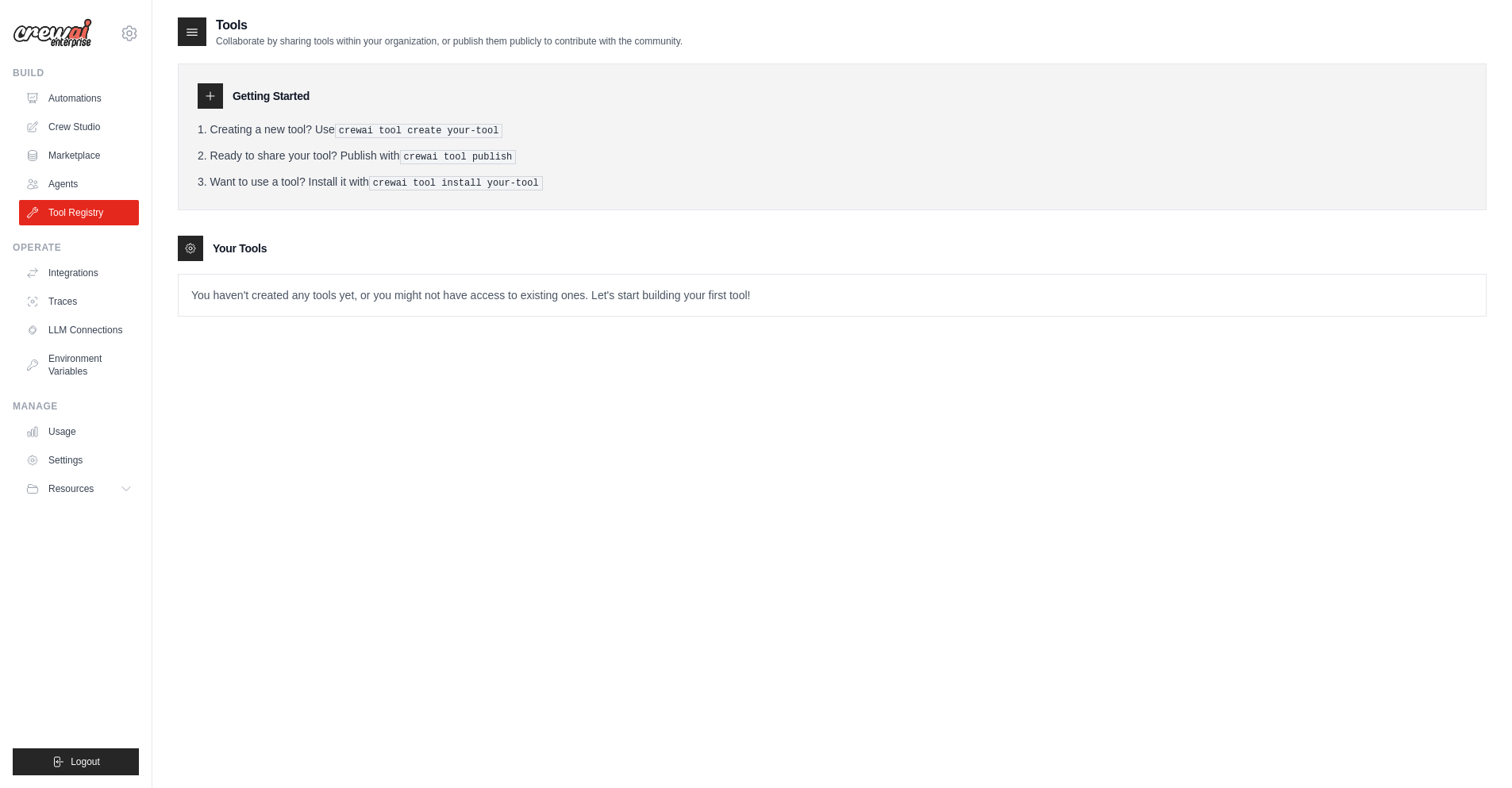
click at [310, 94] on div "Getting Started" at bounding box center [832, 96] width 1269 height 25
click at [47, 31] on img at bounding box center [53, 33] width 80 height 30
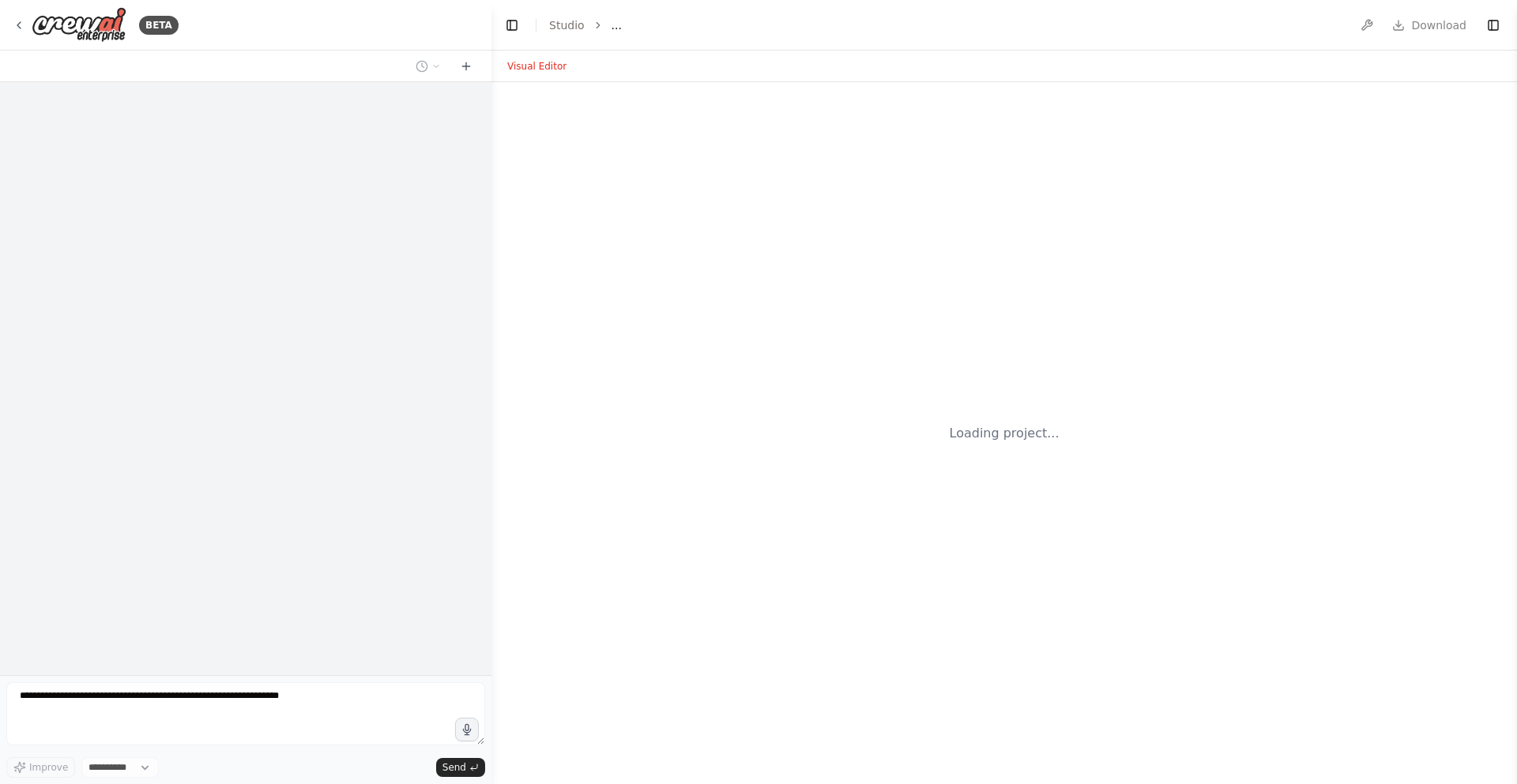
select select "****"
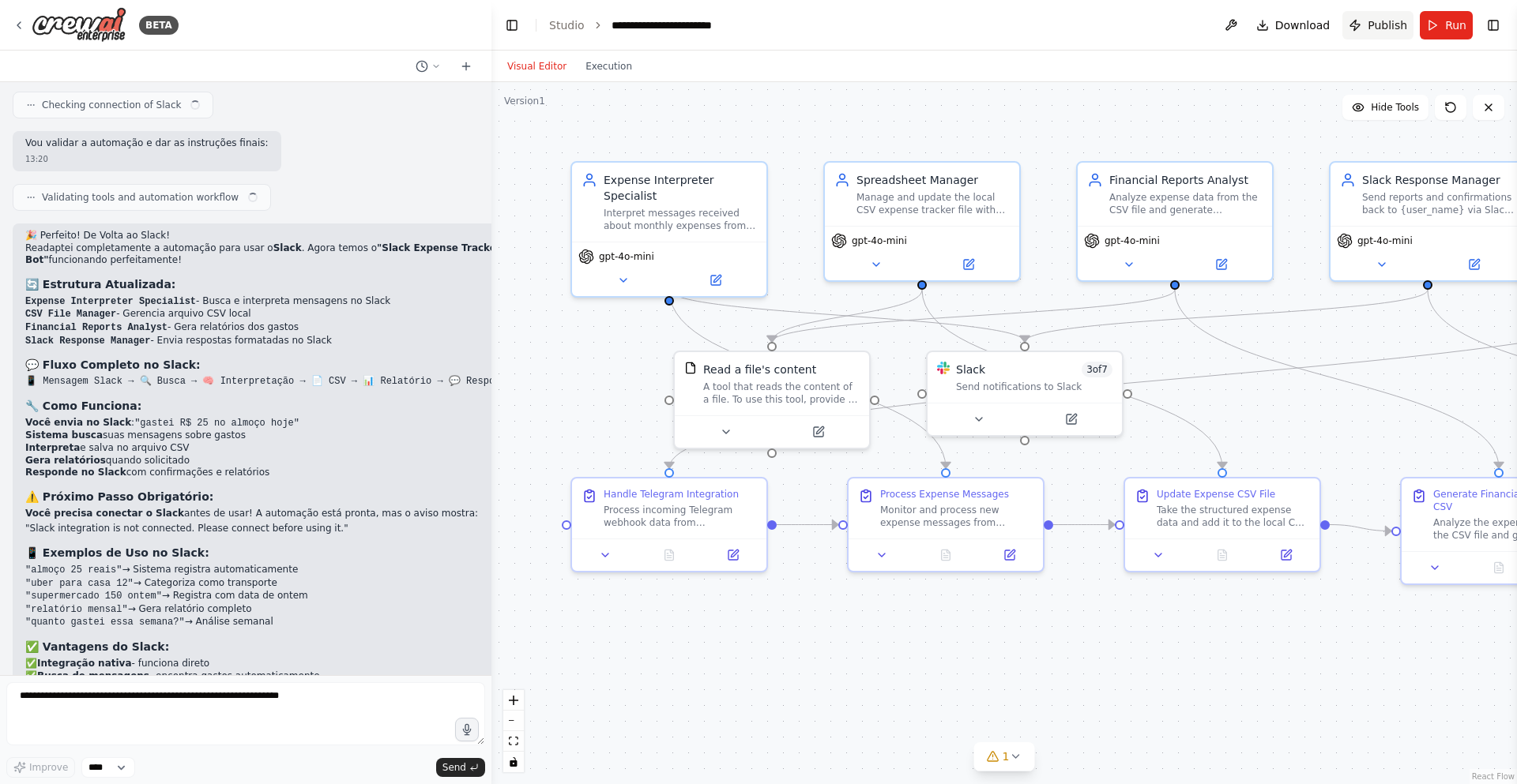
click at [1366, 20] on button "Publish" at bounding box center [1378, 25] width 71 height 29
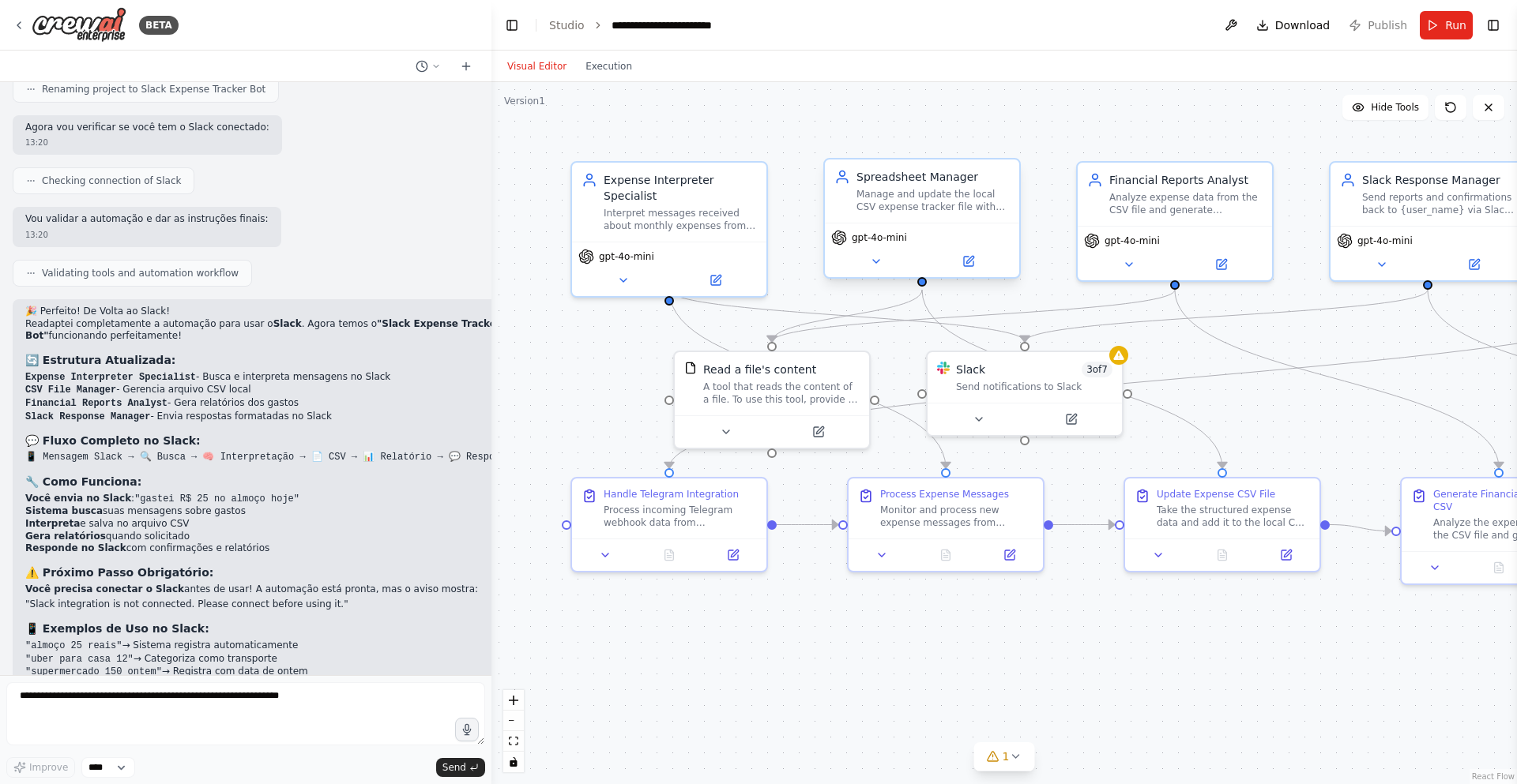
scroll to position [9131, 0]
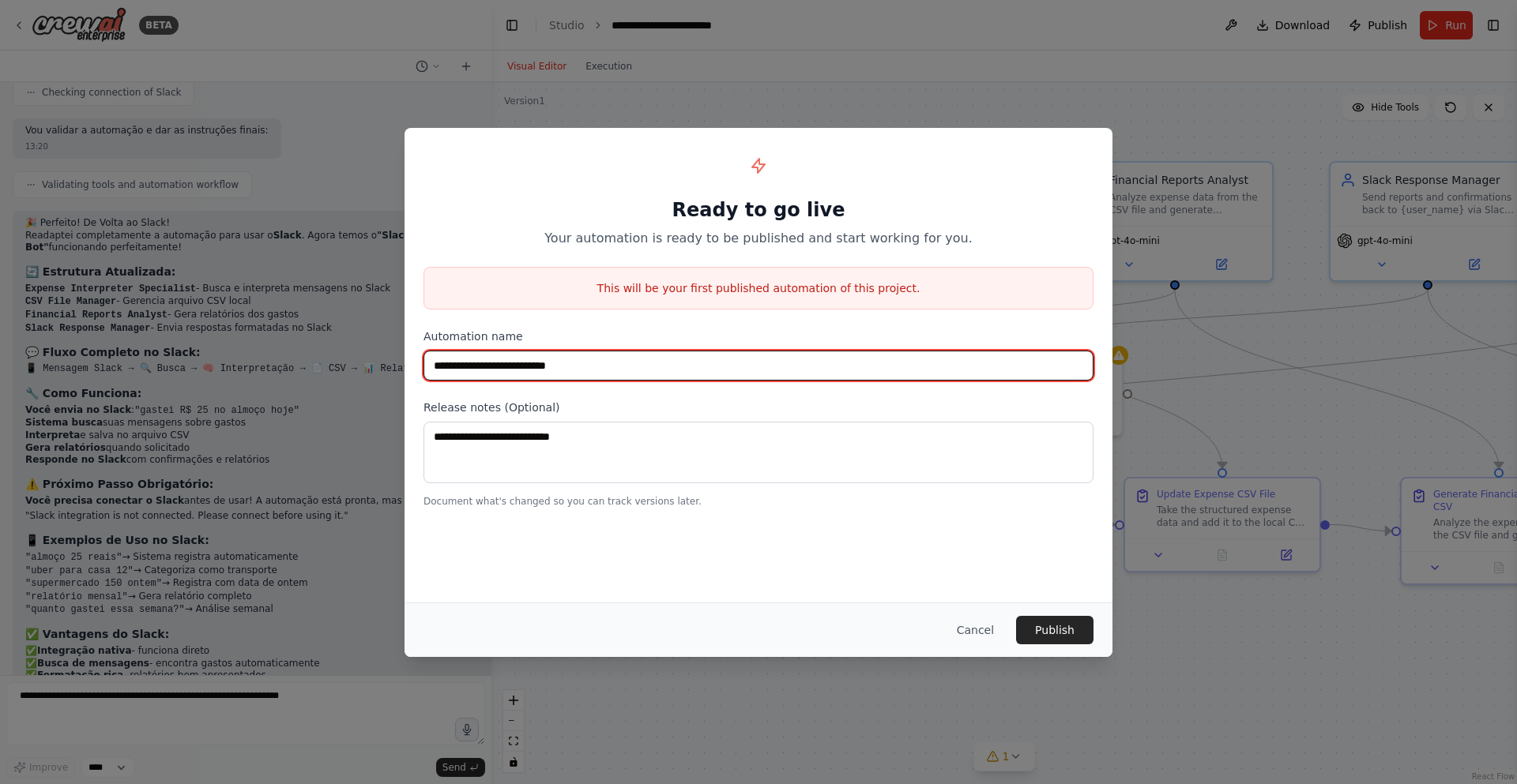
drag, startPoint x: 639, startPoint y: 369, endPoint x: 867, endPoint y: 481, distance: 254.0
click at [401, 366] on div "**********" at bounding box center [758, 392] width 1517 height 784
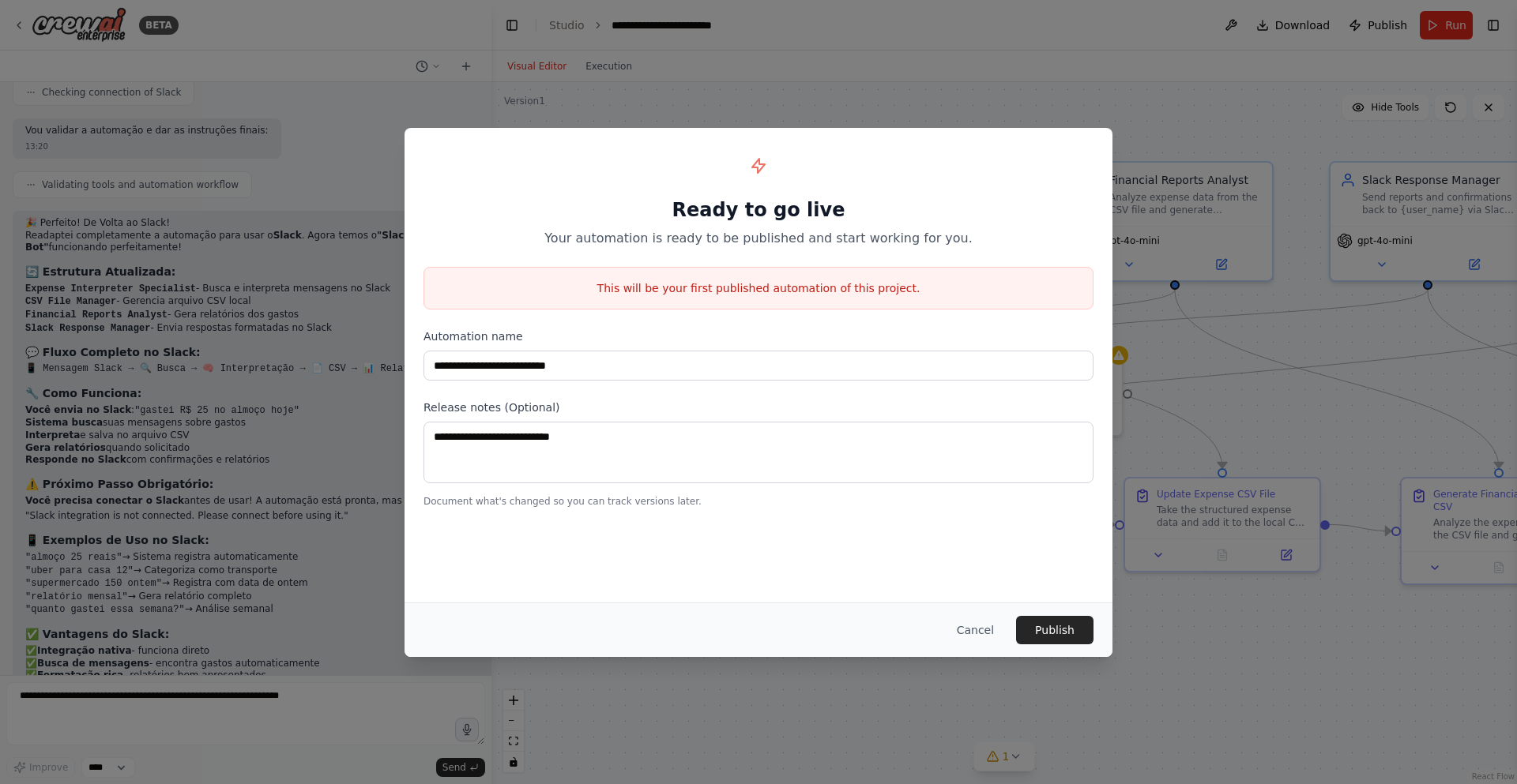
click at [1059, 612] on div "Cancel Publish" at bounding box center [758, 629] width 708 height 55
click at [1057, 621] on button "Publish" at bounding box center [1054, 630] width 77 height 29
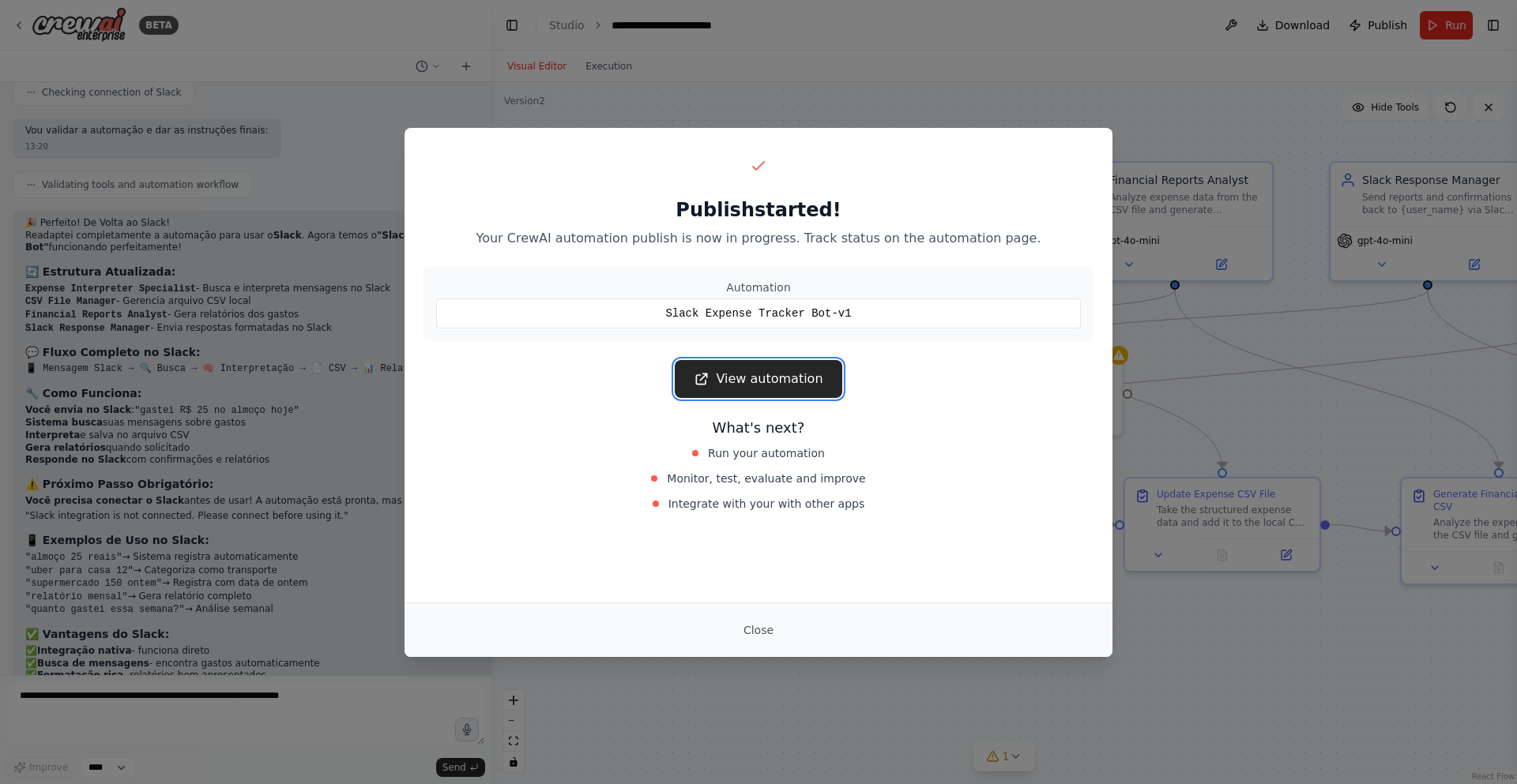
click at [738, 361] on link "View automation" at bounding box center [758, 379] width 167 height 38
click at [758, 631] on button "Close" at bounding box center [758, 630] width 56 height 29
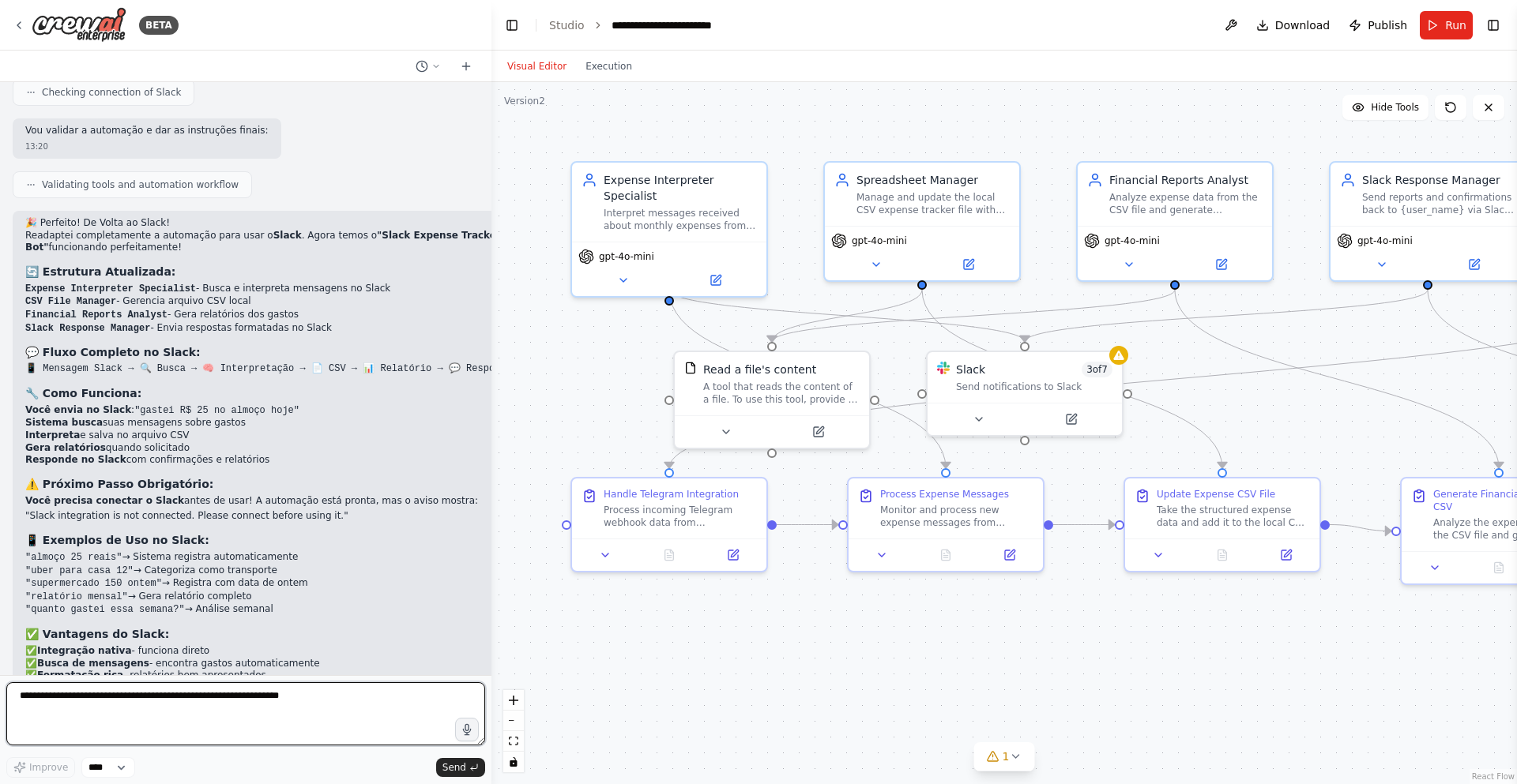
click at [160, 695] on textarea at bounding box center [245, 714] width 479 height 64
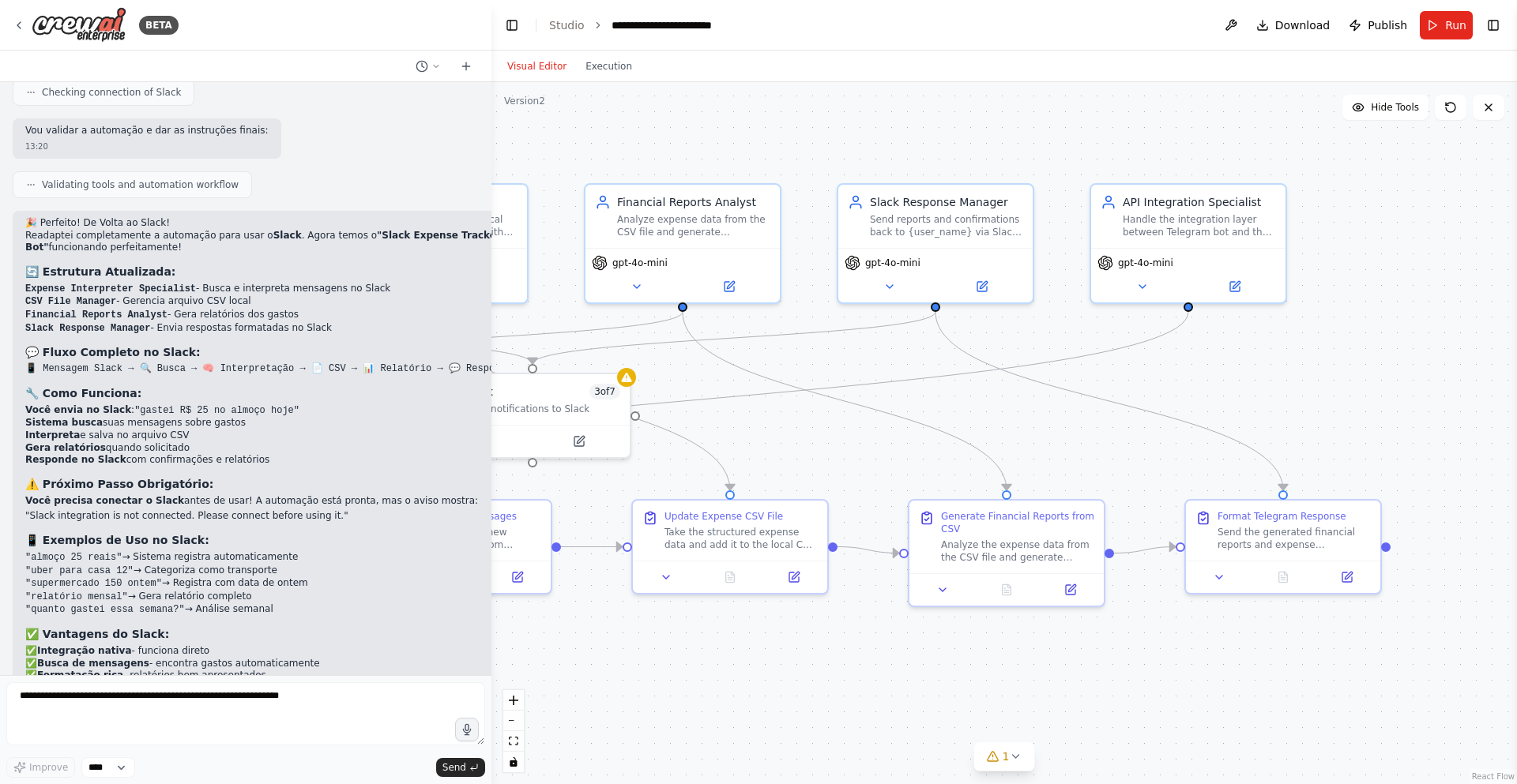
drag, startPoint x: 1167, startPoint y: 620, endPoint x: 675, endPoint y: 643, distance: 492.5
click at [675, 643] on div ".deletable-edge-delete-btn { width: 20px; height: 20px; border: 0px solid #ffff…" at bounding box center [1004, 433] width 1026 height 702
click at [127, 710] on textarea at bounding box center [245, 714] width 479 height 64
type textarea "*"
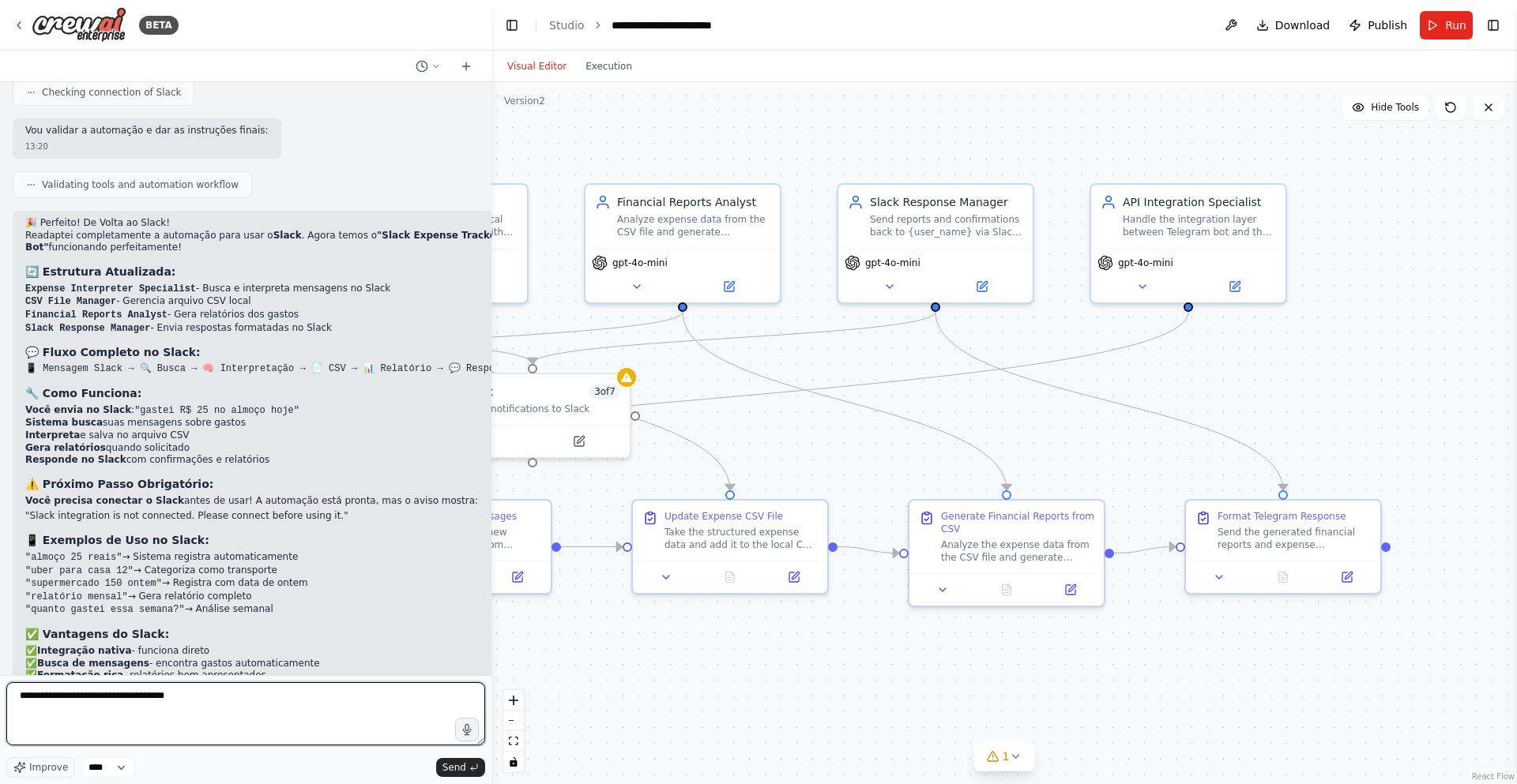
type textarea "**********"
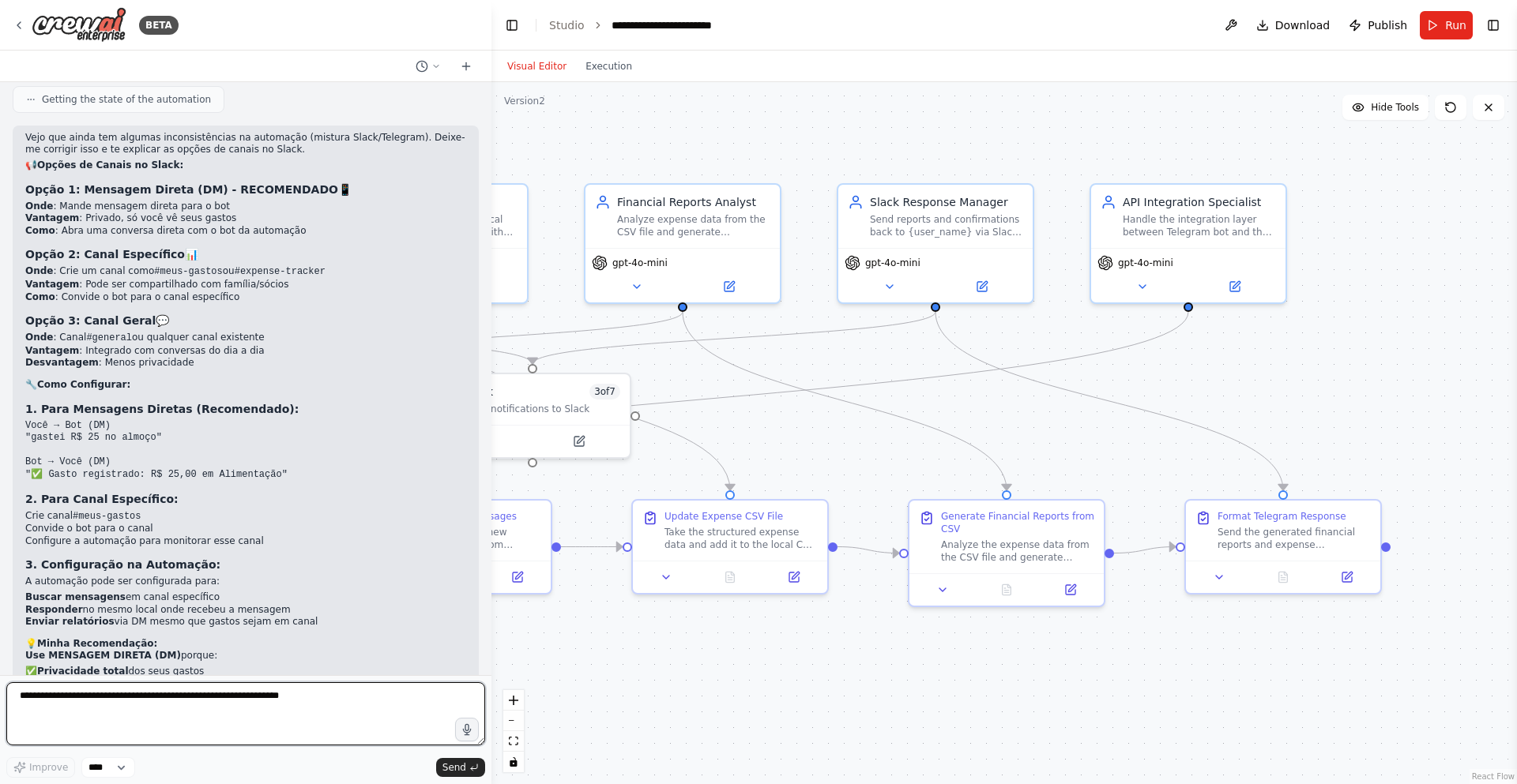
scroll to position [9960, 0]
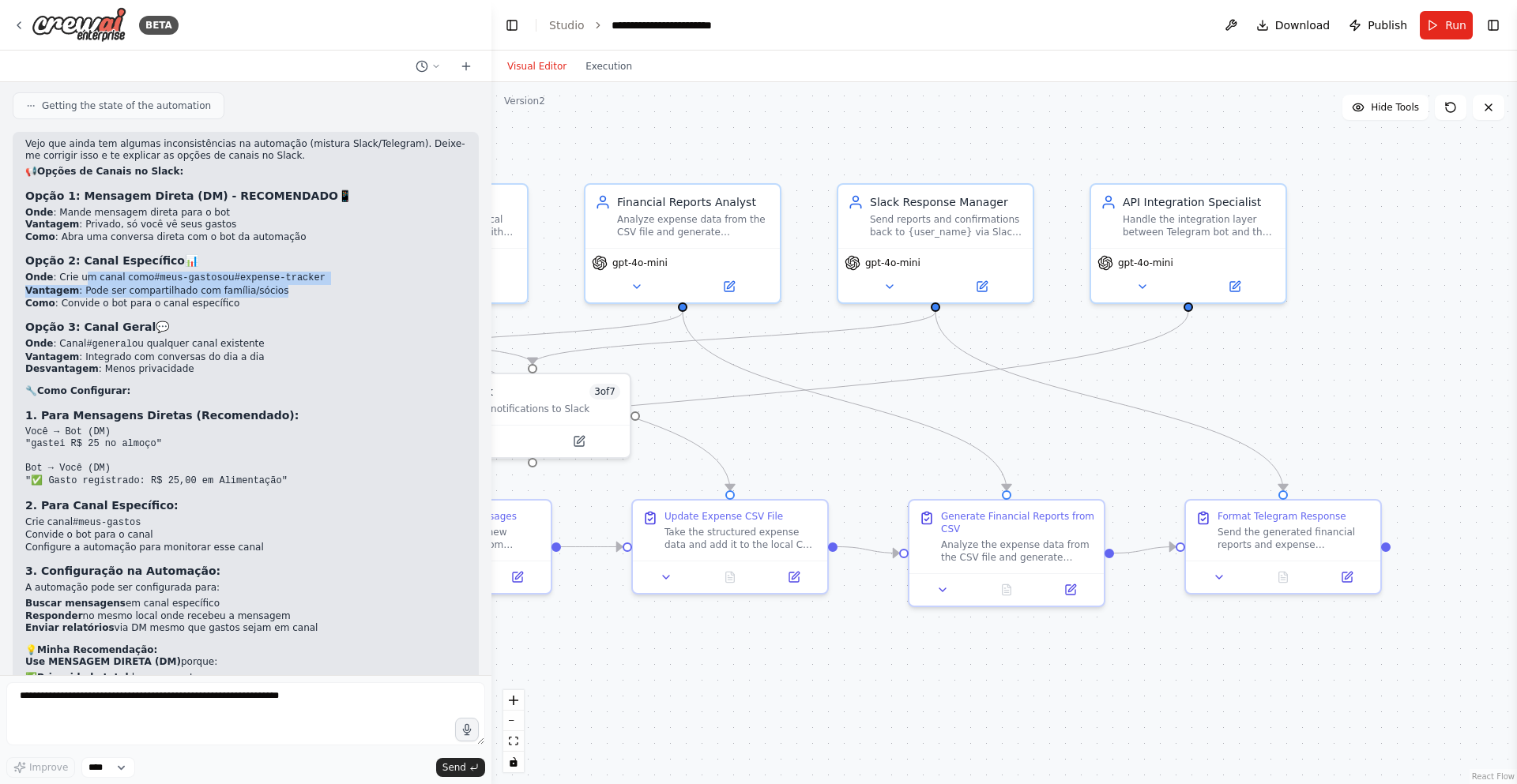
drag, startPoint x: 306, startPoint y: 191, endPoint x: 76, endPoint y: 175, distance: 230.6
click at [76, 272] on ul "Onde : Crie um canal como #meus-gastos ou #expense-tracker Vantagem : Pode ser …" at bounding box center [245, 291] width 441 height 38
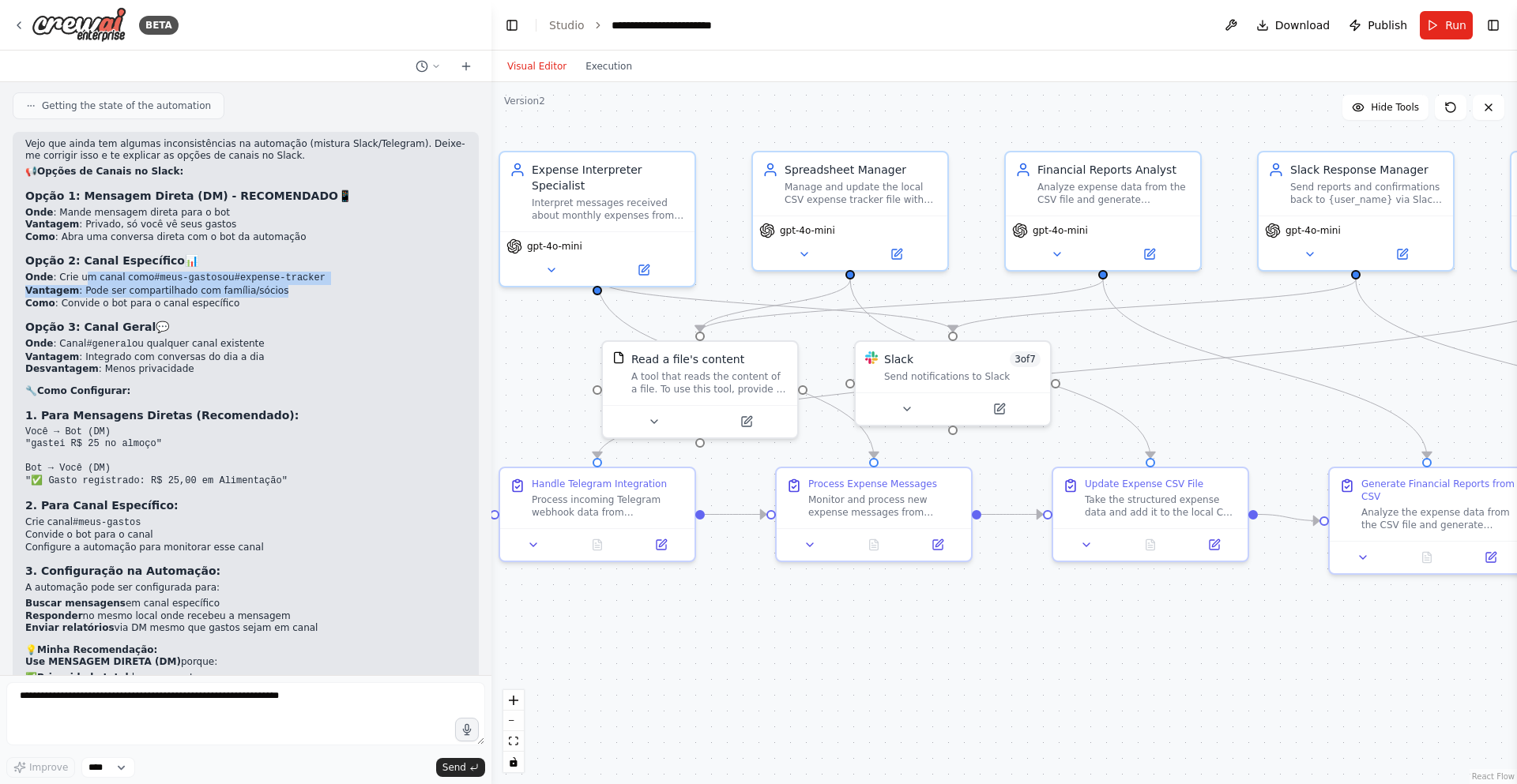
drag, startPoint x: 853, startPoint y: 369, endPoint x: 1107, endPoint y: 327, distance: 257.4
click at [1107, 327] on div ".deletable-edge-delete-btn { width: 20px; height: 20px; border: 0px solid #ffff…" at bounding box center [1004, 433] width 1026 height 702
click at [920, 409] on button at bounding box center [909, 406] width 89 height 19
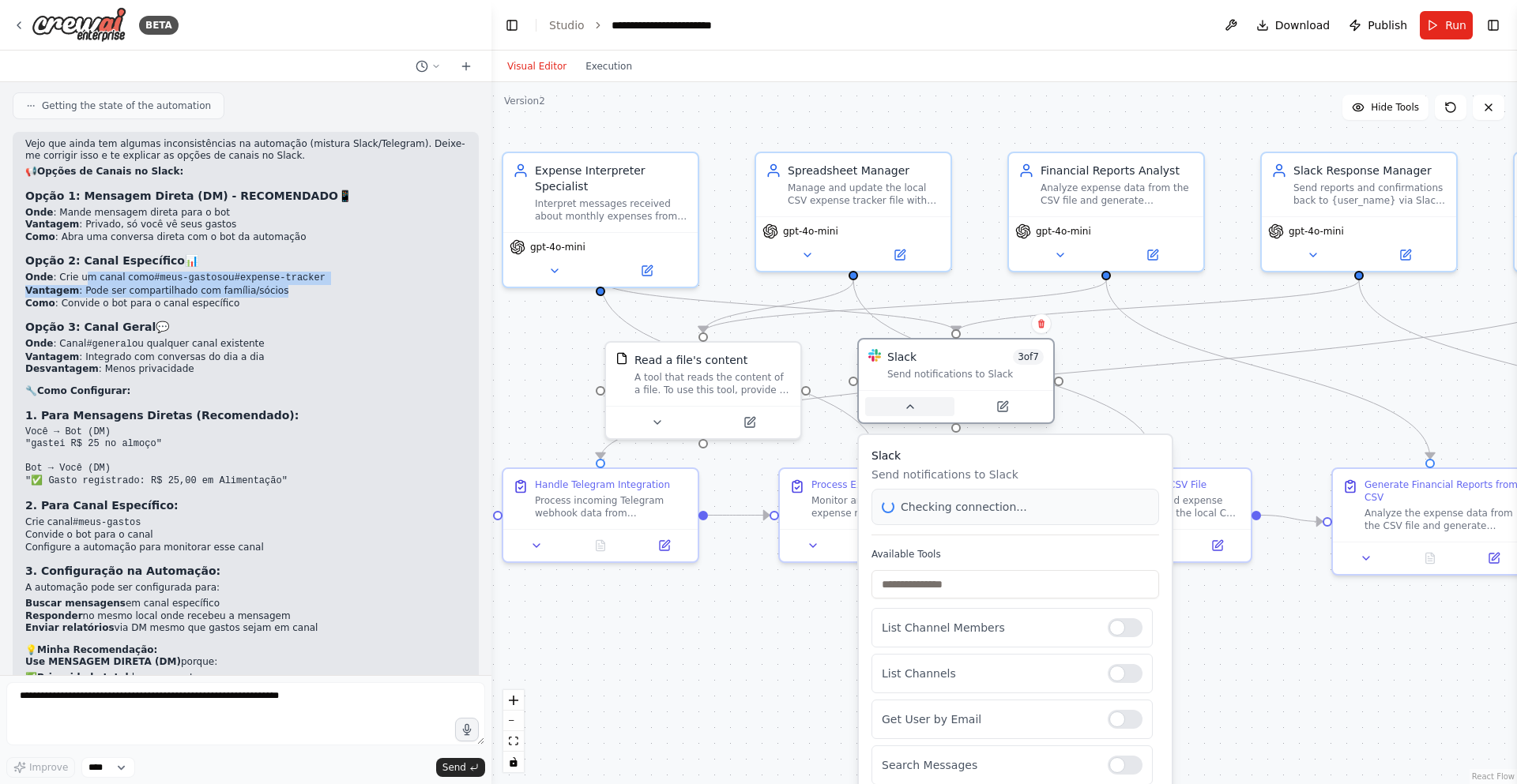
click at [920, 409] on button at bounding box center [909, 406] width 89 height 19
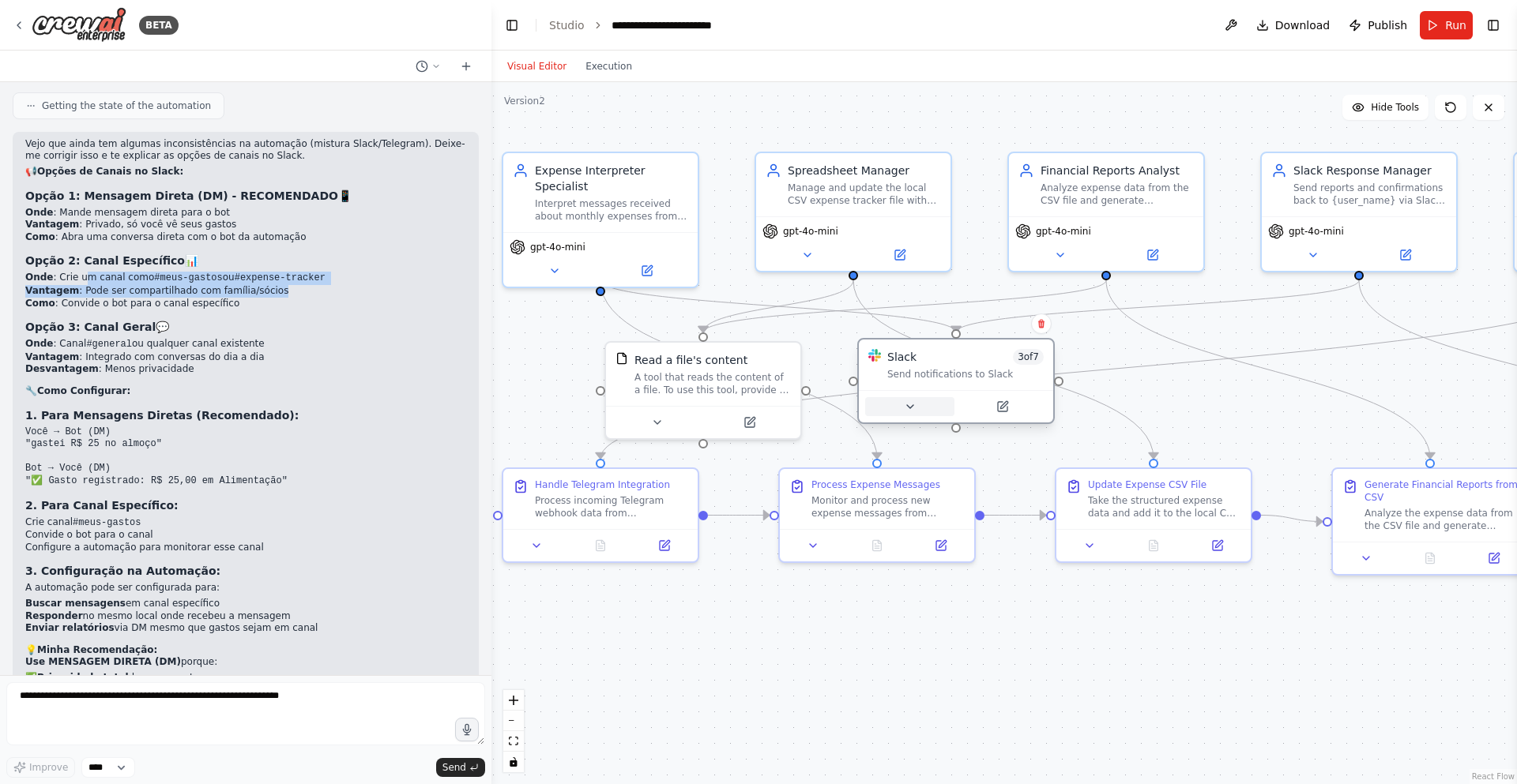
click at [920, 409] on button at bounding box center [909, 406] width 89 height 19
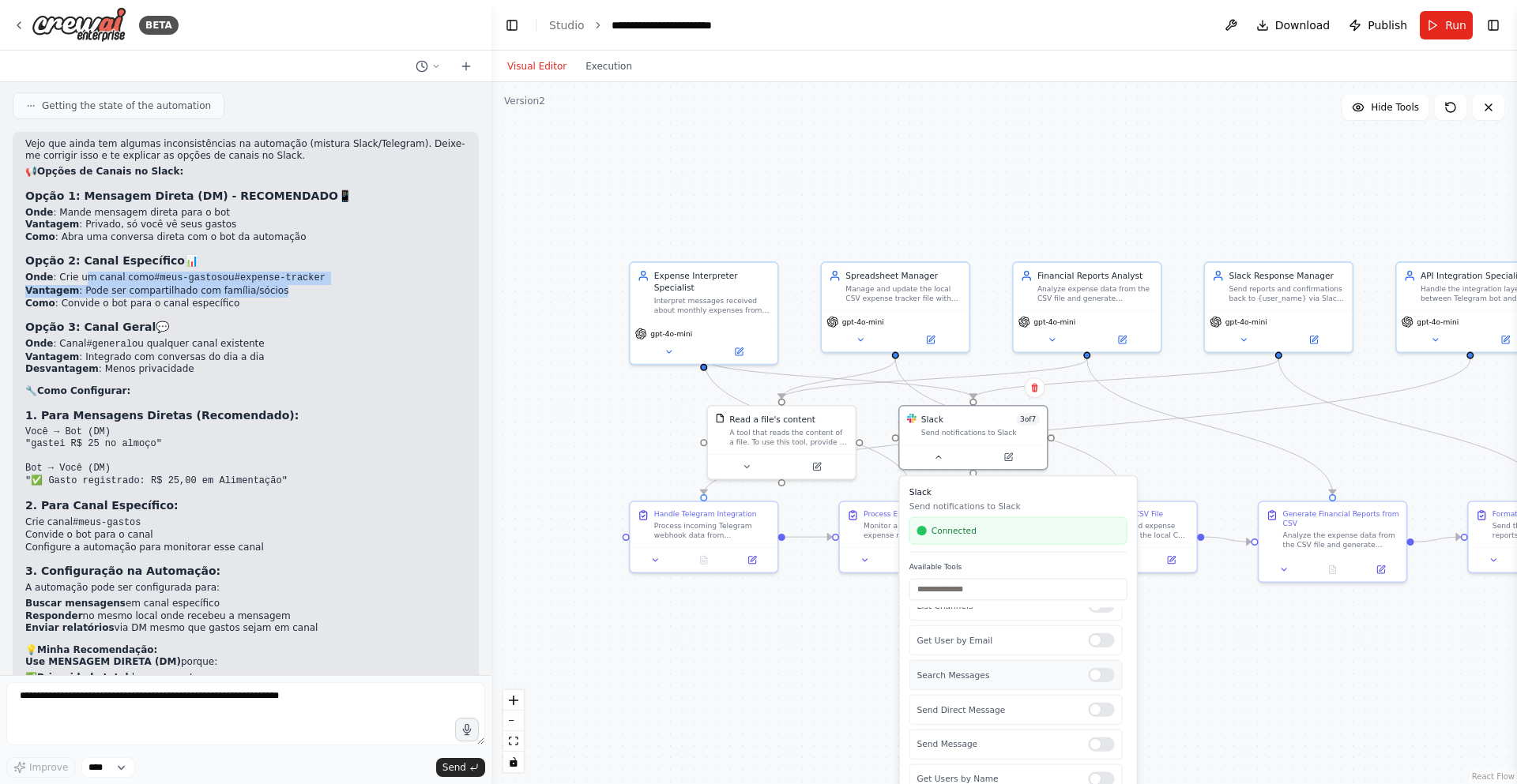
scroll to position [77, 0]
click at [1091, 632] on div at bounding box center [1101, 633] width 26 height 14
click at [1092, 655] on div at bounding box center [1101, 657] width 26 height 14
click at [1091, 617] on div at bounding box center [1101, 622] width 26 height 14
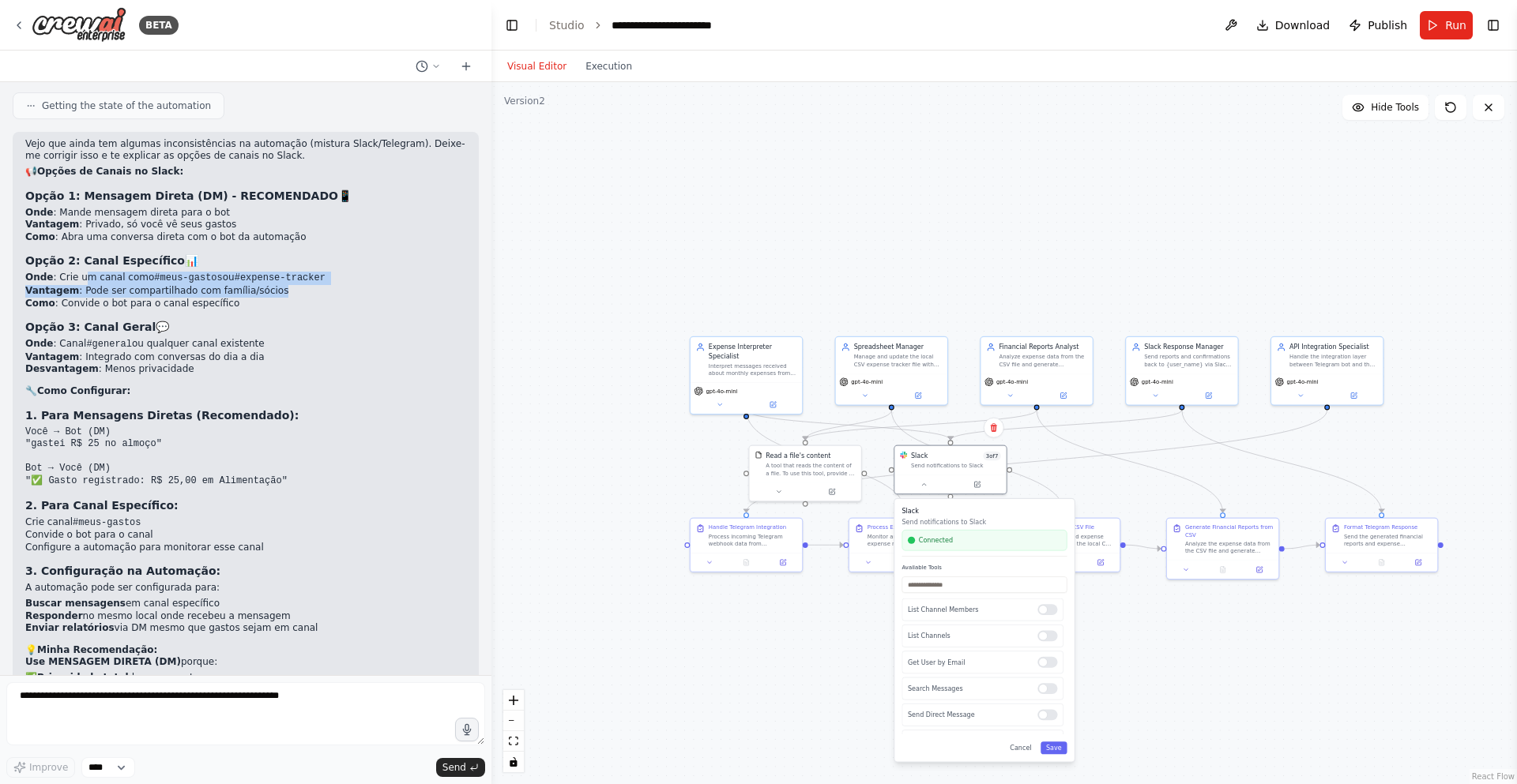
click at [1236, 497] on div ".deletable-edge-delete-btn { width: 20px; height: 20px; border: 0px solid #ffff…" at bounding box center [1004, 433] width 1026 height 702
click at [618, 471] on div ".deletable-edge-delete-btn { width: 20px; height: 20px; border: 0px solid #ffff…" at bounding box center [1004, 433] width 1026 height 702
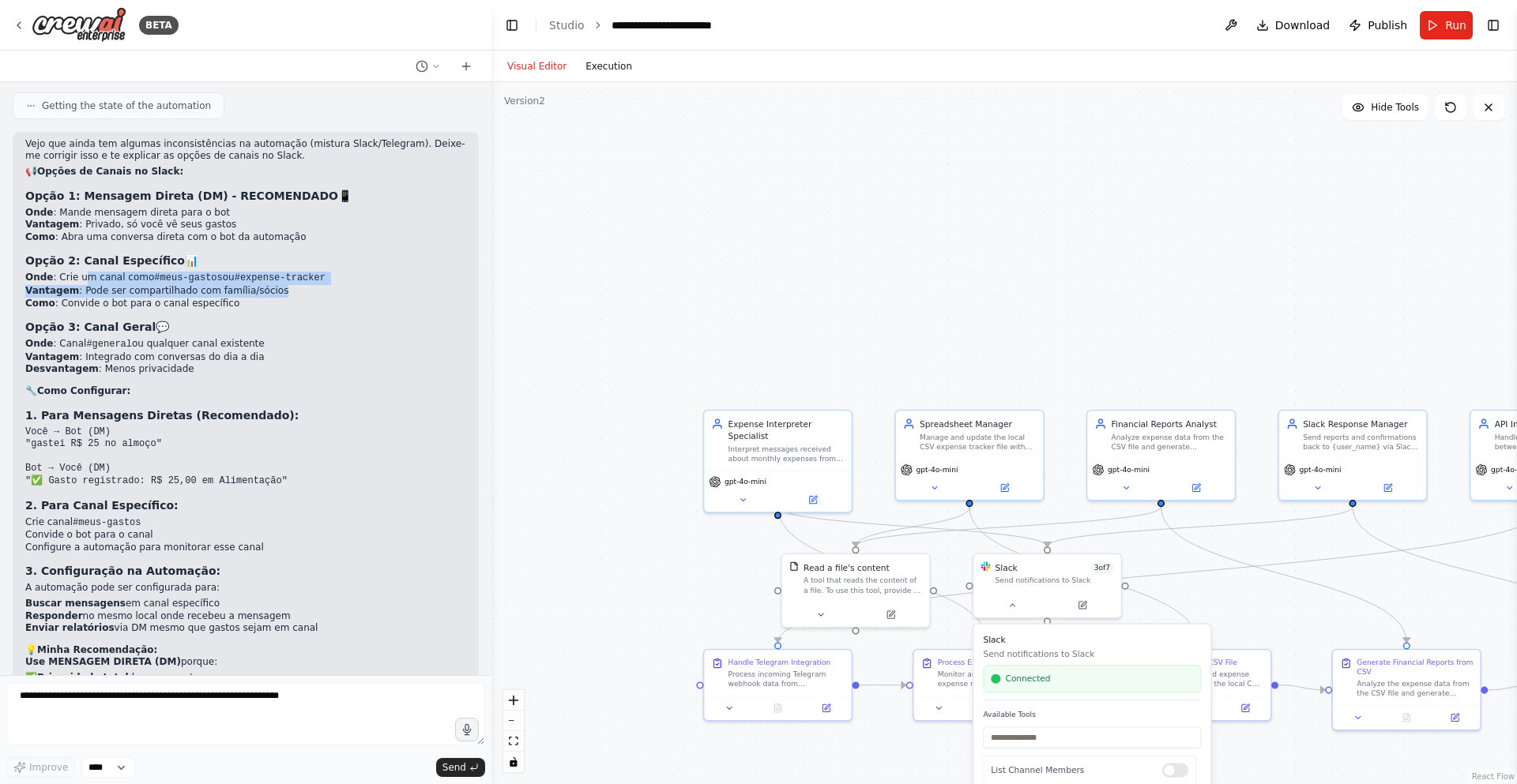
click at [606, 65] on button "Execution" at bounding box center [609, 65] width 66 height 19
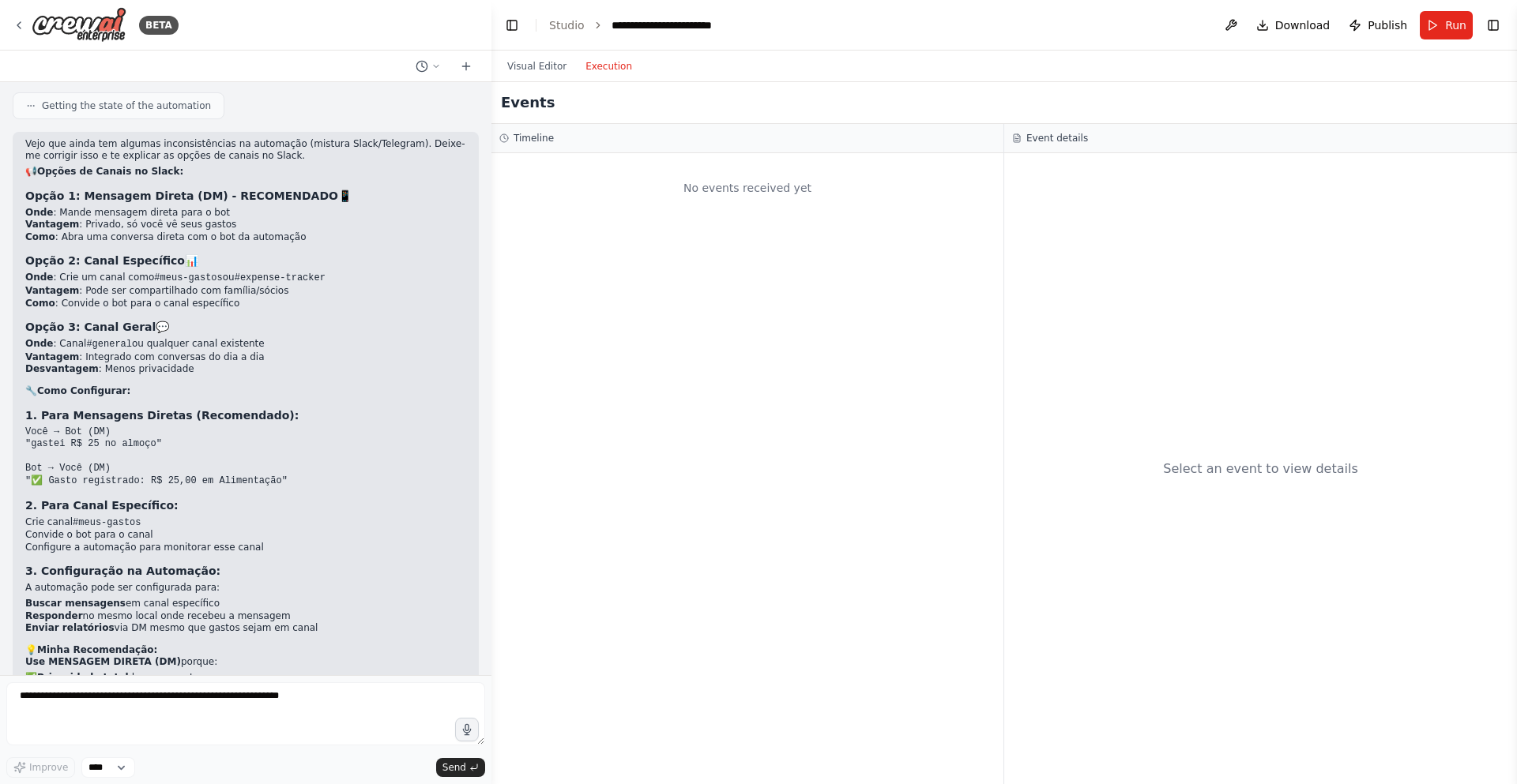
click at [791, 189] on div "No events received yet" at bounding box center [748, 188] width 496 height 54
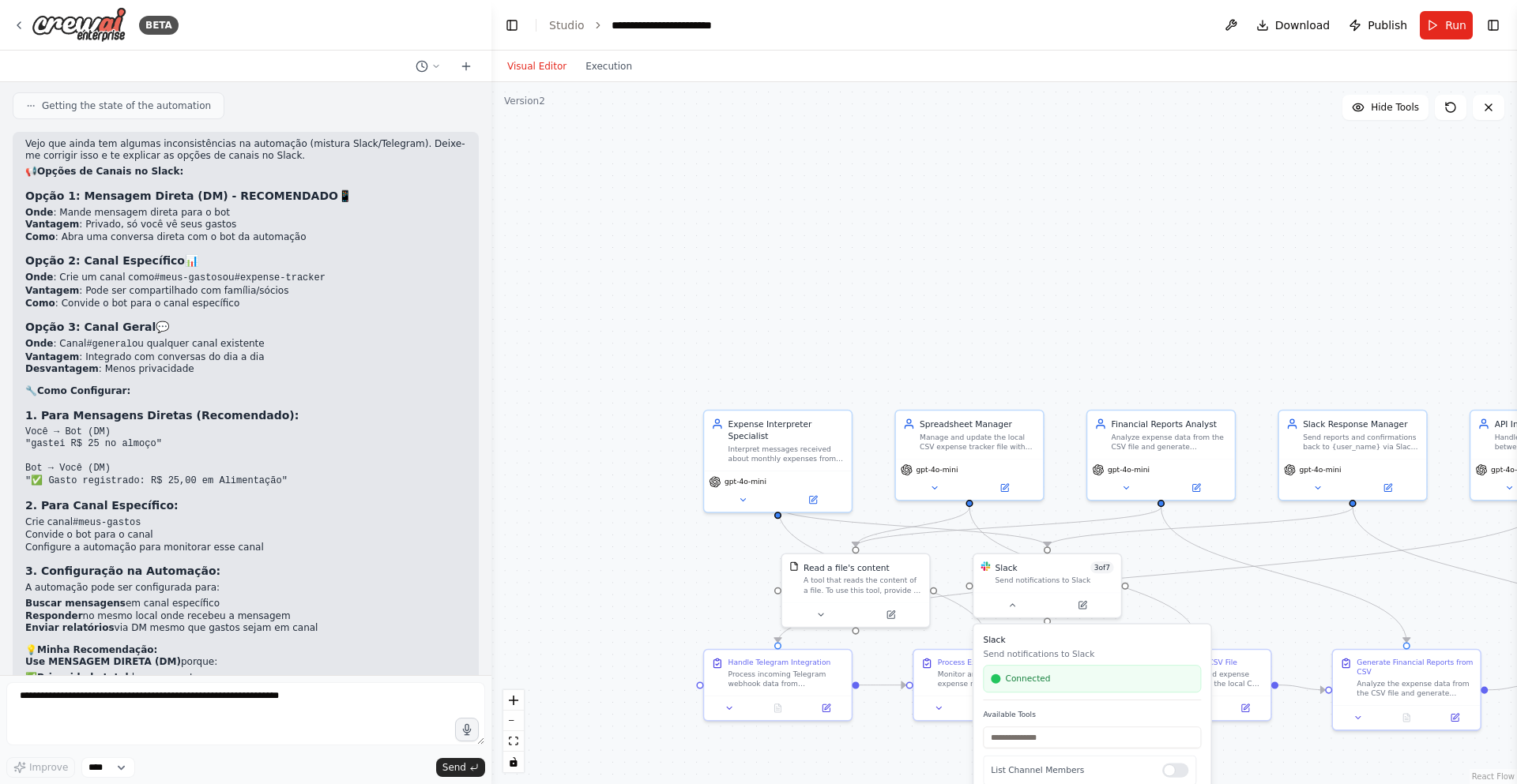
click at [533, 63] on button "Visual Editor" at bounding box center [536, 65] width 78 height 19
click at [1455, 22] on span "Run" at bounding box center [1454, 26] width 21 height 16
click at [623, 544] on div ".deletable-edge-delete-btn { width: 20px; height: 20px; border: 0px solid #ffff…" at bounding box center [1004, 433] width 1026 height 702
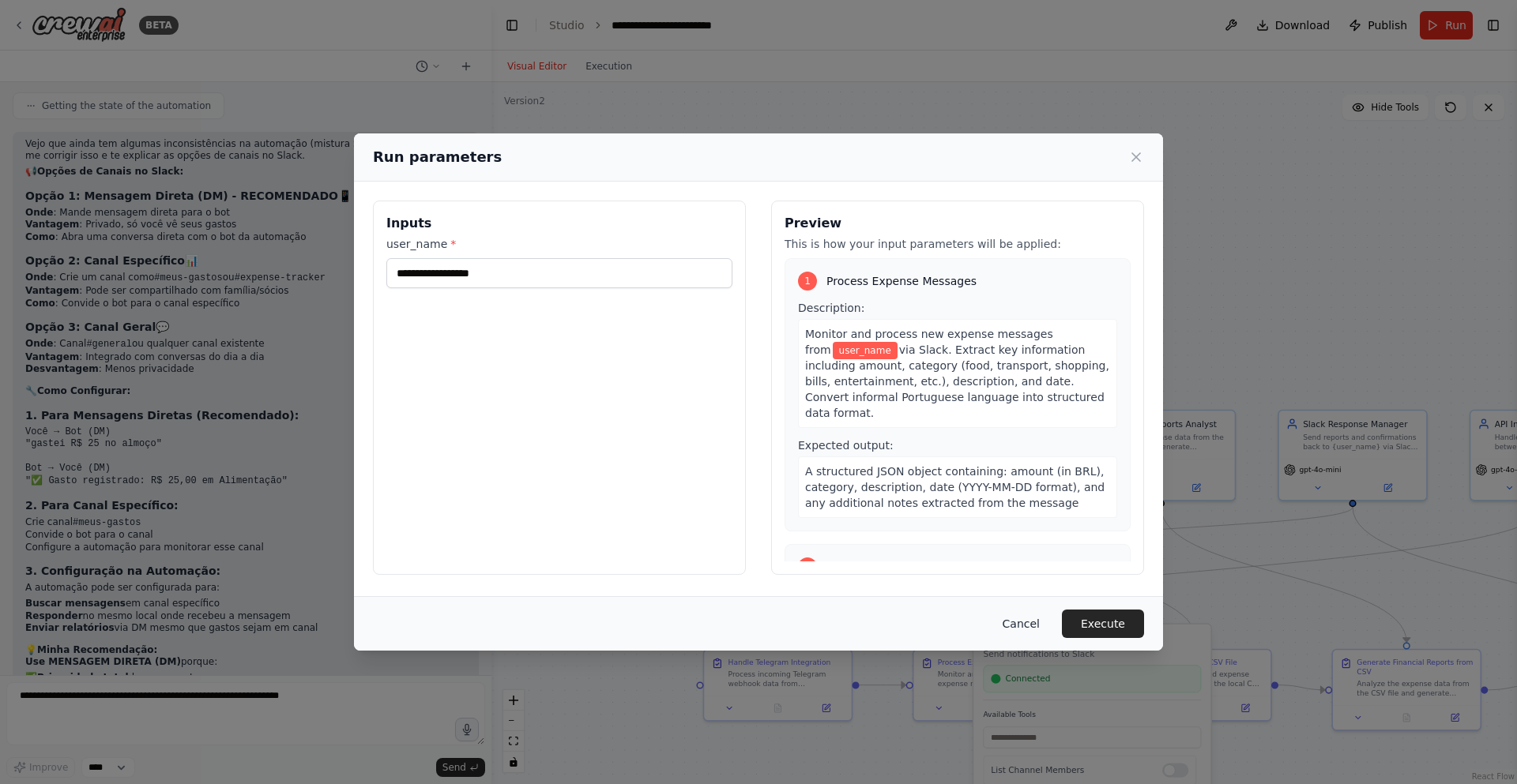
click at [1034, 619] on button "Cancel" at bounding box center [1021, 623] width 63 height 29
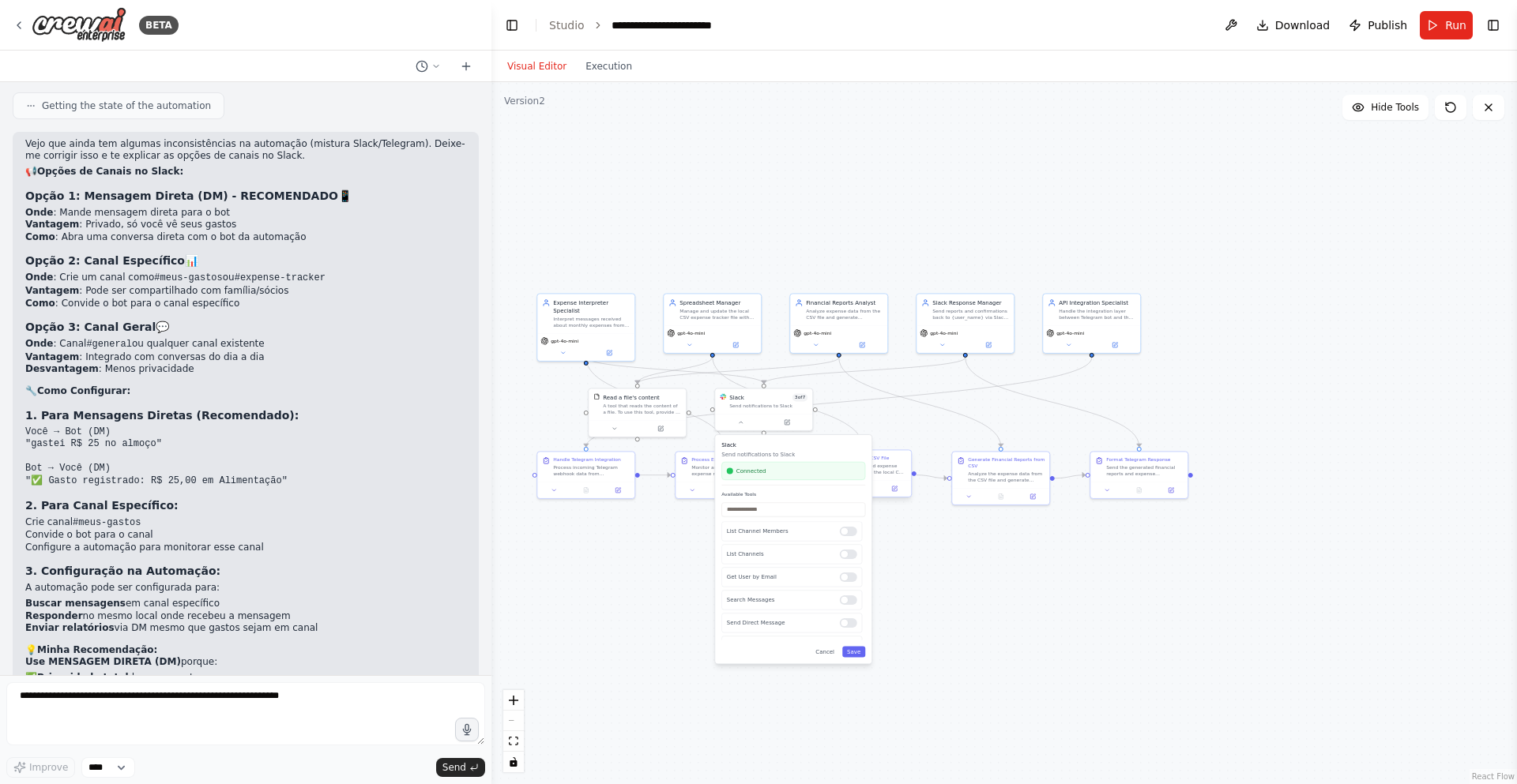
drag, startPoint x: 1189, startPoint y: 578, endPoint x: 902, endPoint y: 444, distance: 316.7
click at [1073, 498] on div ".deletable-edge-delete-btn { width: 20px; height: 20px; border: 0px solid #ffff…" at bounding box center [1004, 433] width 1026 height 702
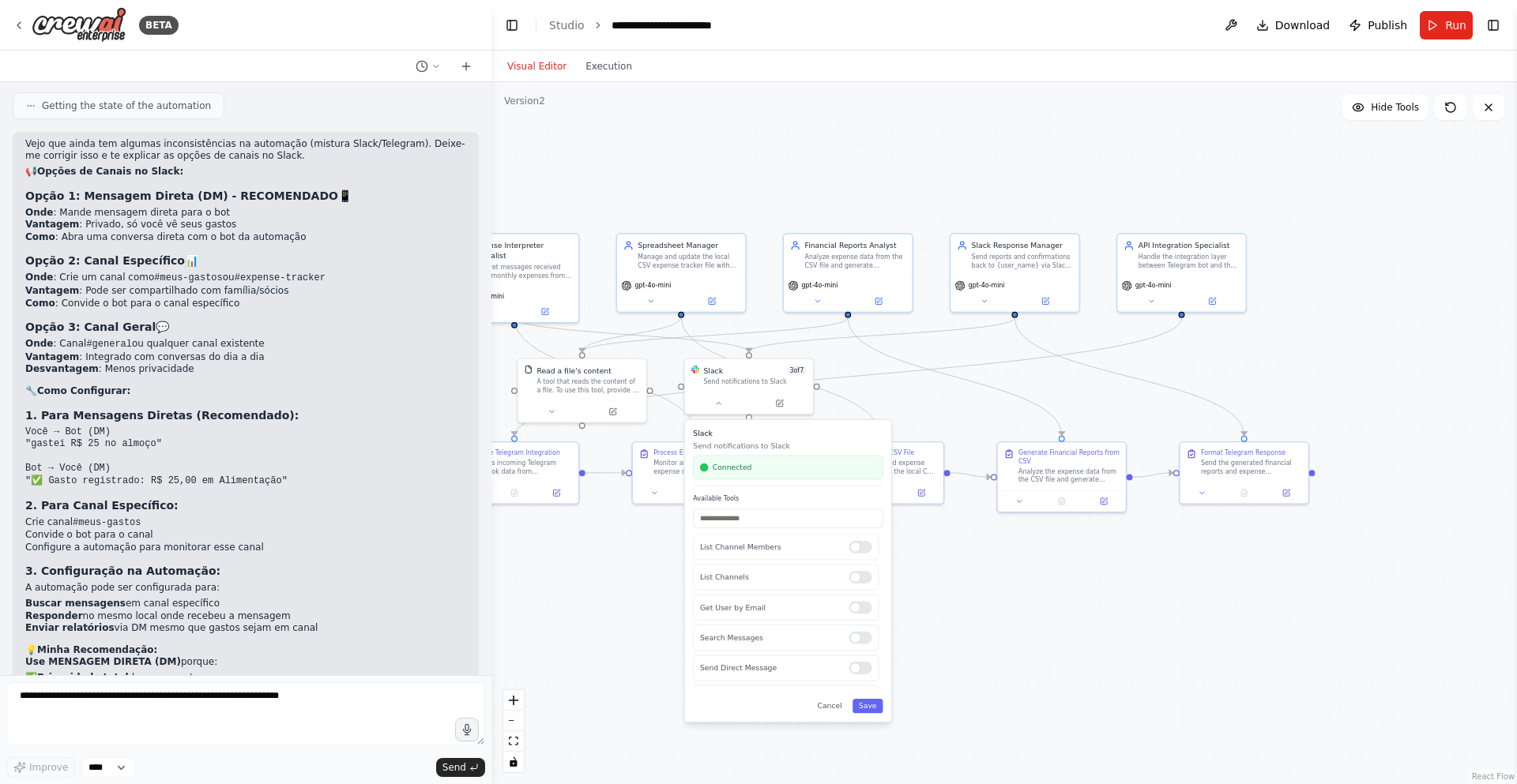
click at [976, 631] on div ".deletable-edge-delete-btn { width: 20px; height: 20px; border: 0px solid #ffff…" at bounding box center [1004, 433] width 1026 height 702
click at [826, 711] on button "Cancel" at bounding box center [829, 706] width 37 height 14
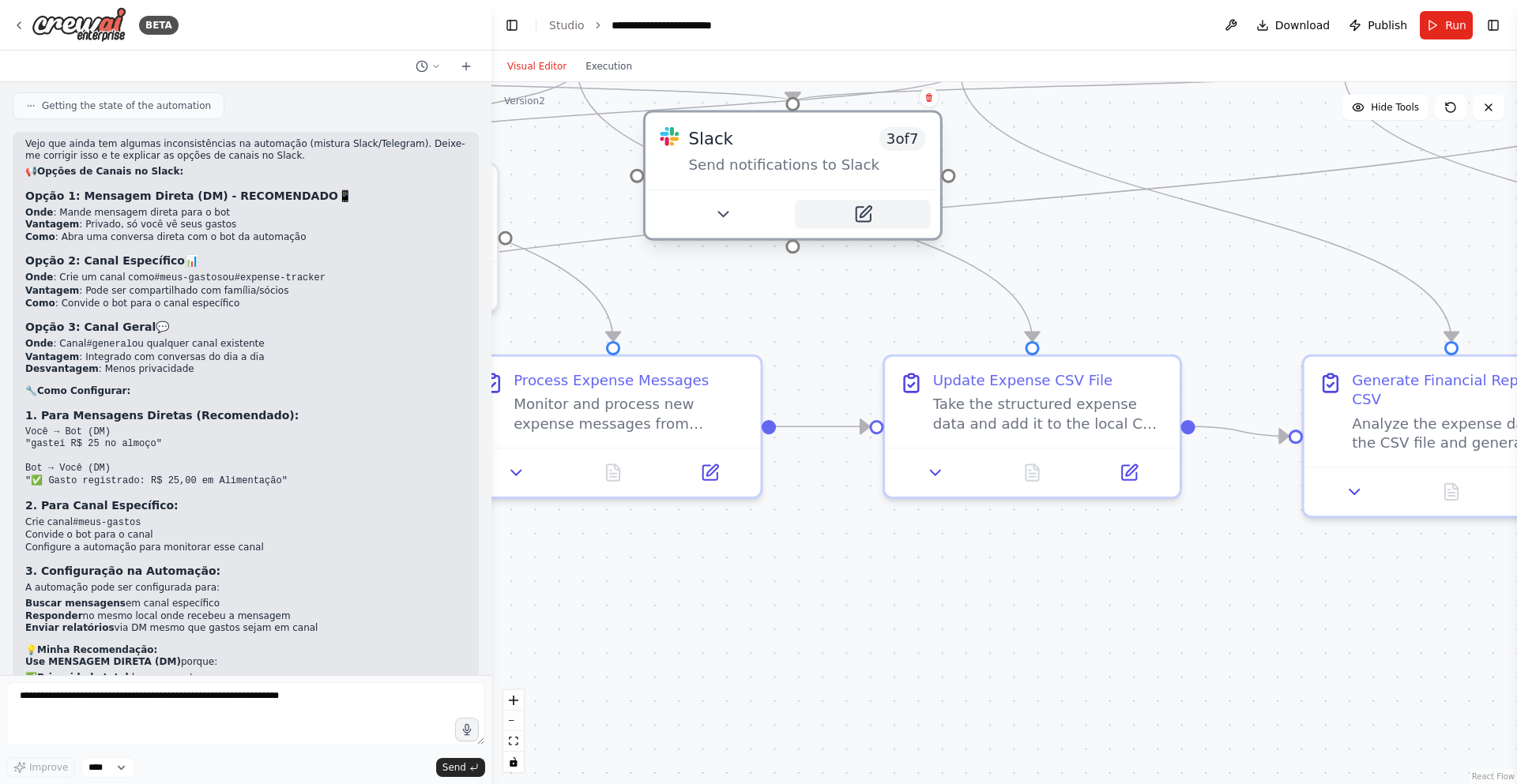
drag, startPoint x: 902, startPoint y: 309, endPoint x: 915, endPoint y: 227, distance: 83.0
click at [915, 227] on button at bounding box center [862, 213] width 135 height 29
click at [1135, 241] on div ".deletable-edge-delete-btn { width: 20px; height: 20px; border: 0px solid #ffff…" at bounding box center [1004, 433] width 1026 height 702
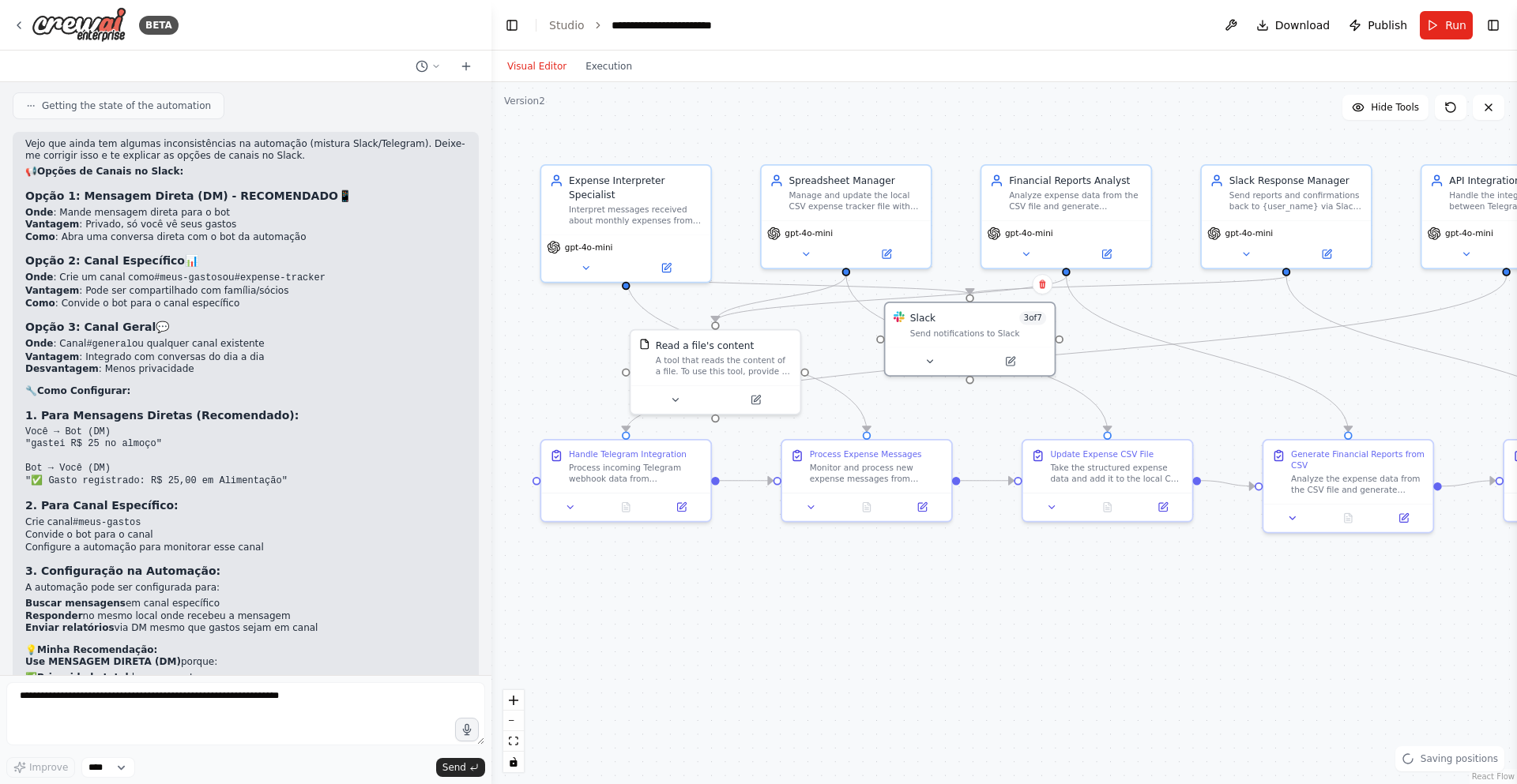
drag, startPoint x: 859, startPoint y: 320, endPoint x: 982, endPoint y: 435, distance: 168.4
click at [982, 435] on div ".deletable-edge-delete-btn { width: 20px; height: 20px; border: 0px solid #ffff…" at bounding box center [1004, 433] width 1026 height 702
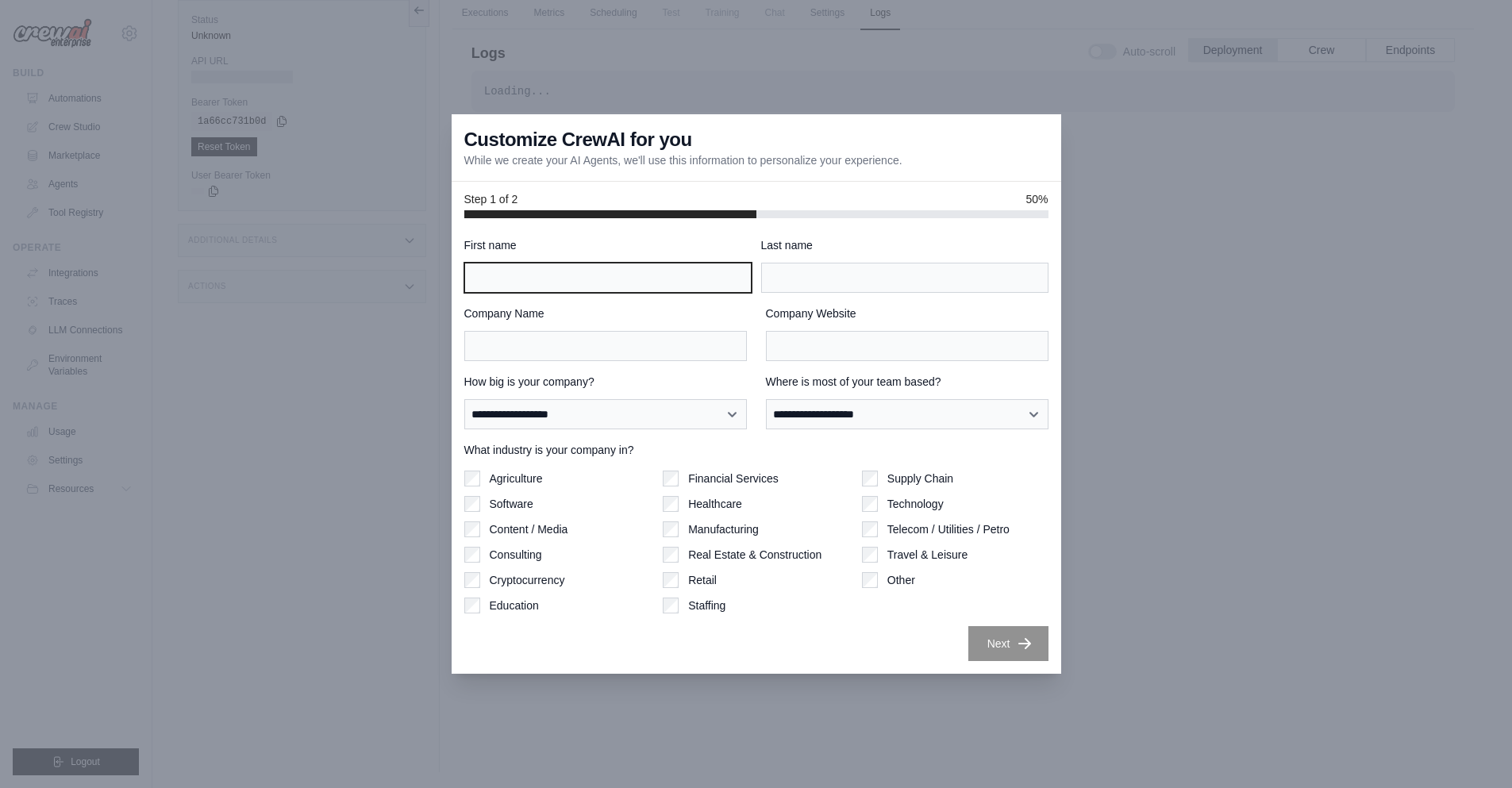
click at [543, 277] on input "First name" at bounding box center [607, 277] width 287 height 30
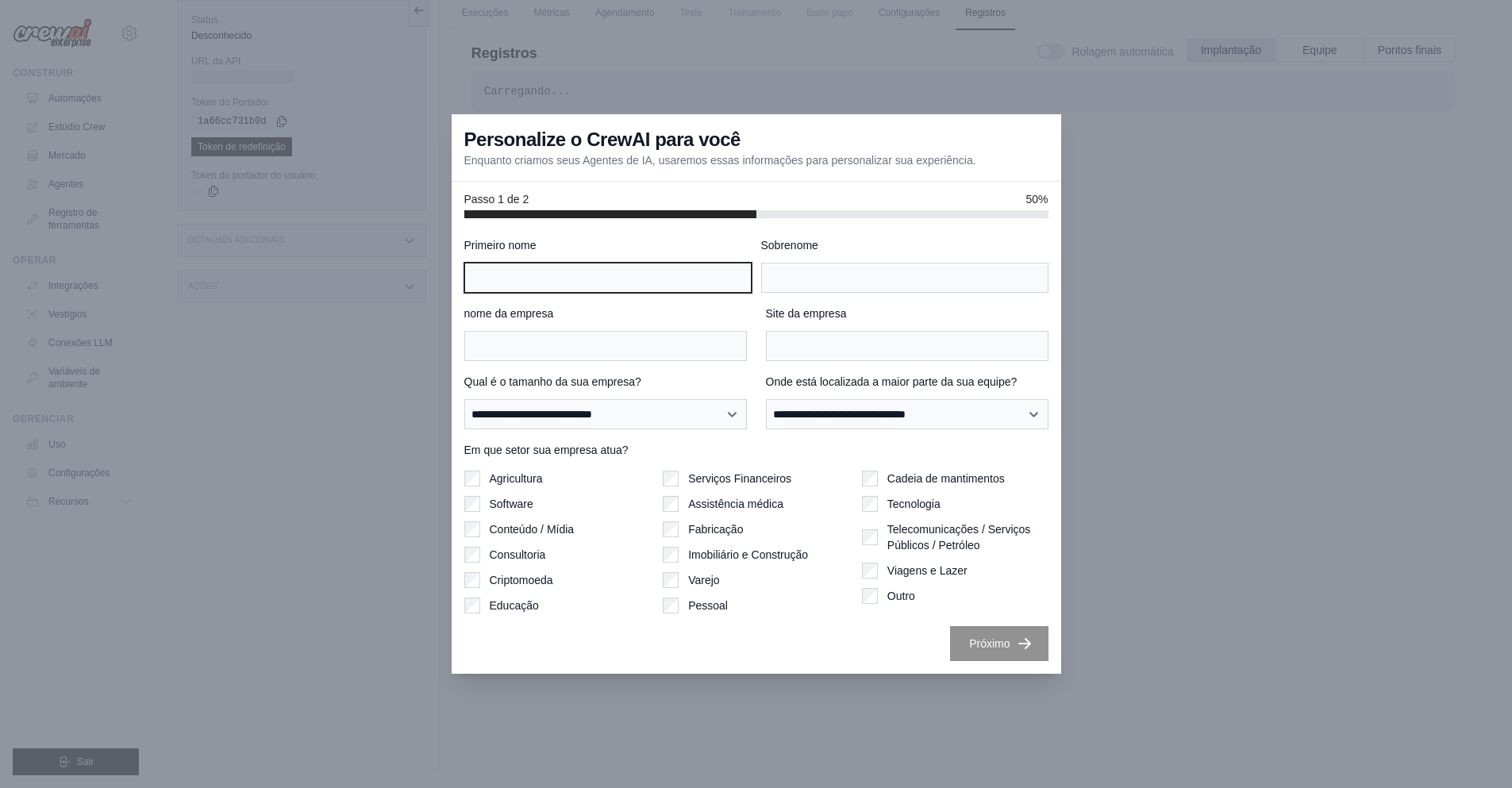
click at [572, 277] on input "Primeiro nome" at bounding box center [607, 277] width 287 height 30
drag, startPoint x: 535, startPoint y: 161, endPoint x: 1024, endPoint y: 172, distance: 489.1
click at [1024, 172] on div "Personalize o CrewAI para você Enquanto criamos seus Agentes de IA, usaremos es…" at bounding box center [756, 149] width 609 height 68
click at [571, 270] on input "Primeiro nome" at bounding box center [607, 277] width 287 height 30
type input "******"
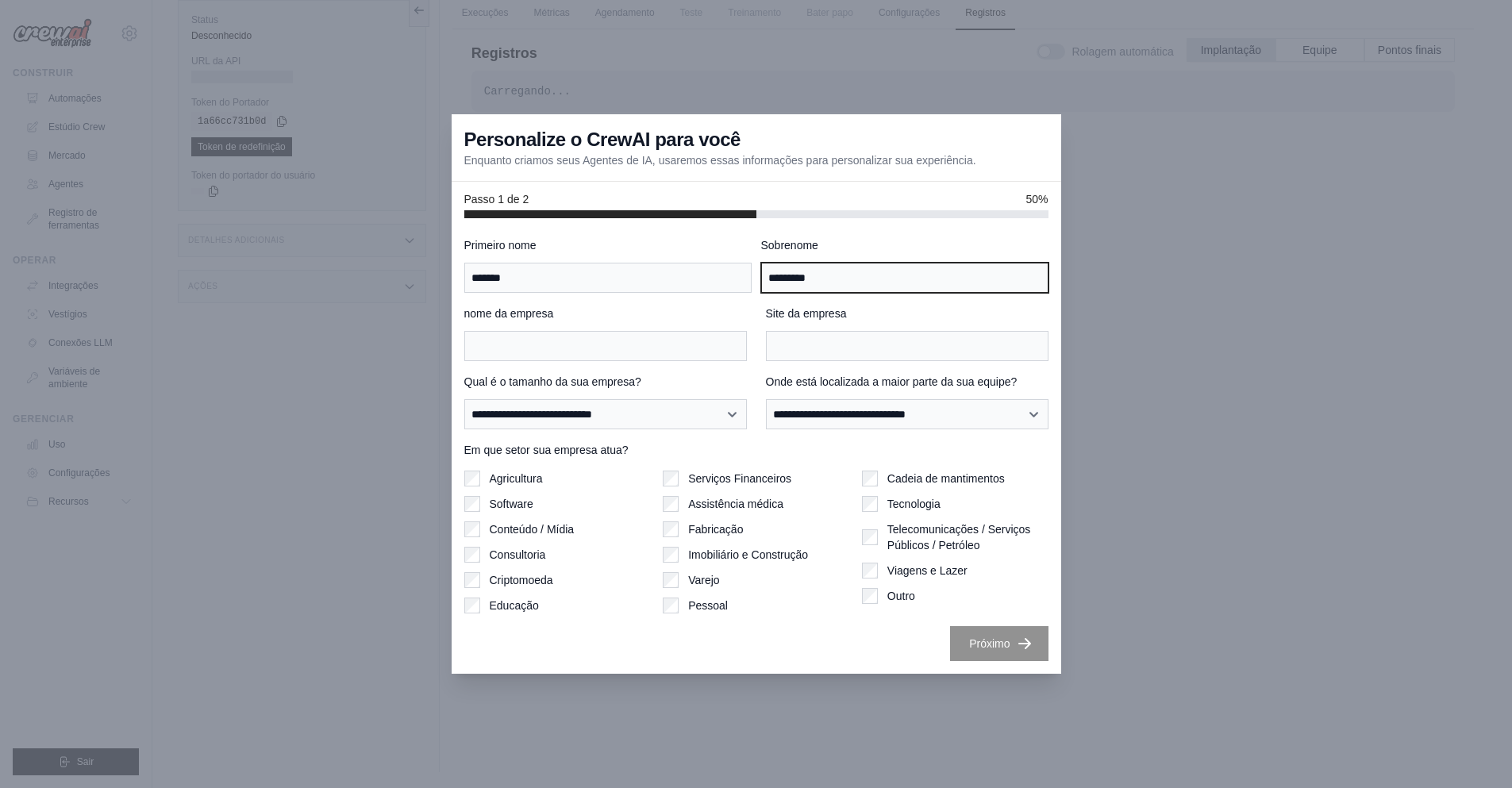
type input "*********"
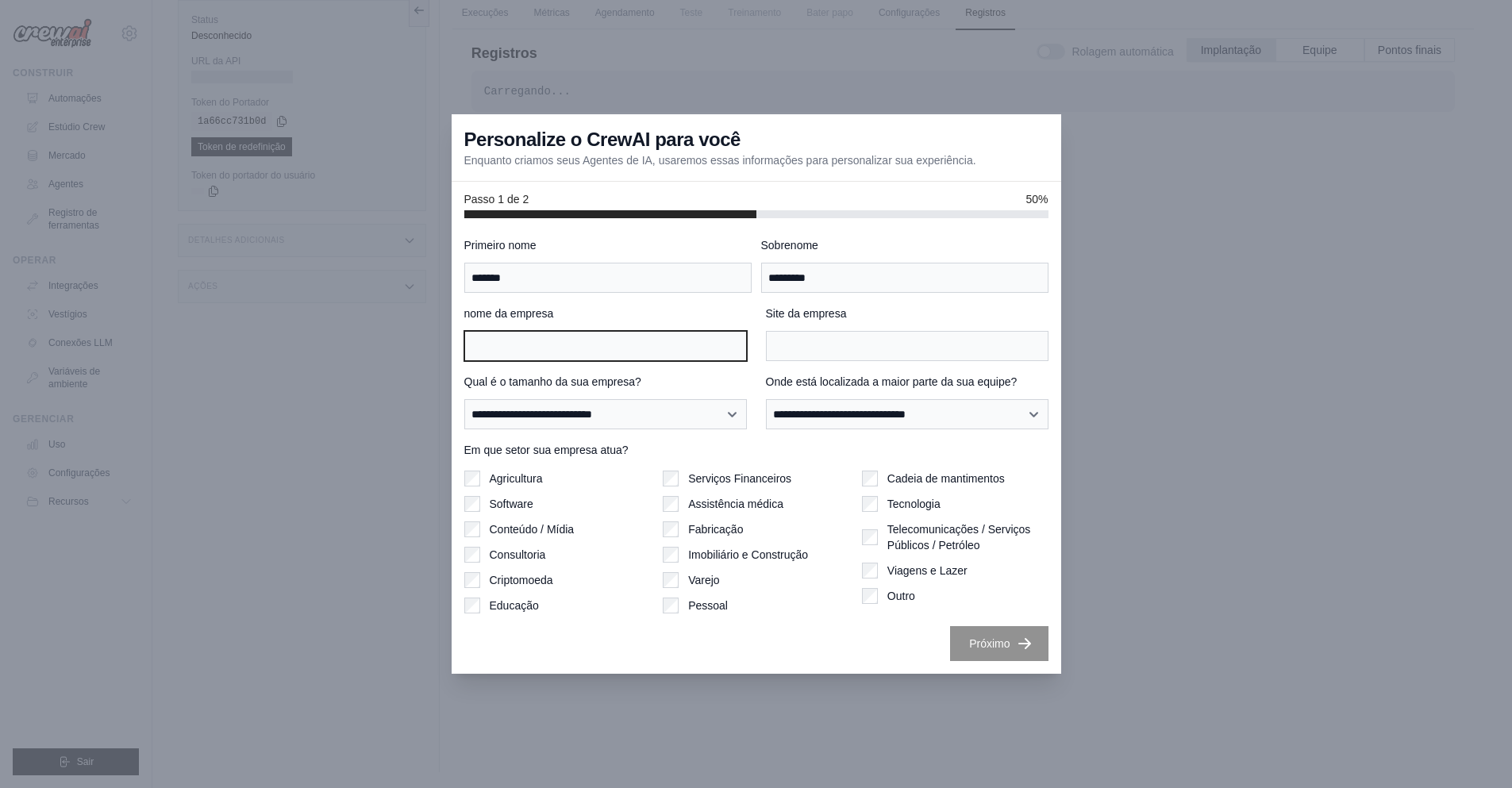
click at [578, 352] on input "nome da empresa" at bounding box center [604, 346] width 282 height 30
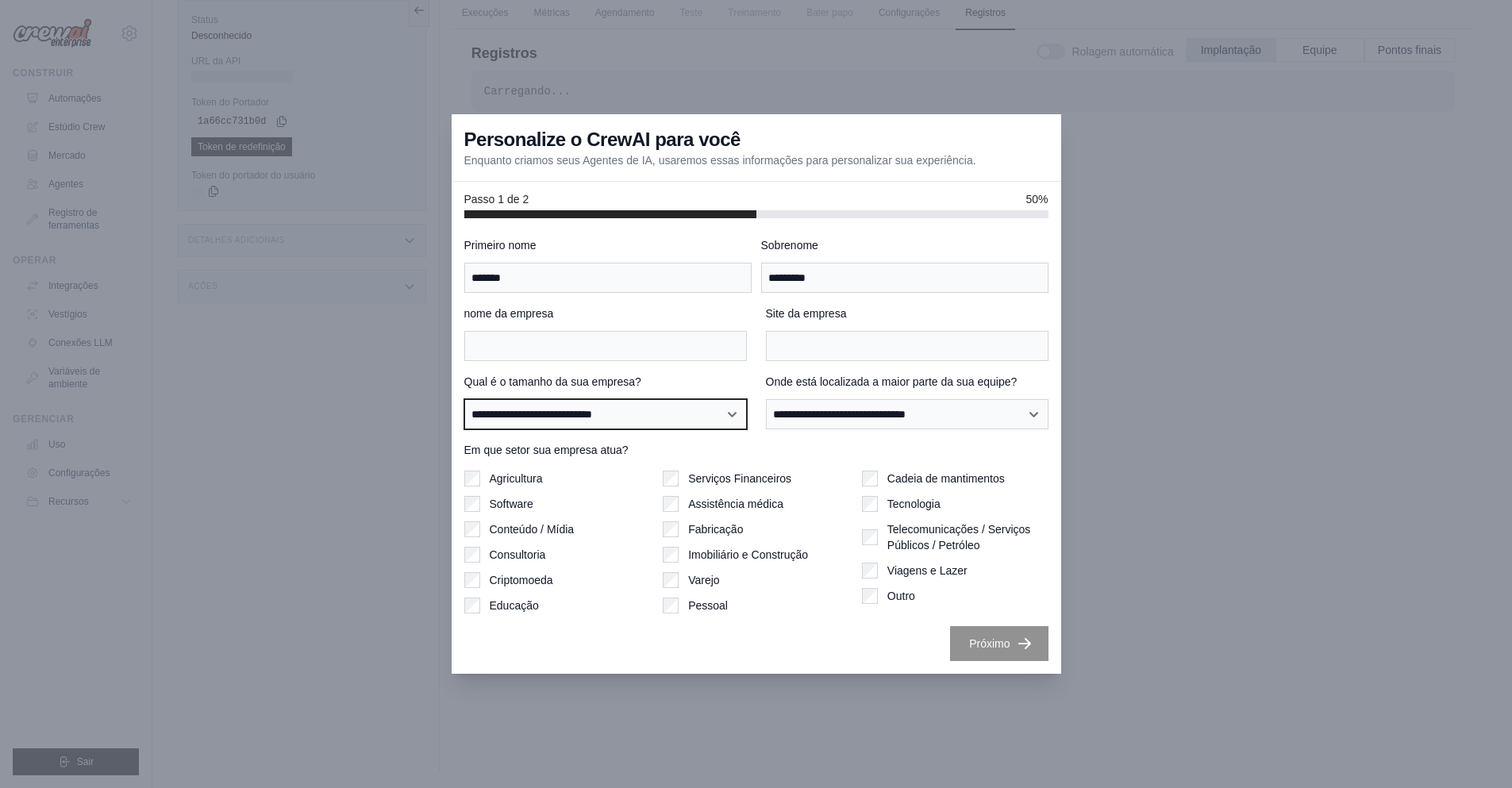
drag, startPoint x: 523, startPoint y: 414, endPoint x: 547, endPoint y: 415, distance: 24.0
click at [523, 414] on select "**********" at bounding box center [604, 414] width 282 height 30
click at [639, 376] on font "Qual é o tamanho da sua empresa?" at bounding box center [552, 381] width 177 height 13
click at [639, 399] on select "**********" at bounding box center [604, 414] width 282 height 30
drag, startPoint x: 296, startPoint y: 573, endPoint x: 627, endPoint y: 463, distance: 348.8
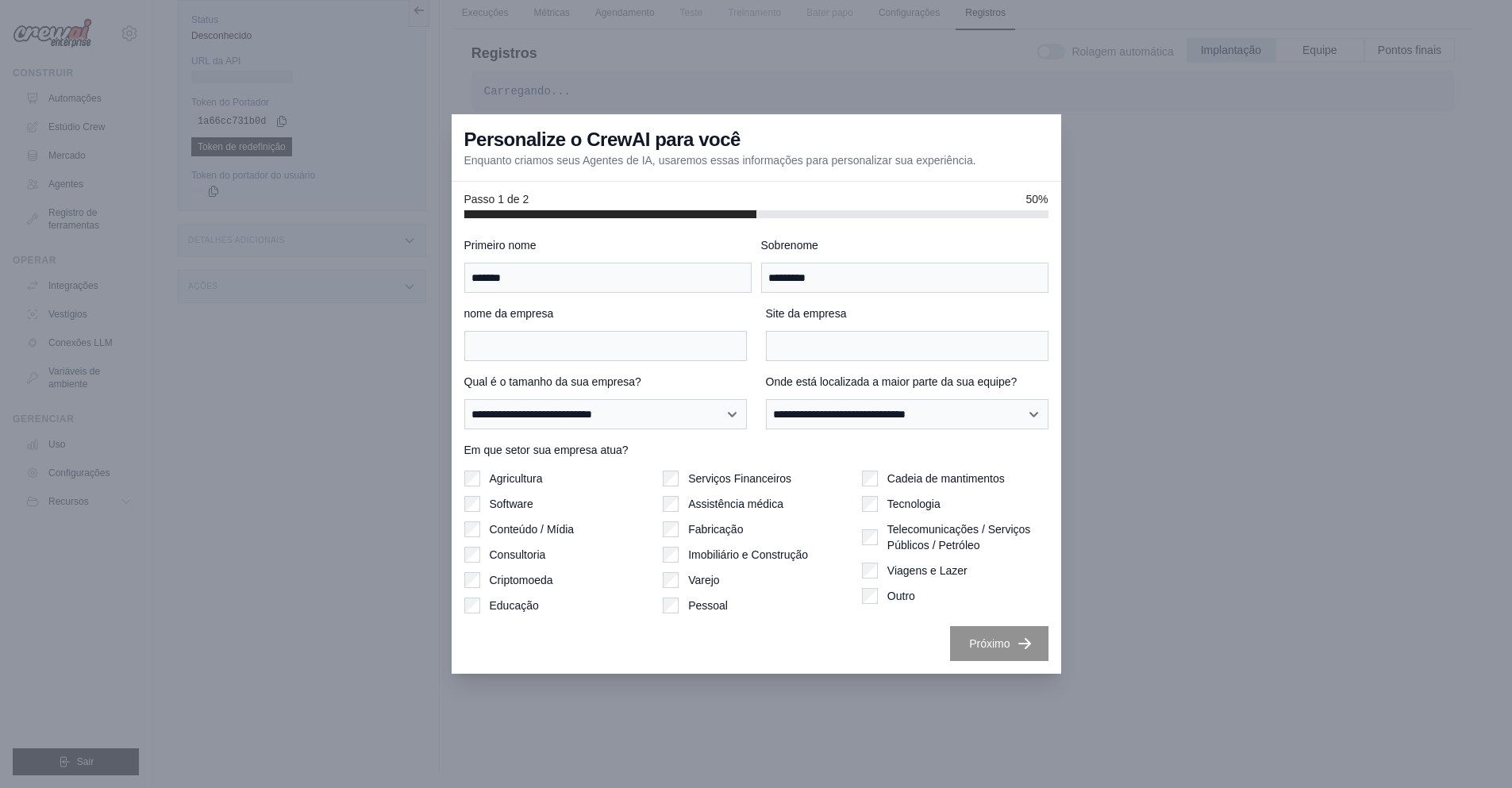
click at [298, 573] on div at bounding box center [756, 394] width 1512 height 788
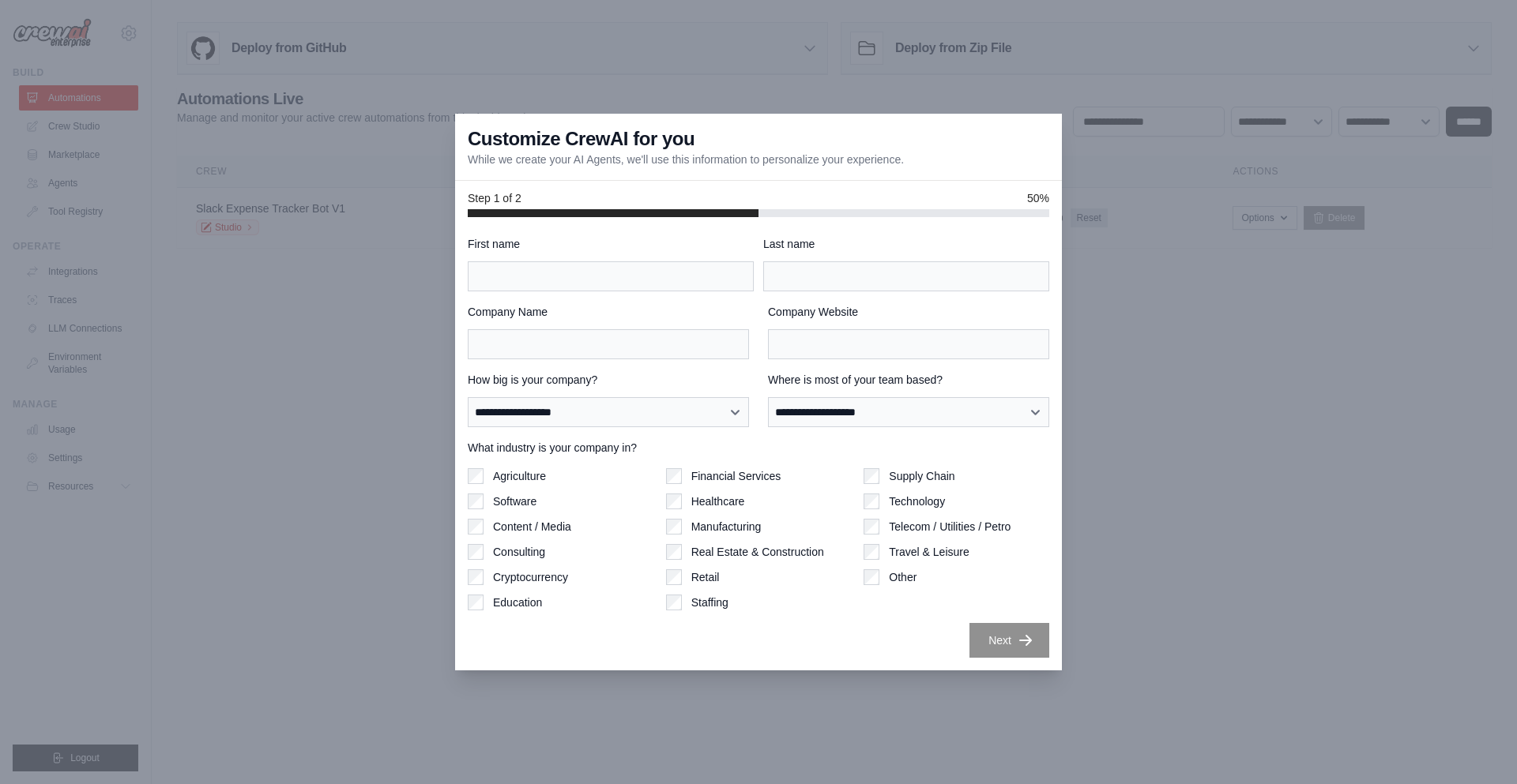
click at [155, 98] on div at bounding box center [758, 392] width 1517 height 784
click at [402, 248] on div at bounding box center [758, 392] width 1517 height 784
click at [1133, 511] on div at bounding box center [758, 392] width 1517 height 784
click at [825, 266] on input "Last name" at bounding box center [906, 276] width 286 height 30
click at [611, 283] on input "First name" at bounding box center [611, 276] width 286 height 30
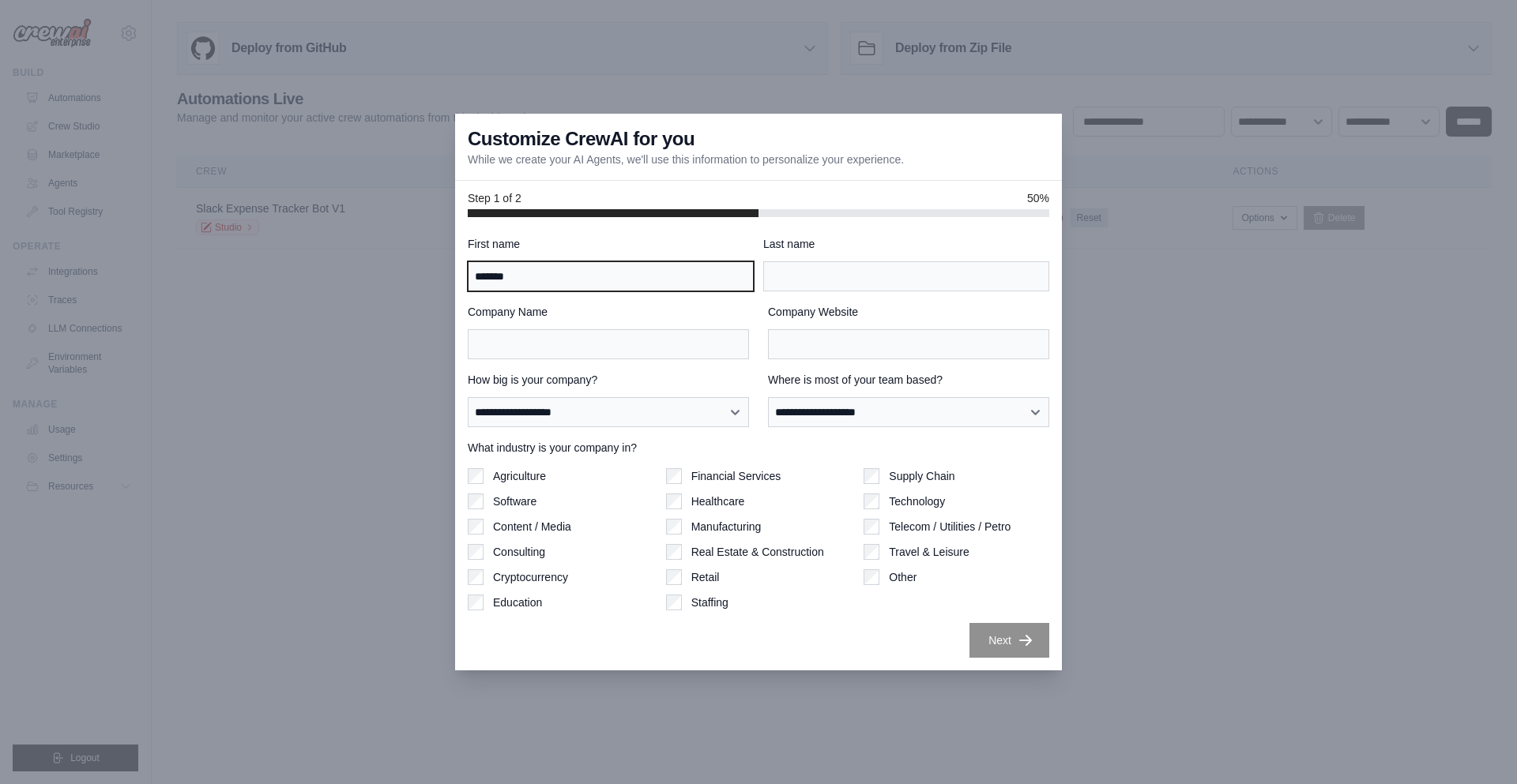
type input "******"
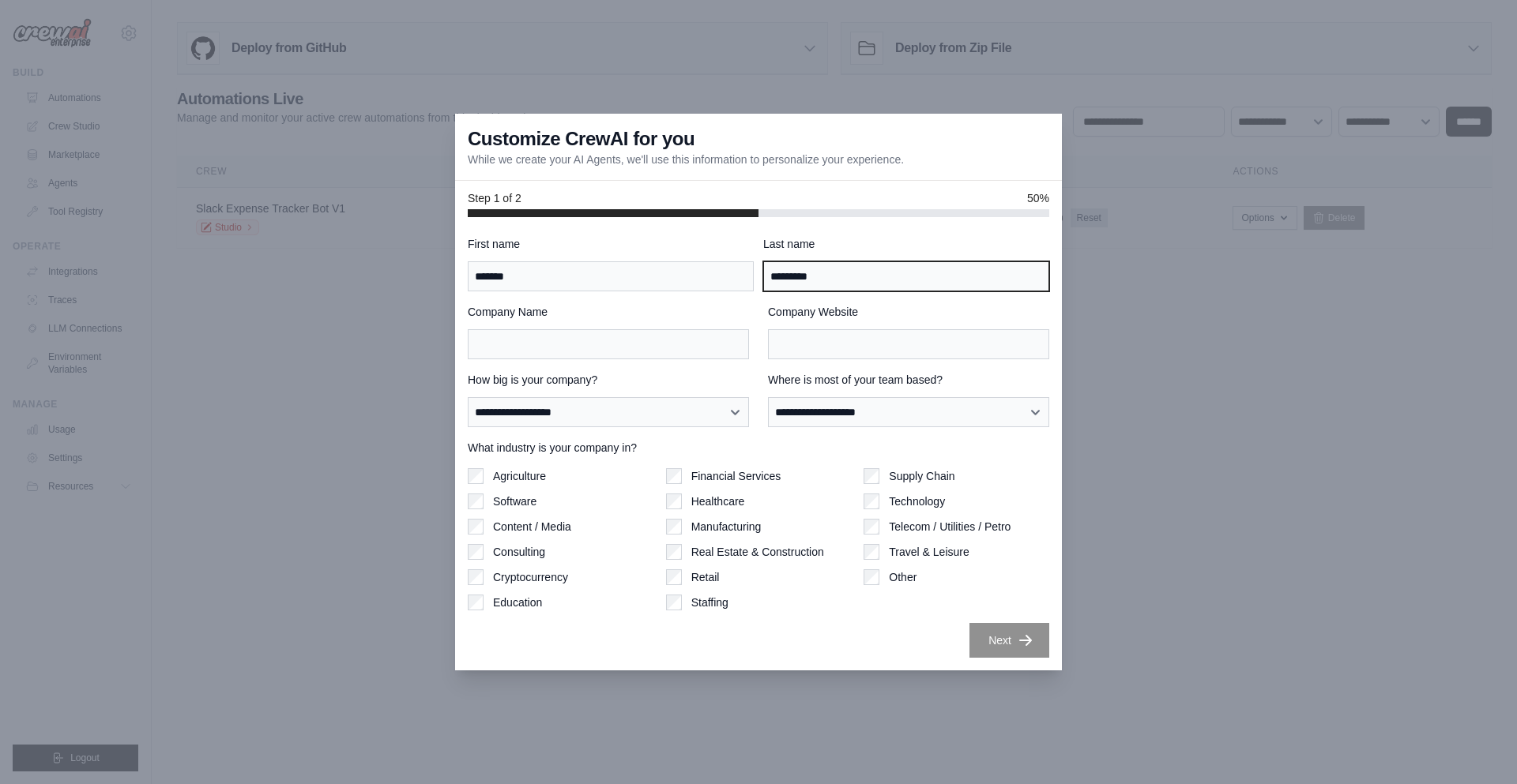
type input "*********"
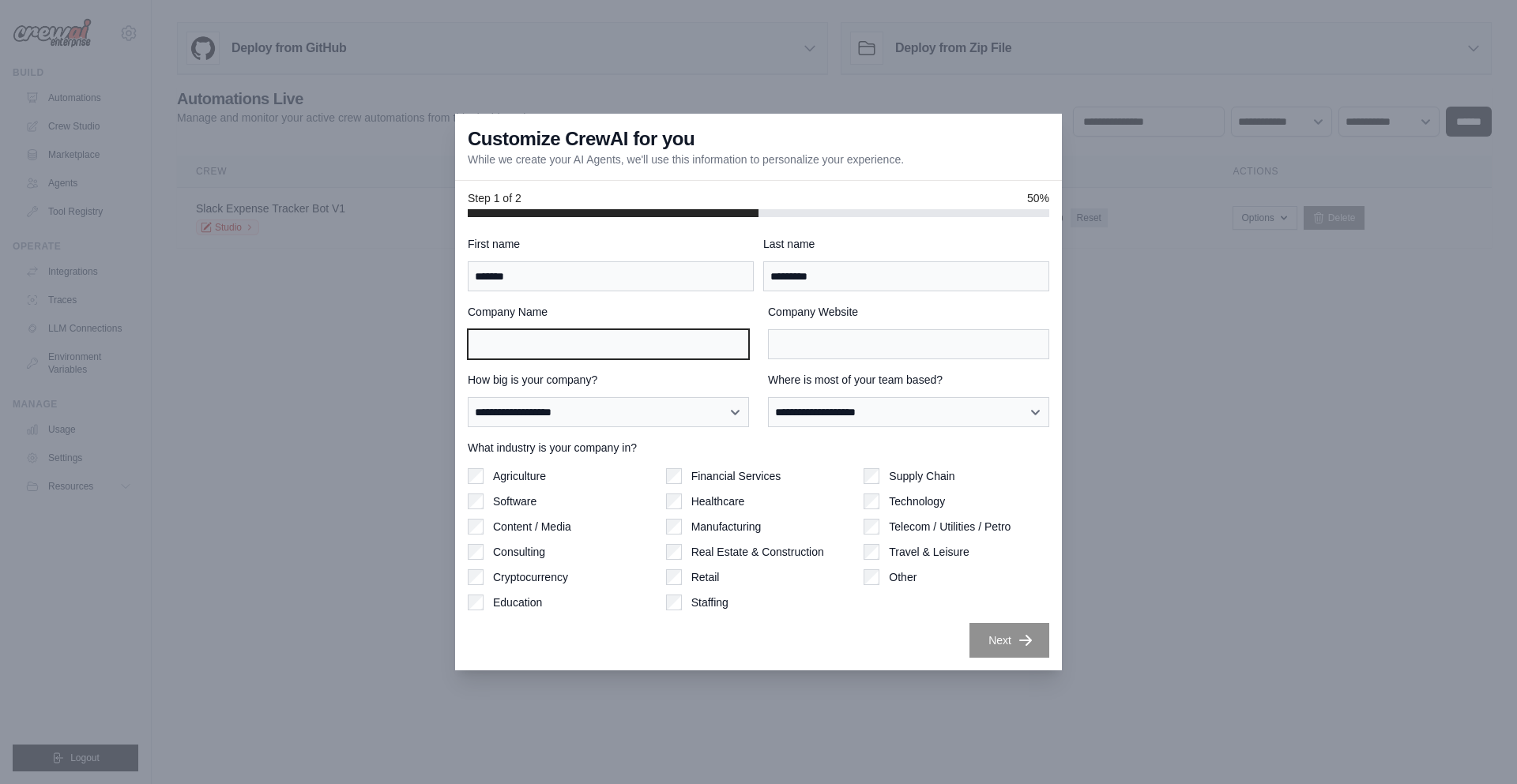
type input "*"
type input "****"
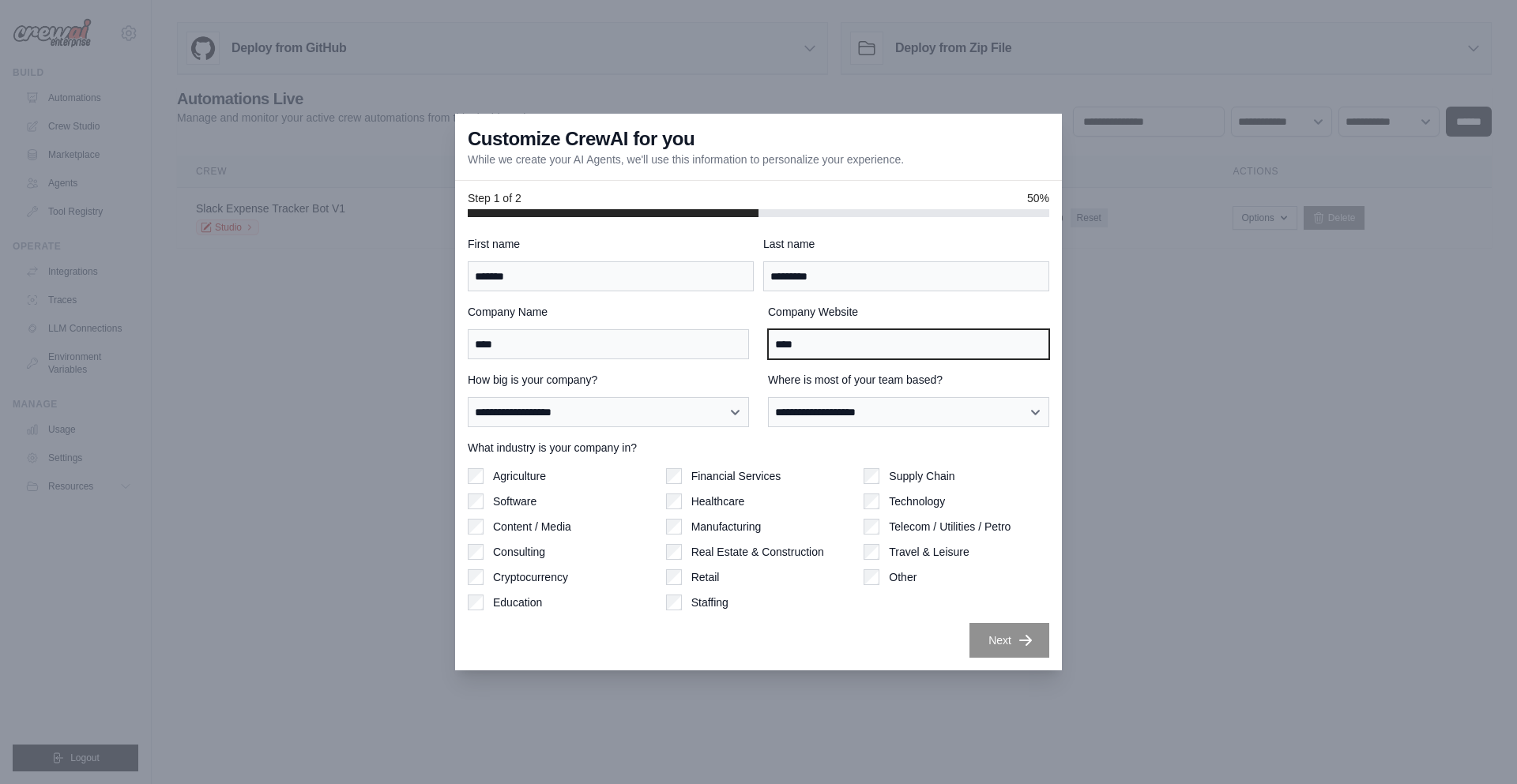
type input "****"
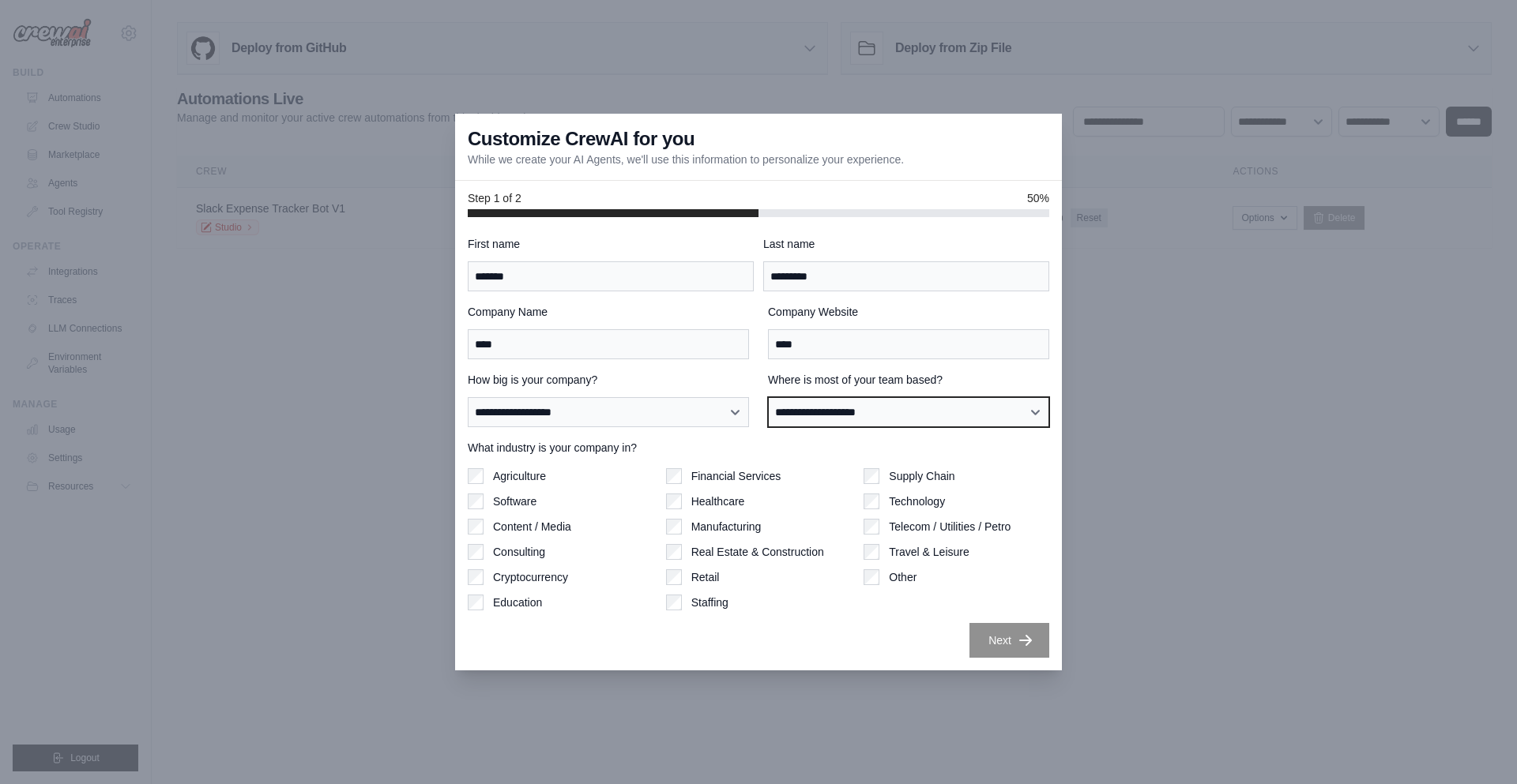
click at [826, 416] on select "**********" at bounding box center [907, 412] width 281 height 30
select select "**********"
click at [767, 397] on select "**********" at bounding box center [907, 412] width 281 height 30
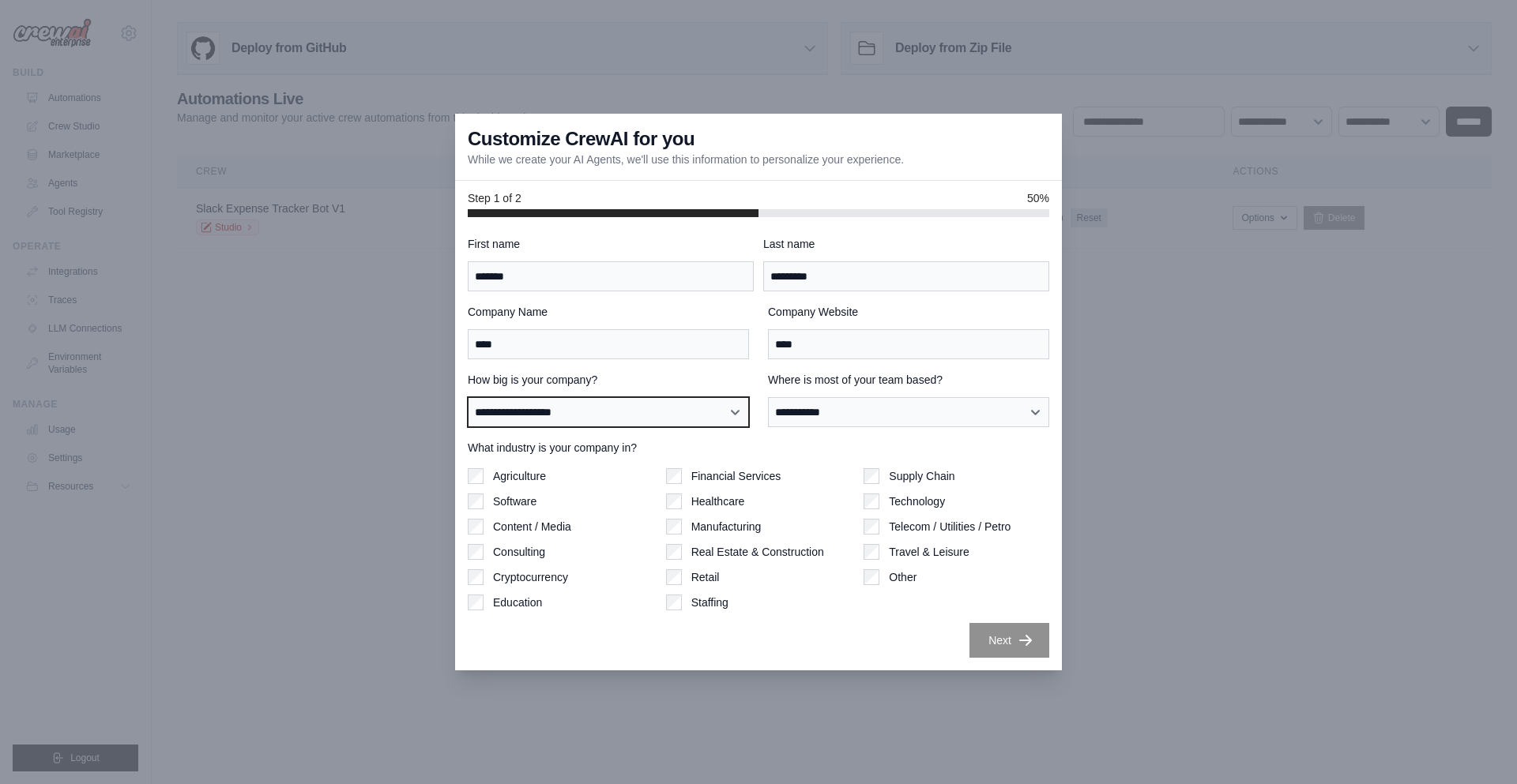
click at [624, 427] on select "**********" at bounding box center [608, 412] width 281 height 30
select select "**********"
click at [468, 397] on select "**********" at bounding box center [608, 412] width 281 height 30
click at [512, 607] on label "Education" at bounding box center [517, 602] width 49 height 16
click at [528, 607] on label "Education" at bounding box center [517, 602] width 49 height 16
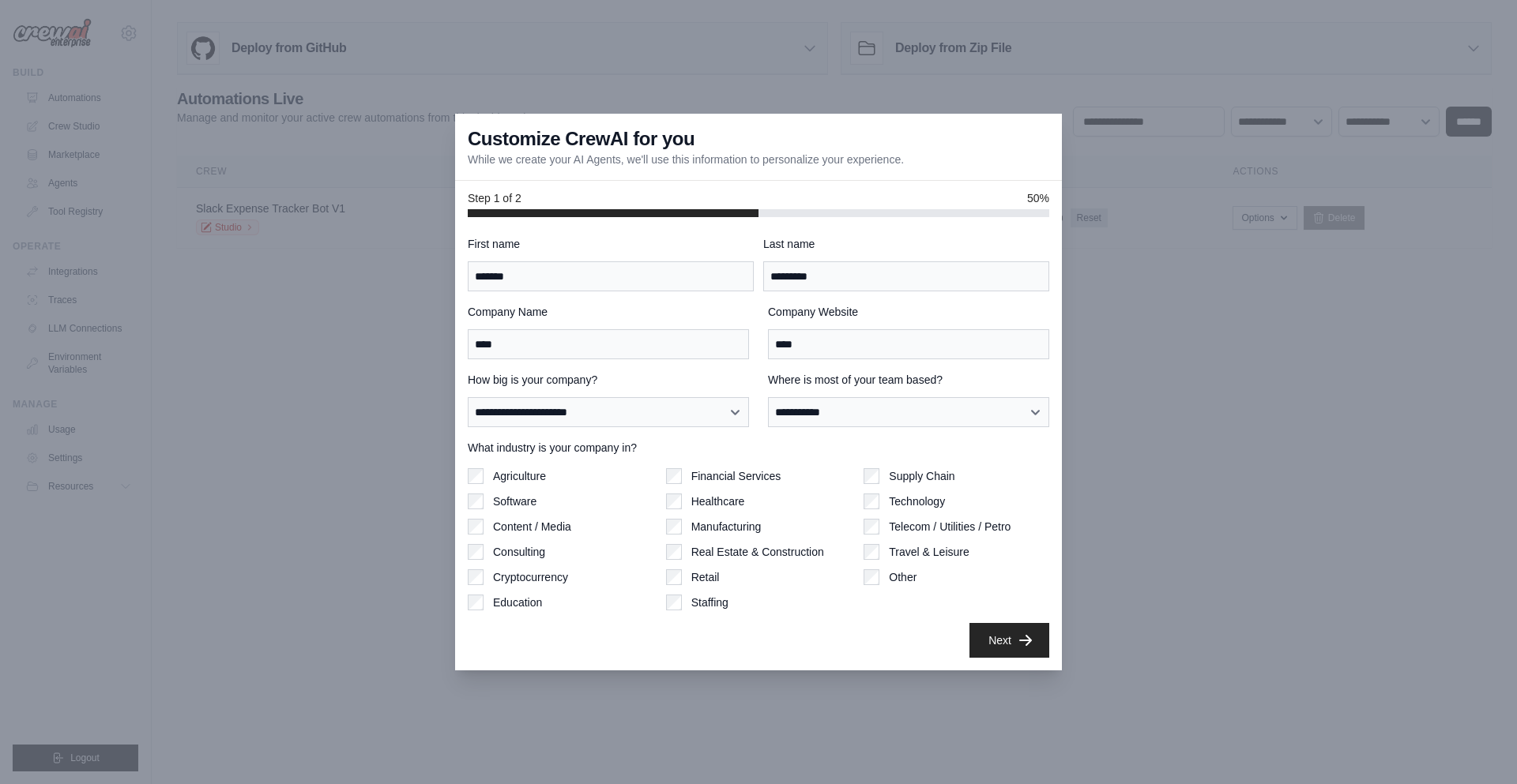
click at [906, 579] on label "Other" at bounding box center [902, 578] width 28 height 16
click at [1013, 626] on button "Next" at bounding box center [1009, 639] width 79 height 35
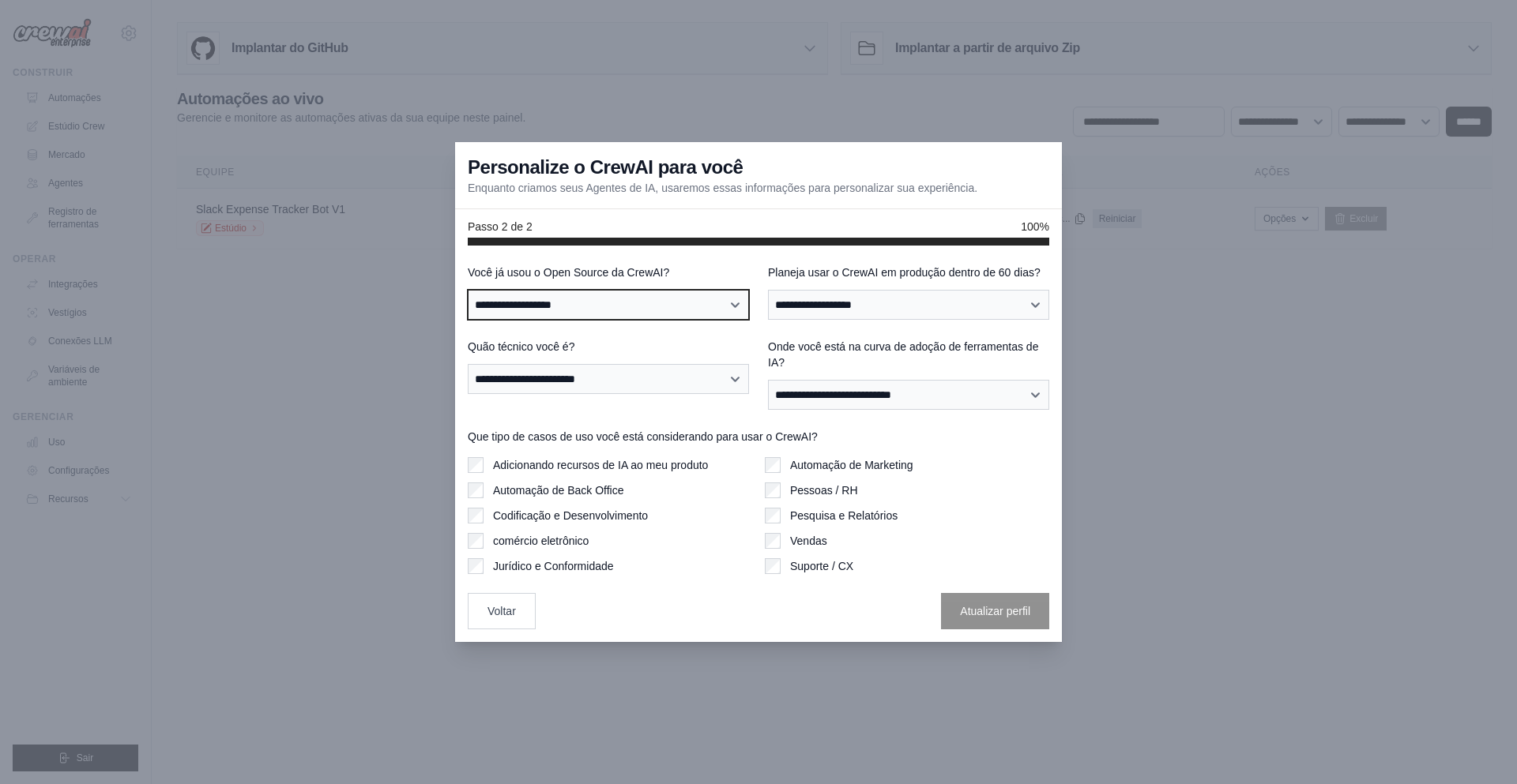
click at [598, 298] on select "**********" at bounding box center [608, 305] width 281 height 30
select select "**"
click at [468, 290] on select "**********" at bounding box center [608, 305] width 281 height 30
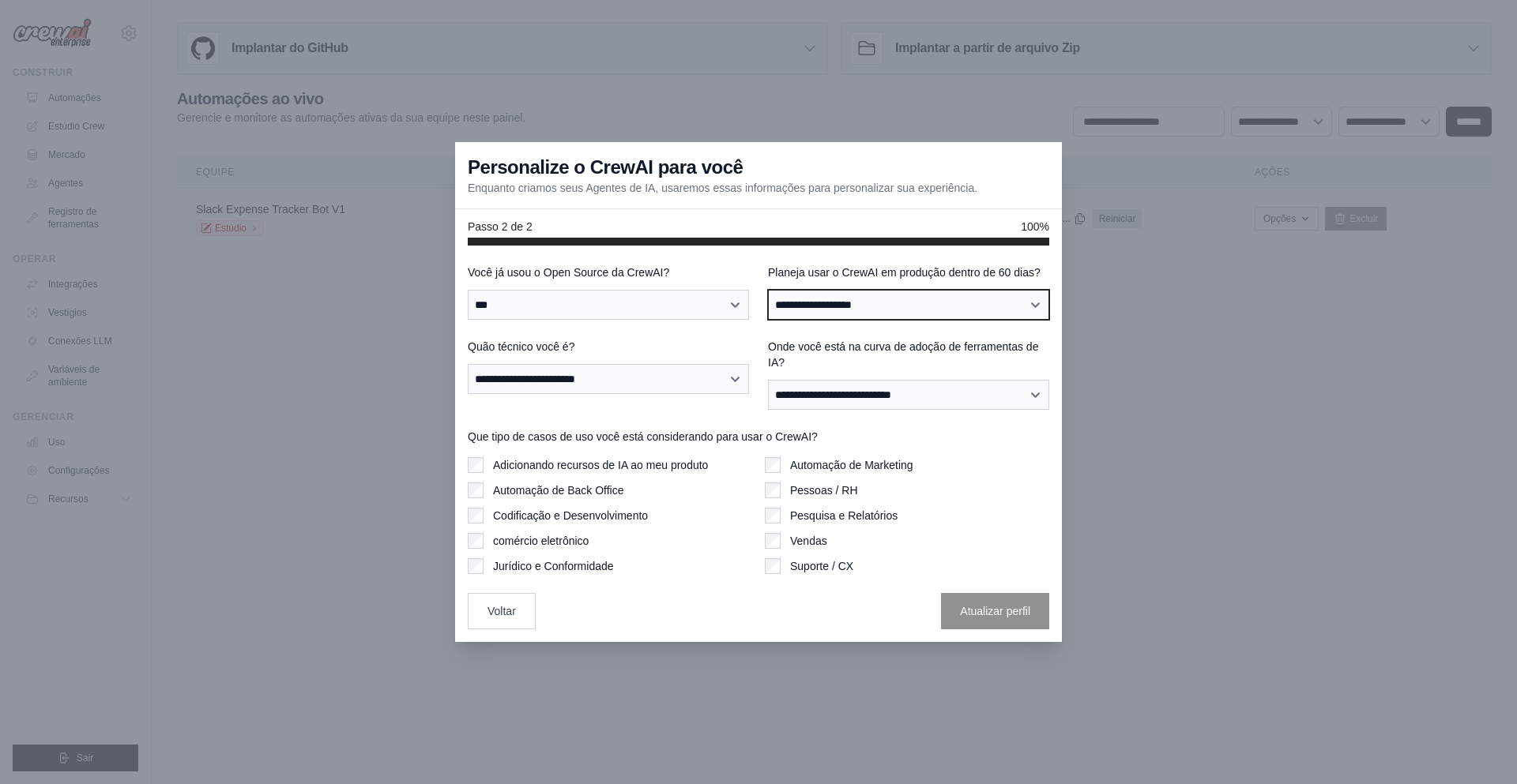
click at [855, 318] on select "**********" at bounding box center [907, 305] width 281 height 30
select select "****"
click at [767, 298] on select "**********" at bounding box center [907, 305] width 281 height 30
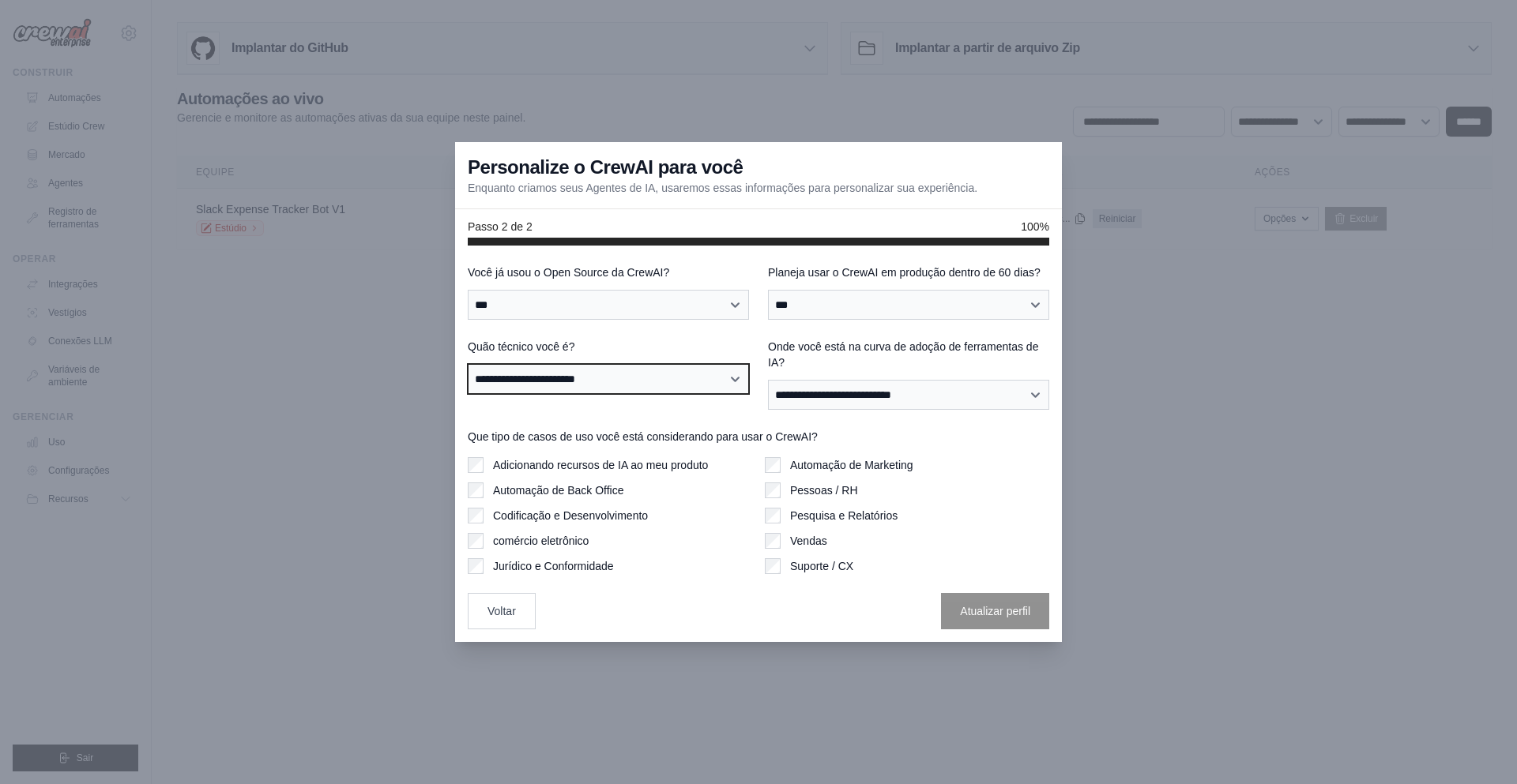
click at [650, 379] on select "**********" at bounding box center [608, 379] width 281 height 30
select select "**********"
click at [468, 372] on select "**********" at bounding box center [608, 379] width 281 height 30
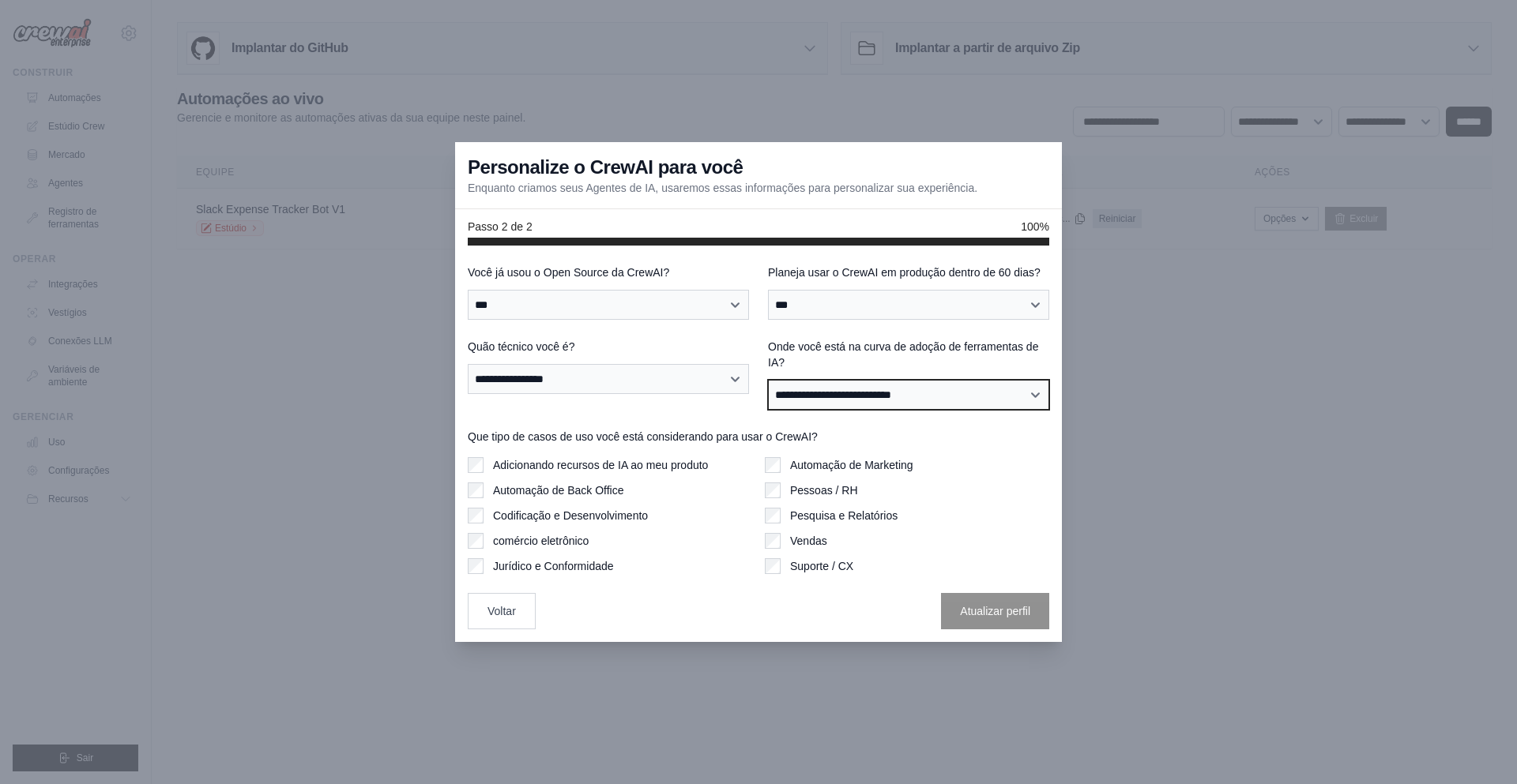
click at [864, 400] on select "**********" at bounding box center [907, 395] width 281 height 30
select select "**********"
click at [767, 388] on select "**********" at bounding box center [907, 395] width 281 height 30
click at [508, 471] on font "Adicionando recursos de IA ao meu produto" at bounding box center [601, 464] width 214 height 13
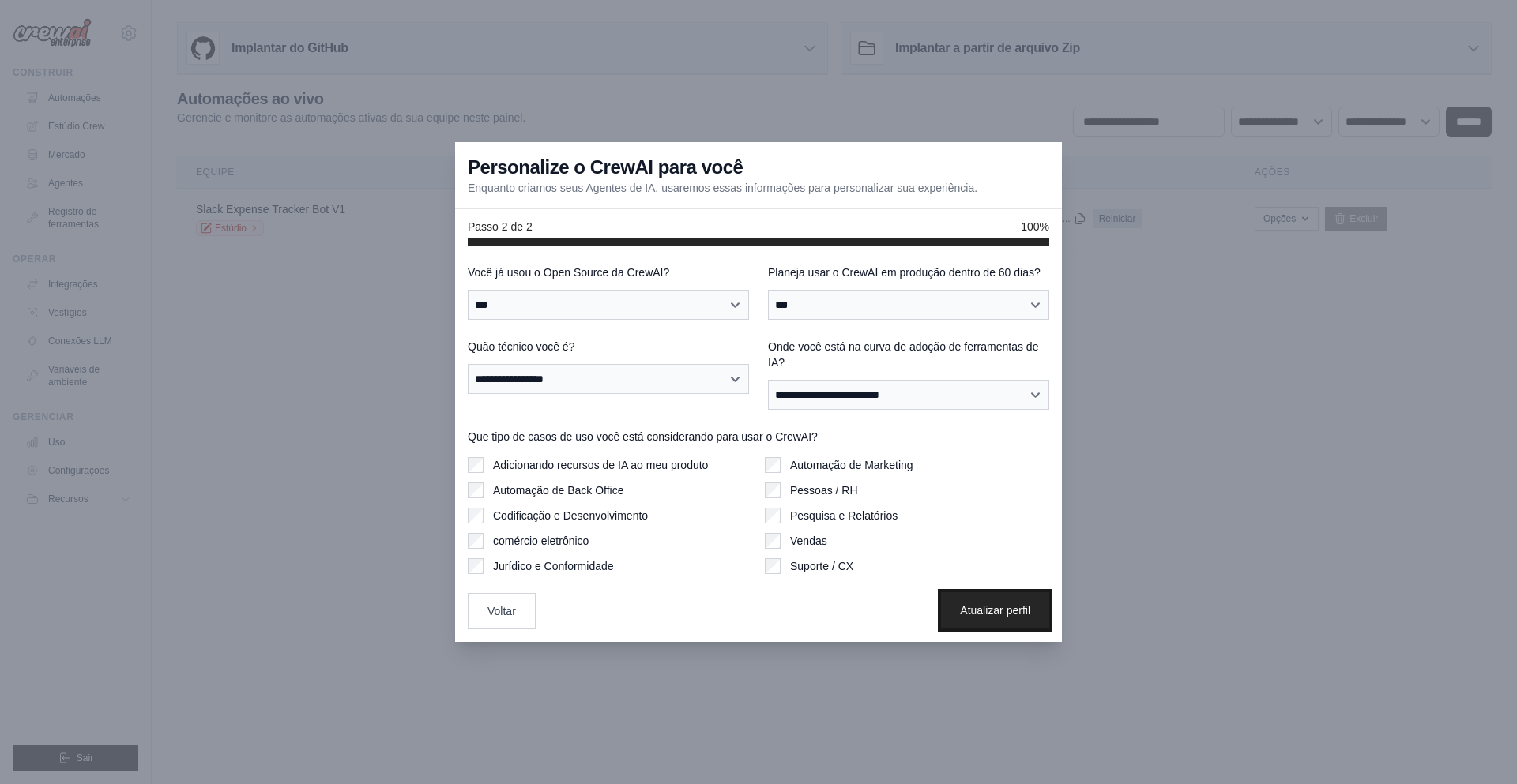
click at [989, 616] on font "Atualizar perfil" at bounding box center [995, 610] width 70 height 13
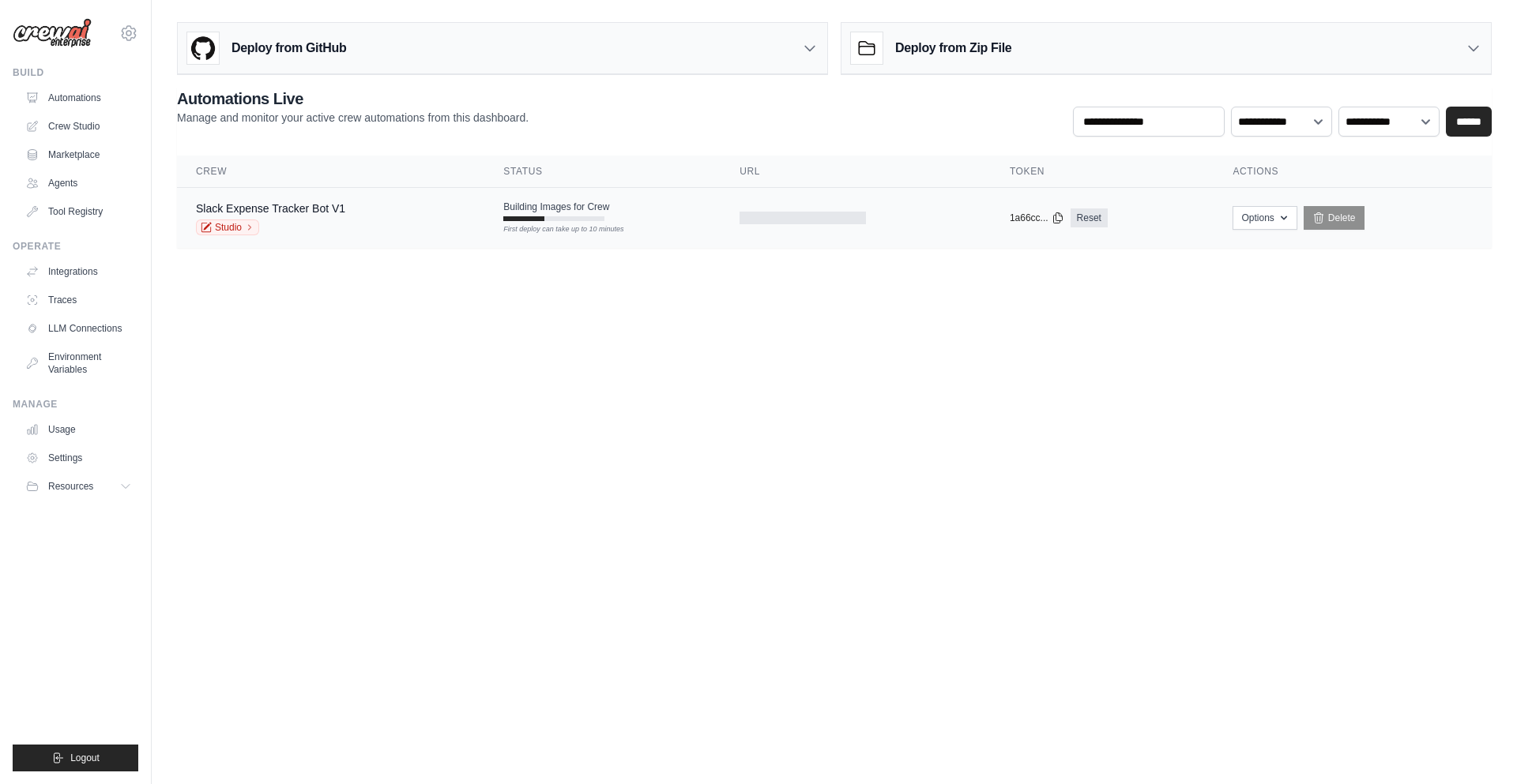
click at [361, 222] on div "Slack Expense Tracker Bot V1 Studio" at bounding box center [330, 217] width 269 height 35
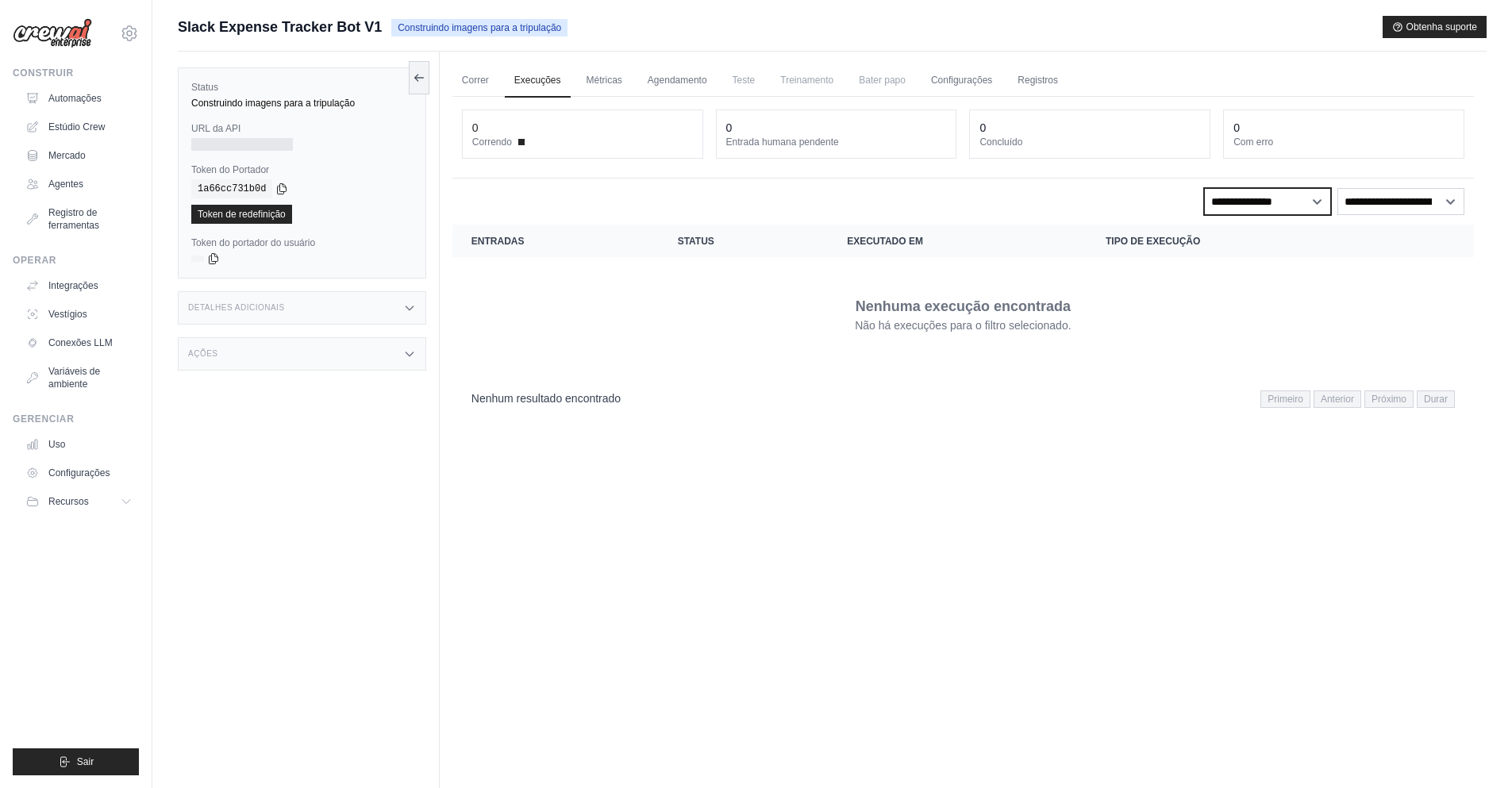
click at [1234, 206] on select "**********" at bounding box center [1267, 201] width 127 height 27
click at [1194, 205] on div "**********" at bounding box center [962, 201] width 1002 height 27
click at [64, 125] on font "Estúdio Crew" at bounding box center [78, 127] width 56 height 11
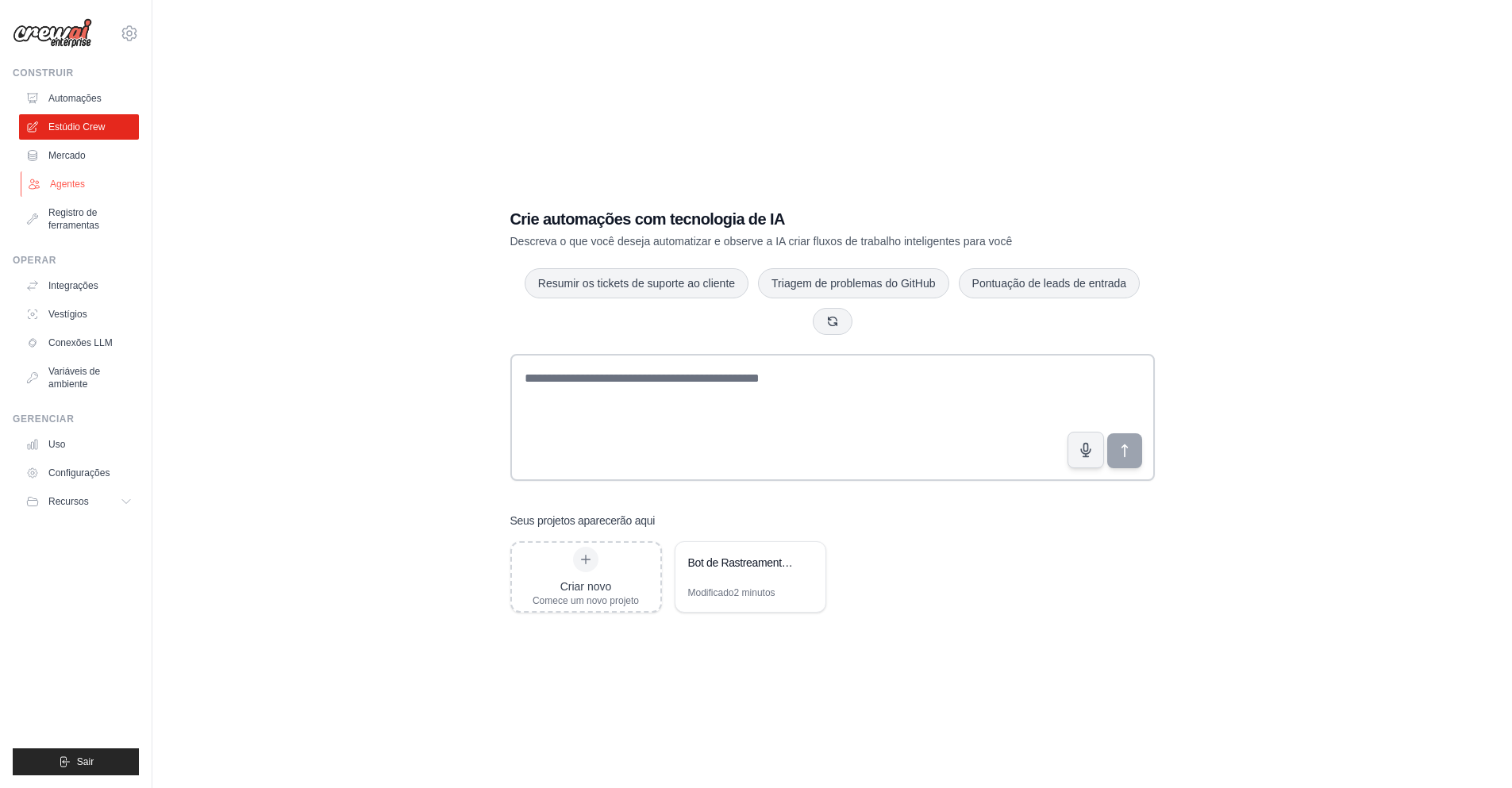
click at [65, 187] on font "Agentes" at bounding box center [67, 184] width 35 height 11
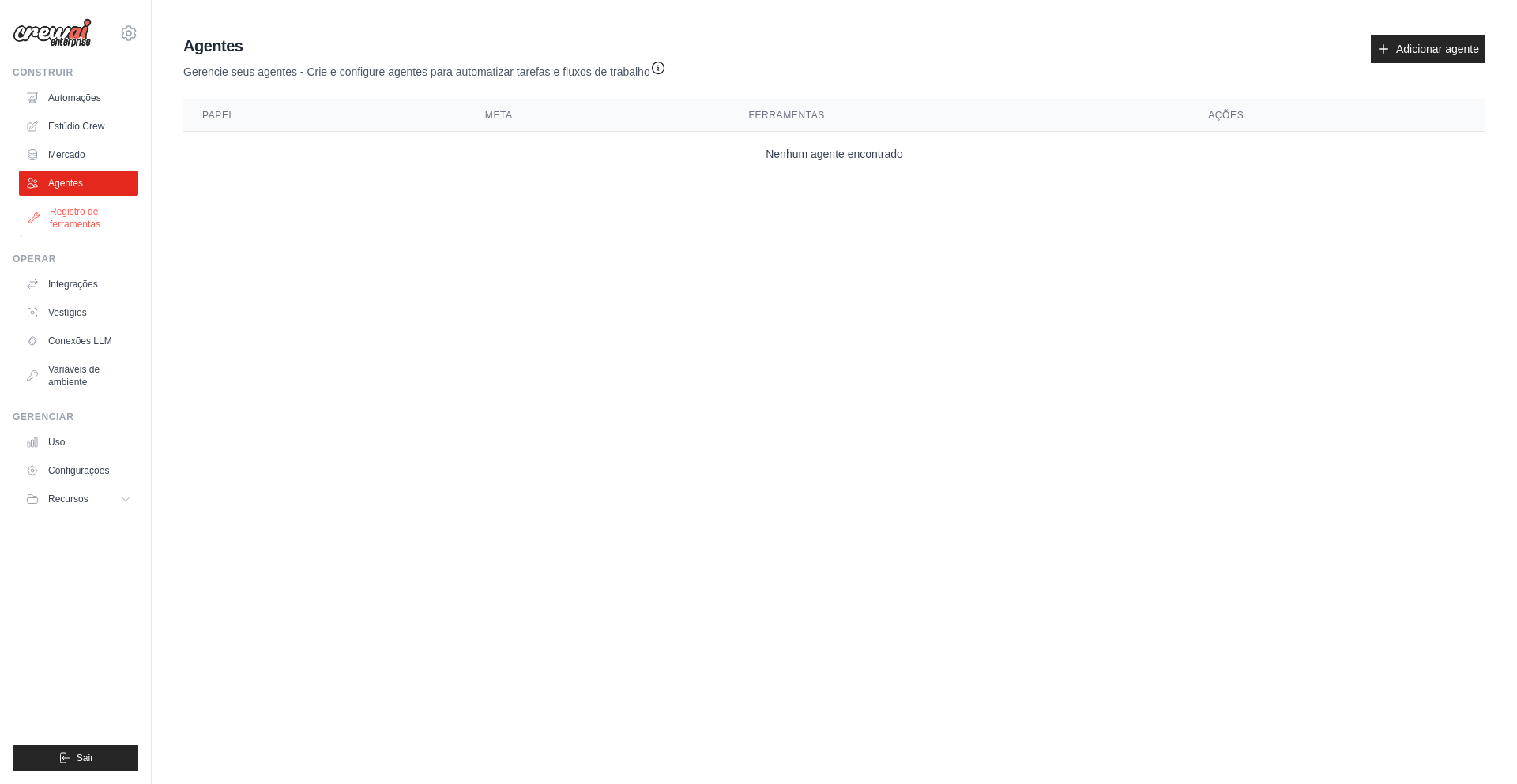
click at [77, 206] on font "Registro de ferramentas" at bounding box center [74, 218] width 51 height 24
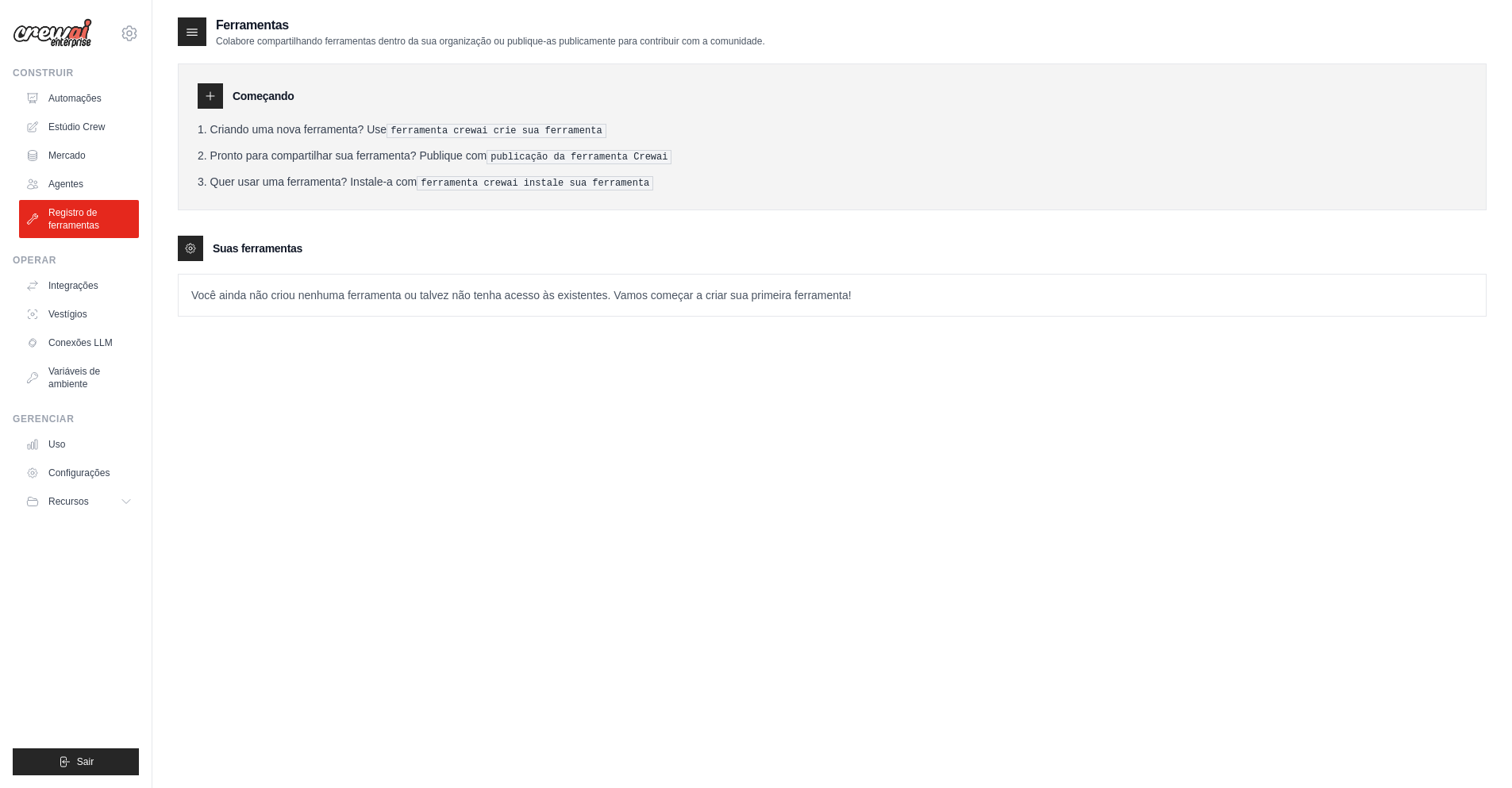
click at [260, 150] on font "Pronto para compartilhar sua ferramenta? Publique com" at bounding box center [349, 156] width 277 height 13
click at [262, 92] on font "Começando" at bounding box center [263, 96] width 62 height 13
click at [88, 156] on font "Mercado" at bounding box center [68, 155] width 37 height 11
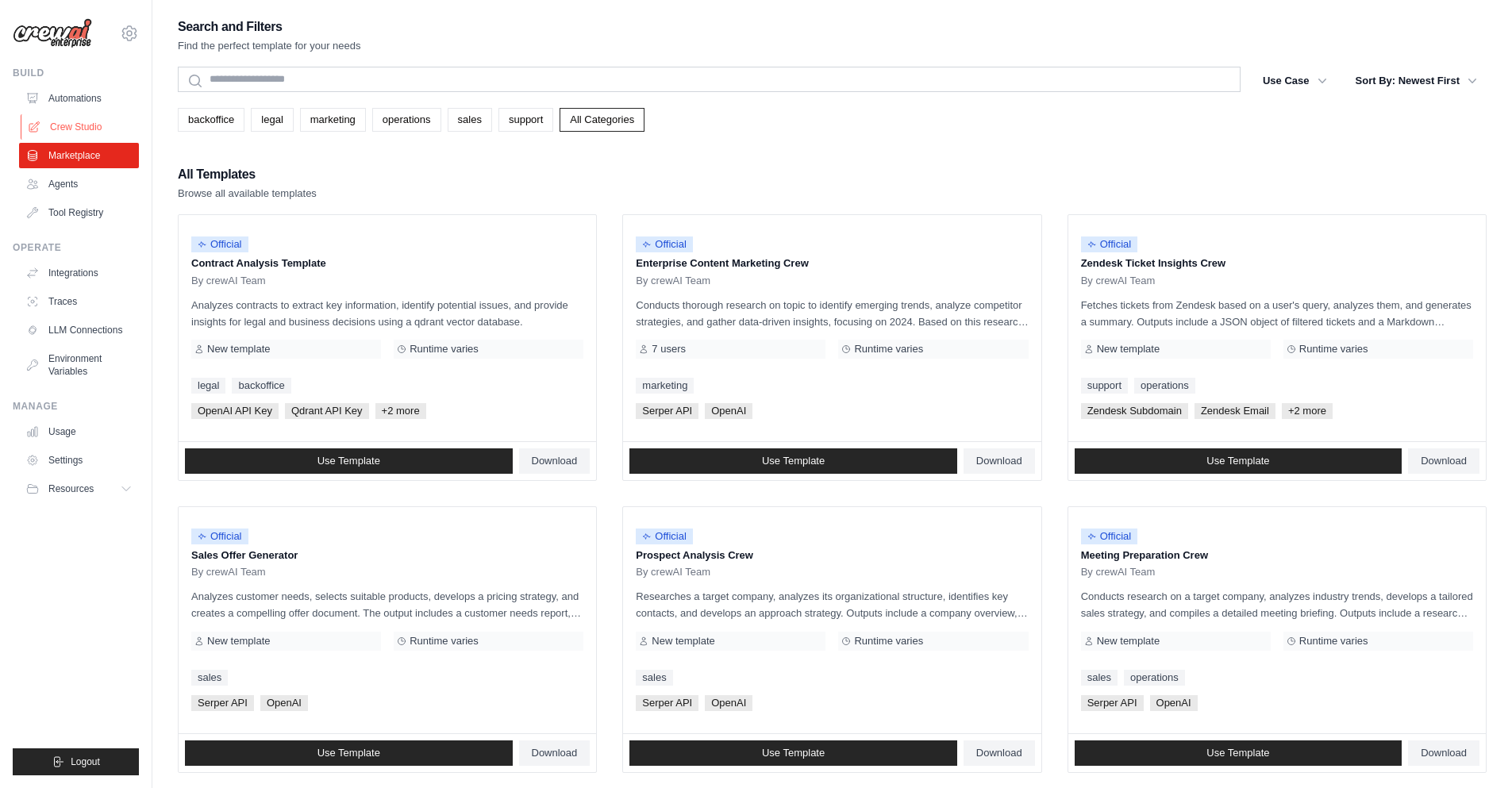
click at [58, 125] on link "Crew Studio" at bounding box center [81, 127] width 120 height 25
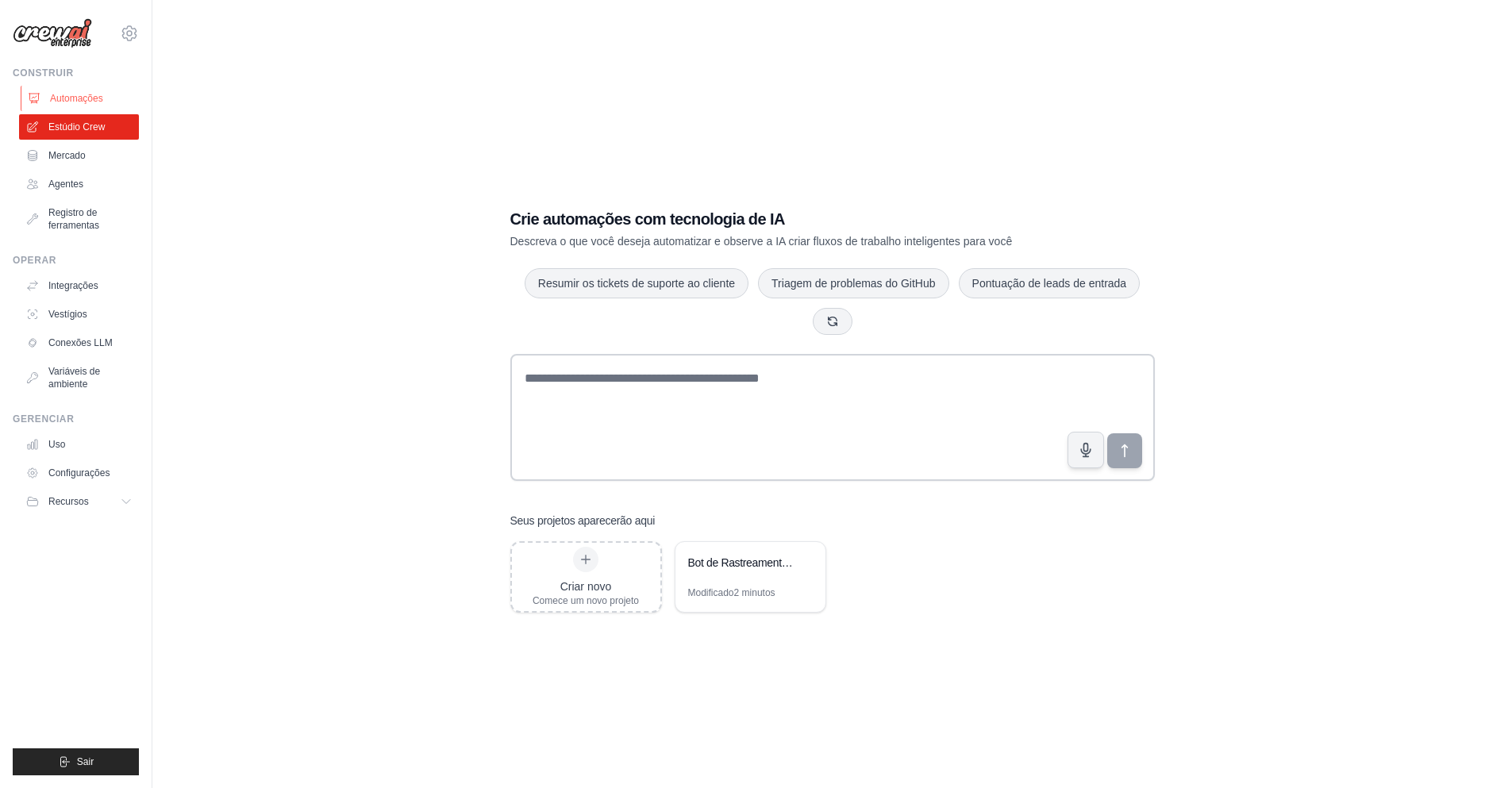
click at [89, 101] on font "Automações" at bounding box center [76, 98] width 53 height 11
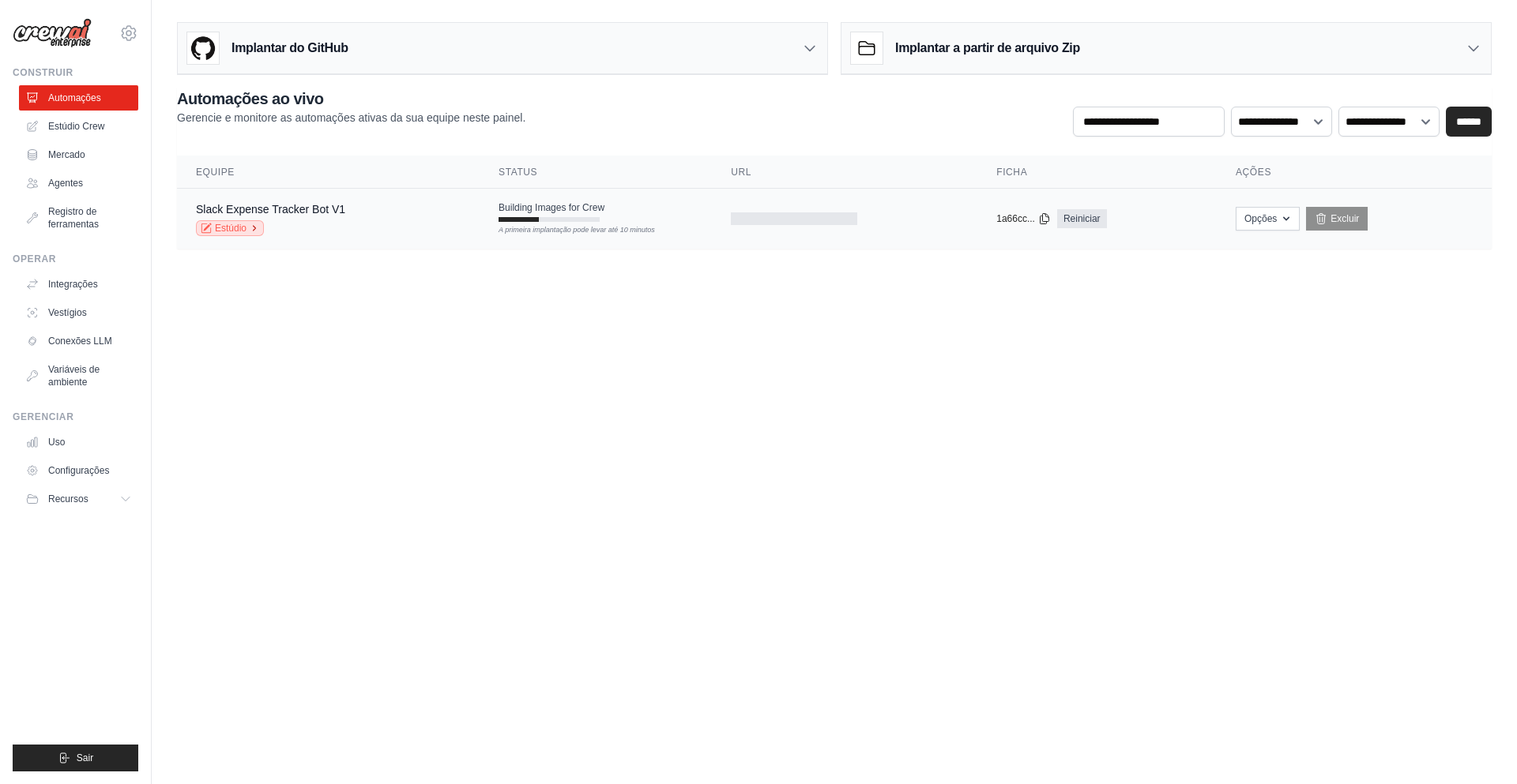
click at [226, 226] on font "Estúdio" at bounding box center [230, 227] width 32 height 11
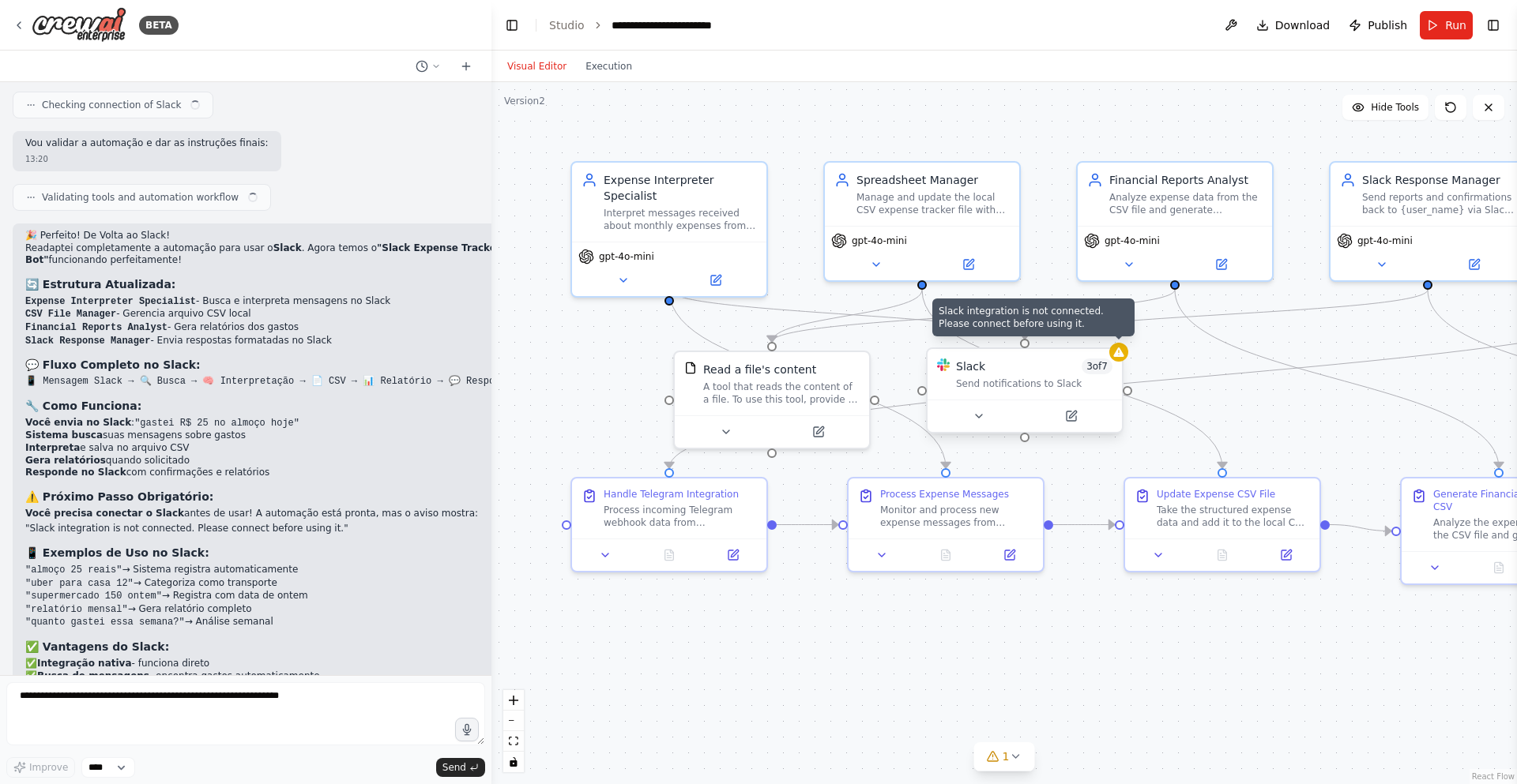
scroll to position [9131, 0]
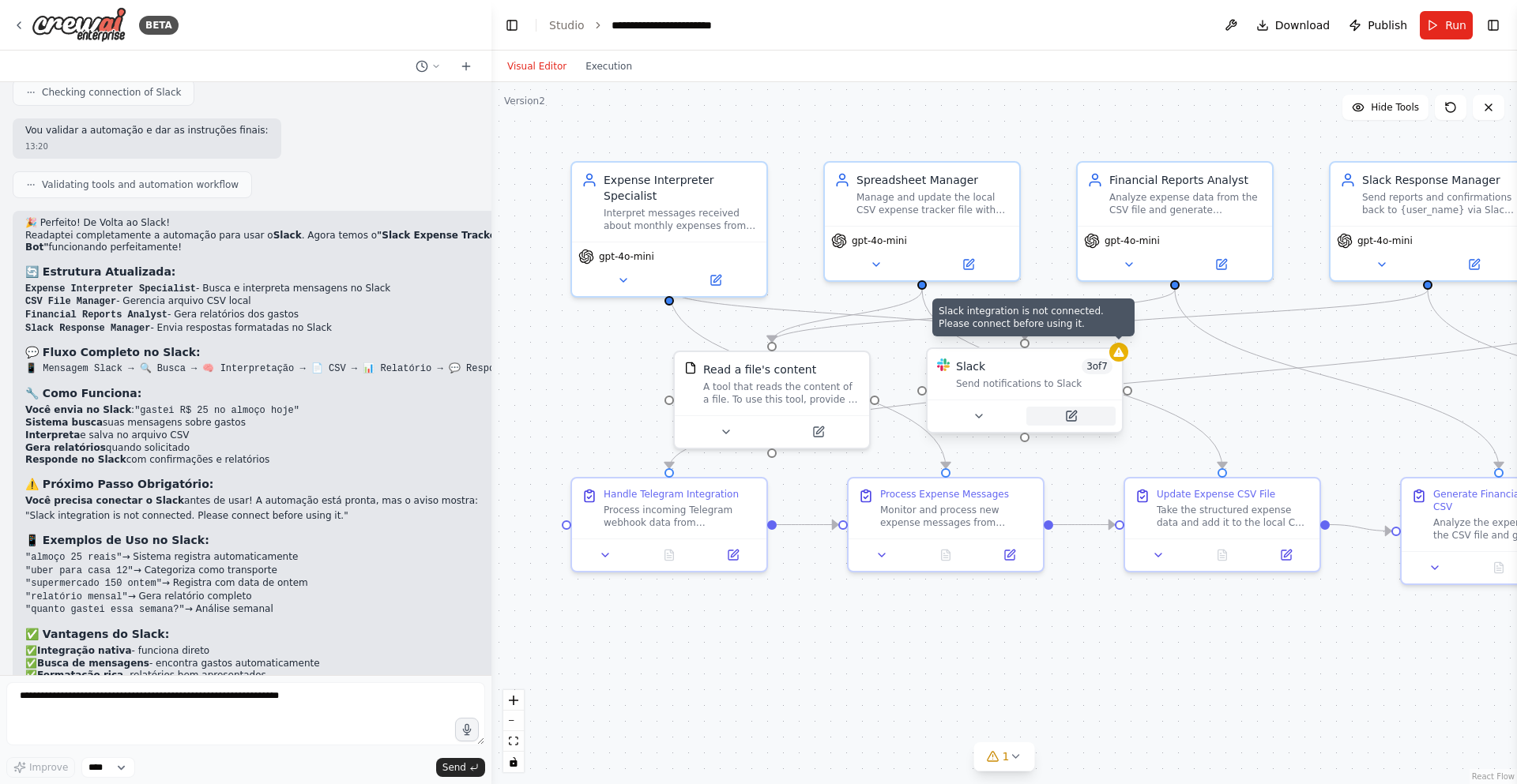
click at [1076, 419] on icon at bounding box center [1071, 417] width 10 height 10
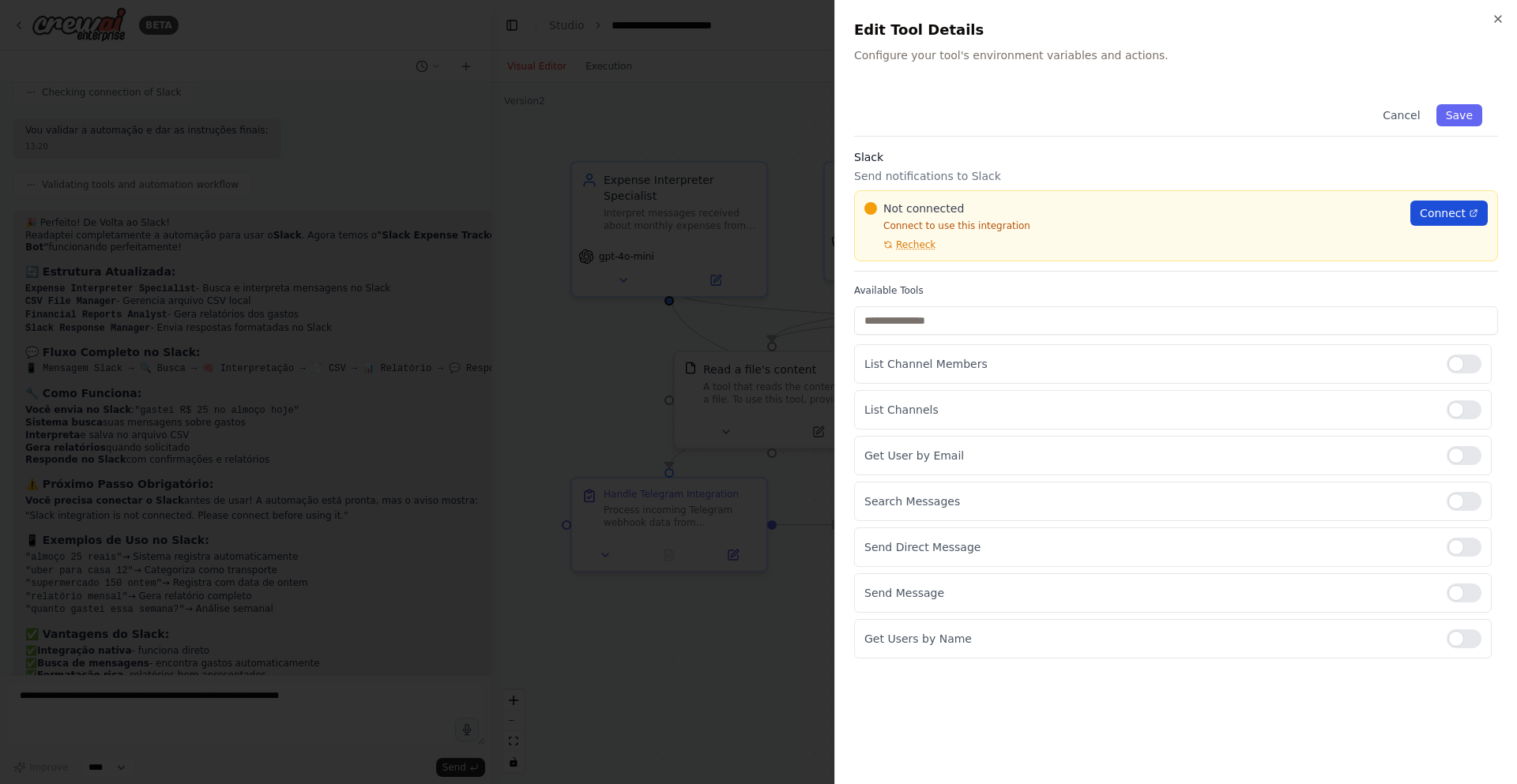
click at [1440, 207] on span "Connect" at bounding box center [1443, 213] width 46 height 16
click at [919, 246] on span "Recheck" at bounding box center [915, 244] width 40 height 13
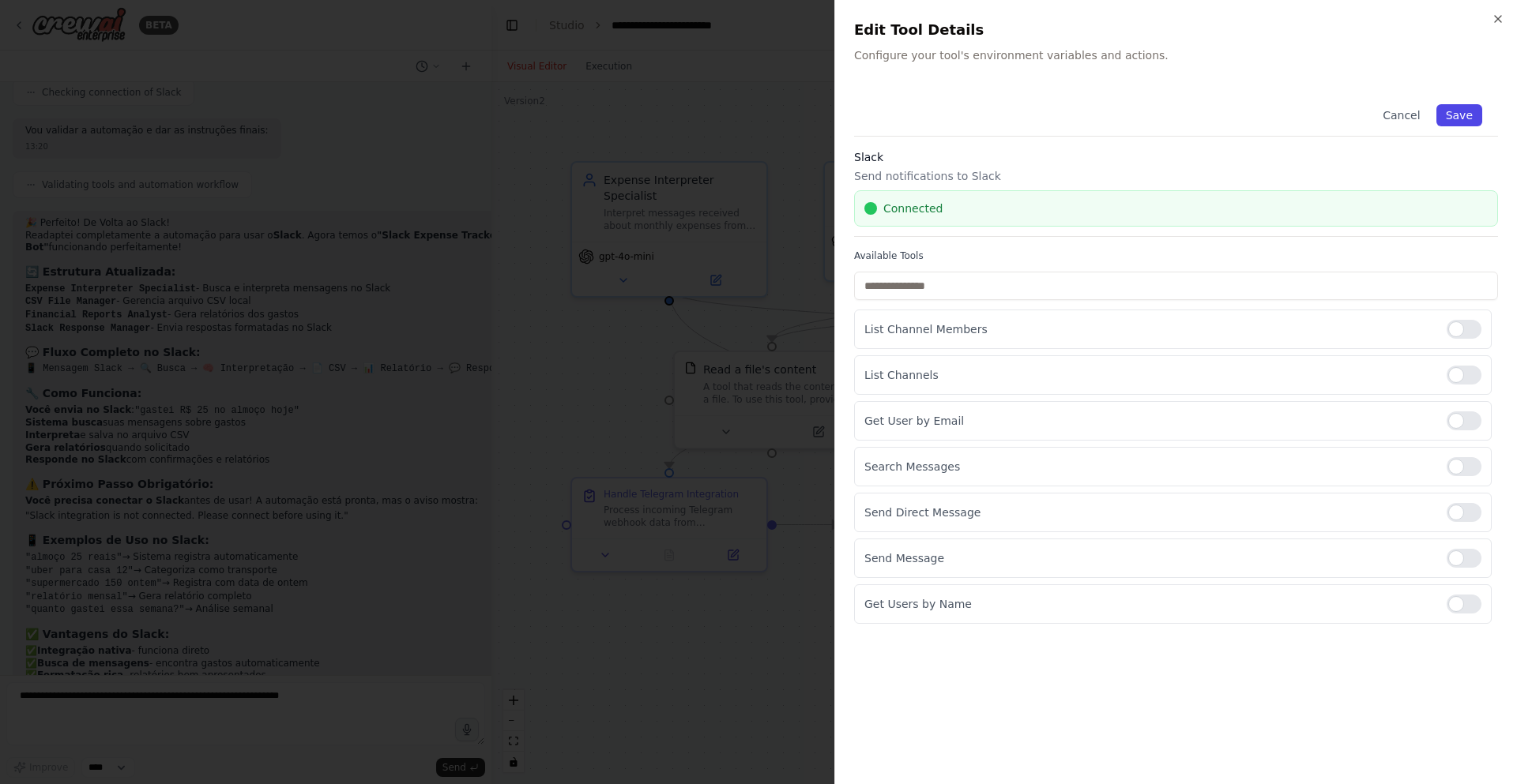
click at [1459, 110] on button "Save" at bounding box center [1459, 115] width 46 height 22
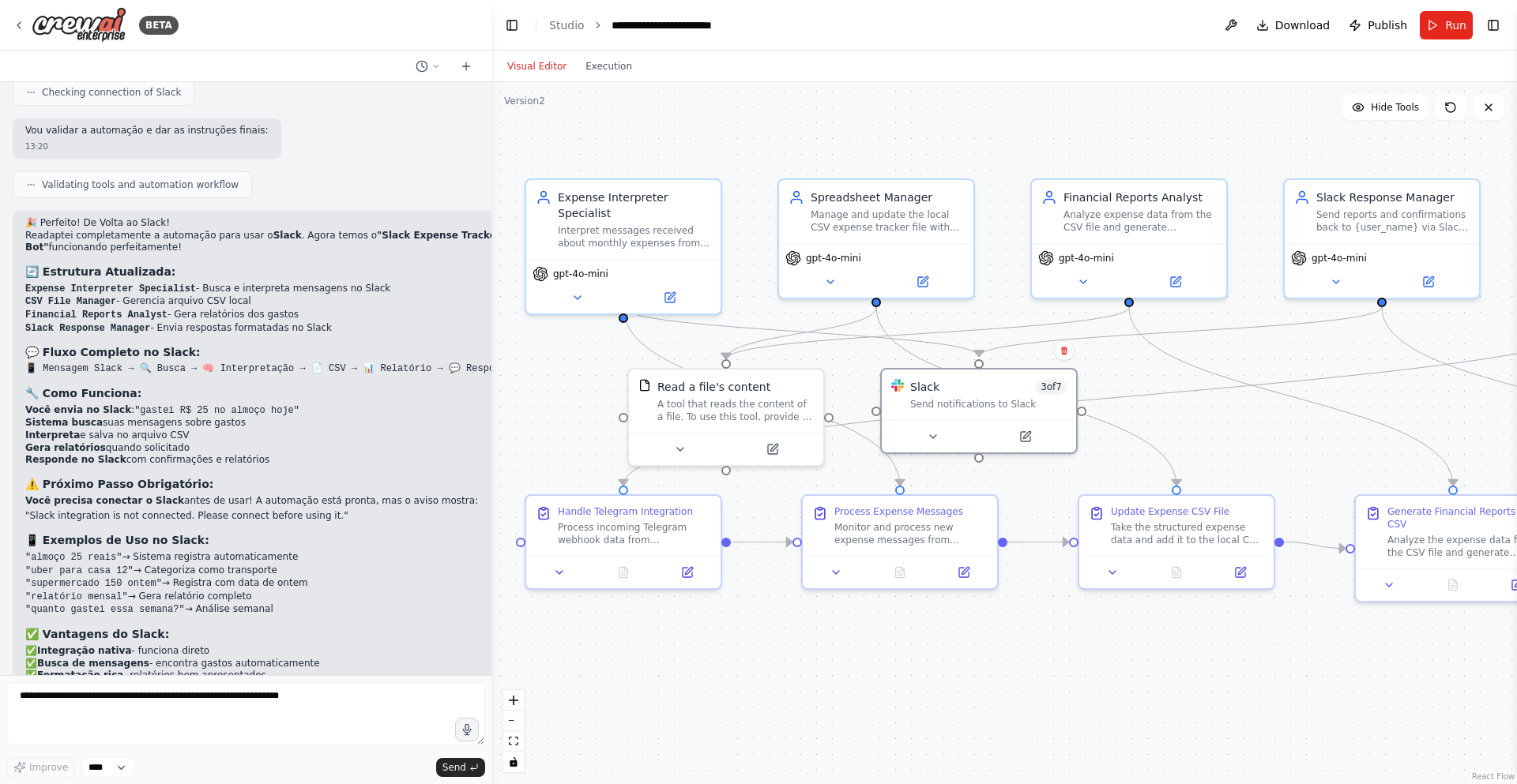
drag, startPoint x: 763, startPoint y: 658, endPoint x: 718, endPoint y: 675, distance: 48.1
click at [718, 675] on div ".deletable-edge-delete-btn { width: 20px; height: 20px; border: 0px solid #ffff…" at bounding box center [1004, 433] width 1026 height 702
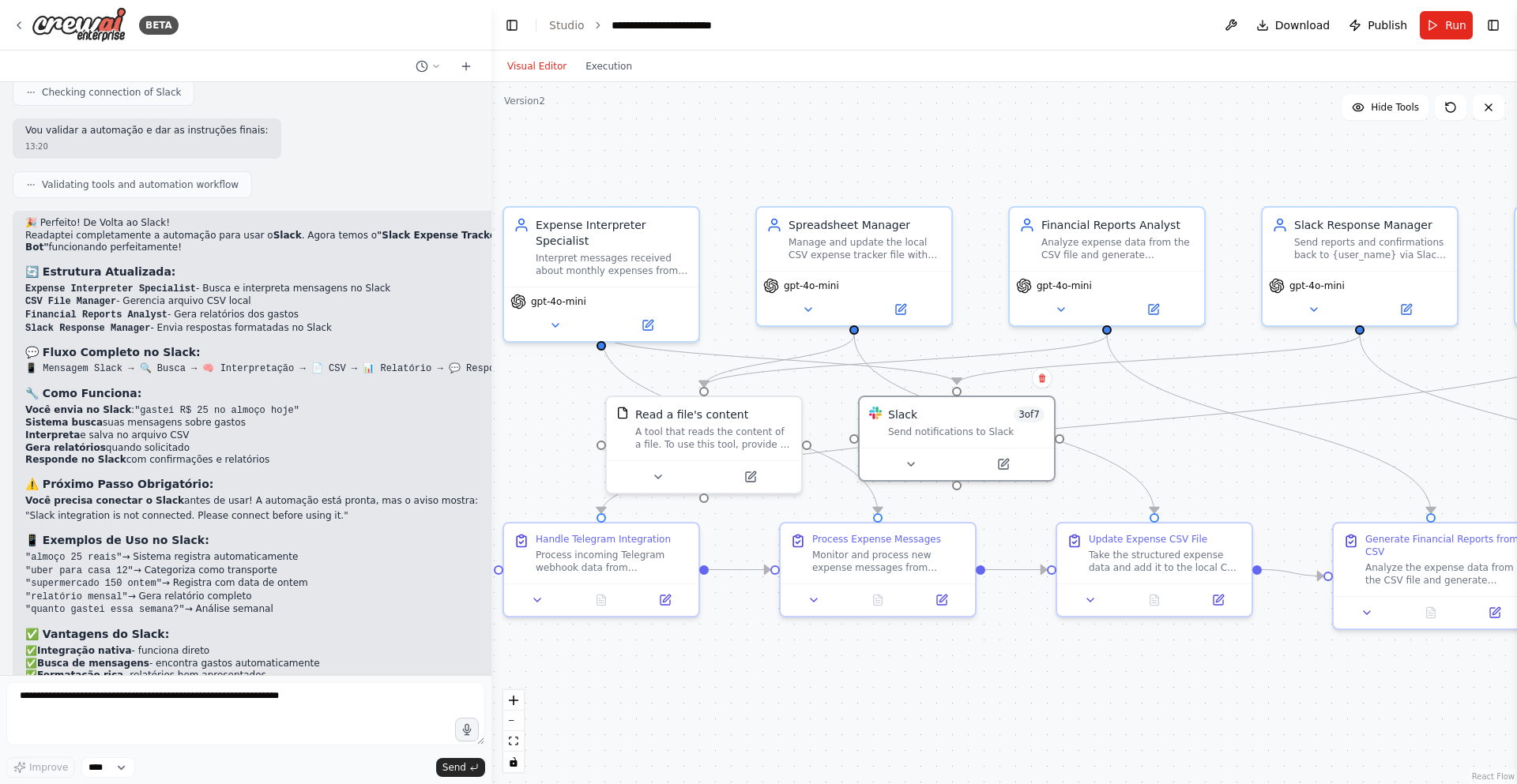
drag, startPoint x: 999, startPoint y: 663, endPoint x: 1091, endPoint y: 642, distance: 94.4
click at [1091, 642] on div ".deletable-edge-delete-btn { width: 20px; height: 20px; border: 0px solid #ffff…" at bounding box center [1004, 433] width 1026 height 702
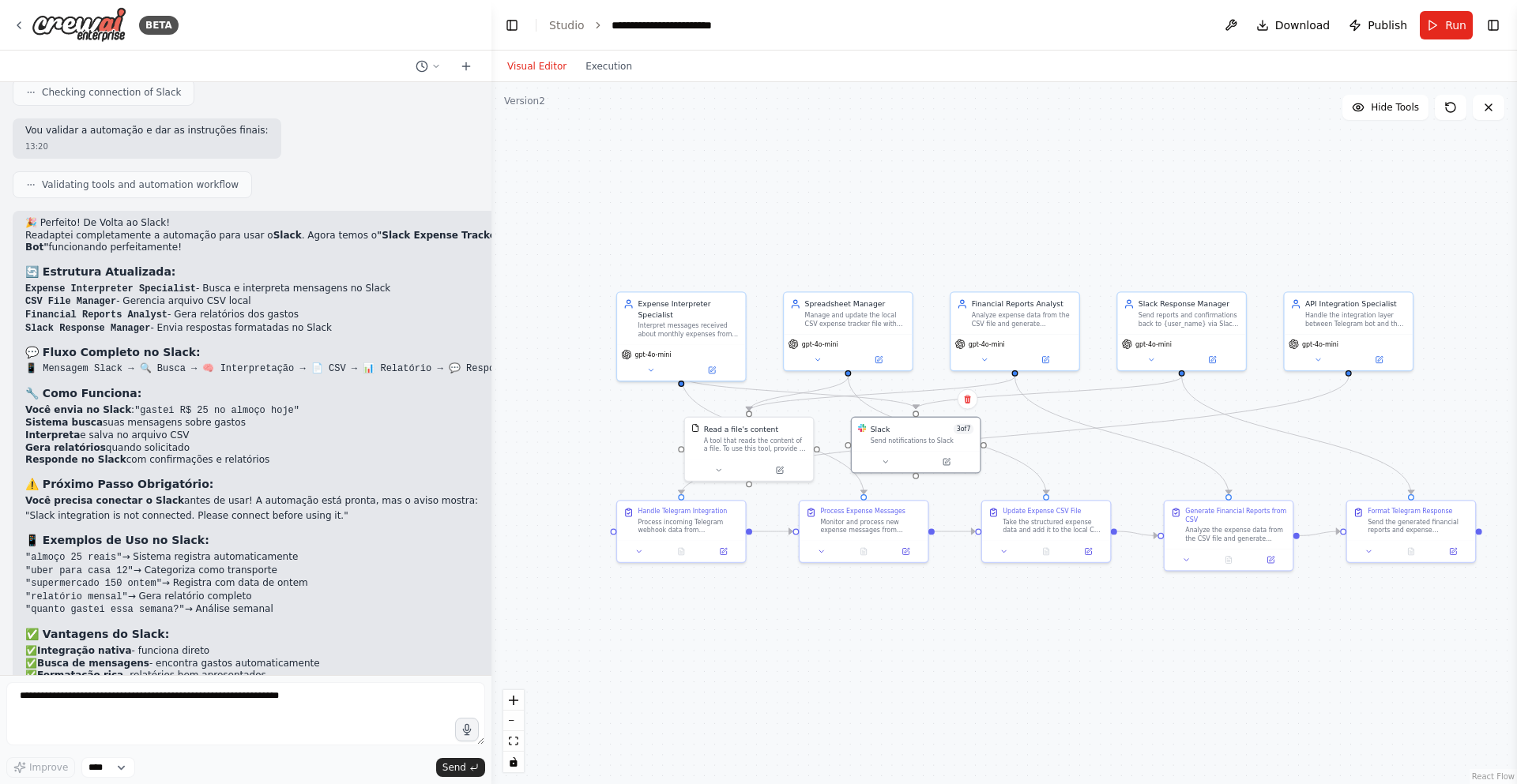
drag, startPoint x: 1268, startPoint y: 412, endPoint x: 1178, endPoint y: 410, distance: 90.0
click at [1178, 410] on div ".deletable-edge-delete-btn { width: 20px; height: 20px; border: 0px solid #ffff…" at bounding box center [1004, 433] width 1026 height 702
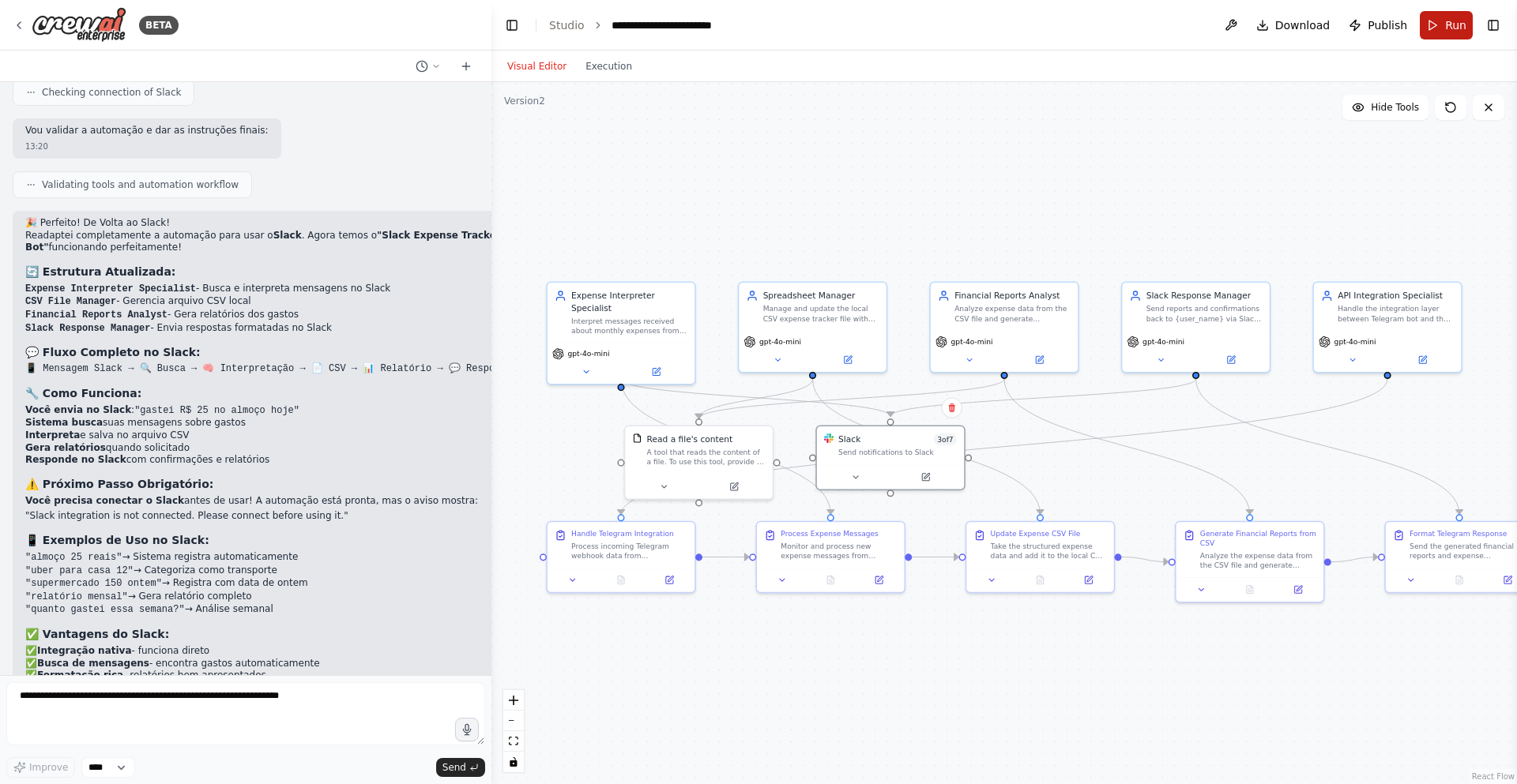
click at [1448, 24] on span "Run" at bounding box center [1454, 26] width 21 height 16
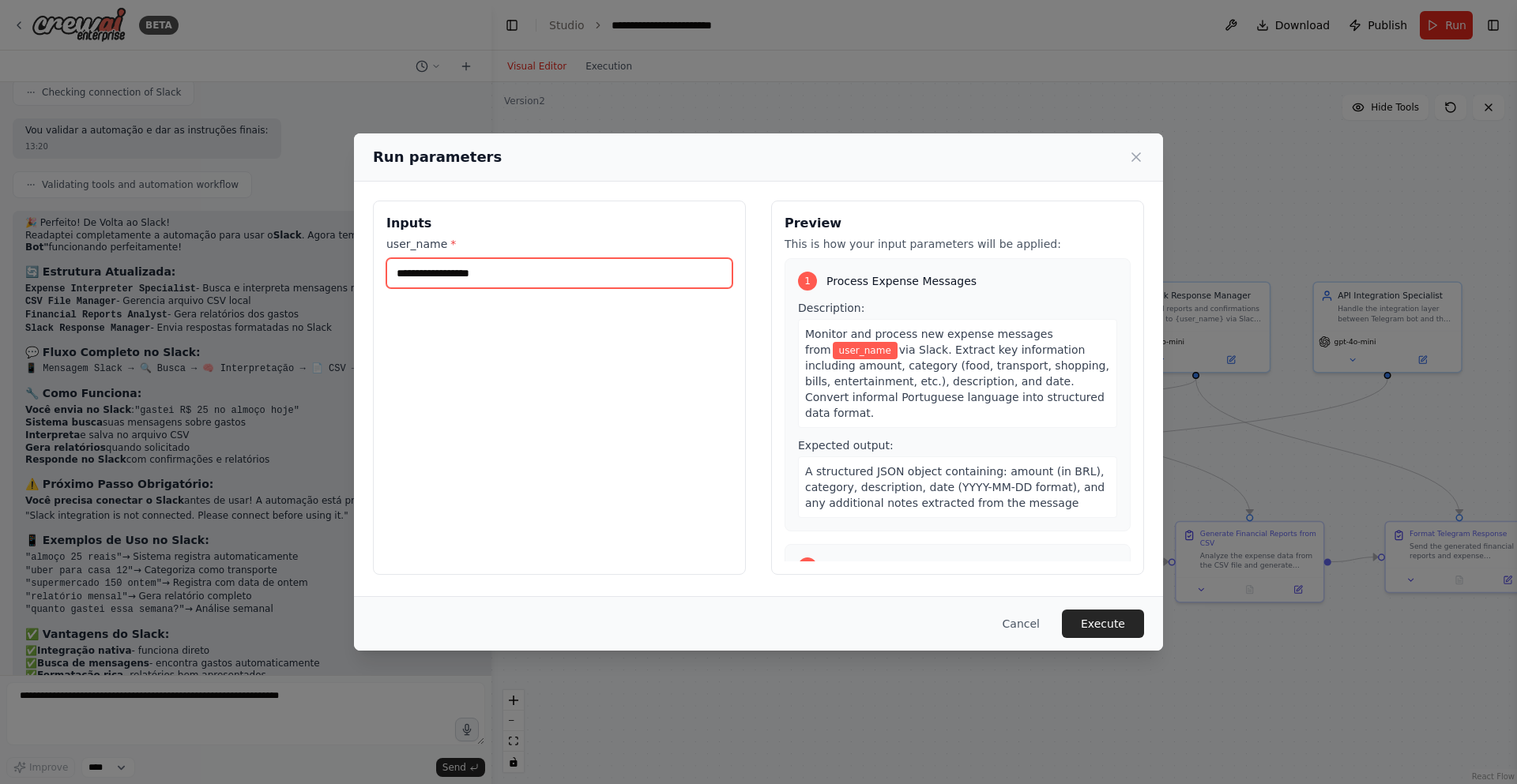
click at [528, 261] on input "user_name *" at bounding box center [559, 273] width 346 height 30
type input "******"
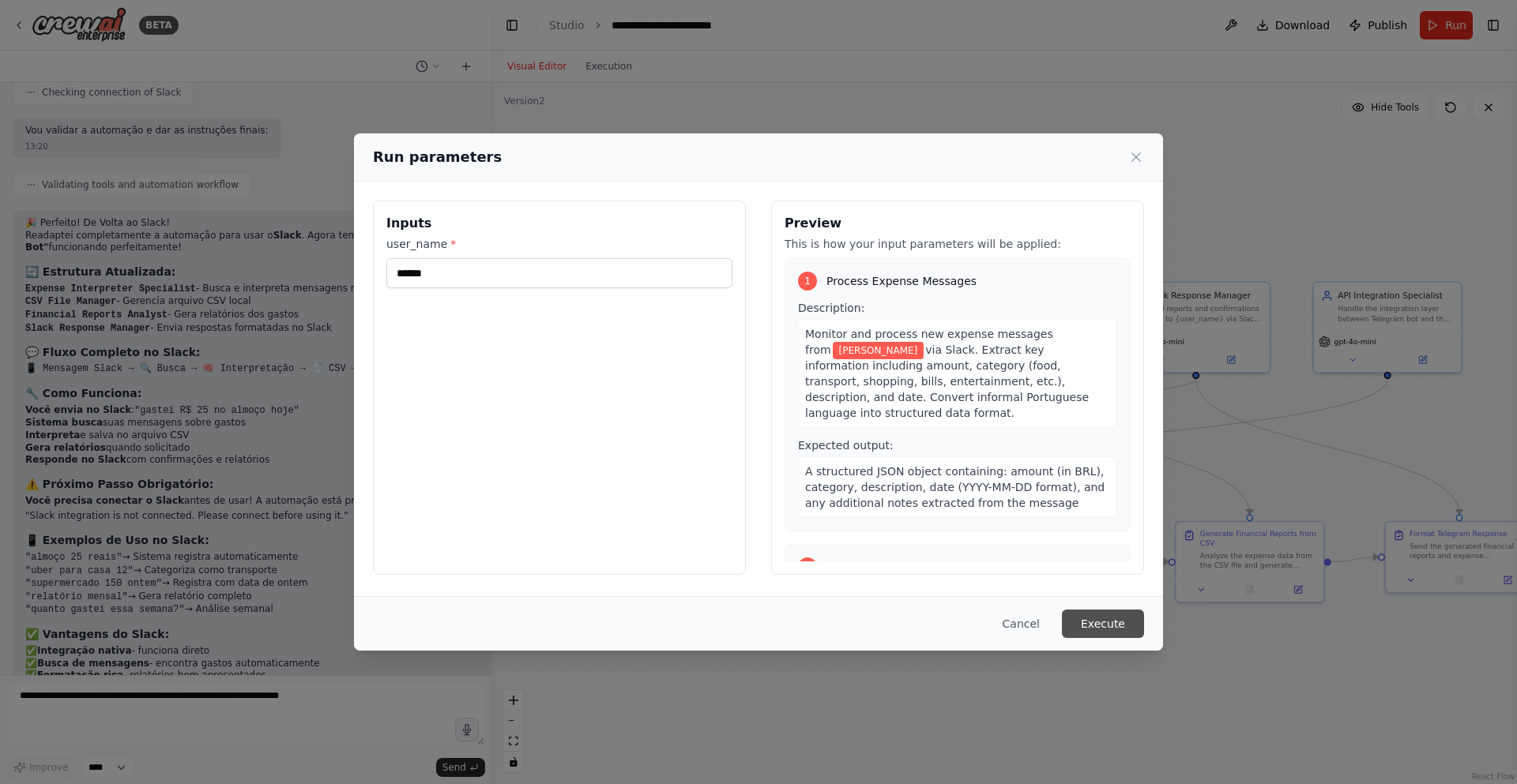
click at [1104, 628] on button "Execute" at bounding box center [1102, 623] width 82 height 29
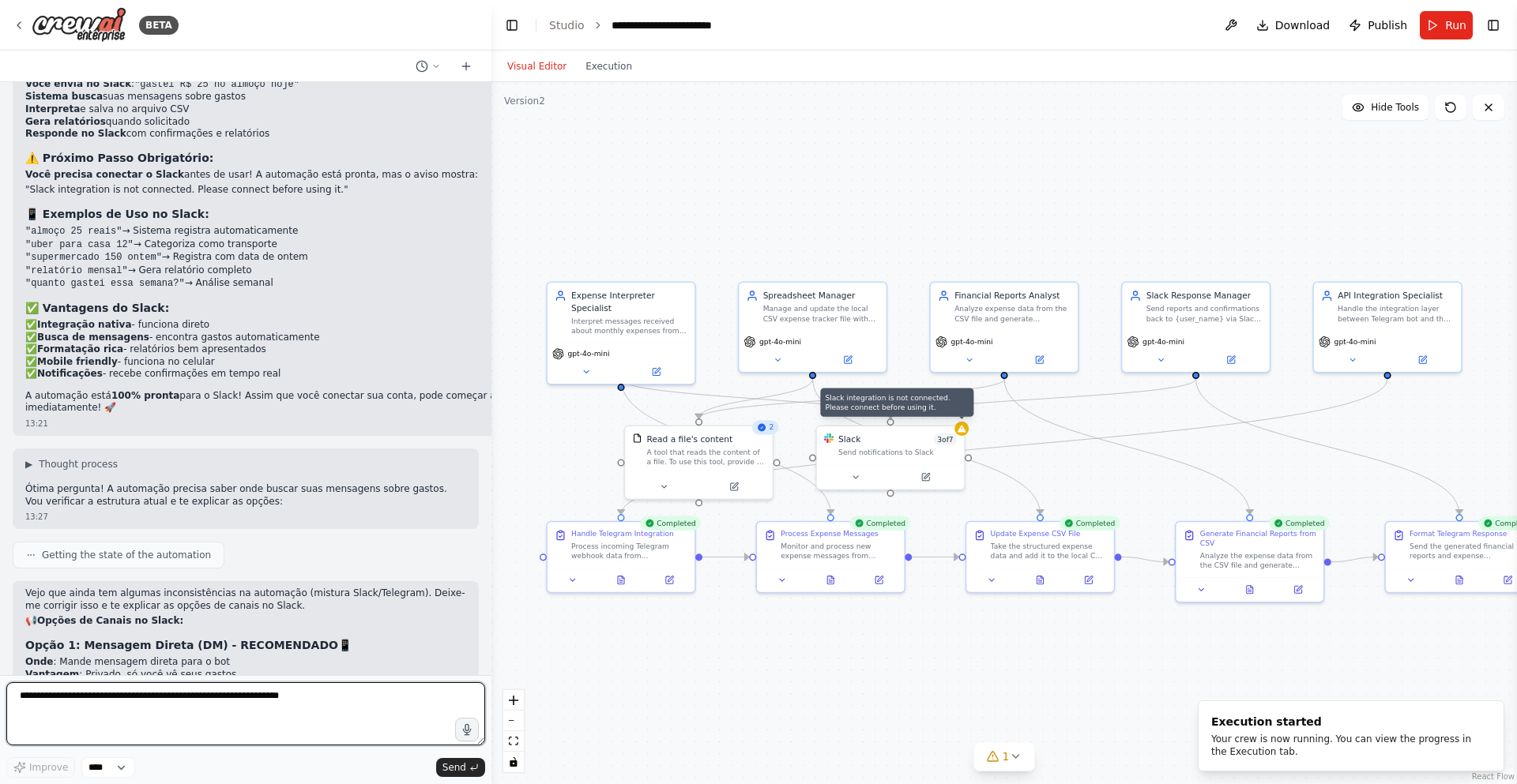
scroll to position [9986, 0]
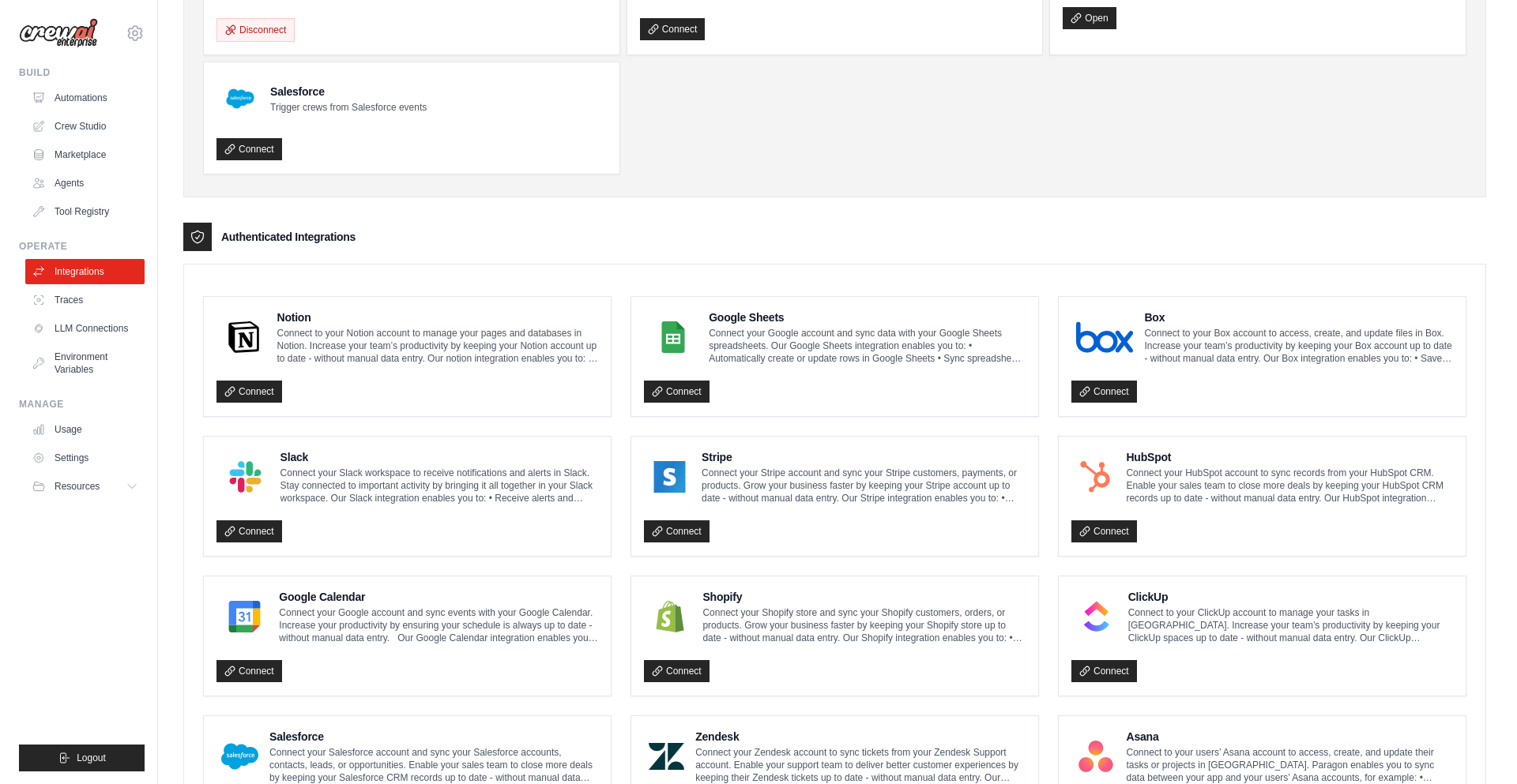
scroll to position [301, 0]
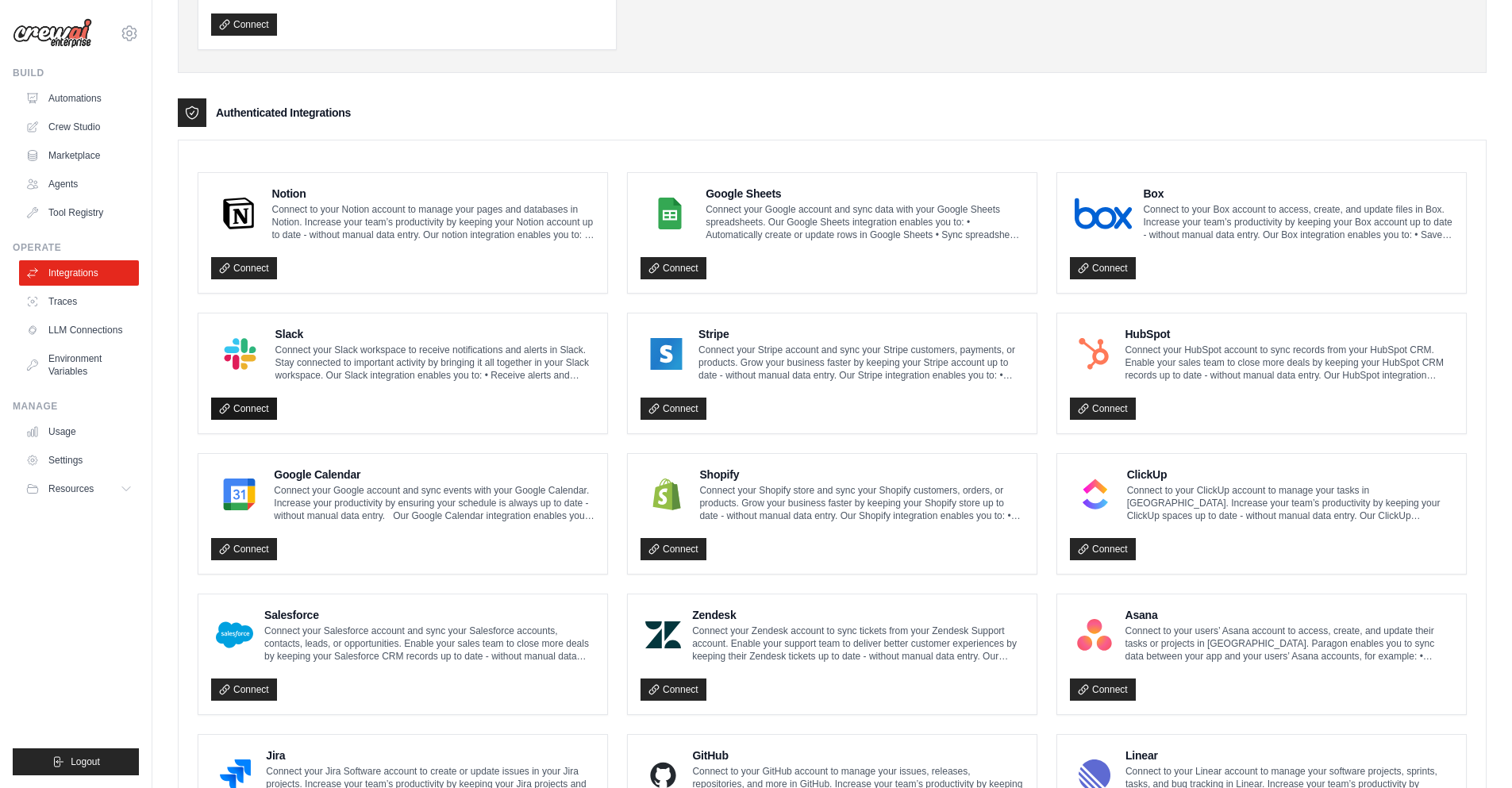
click at [266, 400] on link "Connect" at bounding box center [244, 409] width 66 height 22
drag, startPoint x: 237, startPoint y: 347, endPoint x: 246, endPoint y: 354, distance: 11.4
click at [238, 347] on img at bounding box center [239, 354] width 49 height 32
click at [351, 360] on p "Connect your Slack workspace to receive notifications and alerts in Slack. Stay…" at bounding box center [435, 363] width 319 height 38
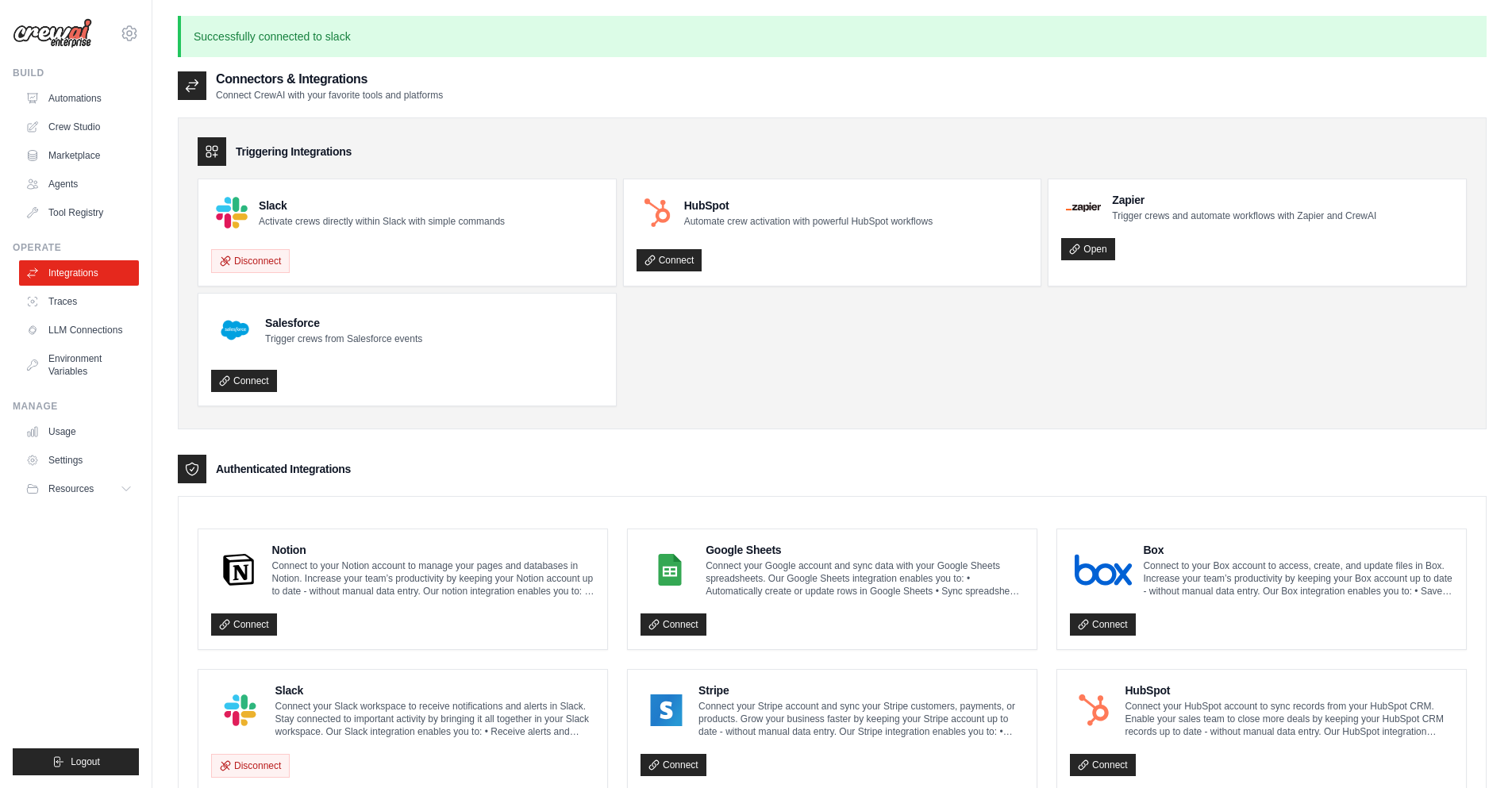
click at [747, 363] on ul "Slack Activate crews directly within Slack with simple commands Disconnect HubS…" at bounding box center [832, 292] width 1269 height 227
